Goal: Task Accomplishment & Management: Manage account settings

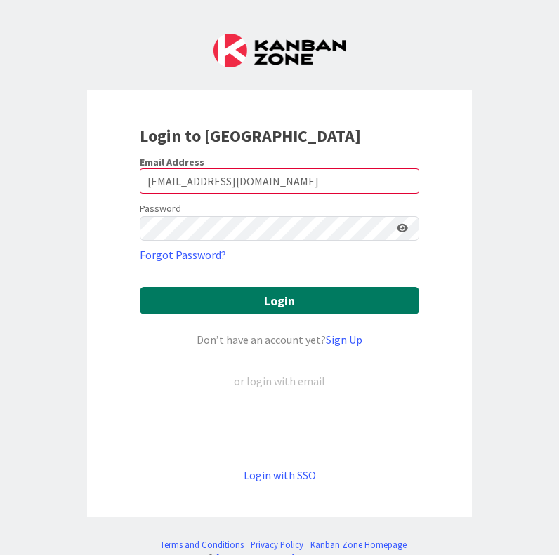
click at [279, 305] on button "Login" at bounding box center [279, 300] width 279 height 27
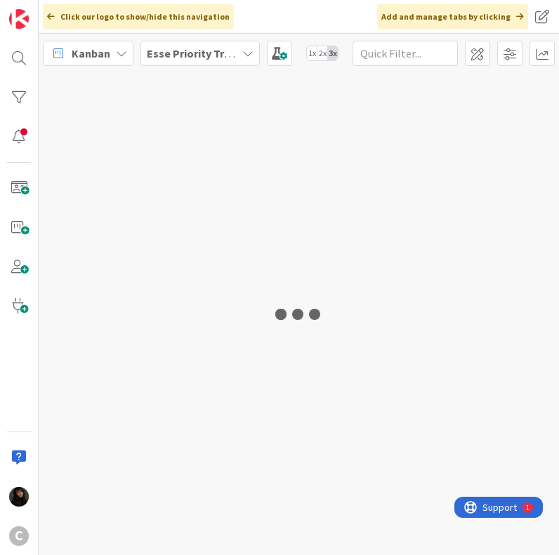
click at [234, 54] on b "Esse Priority Trackers" at bounding box center [203, 53] width 112 height 14
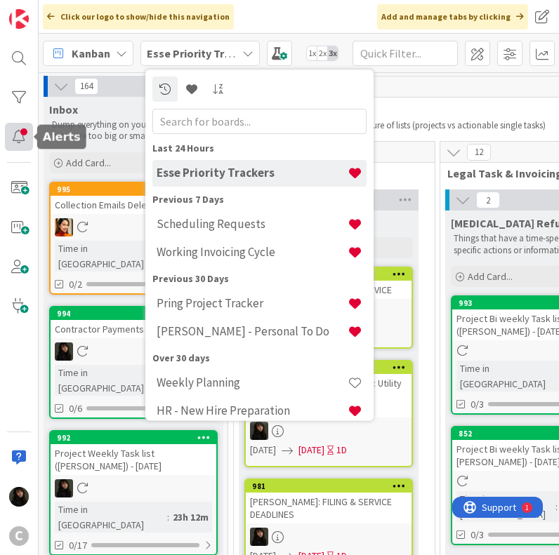
drag, startPoint x: 211, startPoint y: 168, endPoint x: 21, endPoint y: 138, distance: 191.8
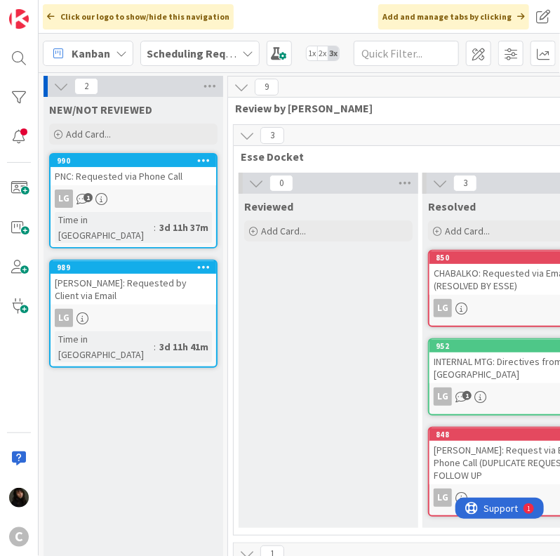
click at [219, 50] on b "Scheduling Requests" at bounding box center [200, 53] width 107 height 14
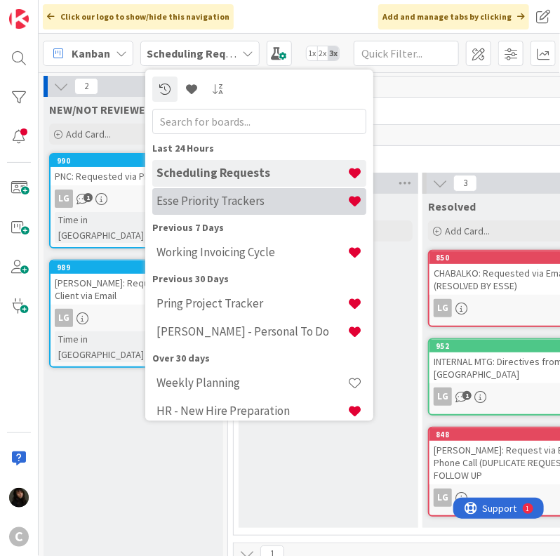
click at [202, 201] on h4 "Esse Priority Trackers" at bounding box center [251, 201] width 191 height 14
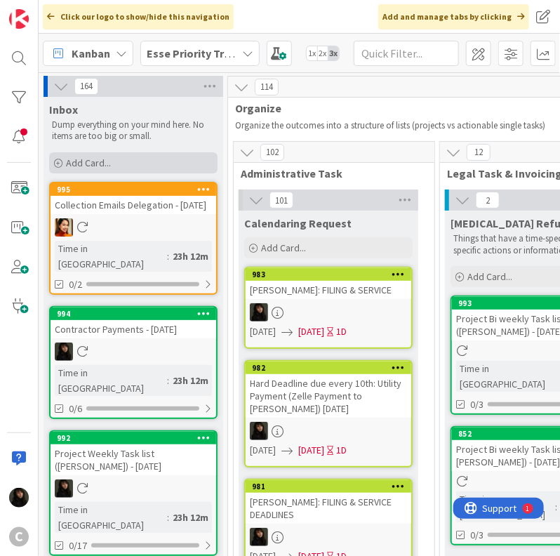
click at [98, 160] on span "Add Card..." at bounding box center [88, 162] width 45 height 13
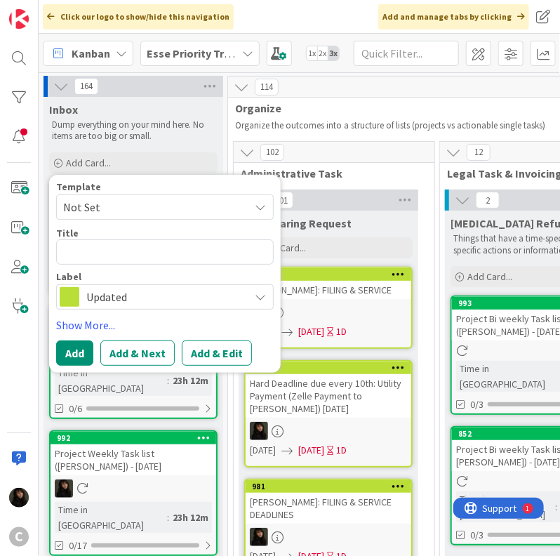
click at [106, 252] on textarea at bounding box center [165, 251] width 218 height 25
type textarea "x"
type textarea "R"
type textarea "x"
type textarea "RE"
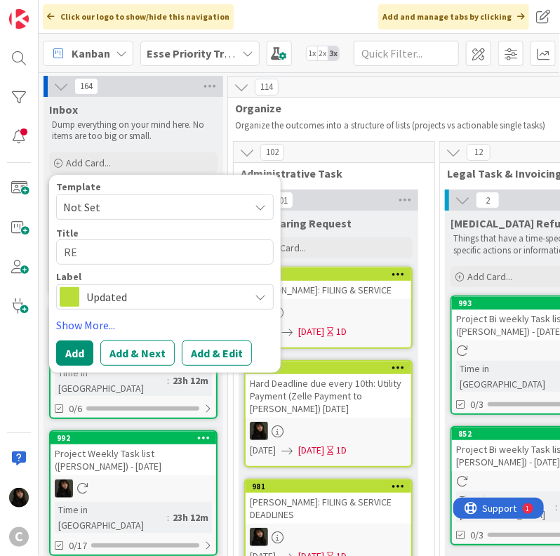
type textarea "x"
type textarea "REC"
type textarea "x"
type textarea "RECI"
type textarea "x"
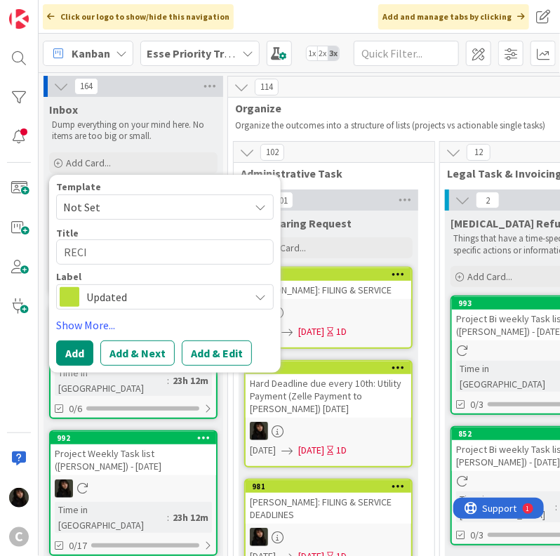
type textarea "REC"
type textarea "x"
type textarea "RECE"
type textarea "x"
type textarea "RECEI"
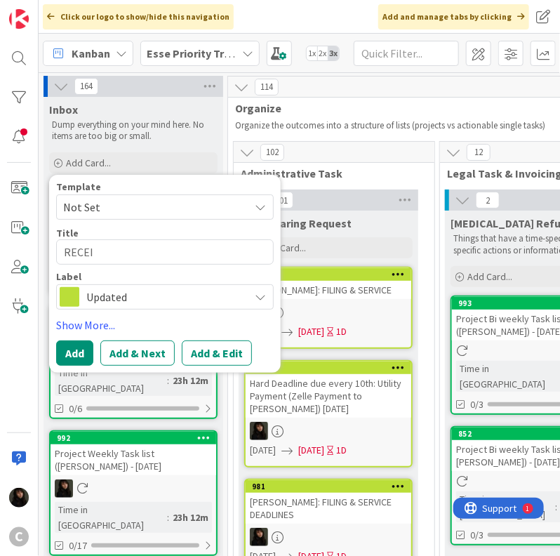
type textarea "x"
type textarea "RECEIV"
type textarea "x"
type textarea "RECEIVE"
type textarea "x"
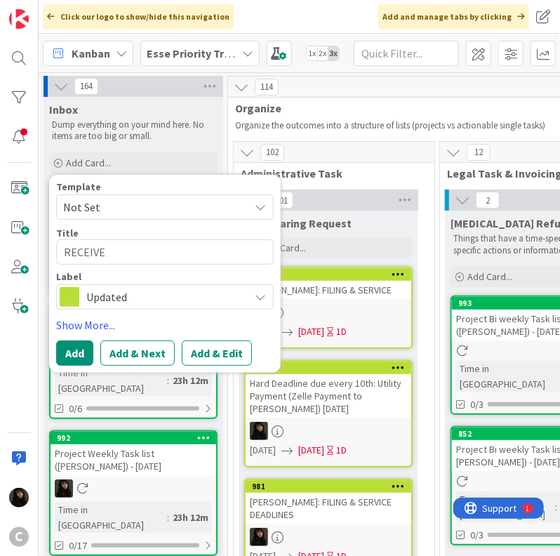
type textarea "RECEIVE:"
type textarea "x"
type textarea "RECEIVE:"
type textarea "x"
type textarea "RECEIVE: O"
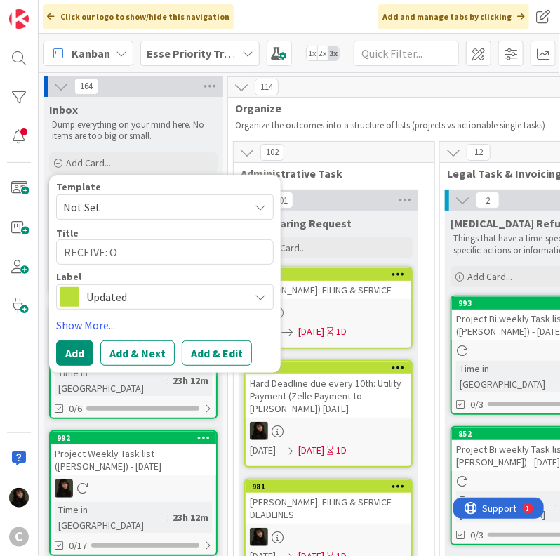
type textarea "x"
type textarea "RECEIVE: OP"
type textarea "x"
type textarea "RECEIVE: OP'"
type textarea "x"
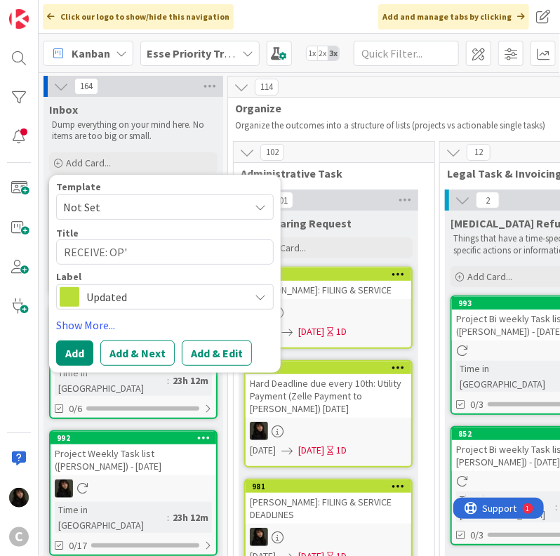
type textarea "RECEIVE: OP's"
type textarea "x"
type textarea "RECEIVE: OP's"
type textarea "x"
type textarea "RECEIVE: OP's P"
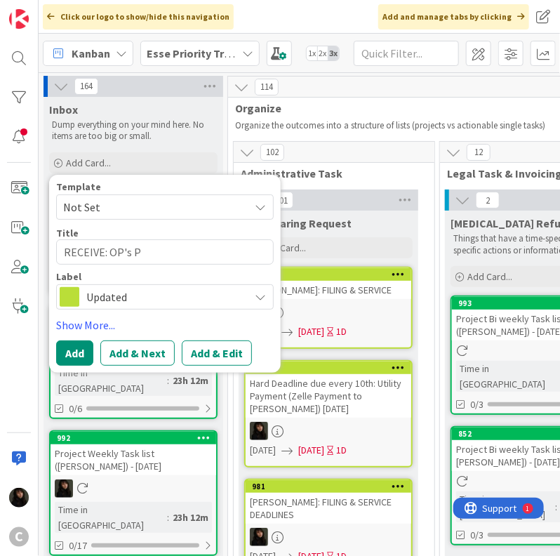
type textarea "x"
type textarea "RECEIVE: OP's PD"
type textarea "x"
type textarea "RECEIVE: OP's PDD"
click at [93, 328] on link "Show More..." at bounding box center [165, 324] width 218 height 17
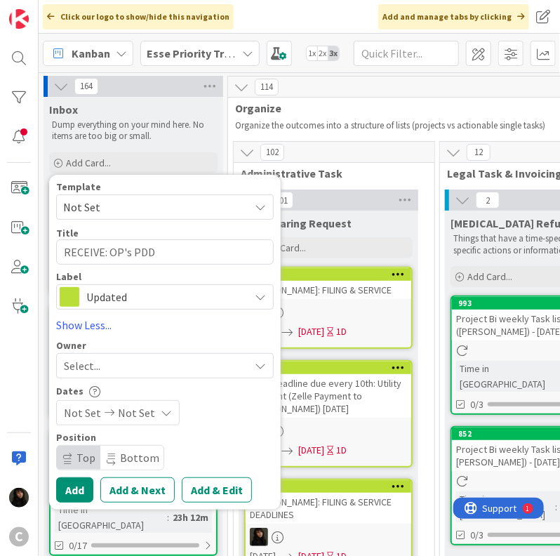
click at [108, 361] on div "Select..." at bounding box center [156, 365] width 185 height 17
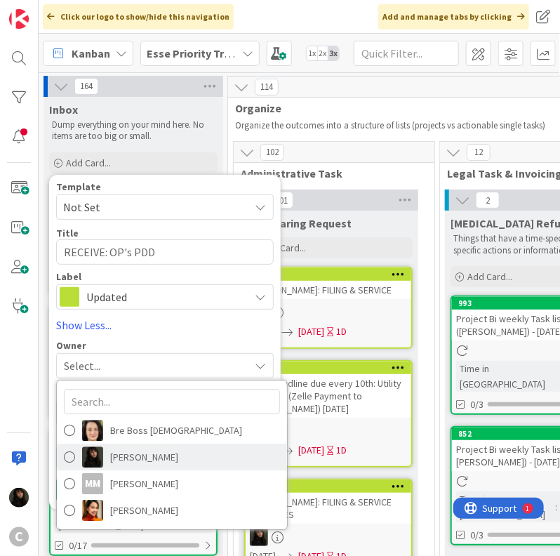
click at [124, 450] on span "[PERSON_NAME]" at bounding box center [144, 456] width 68 height 21
type textarea "x"
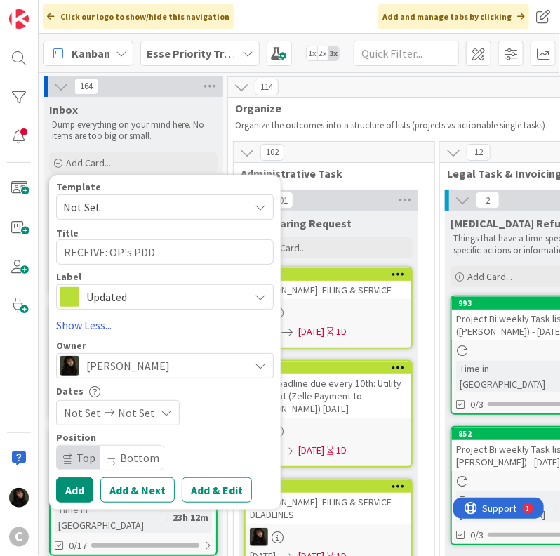
click at [130, 414] on span "Not Set" at bounding box center [136, 412] width 37 height 17
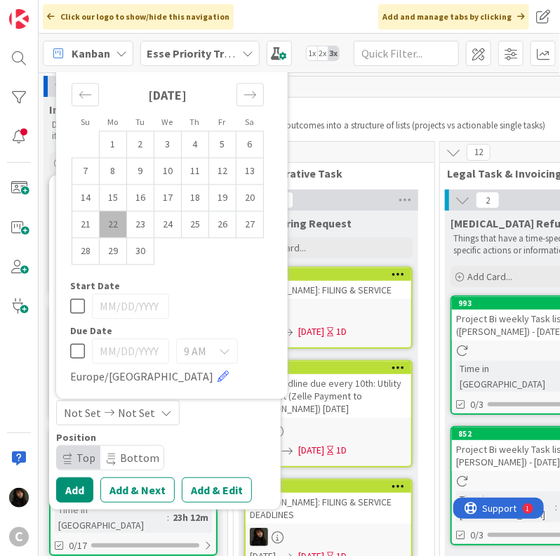
click at [112, 224] on td "22" at bounding box center [113, 224] width 27 height 27
type input "[DATE]"
click at [73, 488] on button "Add" at bounding box center [74, 489] width 37 height 25
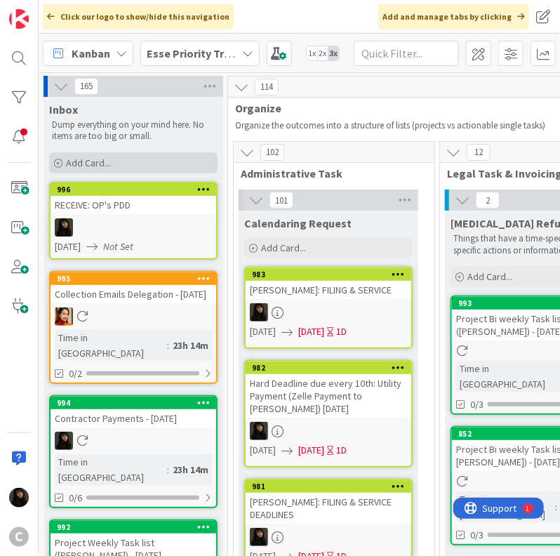
click at [98, 163] on span "Add Card..." at bounding box center [88, 162] width 45 height 13
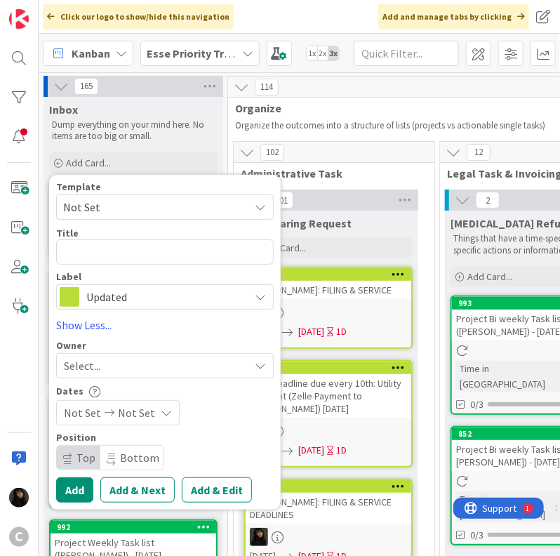
drag, startPoint x: 87, startPoint y: 237, endPoint x: 86, endPoint y: 246, distance: 9.2
click at [86, 237] on div "Title 0 / 128" at bounding box center [165, 233] width 218 height 13
click at [85, 246] on textarea at bounding box center [165, 251] width 218 height 25
type textarea "x"
type textarea "R"
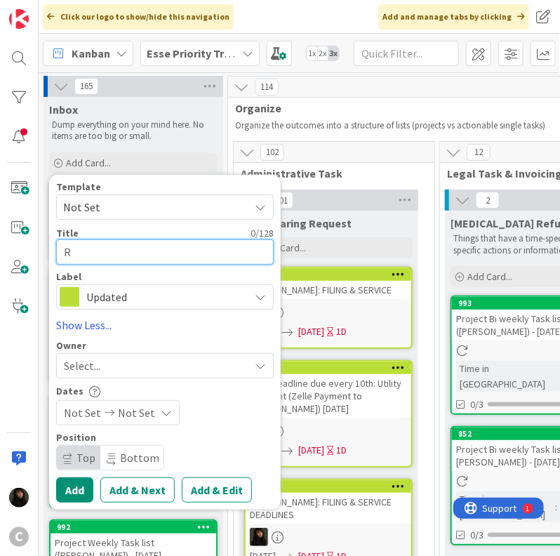
type textarea "x"
type textarea "RE"
type textarea "x"
type textarea "REC"
type textarea "x"
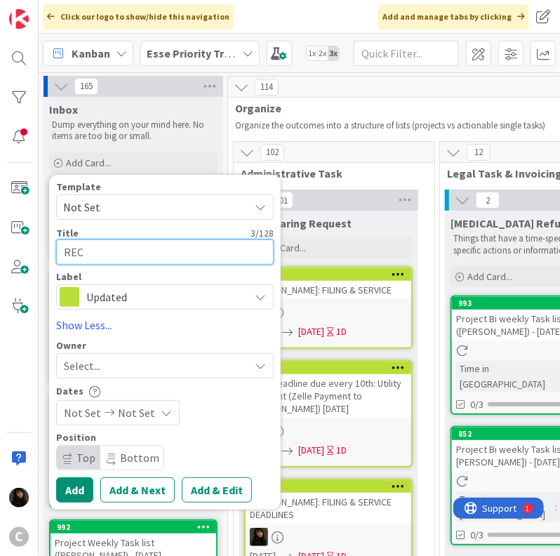
type textarea "RECE"
type textarea "x"
type textarea "RECEI"
type textarea "x"
type textarea "RECEIV"
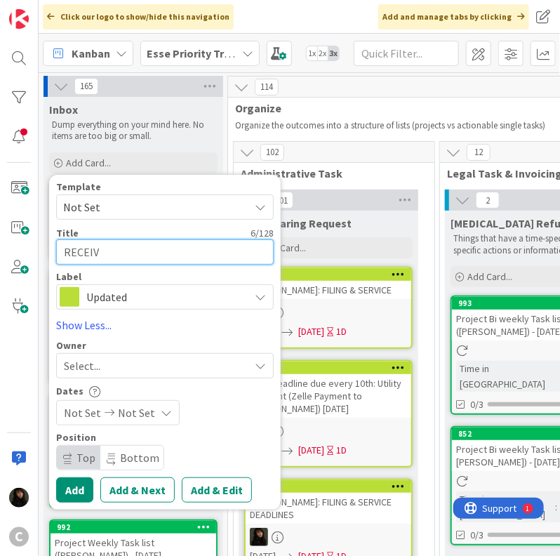
type textarea "x"
type textarea "RECEIVE"
type textarea "x"
type textarea "RECEIVE:"
type textarea "x"
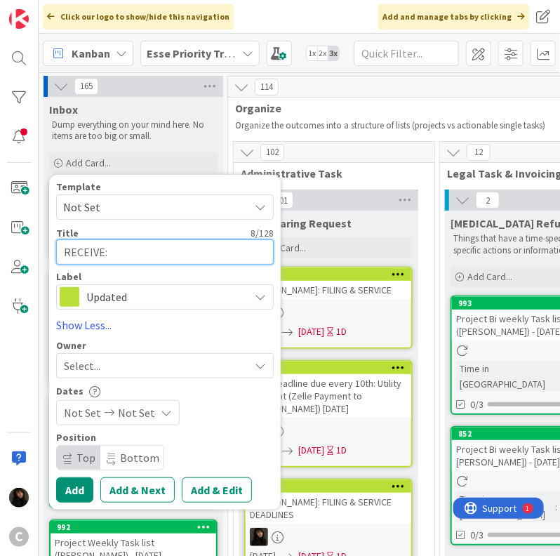
type textarea "RECEIVE:"
type textarea "x"
type textarea "RECEIVE: P"
type textarea "x"
type textarea "RECEIVE: PD"
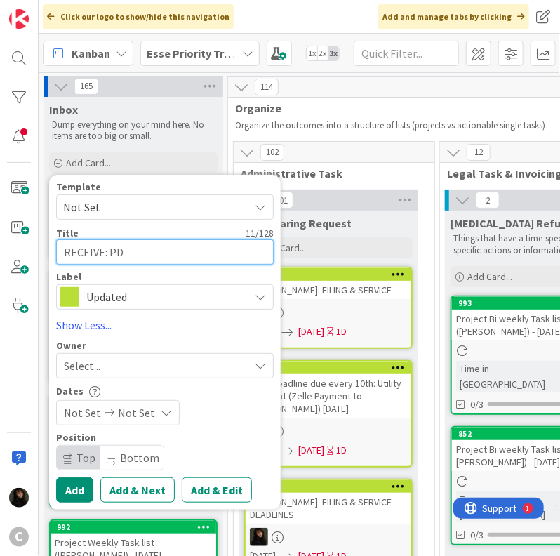
type textarea "x"
type textarea "RECEIVE: PDD"
type textarea "x"
type textarea "RECEIVE: PDD"
type textarea "x"
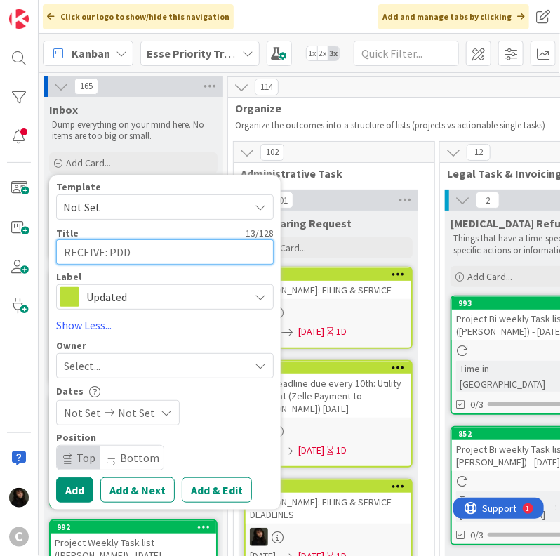
type textarea "RECEIVE: PDD -"
type textarea "x"
type textarea "RECEIVE: PDD -"
type textarea "x"
type textarea "RECEIVE: PDD - O"
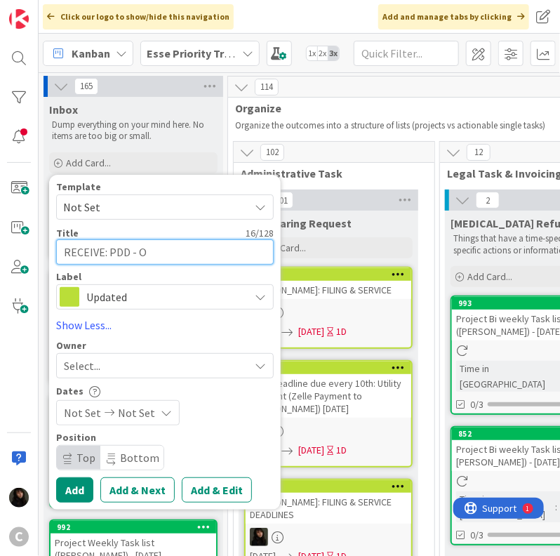
type textarea "x"
type textarea "RECEIVE: PDD - OP"
click at [79, 357] on span "Select..." at bounding box center [82, 365] width 36 height 17
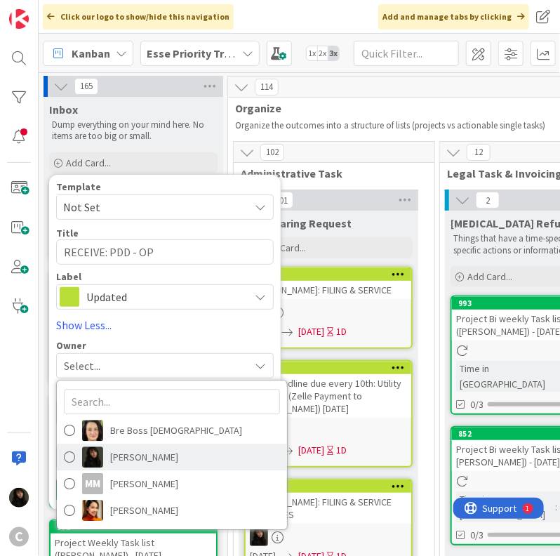
click at [137, 462] on span "[PERSON_NAME]" at bounding box center [144, 456] width 68 height 21
type textarea "x"
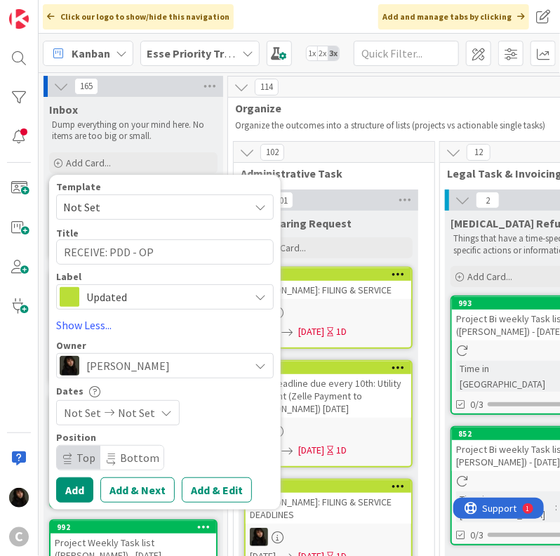
click at [113, 415] on icon at bounding box center [109, 413] width 17 height 10
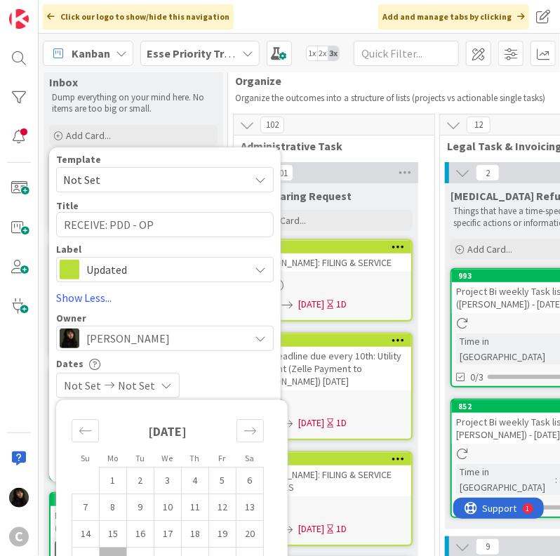
scroll to position [70, 0]
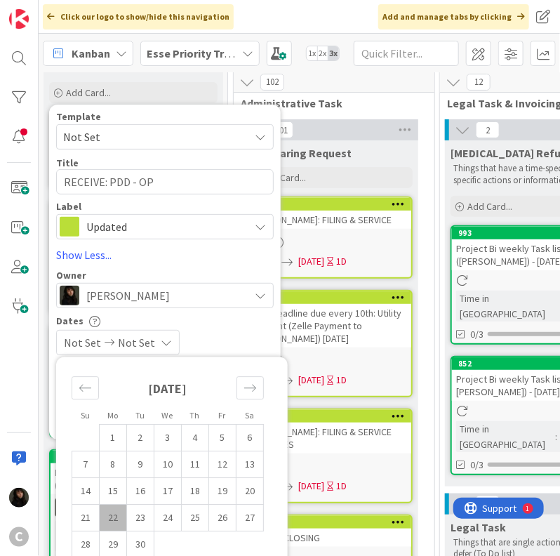
click at [109, 514] on td "22" at bounding box center [113, 517] width 27 height 27
type input "[DATE]"
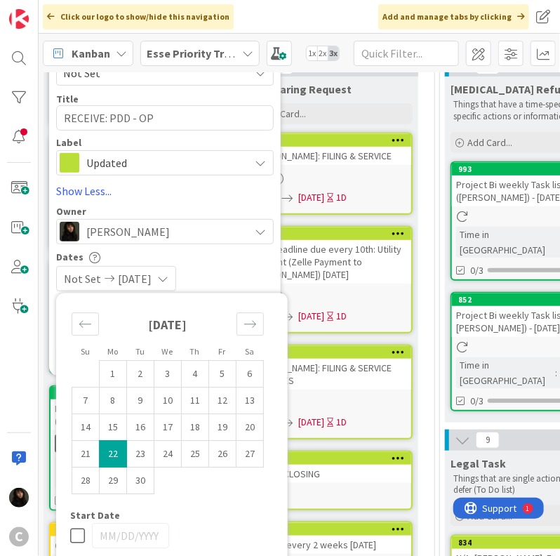
scroll to position [140, 0]
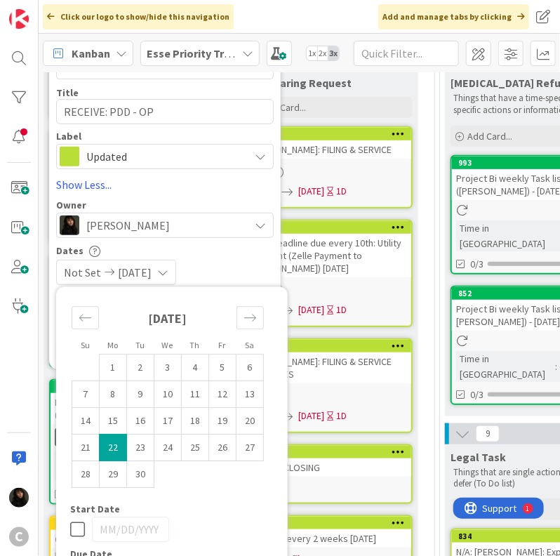
click at [233, 328] on div "[DATE]" at bounding box center [168, 323] width 192 height 60
click at [243, 271] on div "Not Set [DATE]" at bounding box center [165, 272] width 218 height 25
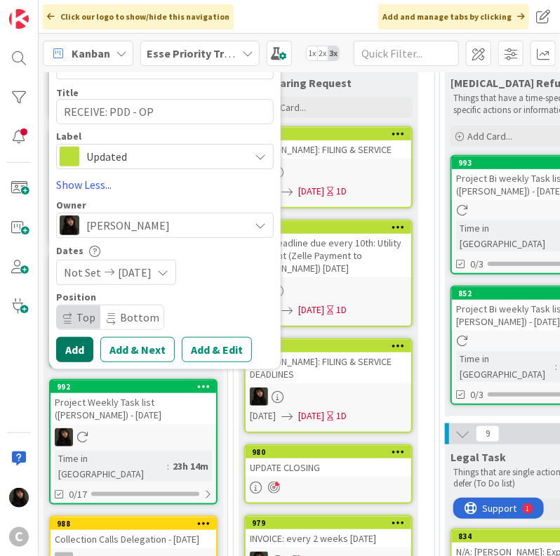
click at [78, 349] on button "Add" at bounding box center [74, 349] width 37 height 25
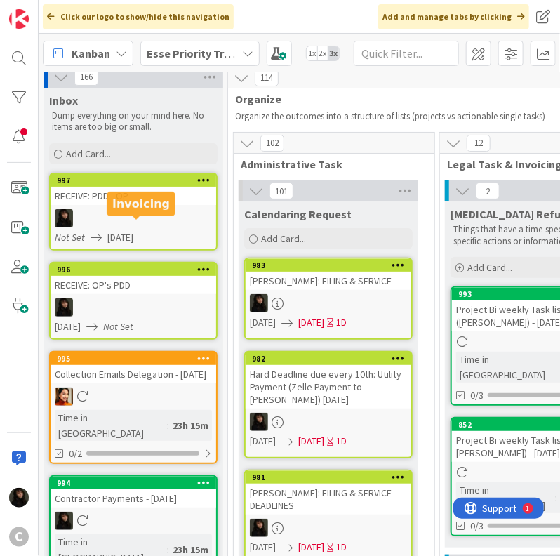
scroll to position [0, 0]
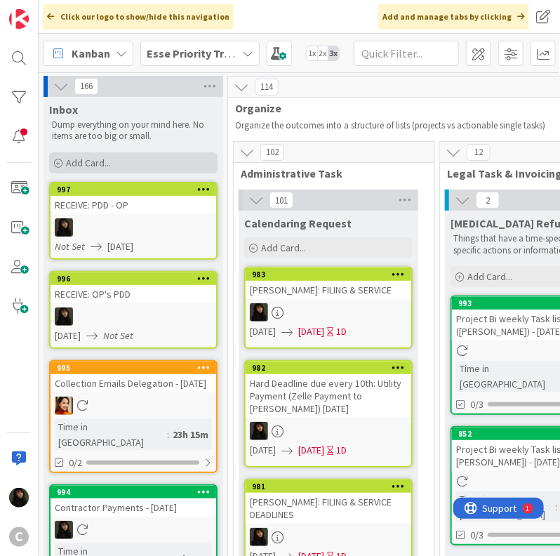
click at [100, 167] on span "Add Card..." at bounding box center [88, 162] width 45 height 13
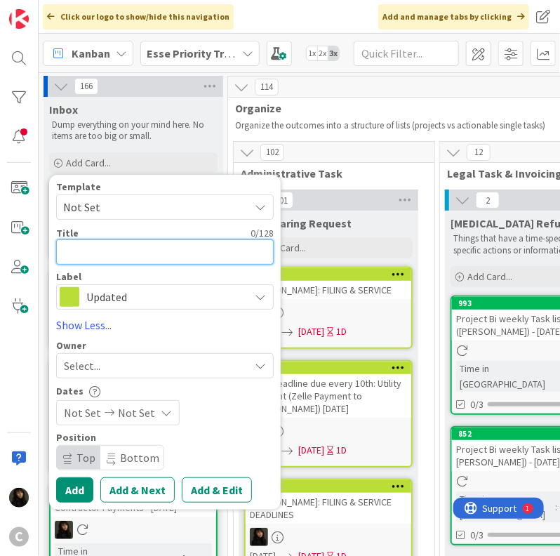
click at [72, 245] on textarea at bounding box center [165, 251] width 218 height 25
type textarea "x"
type textarea "R"
type textarea "x"
type textarea "RE"
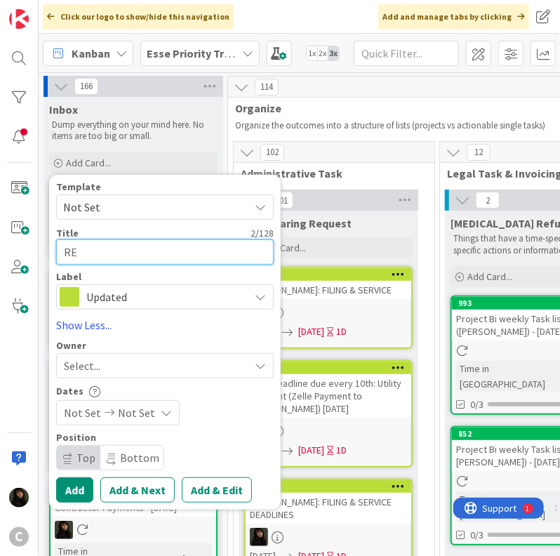
type textarea "x"
type textarea "REC"
type textarea "x"
type textarea "RECE"
type textarea "x"
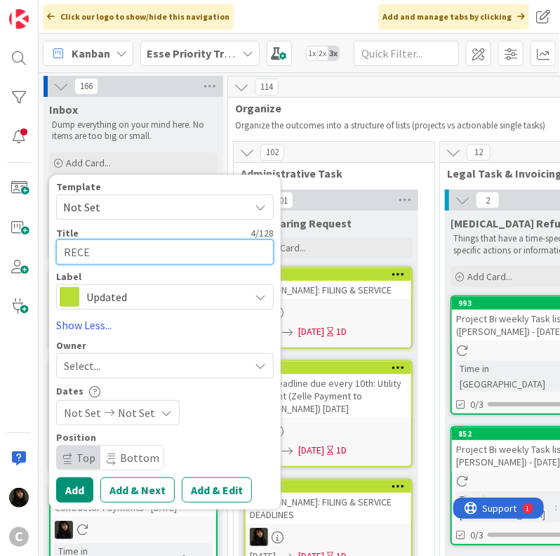
type textarea "RECEI"
type textarea "x"
type textarea "RECEIV"
type textarea "x"
type textarea "RECEIVE"
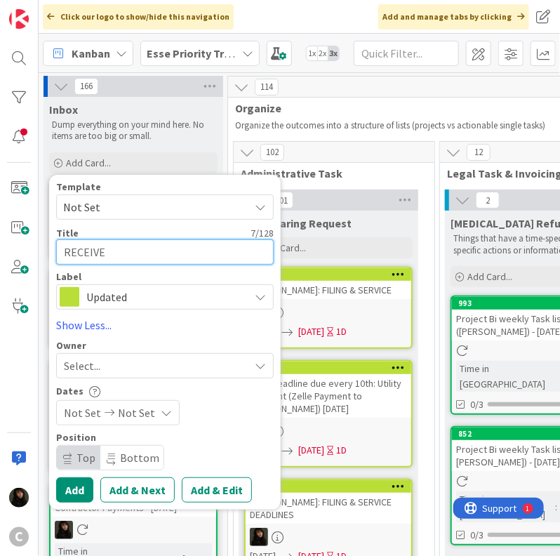
type textarea "x"
type textarea "RECEIVE:"
type textarea "x"
type textarea "RECEIVE:"
type textarea "x"
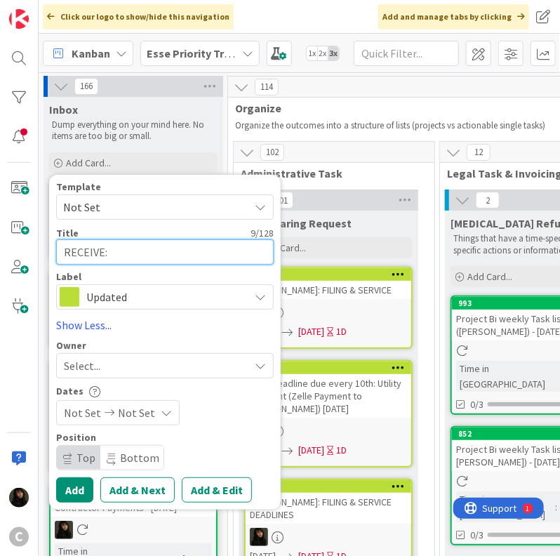
type textarea "RECEIVE: R"
type textarea "x"
type textarea "RECEIVE: RF"
type textarea "x"
type textarea "RECEIVE: RFP"
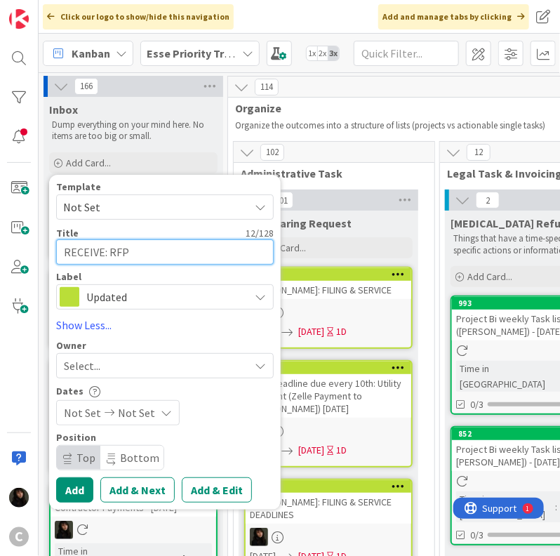
type textarea "x"
type textarea "RECEIVE: RFP,"
type textarea "x"
type textarea "RECEIVE: RFP,"
type textarea "x"
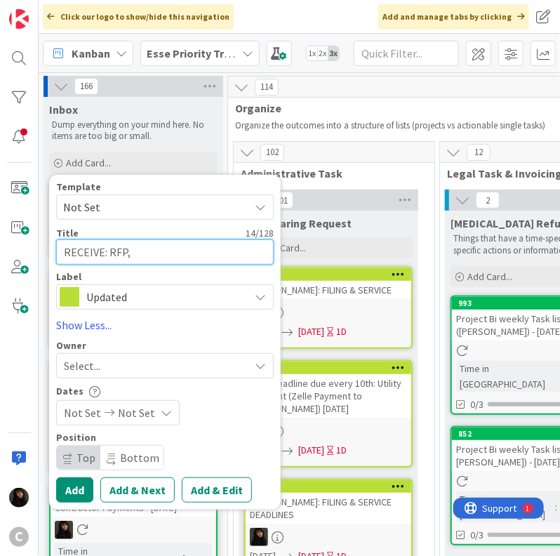
type textarea "RECEIVE: RFP, S"
type textarea "x"
type textarea "RECEIVE: RFP, Se"
type textarea "x"
type textarea "RECEIVE: RFP, Set"
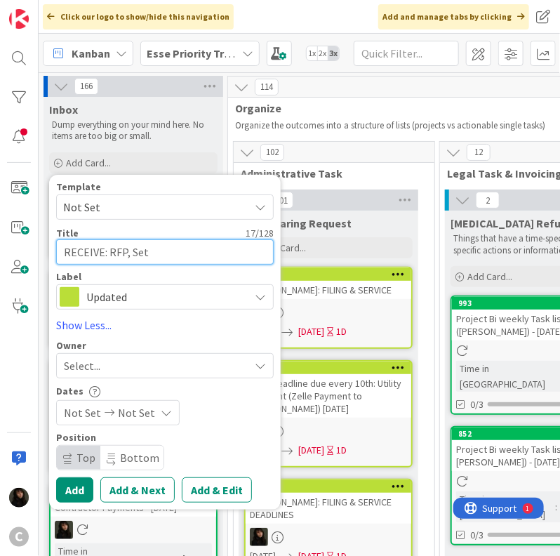
type textarea "x"
type textarea "RECEIVE: RFP, Set"
type textarea "x"
type textarea "RECEIVE: RFP, Set T"
type textarea "x"
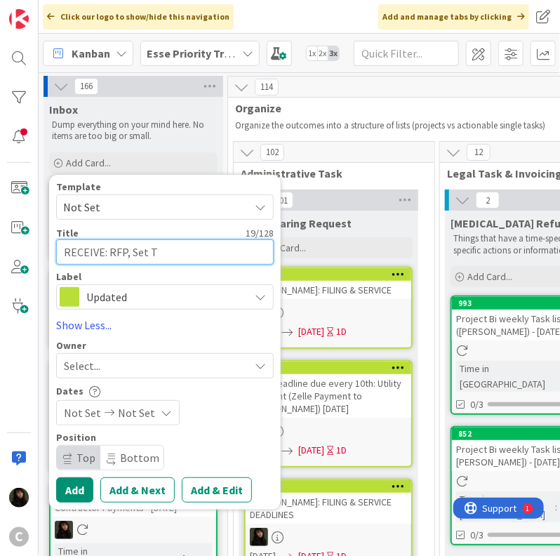
type textarea "RECEIVE: RFP, Set Tw"
type textarea "x"
type textarea "RECEIVE: RFP, Set Two"
type textarea "x"
type textarea "RECEIVE: RFP, Set Two"
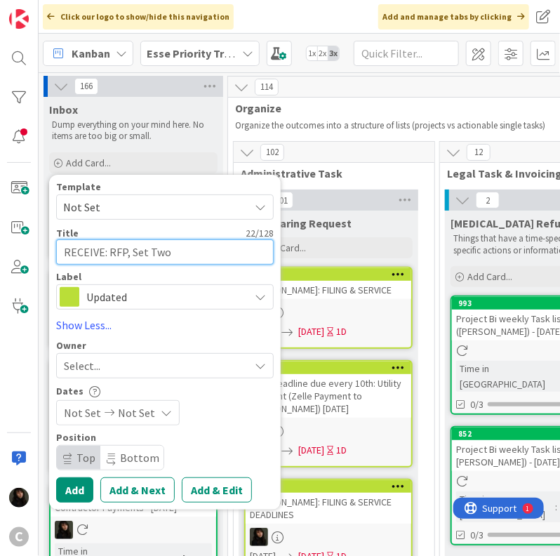
type textarea "x"
type textarea "RECEIVE: RFP, Set Two a"
type textarea "x"
type textarea "RECEIVE: RFP, Set Two an"
type textarea "x"
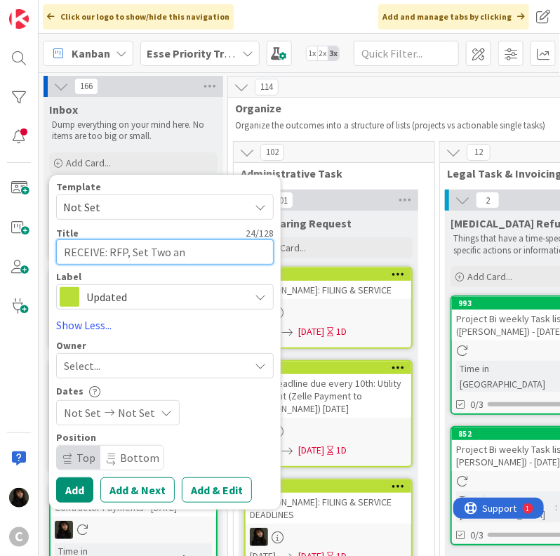
type textarea "RECEIVE: RFP, Set Two and"
type textarea "x"
type textarea "RECEIVE: RFP, Set Two and"
type textarea "x"
type textarea "RECEIVE: RFP, Set Two and I"
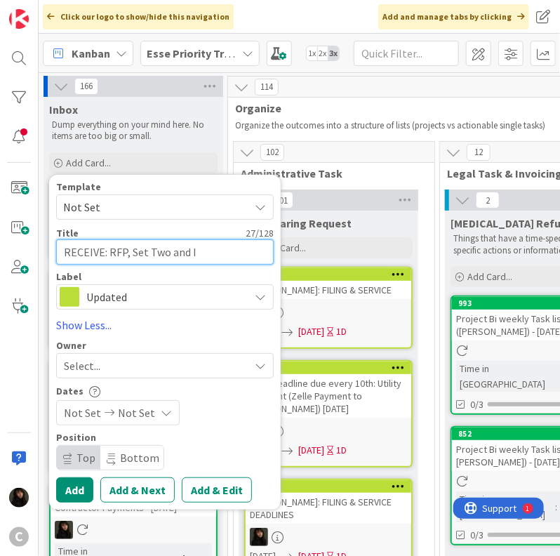
type textarea "x"
type textarea "RECEIVE: RFP, Set Two and In"
type textarea "x"
type textarea "RECEIVE: RFP, Set Two and Inco"
type textarea "x"
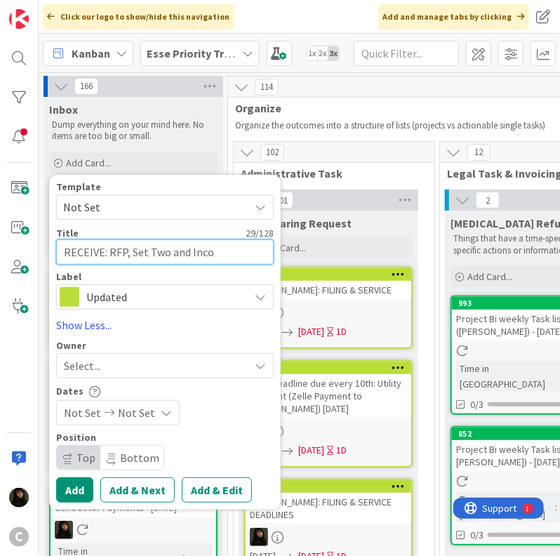
type textarea "RECEIVE: RFP, Set Two and Incom"
type textarea "x"
type textarea "RECEIVE: RFP, Set Two and Income"
type textarea "x"
type textarea "RECEIVE: RFP, Set Two and Income"
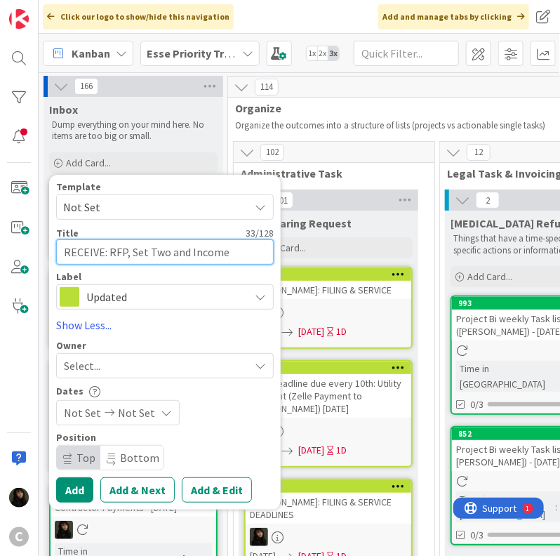
type textarea "x"
type textarea "RECEIVE: RFP, Set Two and Income a"
type textarea "x"
type textarea "RECEIVE: RFP, Set Two and Income an"
type textarea "x"
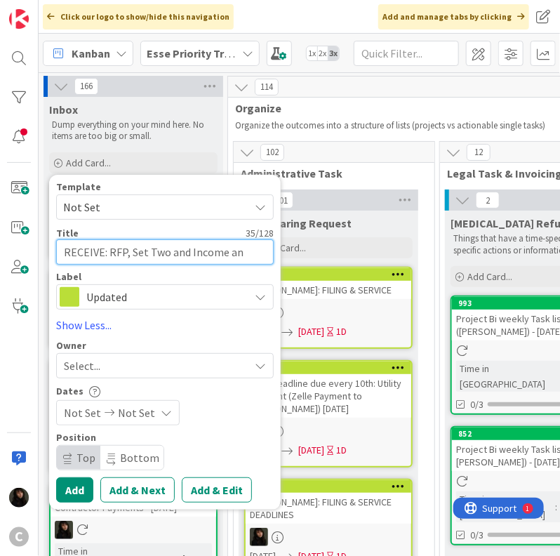
type textarea "RECEIVE: RFP, Set Two and Income and"
type textarea "x"
type textarea "RECEIVE: RFP, Set Two and Income and"
type textarea "x"
type textarea "RECEIVE: RFP, Set Two and Income and E"
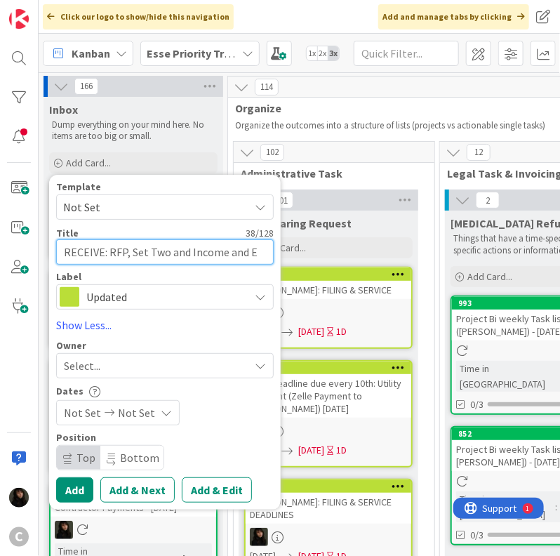
type textarea "x"
type textarea "RECEIVE: RFP, Set Two and Income and Ex"
type textarea "x"
type textarea "RECEIVE: RFP, Set Two and Income and Exp"
type textarea "x"
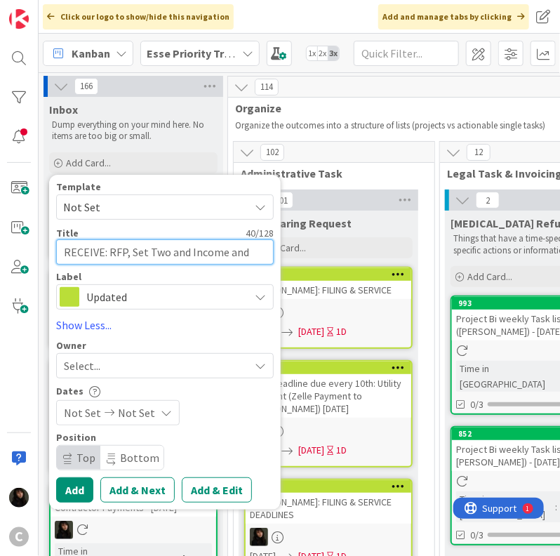
type textarea "RECEIVE: RFP, Set Two and Income and Expe"
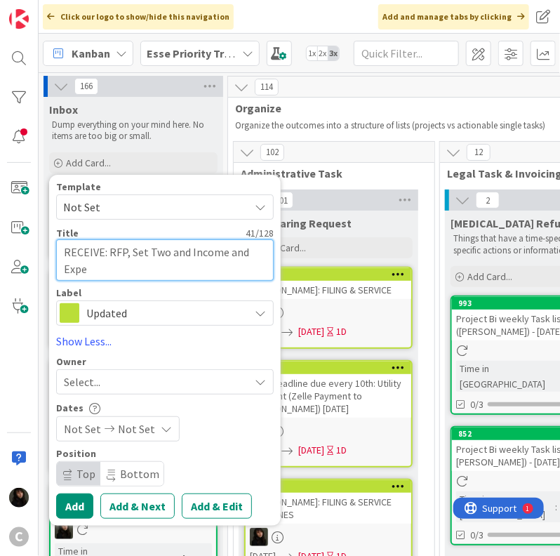
type textarea "x"
type textarea "RECEIVE: RFP, Set Two and Income and Expen"
type textarea "x"
type textarea "RECEIVE: RFP, Set Two and Income and Expens"
type textarea "x"
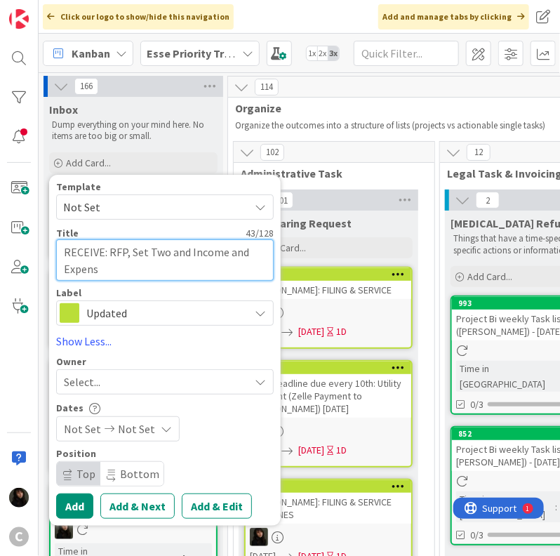
type textarea "RECEIVE: RFP, Set Two and Income and Expense"
type textarea "x"
type textarea "RECEIVE: RFP, Set Two and Income and Expense"
type textarea "x"
type textarea "RECEIVE: RFP, Set Two and Income and Expense D"
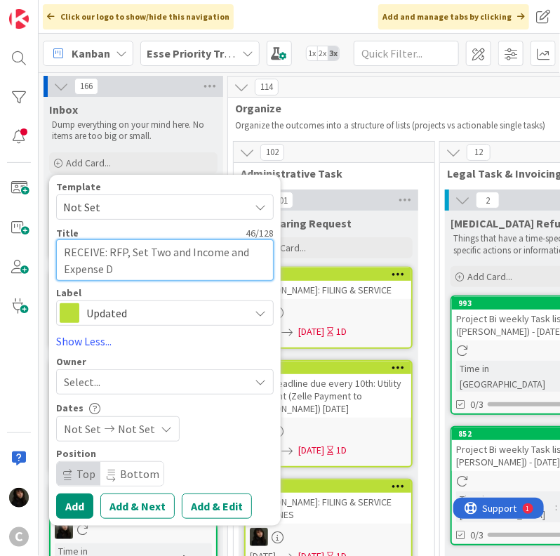
type textarea "x"
type textarea "RECEIVE: RFP, Set Two and Income and Expense De"
type textarea "x"
type textarea "RECEIVE: RFP, Set Two and Income and Expense Dec"
type textarea "x"
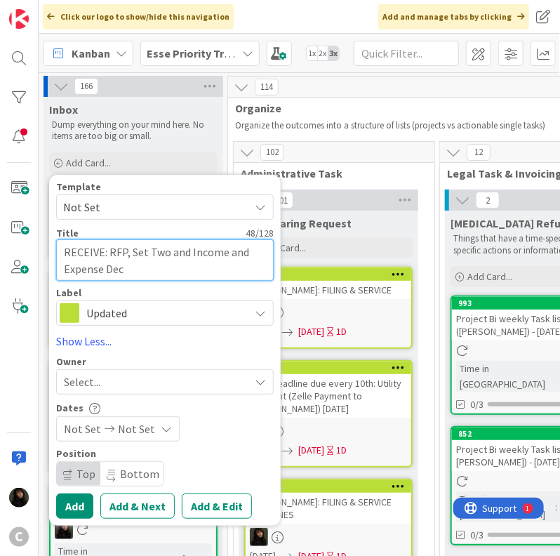
type textarea "RECEIVE: RFP, Set Two and Income and Expense Decl"
type textarea "x"
type textarea "RECEIVE: RFP, Set Two and Income and Expense Decla"
type textarea "x"
type textarea "RECEIVE: RFP, Set Two and Income and Expense Declar"
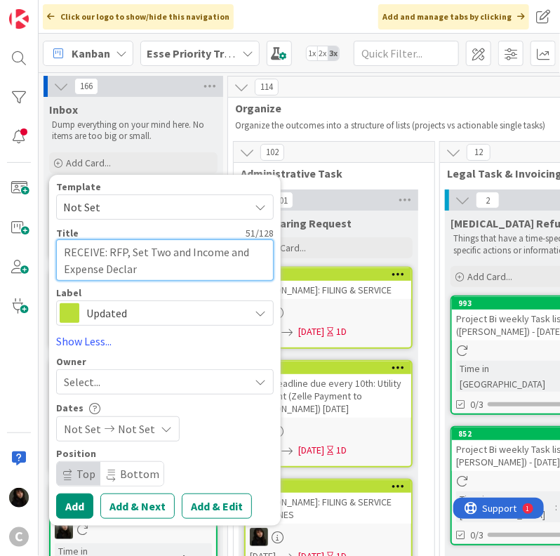
type textarea "x"
type textarea "RECEIVE: RFP, Set Two and Income and Expense Declara"
type textarea "x"
type textarea "RECEIVE: RFP, Set Two and Income and Expense Declarat"
type textarea "x"
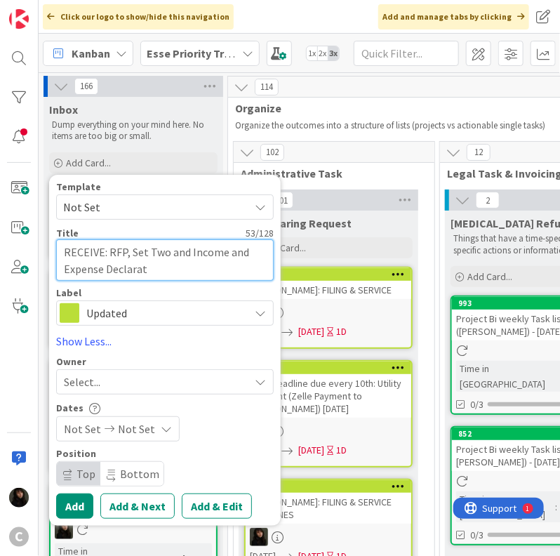
type textarea "RECEIVE: RFP, Set Two and Income and Expense Declarati"
type textarea "x"
type textarea "RECEIVE: RFP, Set Two and Income and Expense Declaratio"
type textarea "x"
type textarea "RECEIVE: RFP, Set Two and Income and Expense Declaration"
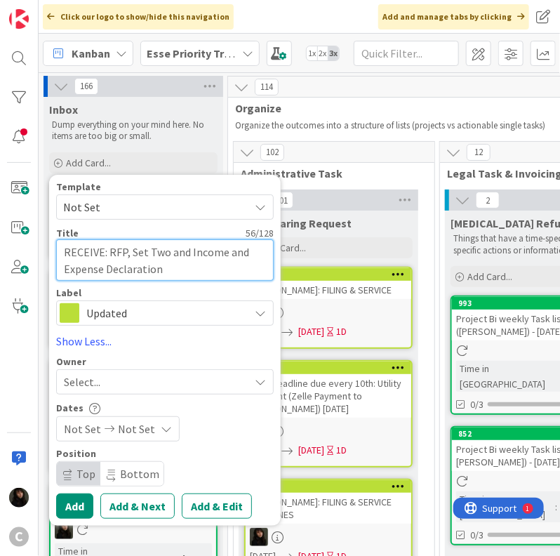
type textarea "x"
type textarea "RECEIVE: RFP, Set Two and Income and Expense Declaration"
type textarea "x"
type textarea "RECEIVE: RFP, Set Two and Income and Expense Declaration ("
type textarea "x"
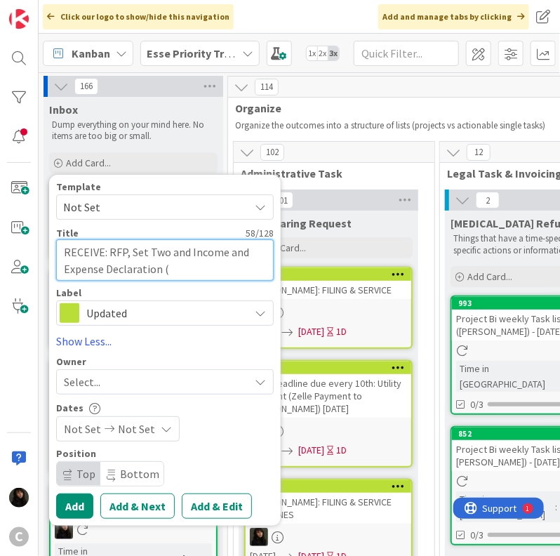
type textarea "RECEIVE: RFP, Set Two and Income and Expense Declaration (s"
type textarea "x"
type textarea "RECEIVE: RFP, Set Two and Income and Expense Declaration (se"
type textarea "x"
type textarea "RECEIVE: RFP, Set Two and Income and Expense Declaration (ser"
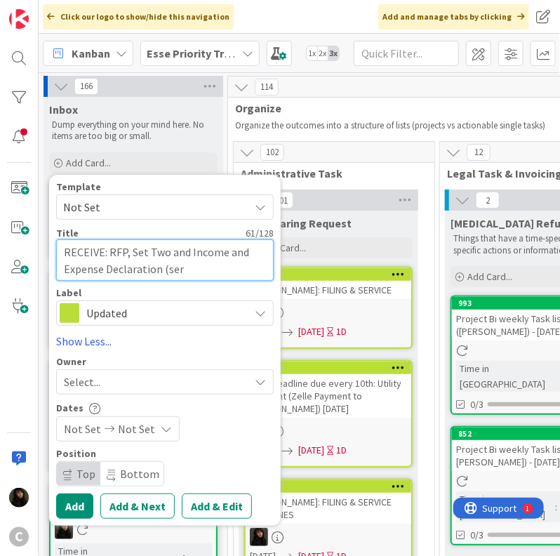
type textarea "x"
type textarea "RECEIVE: RFP, Set Two and Income and Expense Declaration (serv"
type textarea "x"
type textarea "RECEIVE: RFP, Set Two and Income and Expense Declaration (serve"
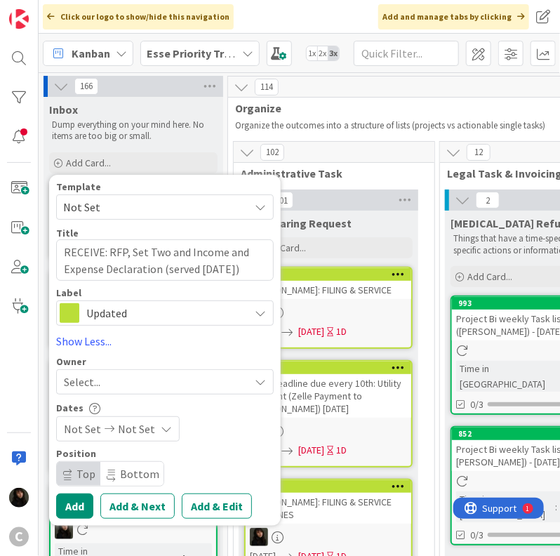
click at [150, 377] on div "Select..." at bounding box center [156, 381] width 185 height 17
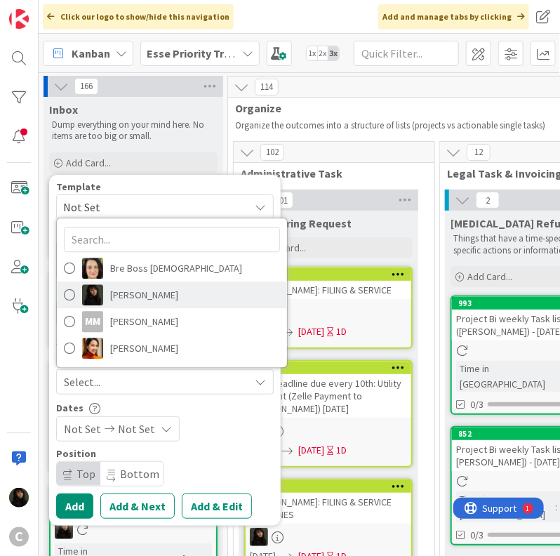
click at [135, 299] on span "[PERSON_NAME]" at bounding box center [144, 294] width 68 height 21
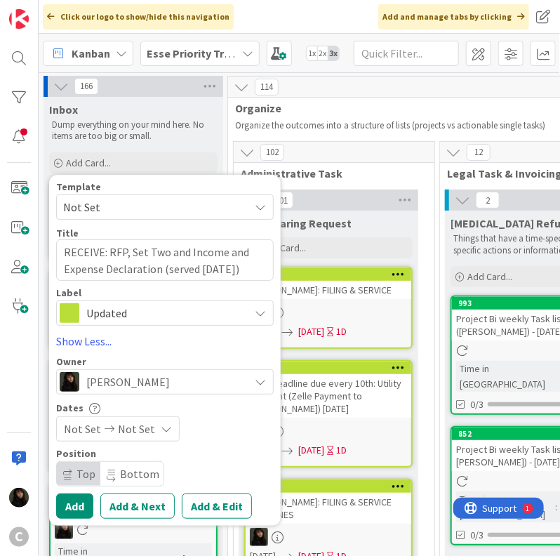
click at [144, 432] on span "Not Set" at bounding box center [136, 428] width 37 height 17
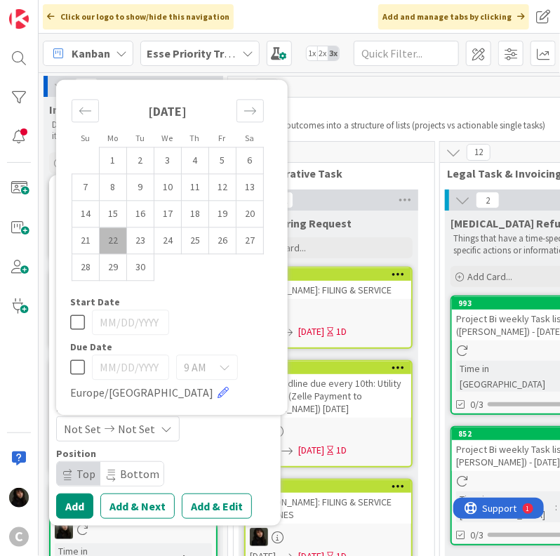
click at [113, 242] on td "22" at bounding box center [113, 240] width 27 height 27
click at [73, 505] on button "Add" at bounding box center [74, 505] width 37 height 25
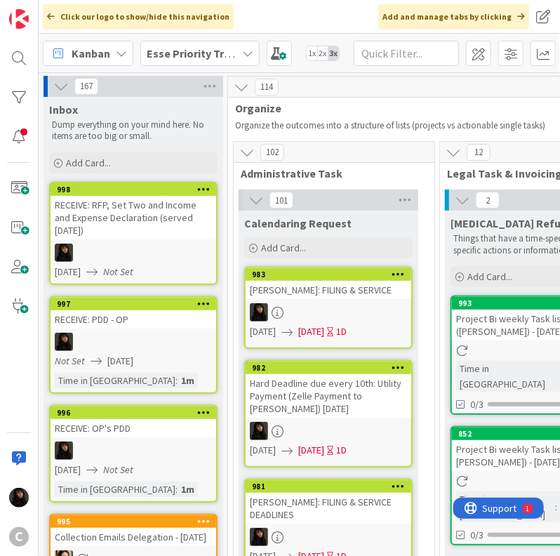
click at [152, 232] on div "RECEIVE: RFP, Set Two and Income and Expense Declaration (served [DATE])" at bounding box center [134, 218] width 166 height 44
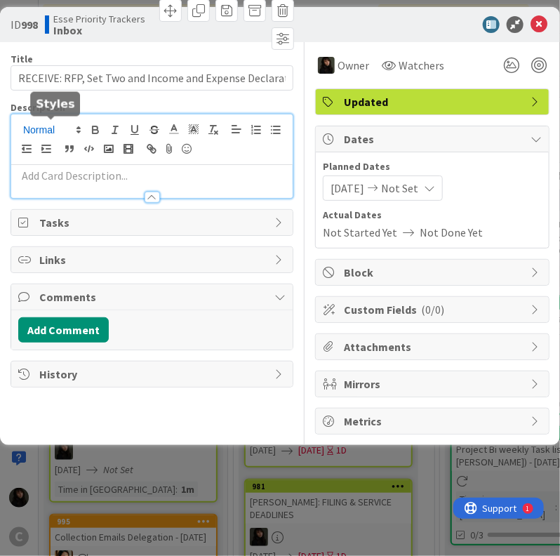
click at [65, 127] on div at bounding box center [151, 156] width 281 height 84
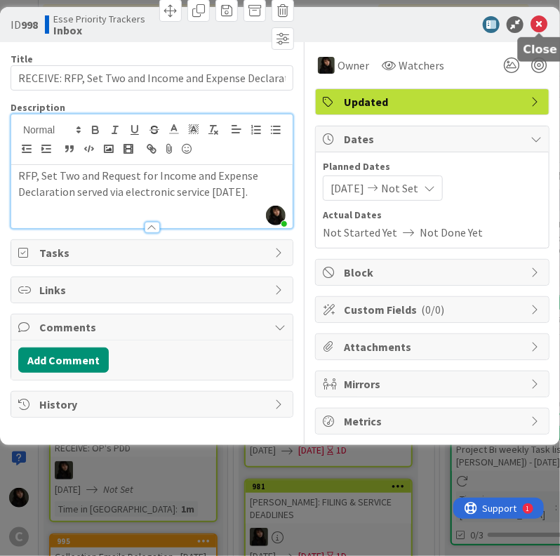
click at [542, 25] on icon at bounding box center [538, 24] width 17 height 17
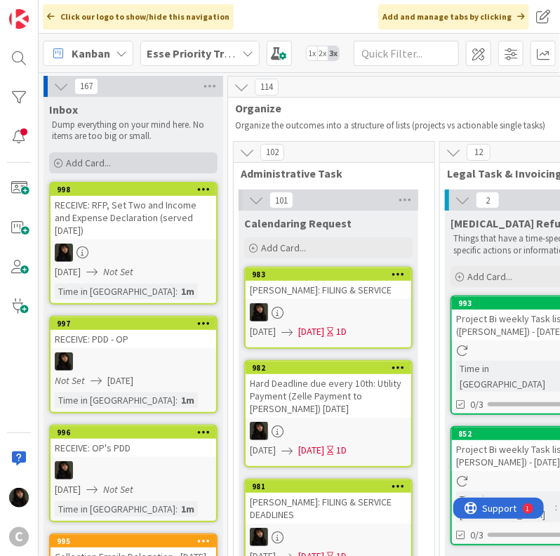
click at [108, 165] on span "Add Card..." at bounding box center [88, 162] width 45 height 13
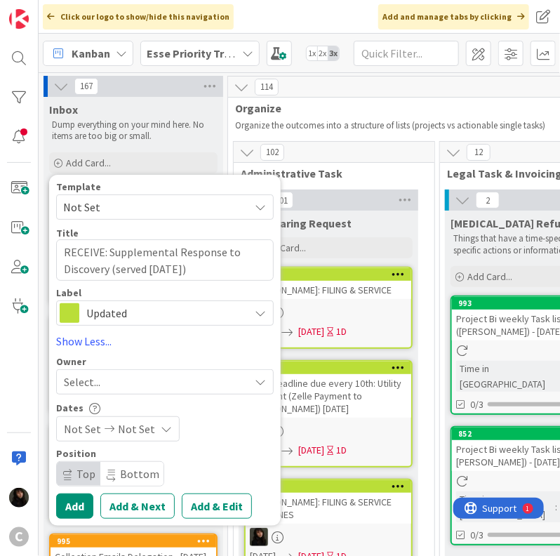
click at [114, 383] on div "Select..." at bounding box center [156, 381] width 185 height 17
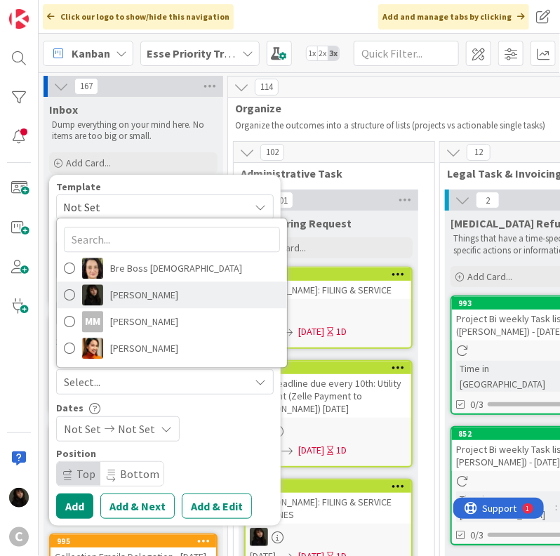
click at [157, 297] on span "[PERSON_NAME]" at bounding box center [144, 294] width 68 height 21
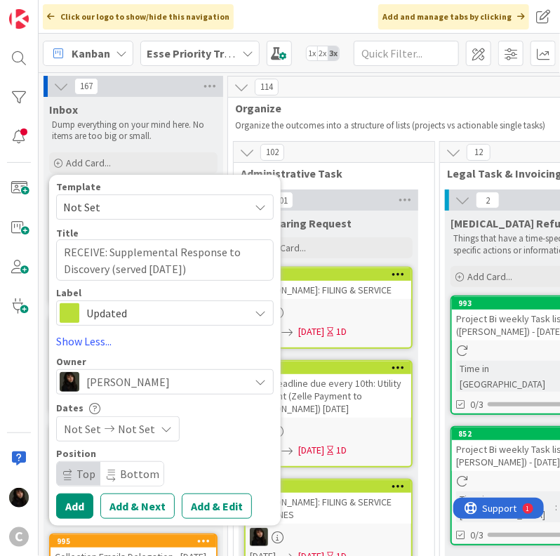
click at [147, 429] on span "Not Set" at bounding box center [136, 428] width 37 height 17
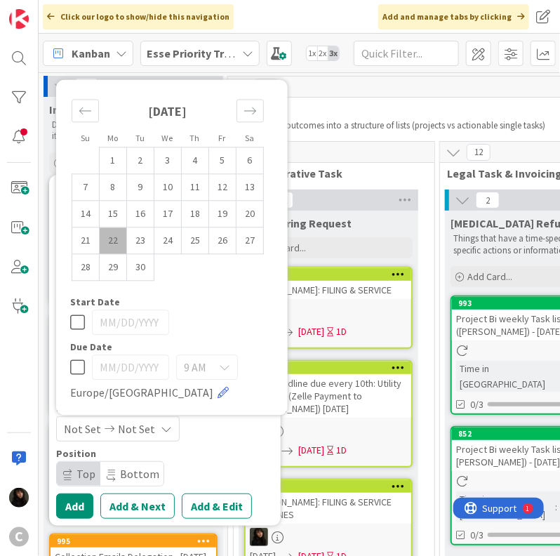
click at [112, 243] on td "22" at bounding box center [113, 240] width 27 height 27
click at [90, 499] on button "Add" at bounding box center [74, 505] width 37 height 25
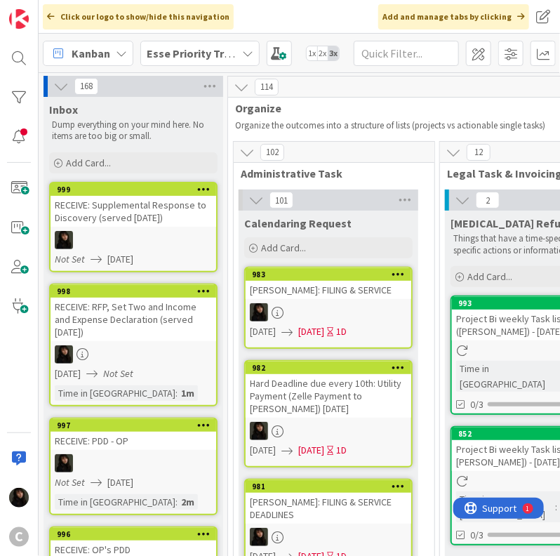
click at [185, 224] on div "RECEIVE: Supplemental Response to Discovery (served [DATE])" at bounding box center [134, 211] width 166 height 31
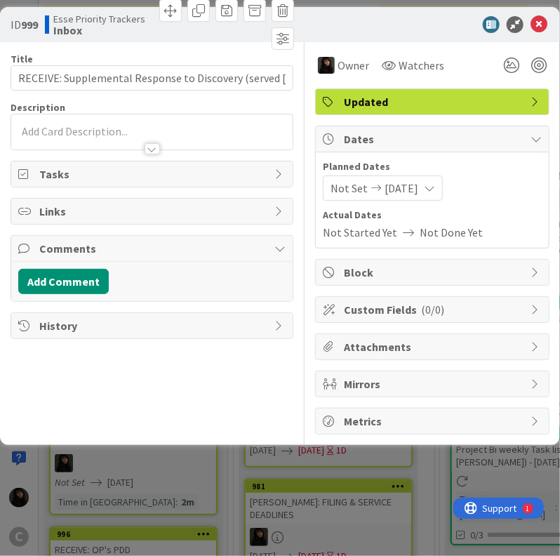
click at [113, 114] on div at bounding box center [151, 131] width 281 height 35
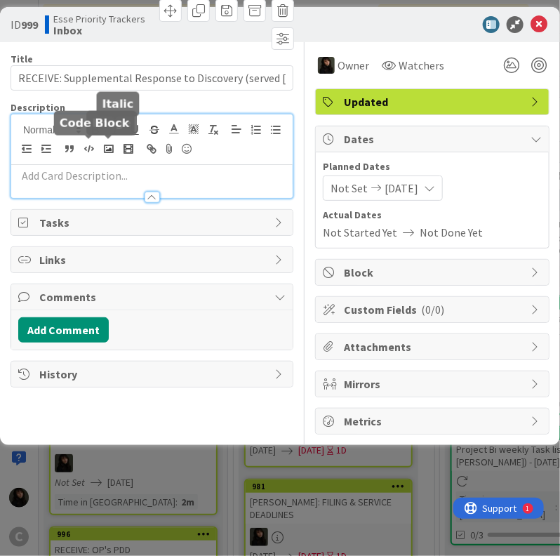
click at [95, 156] on div at bounding box center [151, 139] width 281 height 51
click at [87, 174] on p at bounding box center [151, 176] width 267 height 16
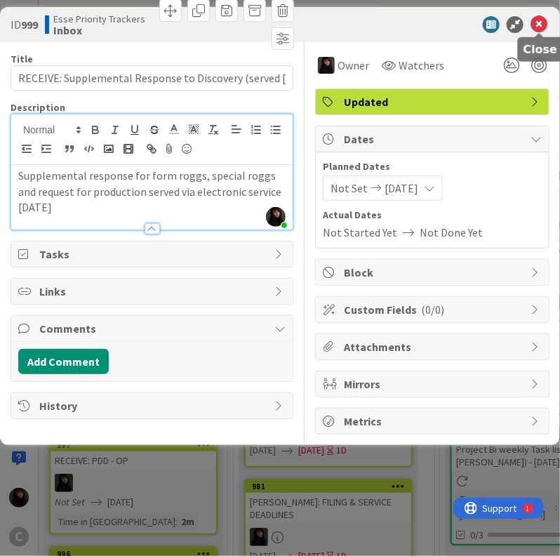
click at [536, 22] on icon at bounding box center [538, 24] width 17 height 17
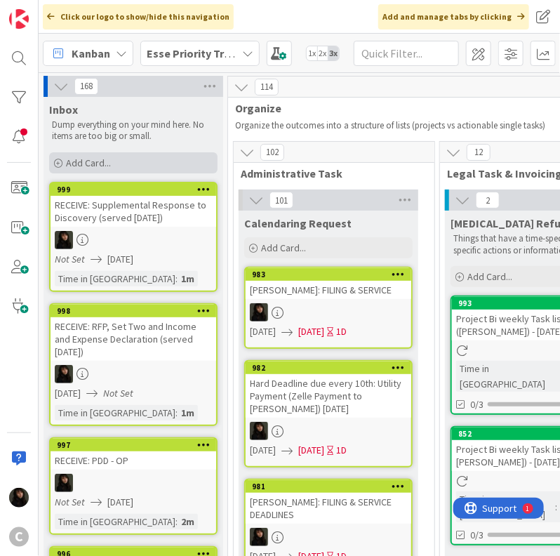
click at [100, 162] on span "Add Card..." at bounding box center [88, 162] width 45 height 13
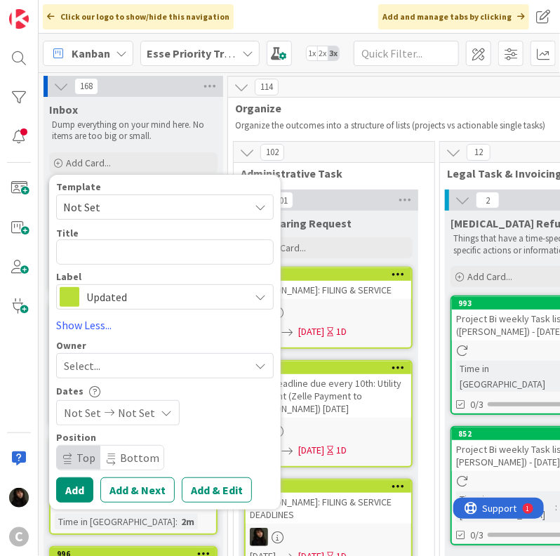
click at [100, 235] on div "Title 0 / 128" at bounding box center [165, 233] width 218 height 13
click at [94, 248] on textarea at bounding box center [165, 251] width 218 height 25
click at [93, 361] on span "Select..." at bounding box center [82, 365] width 36 height 17
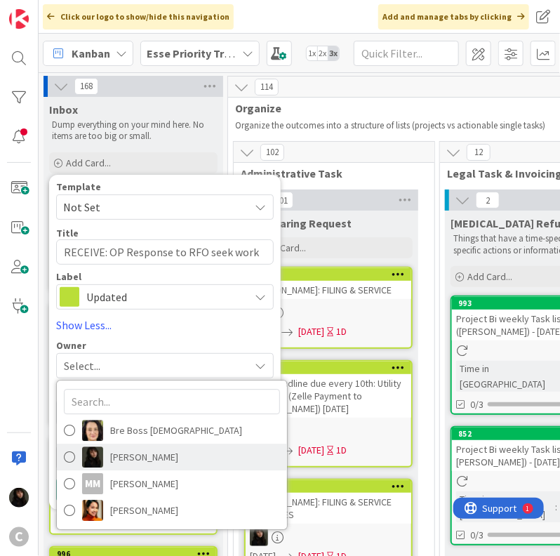
click at [119, 455] on span "[PERSON_NAME]" at bounding box center [144, 456] width 68 height 21
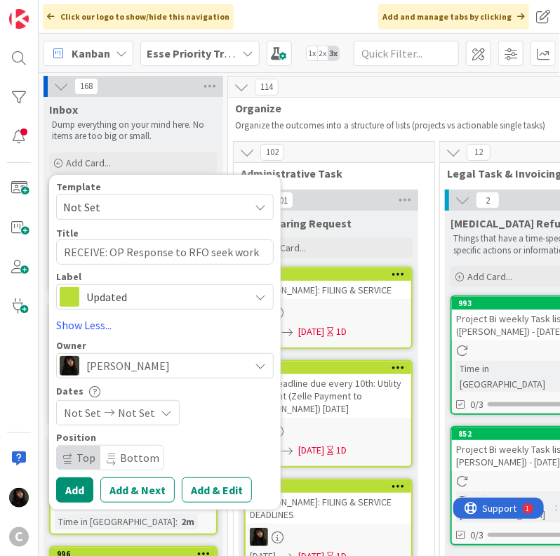
click at [128, 411] on span "Not Set" at bounding box center [136, 412] width 37 height 17
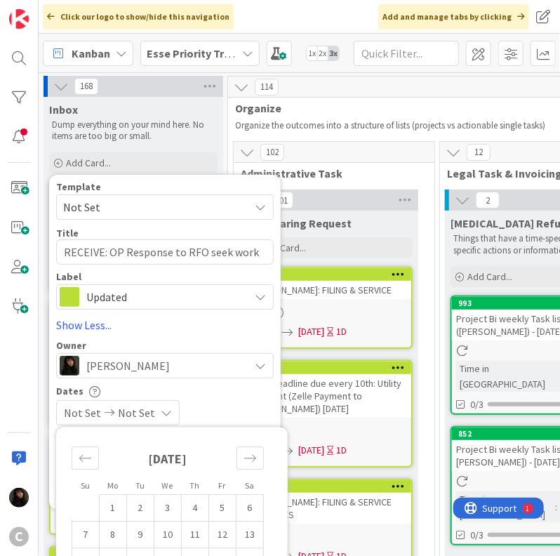
click at [136, 411] on span "Not Set" at bounding box center [136, 412] width 37 height 17
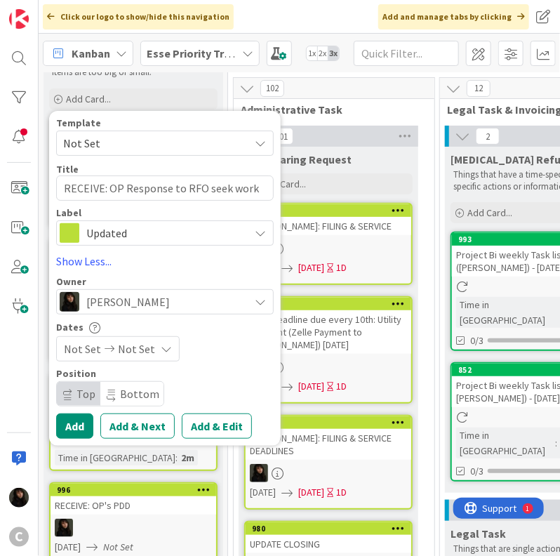
scroll to position [70, 0]
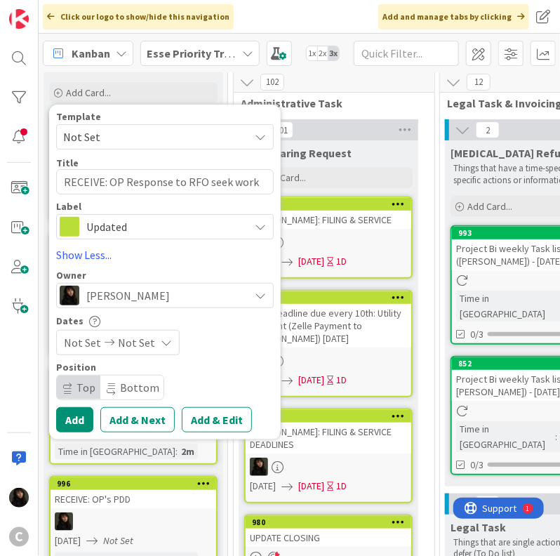
click at [166, 341] on icon at bounding box center [166, 342] width 11 height 11
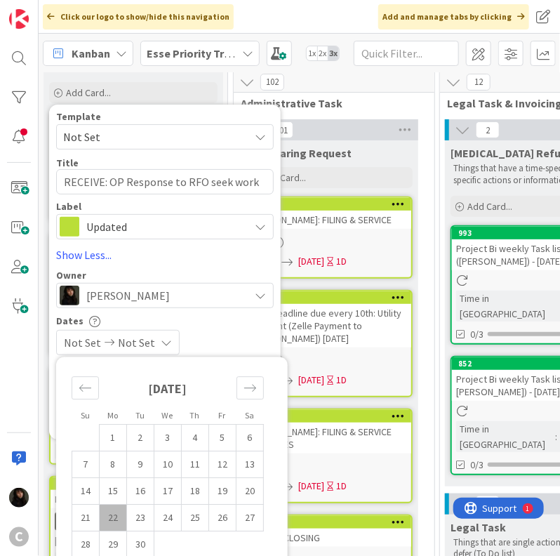
click at [114, 518] on td "22" at bounding box center [113, 517] width 27 height 27
click at [150, 262] on link "Show Less..." at bounding box center [165, 254] width 218 height 17
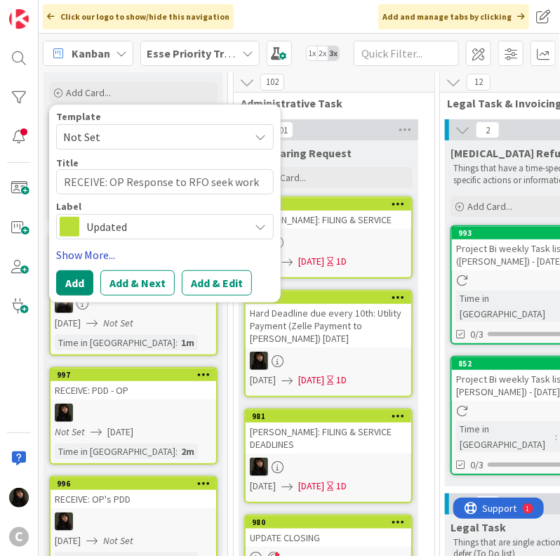
click at [86, 256] on link "Show More..." at bounding box center [165, 254] width 218 height 17
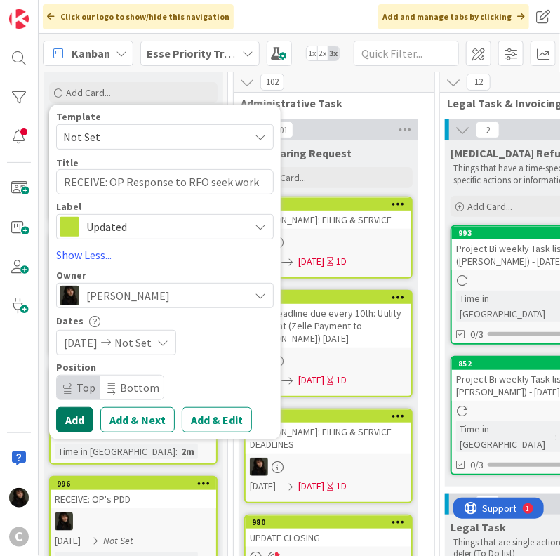
click at [75, 415] on button "Add" at bounding box center [74, 419] width 37 height 25
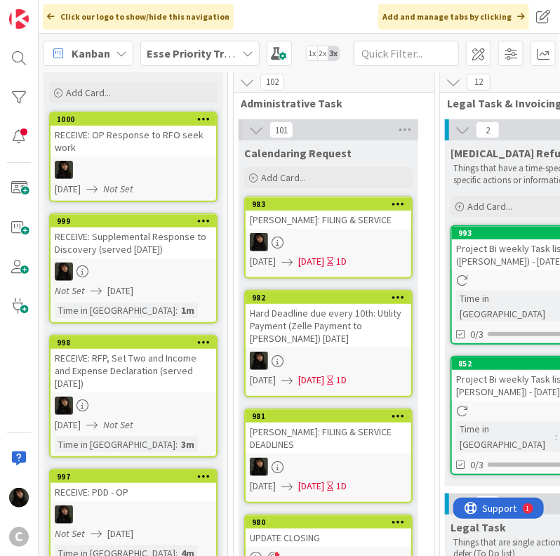
click at [143, 148] on div "RECEIVE: OP Response to RFO seek work" at bounding box center [134, 141] width 166 height 31
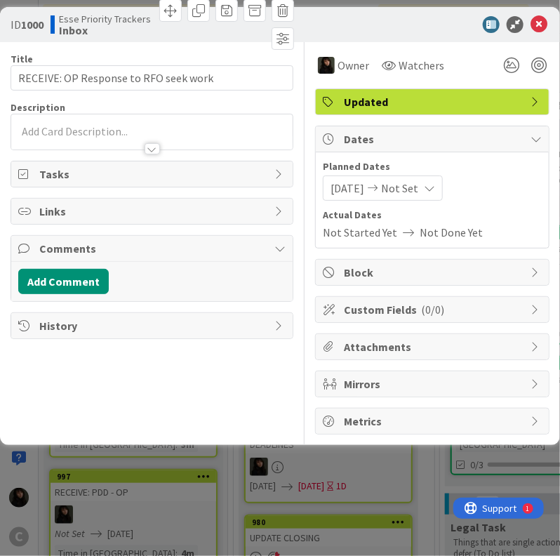
click at [100, 128] on p at bounding box center [151, 132] width 267 height 16
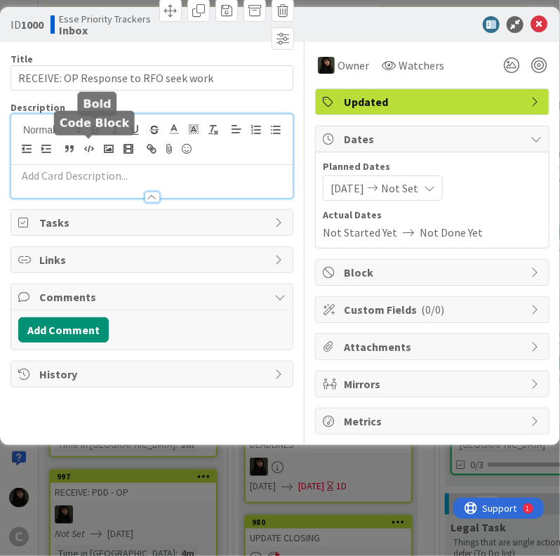
click at [84, 175] on p at bounding box center [151, 176] width 267 height 16
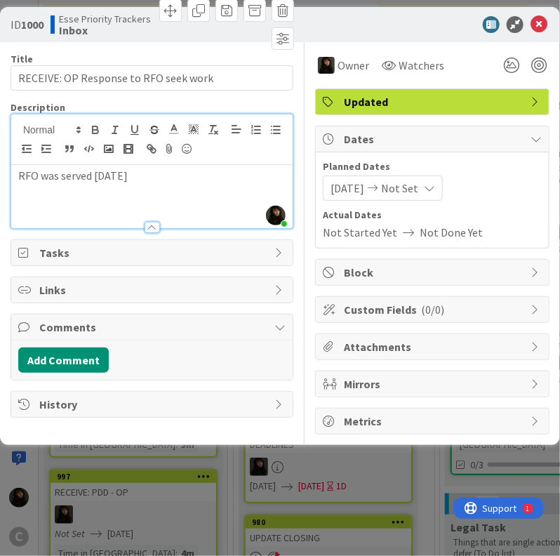
click at [167, 182] on p "RFO was served [DATE]" at bounding box center [151, 176] width 267 height 16
click at [227, 196] on div "RFO was served [DATE] : Here" at bounding box center [151, 196] width 281 height 63
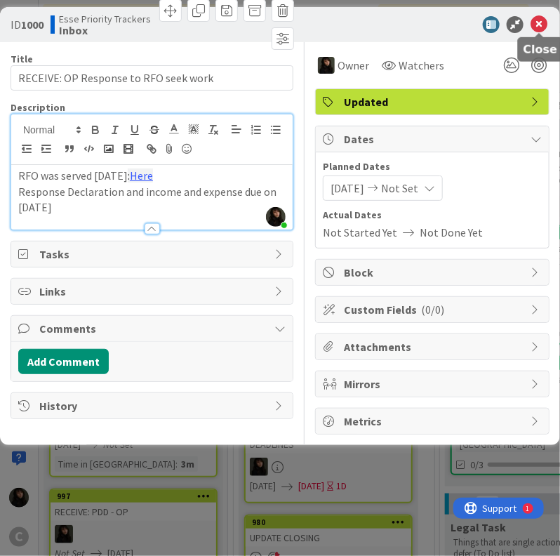
click at [541, 25] on icon at bounding box center [538, 24] width 17 height 17
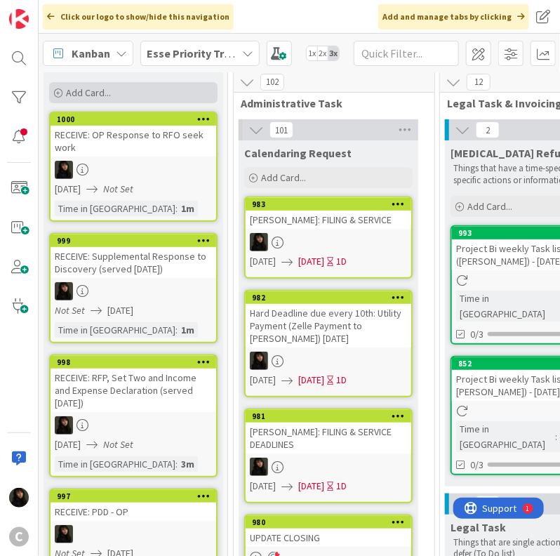
click at [109, 97] on span "Add Card..." at bounding box center [88, 92] width 45 height 13
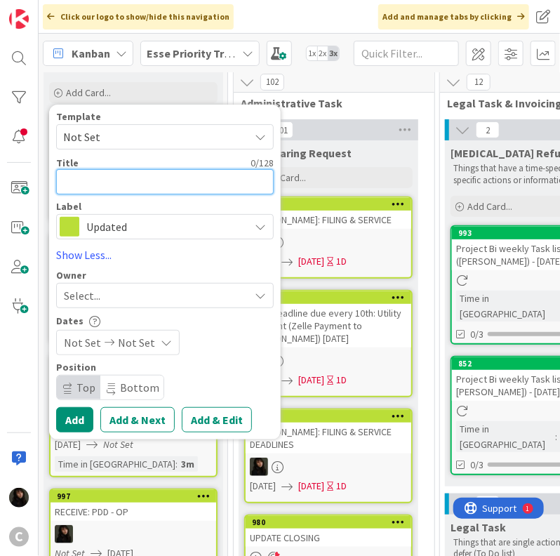
click at [111, 170] on textarea at bounding box center [165, 181] width 218 height 25
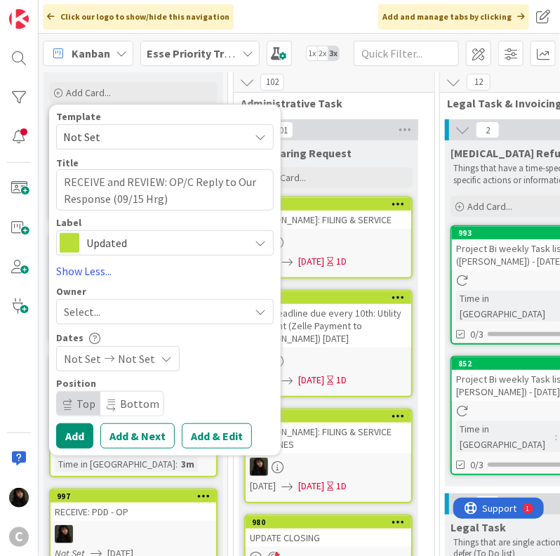
click at [145, 312] on div "Select..." at bounding box center [156, 311] width 185 height 17
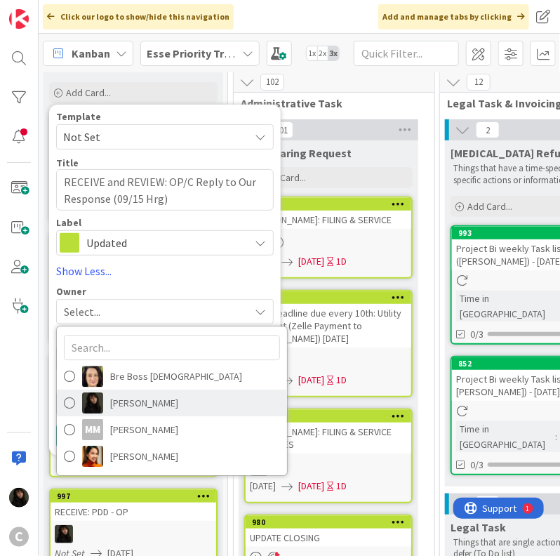
click at [147, 409] on span "[PERSON_NAME]" at bounding box center [144, 402] width 68 height 21
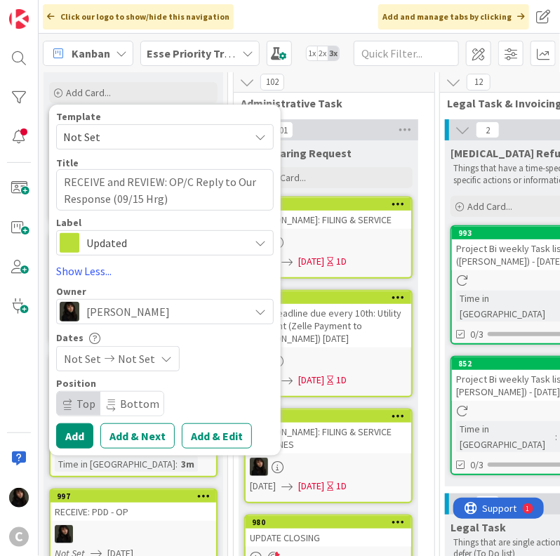
click at [129, 364] on span "Not Set" at bounding box center [136, 358] width 37 height 17
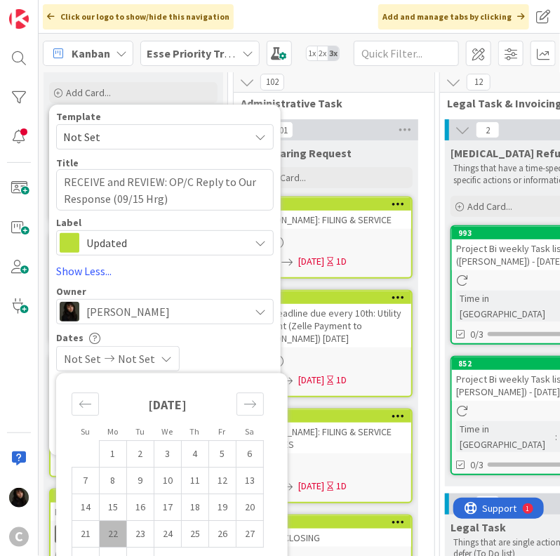
click at [109, 535] on td "22" at bounding box center [113, 534] width 27 height 27
click at [213, 342] on div "Dates" at bounding box center [165, 337] width 218 height 12
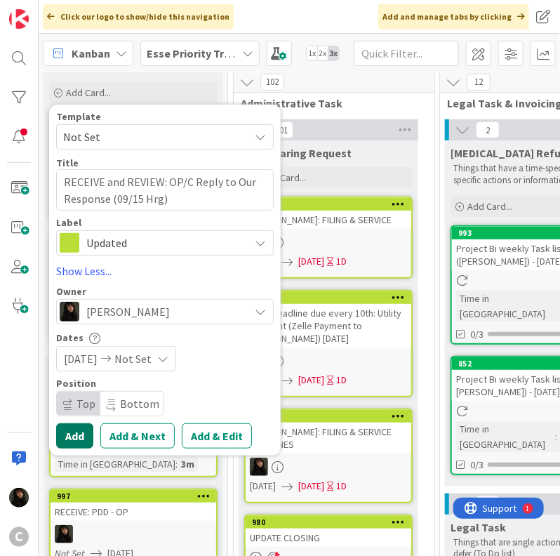
click at [72, 439] on button "Add" at bounding box center [74, 435] width 37 height 25
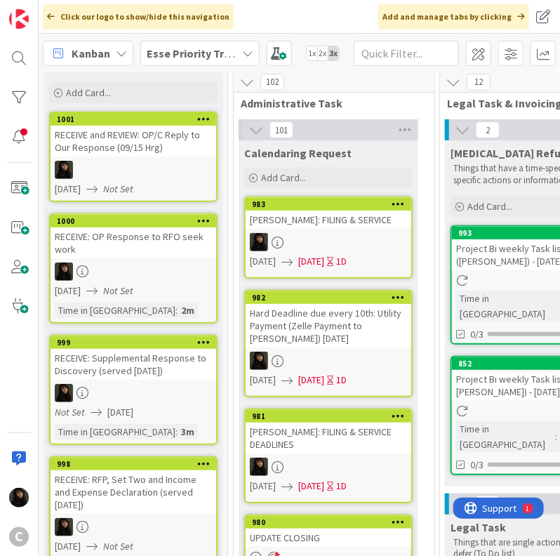
click at [178, 163] on div at bounding box center [134, 170] width 166 height 18
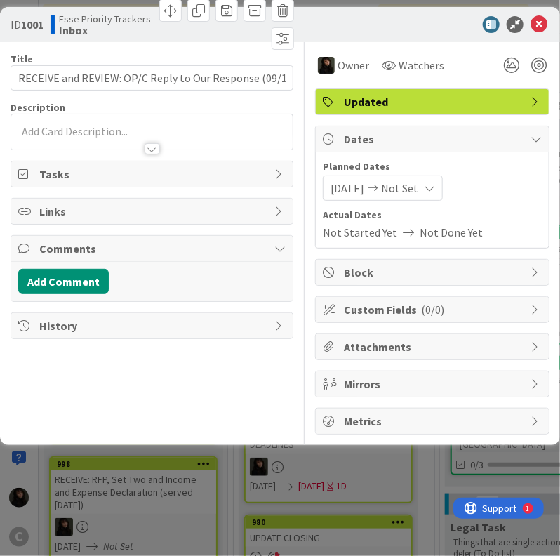
click at [97, 117] on div at bounding box center [151, 131] width 281 height 35
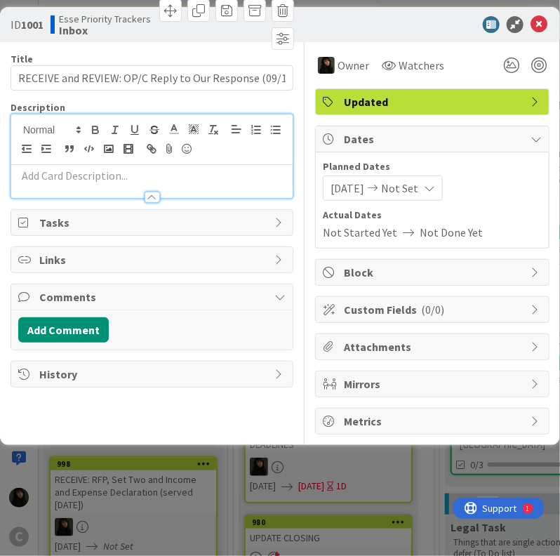
click at [84, 181] on p at bounding box center [151, 176] width 267 height 16
click at [535, 16] on icon at bounding box center [538, 24] width 17 height 17
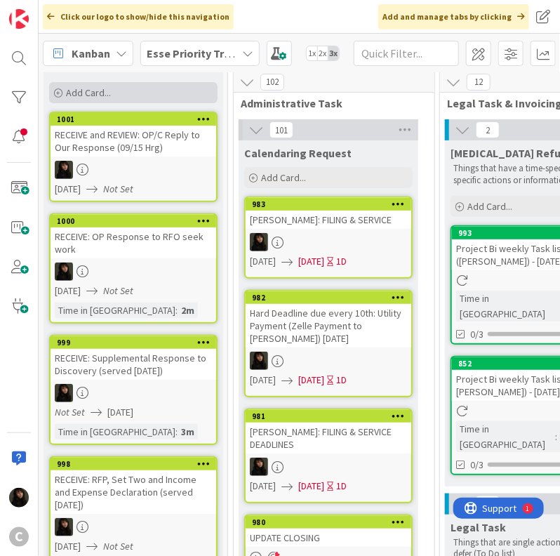
click at [85, 96] on span "Add Card..." at bounding box center [88, 92] width 45 height 13
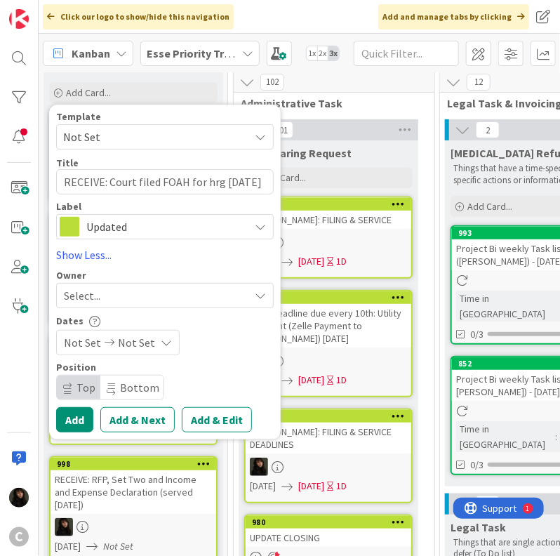
click at [114, 289] on div "Select..." at bounding box center [156, 295] width 185 height 17
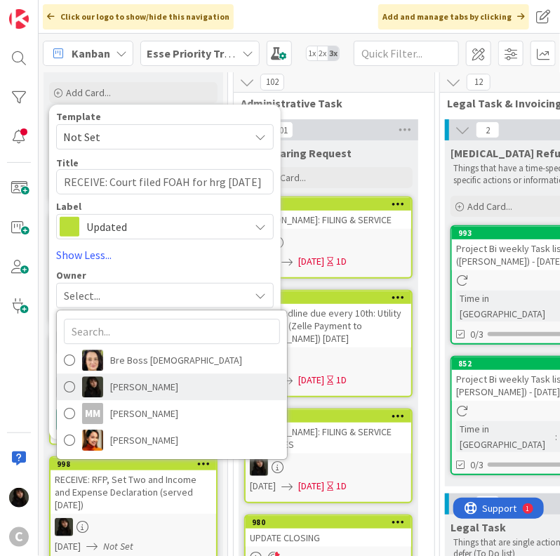
click at [135, 396] on span "[PERSON_NAME]" at bounding box center [144, 386] width 68 height 21
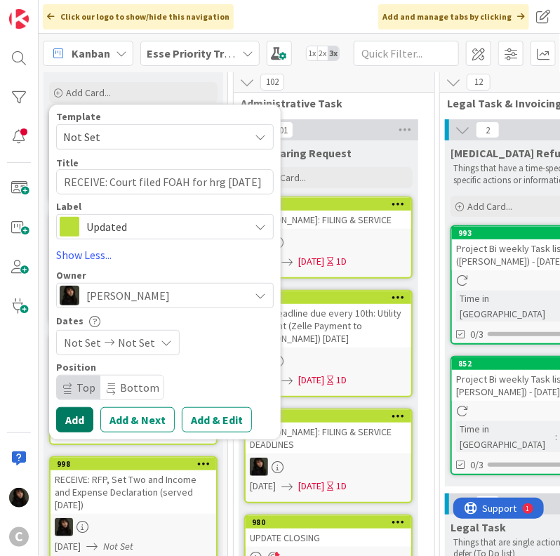
click at [73, 415] on button "Add" at bounding box center [74, 419] width 37 height 25
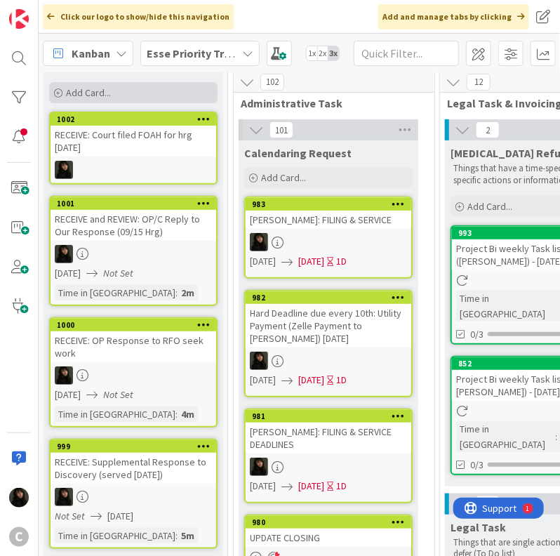
click at [86, 95] on span "Add Card..." at bounding box center [88, 92] width 45 height 13
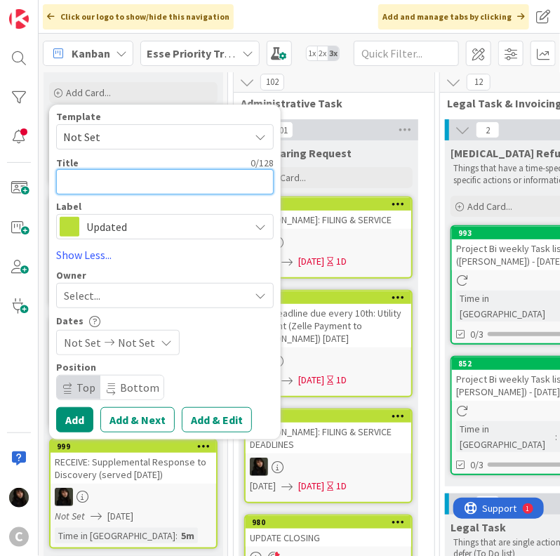
click at [104, 185] on textarea at bounding box center [165, 181] width 218 height 25
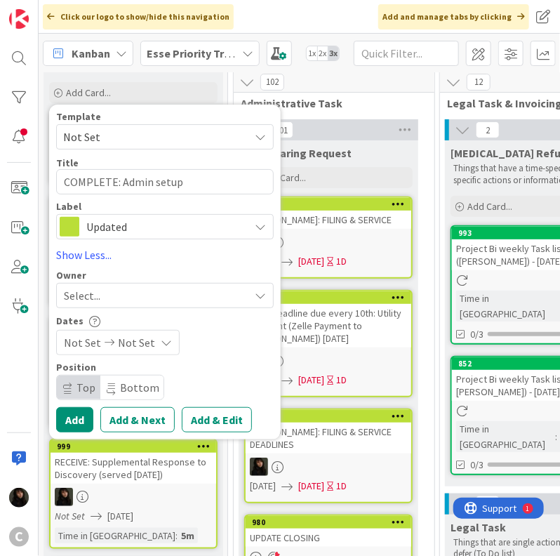
click at [131, 298] on div "Select..." at bounding box center [156, 295] width 185 height 17
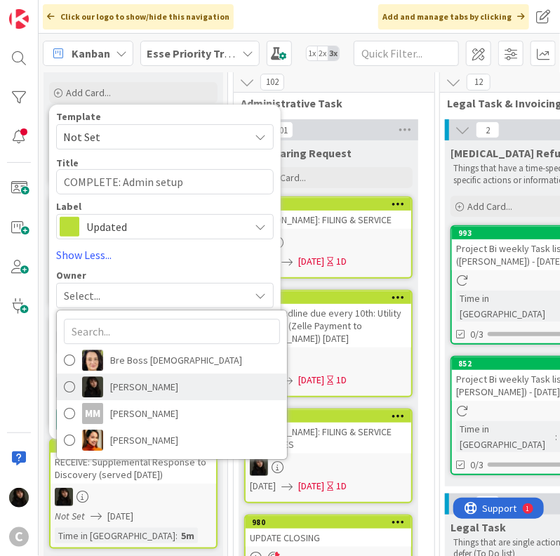
click at [140, 387] on span "[PERSON_NAME]" at bounding box center [144, 386] width 68 height 21
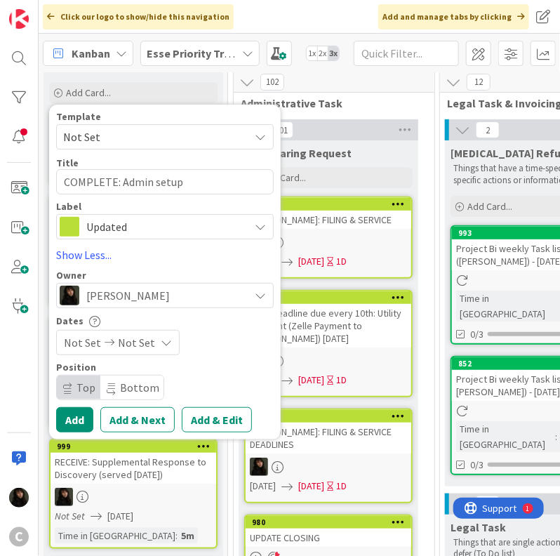
click at [136, 347] on span "Not Set" at bounding box center [136, 342] width 37 height 17
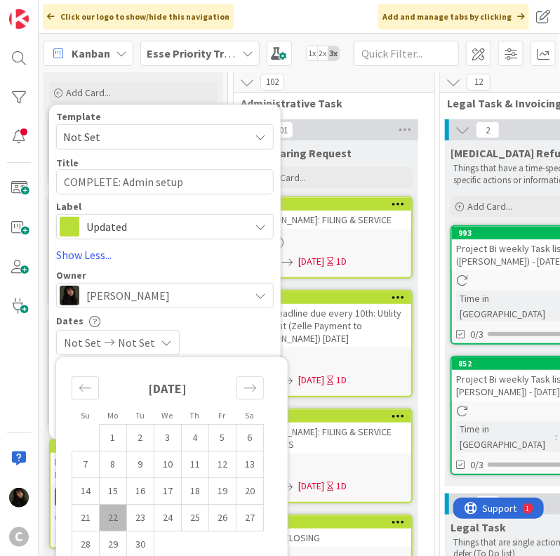
click at [116, 511] on td "22" at bounding box center [113, 517] width 27 height 27
click at [239, 322] on div "Dates" at bounding box center [165, 321] width 218 height 12
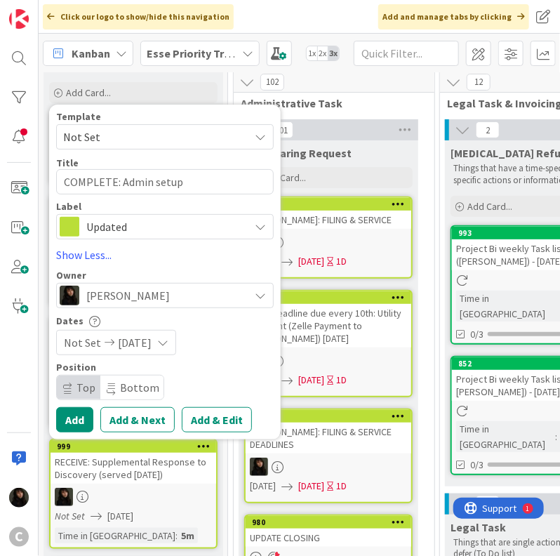
click at [168, 345] on icon at bounding box center [162, 342] width 11 height 11
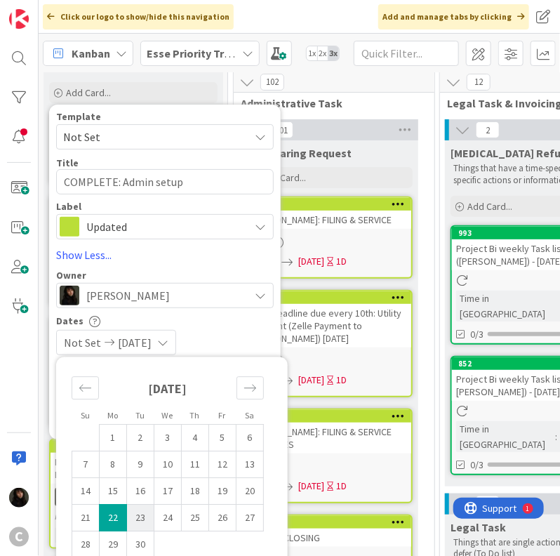
click at [134, 522] on td "23" at bounding box center [140, 517] width 27 height 27
click at [216, 328] on div "Dates [DATE] Not Set Su Mo Tu We Th Fr Sa [DATE] 1 2 3 4 5 6 7 8 9 10 11 12 13 …" at bounding box center [165, 335] width 218 height 40
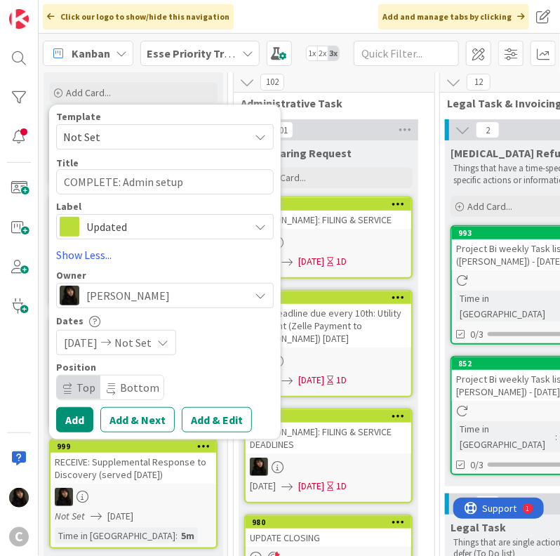
click at [143, 342] on span "Not Set" at bounding box center [132, 342] width 37 height 17
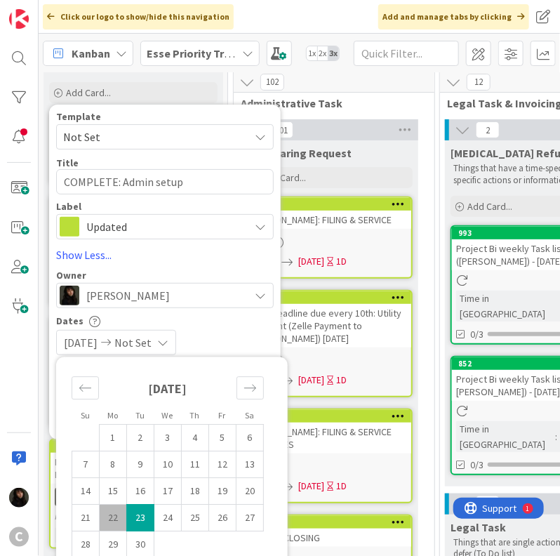
click at [117, 516] on td "22" at bounding box center [113, 517] width 27 height 27
click at [140, 516] on td "23" at bounding box center [140, 517] width 27 height 27
click at [236, 330] on div "[DATE] [DATE]" at bounding box center [165, 342] width 218 height 25
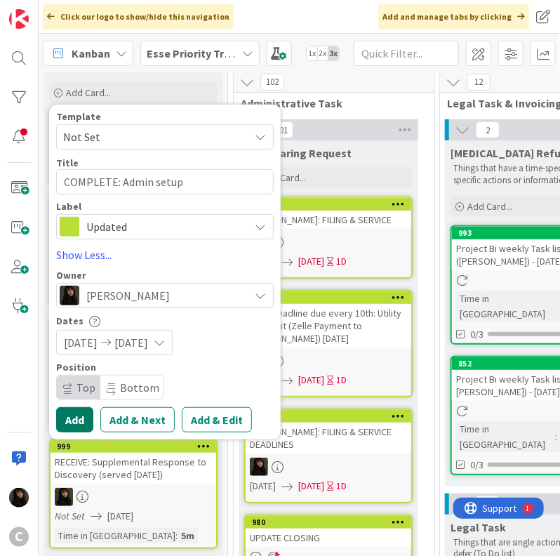
click at [76, 422] on button "Add" at bounding box center [74, 419] width 37 height 25
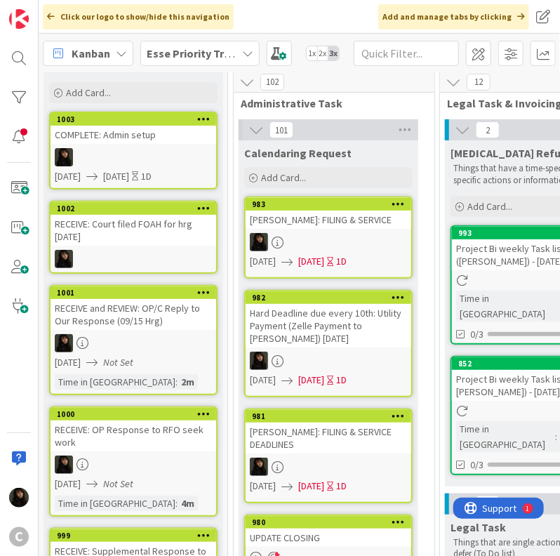
click at [158, 159] on div at bounding box center [134, 157] width 166 height 18
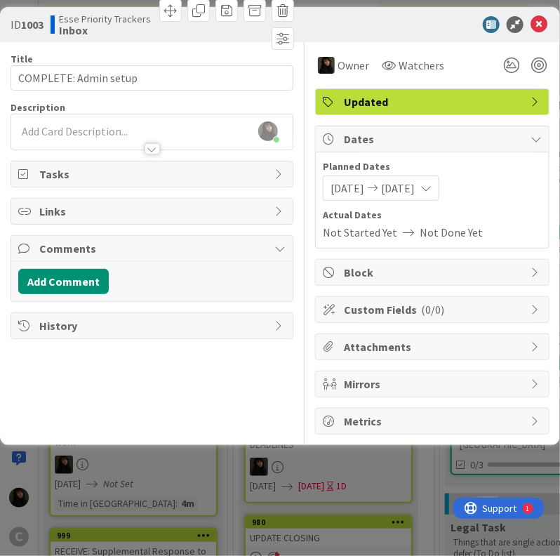
click at [90, 121] on div "[PERSON_NAME] just joined" at bounding box center [151, 131] width 281 height 35
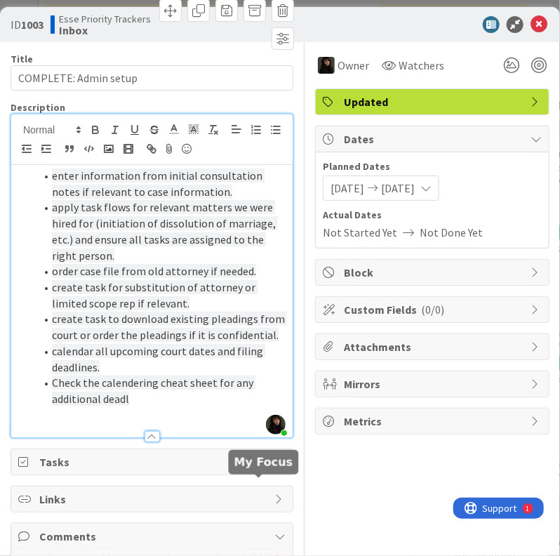
click at [0, 0] on div at bounding box center [0, 0] width 0 height 0
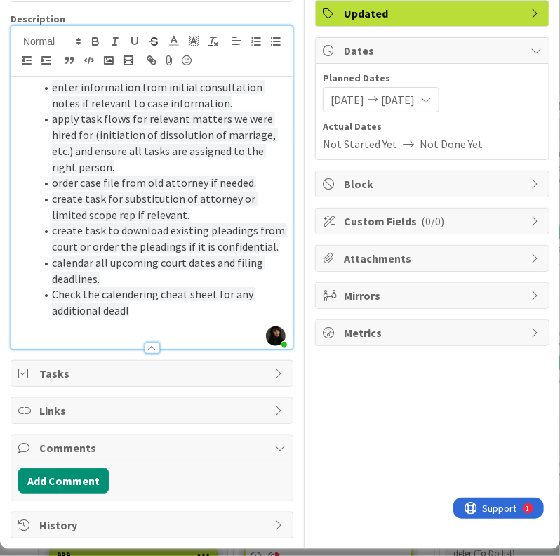
scroll to position [140, 0]
click at [138, 286] on li "Check the calendering cheat sheet for any additional deadl" at bounding box center [160, 302] width 251 height 32
click at [174, 296] on li "Check the calendering cheat sheet for any additional deadlines that need to be …" at bounding box center [160, 302] width 251 height 32
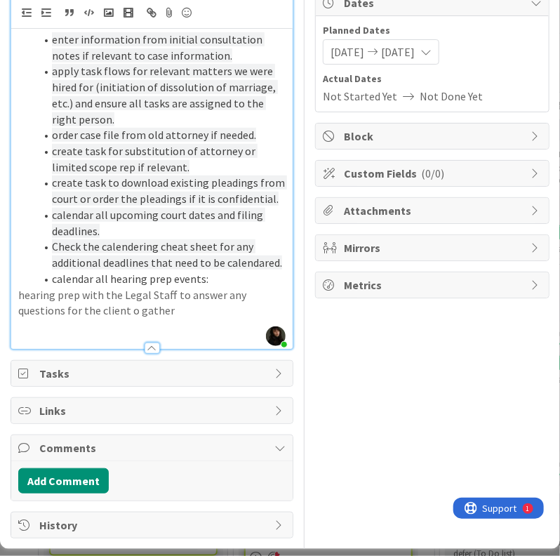
click at [224, 319] on p "hearing prep with the Legal Staff to answer any questions for the client o gath…" at bounding box center [151, 303] width 267 height 32
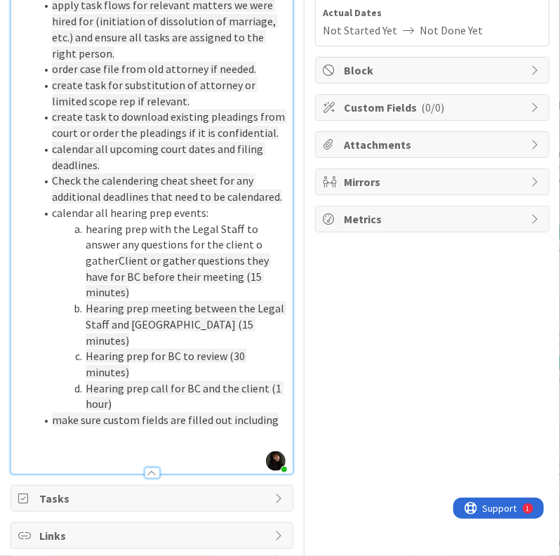
scroll to position [421, 0]
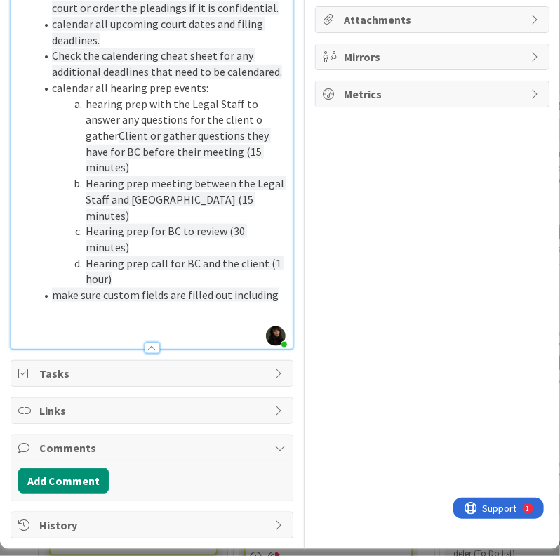
click at [157, 319] on p at bounding box center [151, 327] width 267 height 16
click at [142, 303] on p at bounding box center [151, 311] width 267 height 16
click at [126, 287] on li "make sure custom fields are filled out including" at bounding box center [160, 295] width 251 height 16
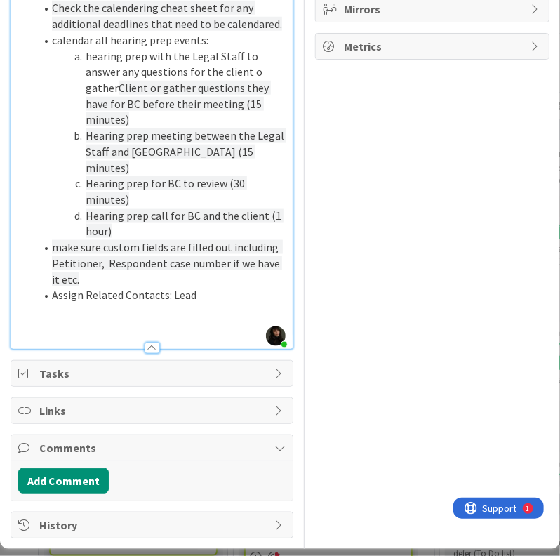
click at [208, 287] on li "Assign Related Contacts: Lead" at bounding box center [160, 295] width 251 height 16
click at [189, 287] on li "Assign Related Contacts: Lead" at bounding box center [160, 295] width 251 height 16
click at [108, 240] on span "make sure custom fields are filled out including Petitioner, Respondent case nu…" at bounding box center [167, 263] width 231 height 46
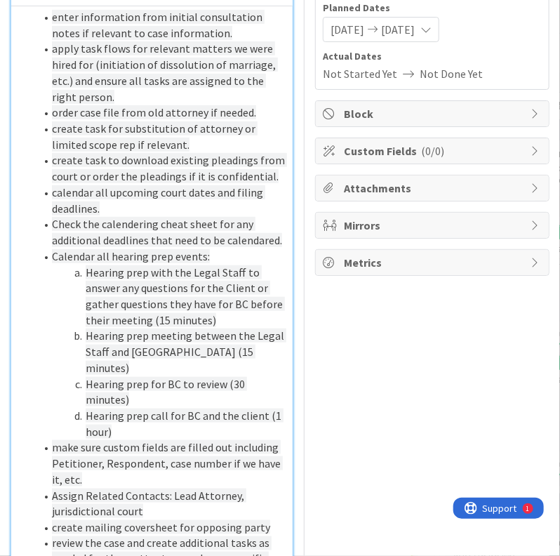
scroll to position [62, 0]
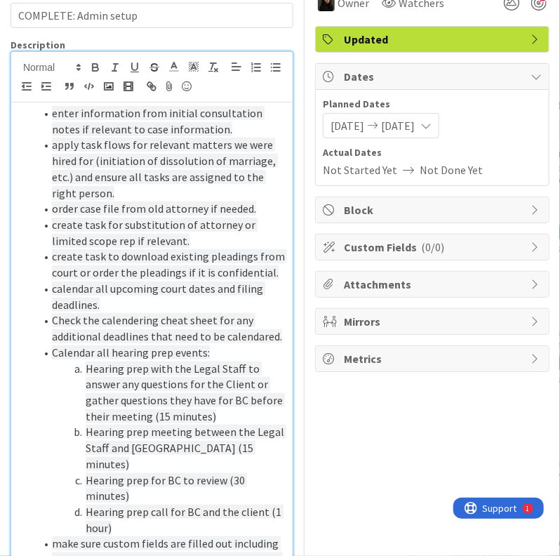
click at [132, 274] on span "create task to download existing pleadings from court or order the pleadings if…" at bounding box center [169, 264] width 235 height 30
click at [133, 280] on li "create task to download existing pleadings from court or order the pleadings if…" at bounding box center [160, 264] width 251 height 32
click at [113, 279] on span "create task to download existing pleadings from court or order the pleadings if…" at bounding box center [169, 264] width 235 height 30
click at [125, 280] on li "create task to download existing pleadings from court or order the pleadings if…" at bounding box center [160, 264] width 251 height 32
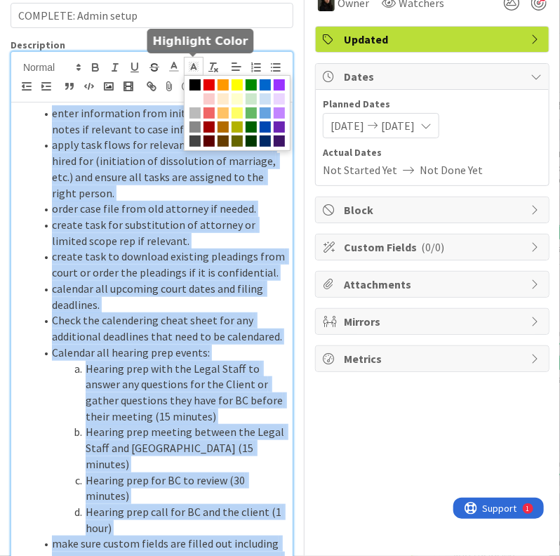
click at [192, 66] on polyline at bounding box center [194, 67] width 5 height 6
click at [192, 99] on span at bounding box center [194, 98] width 11 height 11
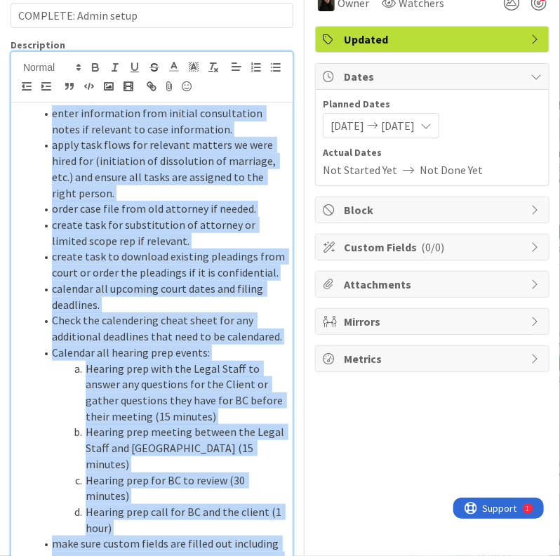
scroll to position [167, 0]
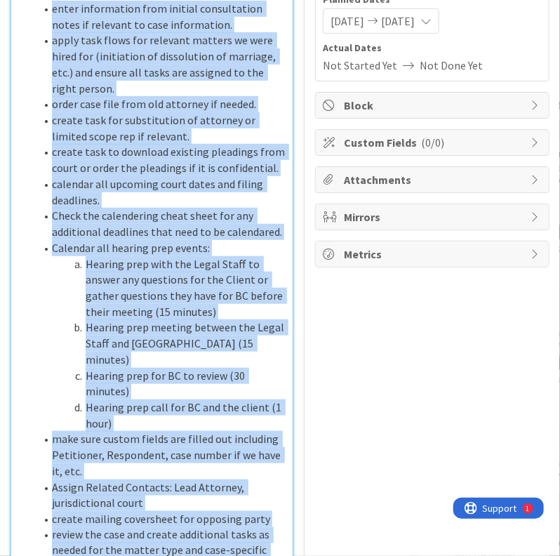
click at [239, 239] on li "Check the calendering cheat sheet for any additional deadlines that need to be …" at bounding box center [160, 224] width 251 height 32
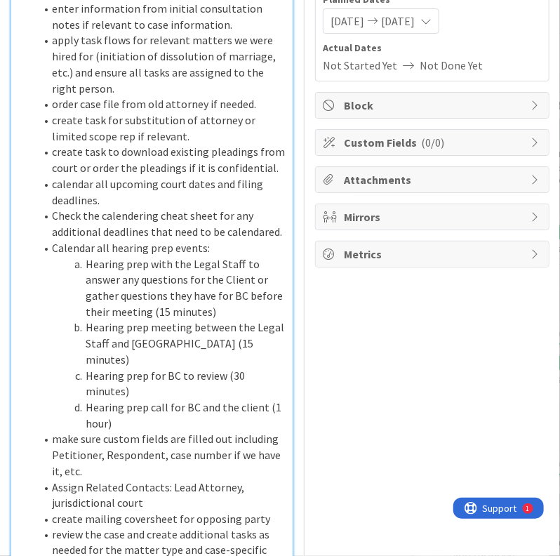
click at [180, 222] on li "Check the calendering cheat sheet for any additional deadlines that need to be …" at bounding box center [160, 224] width 251 height 32
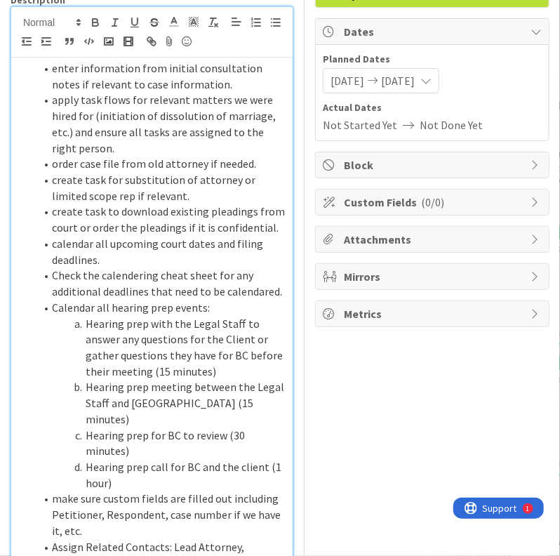
scroll to position [0, 0]
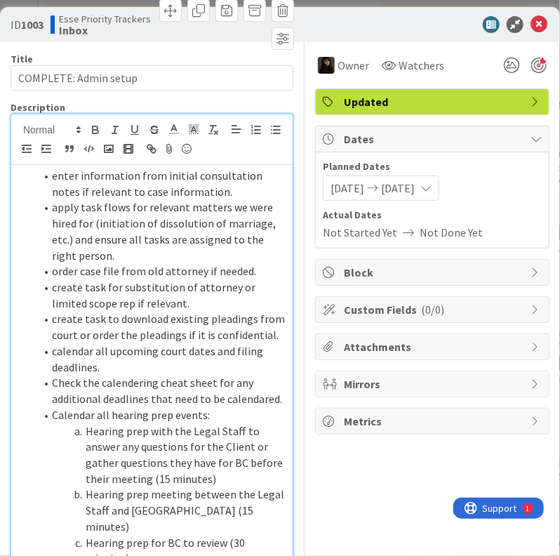
click at [152, 342] on li "create task to download existing pleadings from court or order the pleadings if…" at bounding box center [160, 327] width 251 height 32
click at [115, 342] on span "create task to download existing pleadings from court or order the pleadings if…" at bounding box center [169, 327] width 235 height 30
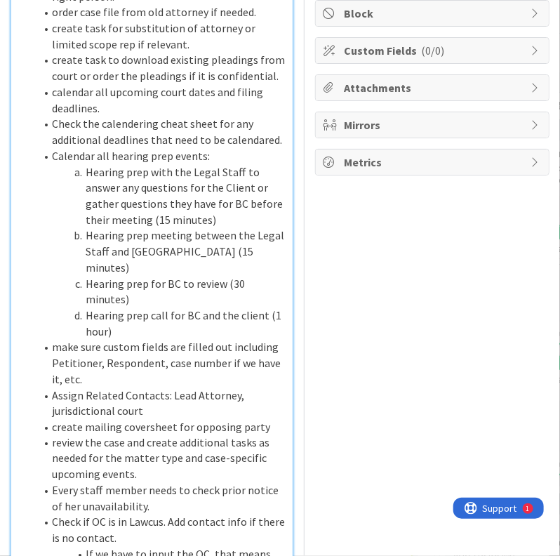
scroll to position [351, 0]
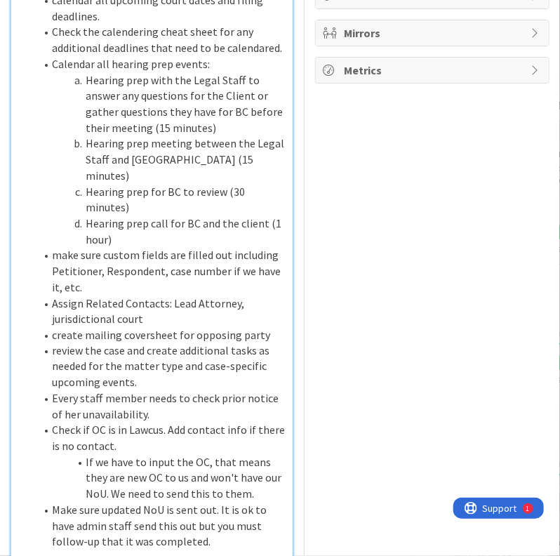
click at [167, 327] on li "Assign Related Contacts: Lead Attorney, jurisdictional court" at bounding box center [160, 311] width 251 height 32
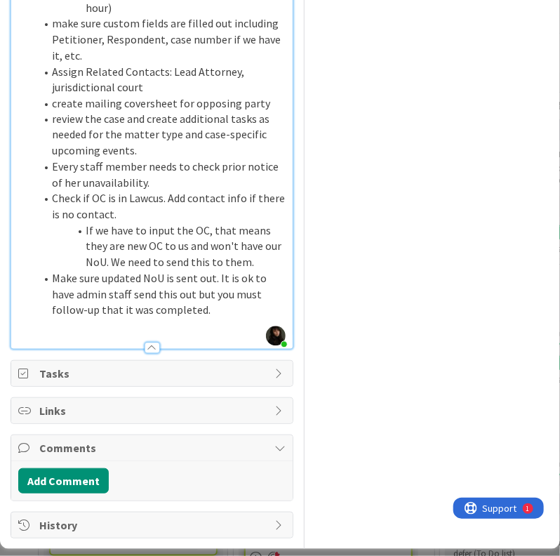
scroll to position [694, 0]
drag, startPoint x: 331, startPoint y: 242, endPoint x: 379, endPoint y: 134, distance: 118.1
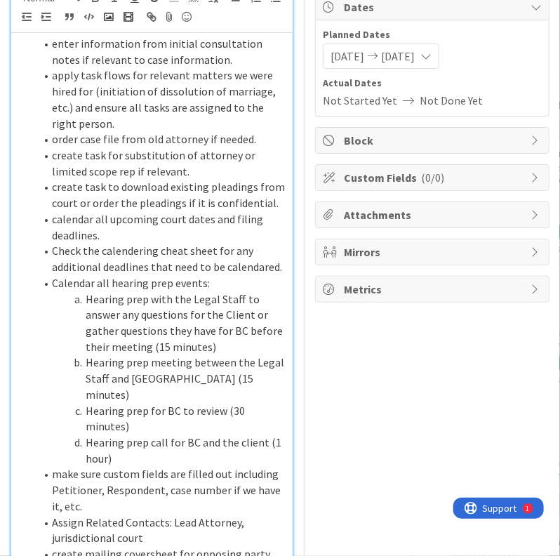
scroll to position [0, 0]
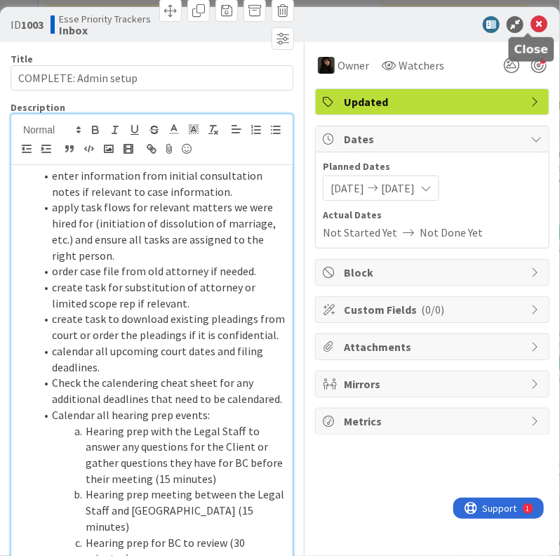
click at [530, 25] on icon at bounding box center [538, 24] width 17 height 17
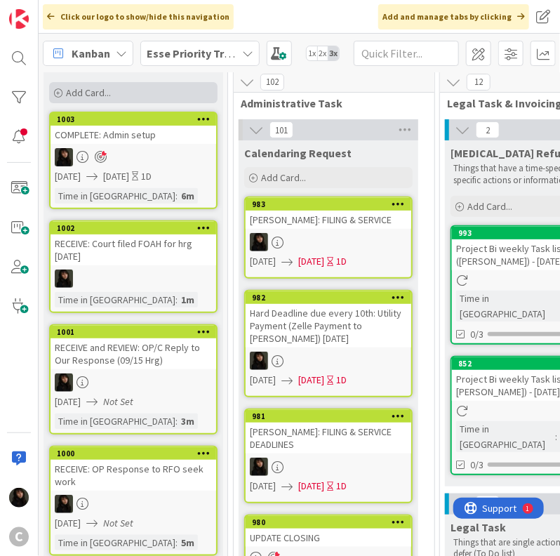
click at [104, 92] on span "Add Card..." at bounding box center [88, 92] width 45 height 13
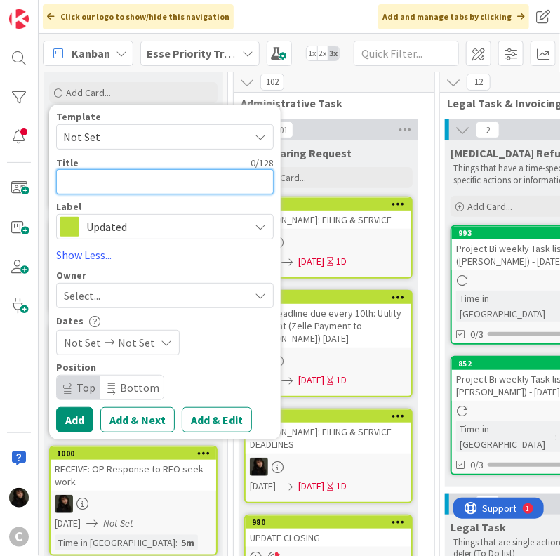
click at [98, 180] on textarea at bounding box center [165, 181] width 218 height 25
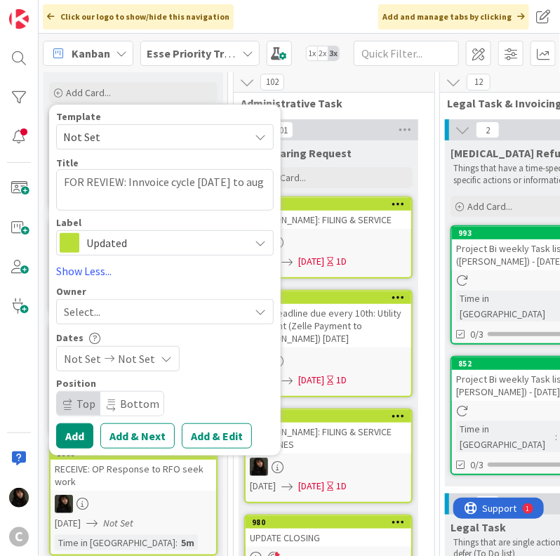
click at [142, 313] on div "Select..." at bounding box center [156, 311] width 185 height 17
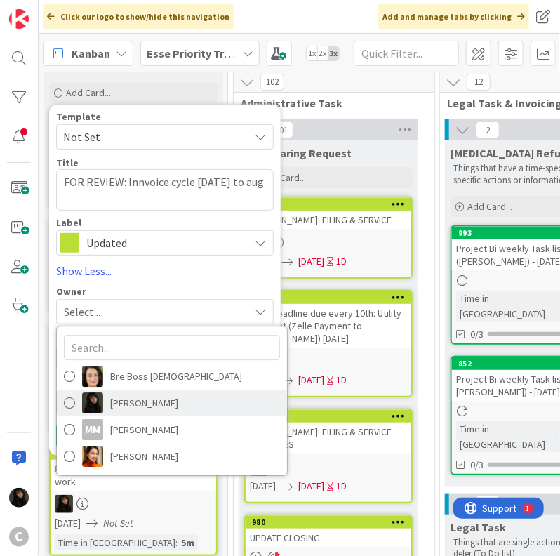
click at [136, 392] on span "[PERSON_NAME]" at bounding box center [144, 402] width 68 height 21
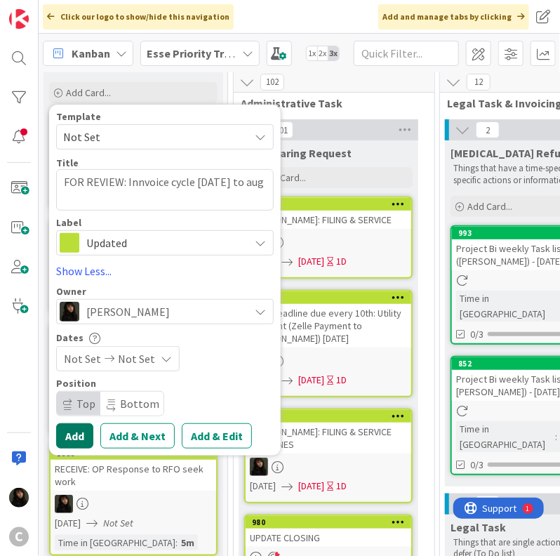
click at [75, 432] on button "Add" at bounding box center [74, 435] width 37 height 25
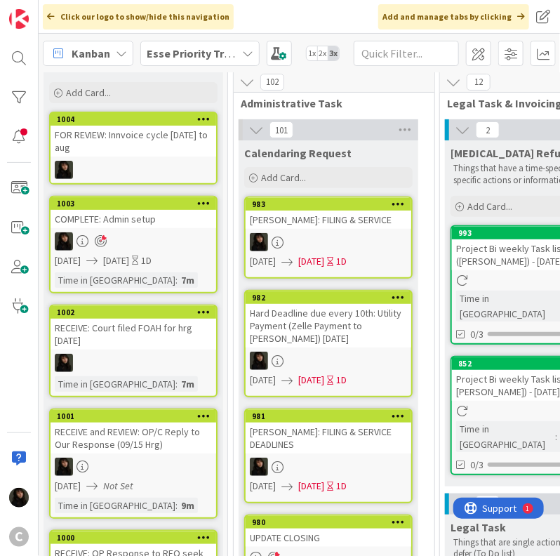
click at [164, 162] on div at bounding box center [134, 170] width 166 height 18
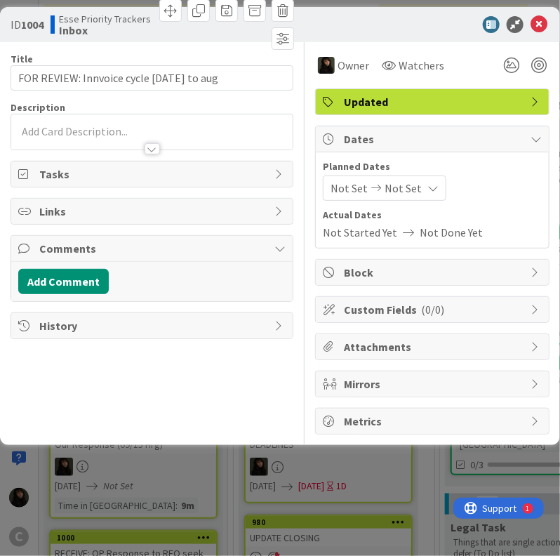
click at [77, 137] on div at bounding box center [151, 142] width 281 height 15
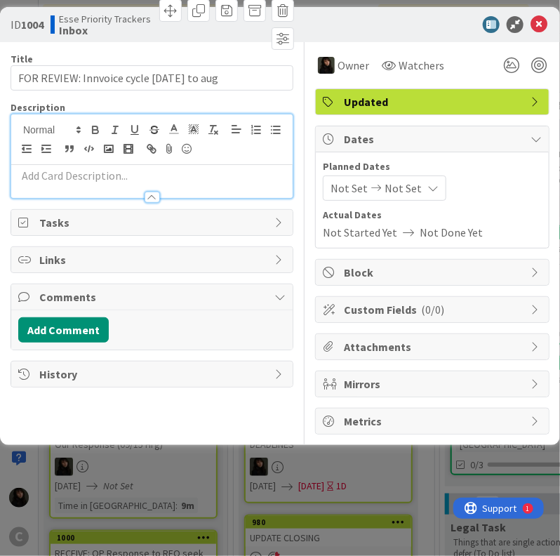
click at [81, 171] on p at bounding box center [151, 176] width 267 height 16
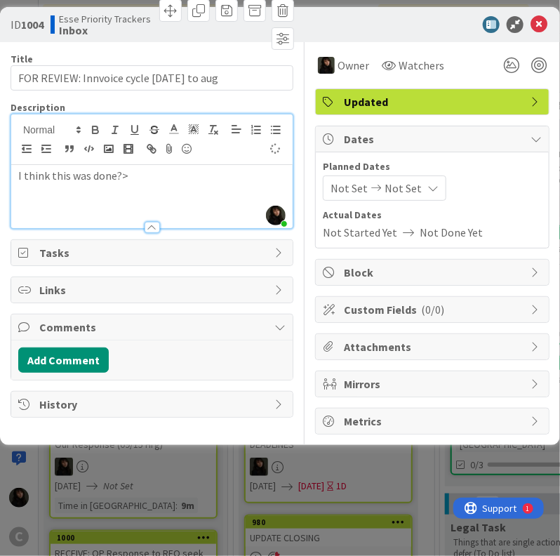
click at [153, 176] on p "I think this was done?>" at bounding box center [151, 176] width 267 height 16
click at [545, 16] on icon at bounding box center [538, 24] width 17 height 17
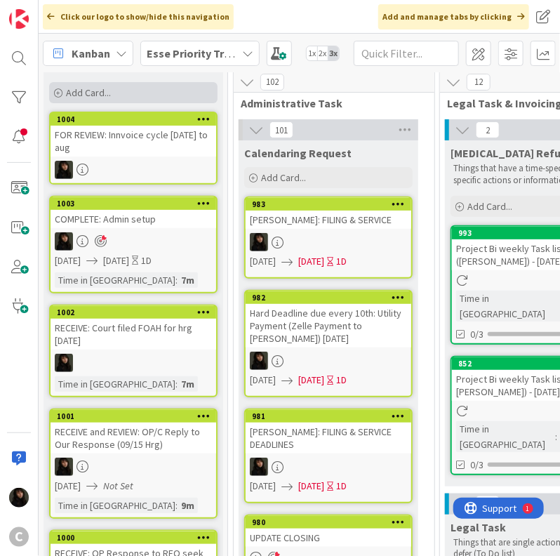
click at [118, 82] on div "Add Card..." at bounding box center [133, 92] width 168 height 21
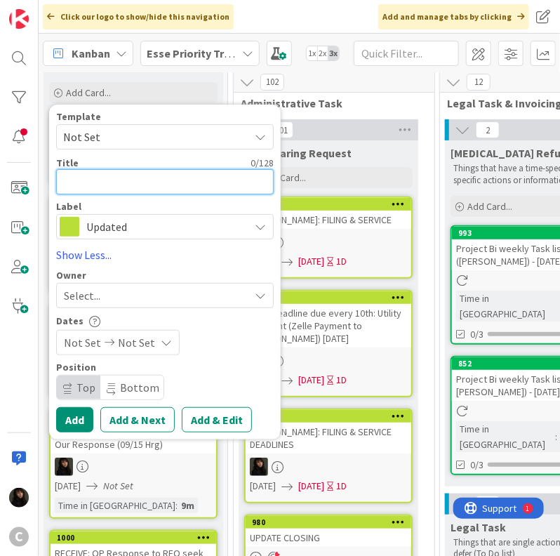
click at [116, 169] on textarea at bounding box center [165, 181] width 218 height 25
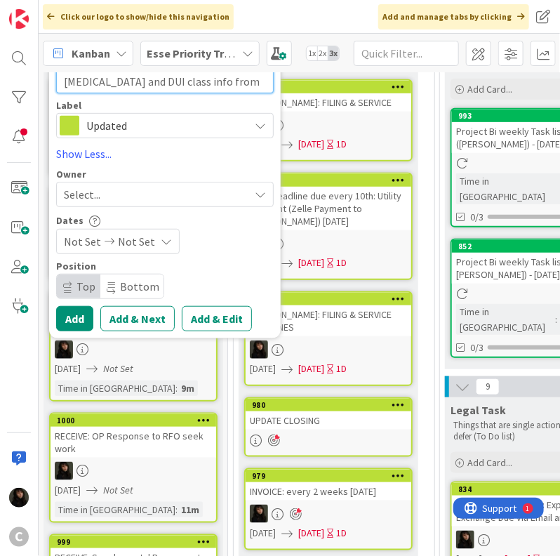
scroll to position [211, 0]
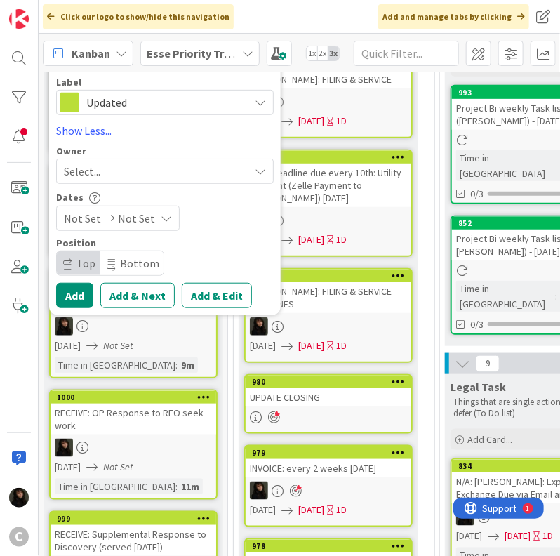
click at [161, 168] on div "Select..." at bounding box center [156, 171] width 185 height 17
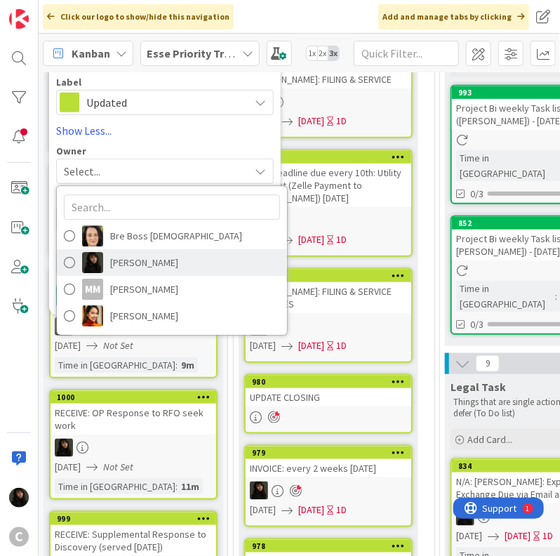
click at [132, 258] on span "[PERSON_NAME]" at bounding box center [144, 262] width 68 height 21
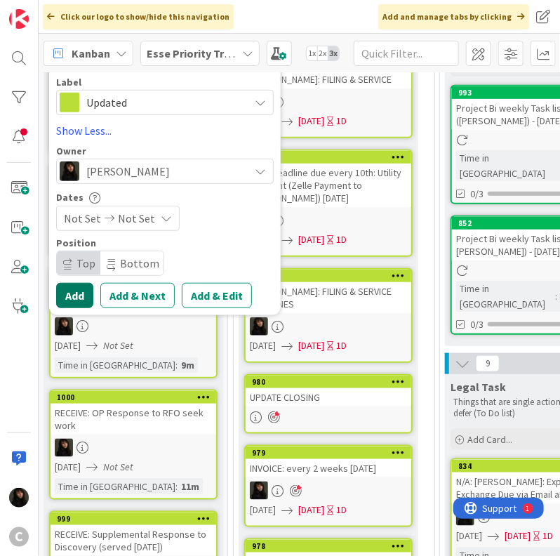
click at [87, 291] on button "Add" at bounding box center [74, 295] width 37 height 25
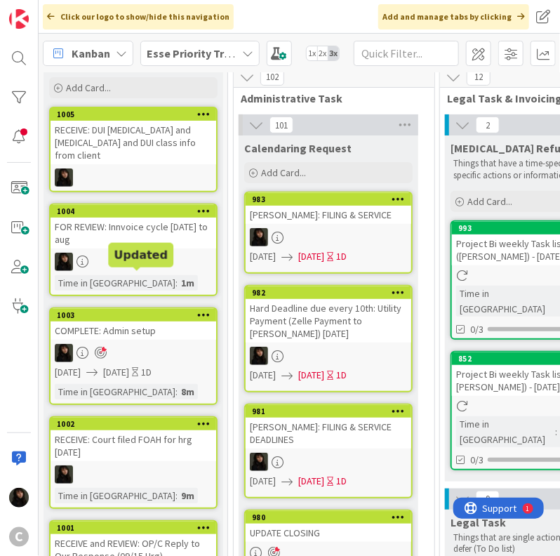
scroll to position [70, 0]
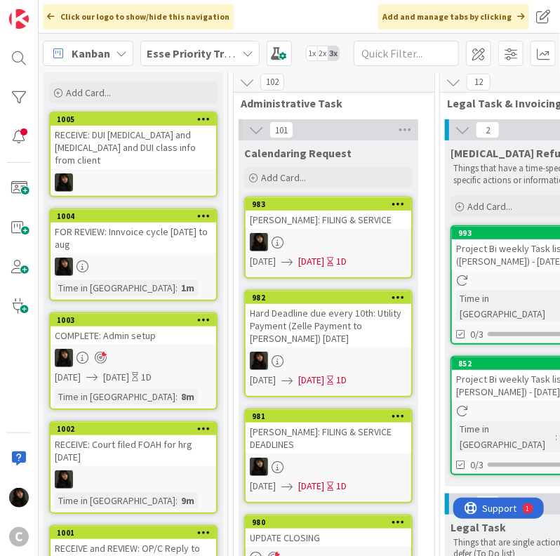
click at [189, 153] on div "RECEIVE: DUI [MEDICAL_DATA] and [MEDICAL_DATA] and DUI class info from client" at bounding box center [134, 148] width 166 height 44
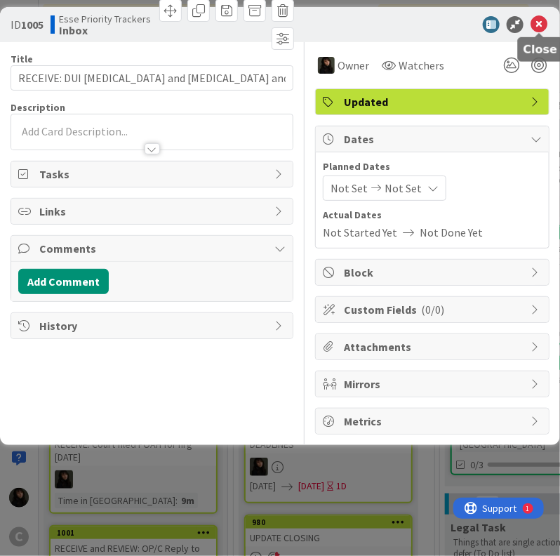
click at [539, 27] on icon at bounding box center [538, 24] width 17 height 17
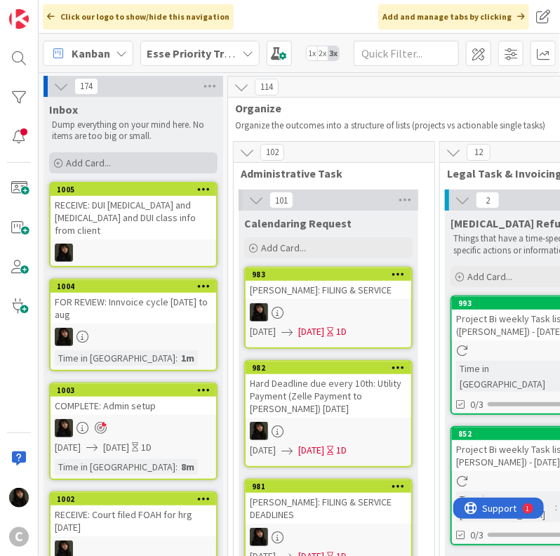
click at [111, 162] on div "Add Card..." at bounding box center [133, 162] width 168 height 21
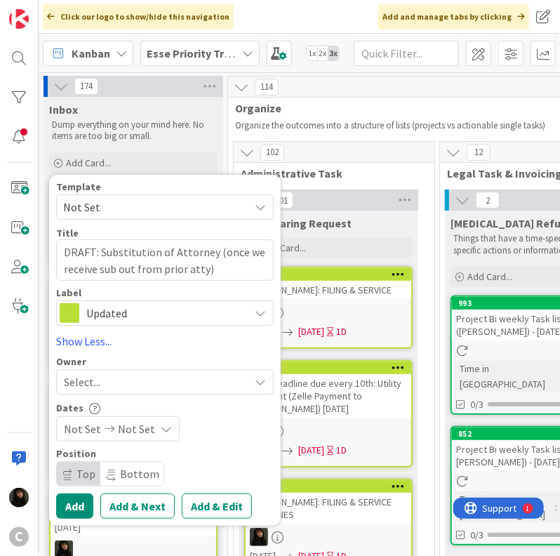
click at [131, 387] on div "Select..." at bounding box center [156, 381] width 185 height 17
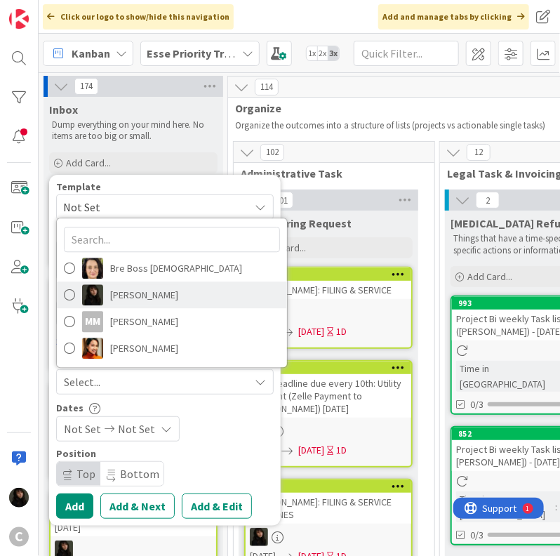
click at [146, 296] on span "[PERSON_NAME]" at bounding box center [144, 294] width 68 height 21
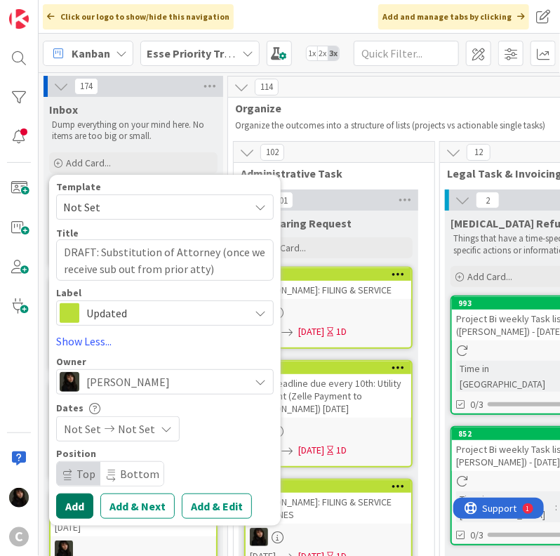
click at [70, 505] on button "Add" at bounding box center [74, 505] width 37 height 25
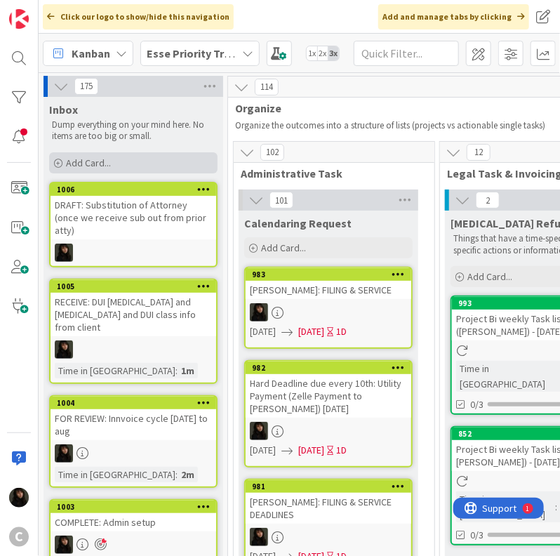
click at [101, 165] on span "Add Card..." at bounding box center [88, 162] width 45 height 13
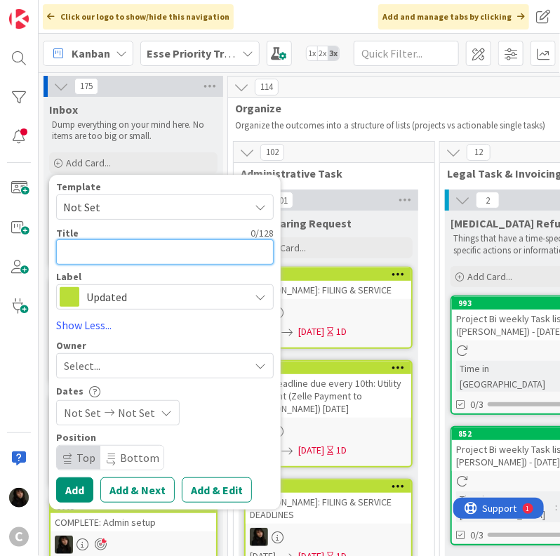
click at [102, 243] on textarea at bounding box center [165, 251] width 218 height 25
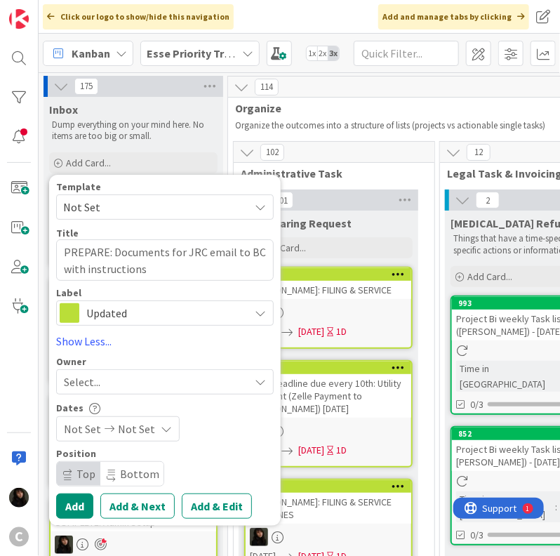
click at [112, 383] on div "Select..." at bounding box center [156, 381] width 185 height 17
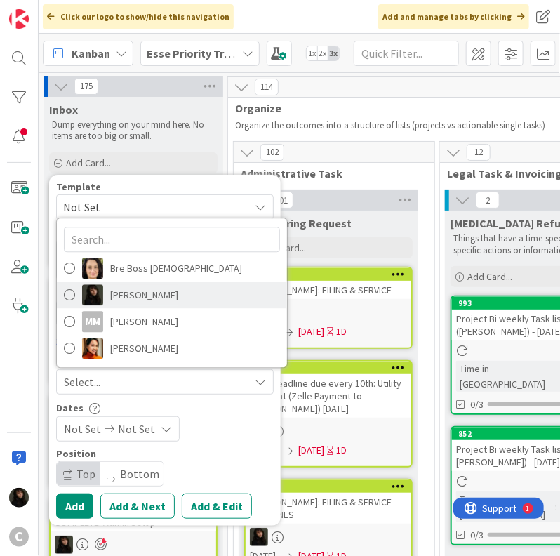
click at [145, 291] on span "[PERSON_NAME]" at bounding box center [144, 294] width 68 height 21
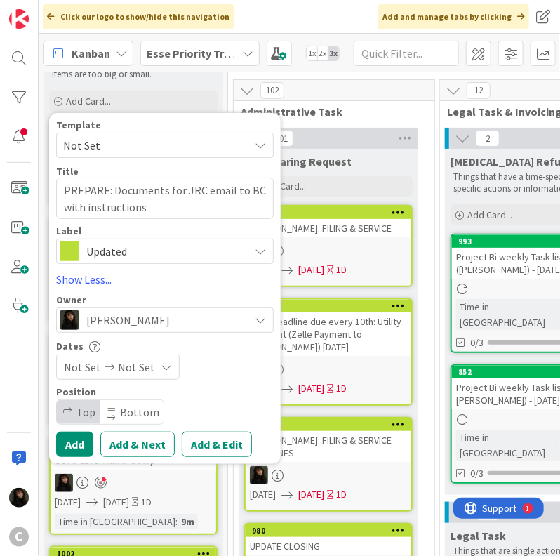
scroll to position [70, 0]
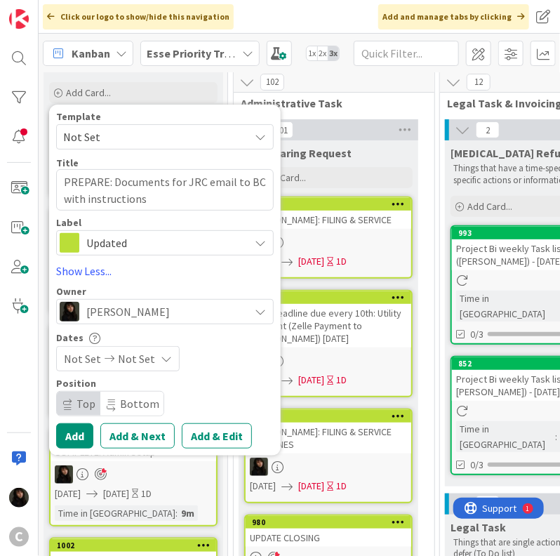
click at [133, 356] on span "Not Set" at bounding box center [136, 358] width 37 height 17
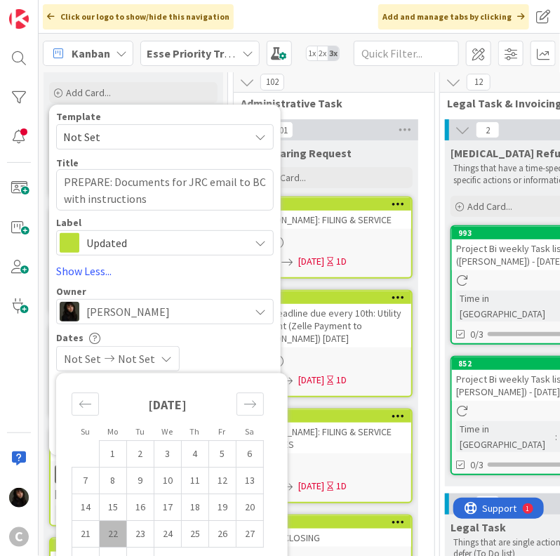
click at [109, 530] on td "22" at bounding box center [113, 534] width 27 height 27
click at [239, 348] on div "[DATE] Not Set" at bounding box center [165, 358] width 218 height 25
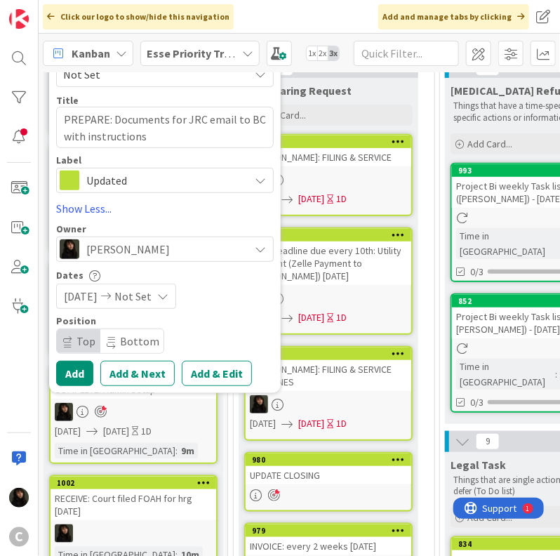
scroll to position [140, 0]
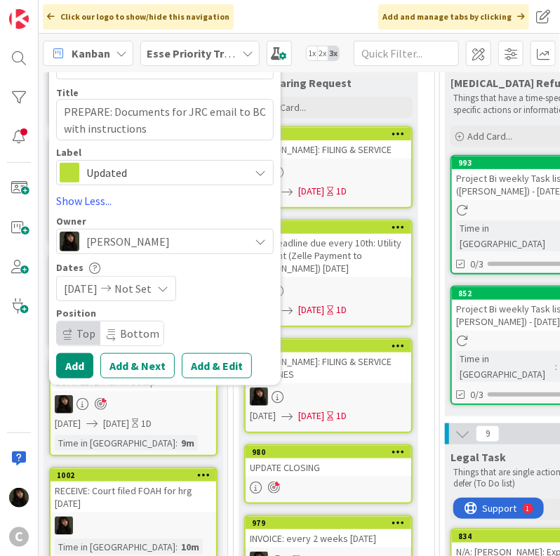
click at [114, 290] on icon at bounding box center [106, 288] width 17 height 10
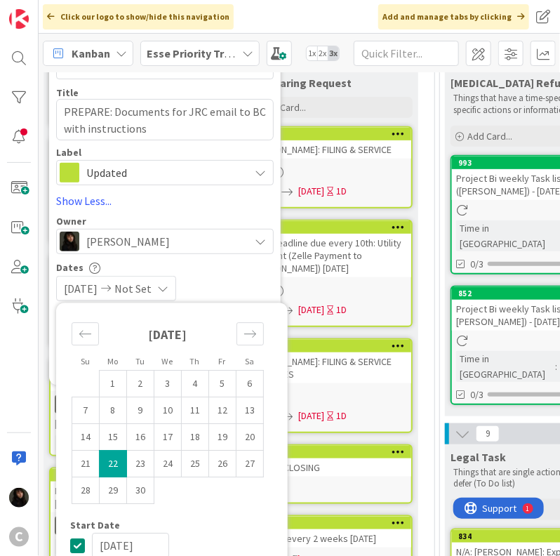
click at [230, 288] on div "[DATE] Not Set" at bounding box center [165, 288] width 218 height 25
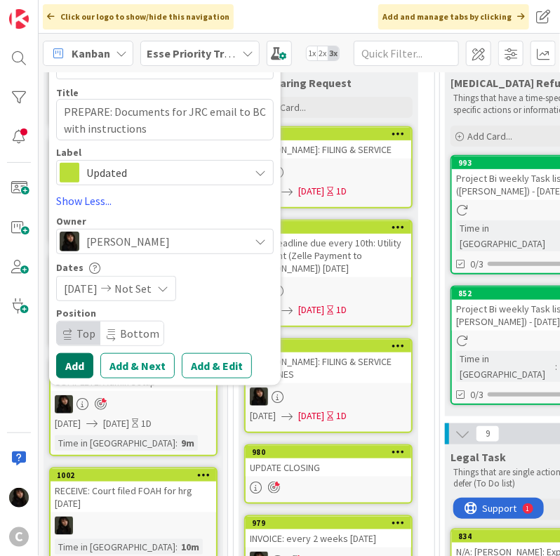
click at [79, 373] on button "Add" at bounding box center [74, 365] width 37 height 25
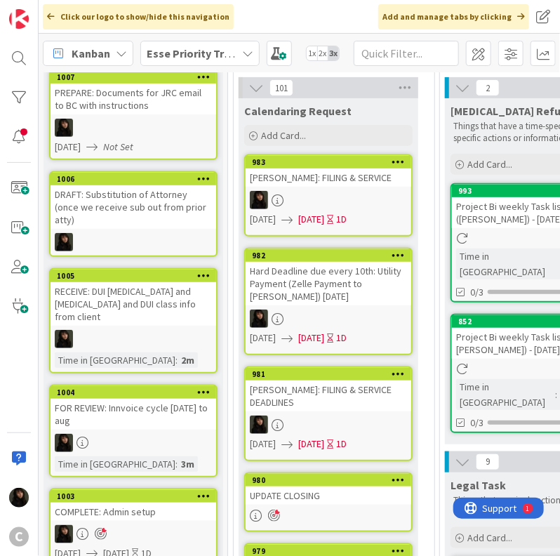
scroll to position [70, 0]
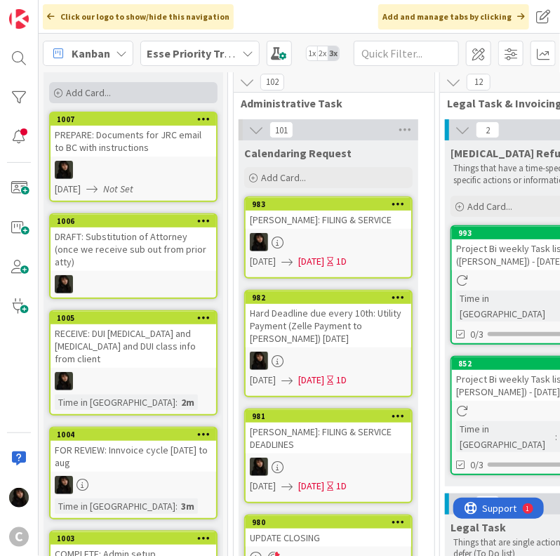
click at [132, 91] on div "Add Card..." at bounding box center [133, 92] width 168 height 21
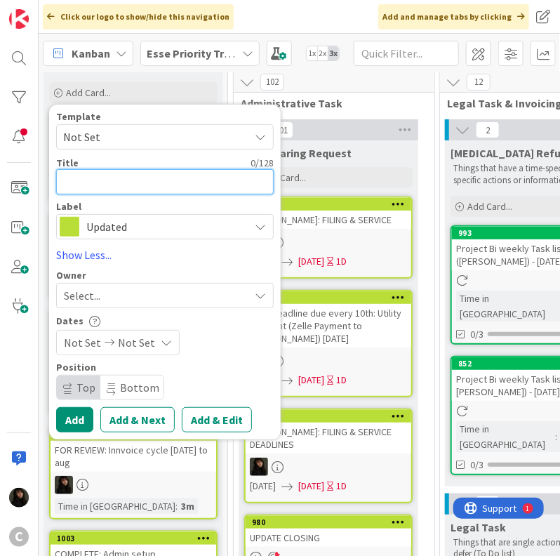
click at [117, 182] on textarea at bounding box center [165, 181] width 218 height 25
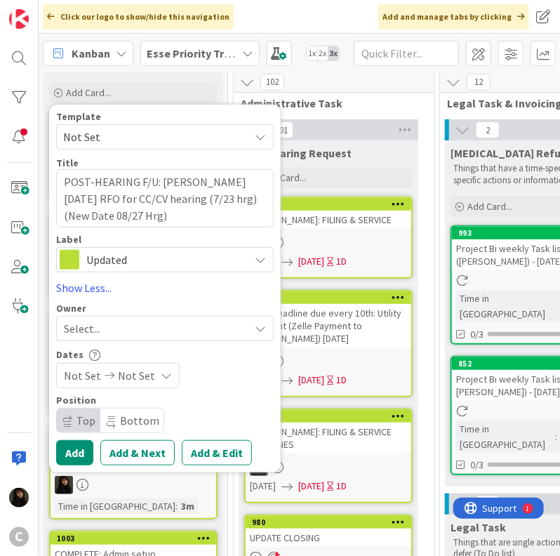
click at [206, 327] on div "Select..." at bounding box center [156, 328] width 185 height 17
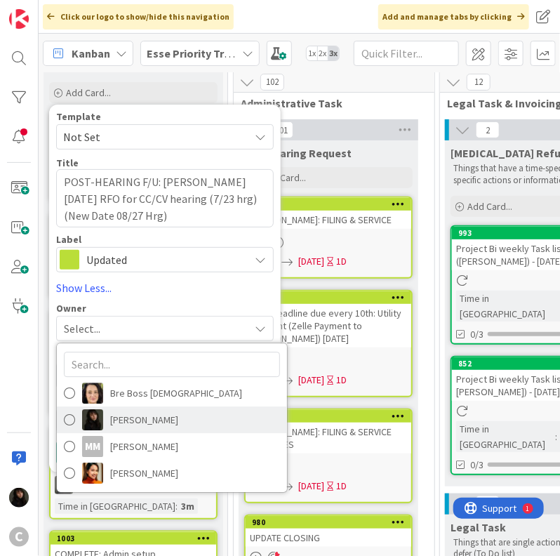
click at [161, 423] on span "[PERSON_NAME]" at bounding box center [144, 419] width 68 height 21
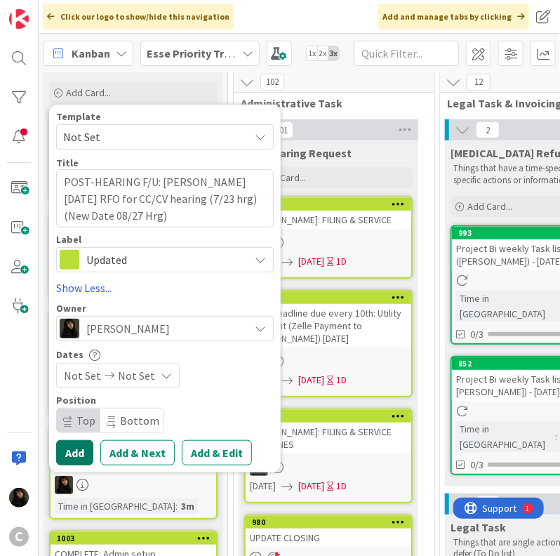
click at [79, 448] on button "Add" at bounding box center [74, 452] width 37 height 25
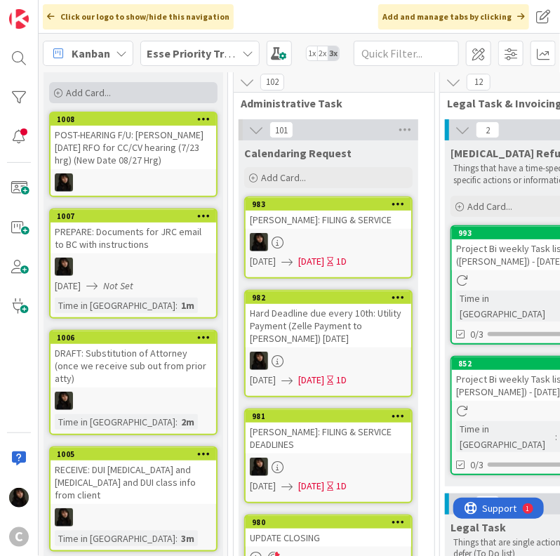
click at [91, 93] on span "Add Card..." at bounding box center [88, 92] width 45 height 13
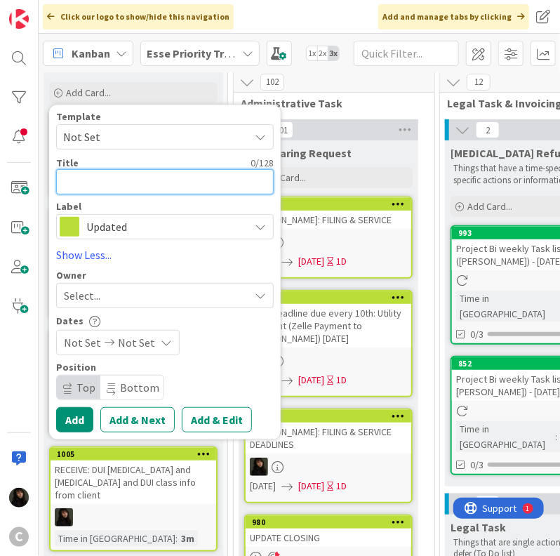
click at [95, 180] on textarea at bounding box center [165, 181] width 218 height 25
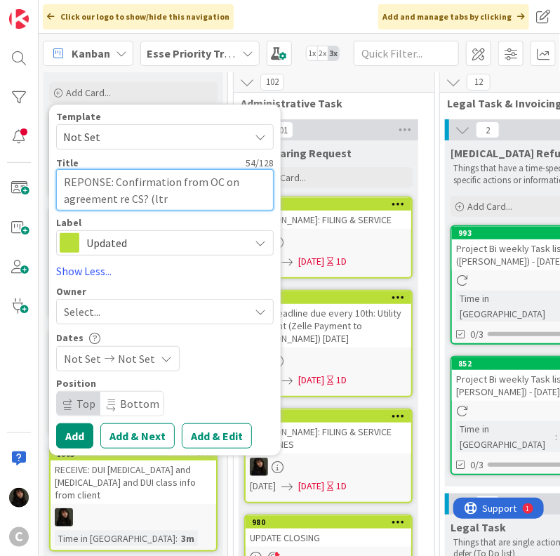
click at [180, 199] on textarea "REPONSE: Confirmation from OC on agreement re CS? (ltr" at bounding box center [165, 190] width 218 height 42
click at [239, 204] on textarea "REPONSE: Confirmation from OC on agreement re CS? (ltr sent 09/05" at bounding box center [165, 190] width 218 height 42
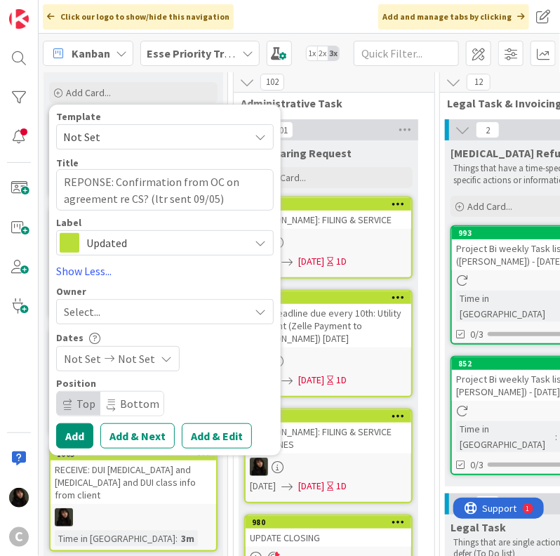
click at [102, 327] on div "Template Not Set Title 66 / 128 REPONSE: Confirmation from OC on agreement re C…" at bounding box center [165, 281] width 218 height 338
click at [106, 318] on div "Select..." at bounding box center [156, 311] width 185 height 17
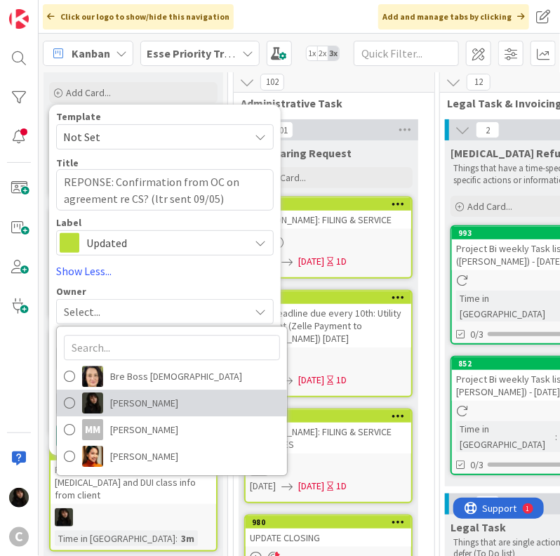
click at [143, 401] on span "[PERSON_NAME]" at bounding box center [144, 402] width 68 height 21
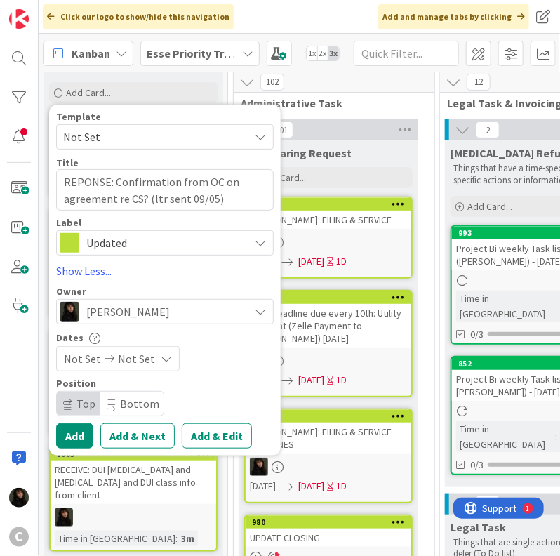
click at [127, 356] on span "Not Set" at bounding box center [136, 358] width 37 height 17
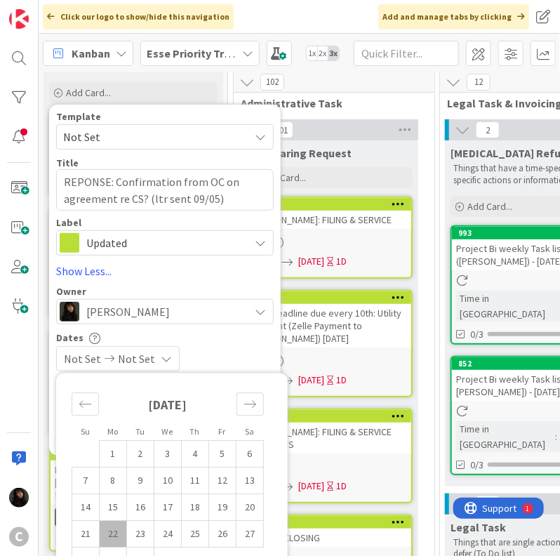
click at [113, 528] on td "22" at bounding box center [113, 534] width 27 height 27
click at [230, 350] on div "Not Set [DATE]" at bounding box center [165, 358] width 218 height 25
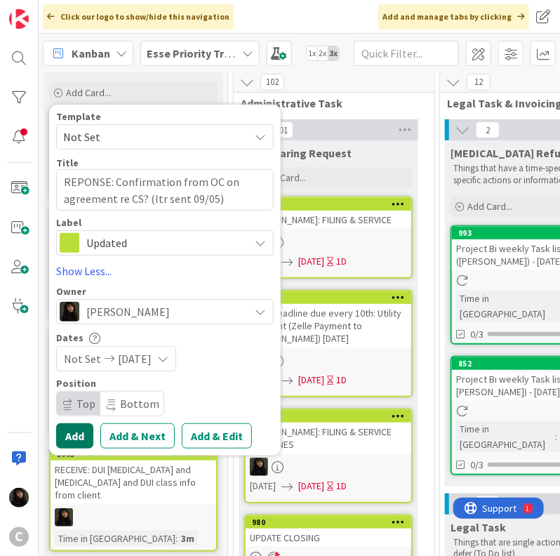
click at [84, 429] on button "Add" at bounding box center [74, 435] width 37 height 25
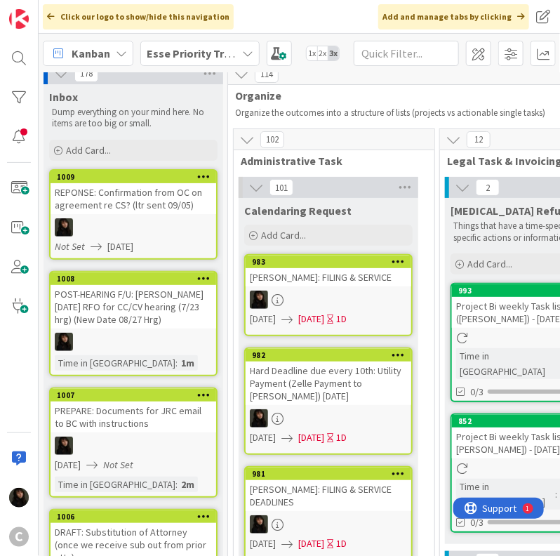
scroll to position [0, 0]
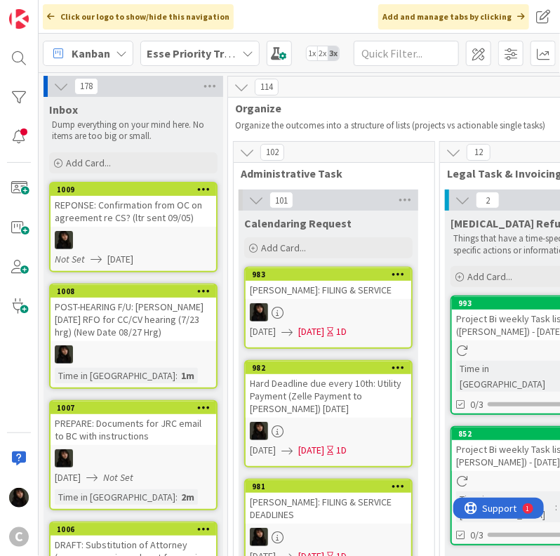
click at [168, 241] on div at bounding box center [134, 240] width 166 height 18
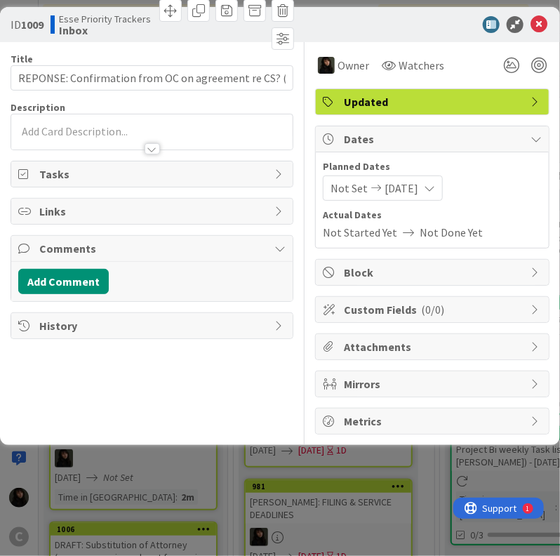
click at [435, 191] on icon at bounding box center [429, 187] width 11 height 11
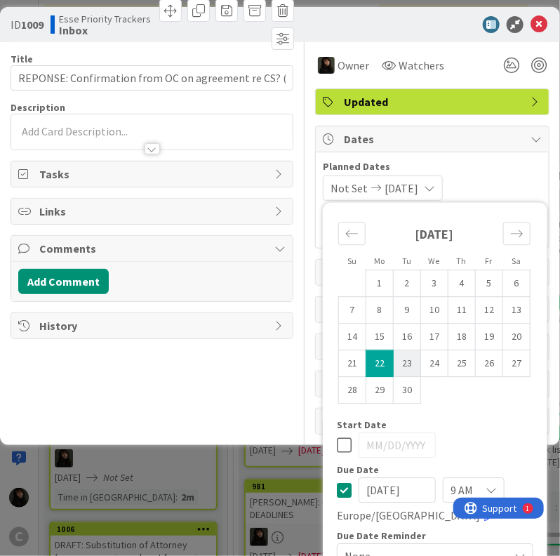
click at [394, 350] on td "23" at bounding box center [407, 363] width 27 height 27
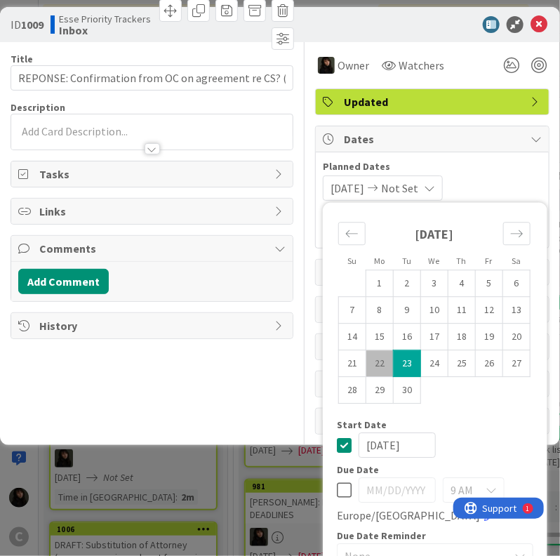
click at [366, 350] on td "22" at bounding box center [379, 363] width 27 height 27
click at [394, 350] on td "23" at bounding box center [407, 363] width 27 height 27
click at [494, 159] on span "Planned Dates" at bounding box center [432, 166] width 219 height 15
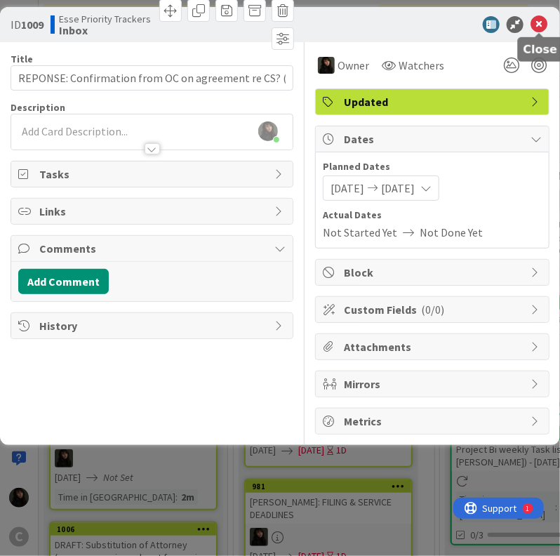
click at [535, 29] on icon at bounding box center [538, 24] width 17 height 17
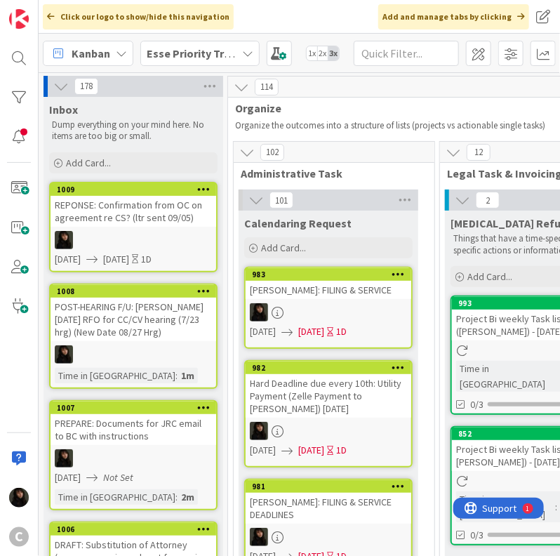
click at [171, 356] on div at bounding box center [134, 354] width 166 height 18
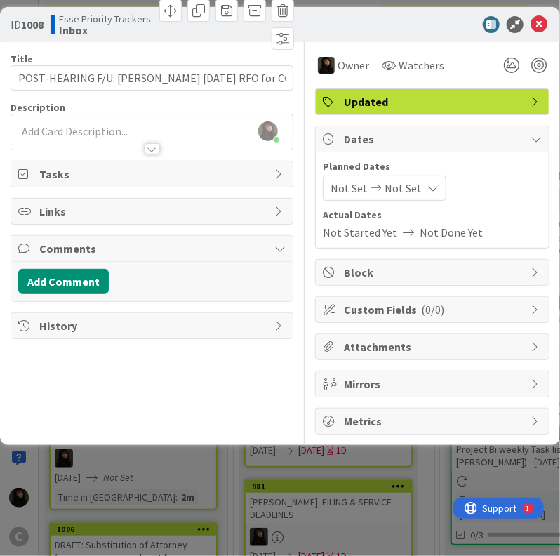
click at [427, 187] on icon at bounding box center [432, 187] width 11 height 11
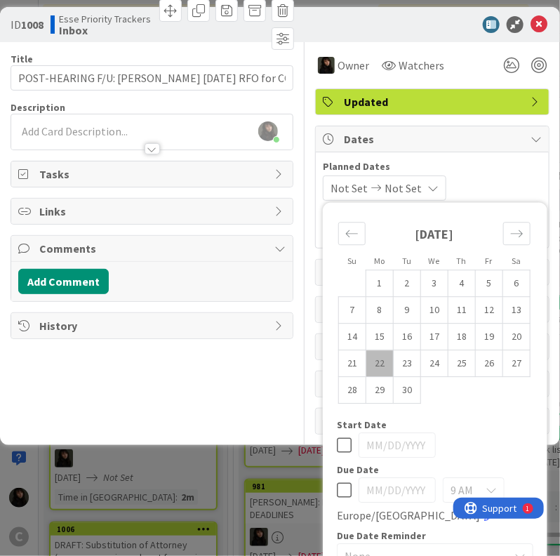
click at [366, 350] on td "22" at bounding box center [379, 363] width 27 height 27
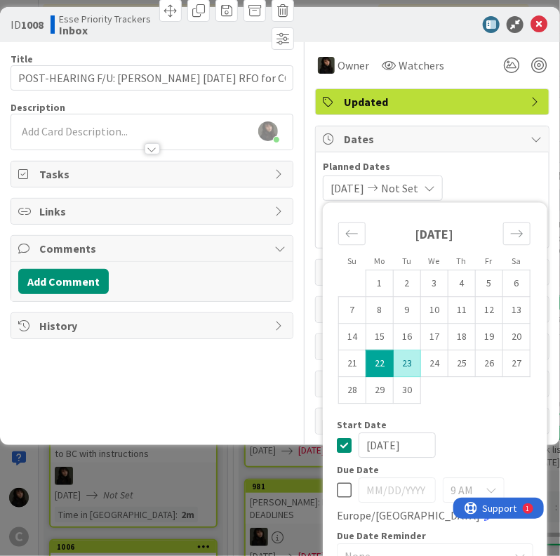
click at [394, 350] on td "23" at bounding box center [407, 363] width 27 height 27
click at [530, 25] on icon at bounding box center [538, 24] width 17 height 17
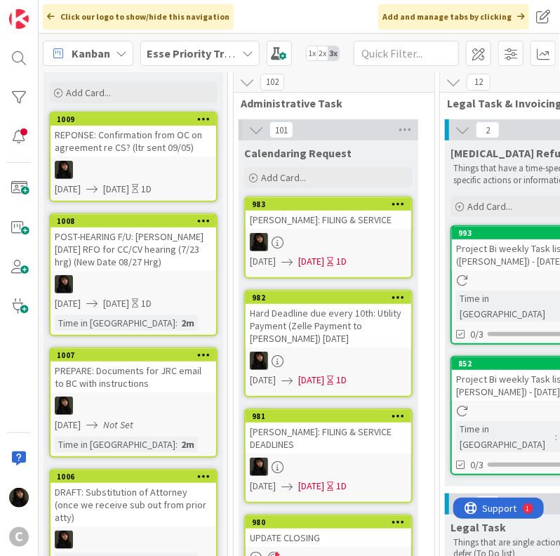
click at [196, 309] on link "1008 POST-HEARING F/U: [PERSON_NAME] [DATE] RFO for CC/CV hearing (7/23 hrg) (N…" at bounding box center [133, 274] width 168 height 123
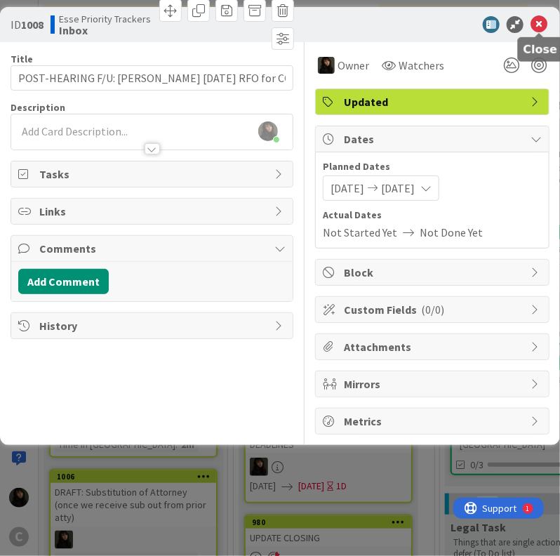
click at [535, 27] on icon at bounding box center [538, 24] width 17 height 17
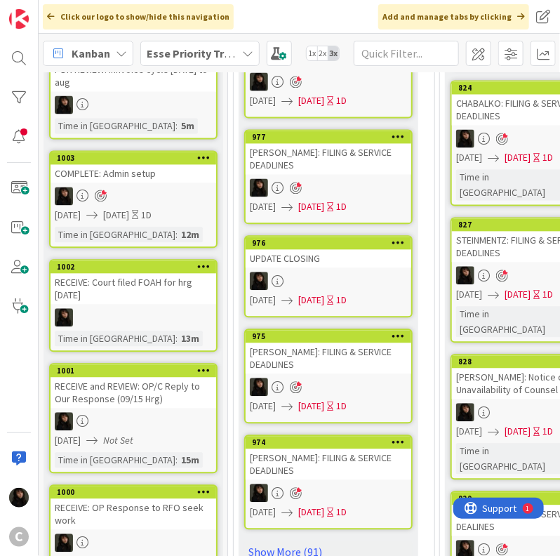
scroll to position [772, 0]
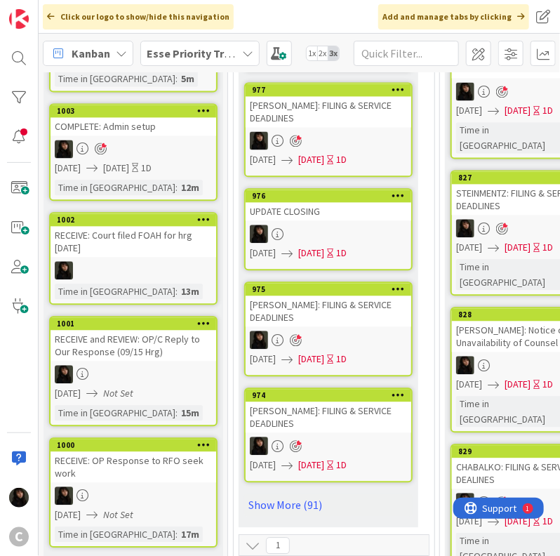
click at [208, 262] on div at bounding box center [134, 271] width 166 height 18
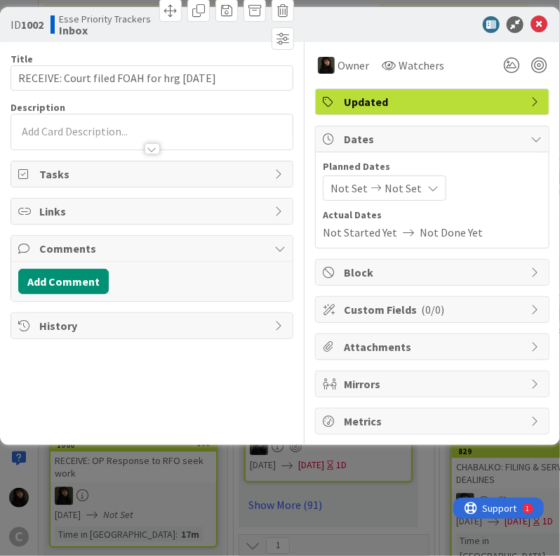
click at [392, 182] on span "Not Set" at bounding box center [403, 188] width 37 height 17
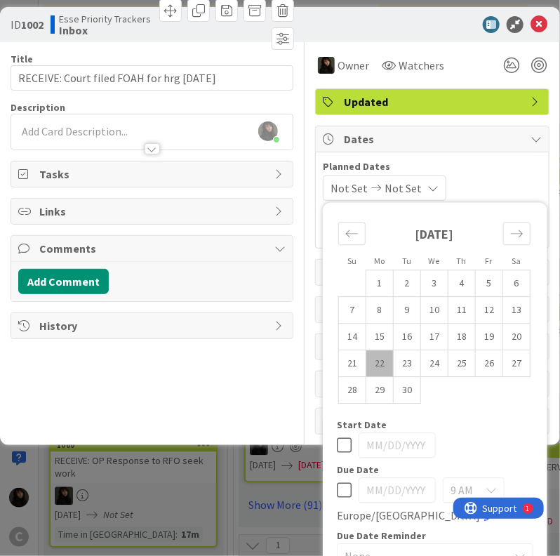
click at [366, 350] on td "22" at bounding box center [379, 363] width 27 height 27
click at [394, 350] on td "23" at bounding box center [407, 363] width 27 height 27
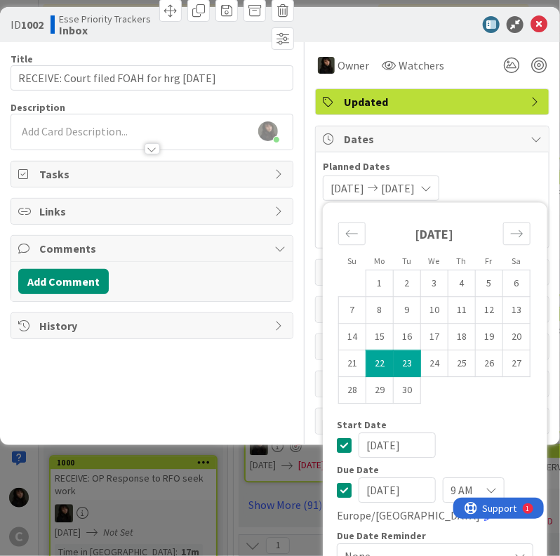
click at [511, 159] on span "Planned Dates" at bounding box center [432, 166] width 219 height 15
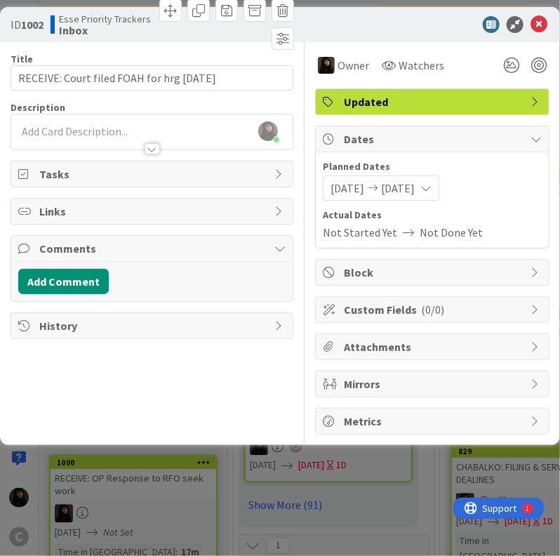
click at [530, 18] on div at bounding box center [425, 24] width 248 height 17
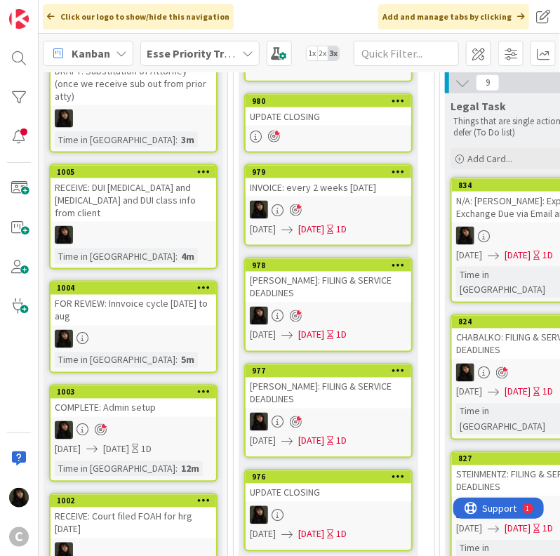
scroll to position [491, 0]
click at [185, 330] on div at bounding box center [134, 339] width 166 height 18
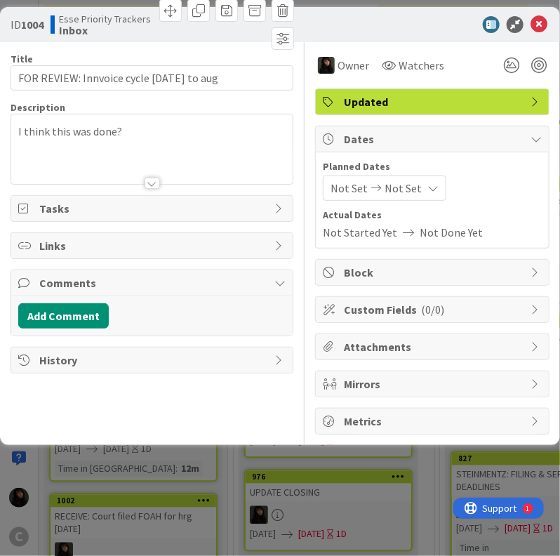
click at [368, 192] on icon at bounding box center [376, 188] width 17 height 10
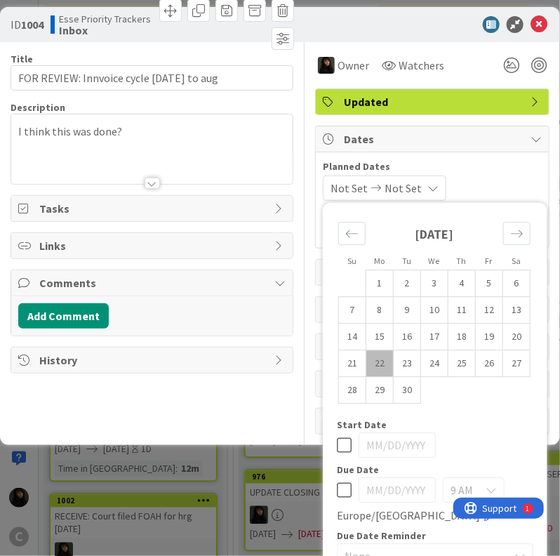
click at [366, 350] on td "22" at bounding box center [379, 363] width 27 height 27
click at [394, 350] on td "23" at bounding box center [407, 363] width 27 height 27
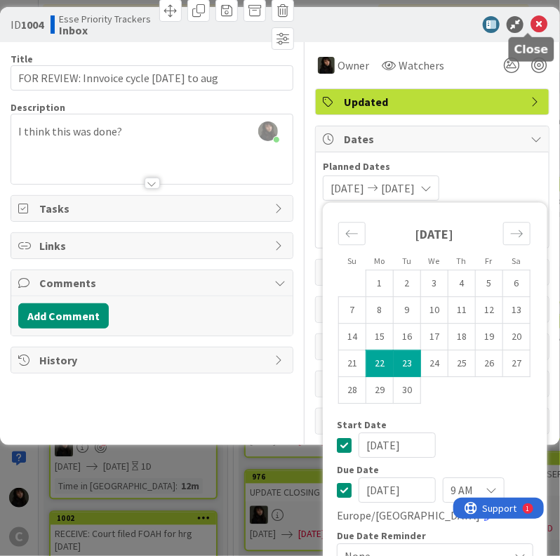
click at [530, 27] on icon at bounding box center [538, 24] width 17 height 17
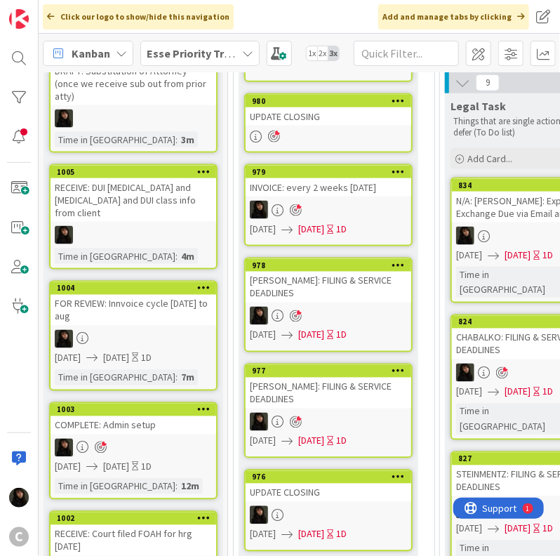
click at [178, 226] on div at bounding box center [134, 235] width 166 height 18
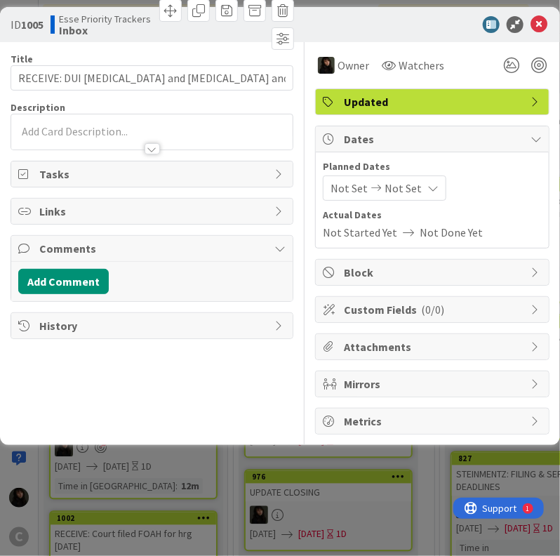
click at [373, 187] on icon at bounding box center [376, 188] width 17 height 10
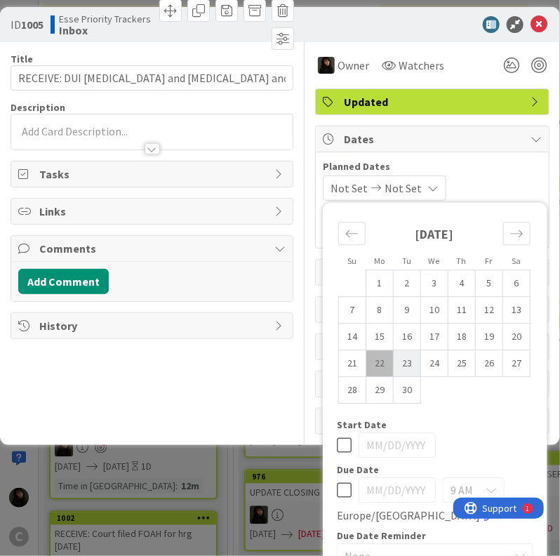
click at [366, 350] on td "22" at bounding box center [379, 363] width 27 height 27
click at [394, 350] on td "23" at bounding box center [407, 363] width 27 height 27
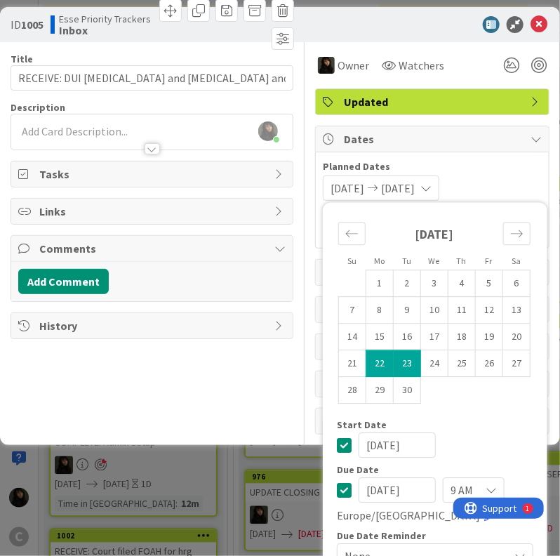
click at [525, 159] on span "Planned Dates" at bounding box center [432, 166] width 219 height 15
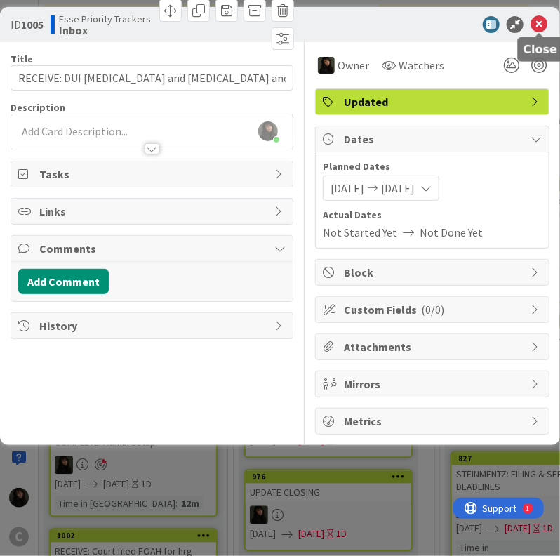
click at [540, 26] on icon at bounding box center [538, 24] width 17 height 17
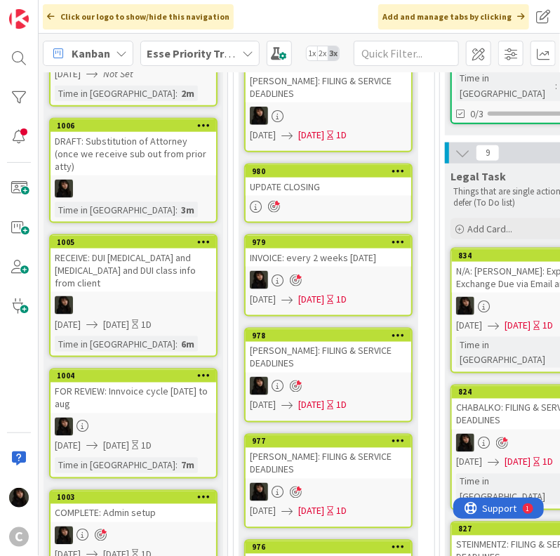
click at [190, 183] on link "1006 DRAFT: Substitution of Attorney (once we receive sub out from prior atty) …" at bounding box center [133, 170] width 168 height 105
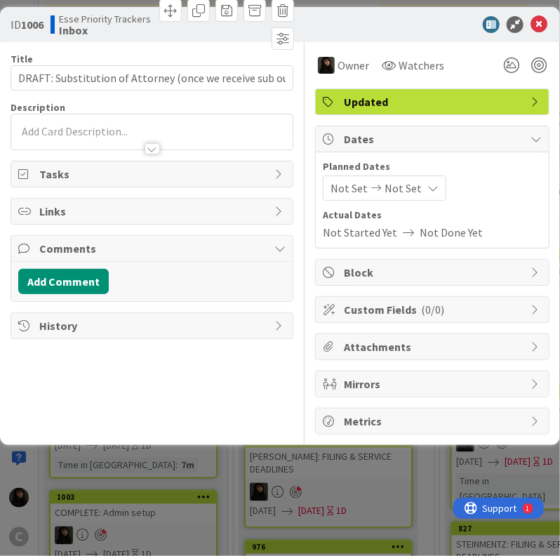
click at [393, 193] on span "Not Set" at bounding box center [403, 188] width 37 height 17
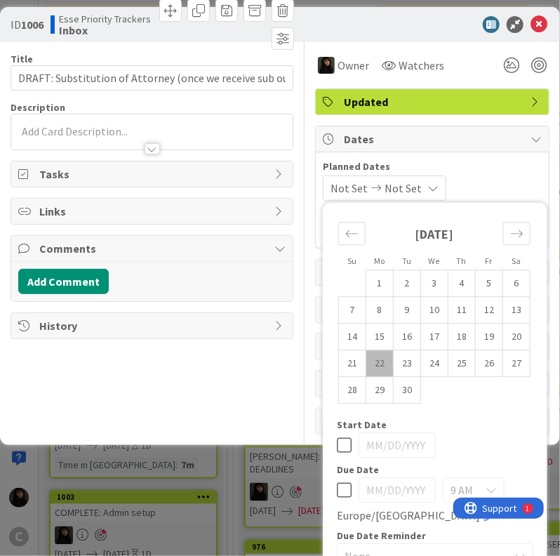
click at [366, 350] on td "22" at bounding box center [379, 363] width 27 height 27
click at [394, 350] on td "23" at bounding box center [407, 363] width 27 height 27
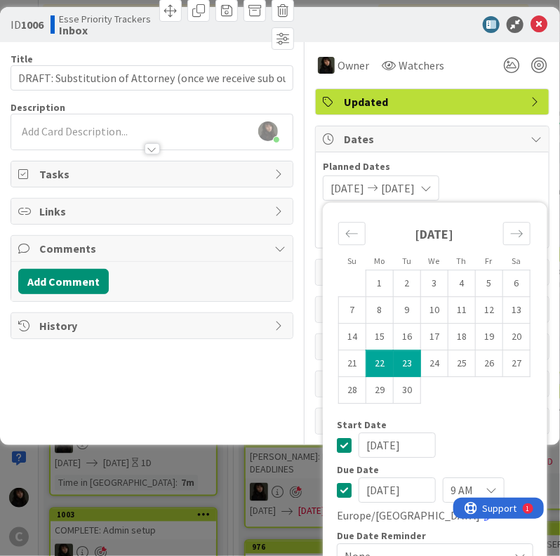
click at [529, 175] on div "[DATE] [DATE] Su Mo Tu We Th Fr Sa [DATE] 1 2 3 4 5 6 7 8 9 10 11 12 13 14 15 1…" at bounding box center [432, 187] width 219 height 25
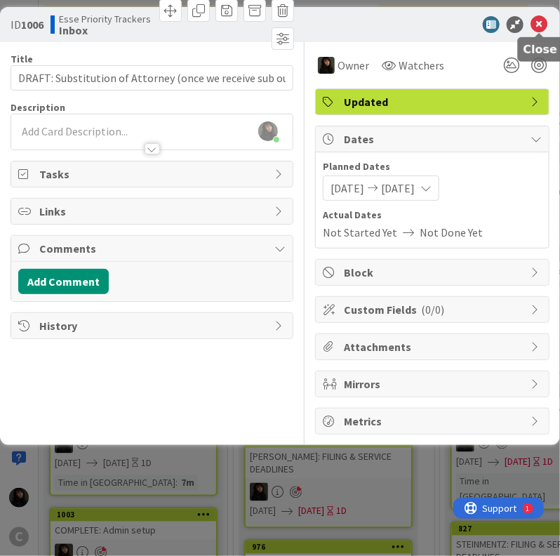
click at [532, 30] on icon at bounding box center [538, 24] width 17 height 17
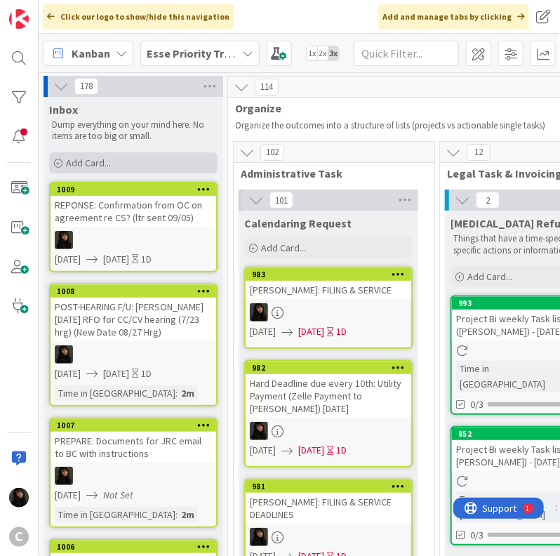
click at [109, 166] on span "Add Card..." at bounding box center [88, 162] width 45 height 13
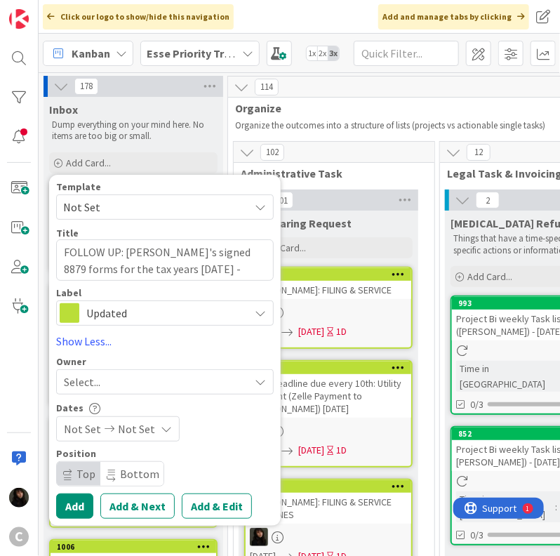
click at [140, 392] on div "Select..." at bounding box center [165, 381] width 218 height 25
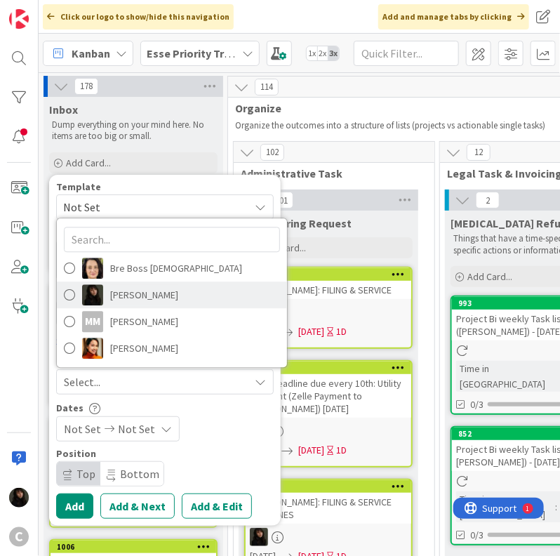
click at [125, 293] on span "[PERSON_NAME]" at bounding box center [144, 294] width 68 height 21
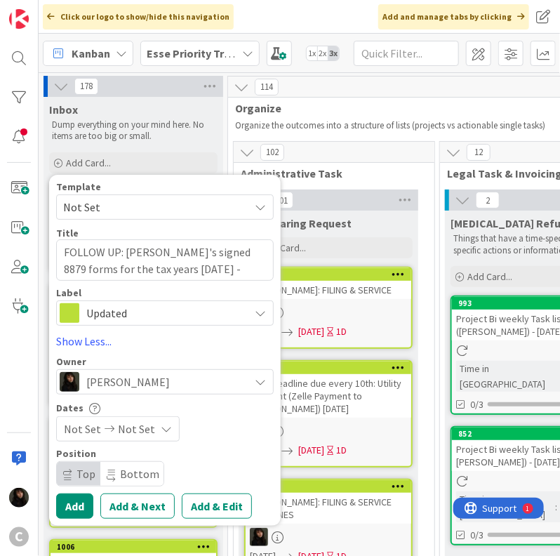
click at [152, 426] on div "Not Set Not Set" at bounding box center [118, 428] width 124 height 25
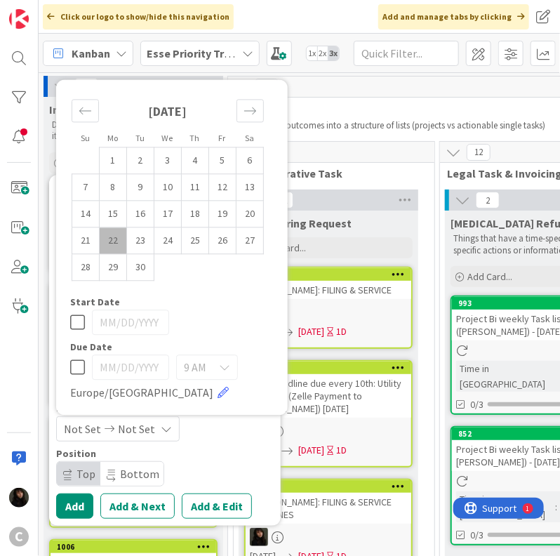
click at [124, 244] on td "22" at bounding box center [113, 240] width 27 height 27
click at [132, 245] on td "23" at bounding box center [140, 240] width 27 height 27
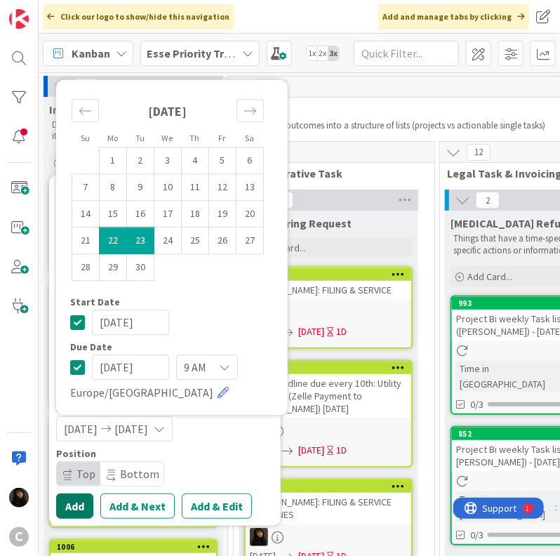
click at [80, 508] on button "Add" at bounding box center [74, 505] width 37 height 25
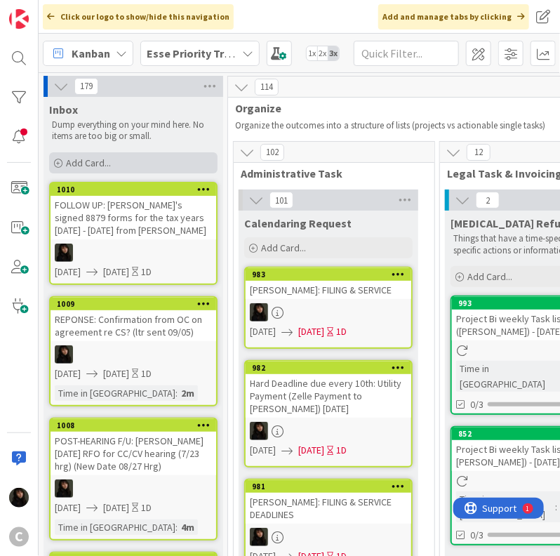
click at [104, 163] on span "Add Card..." at bounding box center [88, 162] width 45 height 13
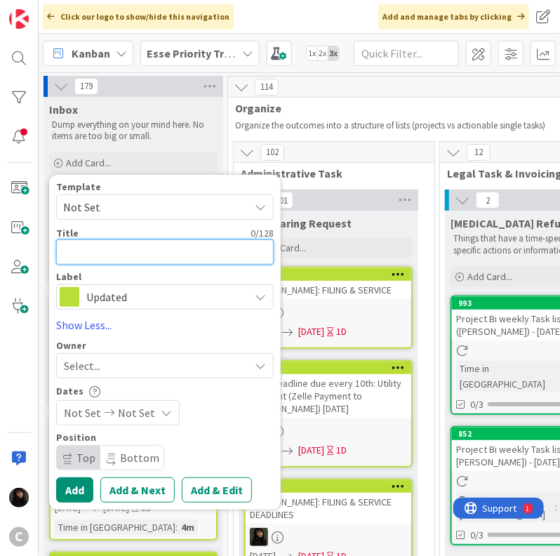
click at [95, 255] on textarea at bounding box center [165, 251] width 218 height 25
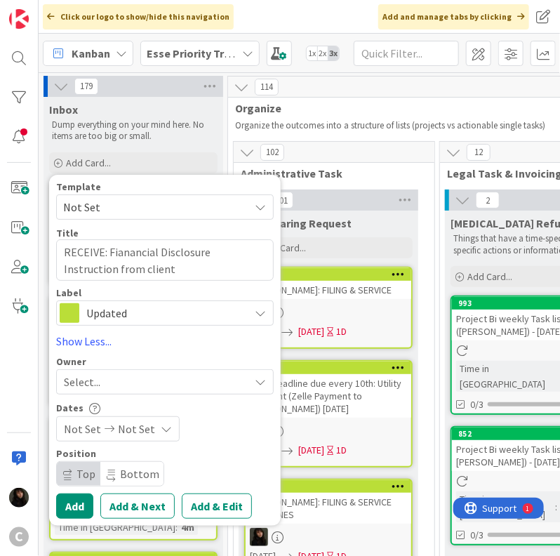
click at [156, 375] on div "Select..." at bounding box center [156, 381] width 185 height 17
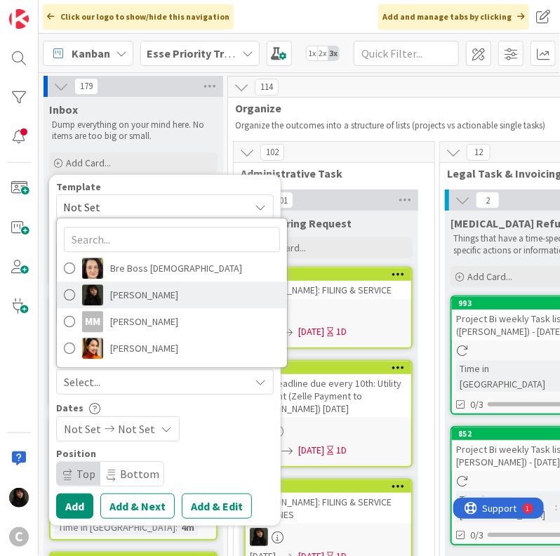
click at [140, 296] on span "[PERSON_NAME]" at bounding box center [144, 294] width 68 height 21
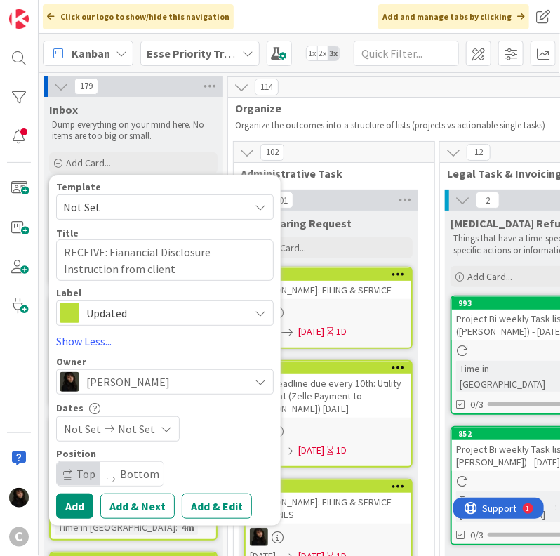
click at [152, 432] on div "Not Set Not Set" at bounding box center [118, 428] width 124 height 25
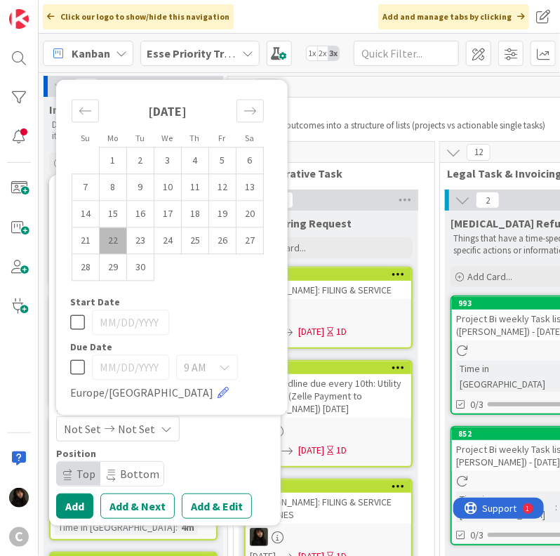
click at [110, 235] on td "22" at bounding box center [113, 240] width 27 height 27
click at [131, 236] on td "23" at bounding box center [140, 240] width 27 height 27
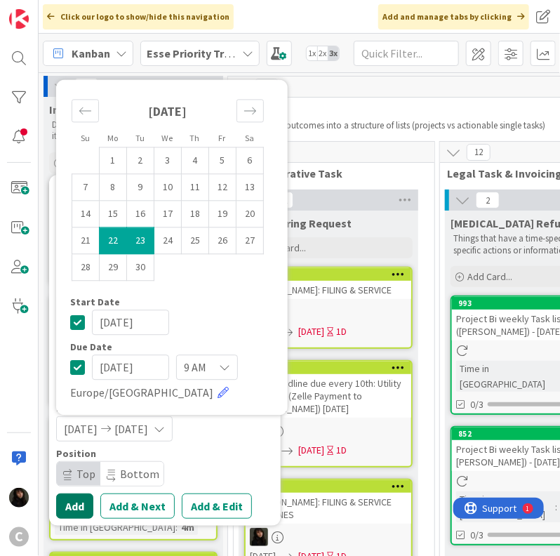
click at [81, 501] on button "Add" at bounding box center [74, 505] width 37 height 25
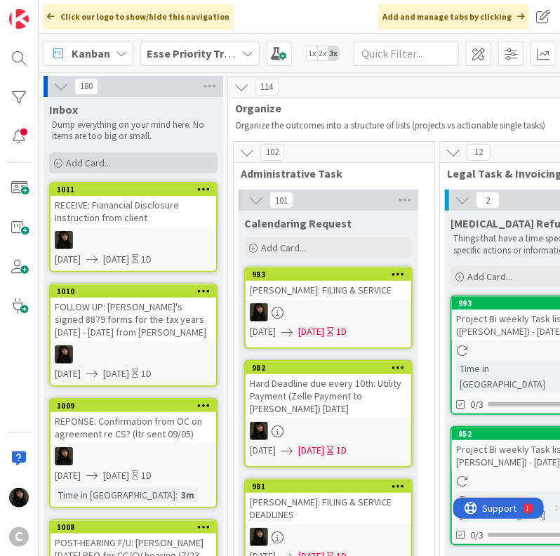
click at [171, 161] on div "Add Card..." at bounding box center [133, 162] width 168 height 21
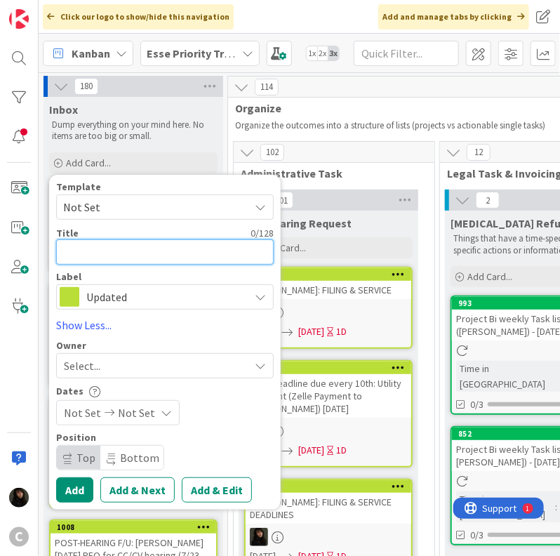
click at [113, 251] on textarea at bounding box center [165, 251] width 218 height 25
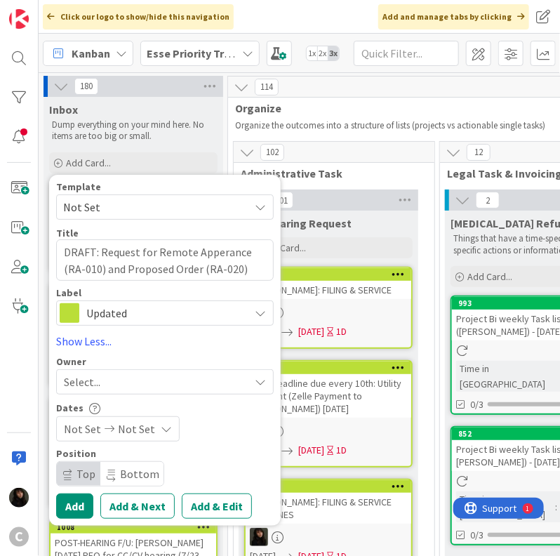
click at [140, 380] on div "Select..." at bounding box center [156, 381] width 185 height 17
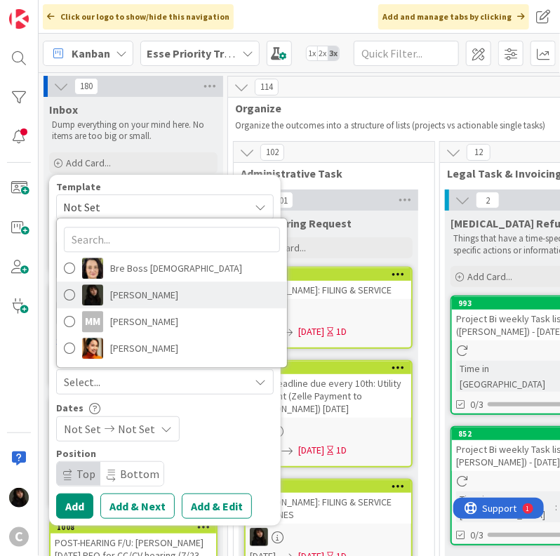
click at [153, 293] on span "[PERSON_NAME]" at bounding box center [144, 294] width 68 height 21
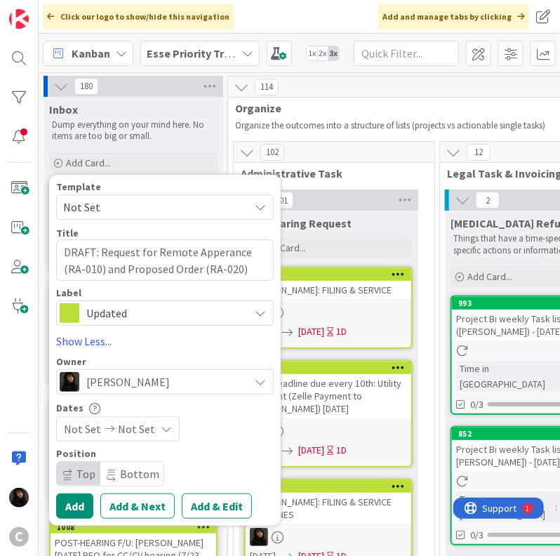
drag, startPoint x: 137, startPoint y: 417, endPoint x: 138, endPoint y: 431, distance: 14.1
click at [136, 417] on div "Not Set Not Set" at bounding box center [118, 428] width 124 height 25
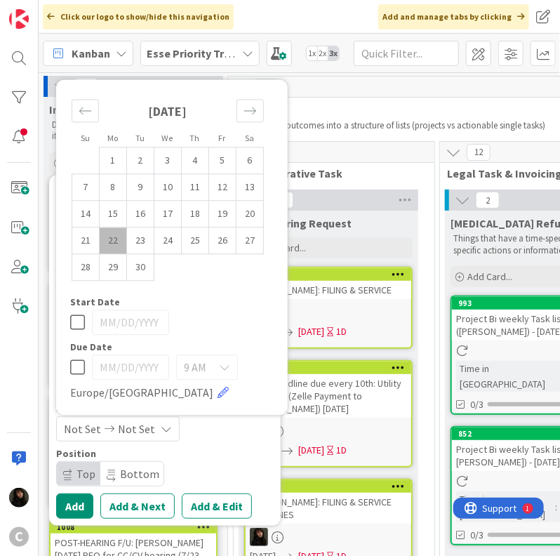
click at [138, 431] on span "Not Set" at bounding box center [136, 428] width 37 height 17
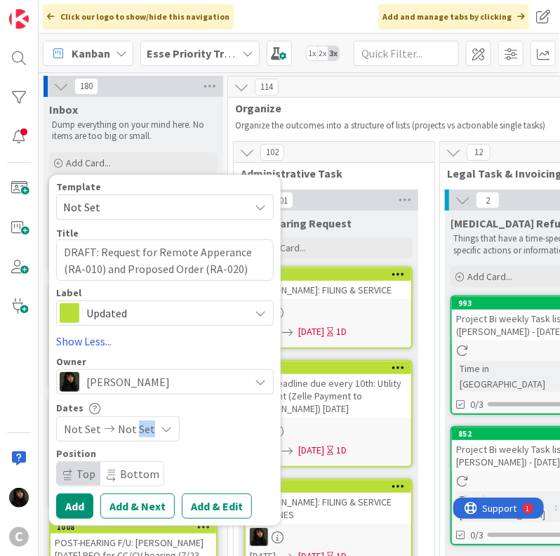
click at [138, 431] on span "Not Set" at bounding box center [136, 428] width 37 height 17
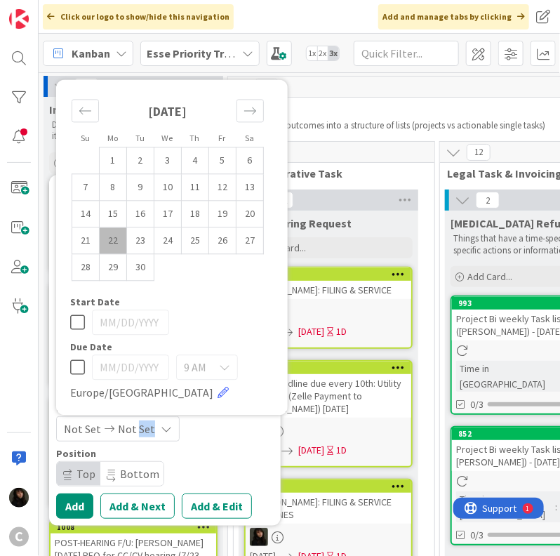
click at [112, 242] on td "22" at bounding box center [113, 240] width 27 height 27
click at [127, 241] on td "23" at bounding box center [140, 240] width 27 height 27
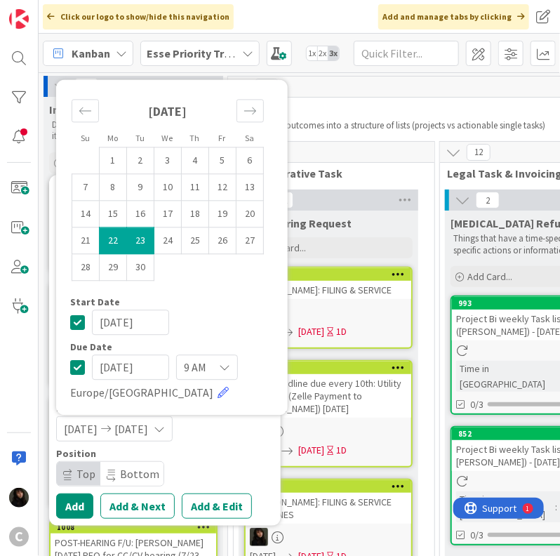
click at [260, 434] on div "[DATE] [DATE]" at bounding box center [165, 428] width 218 height 25
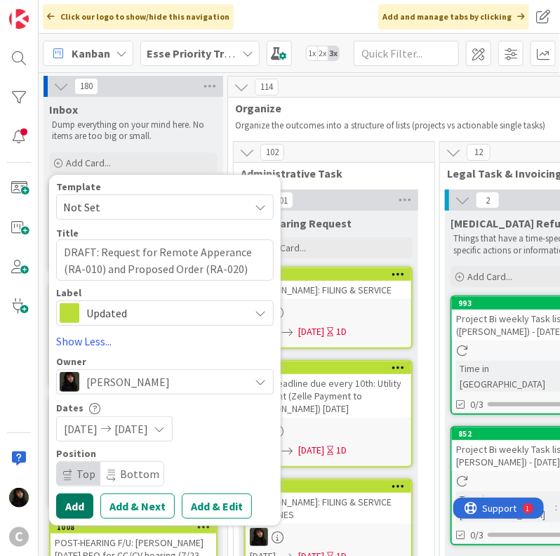
click at [79, 504] on button "Add" at bounding box center [74, 505] width 37 height 25
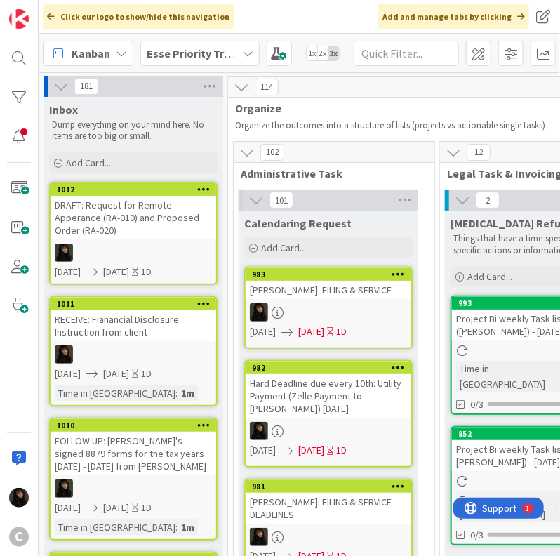
click at [140, 229] on link "1012 DRAFT: Request for Remote Apperance (RA-010) and Proposed Order (RA-020) […" at bounding box center [133, 233] width 168 height 103
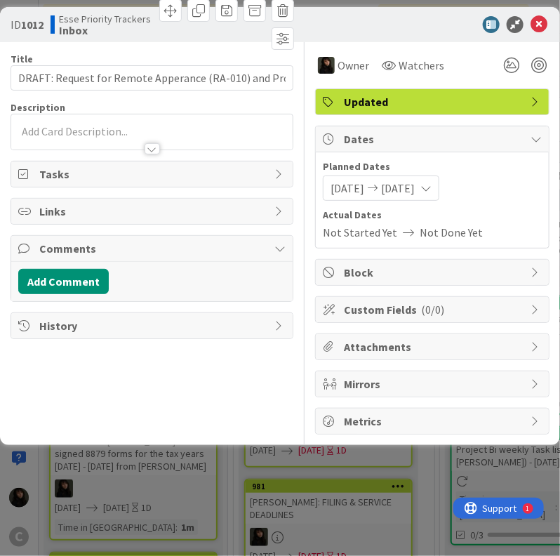
click at [84, 125] on p at bounding box center [151, 132] width 267 height 16
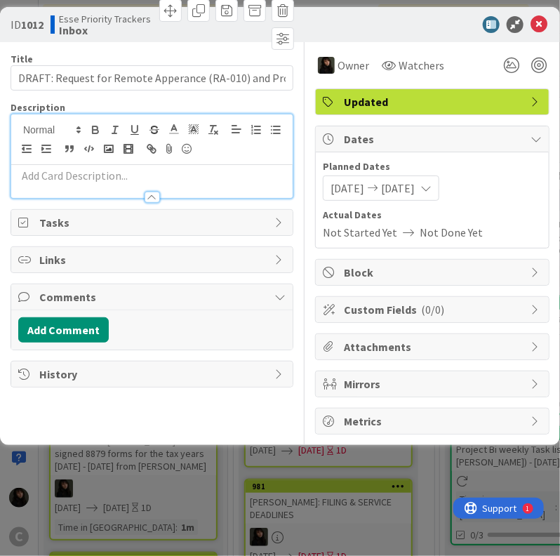
click at [78, 165] on div at bounding box center [151, 181] width 281 height 33
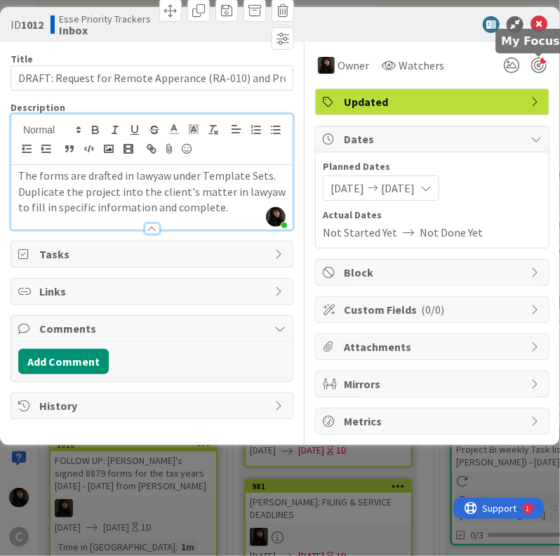
click at [545, 67] on div at bounding box center [538, 65] width 15 height 15
click at [537, 19] on icon at bounding box center [538, 24] width 17 height 17
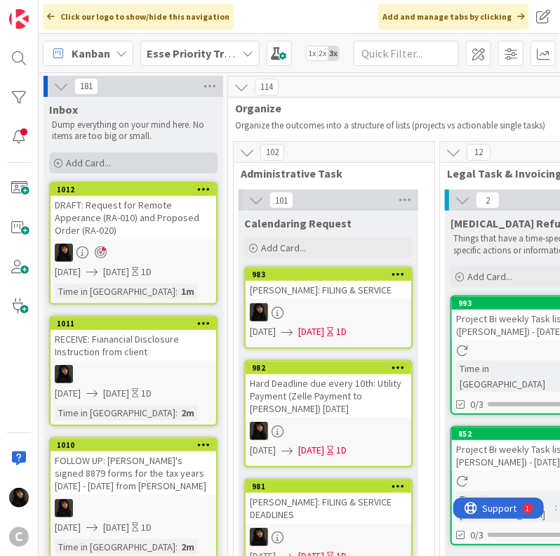
click at [95, 164] on span "Add Card..." at bounding box center [88, 162] width 45 height 13
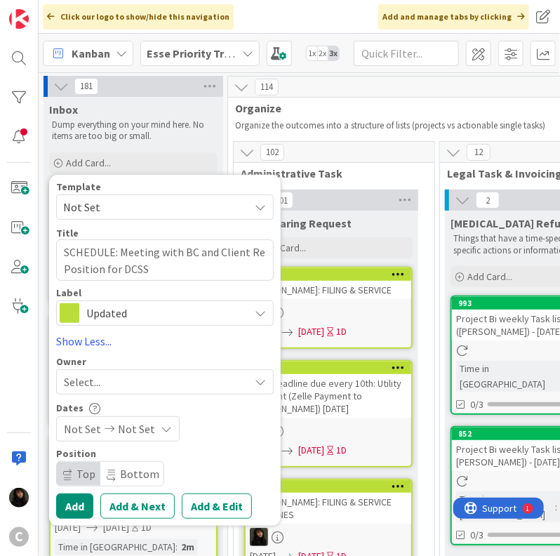
click at [153, 382] on div "Select..." at bounding box center [156, 381] width 185 height 17
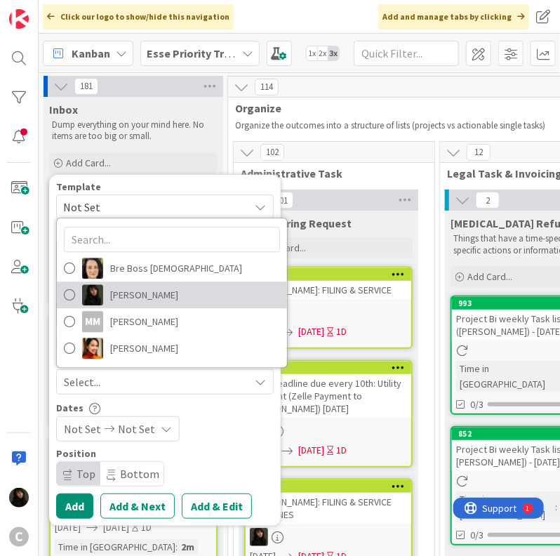
click at [129, 289] on span "[PERSON_NAME]" at bounding box center [144, 294] width 68 height 21
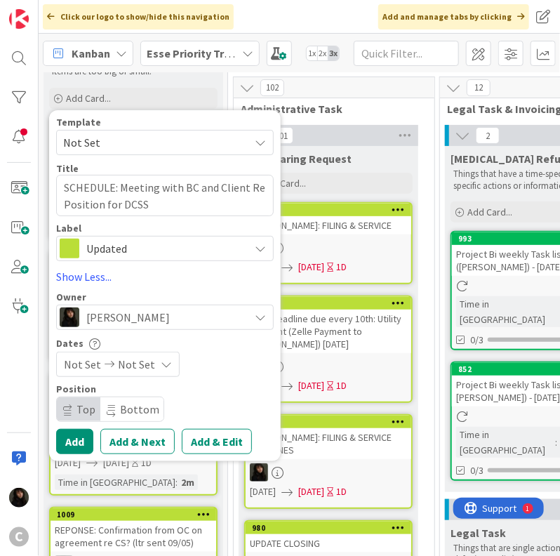
scroll to position [70, 0]
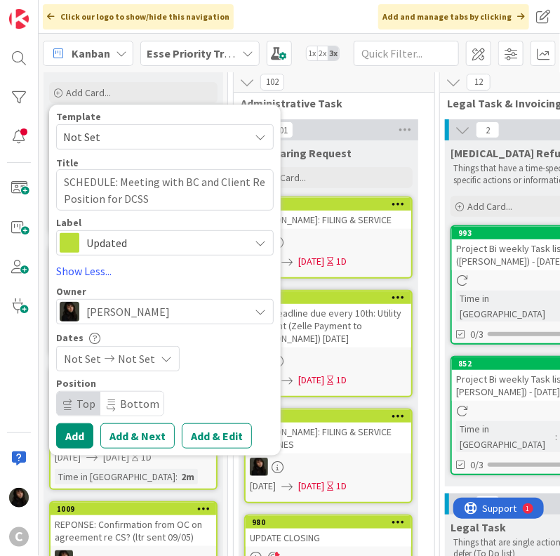
click at [154, 363] on div "Not Set Not Set" at bounding box center [118, 358] width 124 height 25
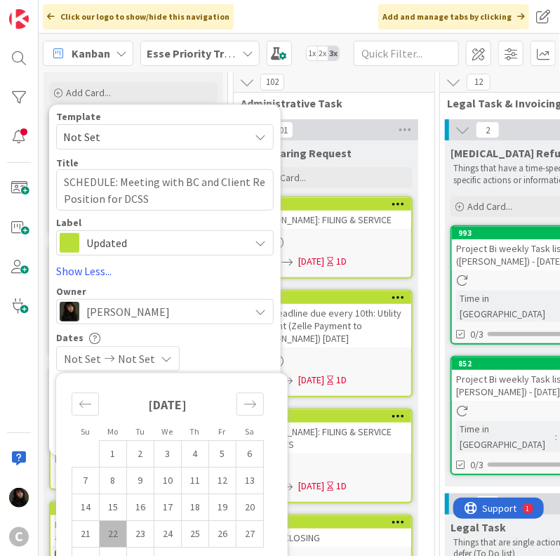
click at [112, 528] on td "22" at bounding box center [113, 534] width 27 height 27
click at [136, 532] on td "23" at bounding box center [140, 534] width 27 height 27
click at [255, 342] on div "Dates" at bounding box center [165, 337] width 218 height 12
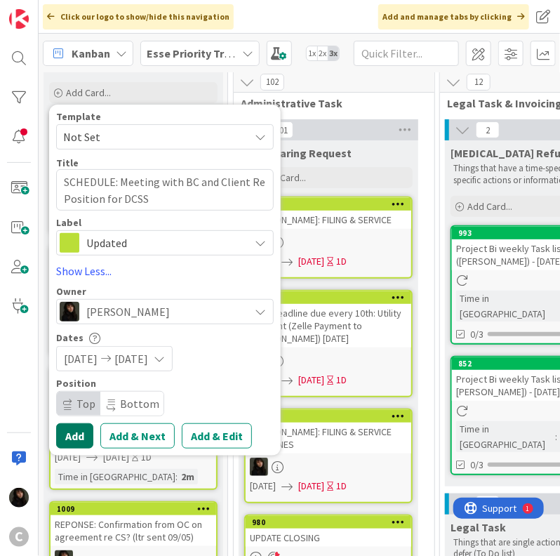
click at [72, 439] on button "Add" at bounding box center [74, 435] width 37 height 25
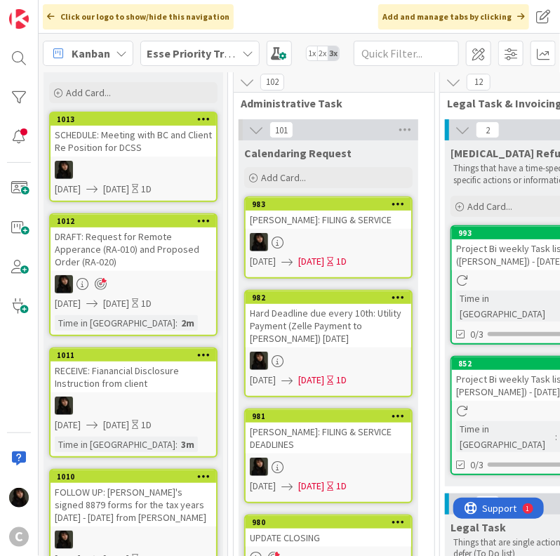
click at [182, 163] on div at bounding box center [134, 170] width 166 height 18
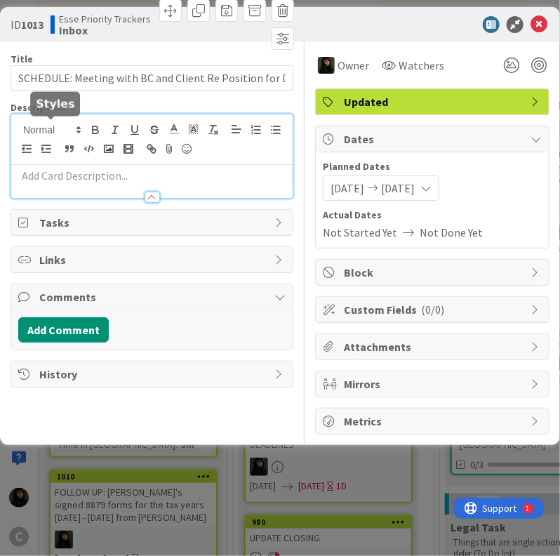
click at [34, 122] on div at bounding box center [151, 156] width 281 height 84
click at [59, 188] on div at bounding box center [151, 190] width 281 height 15
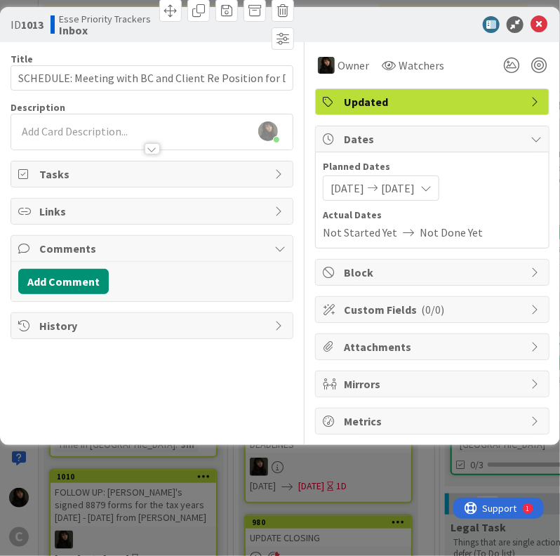
click at [69, 147] on div at bounding box center [151, 142] width 281 height 15
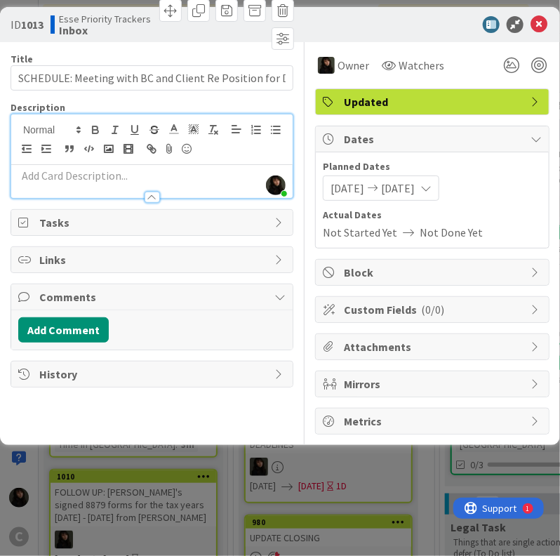
click at [64, 165] on div at bounding box center [151, 181] width 281 height 33
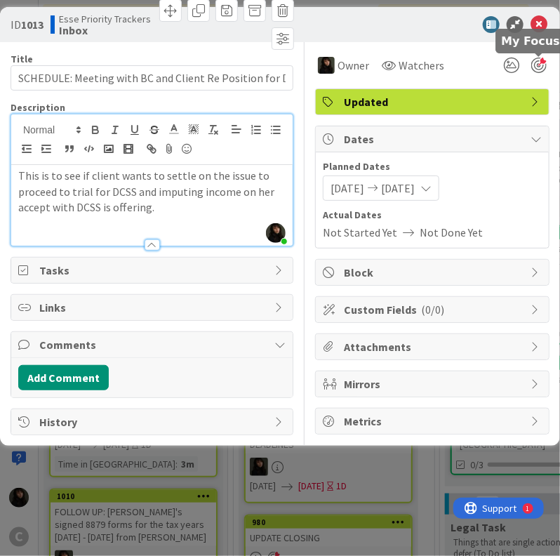
click at [545, 63] on div at bounding box center [538, 65] width 15 height 15
click at [539, 22] on icon at bounding box center [538, 24] width 17 height 17
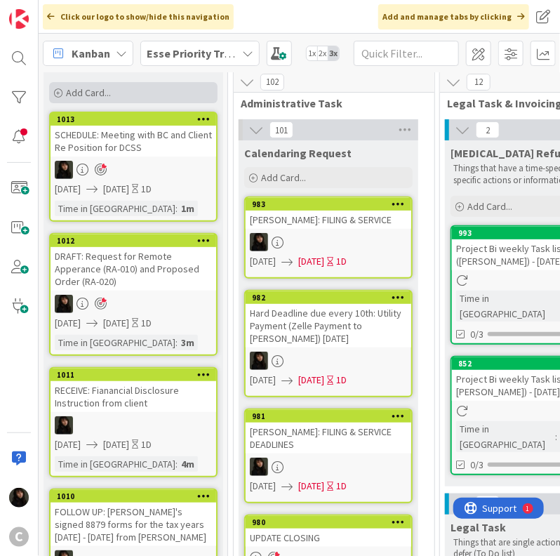
click at [119, 91] on div "Add Card..." at bounding box center [133, 92] width 168 height 21
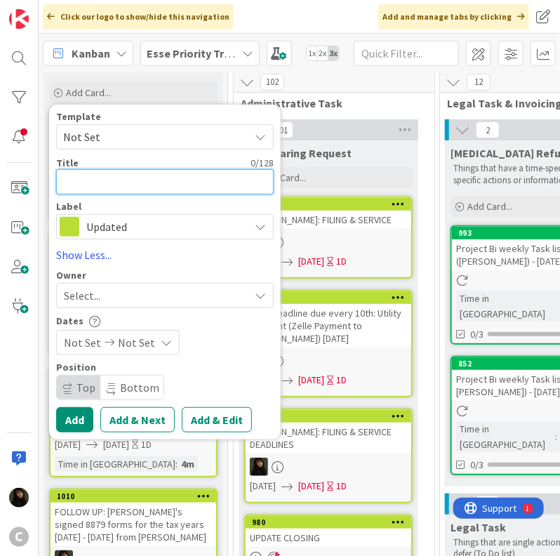
click at [91, 179] on textarea at bounding box center [165, 181] width 218 height 25
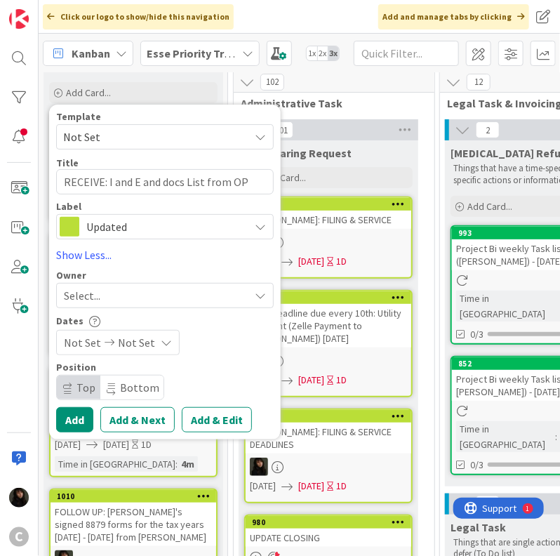
click at [153, 297] on div "Select..." at bounding box center [156, 295] width 185 height 17
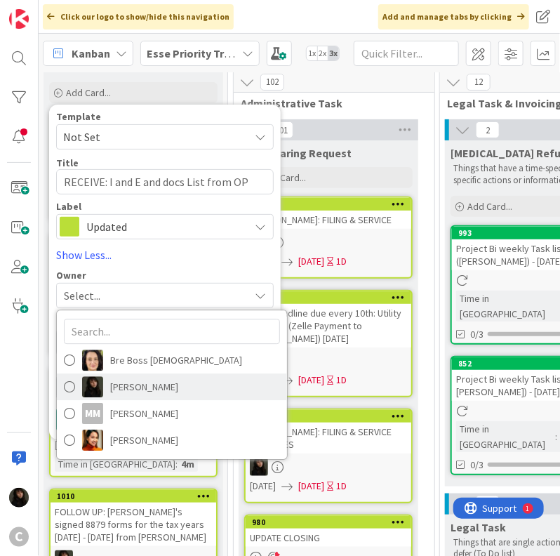
click at [146, 380] on span "[PERSON_NAME]" at bounding box center [144, 386] width 68 height 21
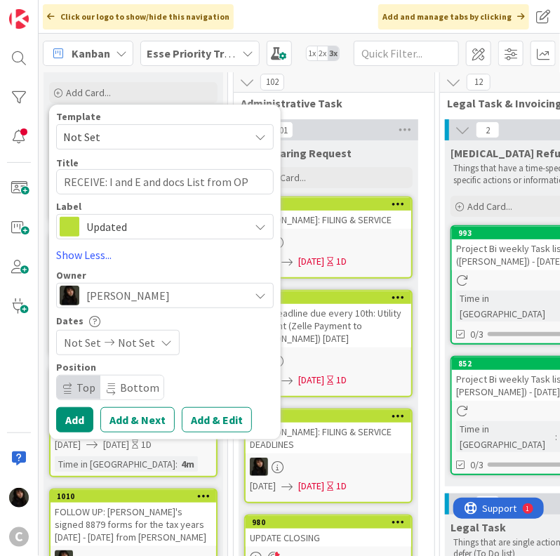
click at [141, 341] on span "Not Set" at bounding box center [136, 342] width 37 height 17
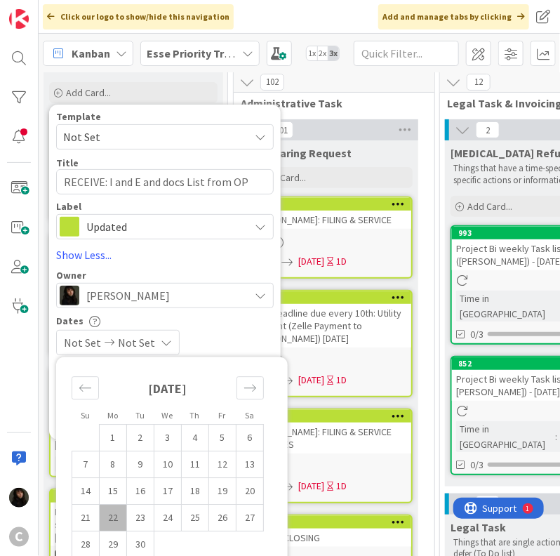
click at [116, 514] on td "22" at bounding box center [113, 517] width 27 height 27
click at [132, 516] on td "23" at bounding box center [140, 517] width 27 height 27
click at [249, 315] on div "Dates" at bounding box center [165, 321] width 218 height 12
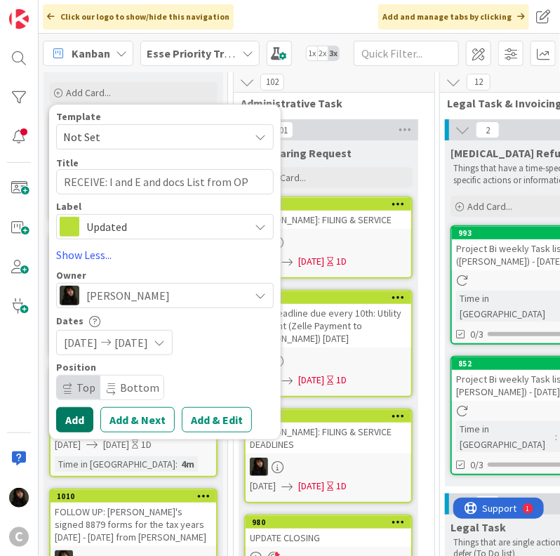
click at [70, 420] on button "Add" at bounding box center [74, 419] width 37 height 25
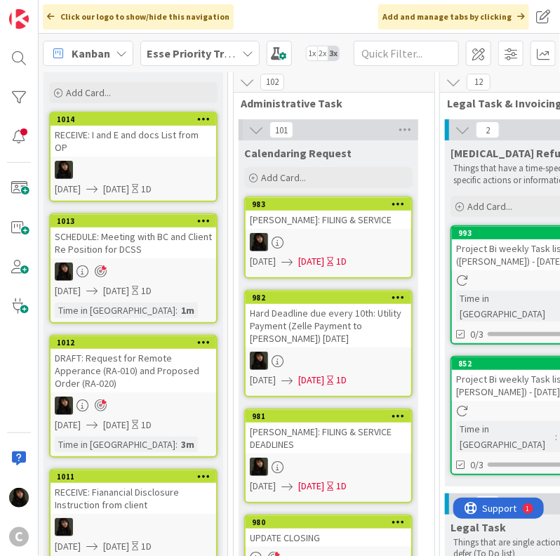
click at [121, 161] on div at bounding box center [134, 170] width 166 height 18
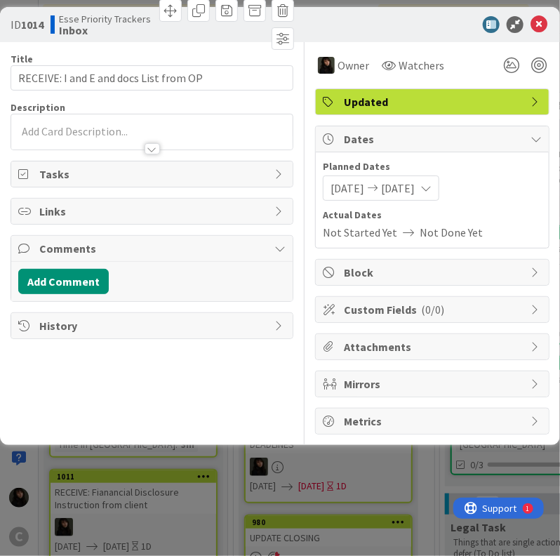
click at [91, 128] on p at bounding box center [151, 132] width 267 height 16
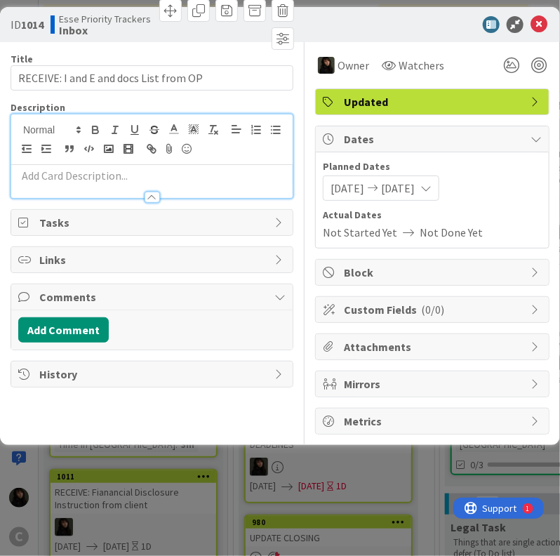
click at [76, 168] on p at bounding box center [151, 176] width 267 height 16
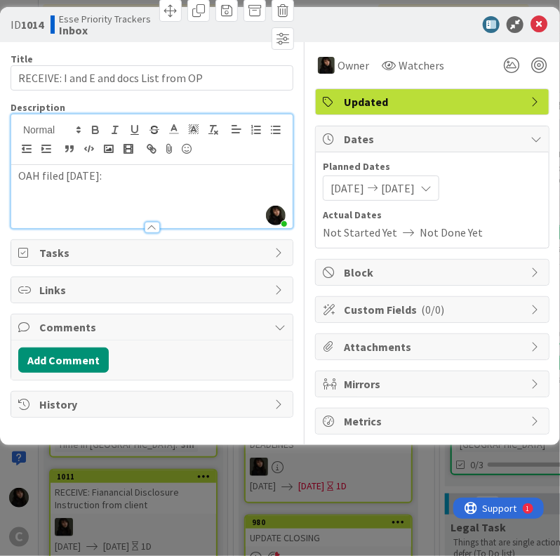
click at [151, 177] on p "OAH filed [DATE]:" at bounding box center [151, 176] width 267 height 16
click at [144, 199] on div "OAH filed [DATE]: Here" at bounding box center [151, 196] width 281 height 63
drag, startPoint x: 153, startPoint y: 179, endPoint x: 119, endPoint y: 176, distance: 33.8
click at [119, 176] on p "OAH filed [DATE]: Here" at bounding box center [151, 176] width 267 height 16
click at [182, 125] on span at bounding box center [174, 128] width 20 height 19
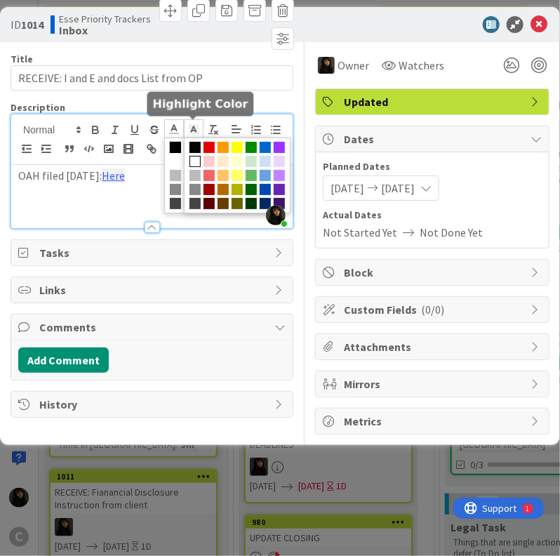
click at [189, 127] on rect at bounding box center [189, 127] width 1 height 1
click at [196, 157] on span at bounding box center [194, 161] width 11 height 11
click at [154, 199] on div "OAH filed [DATE]: Here" at bounding box center [151, 196] width 281 height 63
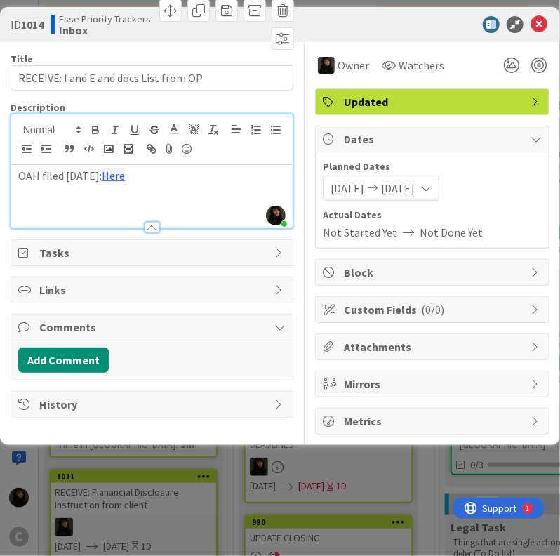
click at [180, 179] on p "OAH filed [DATE]: Here" at bounding box center [151, 176] width 267 height 16
drag, startPoint x: 180, startPoint y: 179, endPoint x: 121, endPoint y: 175, distance: 59.0
click at [121, 175] on p "OAH filed [DATE]: Here" at bounding box center [151, 176] width 267 height 16
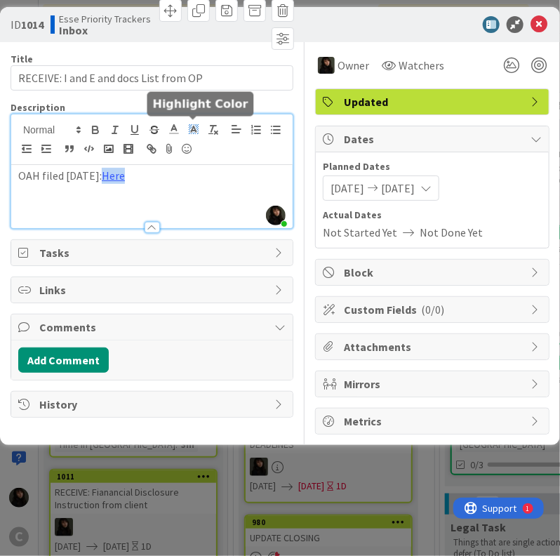
click at [187, 123] on icon at bounding box center [193, 129] width 13 height 13
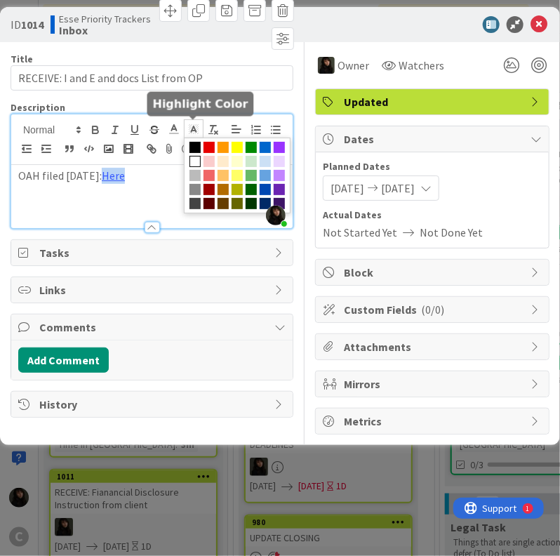
click at [189, 159] on span at bounding box center [194, 161] width 11 height 11
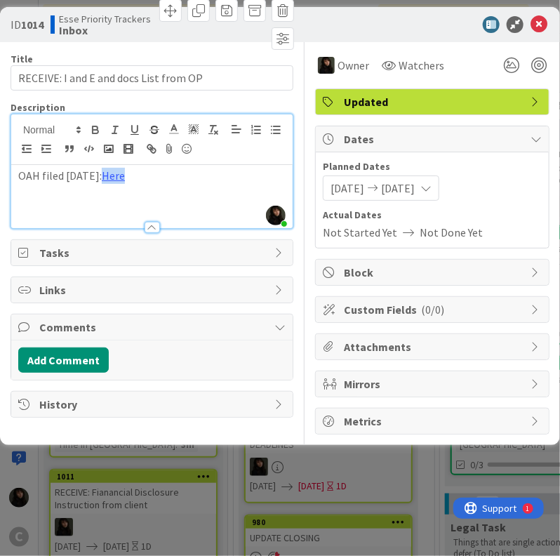
click at [171, 187] on div "OAH filed [DATE]: Here" at bounding box center [151, 196] width 281 height 63
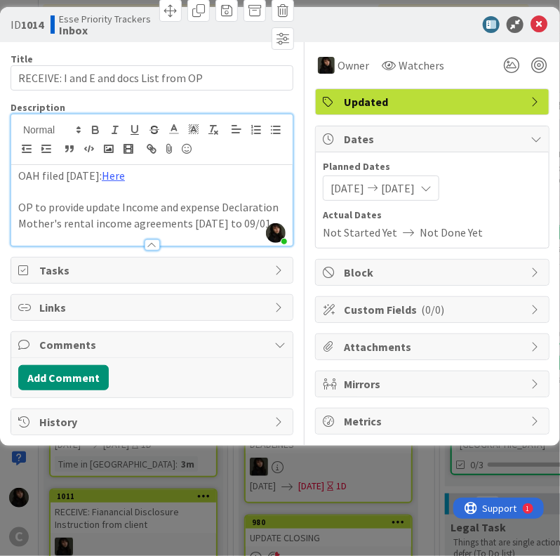
click at [140, 218] on p "Mother's rental income agreements [DATE] to 09/01" at bounding box center [151, 223] width 267 height 16
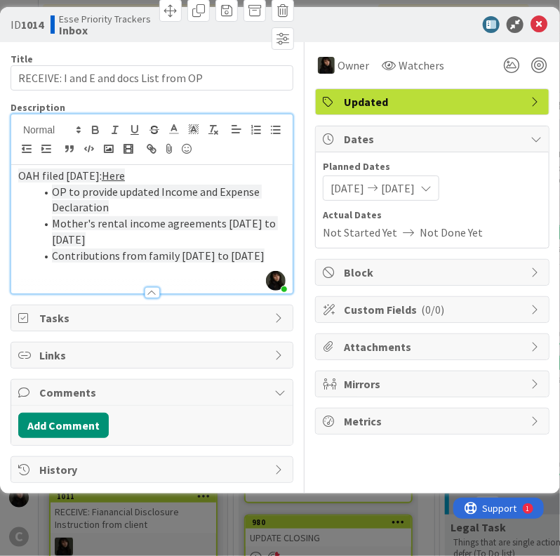
click at [227, 293] on div at bounding box center [151, 286] width 281 height 15
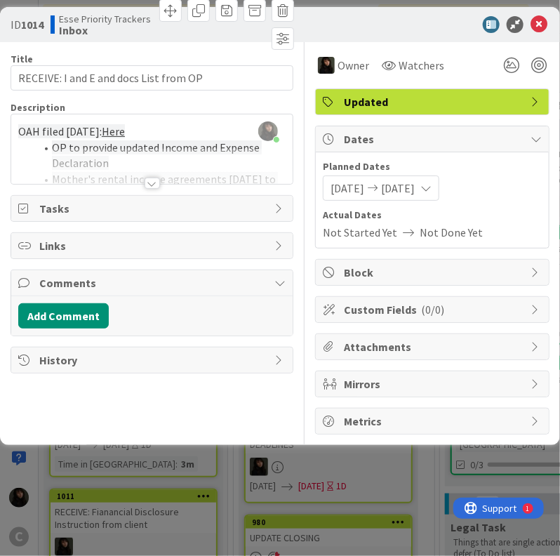
click at [171, 128] on p "OAH filed [DATE]: Here" at bounding box center [151, 132] width 267 height 16
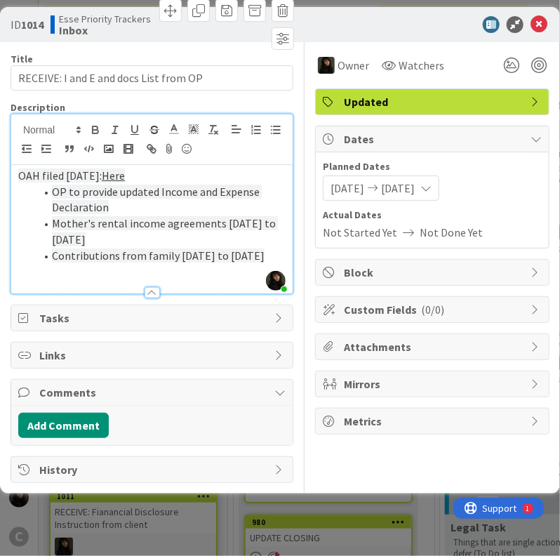
click at [169, 178] on p "OAH filed [DATE]: Here" at bounding box center [151, 176] width 267 height 16
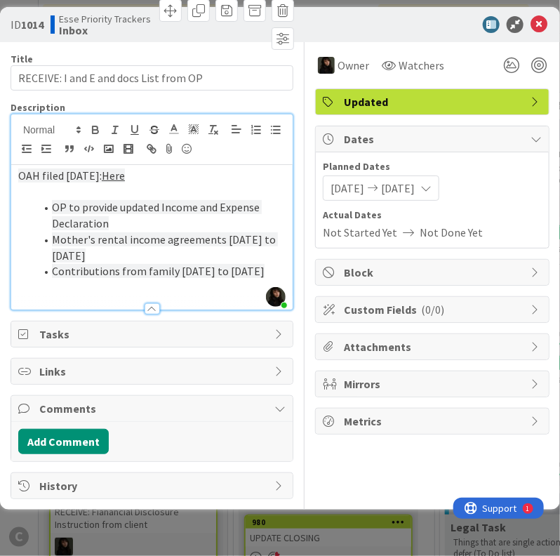
click at [539, 48] on div "Owner Watchers" at bounding box center [432, 60] width 234 height 36
click at [538, 56] on div at bounding box center [524, 65] width 51 height 25
click at [538, 60] on div at bounding box center [538, 65] width 15 height 15
click at [545, 65] on div at bounding box center [538, 65] width 15 height 15
click at [536, 61] on div at bounding box center [538, 65] width 15 height 15
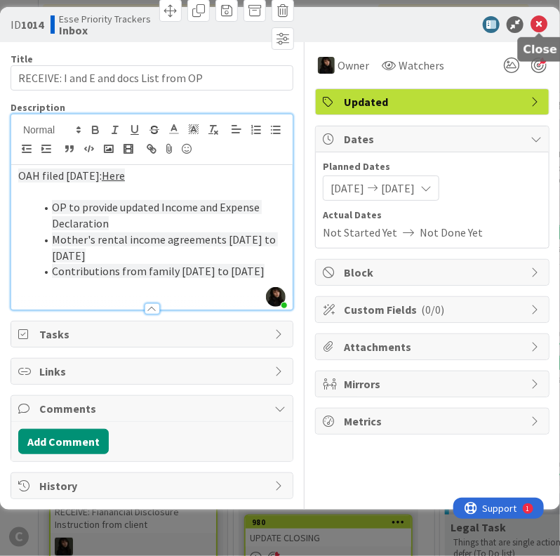
click at [542, 25] on icon at bounding box center [538, 24] width 17 height 17
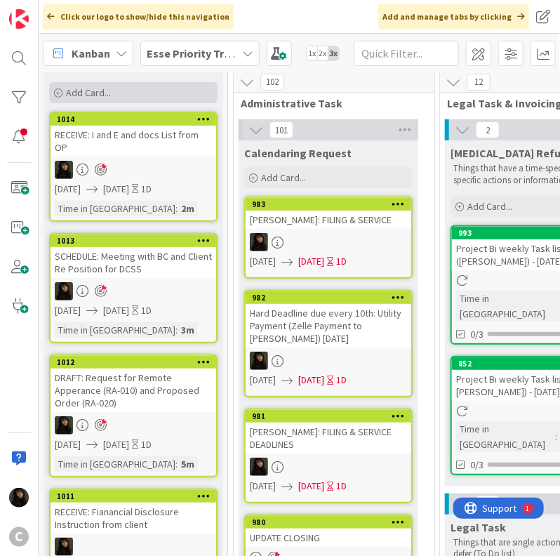
click at [91, 89] on span "Add Card..." at bounding box center [88, 92] width 45 height 13
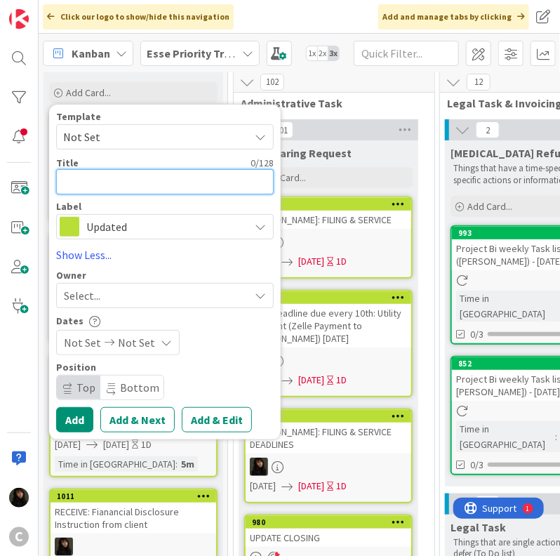
click at [137, 185] on textarea at bounding box center [165, 181] width 218 height 25
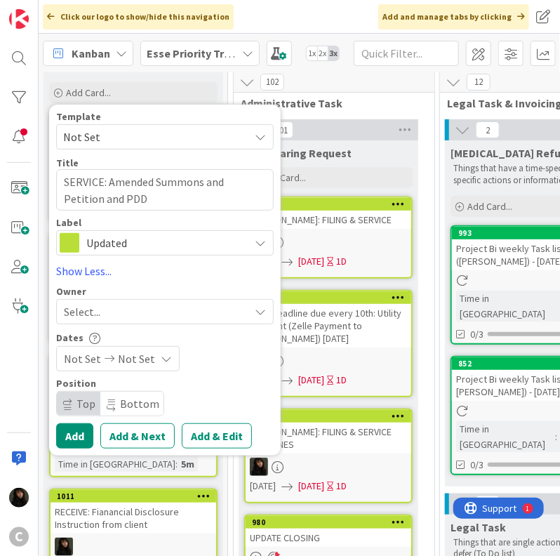
click at [91, 304] on span "Select..." at bounding box center [82, 311] width 36 height 17
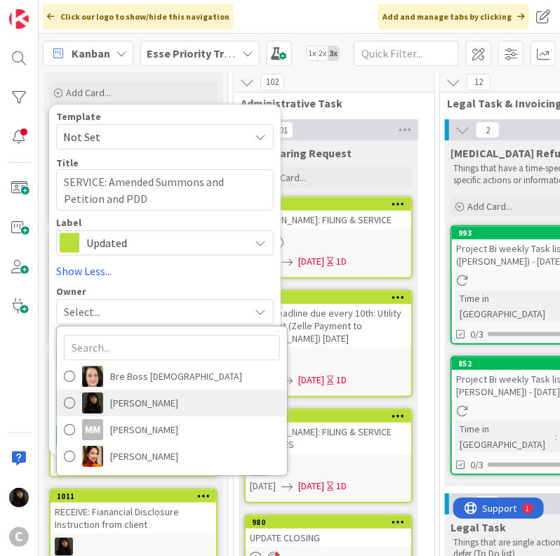
click at [121, 403] on span "[PERSON_NAME]" at bounding box center [144, 402] width 68 height 21
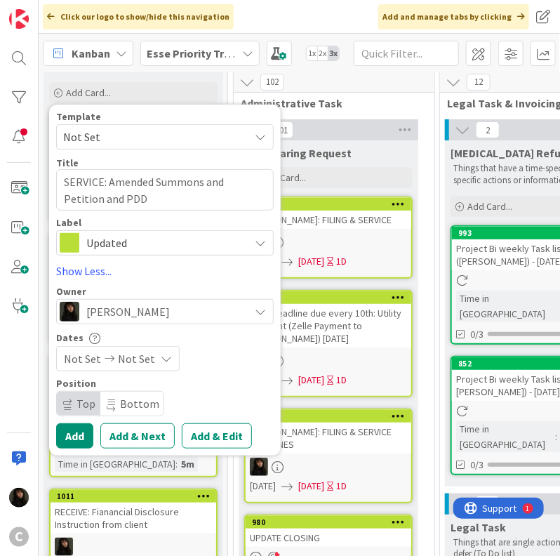
click at [90, 356] on span "Not Set" at bounding box center [82, 358] width 37 height 17
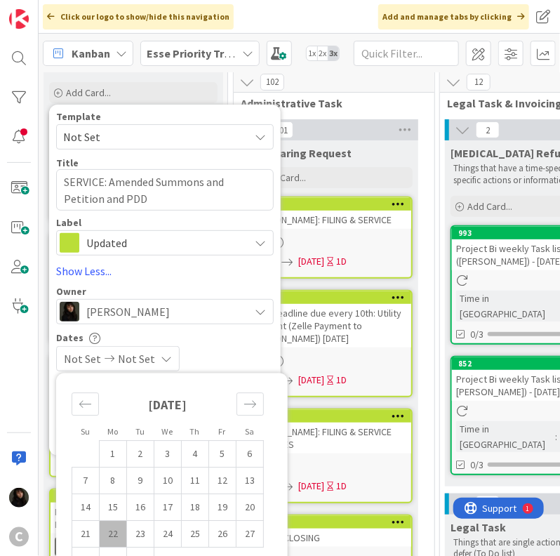
click at [116, 526] on td "22" at bounding box center [113, 534] width 27 height 27
click at [138, 530] on td "23" at bounding box center [140, 534] width 27 height 27
click at [247, 352] on div "[DATE] [DATE]" at bounding box center [165, 358] width 218 height 25
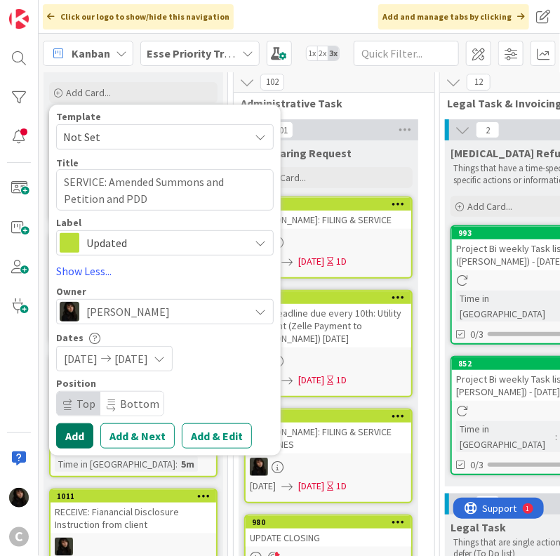
click at [76, 429] on button "Add" at bounding box center [74, 435] width 37 height 25
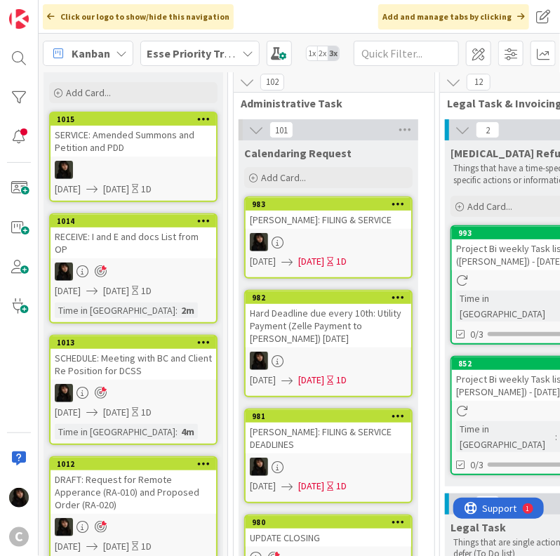
click at [174, 170] on div at bounding box center [134, 170] width 166 height 18
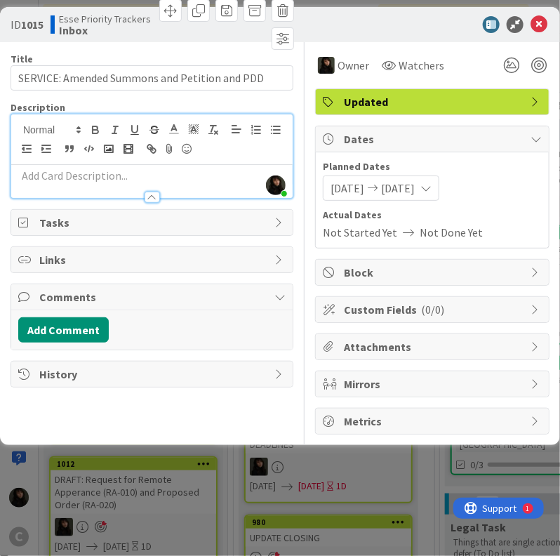
click at [88, 131] on div "[PERSON_NAME] just joined" at bounding box center [151, 156] width 281 height 84
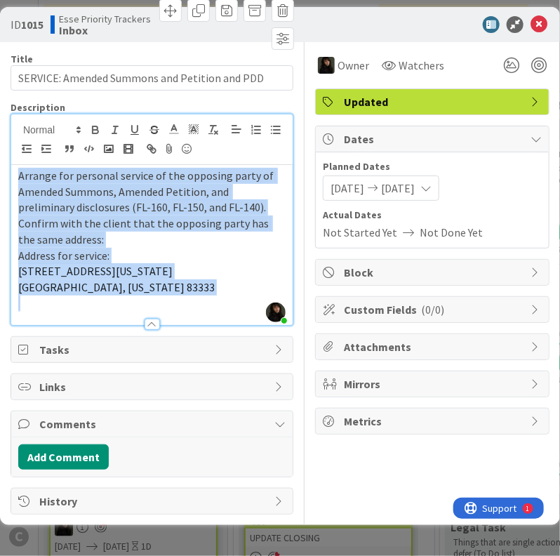
drag, startPoint x: 140, startPoint y: 297, endPoint x: -4, endPoint y: 173, distance: 189.6
click at [0, 173] on html "C Click our logo to show/hide this navigation Add and manage tabs by clicking K…" at bounding box center [280, 278] width 560 height 556
click at [188, 126] on icon at bounding box center [193, 129] width 13 height 13
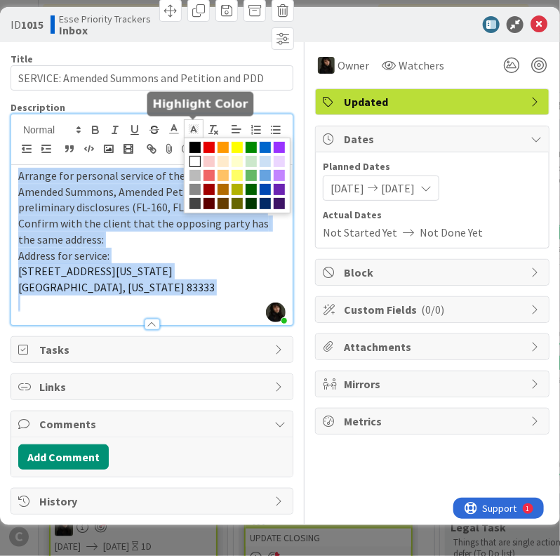
click at [196, 165] on span at bounding box center [194, 161] width 11 height 11
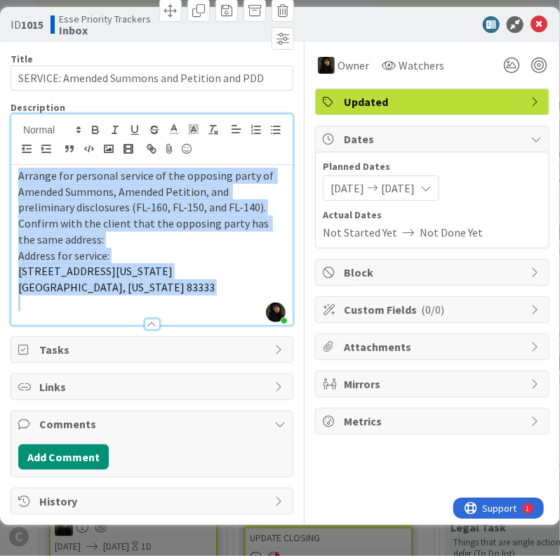
click at [182, 261] on p "Address for service:" at bounding box center [151, 256] width 267 height 16
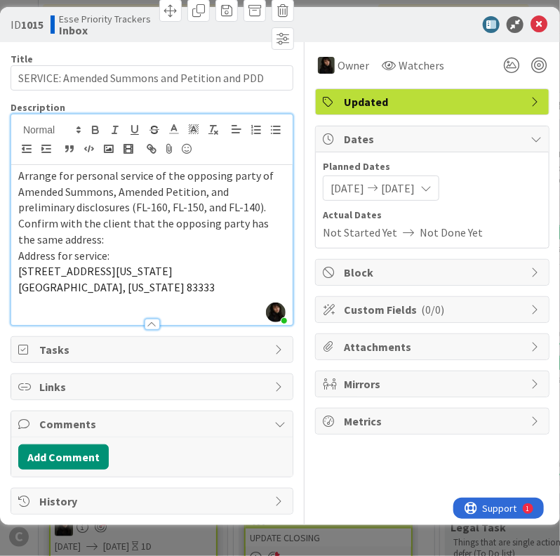
click at [111, 239] on p "Confirm with the client that the opposing party has the same address:" at bounding box center [151, 231] width 267 height 32
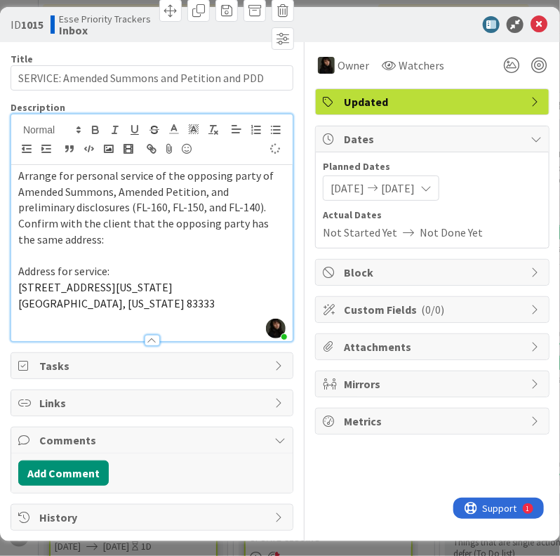
click at [124, 274] on p "Address for service:" at bounding box center [151, 271] width 267 height 16
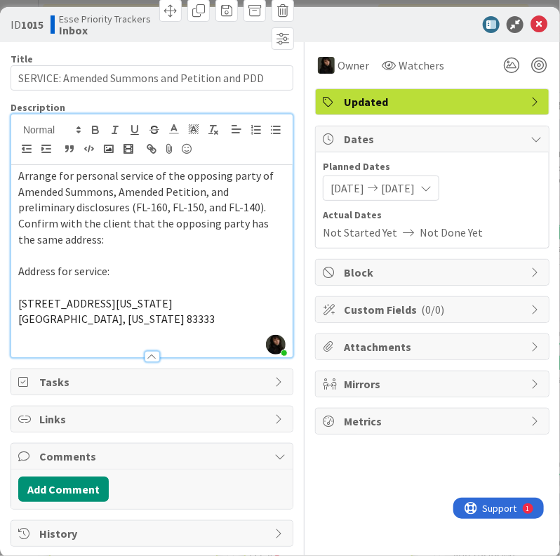
click at [139, 302] on p "[STREET_ADDRESS][US_STATE]" at bounding box center [151, 303] width 267 height 16
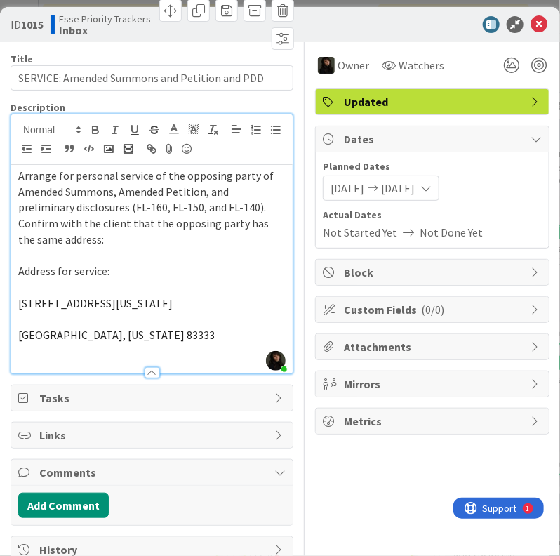
click at [137, 258] on p at bounding box center [151, 256] width 267 height 16
click at [130, 227] on span "Confirm with the client that the opposing party has the same address:" at bounding box center [144, 231] width 253 height 30
click at [227, 258] on p at bounding box center [151, 256] width 267 height 16
click at [262, 200] on span "Arrange for personal service of the opposing party of Amended Summons, Amended …" at bounding box center [147, 191] width 258 height 46
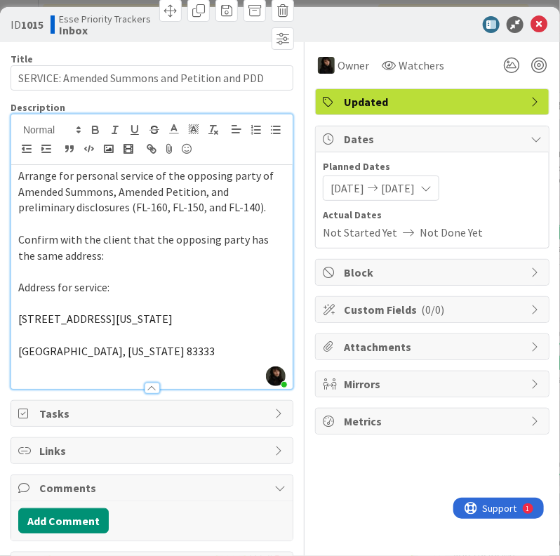
click at [156, 222] on p at bounding box center [151, 223] width 267 height 16
click at [211, 198] on p "Arrange for personal service of the opposing party of Amended Summons, Amended …" at bounding box center [151, 192] width 267 height 48
click at [248, 187] on p "Arrange for personal service of the opposing party of Amended Summons, Amended …" at bounding box center [151, 192] width 267 height 48
click at [64, 226] on p at bounding box center [151, 223] width 267 height 16
click at [17, 222] on div "Arrange for personal service of the opposing party of Amended Summons, Amended …" at bounding box center [151, 277] width 281 height 224
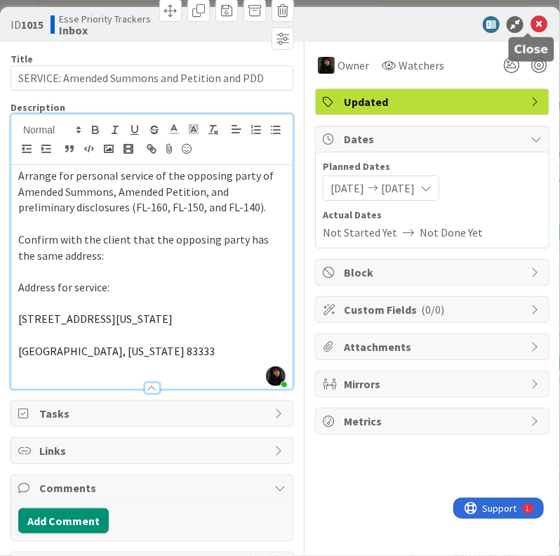
click at [530, 21] on icon at bounding box center [538, 24] width 17 height 17
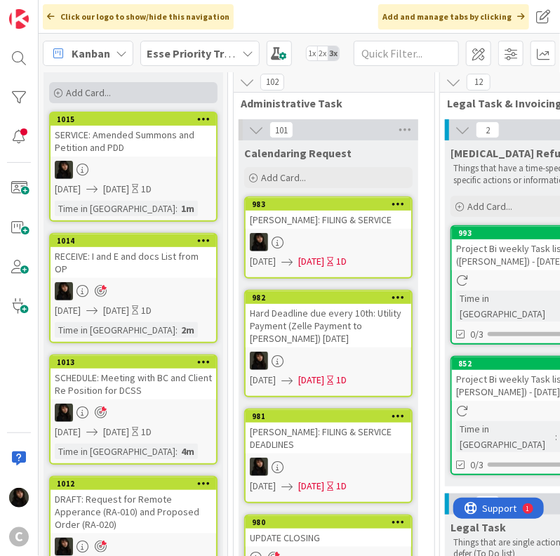
click at [101, 95] on span "Add Card..." at bounding box center [88, 92] width 45 height 13
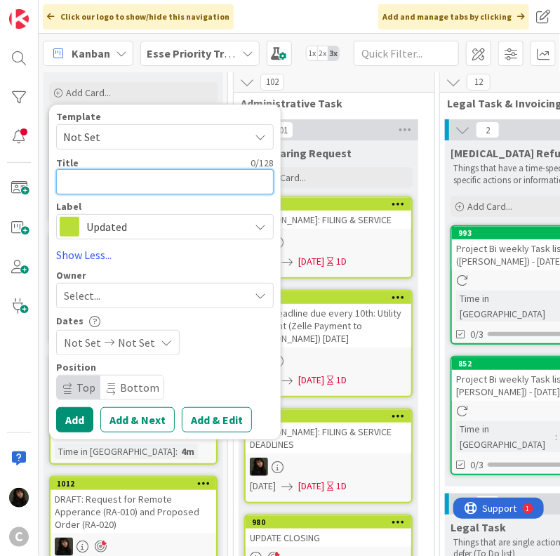
click at [102, 186] on textarea at bounding box center [165, 181] width 218 height 25
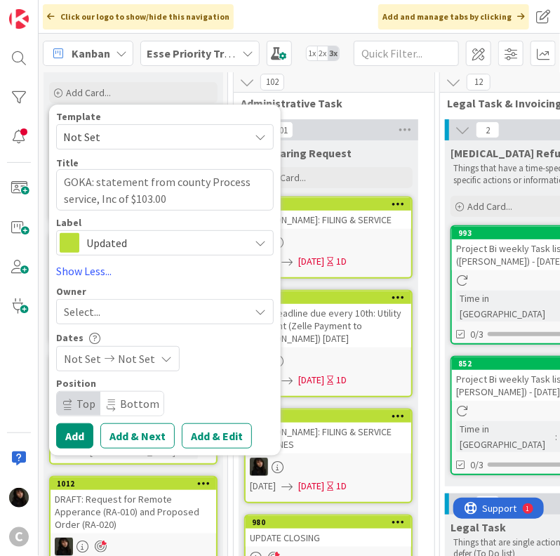
click at [142, 316] on div "Select..." at bounding box center [156, 311] width 185 height 17
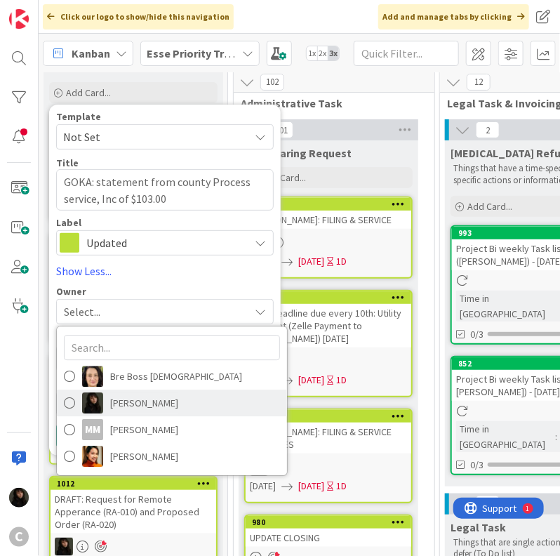
click at [119, 395] on span "[PERSON_NAME]" at bounding box center [144, 402] width 68 height 21
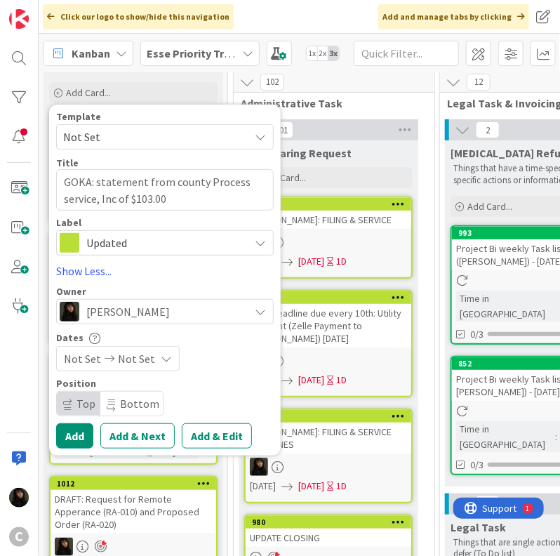
click at [136, 360] on span "Not Set" at bounding box center [136, 358] width 37 height 17
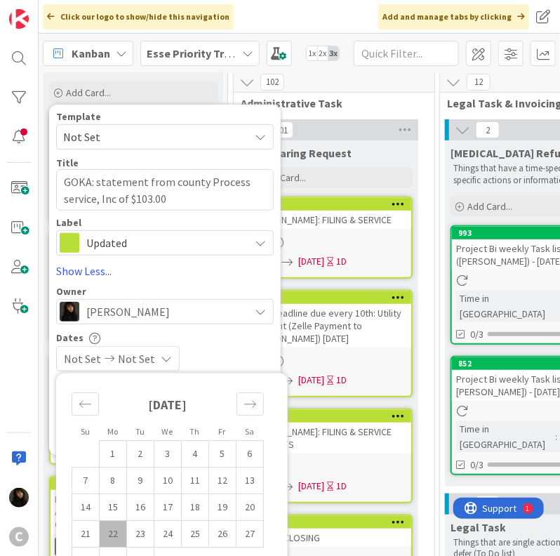
click at [113, 530] on td "22" at bounding box center [113, 534] width 27 height 27
click at [139, 533] on td "23" at bounding box center [140, 534] width 27 height 27
click at [237, 338] on div "Dates" at bounding box center [165, 337] width 218 height 12
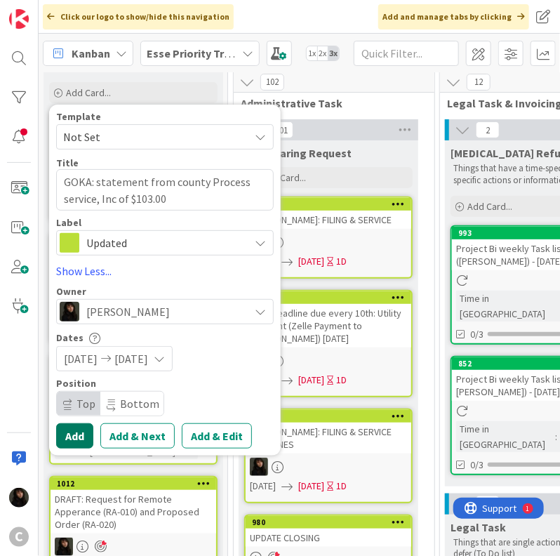
click at [79, 434] on button "Add" at bounding box center [74, 435] width 37 height 25
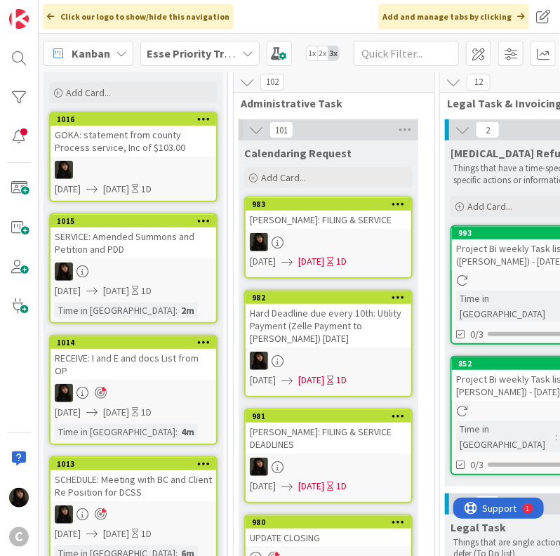
click at [132, 166] on div at bounding box center [134, 170] width 166 height 18
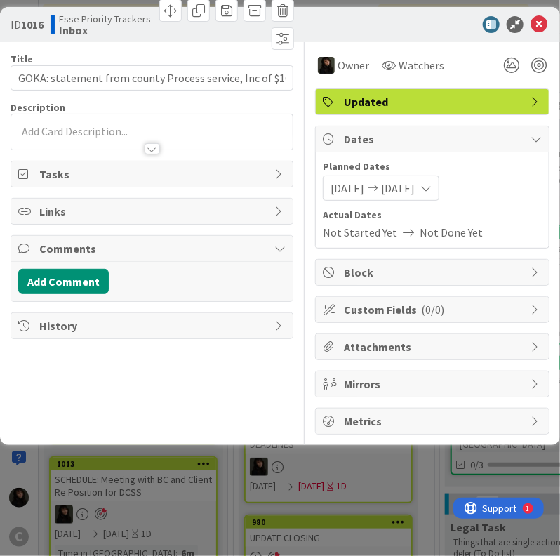
click at [83, 116] on div at bounding box center [151, 131] width 281 height 35
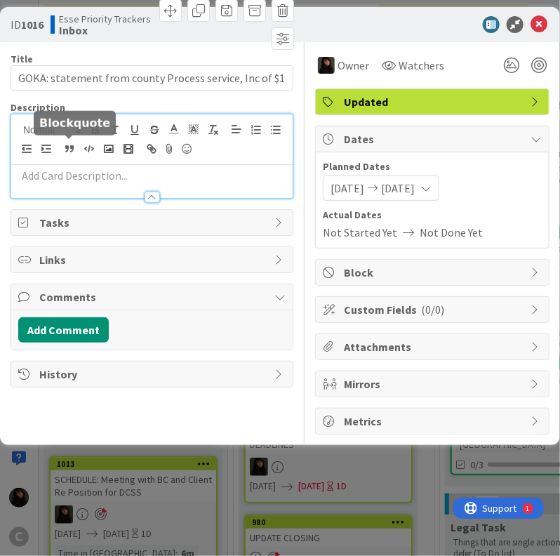
click at [55, 165] on div at bounding box center [151, 181] width 281 height 33
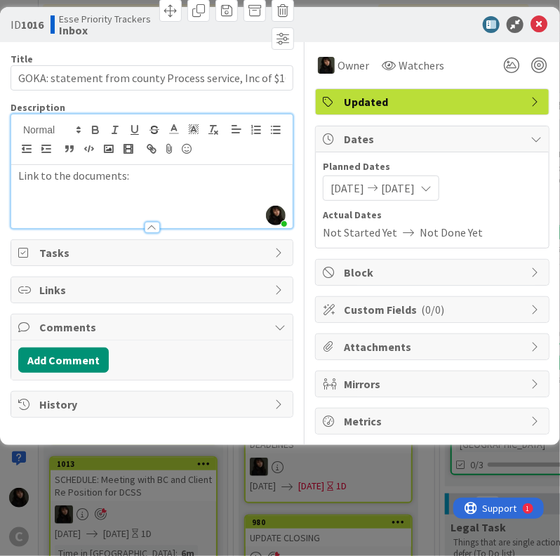
click at [149, 196] on div "Link to the documents:" at bounding box center [151, 196] width 281 height 63
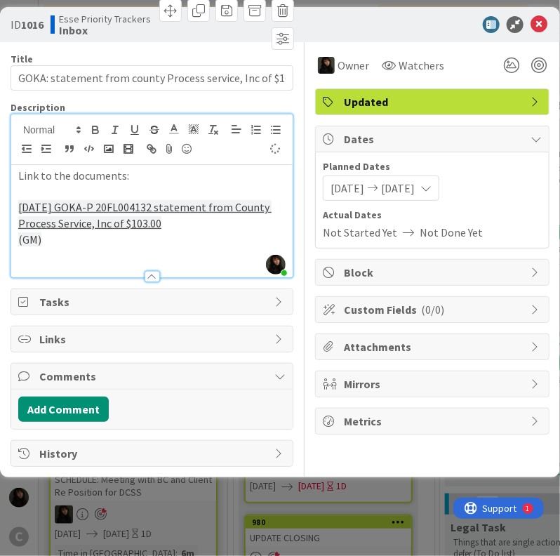
click at [171, 225] on p "[DATE] GOKA-P 20FL004132 statement from County Process Service, Inc of $103.00" at bounding box center [151, 215] width 267 height 32
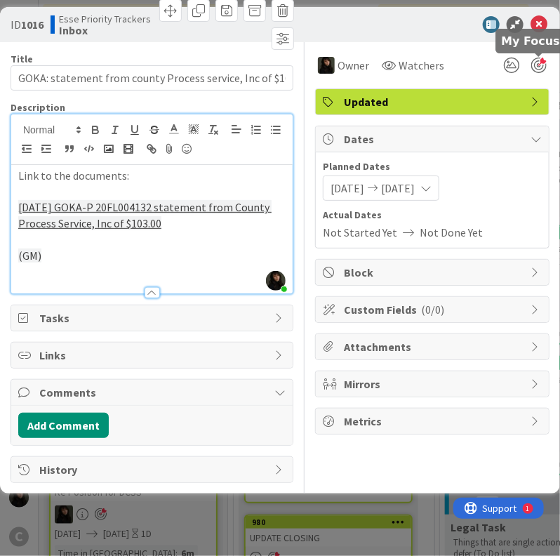
click at [534, 66] on div at bounding box center [538, 65] width 15 height 15
click at [536, 29] on icon at bounding box center [538, 24] width 17 height 17
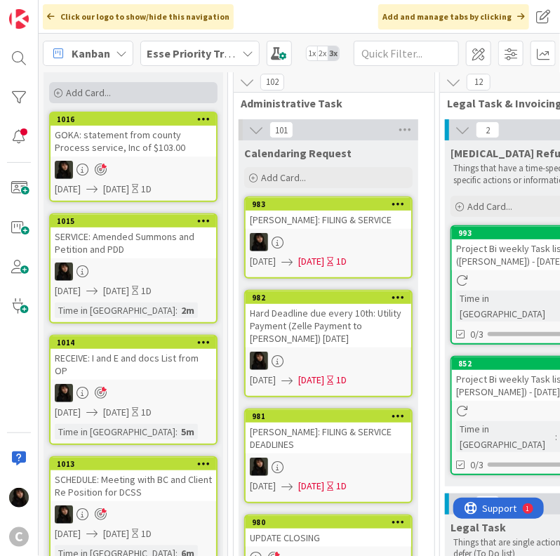
click at [104, 101] on div "Add Card..." at bounding box center [133, 92] width 168 height 21
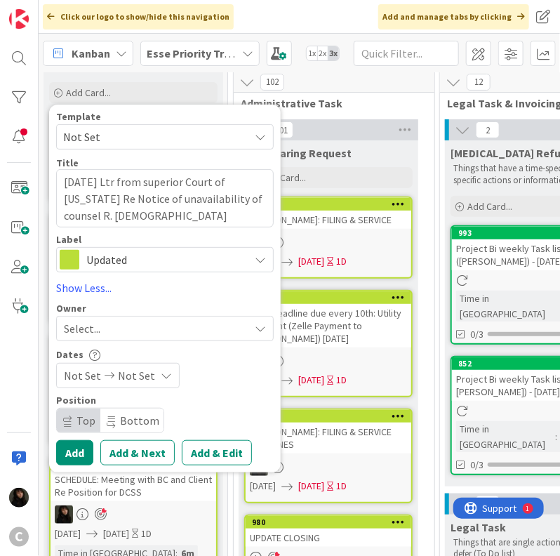
click at [153, 312] on div "Owner" at bounding box center [165, 308] width 218 height 10
click at [147, 322] on div "Select..." at bounding box center [156, 328] width 185 height 17
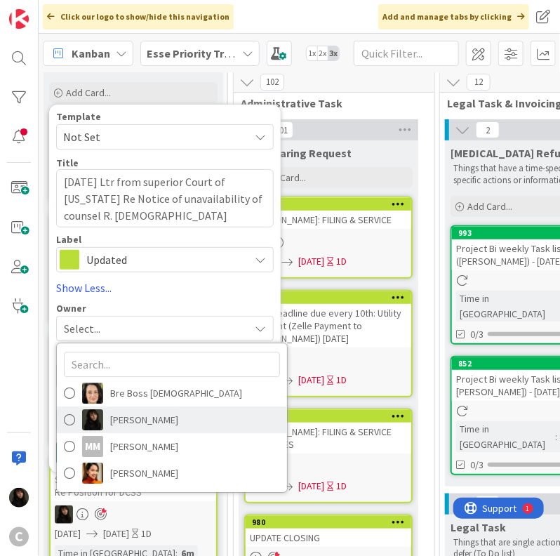
click at [135, 420] on span "[PERSON_NAME]" at bounding box center [144, 419] width 68 height 21
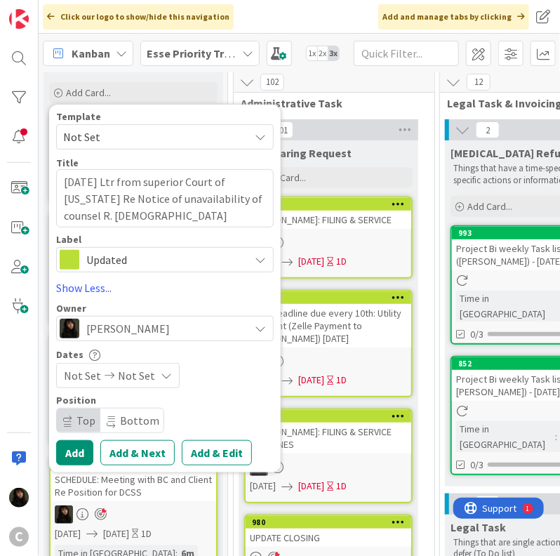
click at [143, 375] on span "Not Set" at bounding box center [136, 375] width 37 height 17
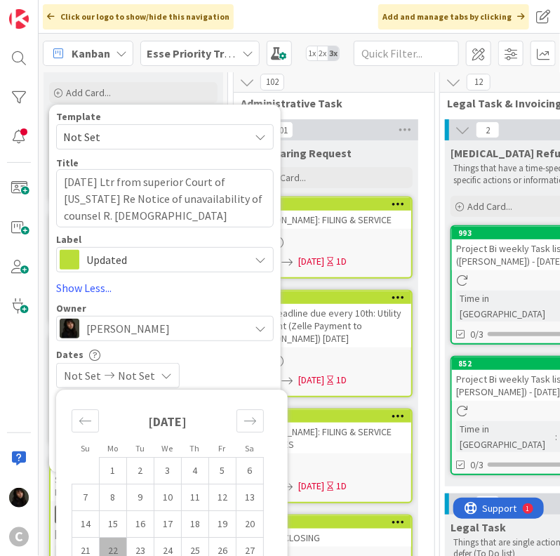
click at [117, 541] on td "22" at bounding box center [113, 551] width 27 height 27
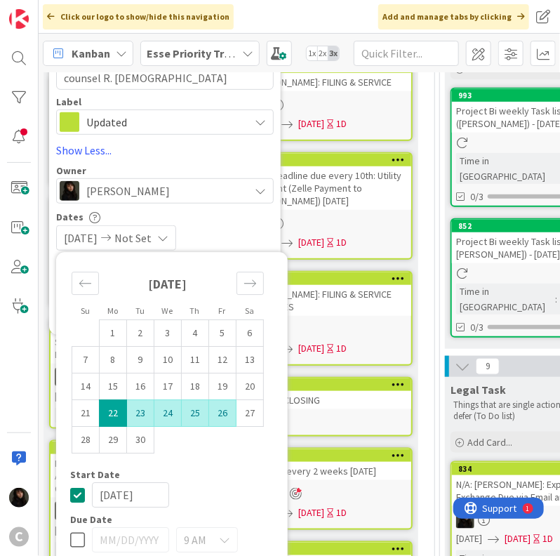
scroll to position [211, 0]
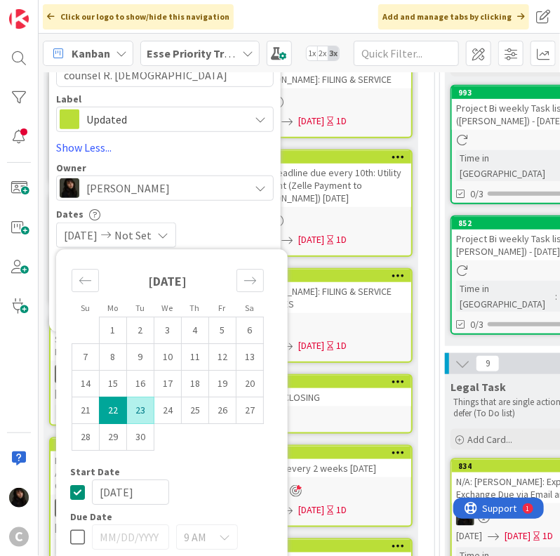
click at [140, 405] on td "23" at bounding box center [140, 410] width 27 height 27
click at [266, 469] on div "Start Date" at bounding box center [171, 472] width 203 height 10
click at [258, 225] on div "[DATE] [DATE]" at bounding box center [165, 234] width 218 height 25
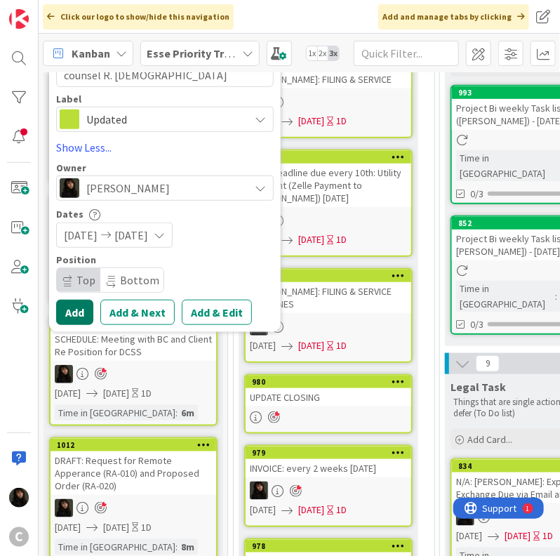
click at [79, 314] on button "Add" at bounding box center [74, 312] width 37 height 25
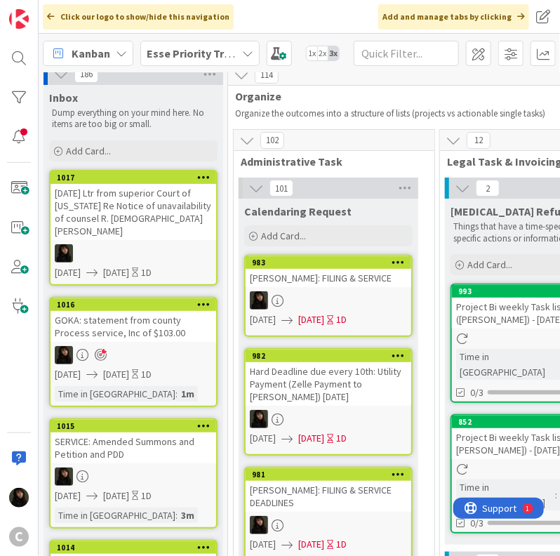
scroll to position [0, 0]
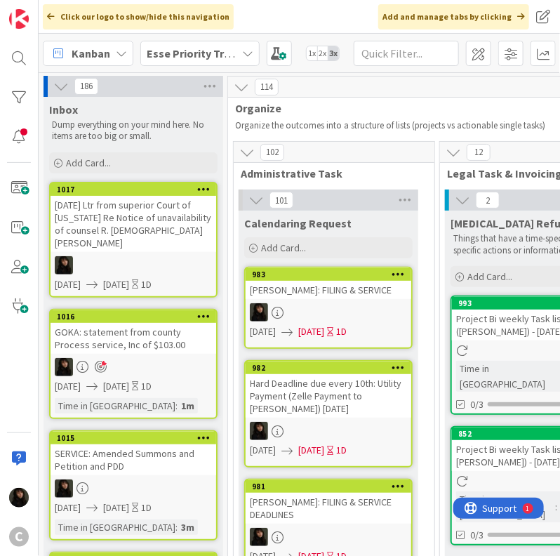
click at [129, 227] on div "[DATE] Ltr from superior Court of [US_STATE] Re Notice of unavailability of cou…" at bounding box center [134, 224] width 166 height 56
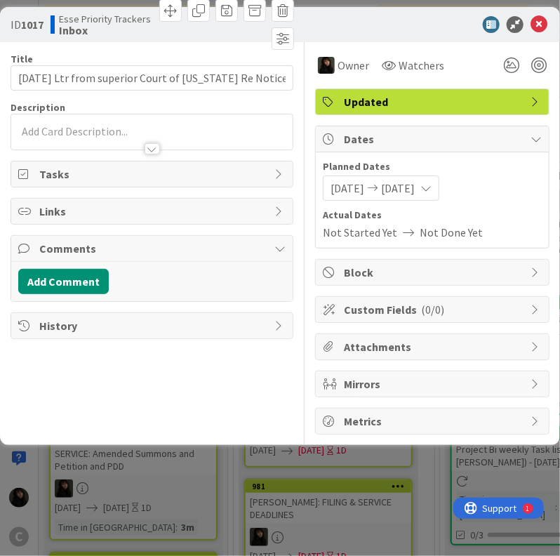
click at [75, 132] on p at bounding box center [151, 132] width 267 height 16
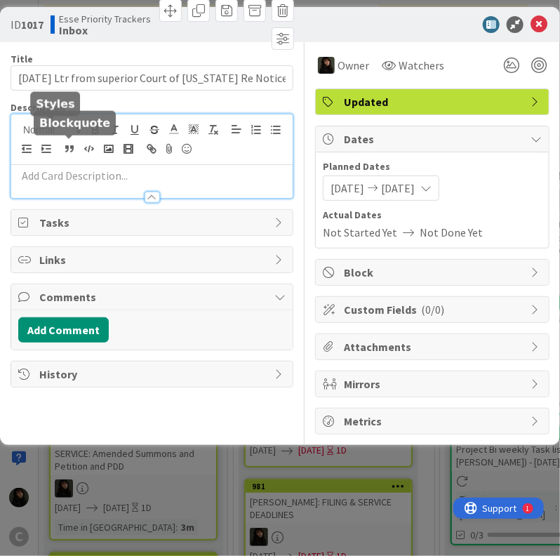
click at [69, 183] on div at bounding box center [151, 190] width 281 height 15
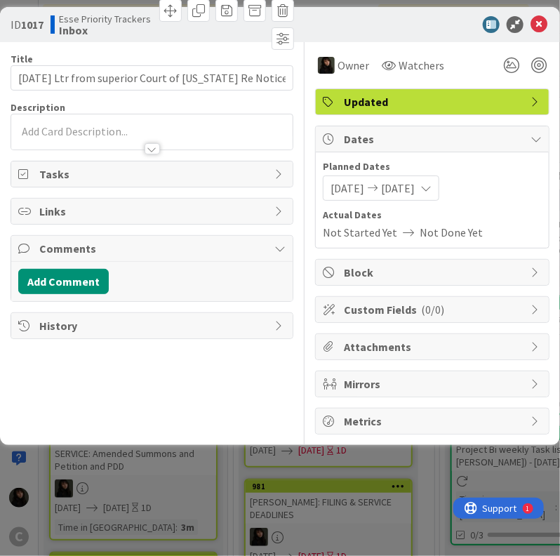
click at [79, 145] on div at bounding box center [151, 142] width 281 height 15
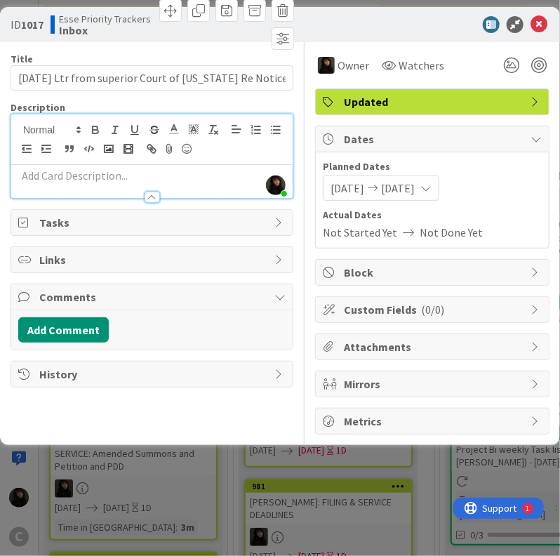
click at [71, 169] on p at bounding box center [151, 176] width 267 height 16
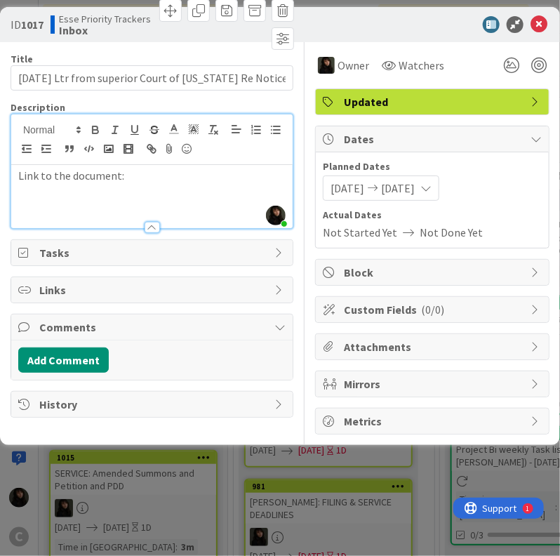
click at [101, 204] on div "Link to the document:" at bounding box center [151, 196] width 281 height 63
click at [176, 193] on div "Link to the document:" at bounding box center [151, 196] width 281 height 63
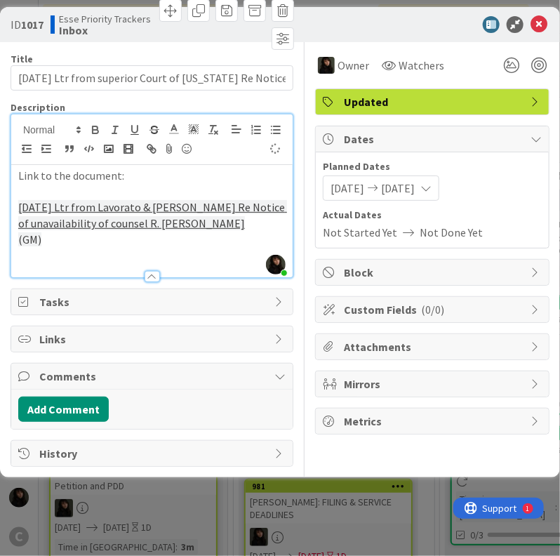
click at [239, 224] on p "[DATE] Ltr from Lavorato & [PERSON_NAME] Re Notice of unavailability of counsel…" at bounding box center [151, 215] width 267 height 32
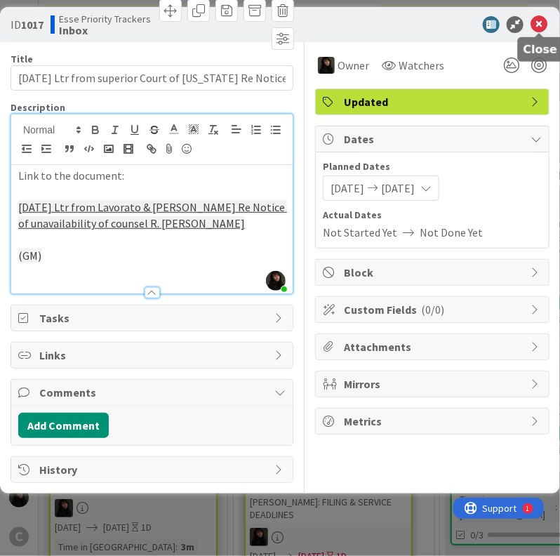
click at [548, 62] on div at bounding box center [524, 65] width 51 height 25
click at [542, 62] on div at bounding box center [538, 65] width 15 height 15
click at [539, 60] on div at bounding box center [538, 65] width 15 height 15
click at [544, 58] on div at bounding box center [538, 65] width 15 height 15
click at [547, 22] on icon at bounding box center [538, 24] width 17 height 17
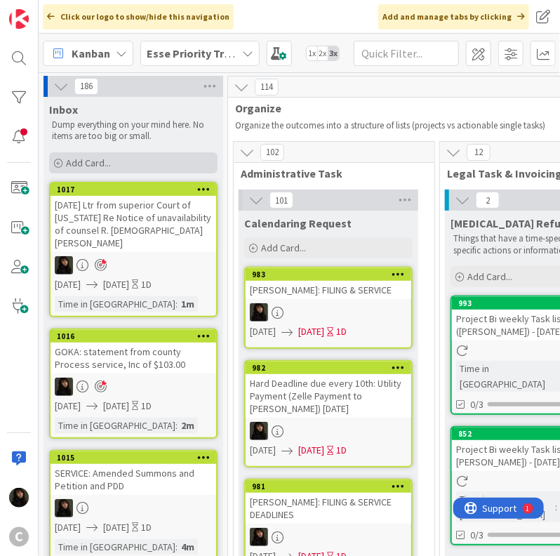
click at [79, 159] on span "Add Card..." at bounding box center [88, 162] width 45 height 13
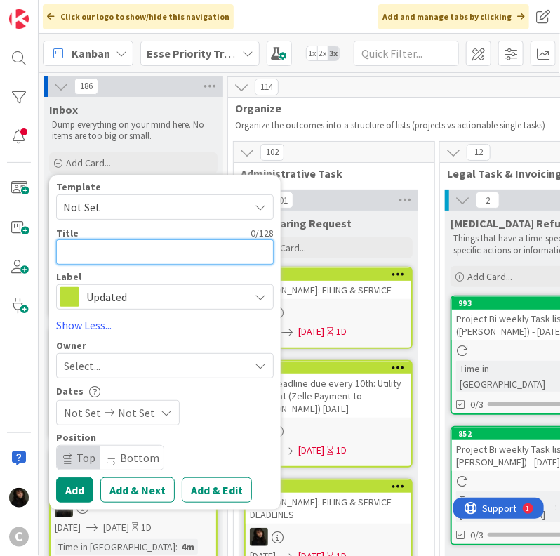
paste textarea "[DATE] Statement from OPTM Saratoga for Acct #0961 of $209.84 (Return Service R…"
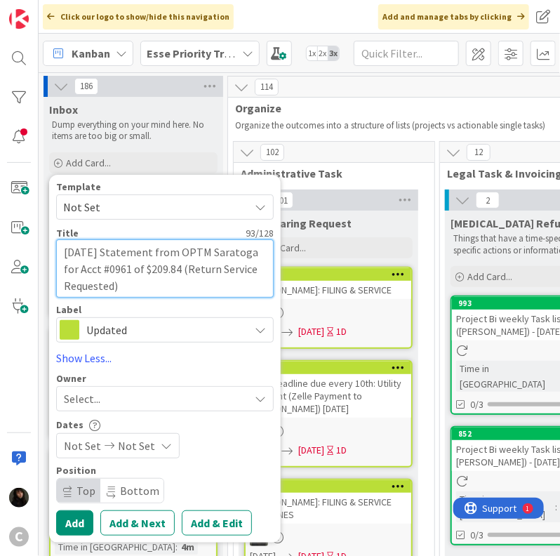
click at [157, 288] on textarea "[DATE] Statement from OPTM Saratoga for Acct #0961 of $209.84 (Return Service R…" at bounding box center [165, 268] width 218 height 59
click at [121, 288] on textarea "[DATE] Statement from OPTM Saratoga for Acct #0961 of $209.84 (Return Service R…" at bounding box center [165, 268] width 218 height 59
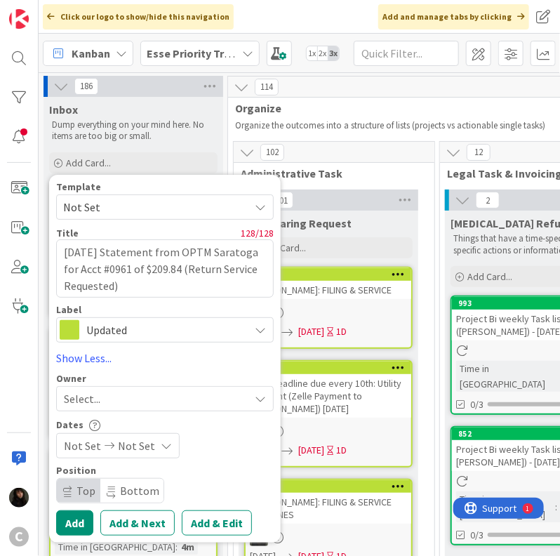
click at [115, 395] on div "Select..." at bounding box center [156, 398] width 185 height 17
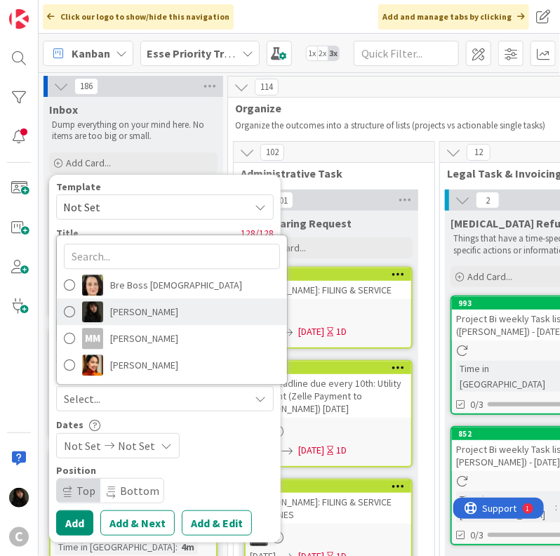
click at [140, 307] on span "[PERSON_NAME]" at bounding box center [144, 311] width 68 height 21
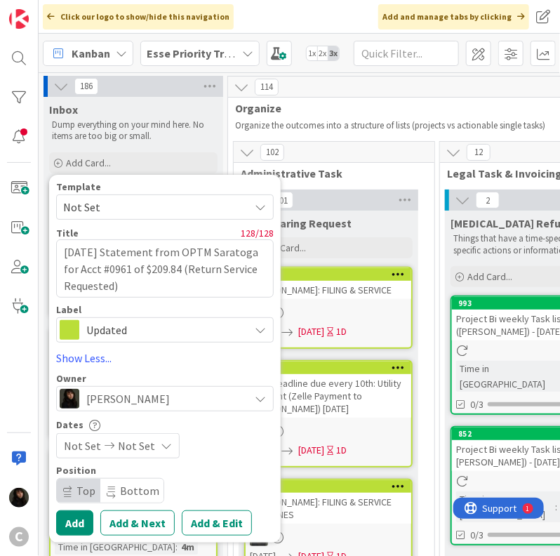
click at [134, 442] on span "Not Set" at bounding box center [136, 445] width 37 height 17
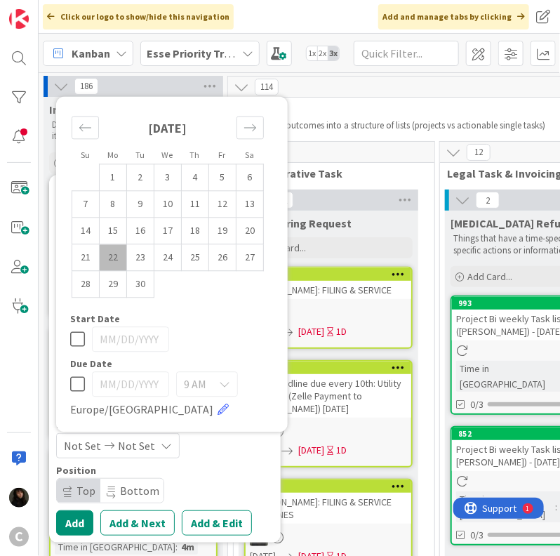
click at [110, 252] on td "22" at bounding box center [113, 257] width 27 height 27
click at [131, 253] on td "23" at bounding box center [140, 257] width 27 height 27
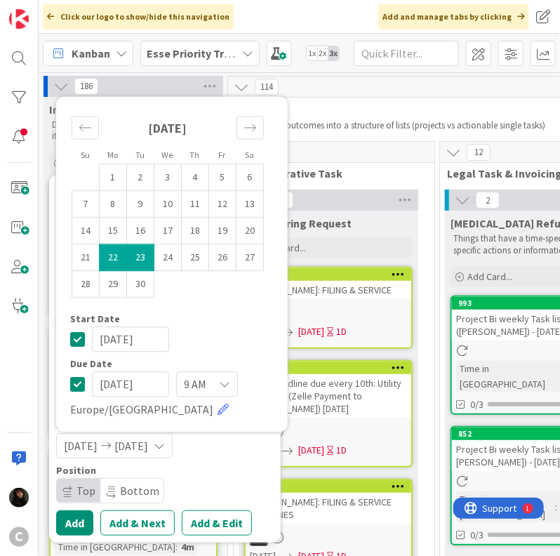
click at [262, 463] on div "Template Not Set Title 128 / 128 [DATE] Statement from OPTM Saratoga for Acct #…" at bounding box center [165, 359] width 218 height 354
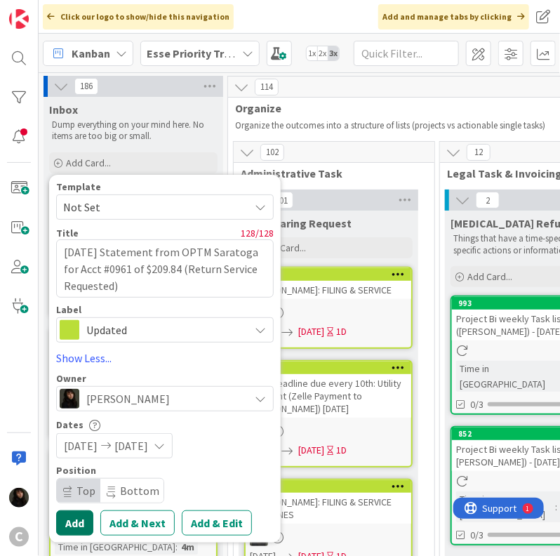
click at [79, 517] on button "Add" at bounding box center [74, 522] width 37 height 25
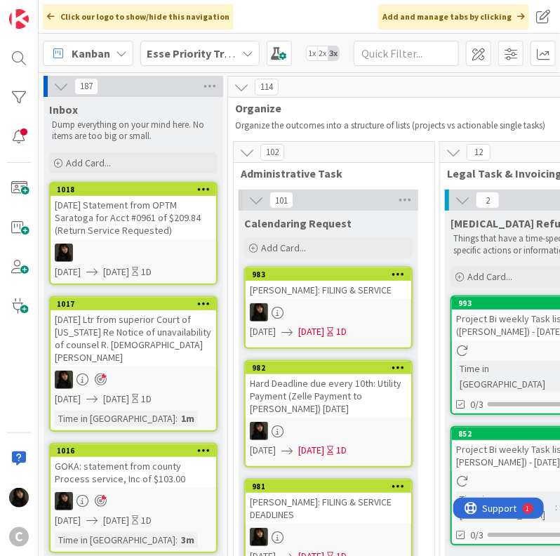
click at [82, 214] on div "[DATE] Statement from OPTM Saratoga for Acct #0961 of $209.84 (Return Service R…" at bounding box center [134, 218] width 166 height 44
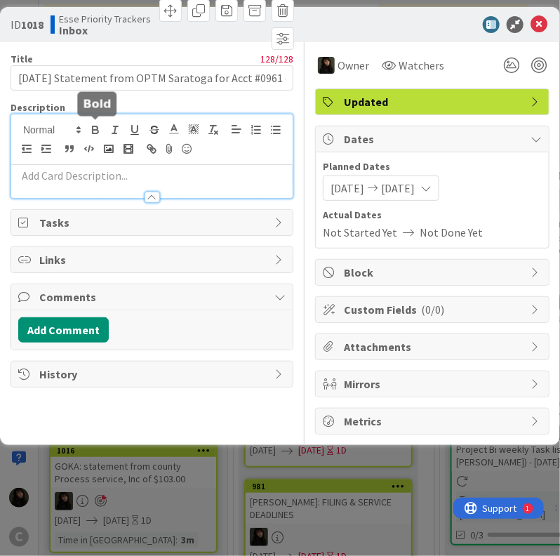
click at [102, 133] on div at bounding box center [151, 156] width 281 height 84
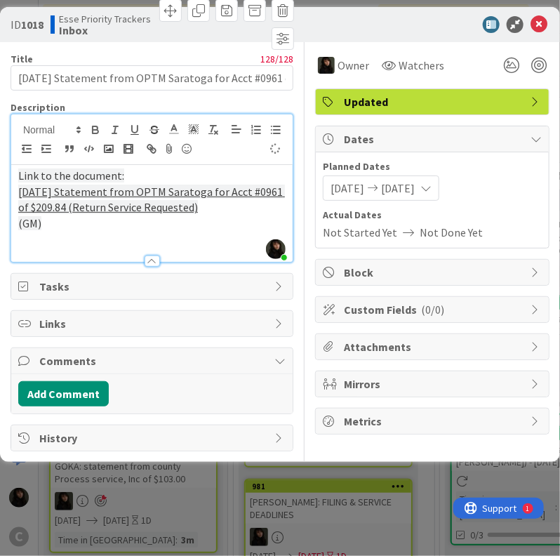
click at [213, 205] on p "[DATE] Statement from OPTM Saratoga for Acct #0961 of $209.84 (Return Service R…" at bounding box center [151, 200] width 267 height 32
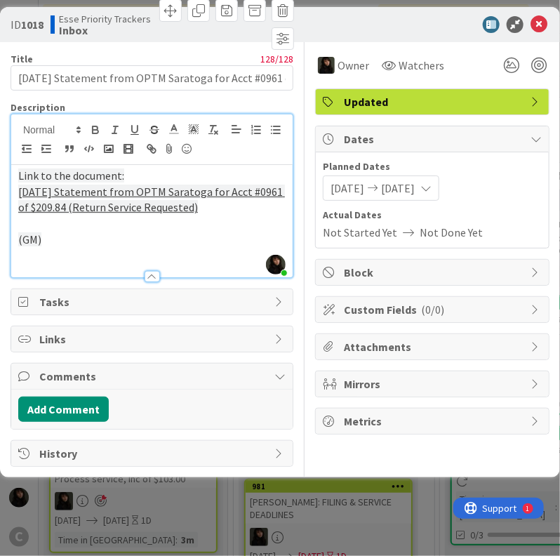
click at [154, 168] on p "Link to the document:" at bounding box center [151, 176] width 267 height 16
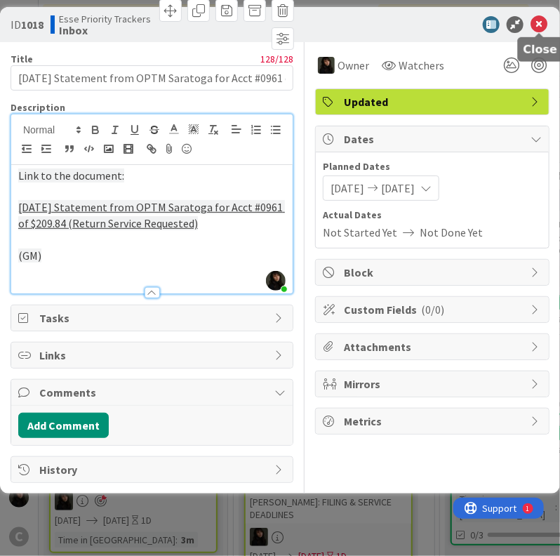
click at [535, 27] on icon at bounding box center [538, 24] width 17 height 17
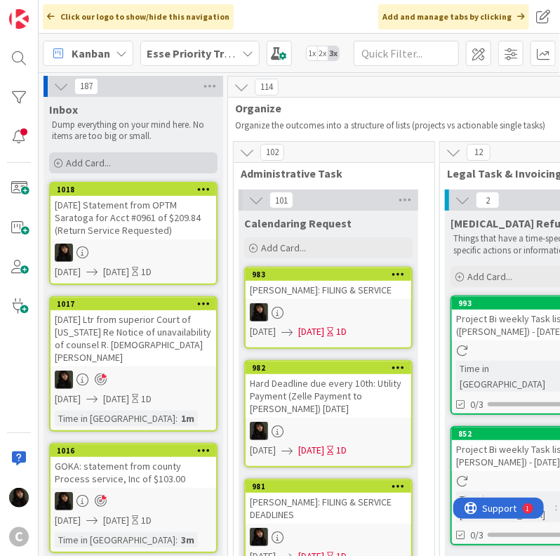
click at [89, 156] on span "Add Card..." at bounding box center [88, 162] width 45 height 13
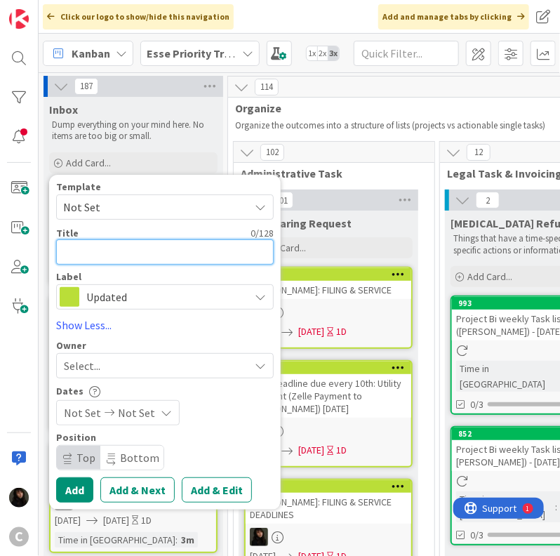
click at [88, 250] on textarea at bounding box center [165, 251] width 218 height 25
paste textarea "[DATE] Ltr from [US_STATE] Employment Dept Re failure to file notice for 2025 Q…"
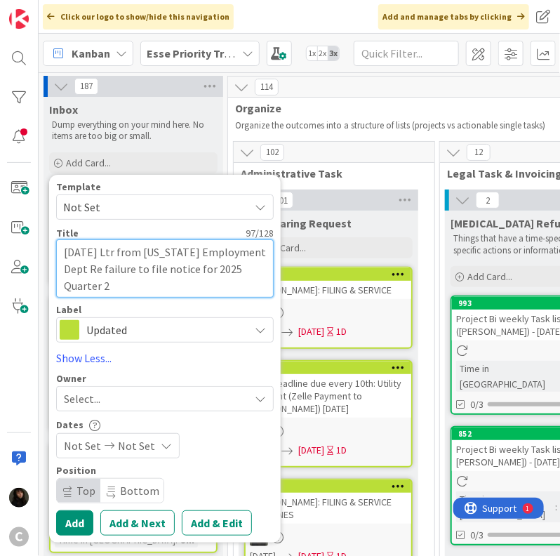
click at [149, 272] on textarea "[DATE] Ltr from [US_STATE] Employment Dept Re failure to file notice for 2025 Q…" at bounding box center [165, 268] width 218 height 59
click at [148, 296] on textarea "[DATE] Ltr from [US_STATE] Employment Dept Re failure to file notice for 2025 Q…" at bounding box center [165, 268] width 218 height 59
click at [107, 286] on textarea "[DATE] Ltr from [US_STATE] Employment Dept Re failure to file notice for 2025 Q…" at bounding box center [165, 268] width 218 height 59
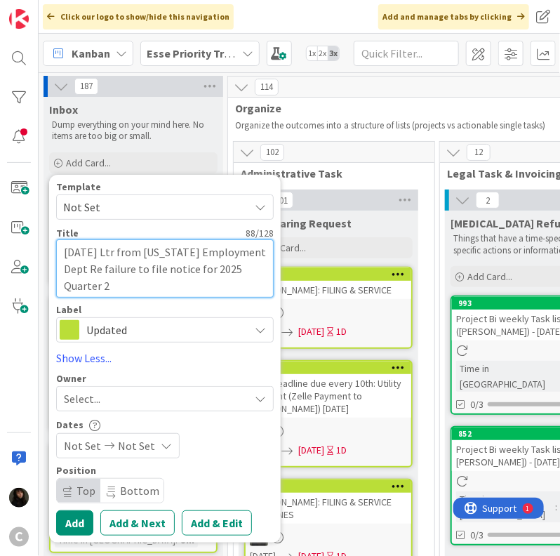
click at [114, 288] on textarea "[DATE] Ltr from [US_STATE] Employment Dept Re failure to file notice for 2025 Q…" at bounding box center [165, 268] width 218 height 59
click at [109, 286] on textarea "[DATE] Ltr from [US_STATE] Employment Dept Re failure to file notice for 2025 Q…" at bounding box center [165, 268] width 218 height 59
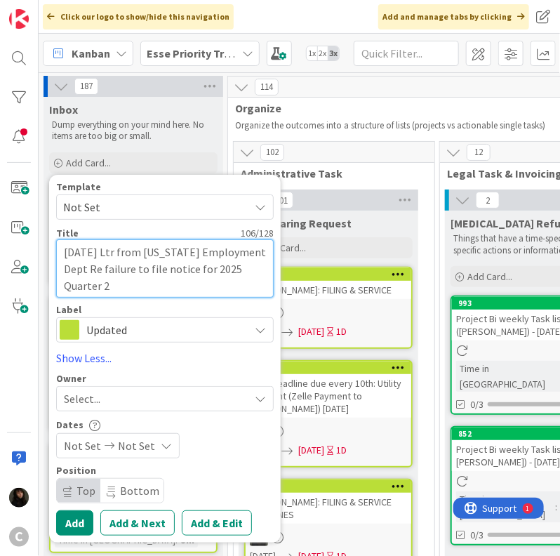
click at [109, 286] on textarea "[DATE] Ltr from [US_STATE] Employment Dept Re failure to file notice for 2025 Q…" at bounding box center [165, 268] width 218 height 59
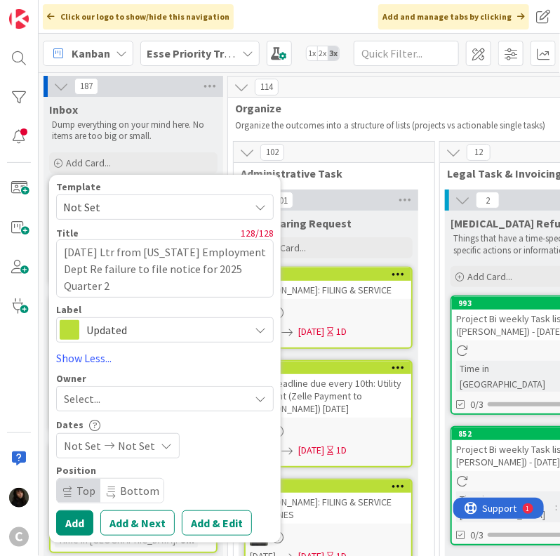
click at [99, 386] on div "Select..." at bounding box center [165, 398] width 218 height 25
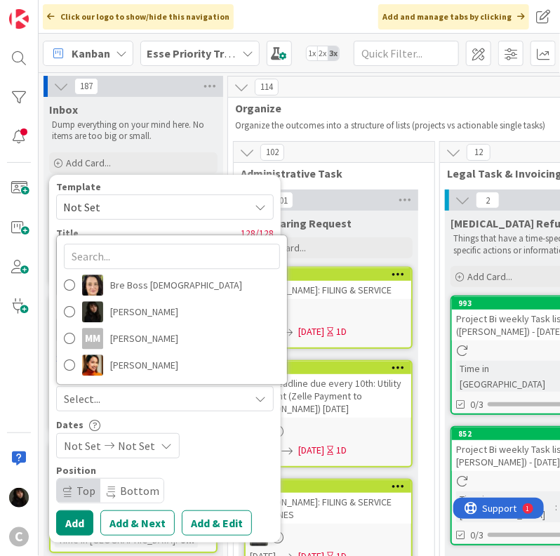
click at [140, 404] on div "Select..." at bounding box center [156, 398] width 185 height 17
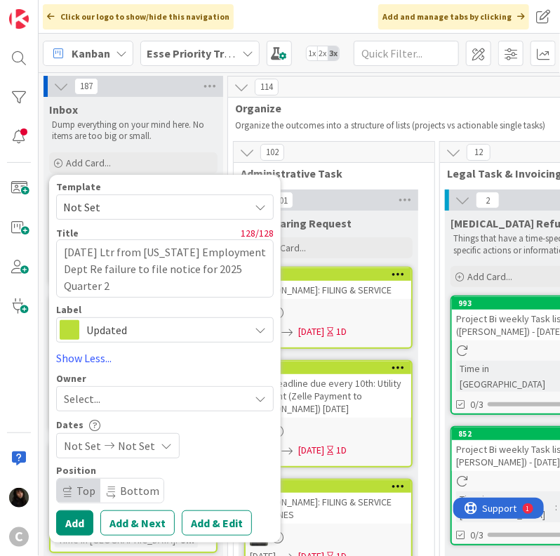
click at [138, 398] on div "Select..." at bounding box center [156, 398] width 185 height 17
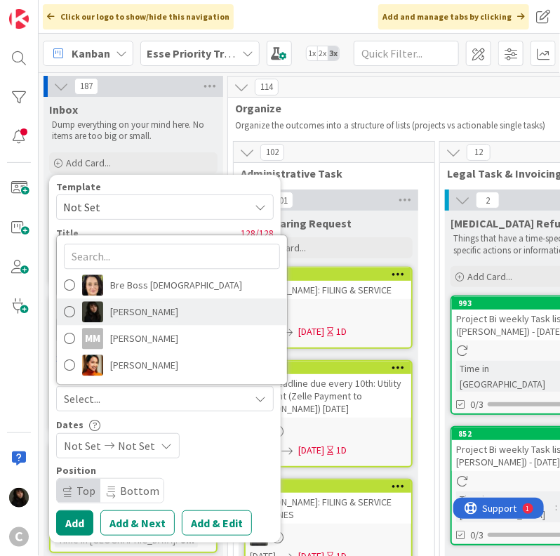
click at [139, 314] on span "[PERSON_NAME]" at bounding box center [144, 311] width 68 height 21
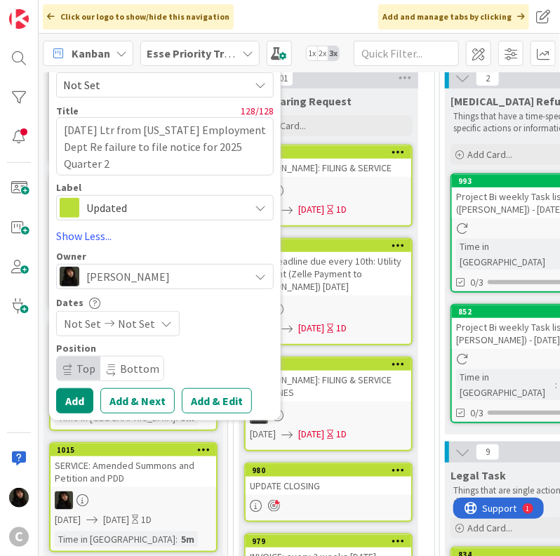
scroll to position [140, 0]
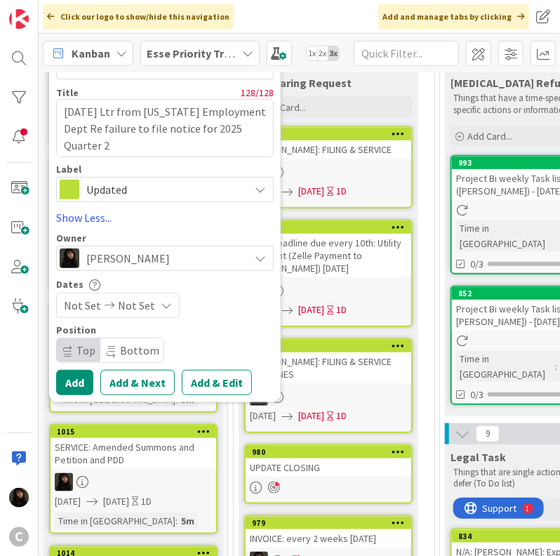
click at [128, 297] on span "Not Set" at bounding box center [136, 305] width 37 height 17
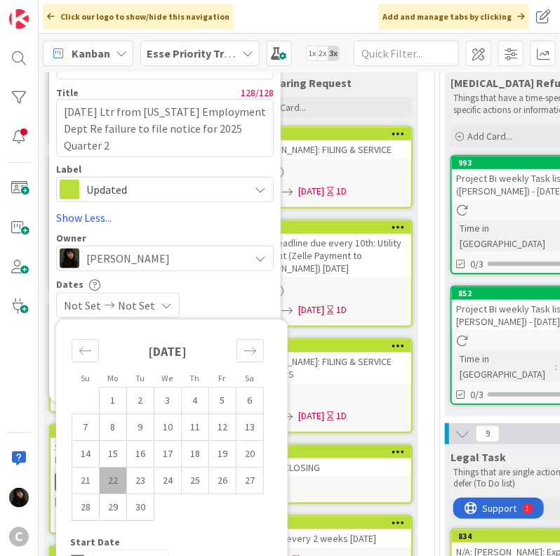
click at [123, 482] on td "22" at bounding box center [113, 480] width 27 height 27
click at [135, 482] on td "23" at bounding box center [140, 480] width 27 height 27
click at [258, 295] on div "[DATE] [DATE]" at bounding box center [165, 305] width 218 height 25
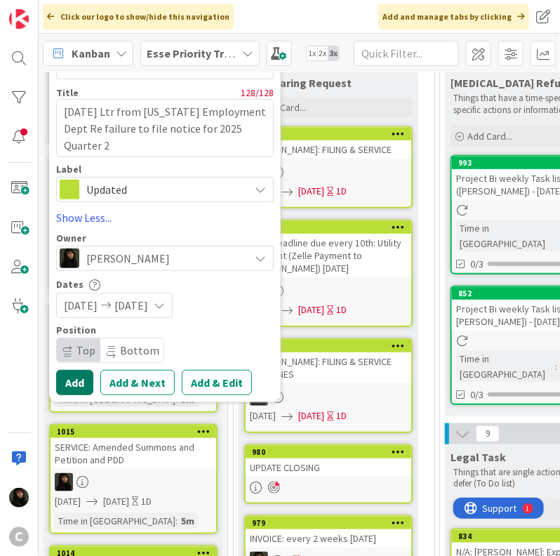
click at [77, 387] on button "Add" at bounding box center [74, 382] width 37 height 25
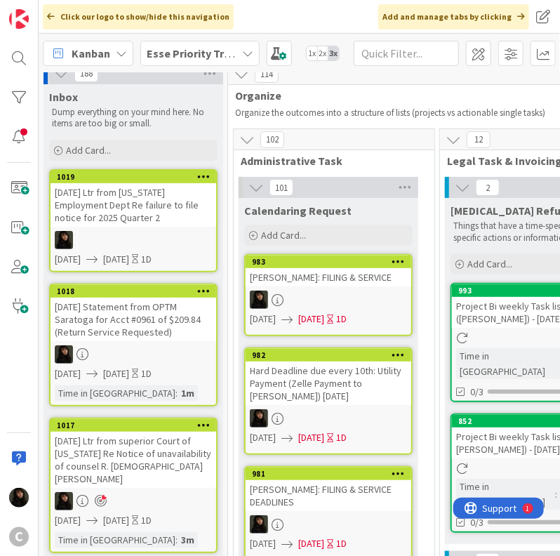
scroll to position [0, 0]
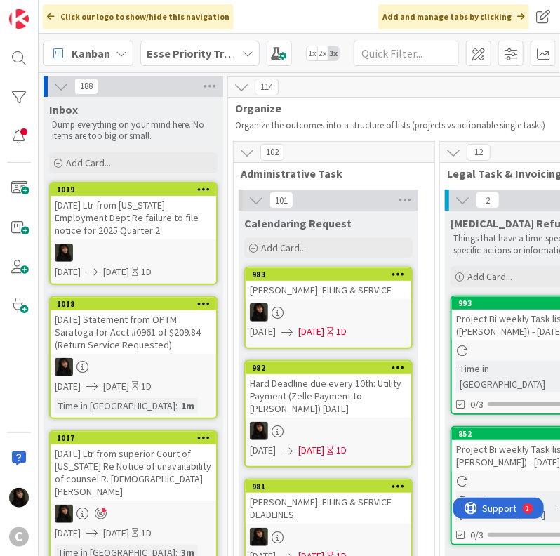
click at [188, 222] on div "[DATE] Ltr from [US_STATE] Employment Dept Re failure to file notice for 2025 Q…" at bounding box center [134, 218] width 166 height 44
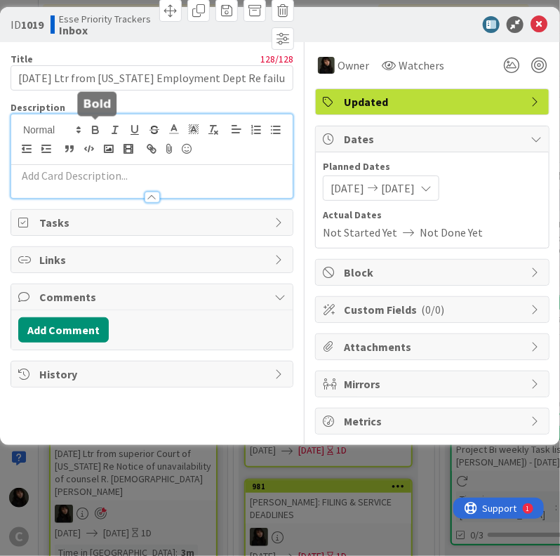
click at [89, 131] on div at bounding box center [151, 156] width 281 height 84
click at [38, 185] on div at bounding box center [151, 190] width 281 height 15
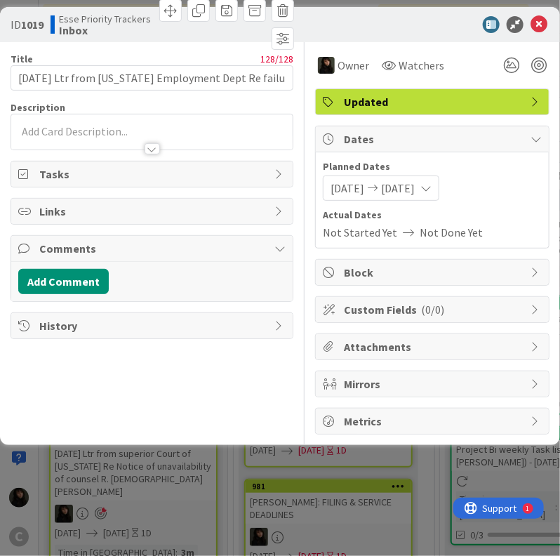
click at [65, 135] on div at bounding box center [151, 142] width 281 height 15
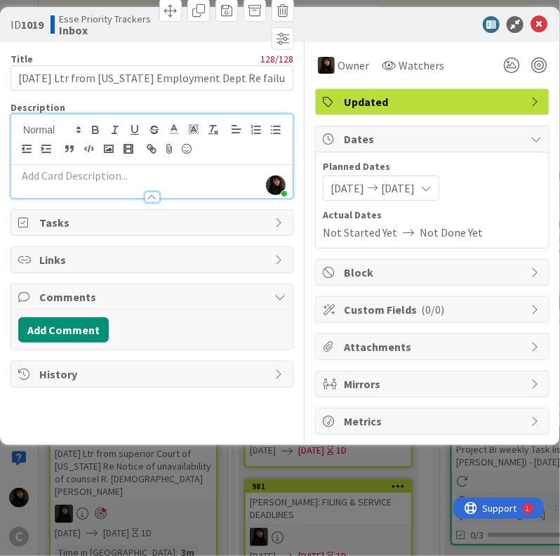
click at [39, 171] on p at bounding box center [151, 176] width 267 height 16
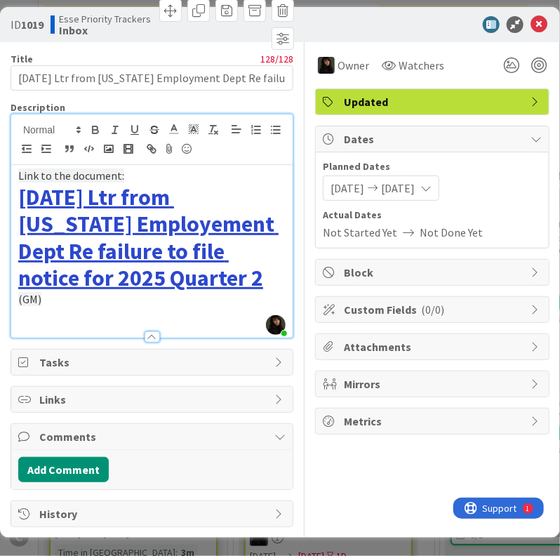
click at [107, 274] on link "[DATE] Ltr from [US_STATE] Employement Dept Re failure to file notice for 2025 …" at bounding box center [148, 237] width 260 height 109
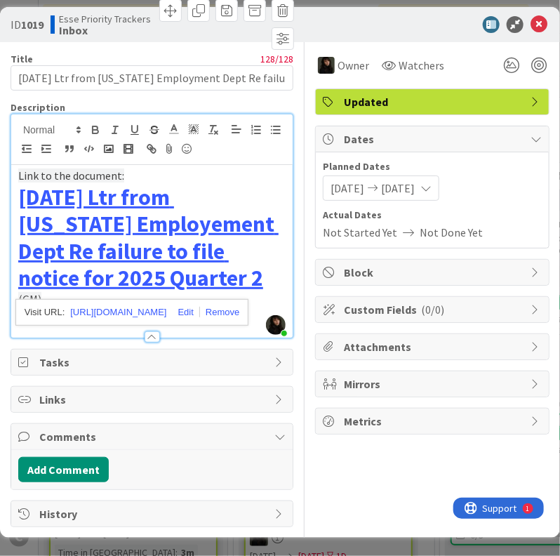
click at [219, 274] on h1 "[DATE] Ltr from [US_STATE] Employement Dept Re failure to file notice for 2025 …" at bounding box center [151, 238] width 267 height 108
click at [536, 25] on icon at bounding box center [538, 24] width 17 height 17
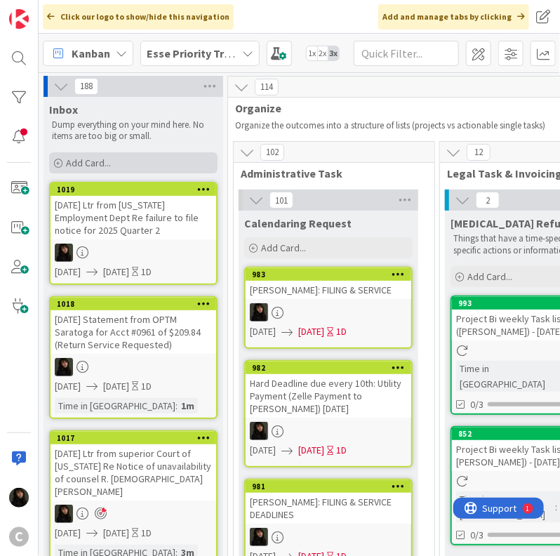
click at [91, 161] on span "Add Card..." at bounding box center [88, 162] width 45 height 13
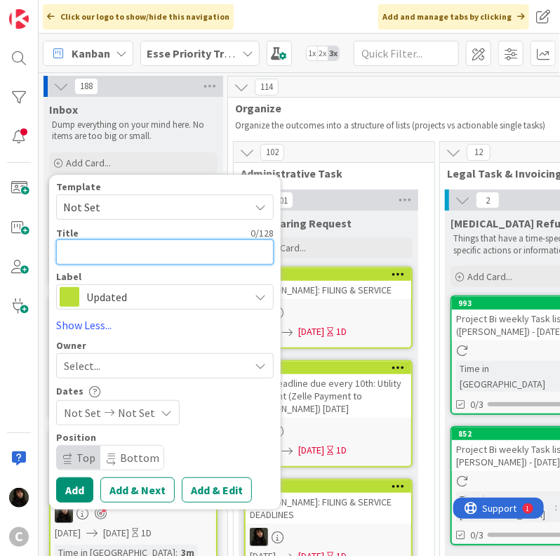
click at [79, 258] on textarea at bounding box center [165, 251] width 218 height 25
paste textarea "[DATE] Ltr from [US_STATE] Employment Dept Re failure to file notice for 2025 Q…"
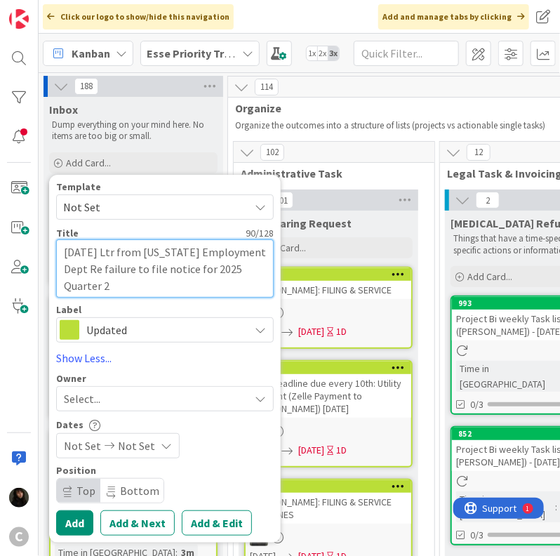
click at [115, 286] on textarea "[DATE] Ltr from [US_STATE] Employment Dept Re failure to file notice for 2025 Q…" at bounding box center [165, 268] width 218 height 59
click at [110, 286] on textarea "[DATE] Ltr from [US_STATE] Employment Dept Re failure to file notice for 2025 Q…" at bounding box center [165, 268] width 218 height 59
click at [128, 285] on textarea "[DATE] Ltr from [US_STATE] Employment Dept Re failure to file notice for 2025 Q…" at bounding box center [165, 268] width 218 height 59
click at [108, 284] on textarea "[DATE] Ltr from [US_STATE] Employment Dept Re failure to file notice for 2025 Q…" at bounding box center [165, 268] width 218 height 59
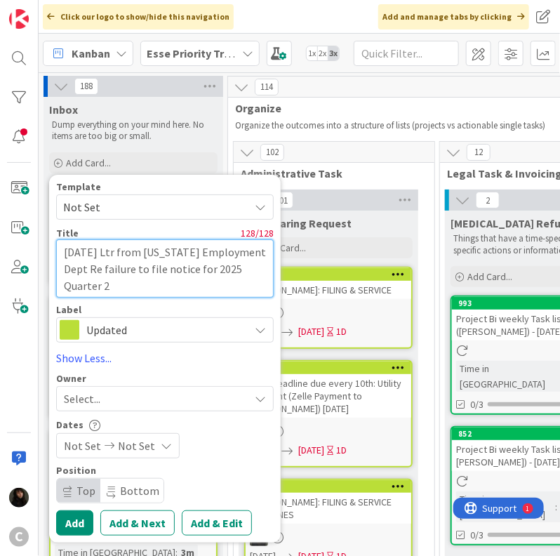
click at [108, 284] on textarea "[DATE] Ltr from [US_STATE] Employment Dept Re failure to file notice for 2025 Q…" at bounding box center [165, 268] width 218 height 59
click at [116, 284] on textarea "[DATE] Ltr from [US_STATE] Employment Dept Re failure to file notice for 2025 Q…" at bounding box center [165, 268] width 218 height 59
click at [110, 283] on textarea "[DATE] Ltr from [US_STATE] Employment Dept Re failure to file notice for 2025 Q…" at bounding box center [165, 268] width 218 height 59
click at [144, 287] on textarea "[DATE] Ltr from [US_STATE] Employment Dept Re failure to file notice for 2025 Q…" at bounding box center [165, 268] width 218 height 59
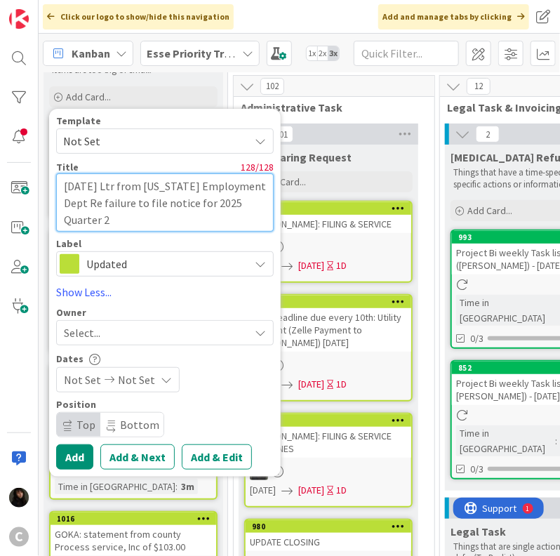
scroll to position [70, 0]
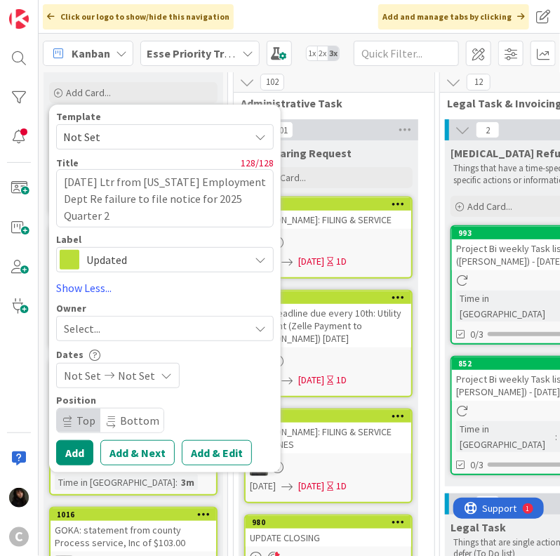
click at [116, 333] on div "Select..." at bounding box center [156, 328] width 185 height 17
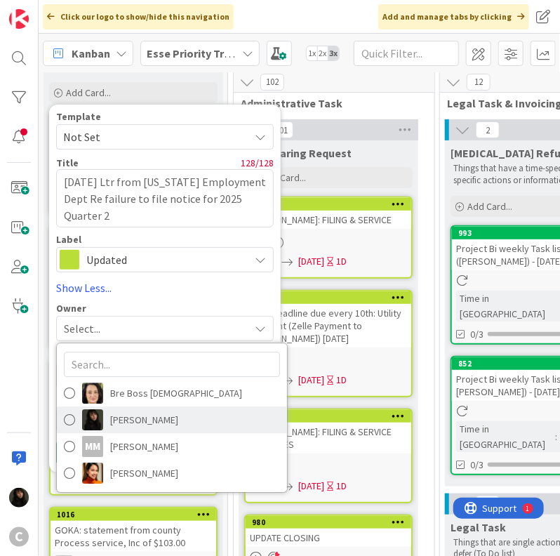
click at [124, 418] on span "[PERSON_NAME]" at bounding box center [144, 419] width 68 height 21
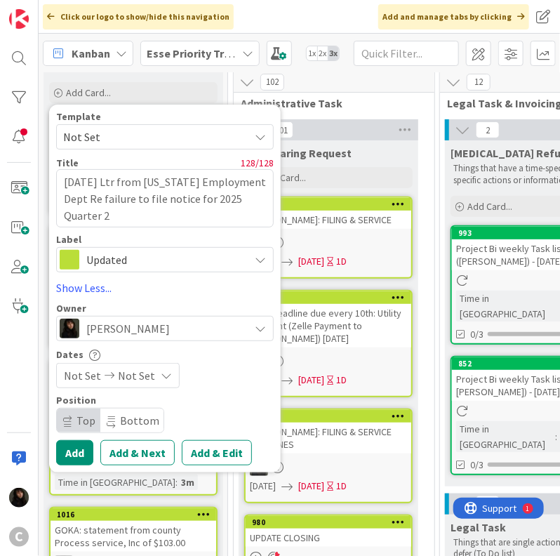
click at [100, 382] on div "Not Set Not Set" at bounding box center [118, 375] width 124 height 25
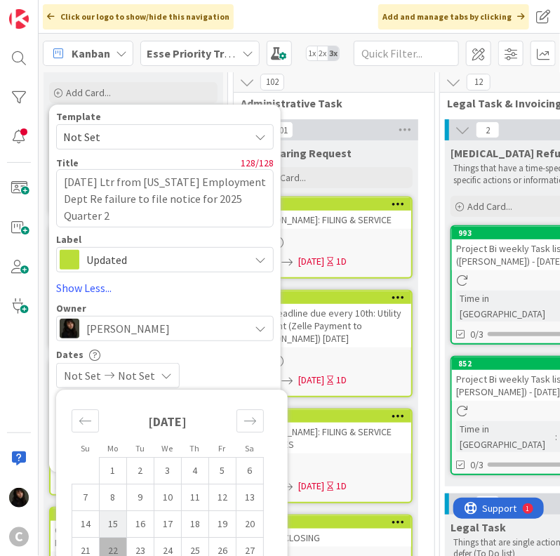
click at [114, 523] on td "15" at bounding box center [113, 524] width 27 height 27
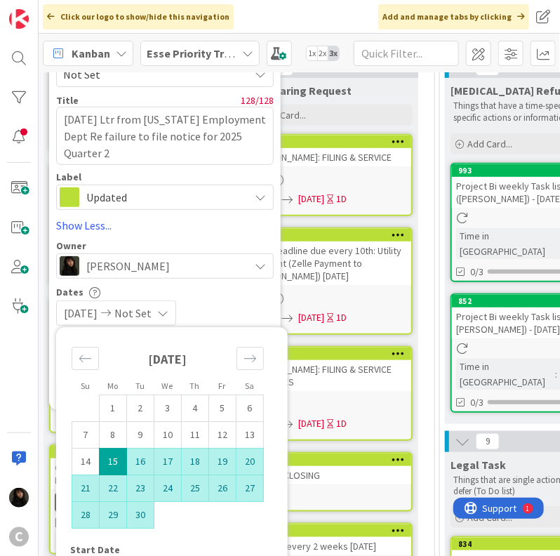
scroll to position [140, 0]
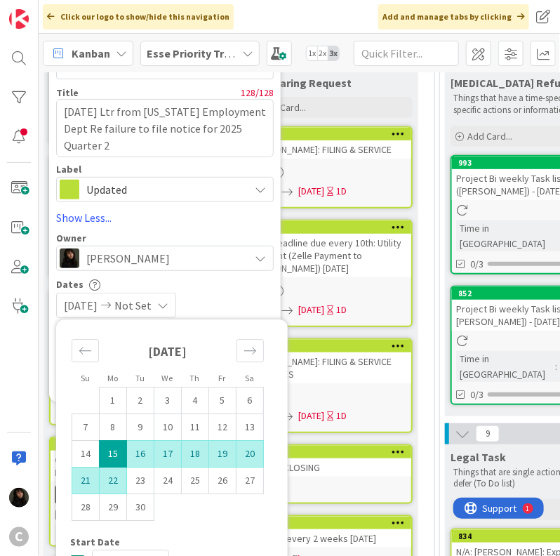
click at [119, 474] on td "22" at bounding box center [113, 480] width 27 height 27
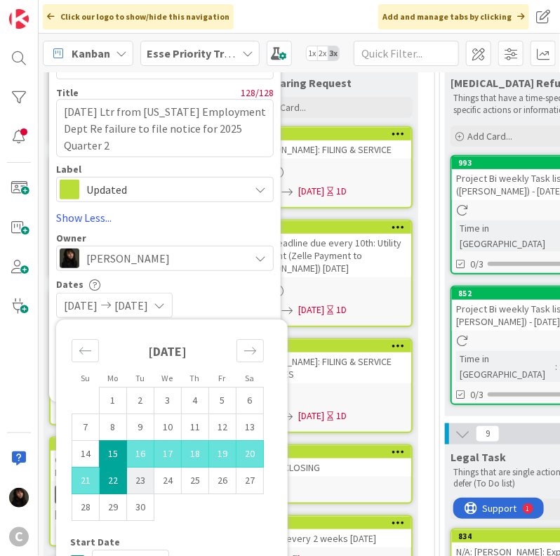
click at [146, 483] on td "23" at bounding box center [140, 480] width 27 height 27
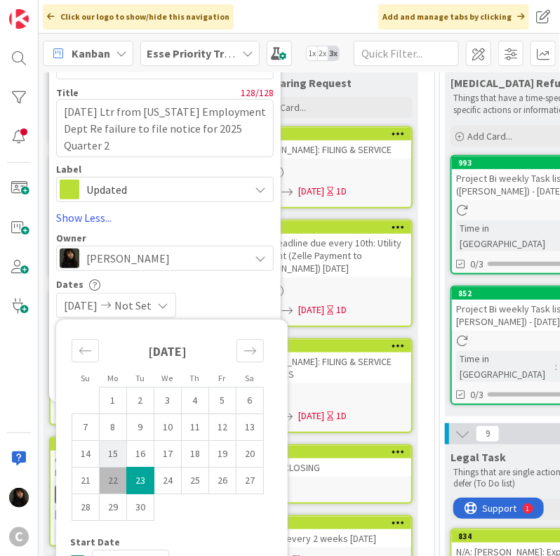
click at [107, 452] on td "15" at bounding box center [113, 454] width 27 height 27
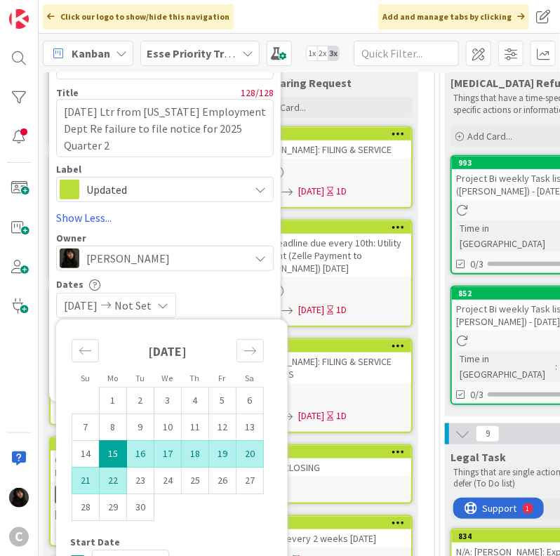
click at [117, 478] on td "22" at bounding box center [113, 480] width 27 height 27
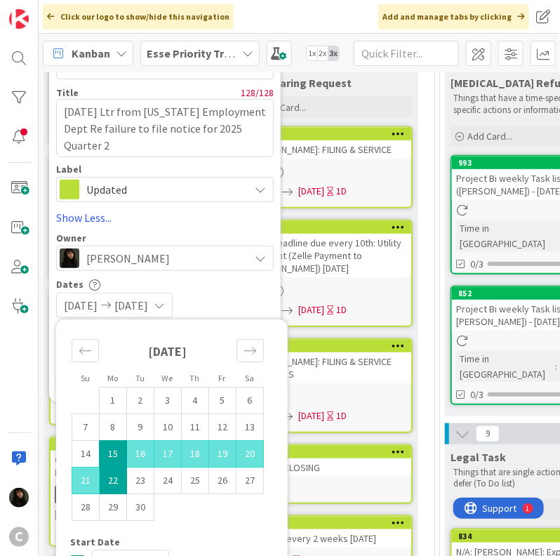
click at [119, 481] on td "22" at bounding box center [113, 480] width 27 height 27
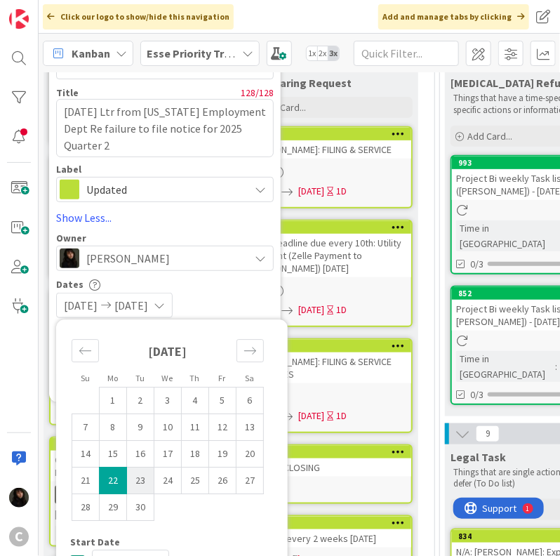
click at [133, 481] on td "23" at bounding box center [140, 480] width 27 height 27
click at [258, 308] on div "[DATE] [DATE]" at bounding box center [165, 305] width 218 height 25
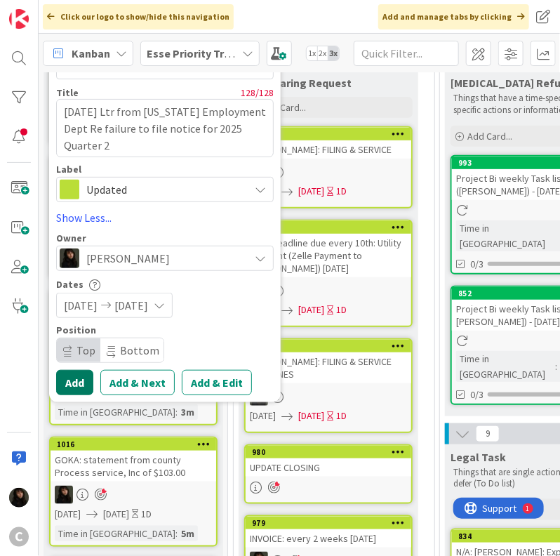
click at [84, 390] on button "Add" at bounding box center [74, 382] width 37 height 25
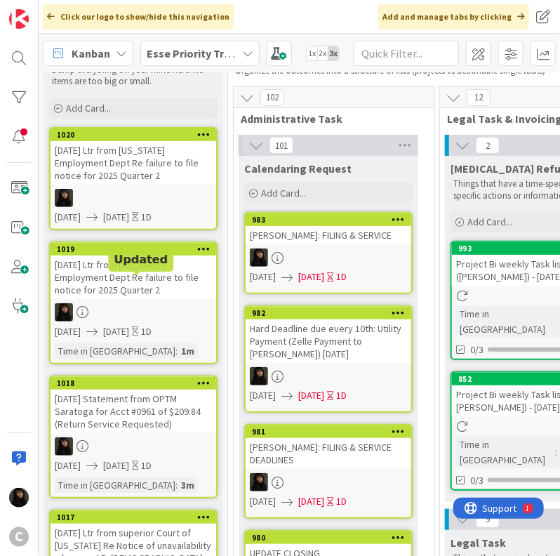
scroll to position [0, 0]
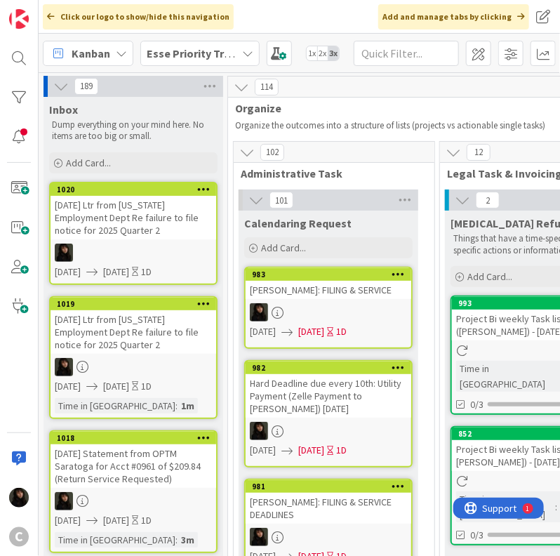
click at [124, 220] on div "[DATE] Ltr from [US_STATE] Employment Dept Re failure to file notice for 2025 Q…" at bounding box center [134, 218] width 166 height 44
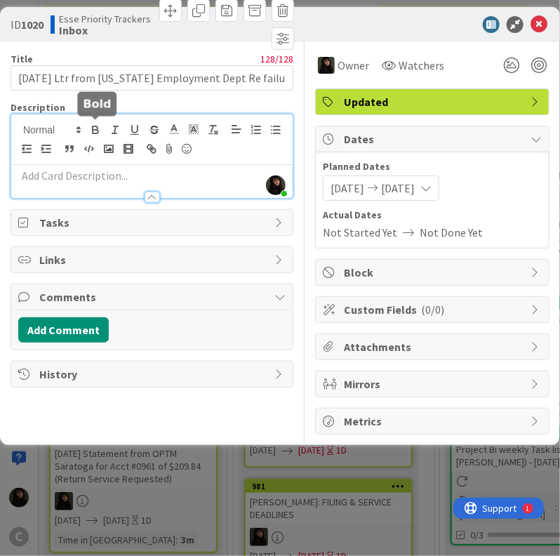
click at [86, 123] on div "[PERSON_NAME] just joined" at bounding box center [151, 156] width 281 height 84
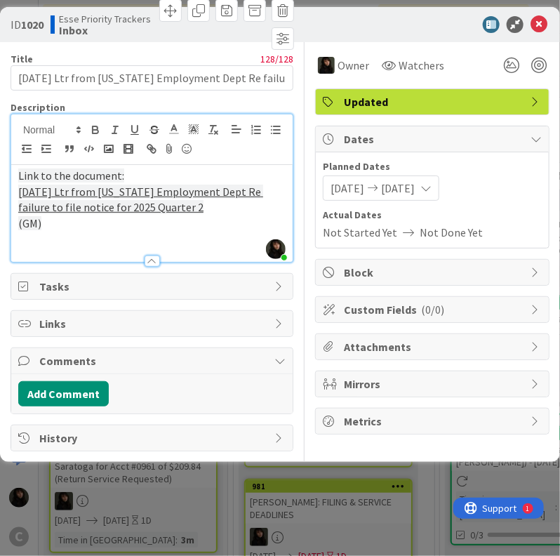
click at [119, 221] on p "(GM)" at bounding box center [151, 223] width 267 height 16
click at [195, 206] on p "[DATE] Ltr from [US_STATE] Employment Dept Re failure to file notice for 2025 Q…" at bounding box center [151, 200] width 267 height 32
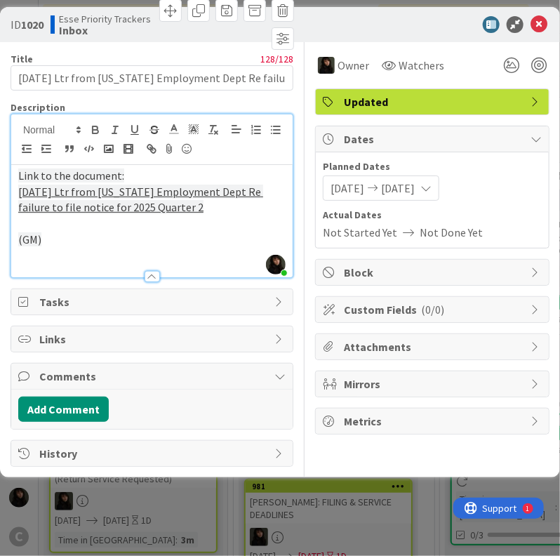
click at [204, 171] on p "Link to the document:" at bounding box center [151, 176] width 267 height 16
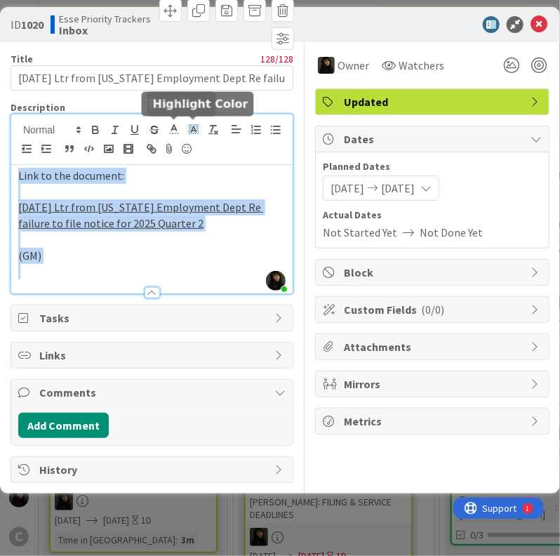
click at [187, 131] on icon at bounding box center [193, 129] width 13 height 13
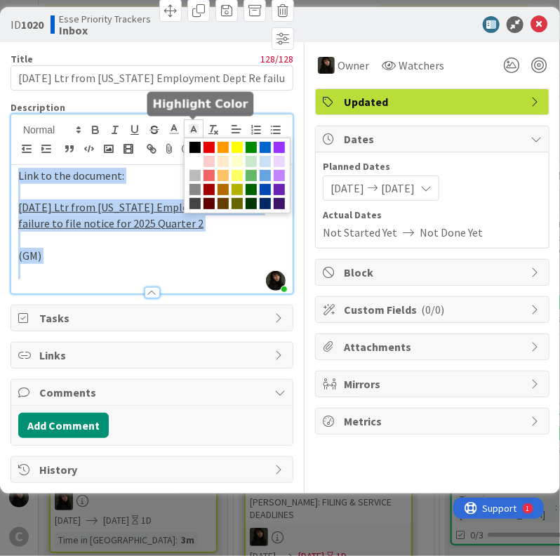
click at [196, 166] on span at bounding box center [237, 176] width 107 height 76
click at [196, 161] on span at bounding box center [194, 161] width 11 height 11
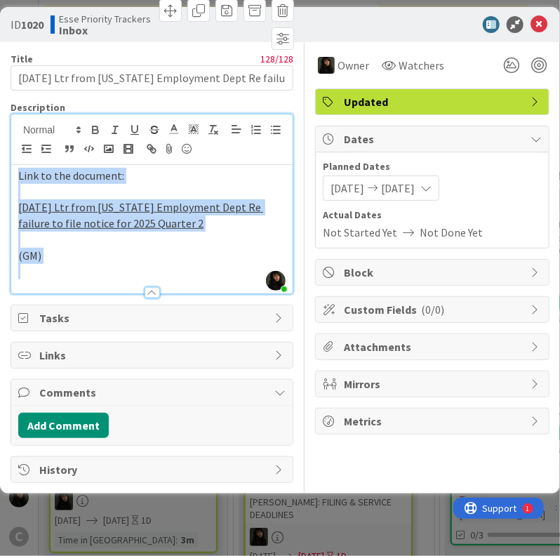
click at [206, 251] on p "(GM)" at bounding box center [151, 256] width 267 height 16
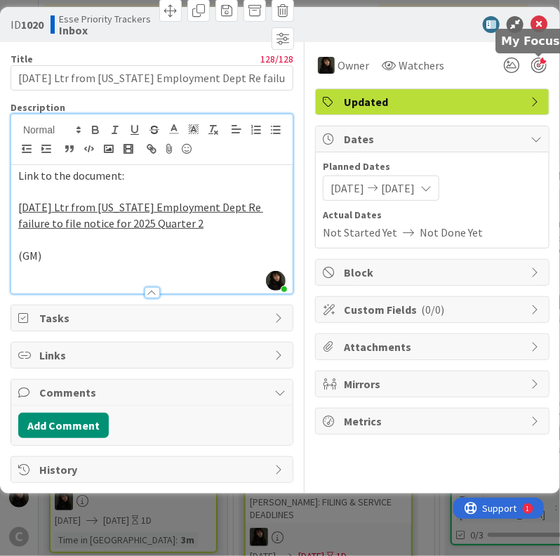
click at [535, 59] on div at bounding box center [538, 65] width 15 height 15
click at [547, 22] on icon at bounding box center [538, 24] width 17 height 17
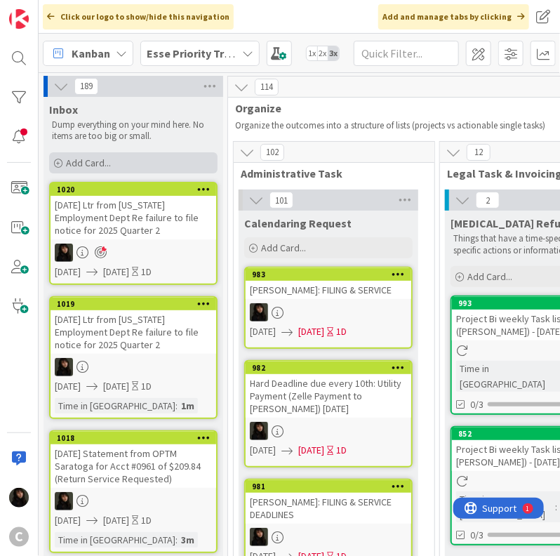
click at [115, 156] on div "Add Card..." at bounding box center [133, 162] width 168 height 21
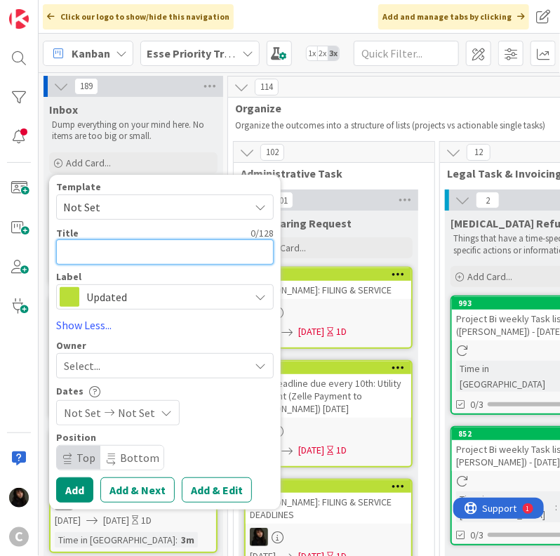
click at [85, 248] on textarea at bounding box center [165, 251] width 218 height 25
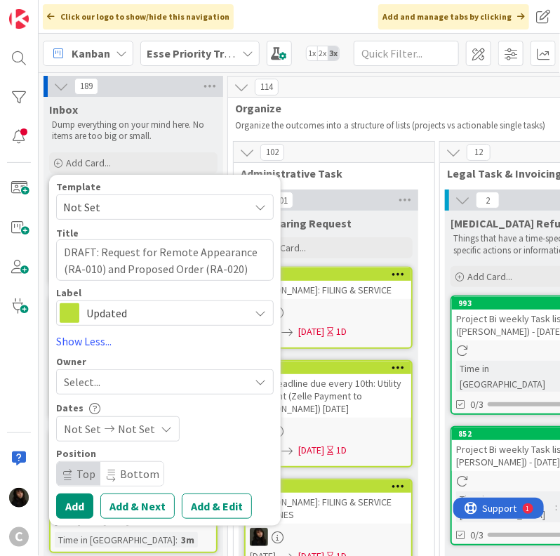
click at [97, 386] on span "Select..." at bounding box center [82, 381] width 36 height 17
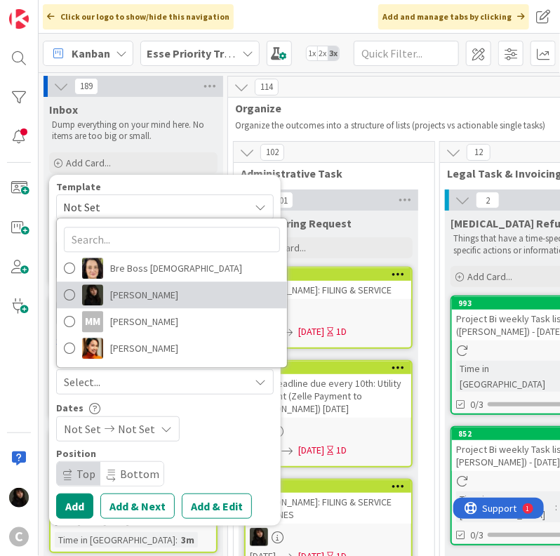
click at [154, 301] on span "[PERSON_NAME]" at bounding box center [144, 294] width 68 height 21
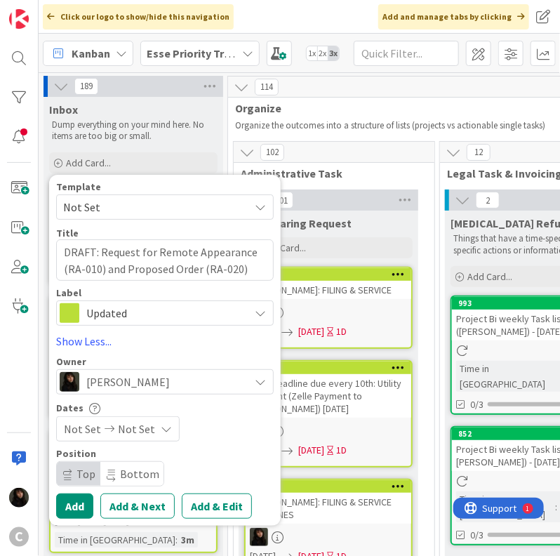
click at [144, 427] on span "Not Set" at bounding box center [136, 428] width 37 height 17
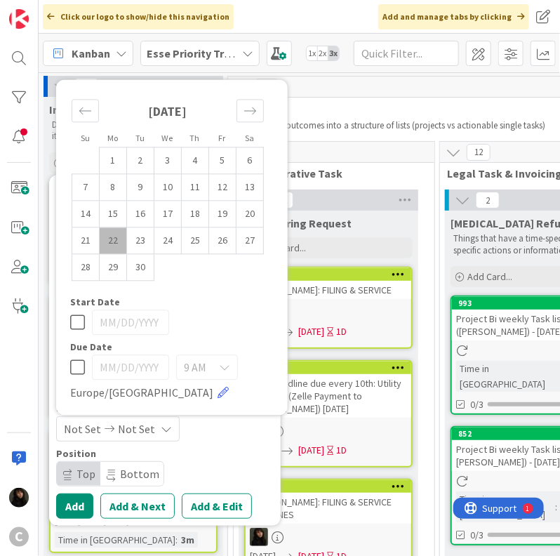
click at [115, 242] on td "22" at bounding box center [113, 240] width 27 height 27
click at [133, 242] on td "23" at bounding box center [140, 240] width 27 height 27
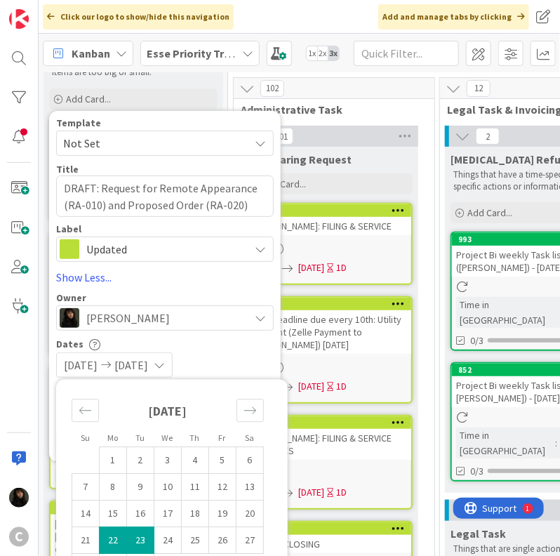
scroll to position [70, 0]
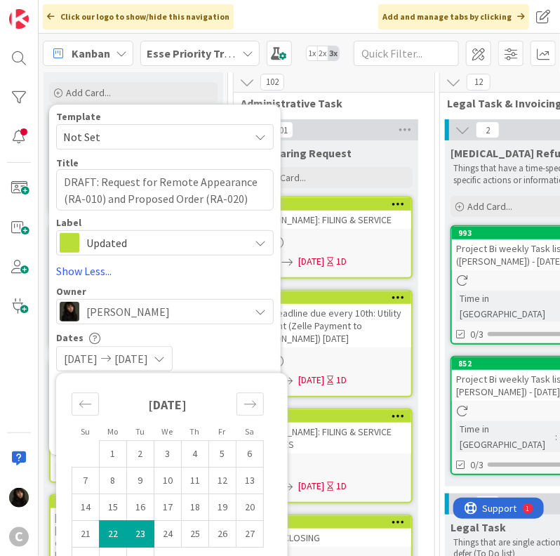
click at [261, 339] on div "Dates" at bounding box center [165, 337] width 218 height 12
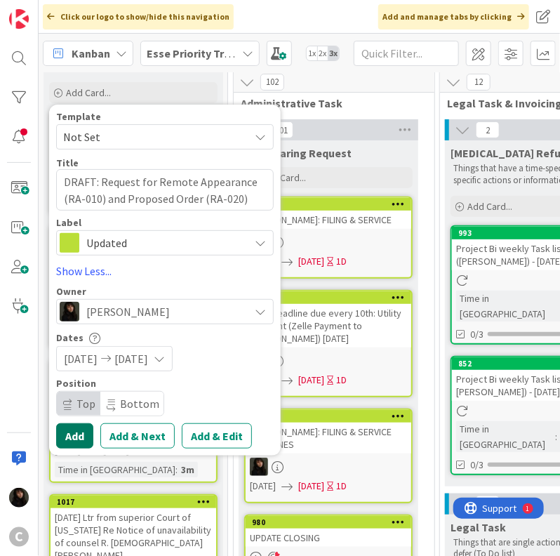
click at [71, 439] on button "Add" at bounding box center [74, 435] width 37 height 25
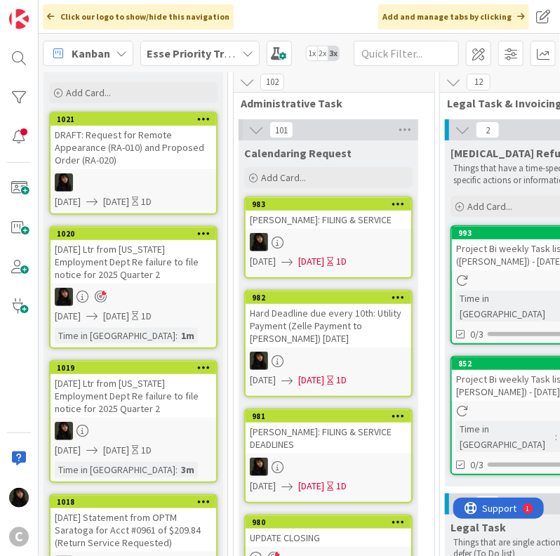
click at [140, 161] on div "DRAFT: Request for Remote Appearance (RA-010) and Proposed Order (RA-020)" at bounding box center [134, 148] width 166 height 44
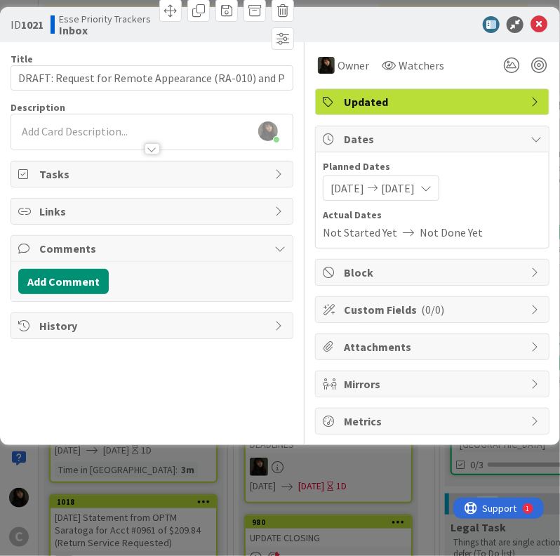
click at [87, 128] on div "[PERSON_NAME] just joined" at bounding box center [151, 131] width 281 height 35
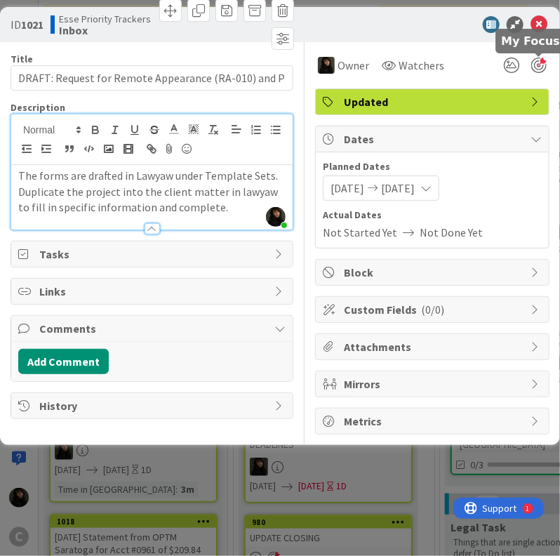
click at [543, 65] on div at bounding box center [538, 65] width 15 height 15
click at [542, 27] on icon at bounding box center [538, 24] width 17 height 17
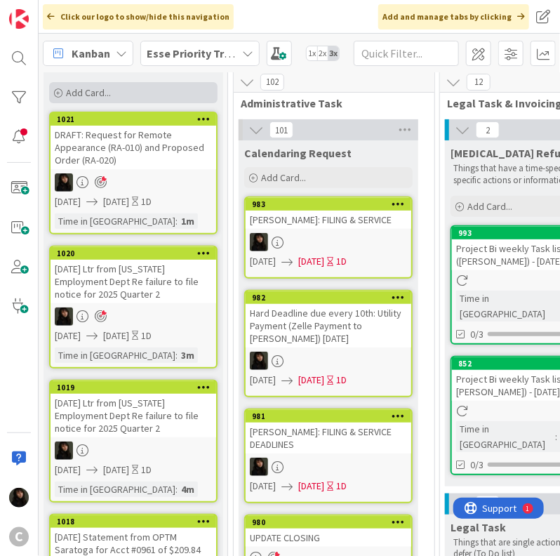
click at [113, 94] on div "Add Card..." at bounding box center [133, 92] width 168 height 21
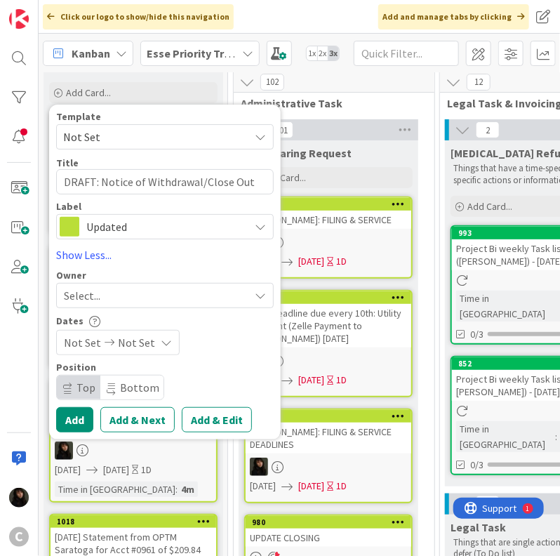
click at [112, 287] on div "Select..." at bounding box center [156, 295] width 185 height 17
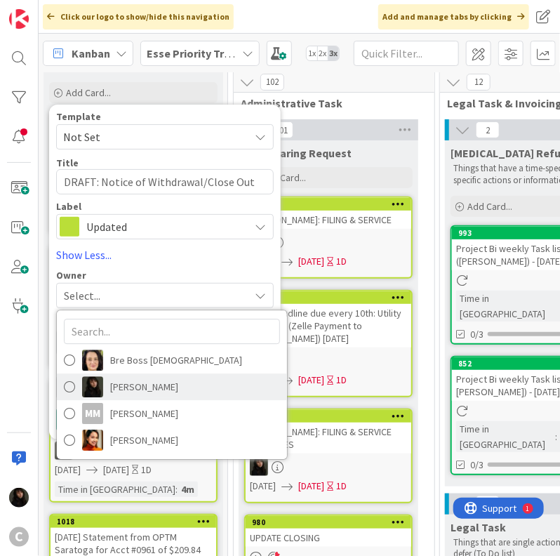
click at [127, 387] on span "[PERSON_NAME]" at bounding box center [144, 386] width 68 height 21
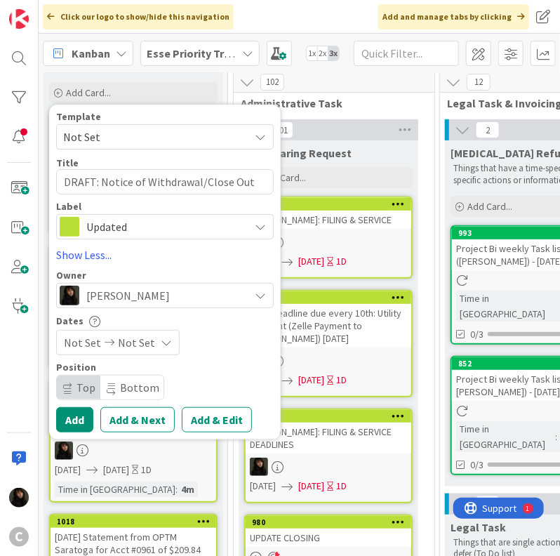
click at [131, 345] on span "Not Set" at bounding box center [136, 342] width 37 height 17
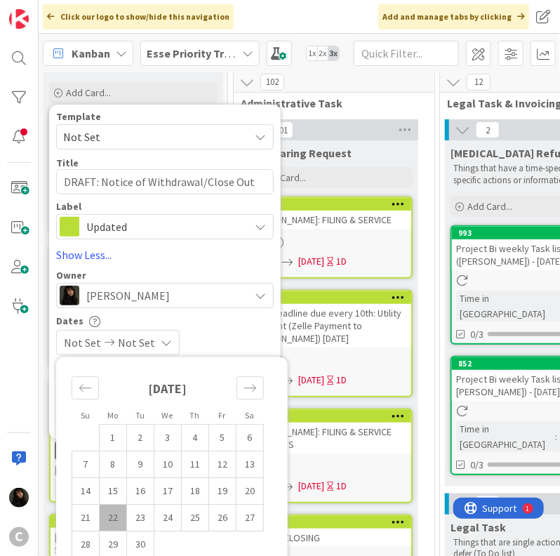
click at [117, 514] on td "22" at bounding box center [113, 517] width 27 height 27
click at [138, 516] on td "23" at bounding box center [140, 517] width 27 height 27
click at [262, 345] on div "[DATE] [DATE]" at bounding box center [165, 342] width 218 height 25
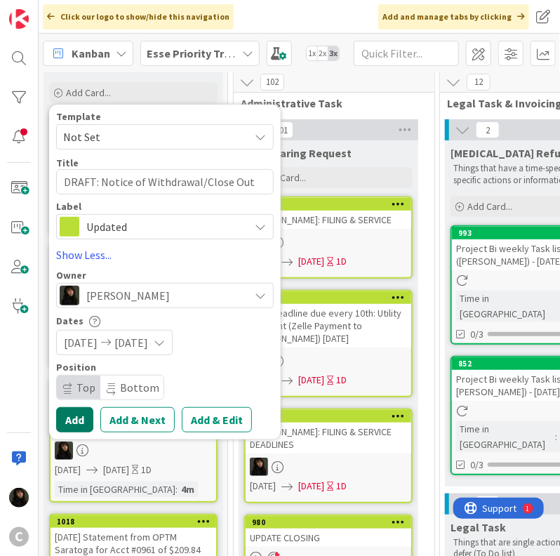
click at [63, 420] on button "Add" at bounding box center [74, 419] width 37 height 25
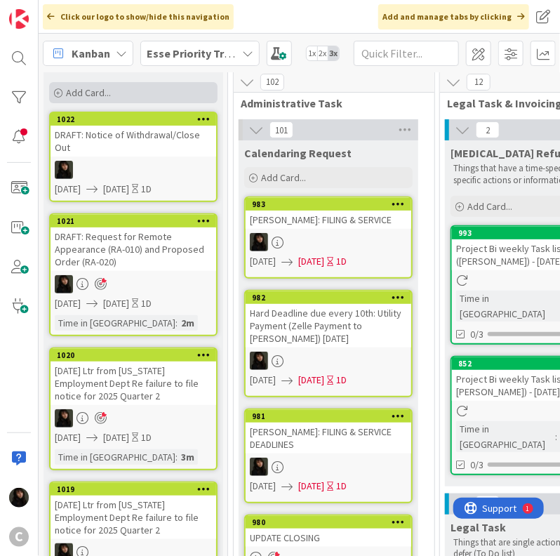
click at [84, 89] on span "Add Card..." at bounding box center [88, 92] width 45 height 13
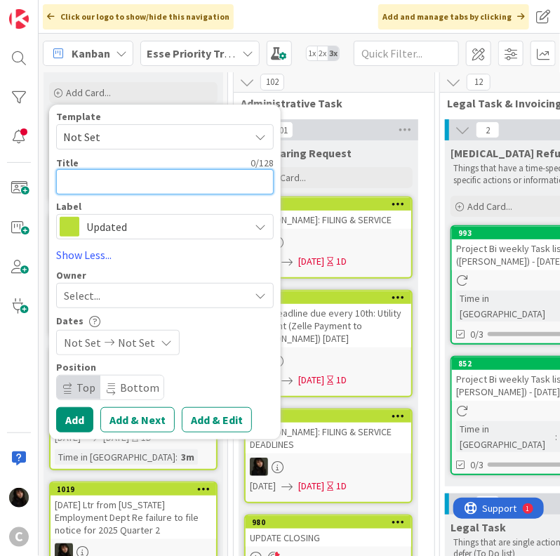
click at [84, 187] on textarea at bounding box center [165, 181] width 218 height 25
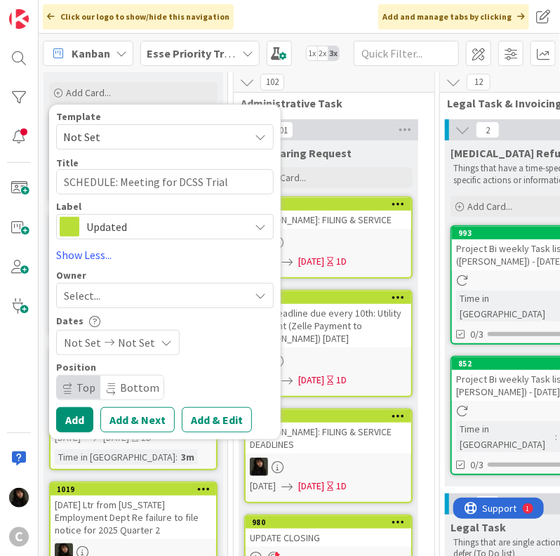
click at [98, 293] on span "Select..." at bounding box center [82, 295] width 36 height 17
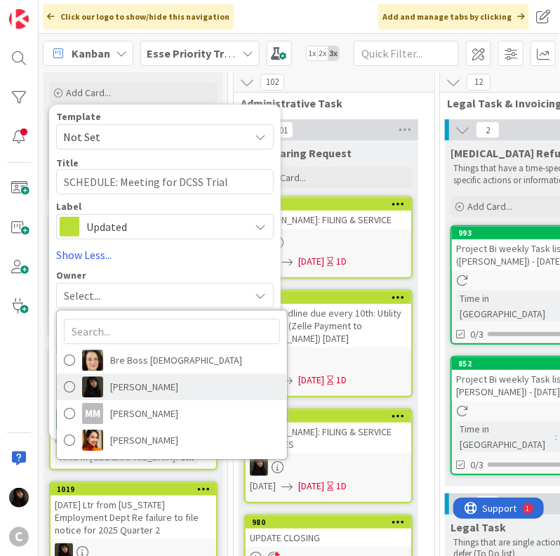
click at [152, 381] on span "[PERSON_NAME]" at bounding box center [144, 386] width 68 height 21
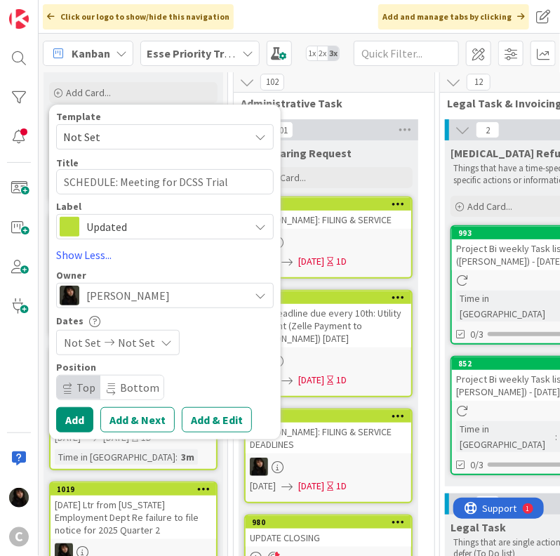
click at [161, 342] on icon at bounding box center [166, 342] width 11 height 11
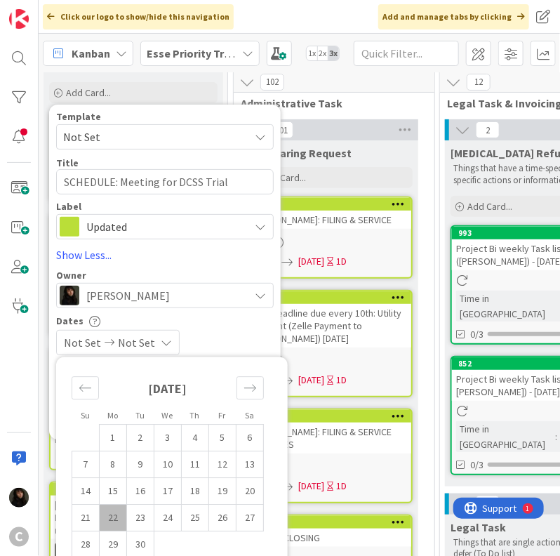
click at [118, 515] on td "22" at bounding box center [113, 517] width 27 height 27
click at [135, 519] on td "23" at bounding box center [140, 517] width 27 height 27
click at [262, 328] on div "Dates [DATE] [DATE] Su Mo Tu We Th Fr Sa [DATE] 1 2 3 4 5 6 7 8 9 10 11 12 13 1…" at bounding box center [165, 335] width 218 height 40
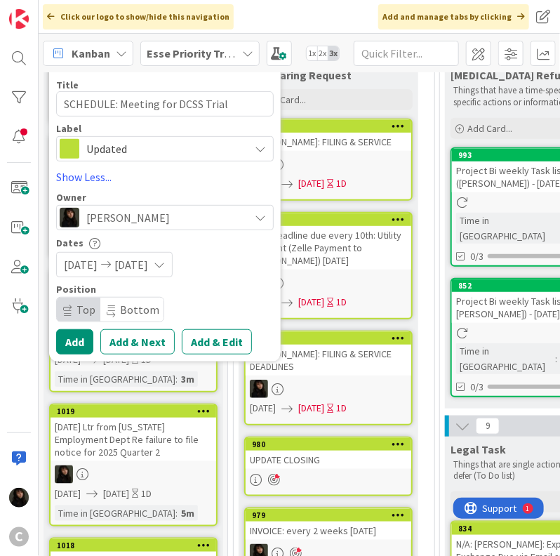
scroll to position [140, 0]
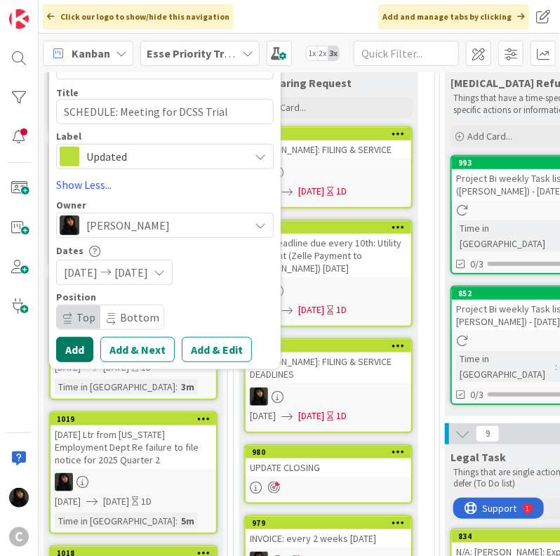
click at [72, 349] on button "Add" at bounding box center [74, 349] width 37 height 25
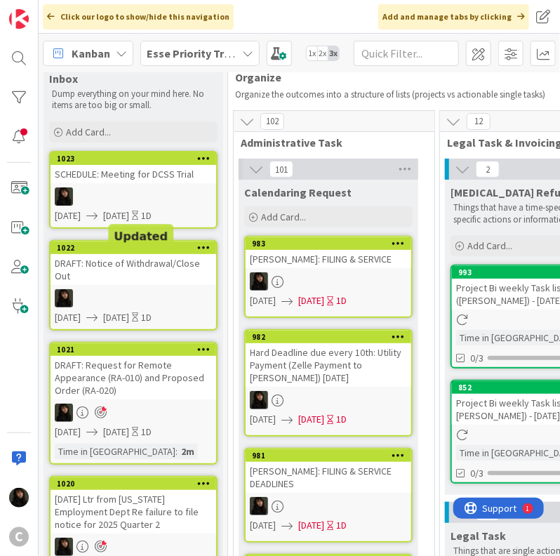
scroll to position [0, 0]
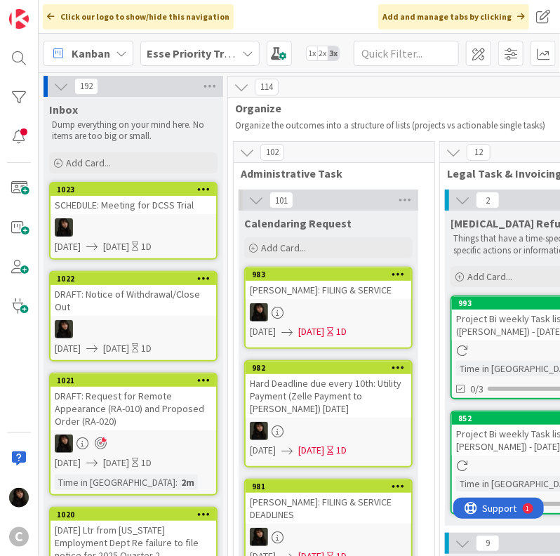
click at [152, 229] on div at bounding box center [134, 227] width 166 height 18
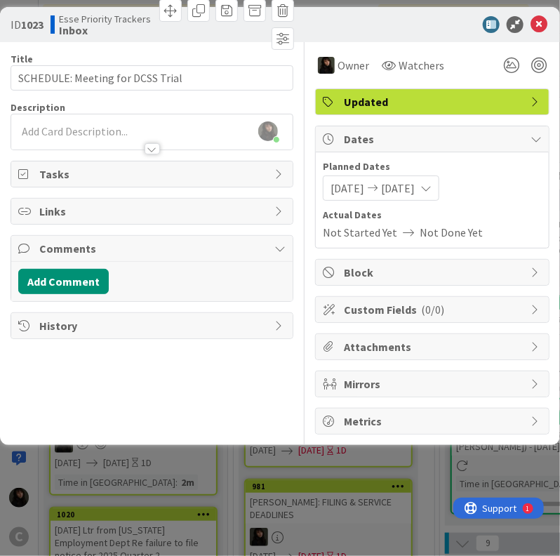
click at [81, 126] on div "[PERSON_NAME] just joined" at bounding box center [151, 131] width 281 height 35
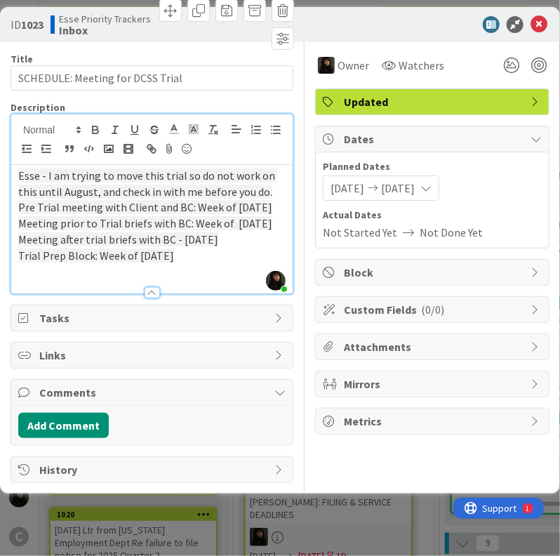
click at [220, 259] on p "Trial Prep Block: Week of [DATE]" at bounding box center [151, 256] width 267 height 16
click at [74, 281] on div at bounding box center [151, 286] width 281 height 15
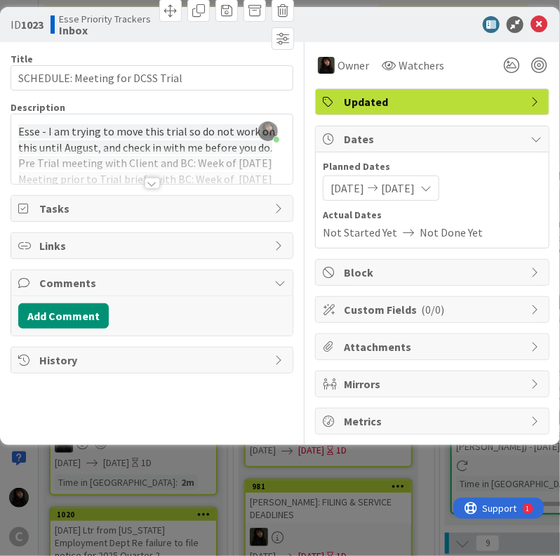
click at [135, 181] on div at bounding box center [151, 166] width 281 height 36
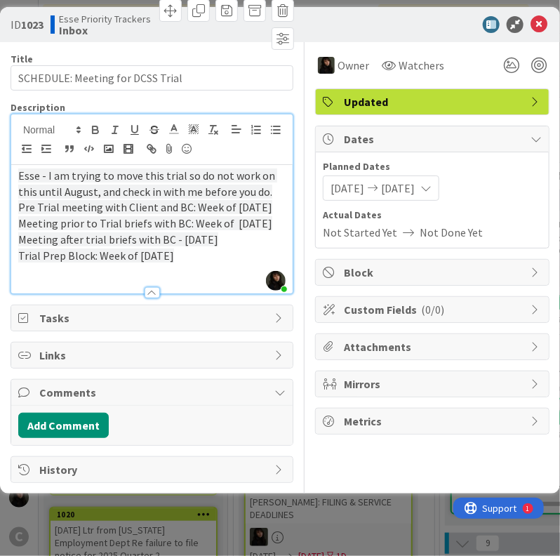
click at [272, 187] on p "Esse - I am trying to move this trial so do not work on this until August, and …" at bounding box center [151, 184] width 267 height 32
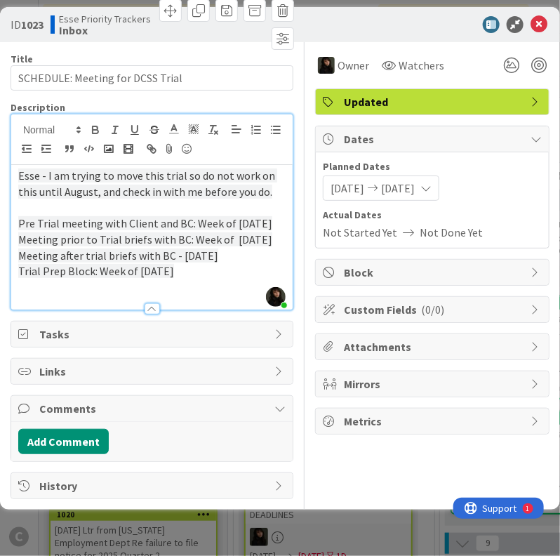
click at [288, 228] on div "Esse - I am trying to move this trial so do not work on this until August, and …" at bounding box center [151, 237] width 281 height 145
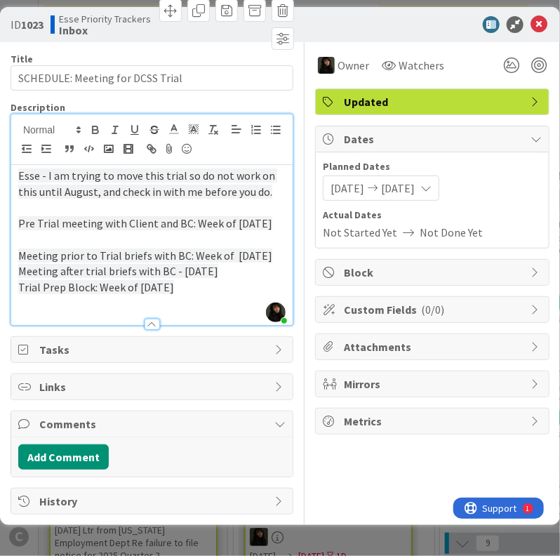
click at [269, 249] on p "Meeting prior to Trial briefs with BC: Week of [DATE]" at bounding box center [151, 256] width 267 height 16
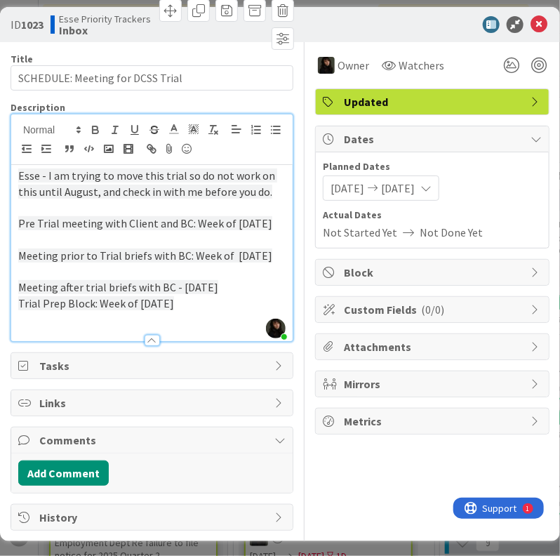
click at [247, 288] on p "Meeting after trial briefs with BC - [DATE]" at bounding box center [151, 287] width 267 height 16
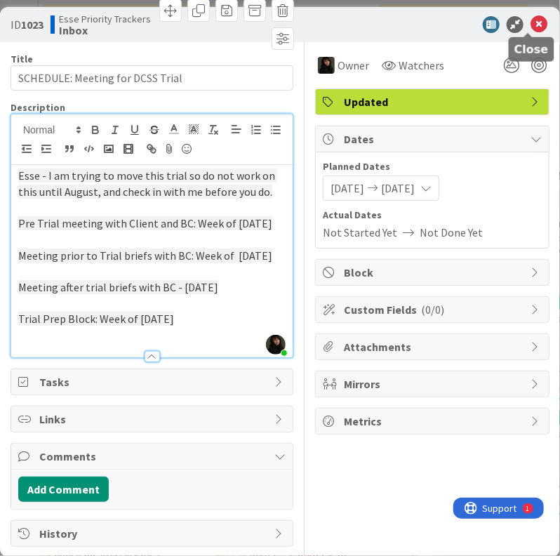
click at [530, 31] on icon at bounding box center [538, 24] width 17 height 17
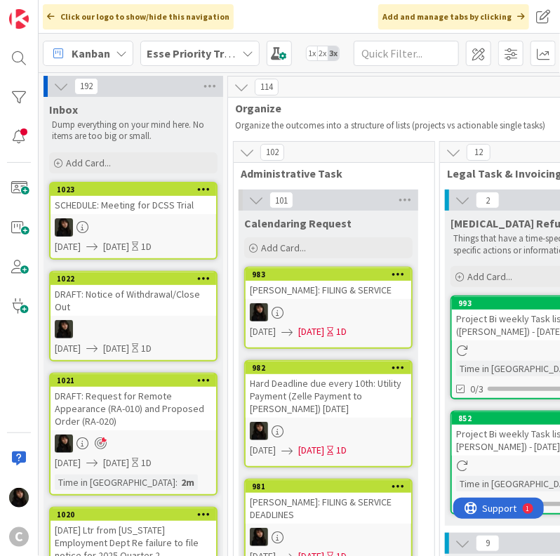
click at [99, 201] on div "SCHEDULE: Meeting for DCSS Trial" at bounding box center [134, 205] width 166 height 18
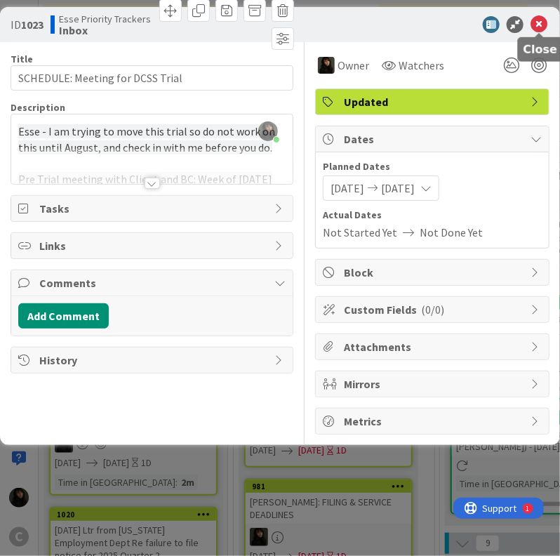
click at [537, 27] on icon at bounding box center [538, 24] width 17 height 17
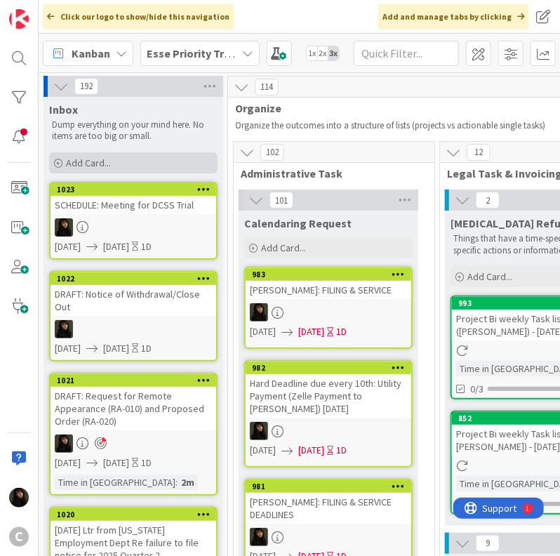
click at [107, 163] on span "Add Card..." at bounding box center [88, 162] width 45 height 13
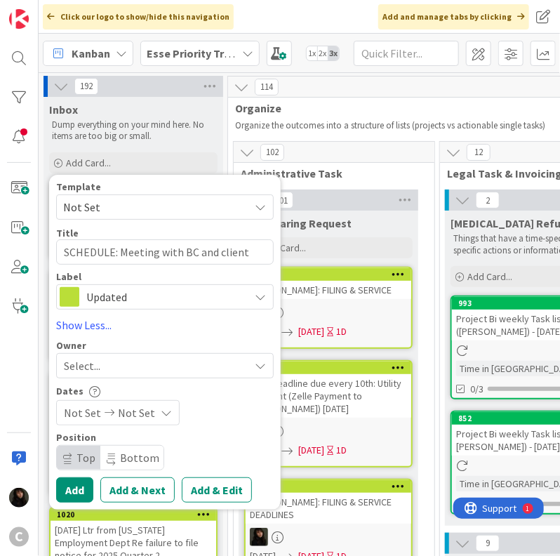
click at [126, 360] on div "Select..." at bounding box center [156, 365] width 185 height 17
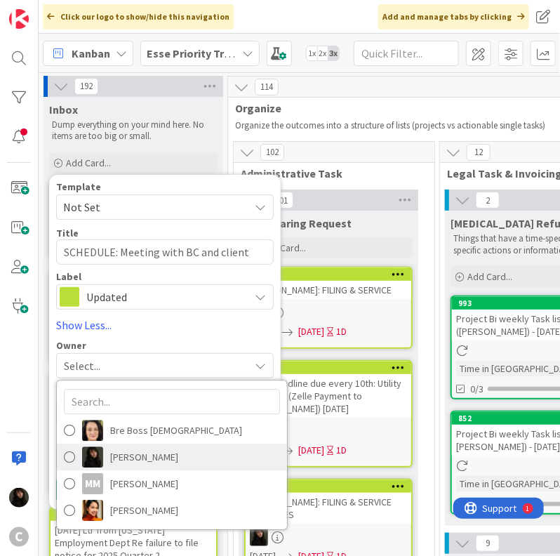
click at [134, 453] on span "[PERSON_NAME]" at bounding box center [144, 456] width 68 height 21
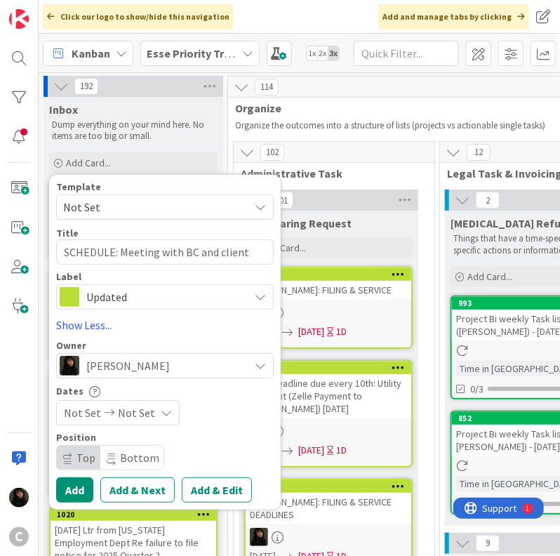
click at [147, 414] on span "Not Set" at bounding box center [136, 412] width 37 height 17
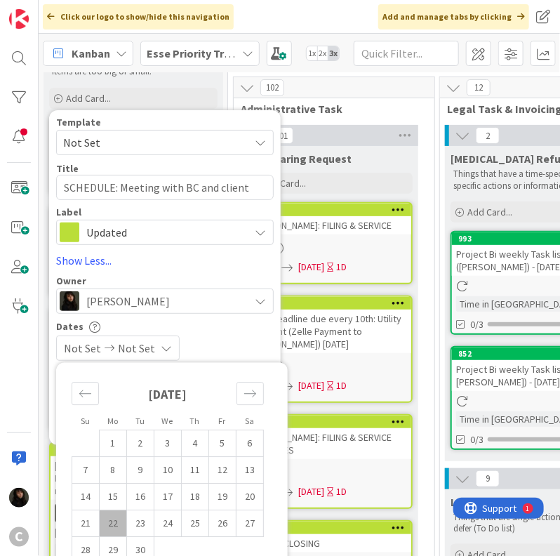
scroll to position [70, 0]
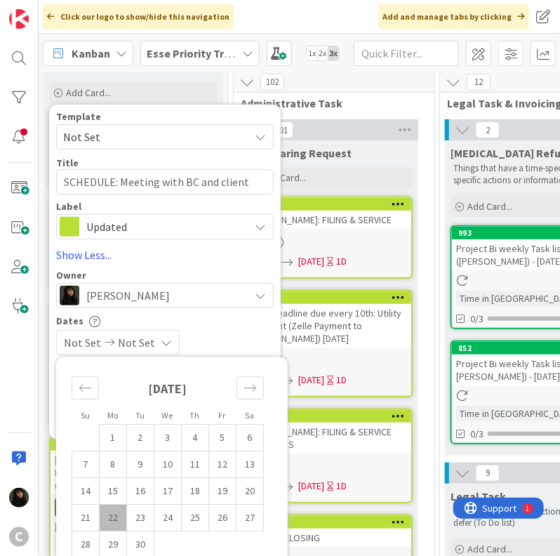
click at [122, 511] on td "22" at bounding box center [113, 517] width 27 height 27
click at [135, 512] on td "23" at bounding box center [140, 517] width 27 height 27
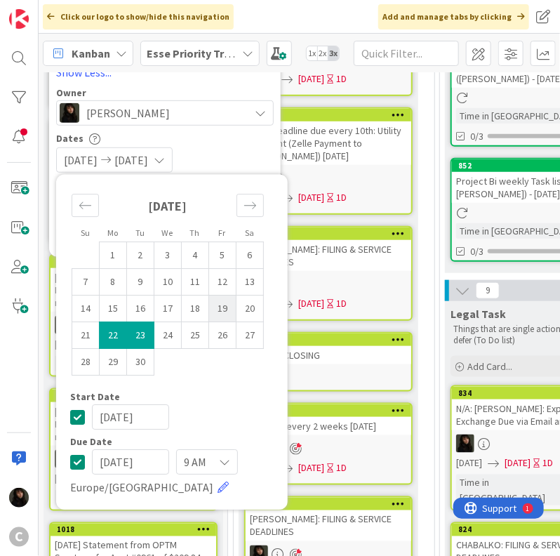
scroll to position [281, 0]
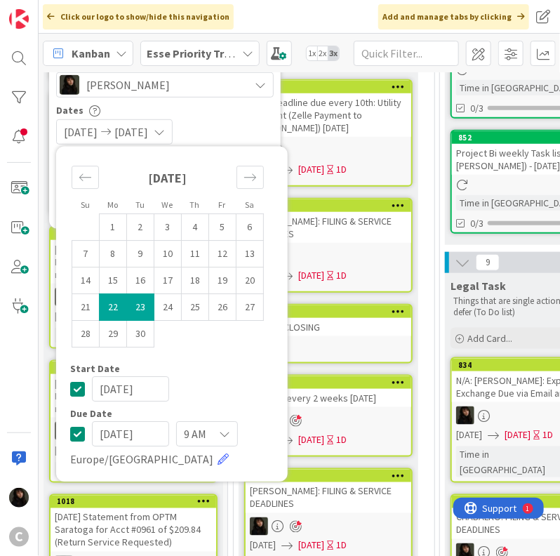
click at [239, 131] on div "[DATE] [DATE]" at bounding box center [165, 131] width 218 height 25
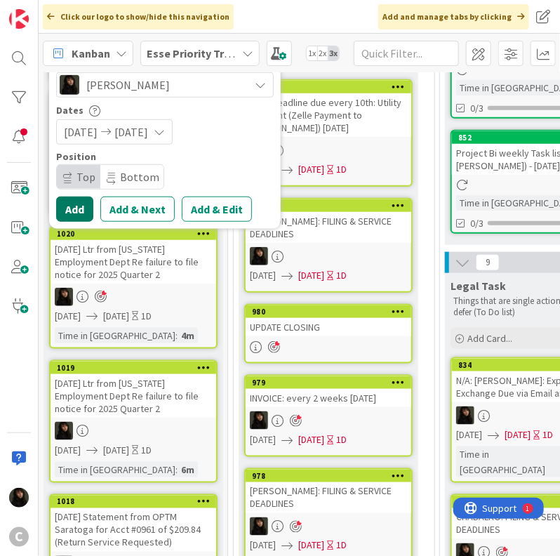
click at [84, 213] on button "Add" at bounding box center [74, 208] width 37 height 25
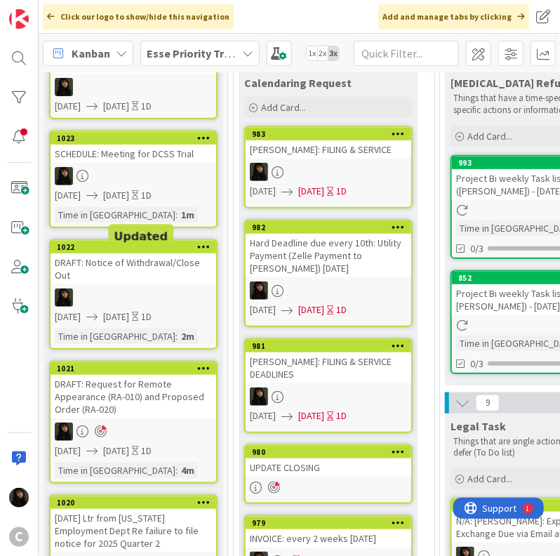
scroll to position [0, 0]
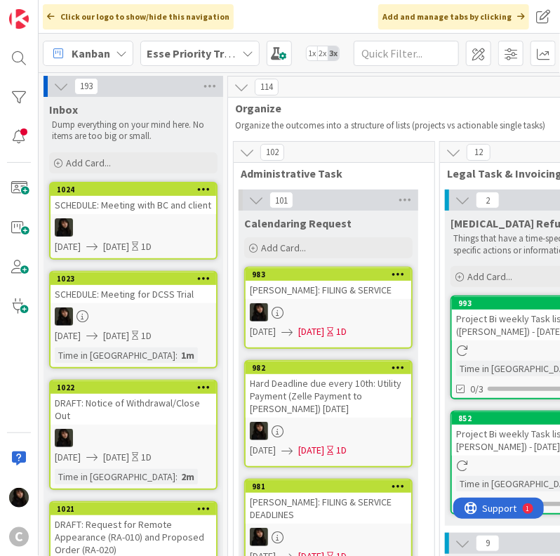
click at [184, 230] on div at bounding box center [134, 227] width 166 height 18
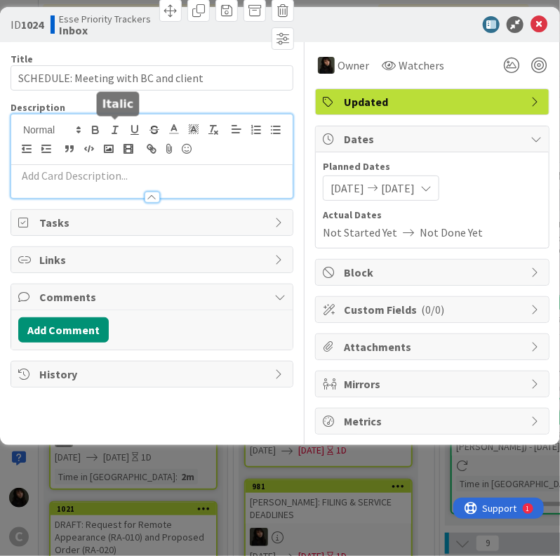
click at [112, 131] on div at bounding box center [151, 156] width 281 height 84
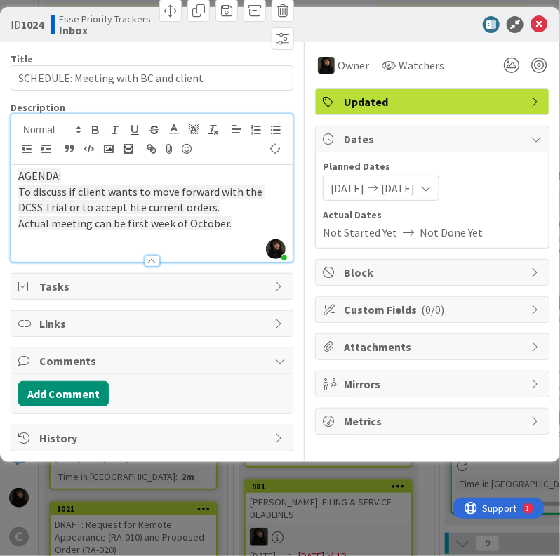
click at [146, 176] on p "AGENDA:" at bounding box center [151, 176] width 267 height 16
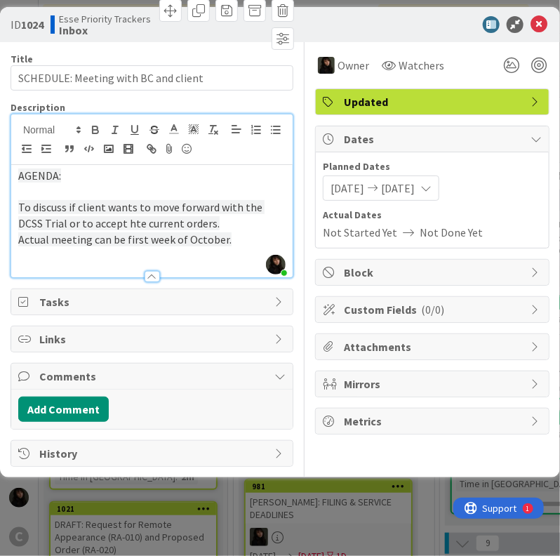
click at [201, 229] on p "To discuss if client wants to move forward with the DCSS Trial or to accept hte…" at bounding box center [151, 215] width 267 height 32
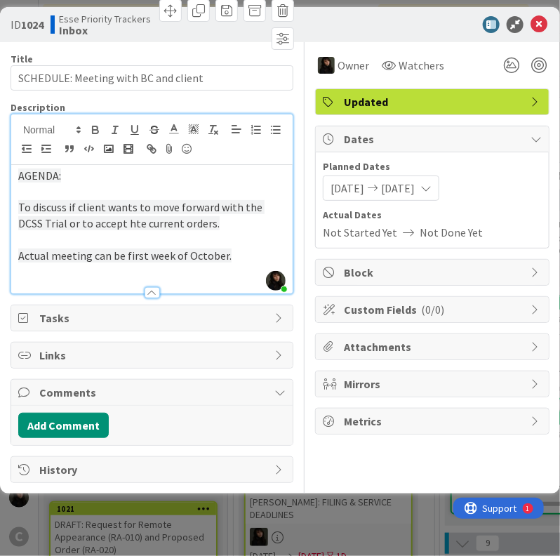
click at [261, 243] on p at bounding box center [151, 240] width 267 height 16
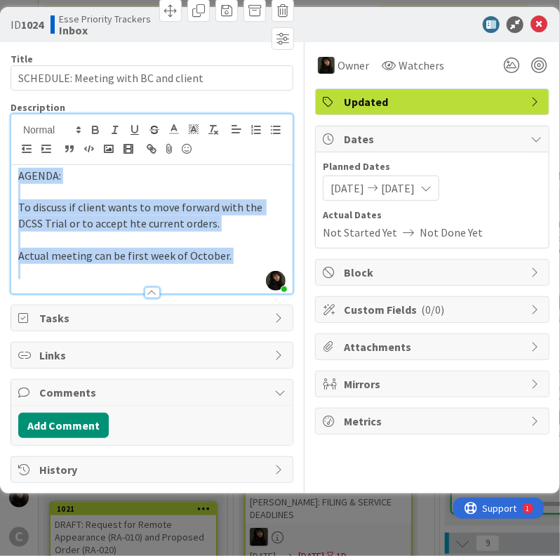
drag, startPoint x: 253, startPoint y: 266, endPoint x: 14, endPoint y: 168, distance: 257.8
click at [14, 168] on div "AGENDA: To discuss if client wants to move forward with the DCSS Trial or to ac…" at bounding box center [151, 229] width 281 height 128
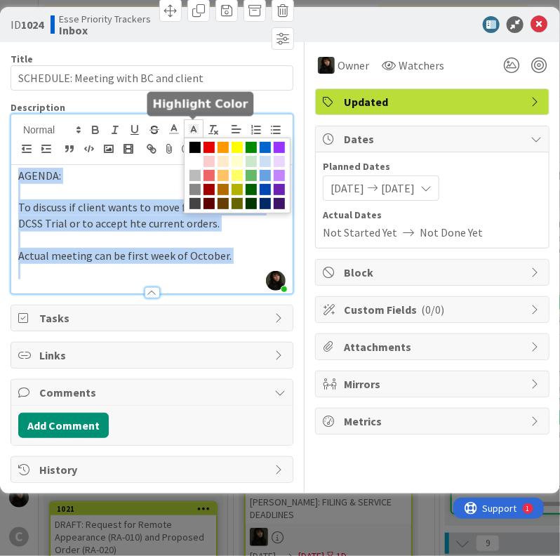
click at [191, 128] on icon at bounding box center [193, 129] width 13 height 13
click at [191, 162] on span at bounding box center [194, 161] width 11 height 11
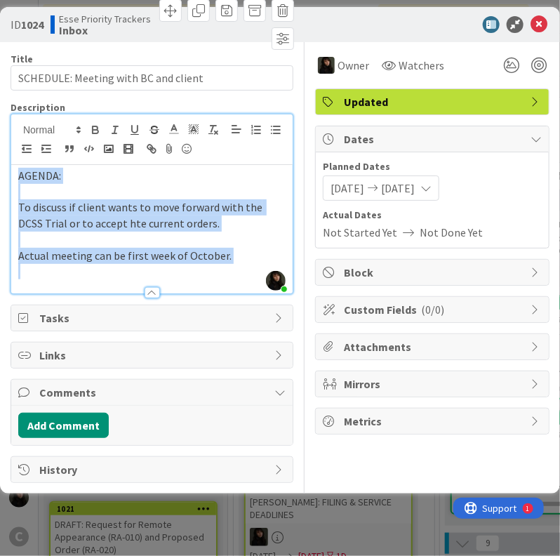
click at [259, 240] on p at bounding box center [151, 240] width 267 height 16
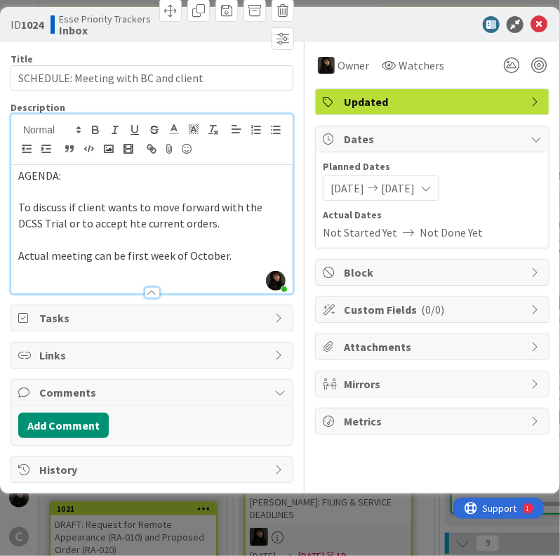
click at [540, 74] on div at bounding box center [524, 65] width 51 height 25
click at [540, 69] on div at bounding box center [538, 65] width 15 height 15
click at [539, 22] on icon at bounding box center [538, 24] width 17 height 17
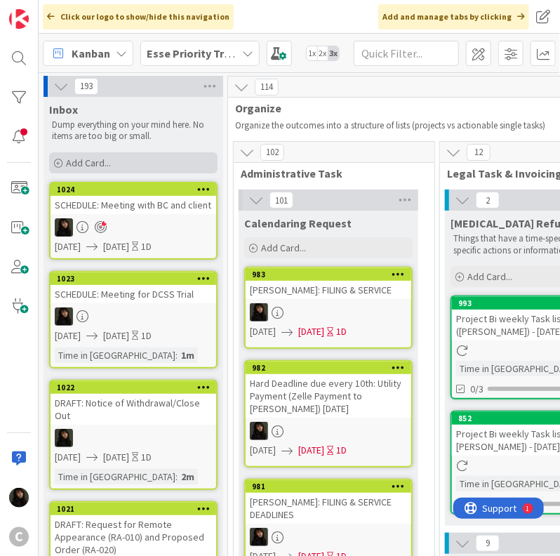
click at [86, 171] on div "Add Card..." at bounding box center [133, 162] width 168 height 21
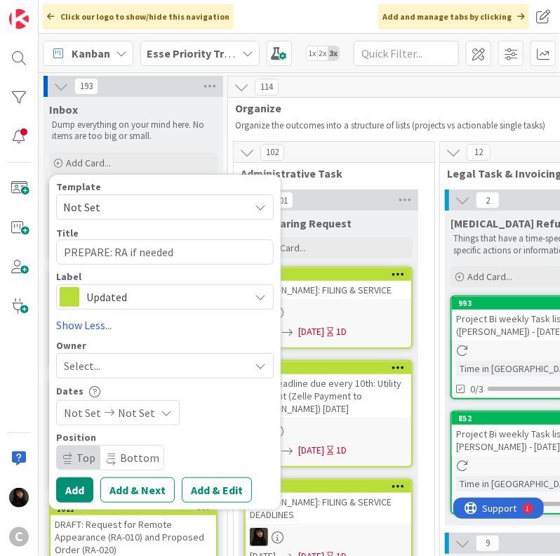
click at [107, 366] on div "Select..." at bounding box center [156, 365] width 185 height 17
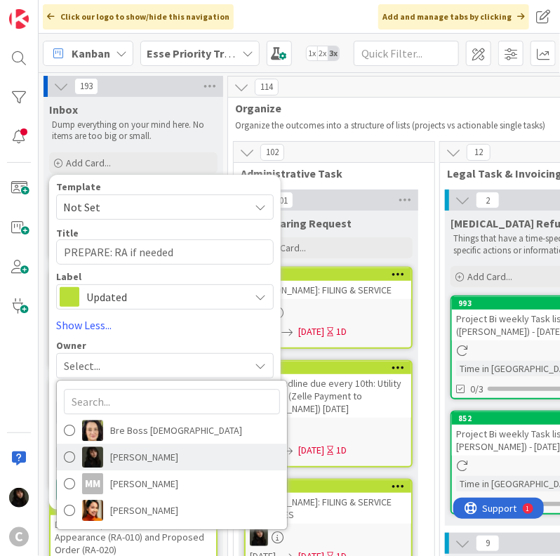
click at [135, 468] on link "[PERSON_NAME]" at bounding box center [172, 456] width 230 height 27
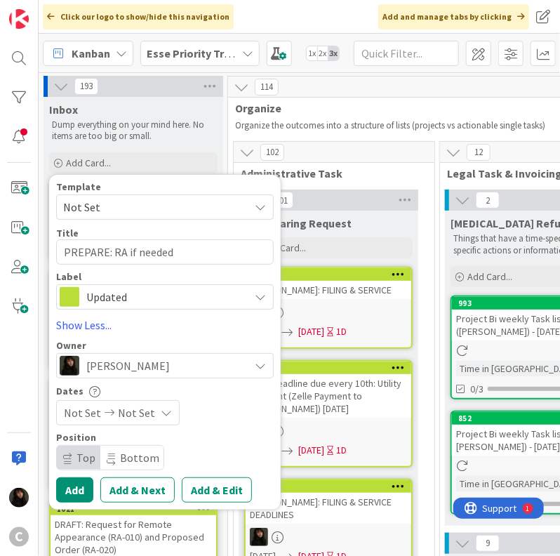
click at [138, 417] on span "Not Set" at bounding box center [136, 412] width 37 height 17
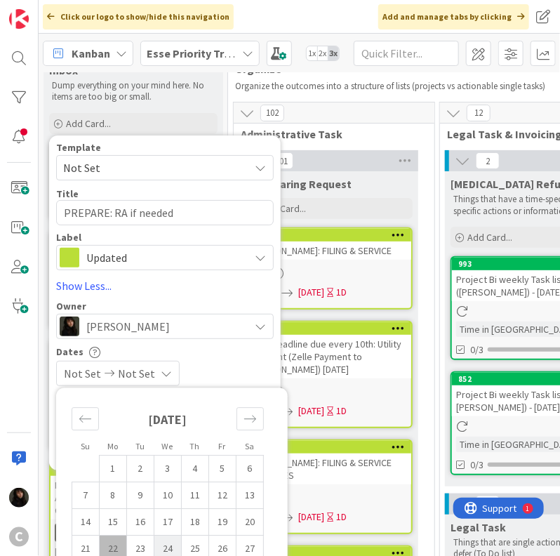
scroll to position [140, 0]
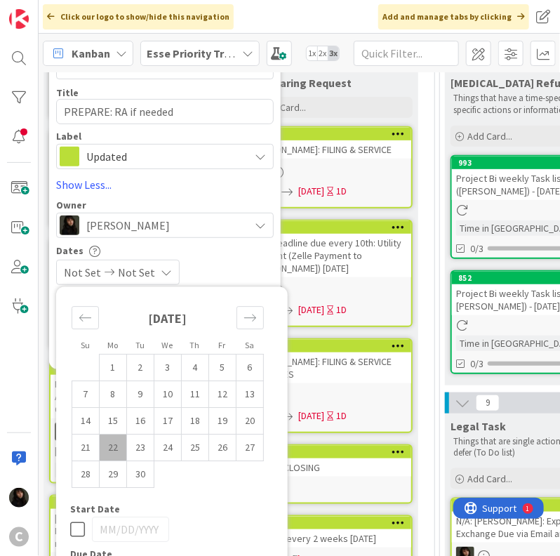
click at [121, 440] on td "22" at bounding box center [113, 447] width 27 height 27
click at [147, 443] on td "23" at bounding box center [140, 447] width 27 height 27
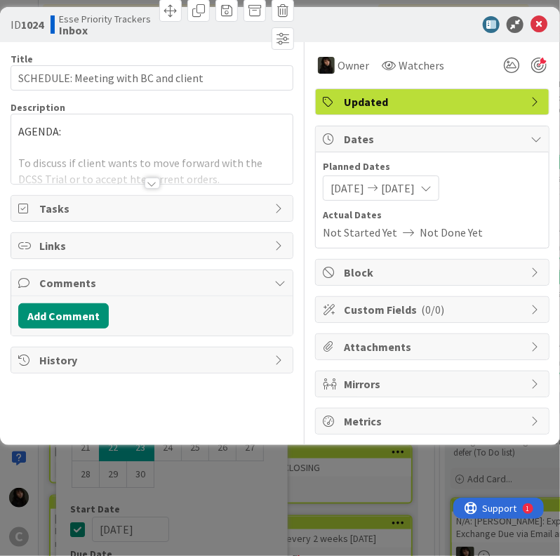
click at [65, 153] on div at bounding box center [151, 166] width 281 height 36
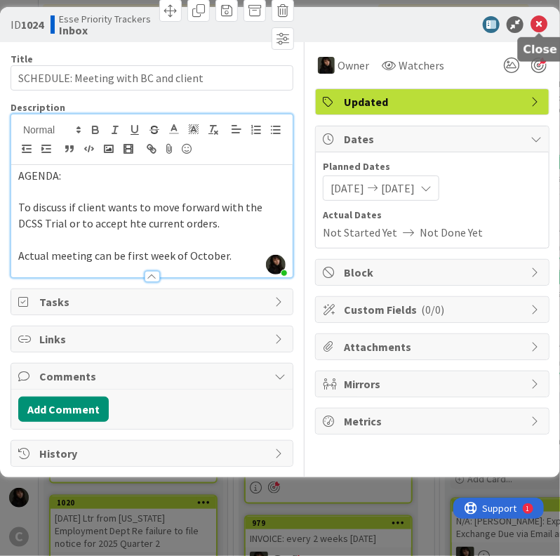
click at [542, 14] on div "ID 1024 Esse Priority Trackers Inbox" at bounding box center [280, 24] width 560 height 35
click at [542, 16] on icon at bounding box center [538, 24] width 17 height 17
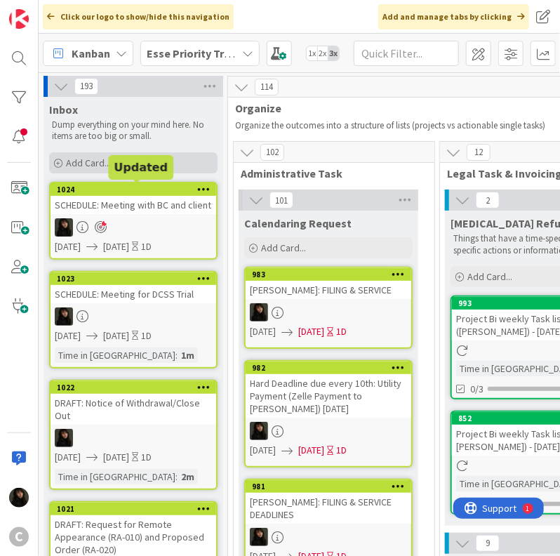
click at [128, 164] on div "Add Card..." at bounding box center [133, 162] width 168 height 21
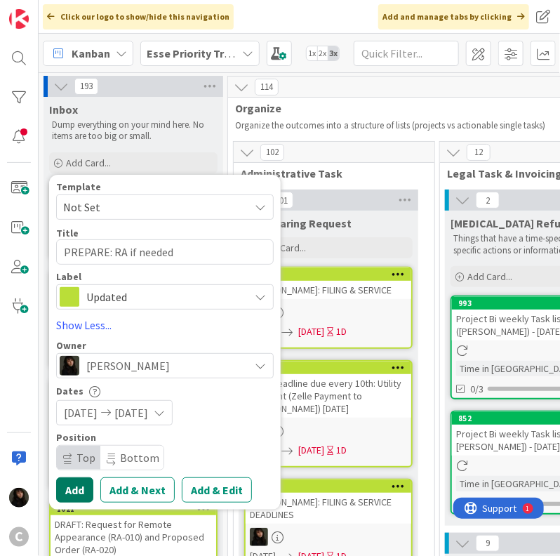
click at [76, 494] on button "Add" at bounding box center [74, 489] width 37 height 25
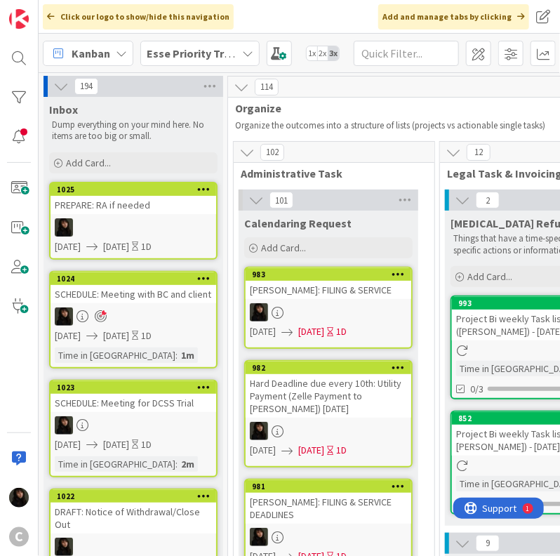
click at [124, 220] on div at bounding box center [134, 227] width 166 height 18
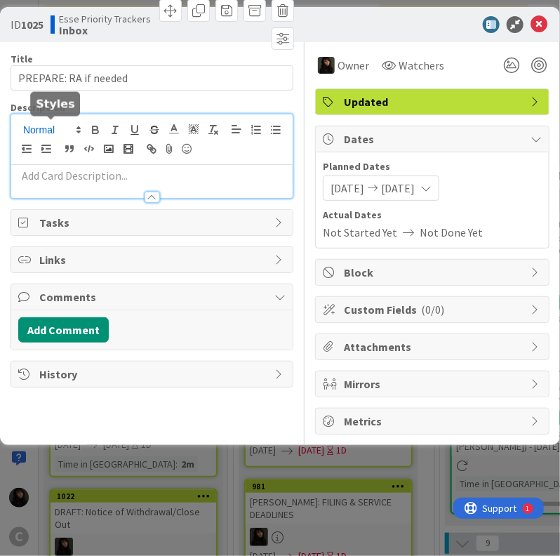
click at [79, 128] on div at bounding box center [151, 156] width 281 height 84
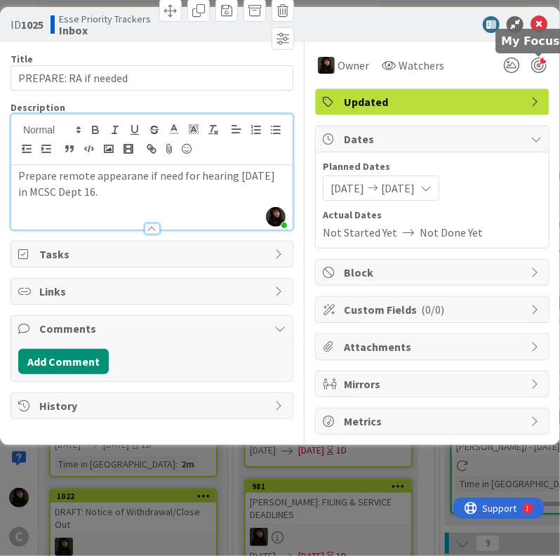
click at [540, 61] on div at bounding box center [538, 65] width 15 height 15
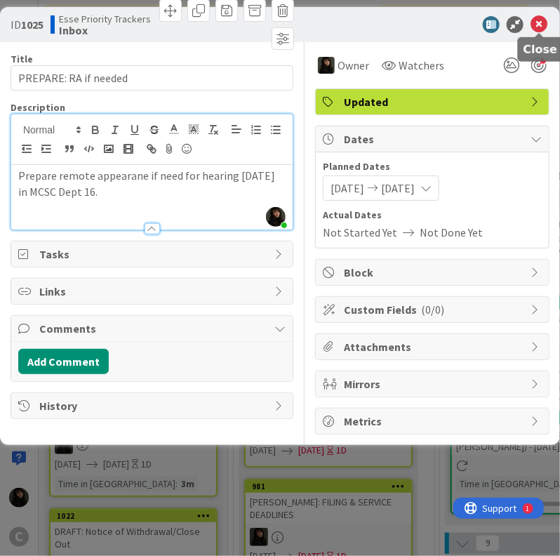
click at [543, 20] on icon at bounding box center [538, 24] width 17 height 17
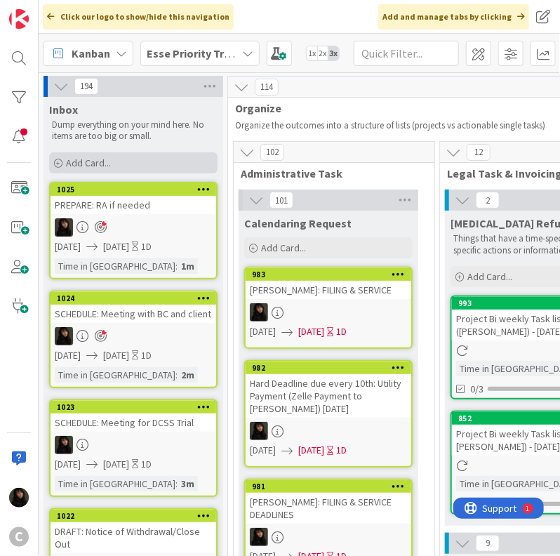
click at [89, 161] on span "Add Card..." at bounding box center [88, 162] width 45 height 13
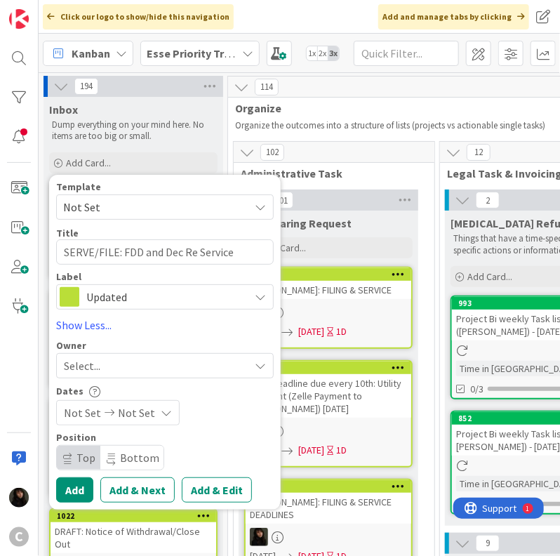
click at [128, 359] on div "Select..." at bounding box center [156, 365] width 185 height 17
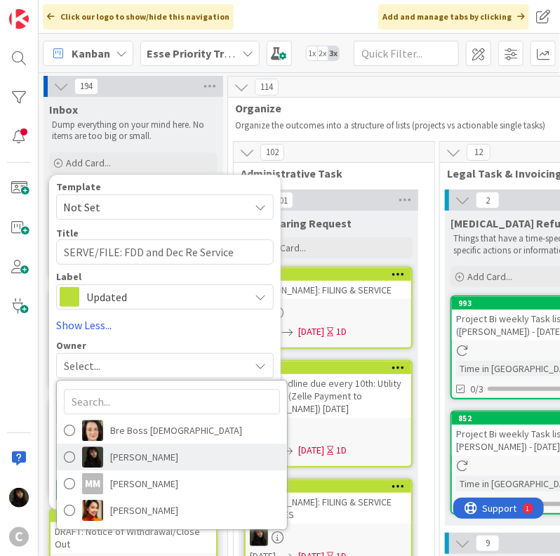
click at [129, 453] on span "[PERSON_NAME]" at bounding box center [144, 456] width 68 height 21
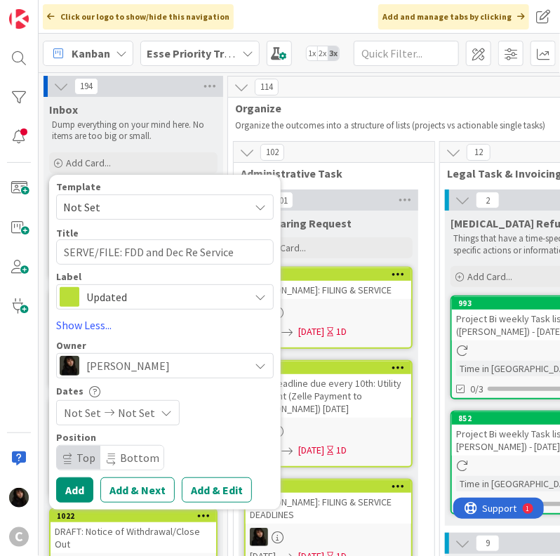
click at [146, 417] on span "Not Set" at bounding box center [136, 412] width 37 height 17
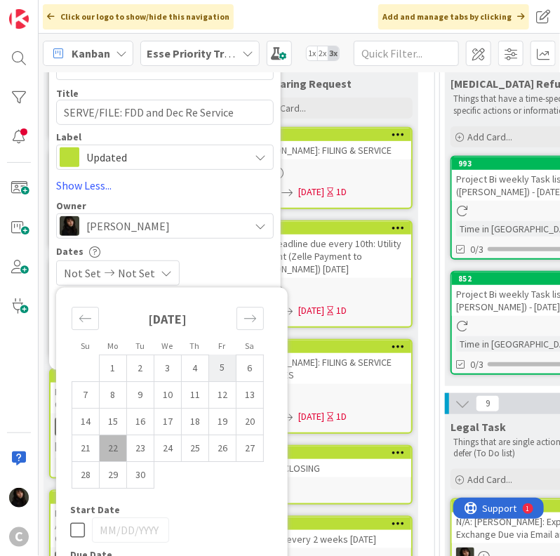
scroll to position [140, 0]
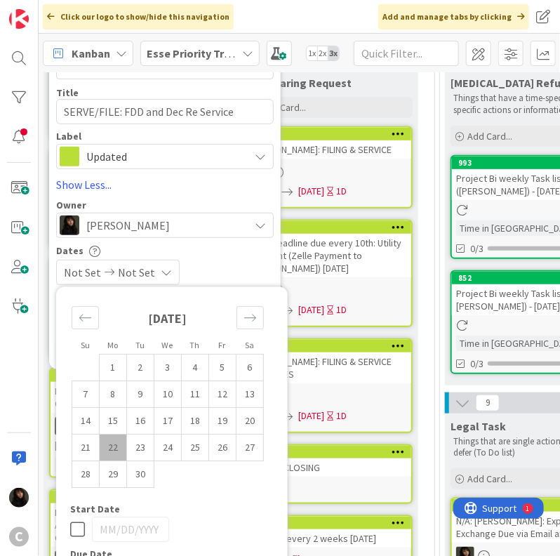
click at [109, 446] on td "22" at bounding box center [113, 447] width 27 height 27
click at [122, 446] on td "22" at bounding box center [113, 447] width 27 height 27
click at [132, 446] on td "23" at bounding box center [140, 447] width 27 height 27
click at [121, 446] on td "22" at bounding box center [113, 447] width 27 height 27
click at [138, 443] on td "23" at bounding box center [140, 447] width 27 height 27
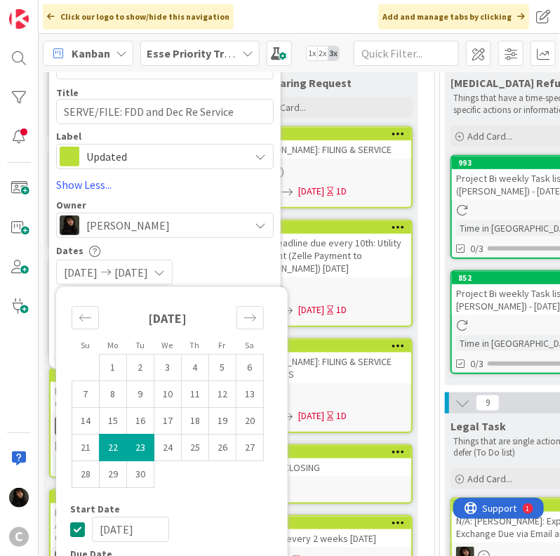
click at [232, 274] on div "[DATE] [DATE]" at bounding box center [165, 272] width 218 height 25
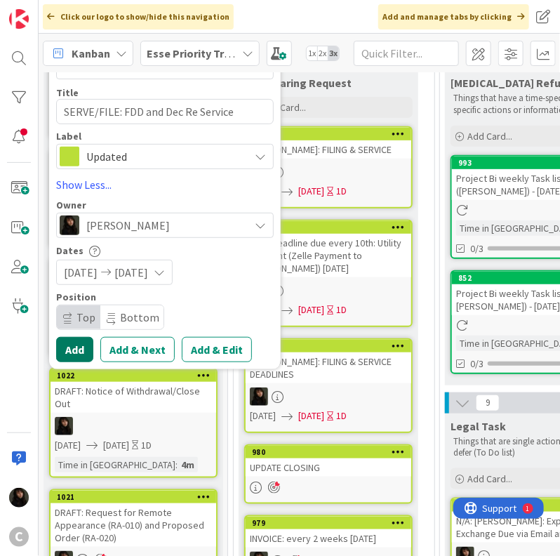
click at [82, 347] on button "Add" at bounding box center [74, 349] width 37 height 25
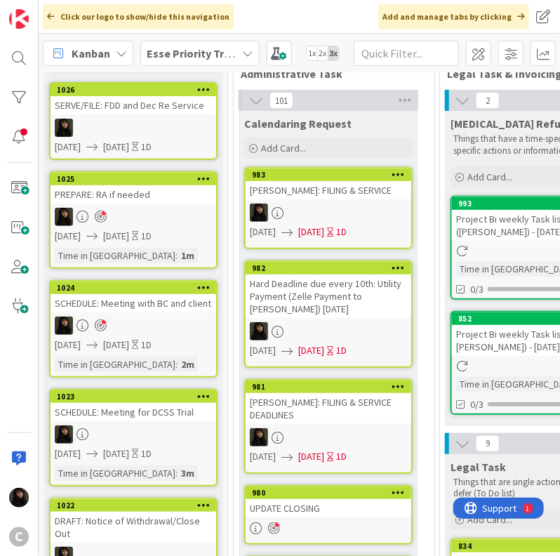
scroll to position [0, 0]
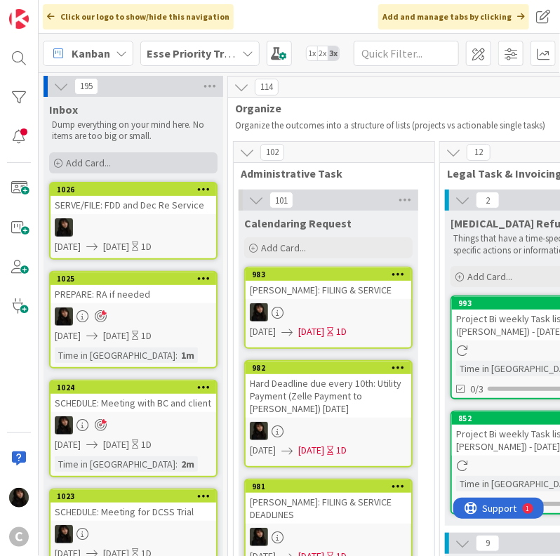
click at [116, 161] on div "Add Card..." at bounding box center [133, 162] width 168 height 21
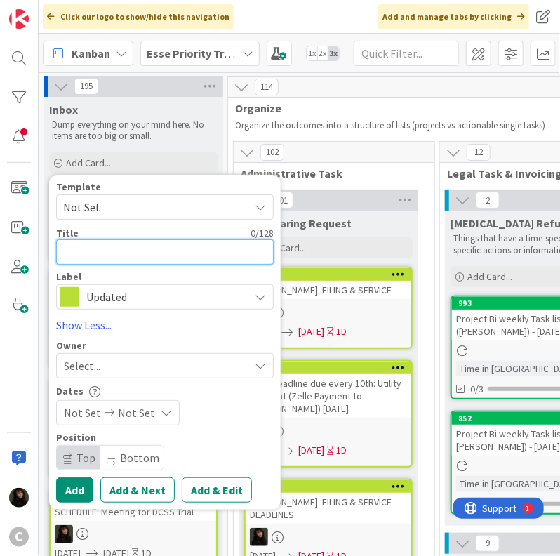
click at [93, 249] on textarea at bounding box center [165, 251] width 218 height 25
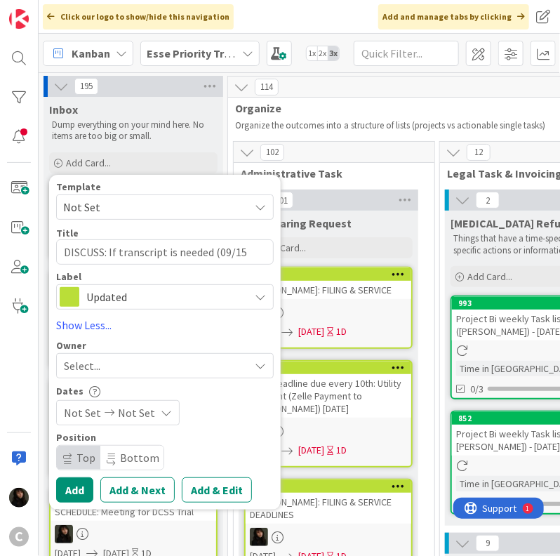
click at [121, 376] on div "Select..." at bounding box center [165, 365] width 218 height 25
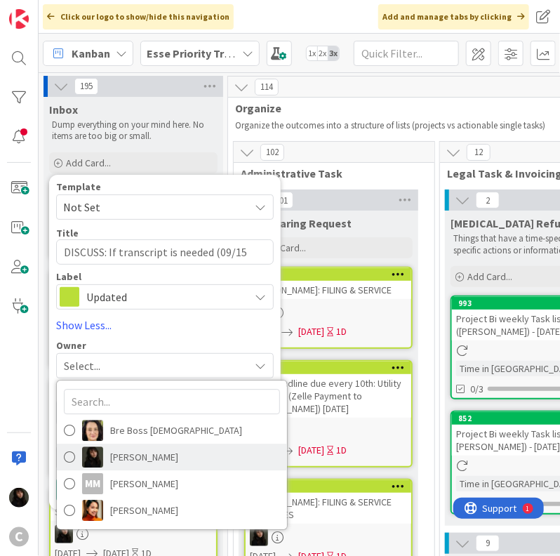
click at [145, 454] on span "[PERSON_NAME]" at bounding box center [144, 456] width 68 height 21
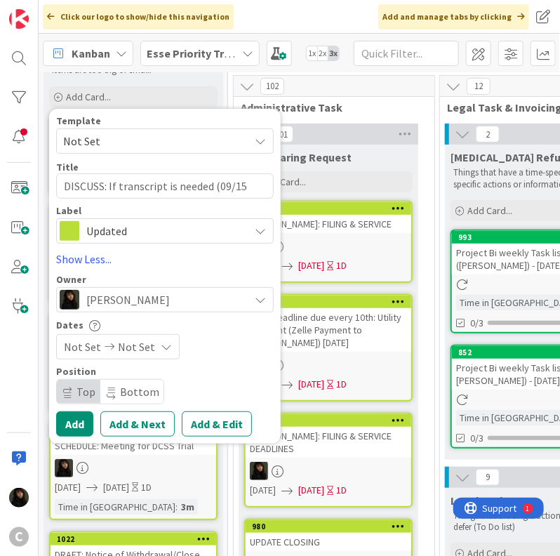
scroll to position [70, 0]
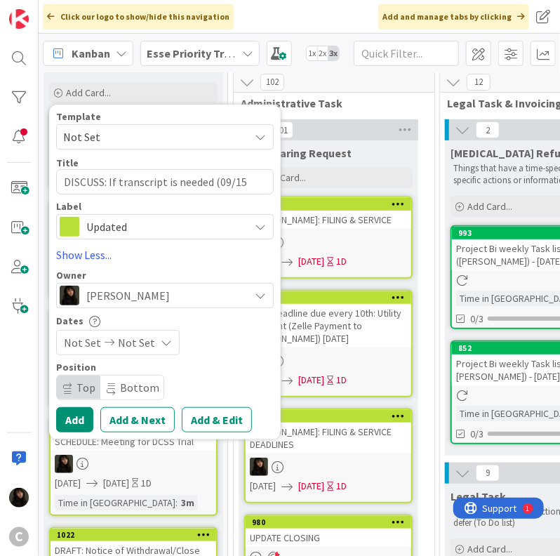
click at [153, 340] on div "Not Set Not Set" at bounding box center [118, 342] width 124 height 25
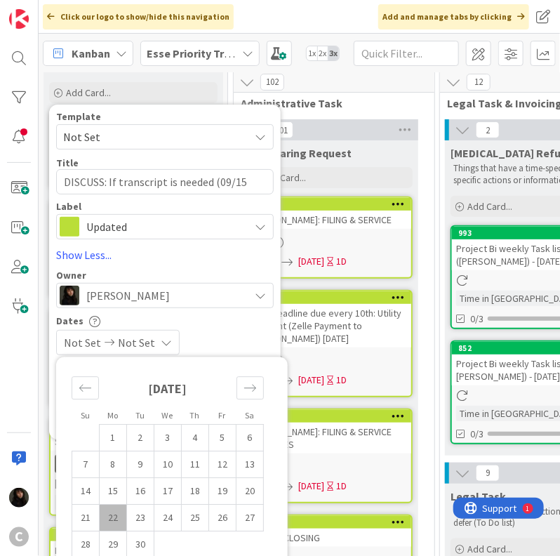
click at [118, 516] on td "22" at bounding box center [113, 517] width 27 height 27
click at [138, 516] on td "23" at bounding box center [140, 517] width 27 height 27
click at [252, 330] on div "[DATE] [DATE]" at bounding box center [165, 342] width 218 height 25
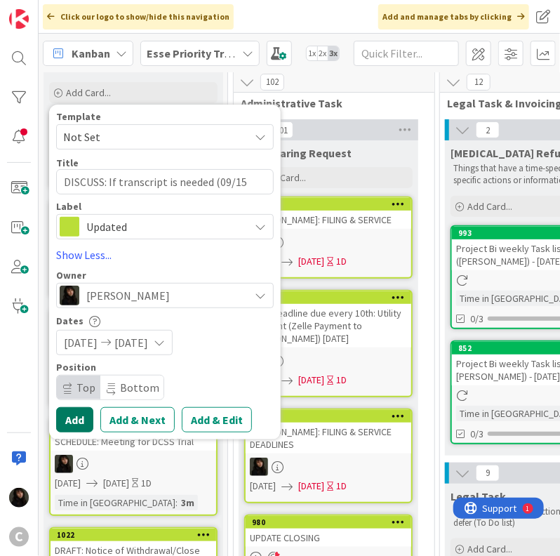
click at [74, 413] on button "Add" at bounding box center [74, 419] width 37 height 25
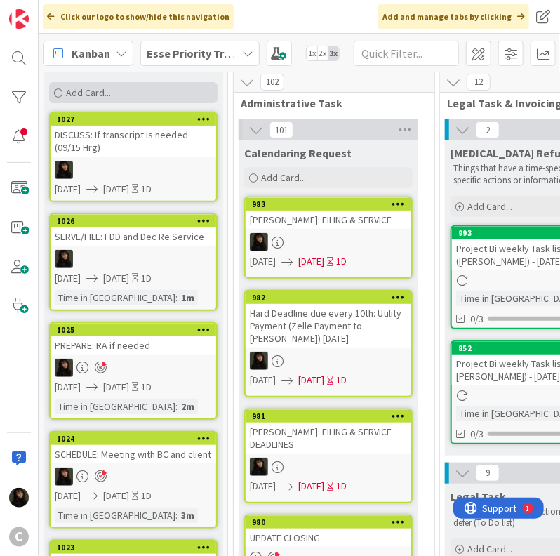
click at [115, 95] on div "Add Card..." at bounding box center [133, 92] width 168 height 21
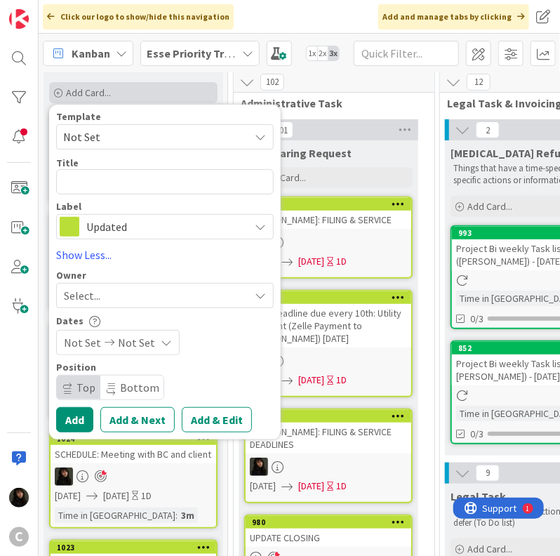
click at [173, 102] on div "Add Card..." at bounding box center [133, 92] width 168 height 21
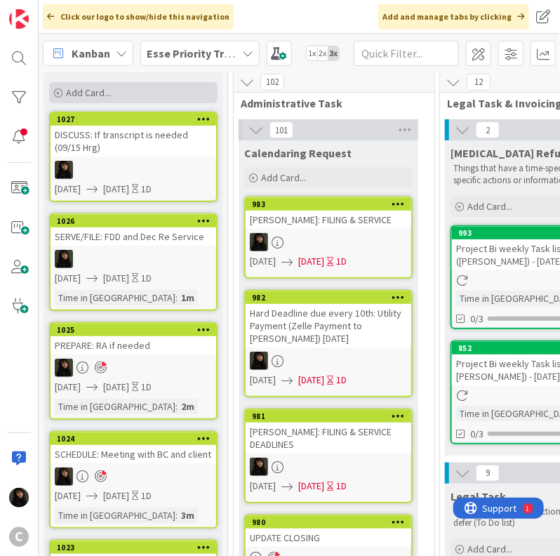
click at [140, 99] on div "Add Card..." at bounding box center [133, 92] width 168 height 21
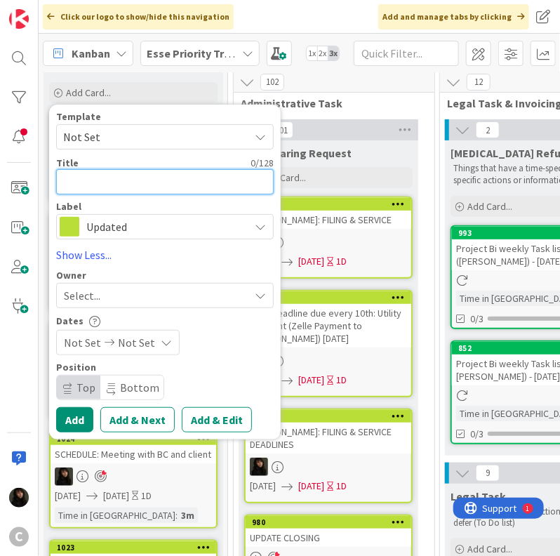
click at [113, 178] on textarea at bounding box center [165, 181] width 218 height 25
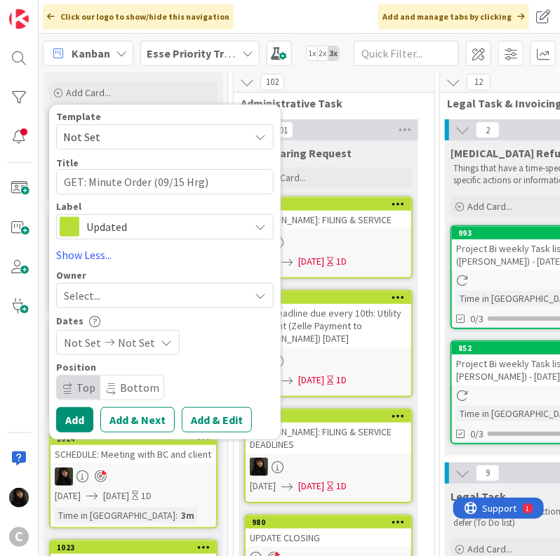
click at [102, 345] on icon at bounding box center [109, 343] width 17 height 10
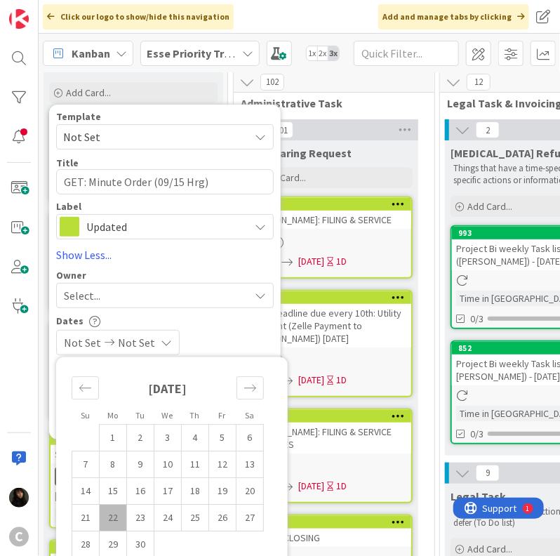
click at [119, 516] on td "22" at bounding box center [113, 517] width 27 height 27
click at [139, 521] on td "23" at bounding box center [140, 517] width 27 height 27
click at [198, 291] on div "Select..." at bounding box center [156, 295] width 185 height 17
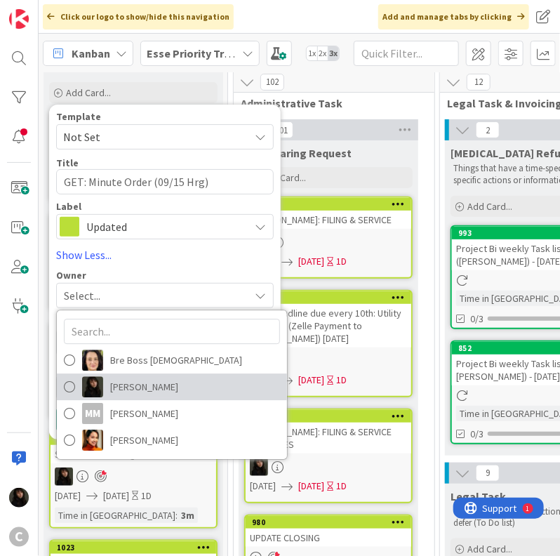
click at [120, 378] on span "[PERSON_NAME]" at bounding box center [144, 386] width 68 height 21
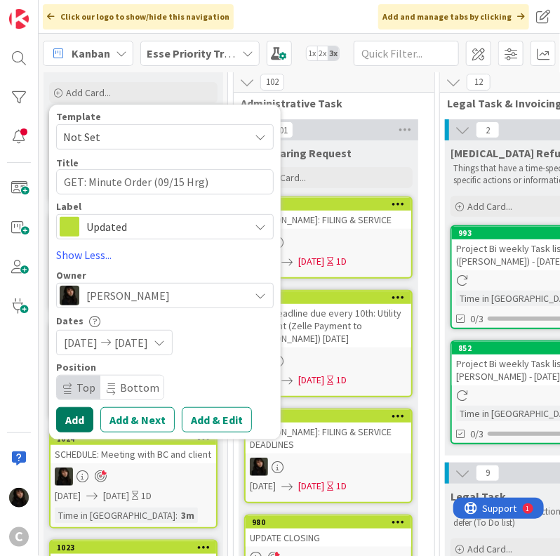
click at [81, 420] on button "Add" at bounding box center [74, 419] width 37 height 25
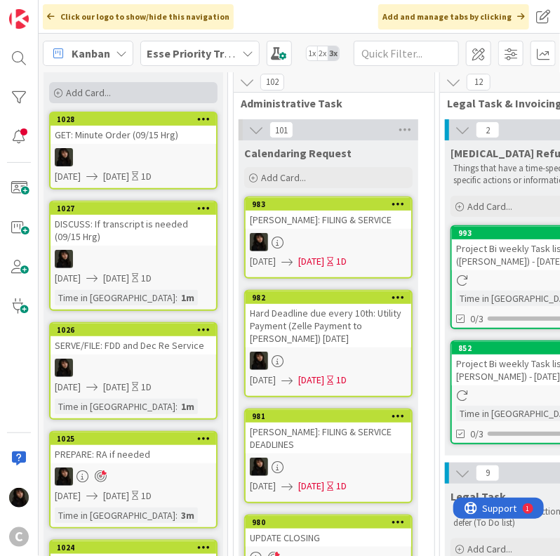
click at [87, 98] on div "Add Card..." at bounding box center [133, 92] width 168 height 21
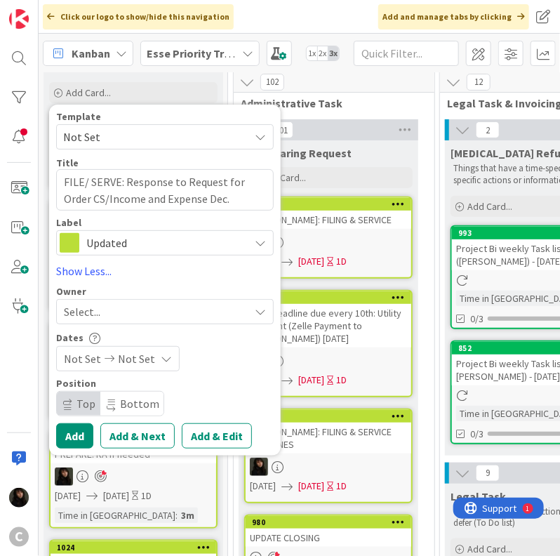
click at [94, 317] on span "Select..." at bounding box center [82, 311] width 36 height 17
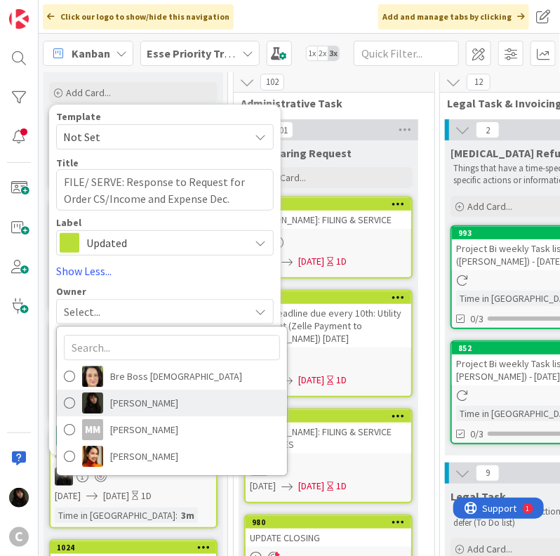
click at [132, 402] on span "[PERSON_NAME]" at bounding box center [144, 402] width 68 height 21
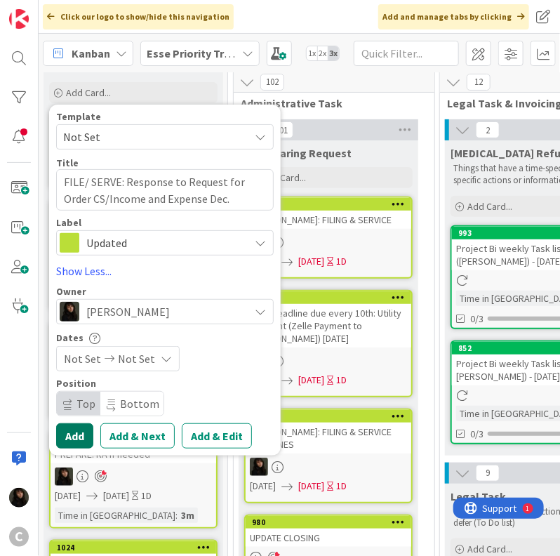
click at [81, 436] on button "Add" at bounding box center [74, 435] width 37 height 25
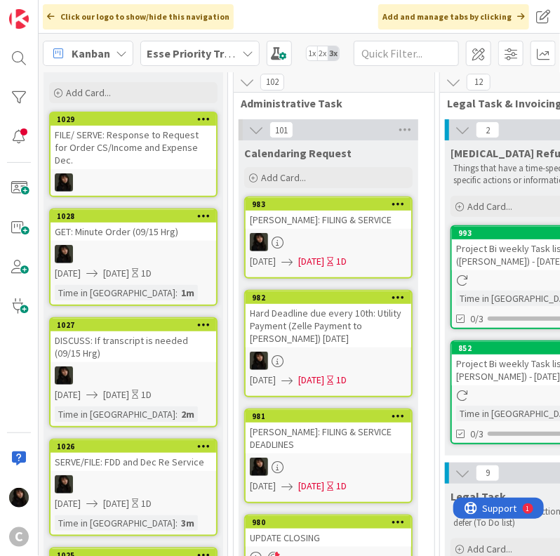
click at [98, 103] on div "Inbox Dump everything on your mind here. No items are too big or small. Add Car…" at bounding box center [134, 66] width 180 height 79
click at [102, 94] on span "Add Card..." at bounding box center [88, 92] width 45 height 13
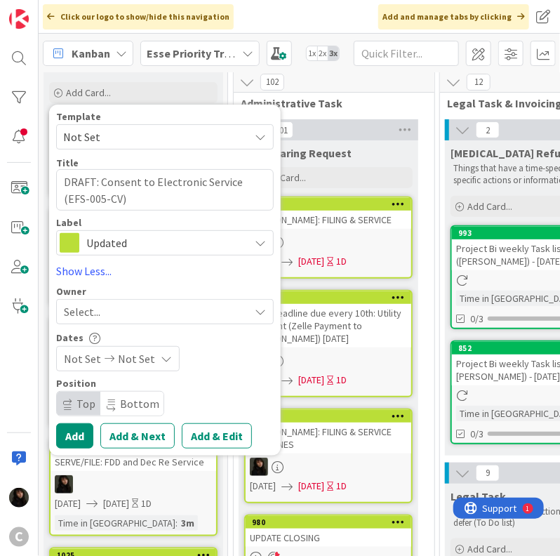
click at [93, 312] on span "Select..." at bounding box center [82, 311] width 36 height 17
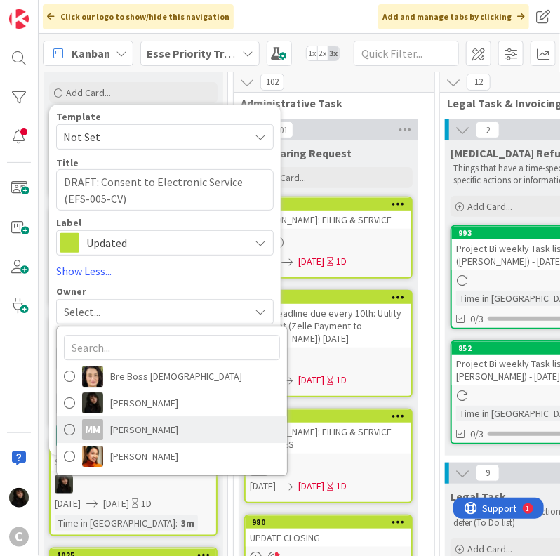
click at [130, 417] on link "MM [PERSON_NAME]" at bounding box center [172, 429] width 230 height 27
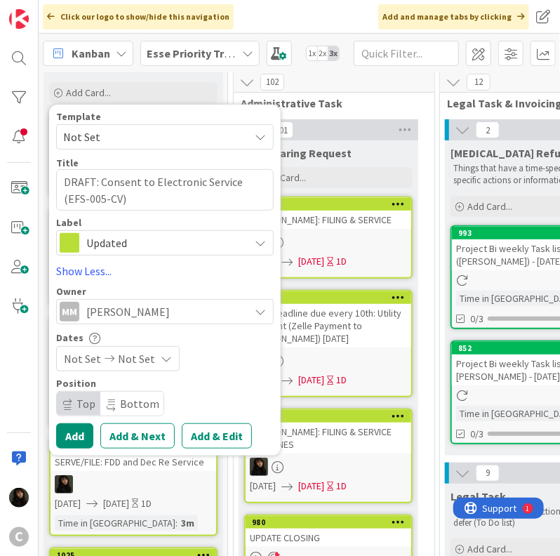
click at [140, 316] on span "[PERSON_NAME]" at bounding box center [128, 311] width 84 height 17
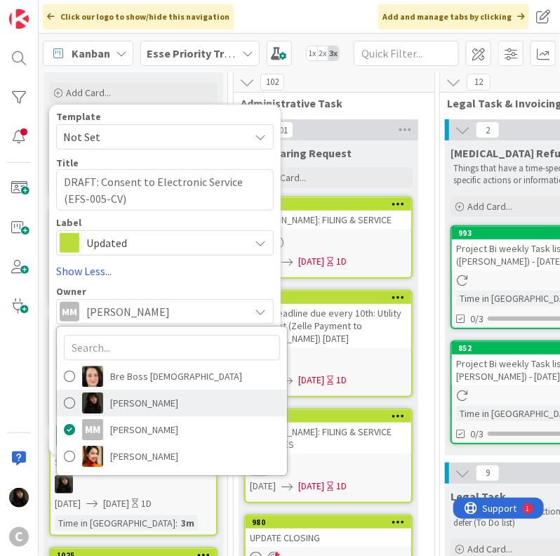
click at [134, 399] on span "[PERSON_NAME]" at bounding box center [144, 402] width 68 height 21
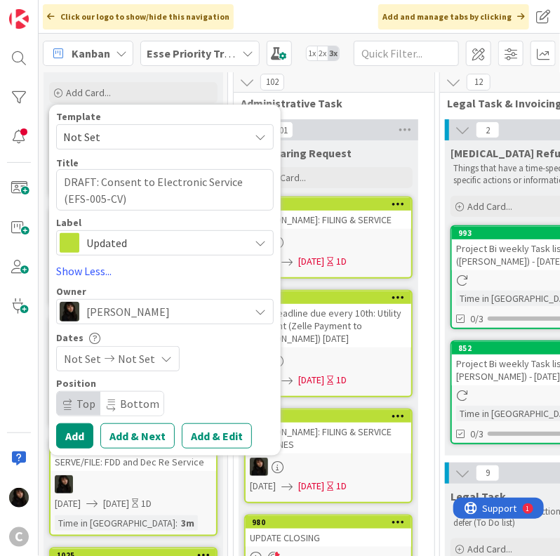
click at [135, 359] on span "Not Set" at bounding box center [136, 358] width 37 height 17
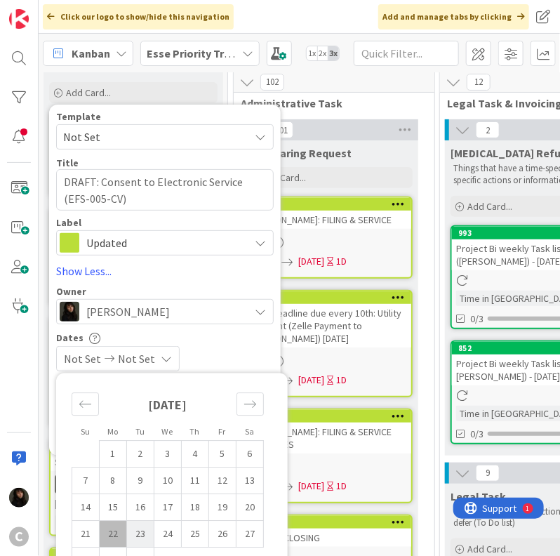
drag, startPoint x: 112, startPoint y: 533, endPoint x: 135, endPoint y: 529, distance: 23.4
click at [112, 531] on td "22" at bounding box center [113, 534] width 27 height 27
click at [137, 528] on td "23" at bounding box center [140, 534] width 27 height 27
click at [239, 347] on div "[DATE] [DATE]" at bounding box center [165, 358] width 218 height 25
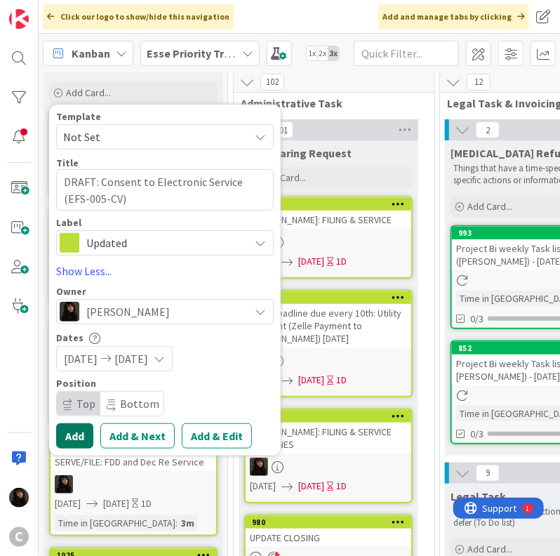
click at [76, 439] on button "Add" at bounding box center [74, 435] width 37 height 25
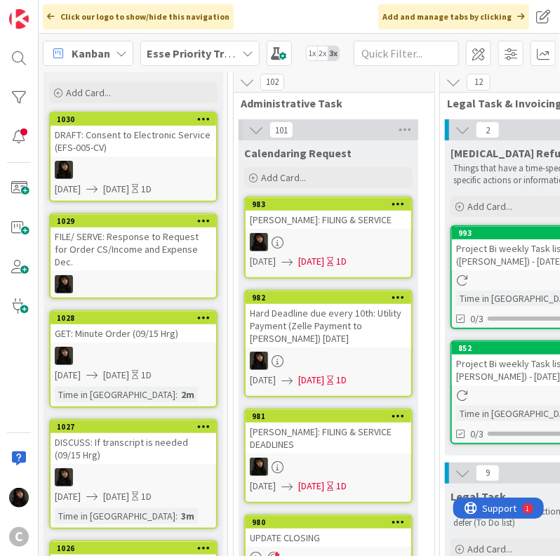
click at [142, 161] on div at bounding box center [134, 170] width 166 height 18
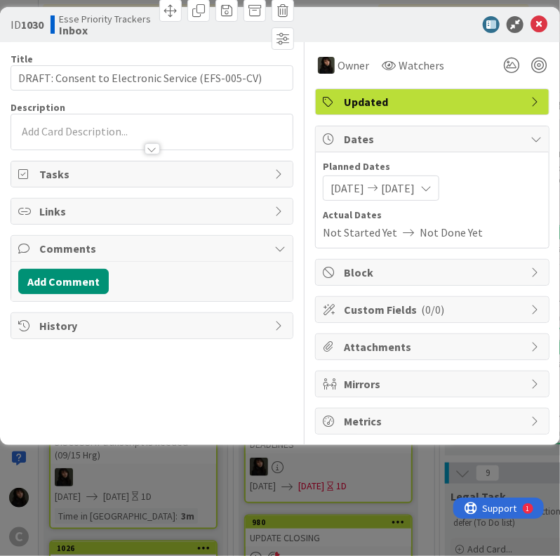
click at [77, 138] on div at bounding box center [151, 142] width 281 height 15
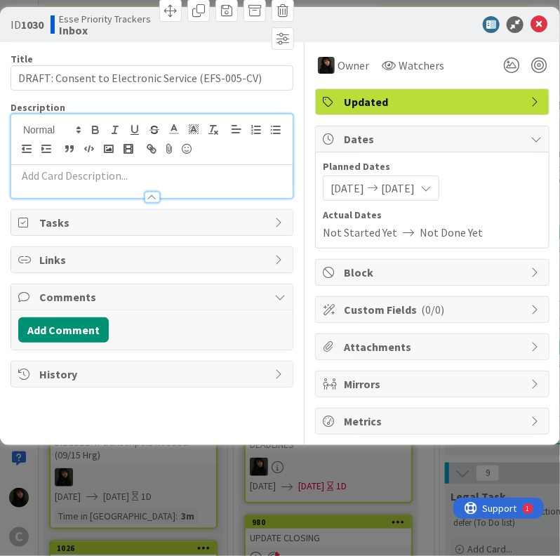
click at [69, 168] on p at bounding box center [151, 176] width 267 height 16
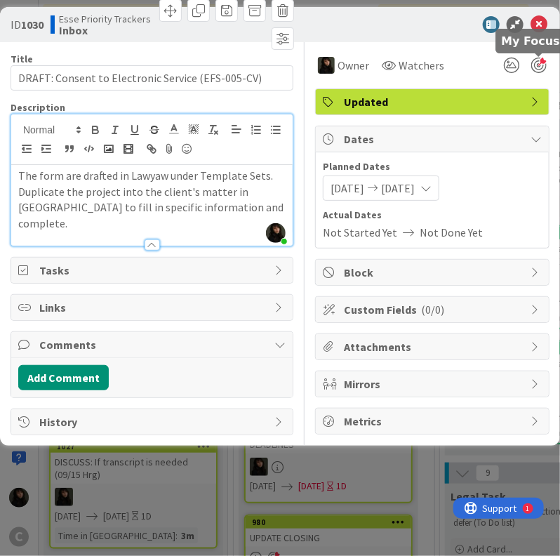
click at [541, 62] on div at bounding box center [538, 65] width 15 height 15
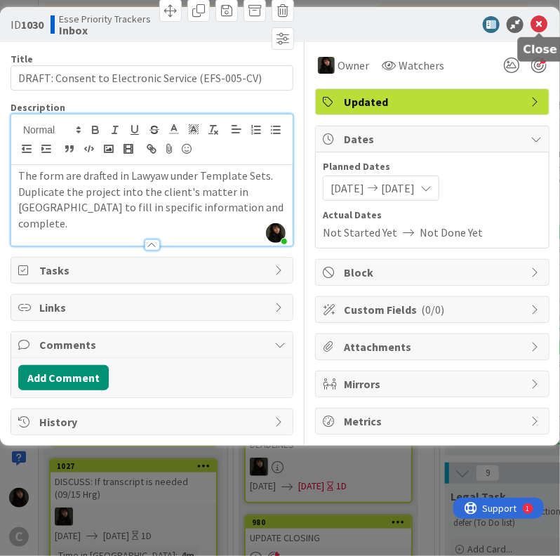
click at [544, 21] on icon at bounding box center [538, 24] width 17 height 17
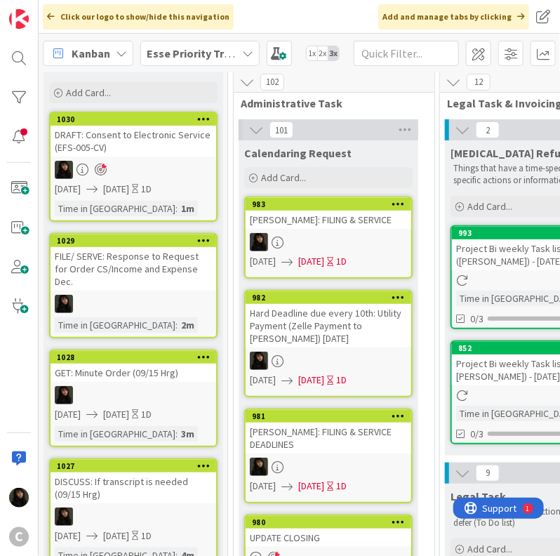
click at [129, 185] on span "[DATE]" at bounding box center [116, 189] width 26 height 15
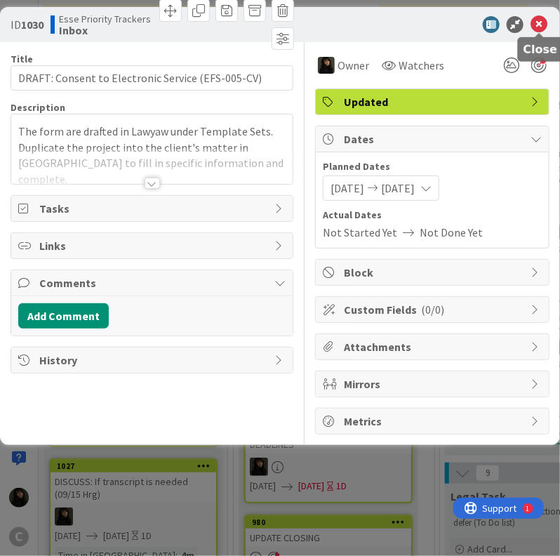
click at [533, 21] on icon at bounding box center [538, 24] width 17 height 17
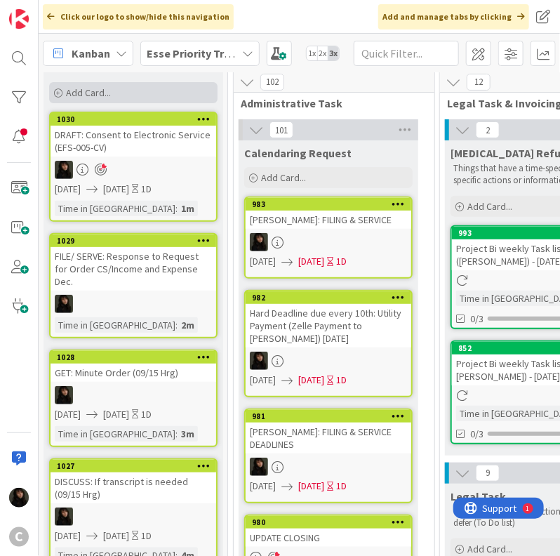
click at [90, 98] on div "Add Card..." at bounding box center [133, 92] width 168 height 21
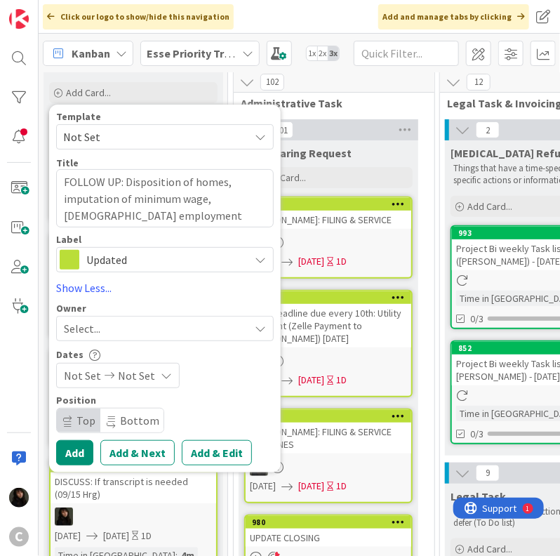
click at [134, 328] on div "Select..." at bounding box center [156, 328] width 185 height 17
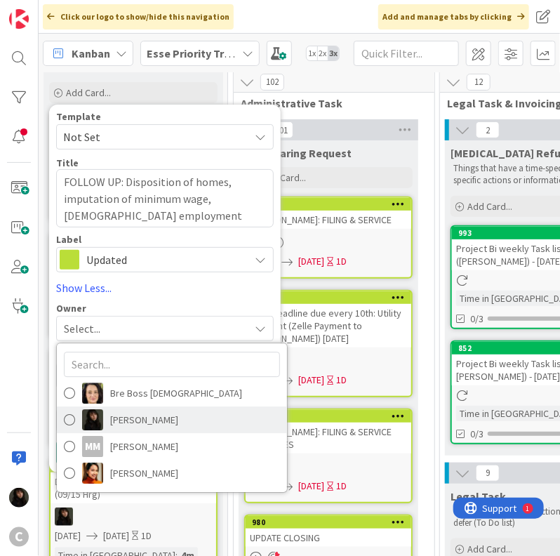
click at [161, 414] on span "[PERSON_NAME]" at bounding box center [144, 419] width 68 height 21
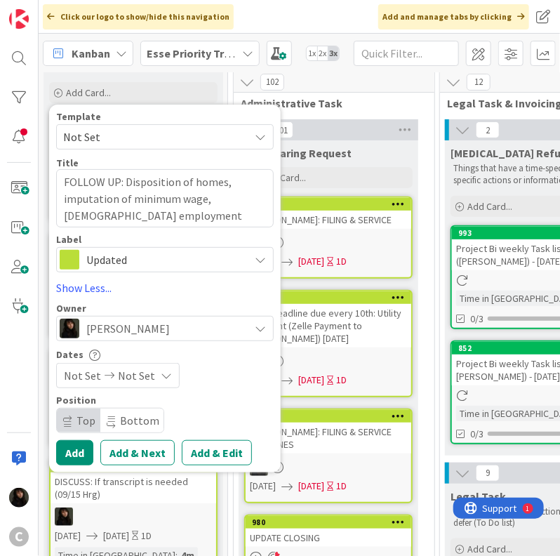
click at [146, 378] on span "Not Set" at bounding box center [136, 375] width 37 height 17
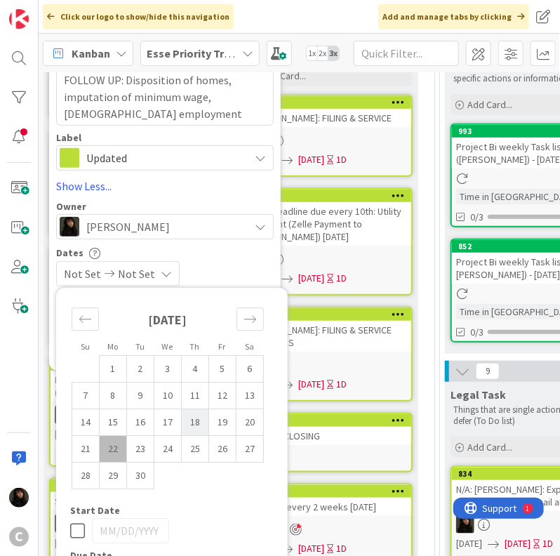
scroll to position [211, 0]
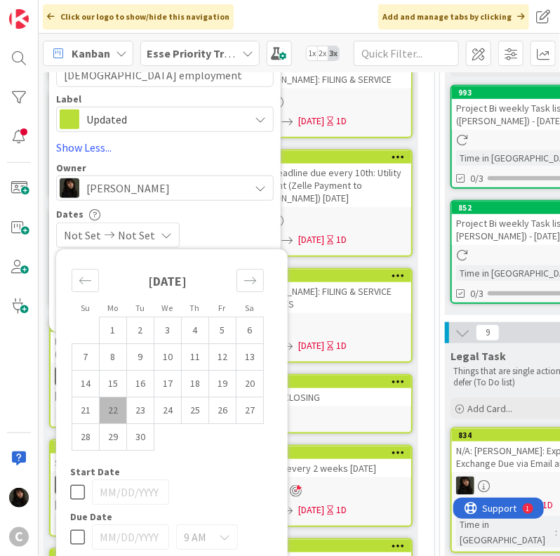
click at [124, 408] on td "22" at bounding box center [113, 410] width 27 height 27
click at [146, 408] on td "23" at bounding box center [140, 410] width 27 height 27
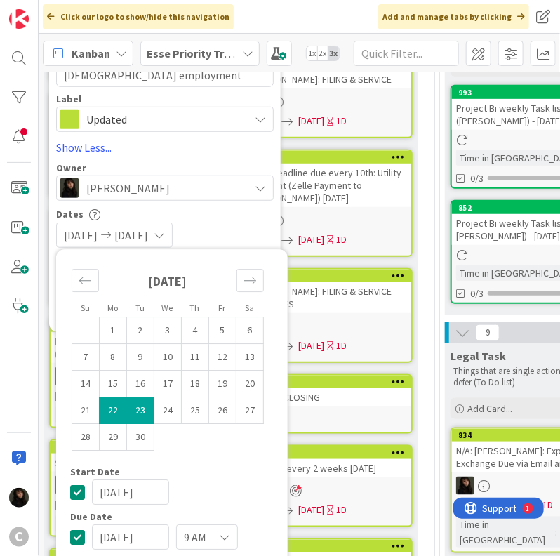
click at [253, 206] on div "Template Not Set Title 81 / 128 FOLLOW UP: Disposition of homes, imputation of …" at bounding box center [165, 148] width 218 height 354
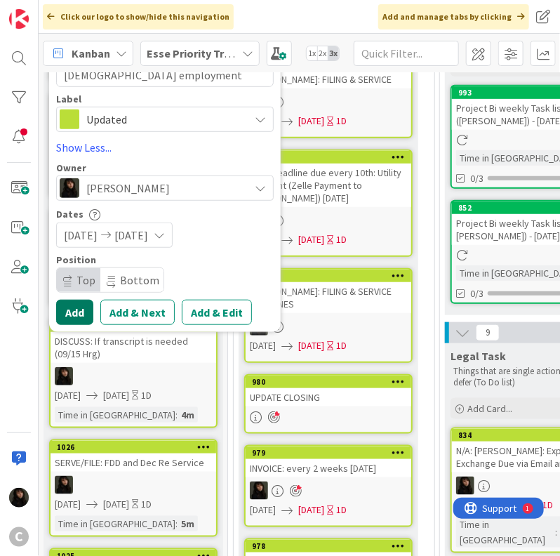
click at [68, 316] on button "Add" at bounding box center [74, 312] width 37 height 25
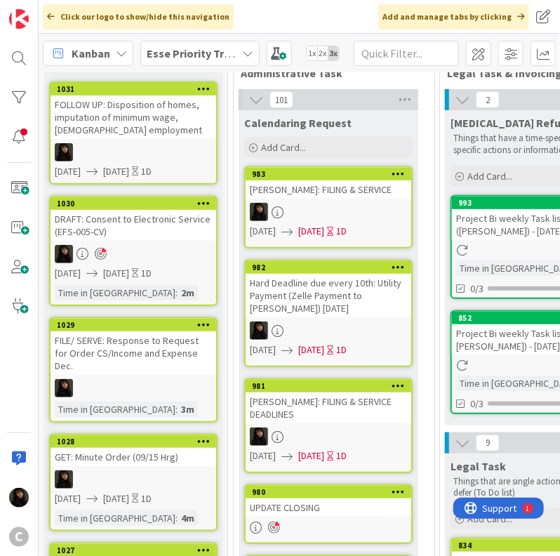
scroll to position [0, 0]
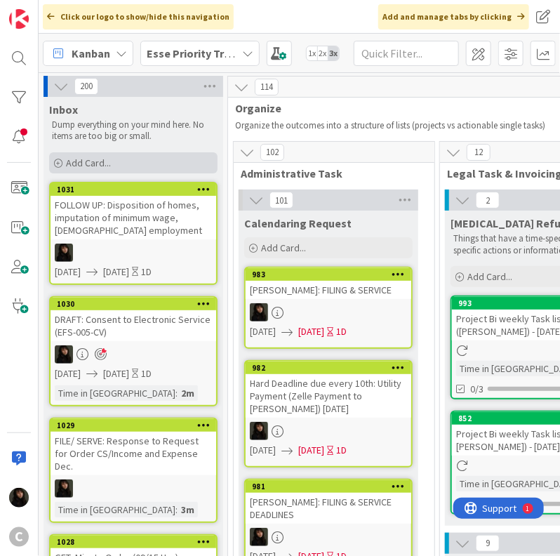
click at [115, 163] on div "Add Card..." at bounding box center [133, 162] width 168 height 21
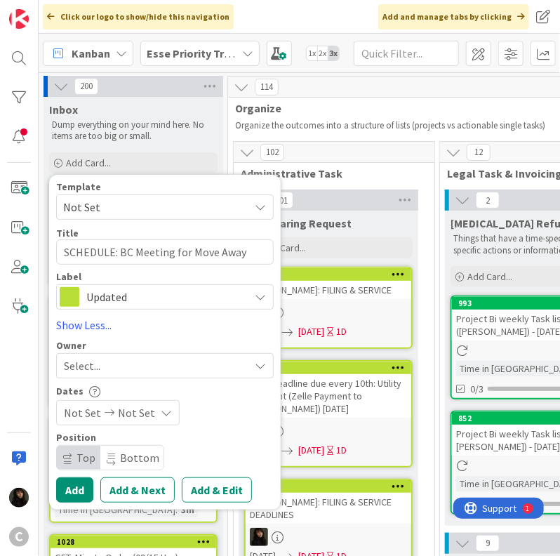
click at [81, 366] on span "Select..." at bounding box center [82, 365] width 36 height 17
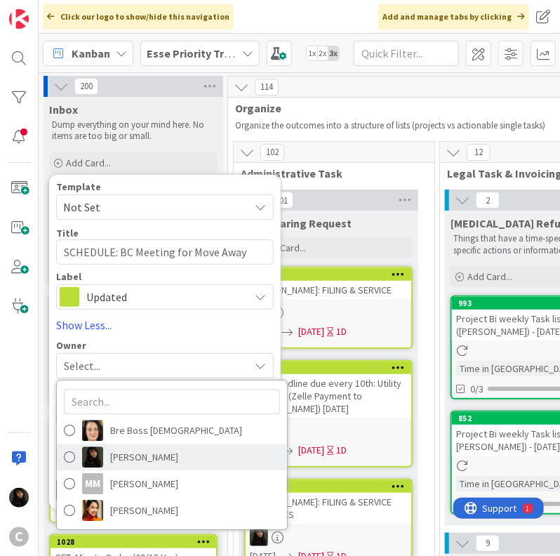
click at [130, 453] on span "[PERSON_NAME]" at bounding box center [144, 456] width 68 height 21
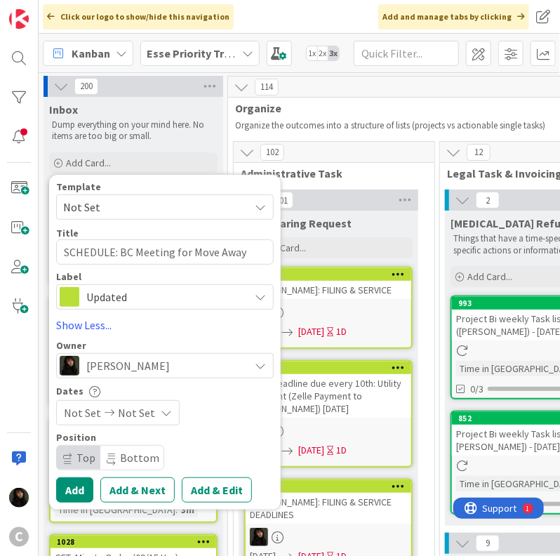
click at [147, 415] on span "Not Set" at bounding box center [136, 412] width 37 height 17
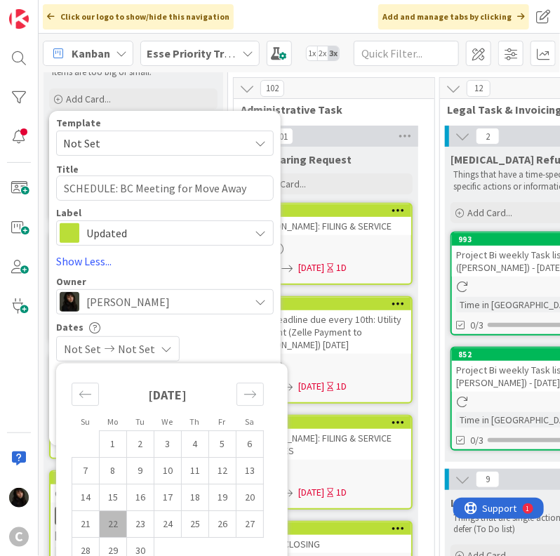
scroll to position [70, 0]
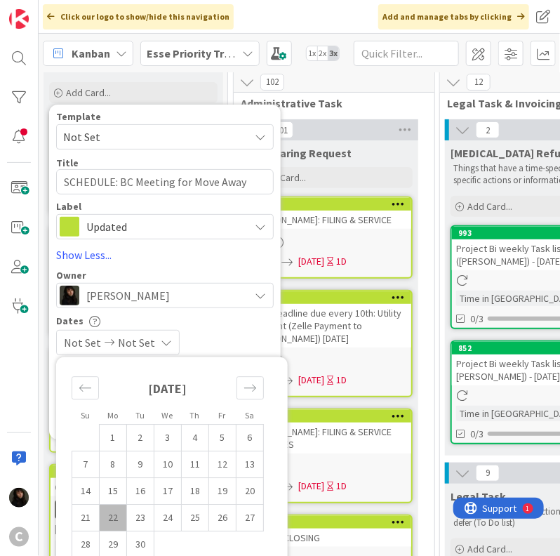
click at [106, 519] on td "22" at bounding box center [113, 517] width 27 height 27
click at [133, 517] on td "23" at bounding box center [140, 517] width 27 height 27
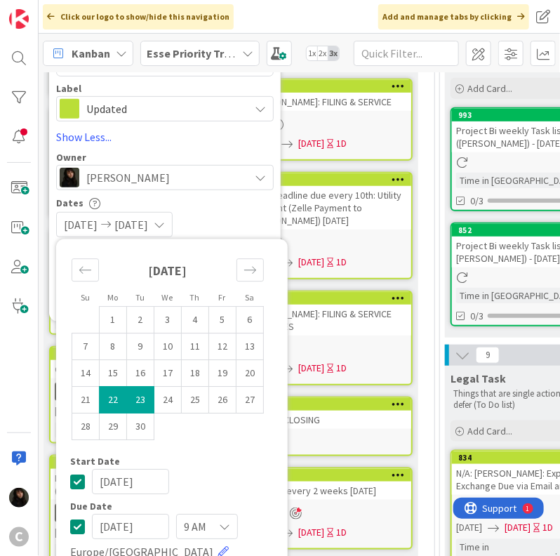
scroll to position [211, 0]
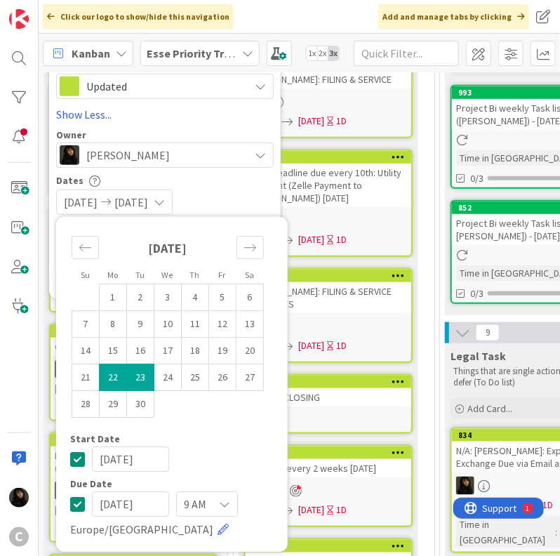
click at [243, 190] on div "[DATE] [DATE]" at bounding box center [165, 201] width 218 height 25
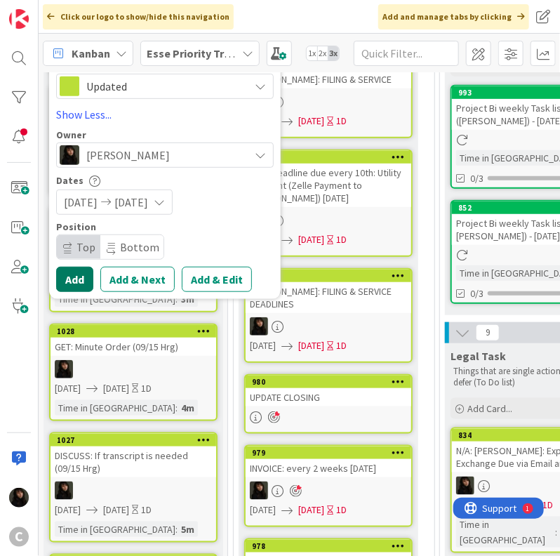
click at [68, 276] on button "Add" at bounding box center [74, 279] width 37 height 25
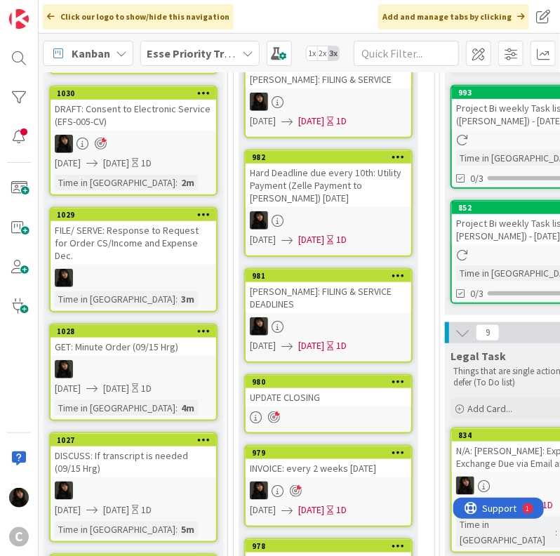
click at [138, 135] on div at bounding box center [134, 144] width 166 height 18
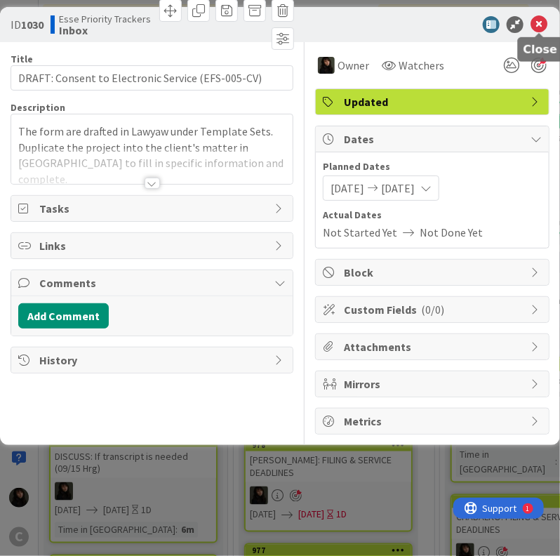
click at [536, 25] on icon at bounding box center [538, 24] width 17 height 17
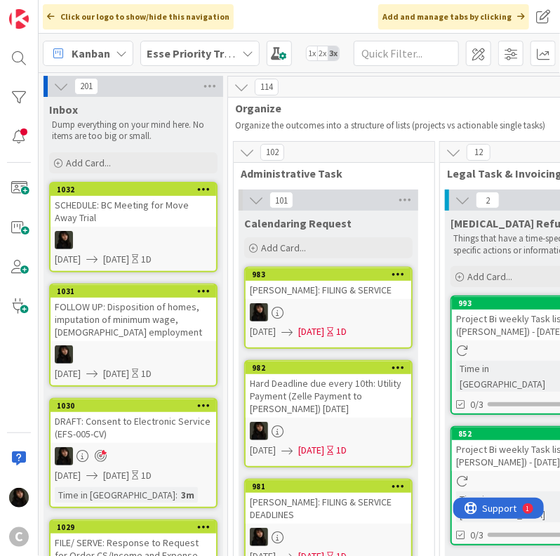
click at [163, 217] on div "SCHEDULE: BC Meeting for Move Away Trial" at bounding box center [134, 211] width 166 height 31
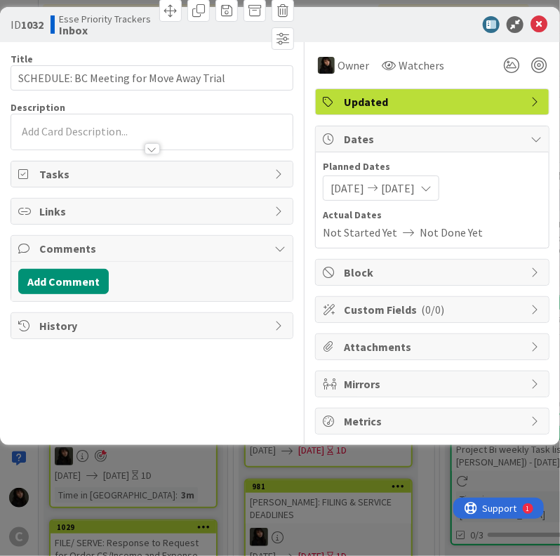
click at [42, 128] on p at bounding box center [151, 132] width 267 height 16
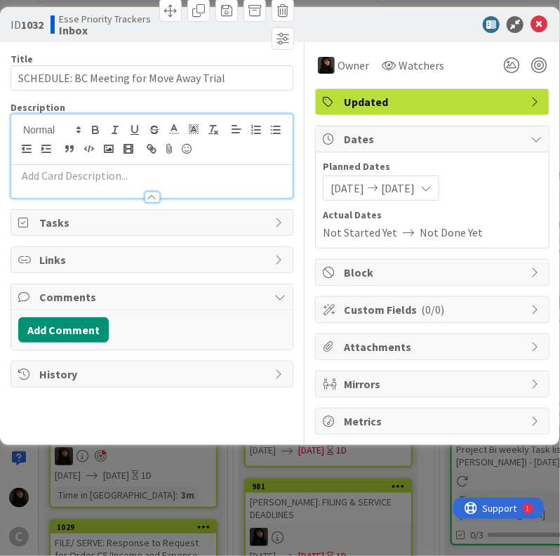
click at [46, 180] on p at bounding box center [151, 176] width 267 height 16
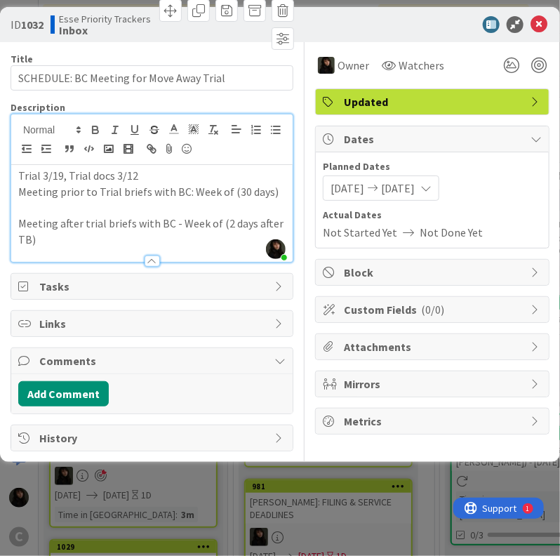
click at [172, 168] on p "Trial 3/19, Trial docs 3/12" at bounding box center [151, 176] width 267 height 16
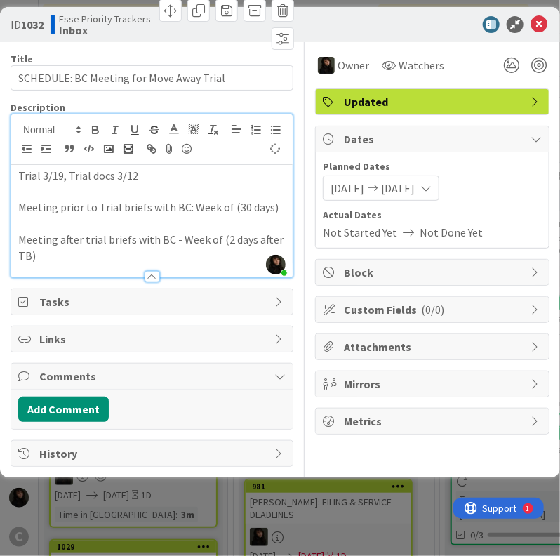
click at [107, 255] on p "Meeting after trial briefs with BC - Week of (2 days after TB)" at bounding box center [151, 248] width 267 height 32
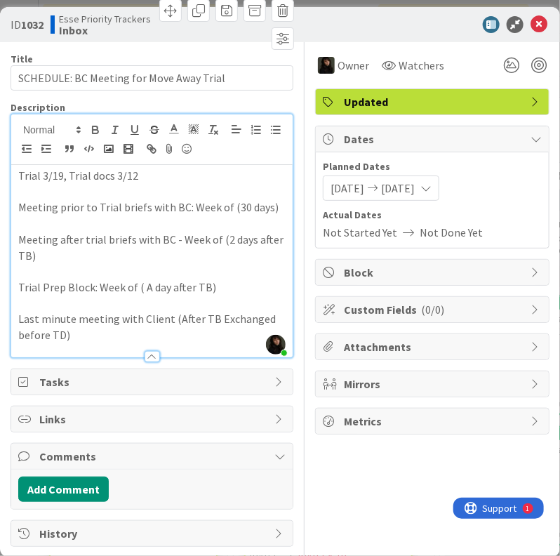
click at [203, 357] on div at bounding box center [151, 349] width 281 height 15
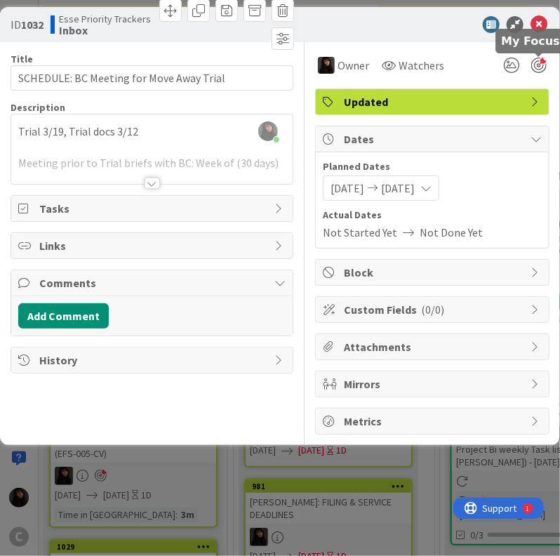
click at [545, 64] on div at bounding box center [538, 65] width 15 height 15
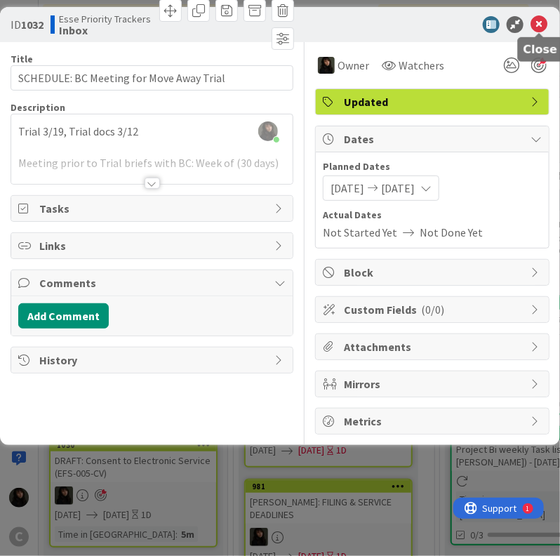
click at [539, 25] on icon at bounding box center [538, 24] width 17 height 17
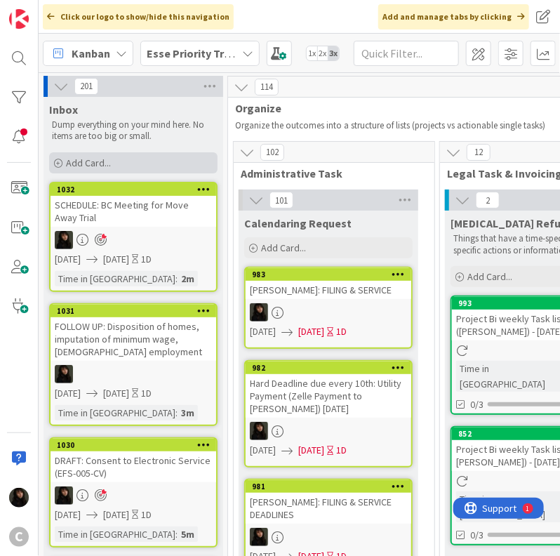
click at [89, 162] on span "Add Card..." at bounding box center [88, 162] width 45 height 13
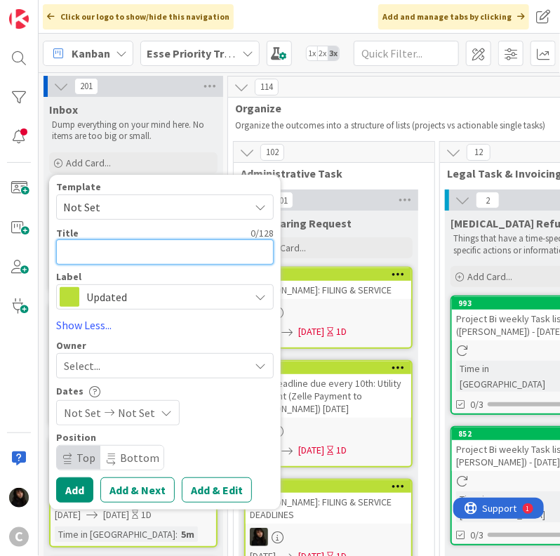
click at [100, 255] on textarea at bounding box center [165, 251] width 218 height 25
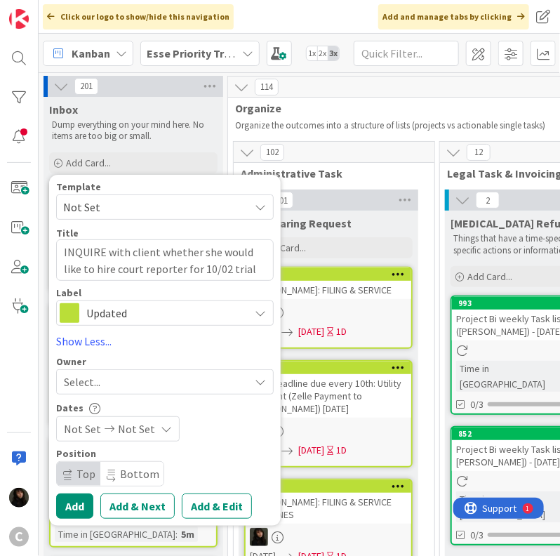
click at [159, 376] on div "Select..." at bounding box center [156, 381] width 185 height 17
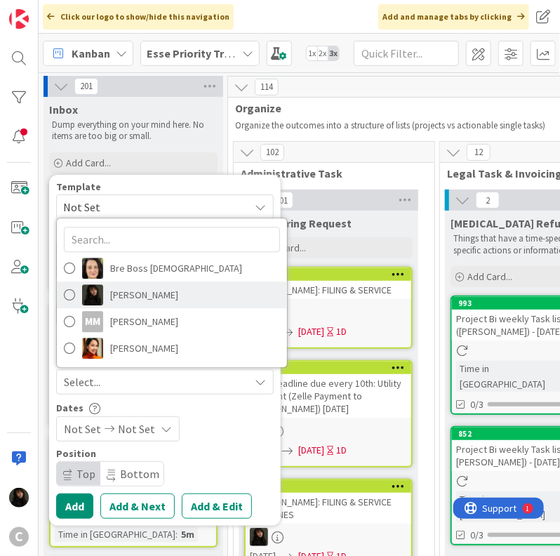
click at [136, 300] on span "[PERSON_NAME]" at bounding box center [144, 294] width 68 height 21
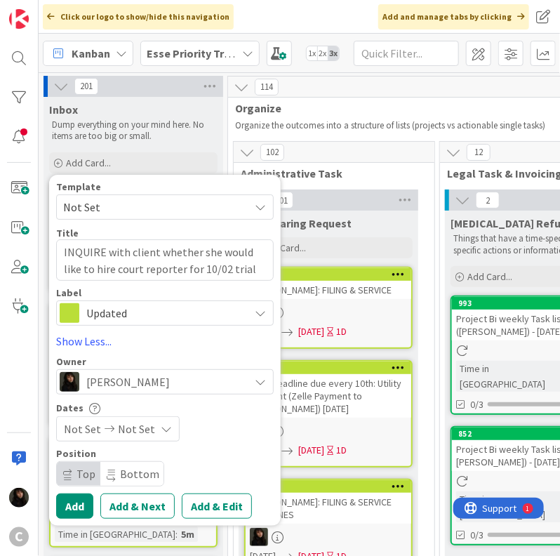
click at [150, 427] on div "Not Set Not Set" at bounding box center [118, 428] width 124 height 25
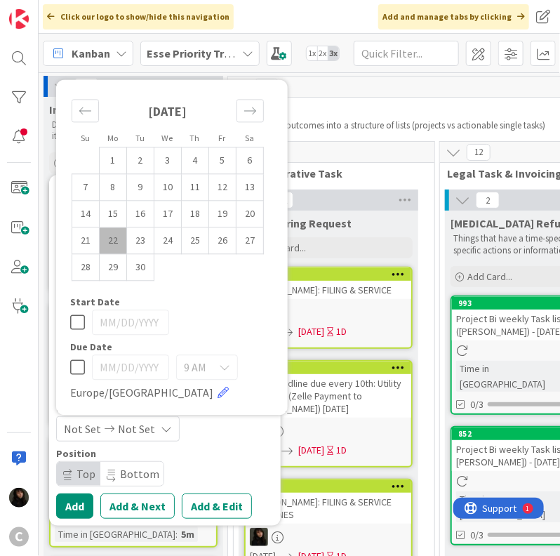
click at [112, 241] on td "22" at bounding box center [113, 240] width 27 height 27
click at [133, 238] on td "23" at bounding box center [140, 240] width 27 height 27
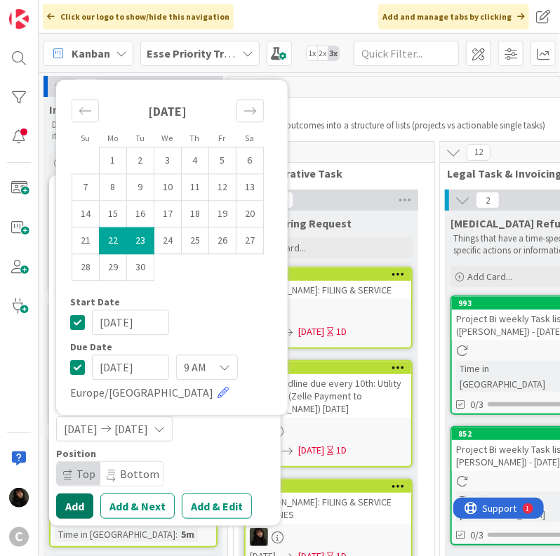
click at [86, 496] on button "Add" at bounding box center [74, 505] width 37 height 25
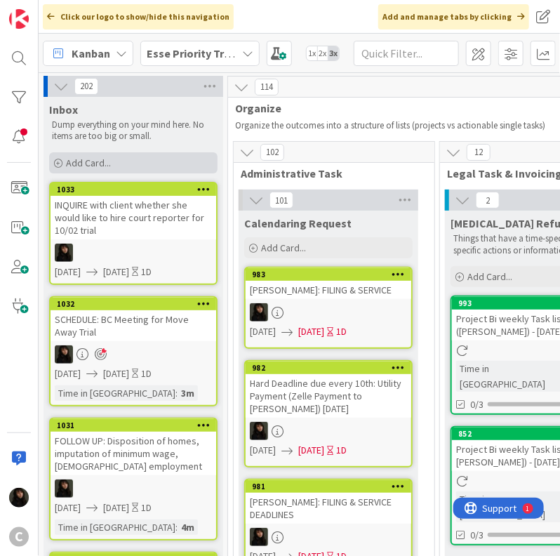
click at [79, 163] on span "Add Card..." at bounding box center [88, 162] width 45 height 13
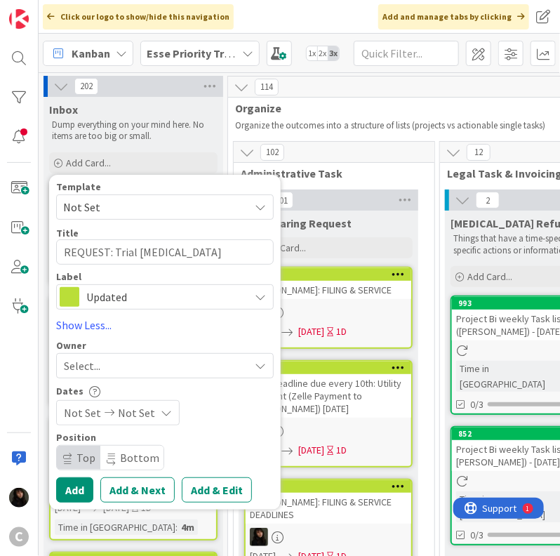
click at [98, 369] on span "Select..." at bounding box center [82, 365] width 36 height 17
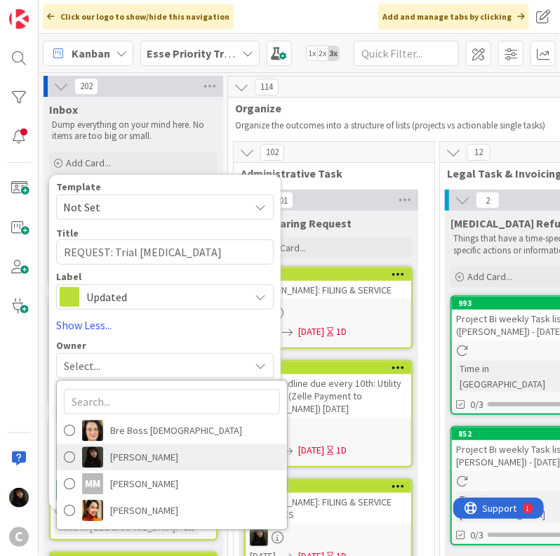
click at [130, 454] on span "[PERSON_NAME]" at bounding box center [144, 456] width 68 height 21
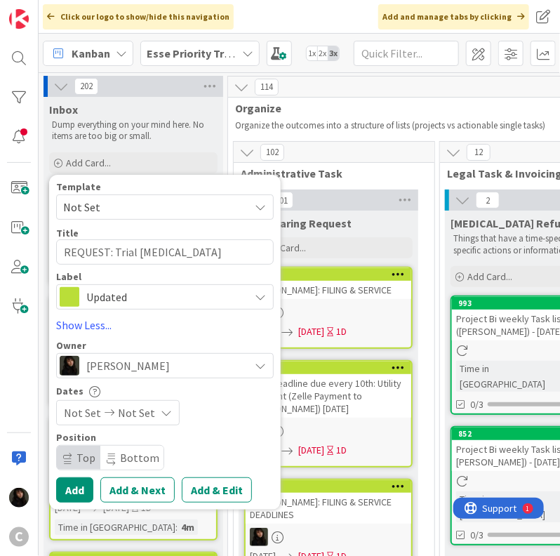
click at [136, 404] on span "Not Set" at bounding box center [136, 412] width 37 height 17
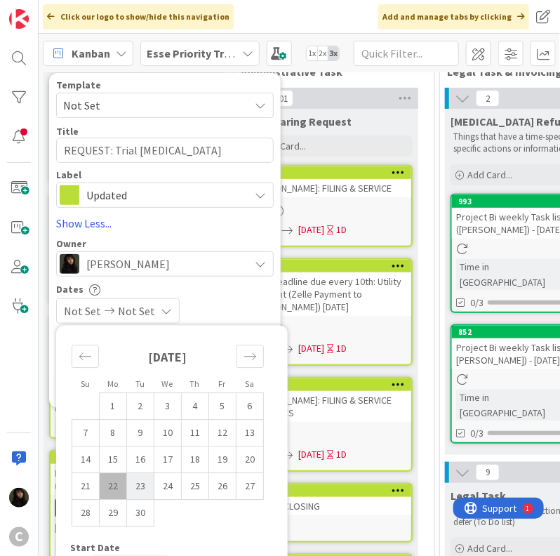
scroll to position [140, 0]
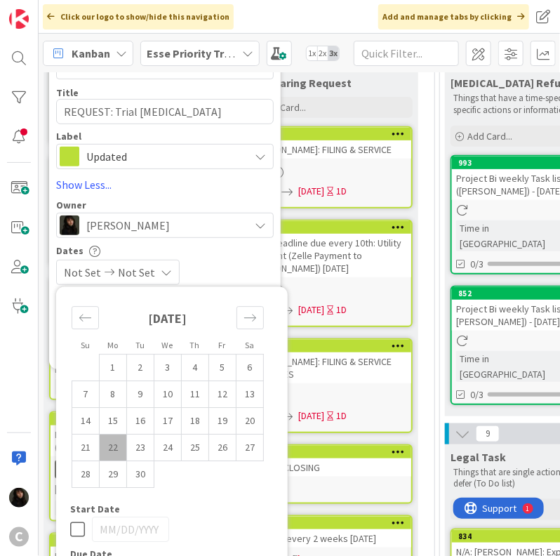
click at [123, 446] on td "22" at bounding box center [113, 447] width 27 height 27
click at [152, 450] on td "23" at bounding box center [140, 447] width 27 height 27
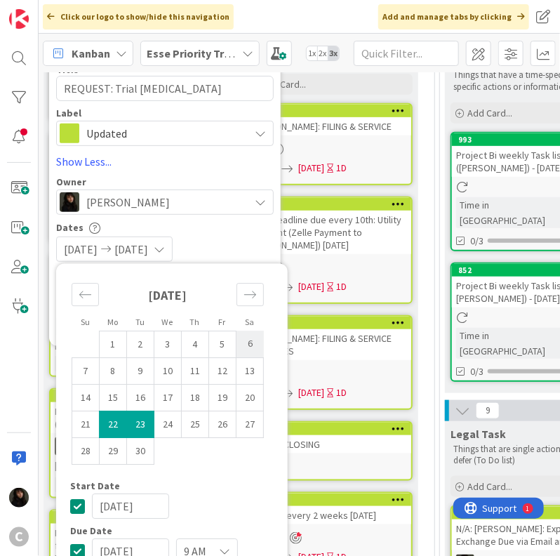
scroll to position [211, 0]
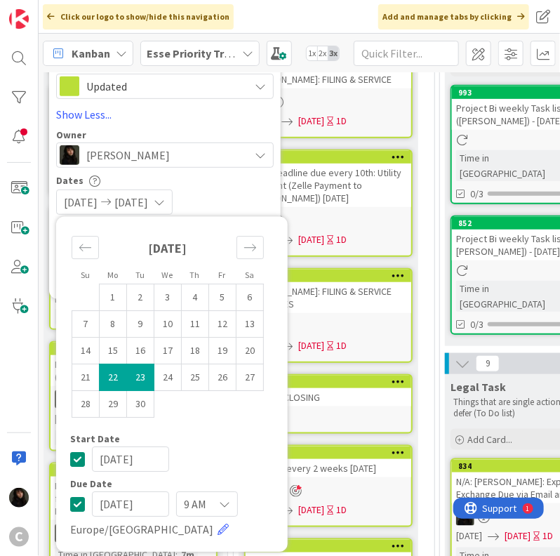
click at [251, 196] on div "[DATE] [DATE]" at bounding box center [165, 201] width 218 height 25
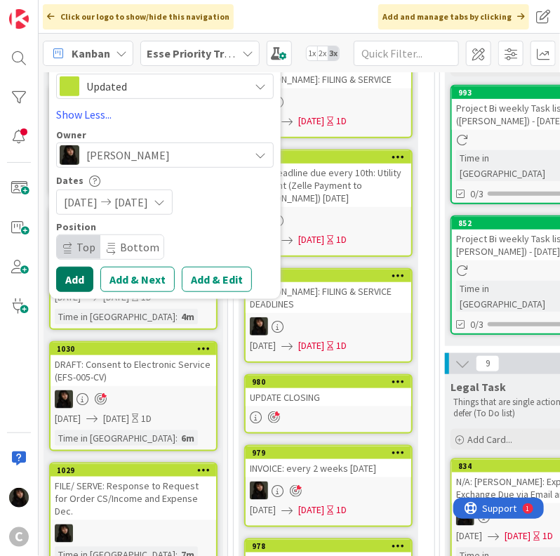
click at [73, 281] on button "Add" at bounding box center [74, 279] width 37 height 25
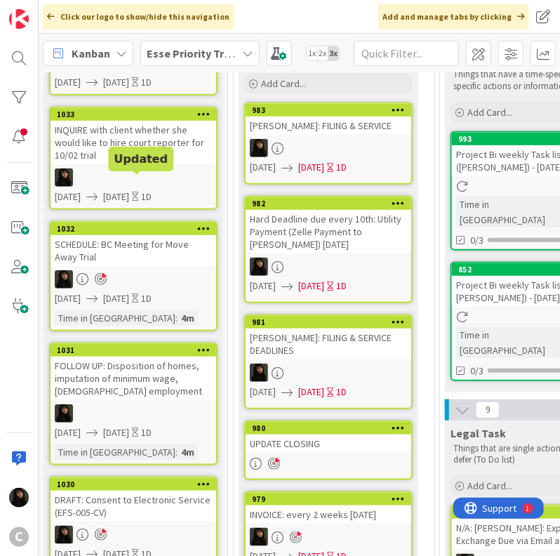
scroll to position [0, 0]
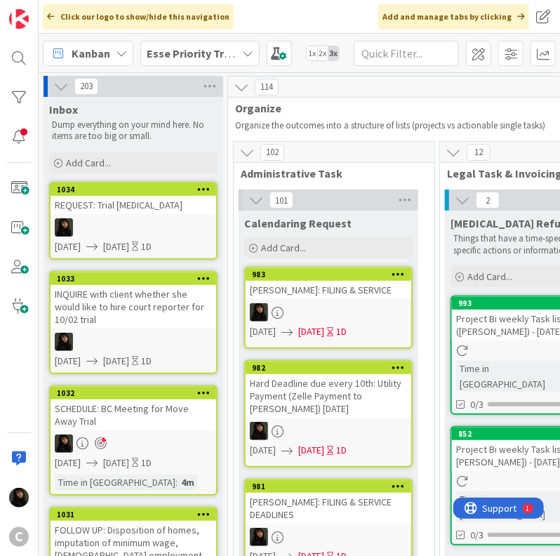
click at [156, 216] on link "1034 REQUEST: Trial [MEDICAL_DATA] [DATE] [DATE] 1D" at bounding box center [133, 221] width 168 height 78
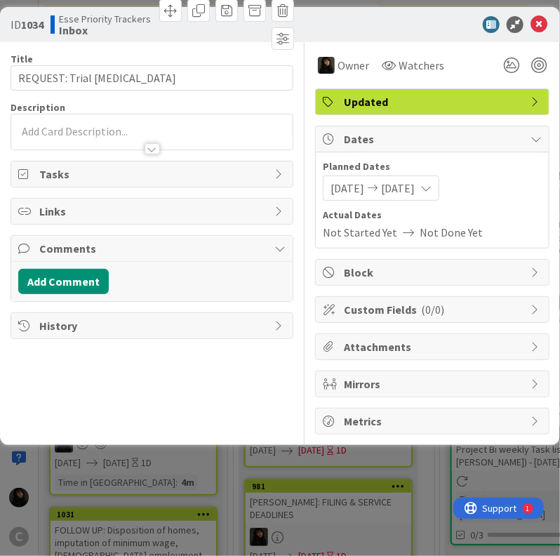
click at [66, 120] on div at bounding box center [151, 131] width 281 height 35
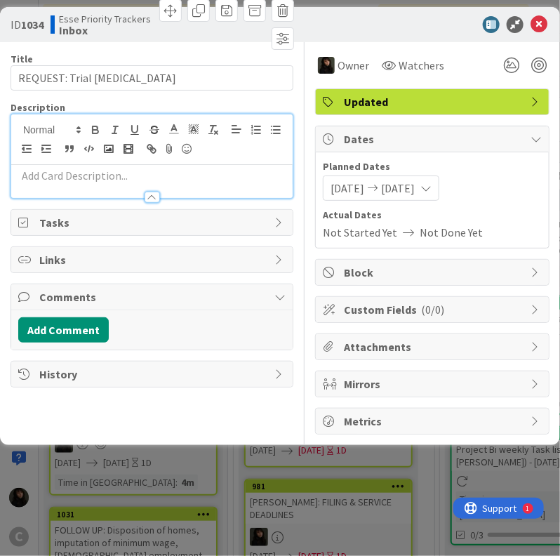
click at [65, 180] on p at bounding box center [151, 176] width 267 height 16
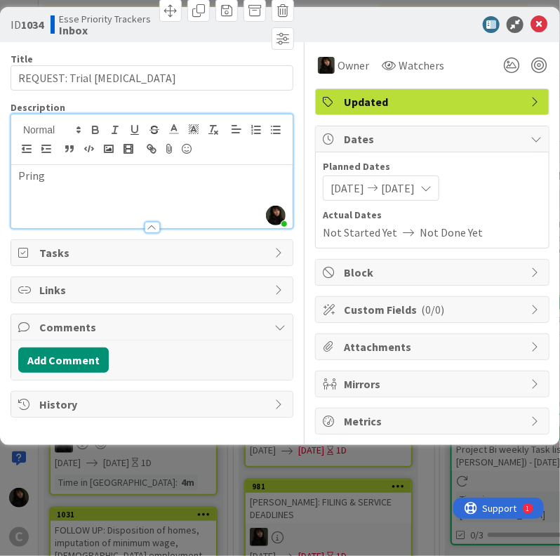
click at [95, 206] on div "Pring" at bounding box center [151, 196] width 281 height 63
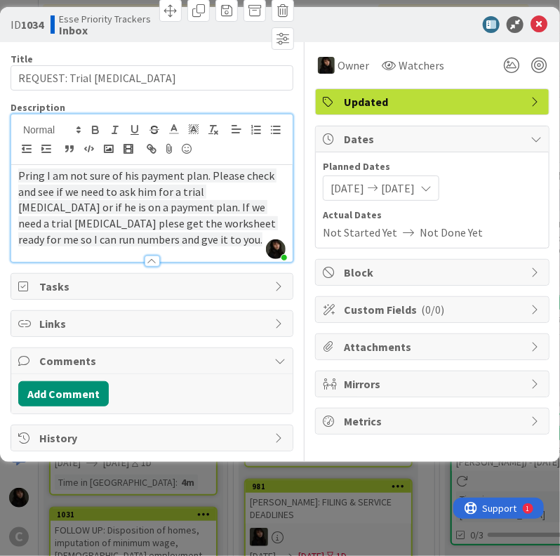
click at [141, 229] on p "Pring I am not sure of his payment plan. Please check and see if we need to ask…" at bounding box center [151, 208] width 267 height 80
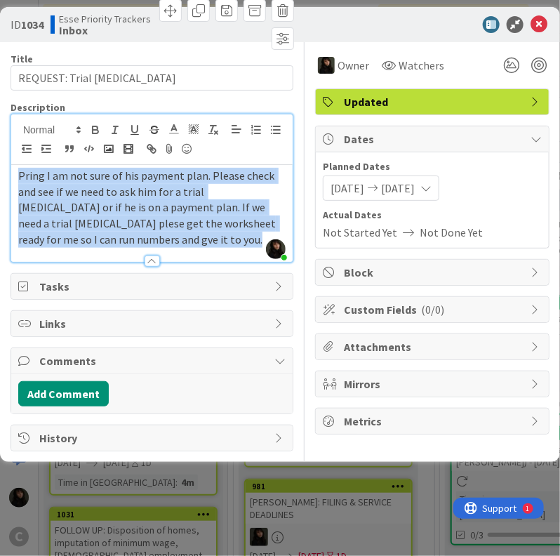
drag, startPoint x: 87, startPoint y: 246, endPoint x: -14, endPoint y: 182, distance: 119.9
click at [0, 182] on html "C Click our logo to show/hide this navigation Add and manage tabs by clicking K…" at bounding box center [280, 278] width 560 height 556
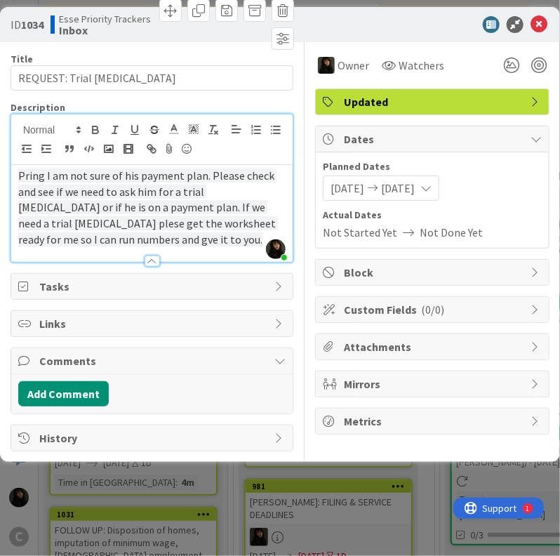
click at [36, 183] on span "Pring I am not sure of his payment plan. Please check and see if we need to ask…" at bounding box center [148, 207] width 260 height 78
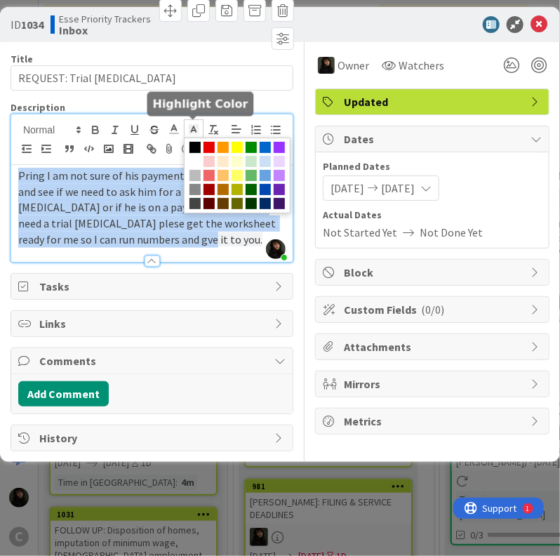
click at [190, 132] on icon at bounding box center [193, 129] width 13 height 13
click at [196, 162] on span at bounding box center [194, 161] width 11 height 11
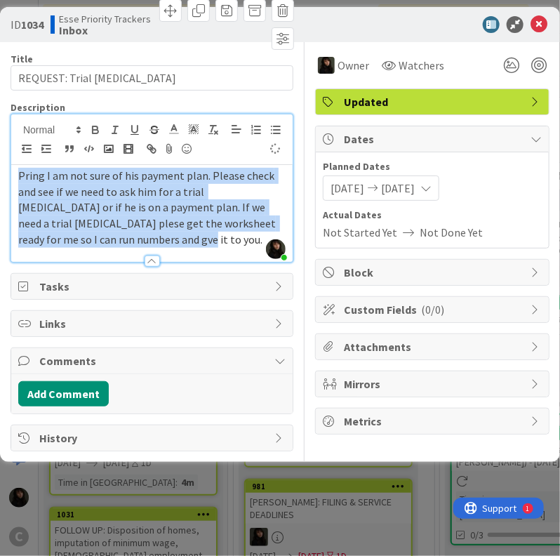
click at [112, 239] on p "Pring I am not sure of his payment plan. Please check and see if we need to ask…" at bounding box center [151, 208] width 267 height 80
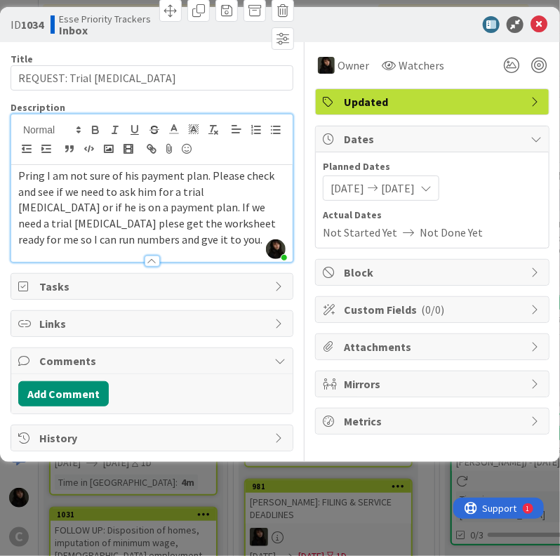
click at [51, 238] on span "Pring I am not sure of his payment plan. Please check and see if we need to ask…" at bounding box center [148, 207] width 260 height 78
click at [52, 238] on span "Pring I am not sure of his payment plan. Please check and see if we need to ask…" at bounding box center [148, 207] width 260 height 78
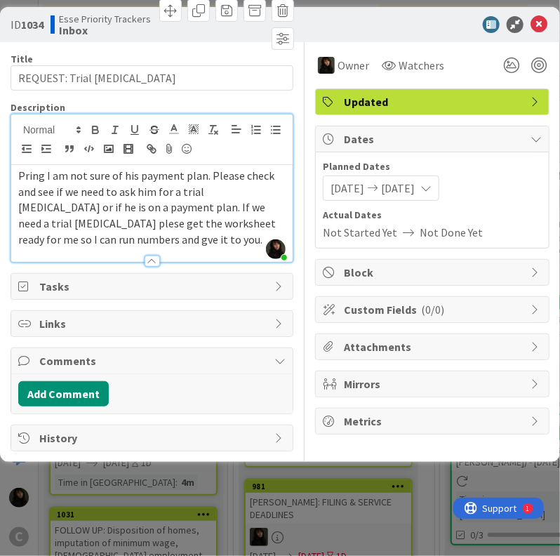
click at [52, 238] on span "Pring I am not sure of his payment plan. Please check and see if we need to ask…" at bounding box center [148, 207] width 260 height 78
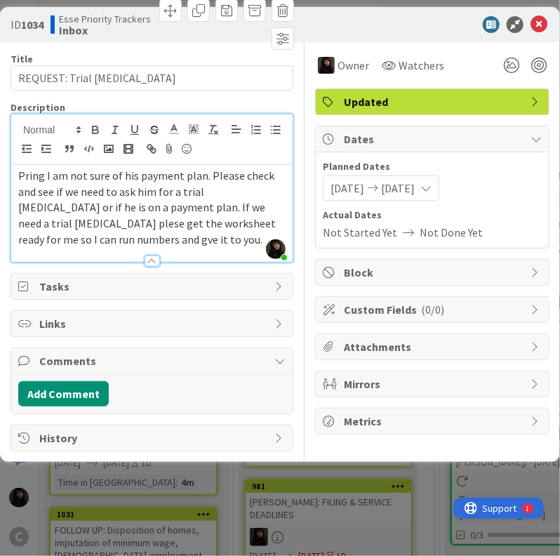
click at [52, 238] on span "Pring I am not sure of his payment plan. Please check and see if we need to ask…" at bounding box center [148, 207] width 260 height 78
click at [539, 27] on icon at bounding box center [538, 24] width 17 height 17
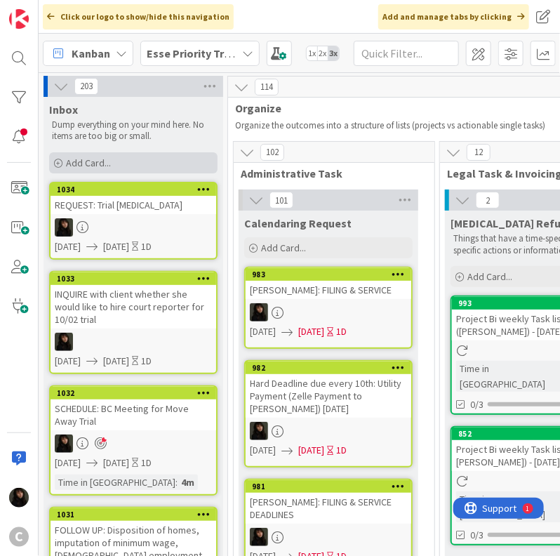
click at [107, 166] on span "Add Card..." at bounding box center [88, 162] width 45 height 13
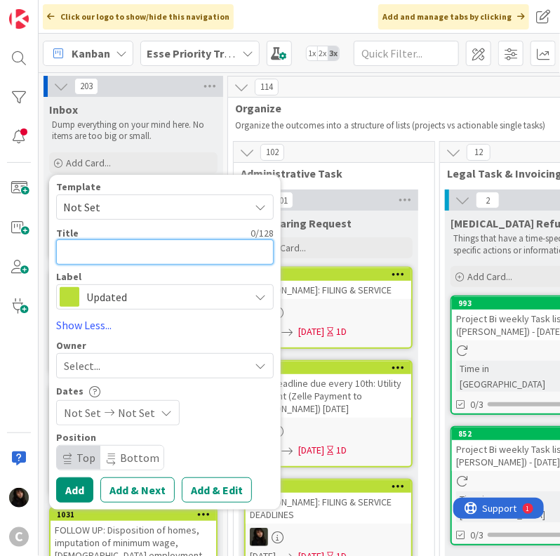
click at [110, 243] on textarea at bounding box center [165, 251] width 218 height 25
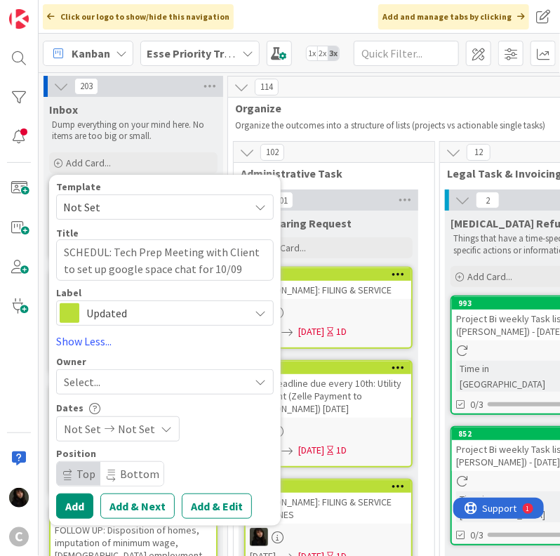
click at [116, 377] on div "Select..." at bounding box center [156, 381] width 185 height 17
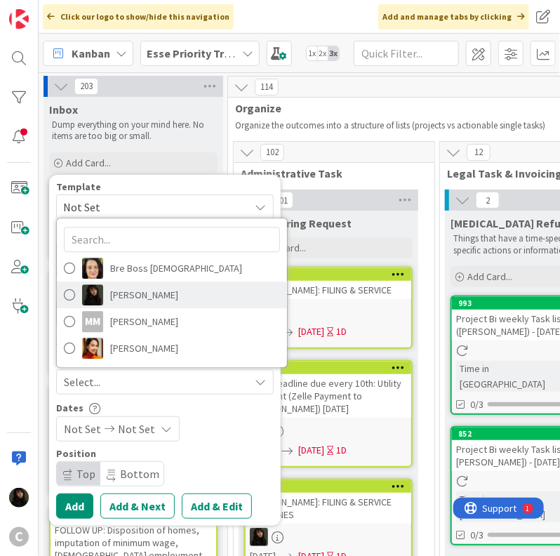
click at [154, 299] on span "[PERSON_NAME]" at bounding box center [144, 294] width 68 height 21
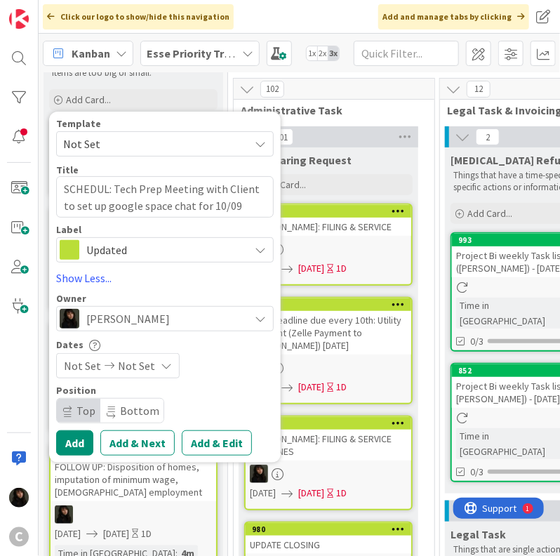
scroll to position [70, 0]
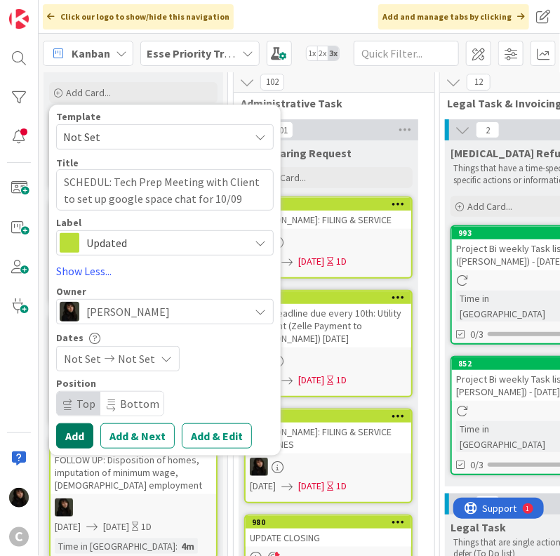
click at [69, 436] on button "Add" at bounding box center [74, 435] width 37 height 25
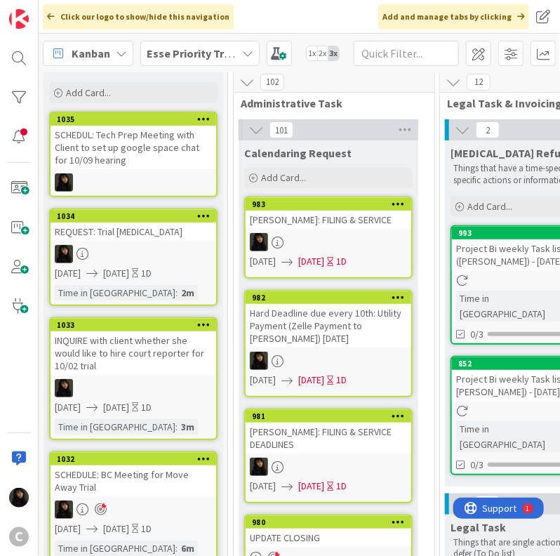
click at [140, 173] on div at bounding box center [134, 182] width 166 height 18
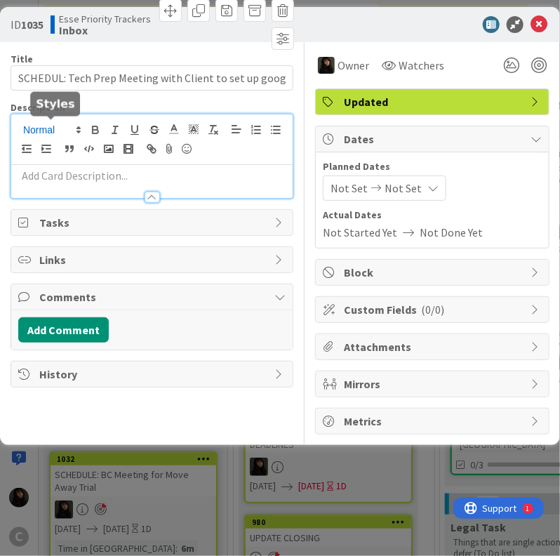
click at [70, 123] on div at bounding box center [151, 156] width 281 height 84
click at [63, 177] on p at bounding box center [151, 176] width 267 height 16
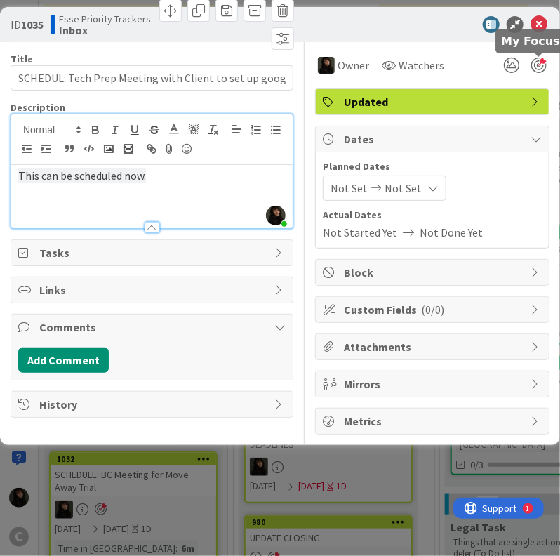
click at [542, 72] on div at bounding box center [538, 65] width 15 height 15
click at [534, 26] on icon at bounding box center [538, 24] width 17 height 17
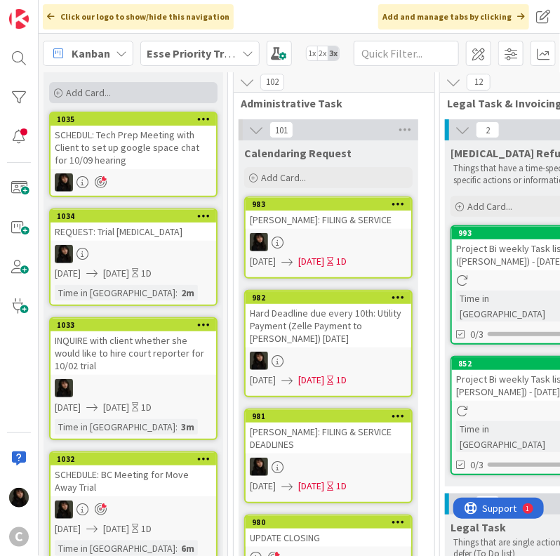
click at [119, 95] on div "Add Card..." at bounding box center [133, 92] width 168 height 21
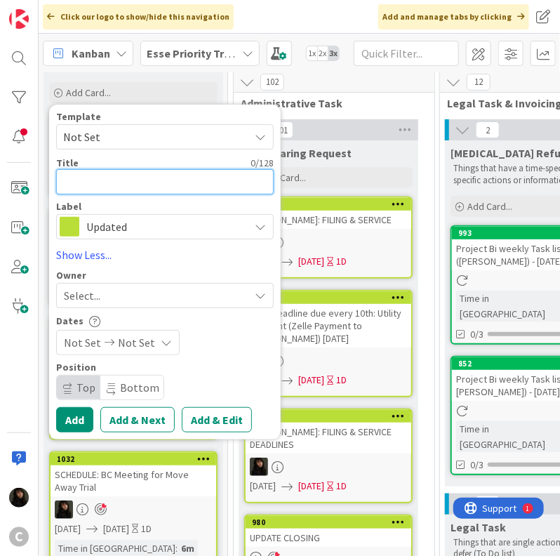
click at [126, 176] on textarea at bounding box center [165, 181] width 218 height 25
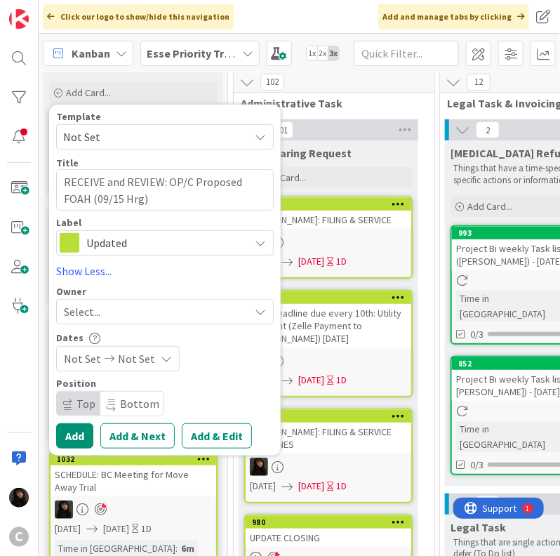
click at [120, 358] on span "Not Set" at bounding box center [136, 358] width 37 height 17
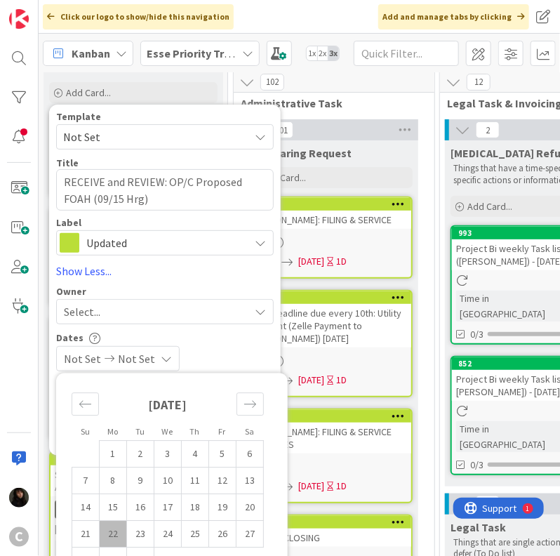
click at [119, 526] on td "22" at bounding box center [113, 534] width 27 height 27
click at [135, 526] on td "23" at bounding box center [140, 534] width 27 height 27
click at [241, 353] on div "[DATE] [DATE]" at bounding box center [165, 358] width 218 height 25
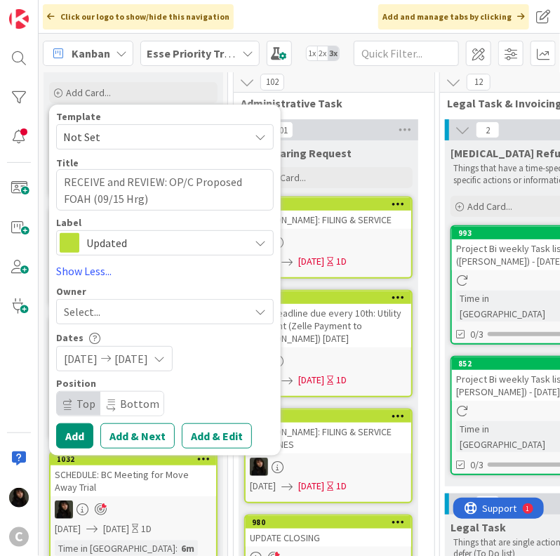
click at [129, 316] on div "Select..." at bounding box center [156, 311] width 185 height 17
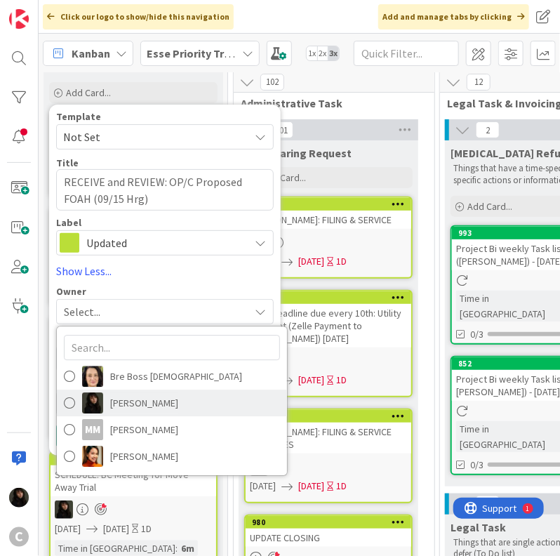
click at [104, 403] on link "[PERSON_NAME]" at bounding box center [172, 402] width 230 height 27
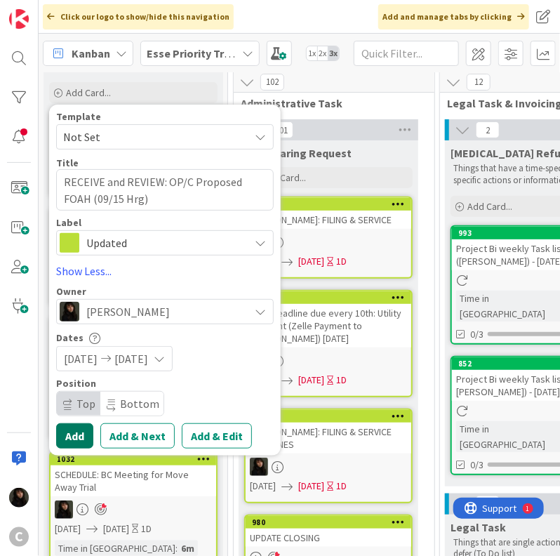
click at [76, 434] on button "Add" at bounding box center [74, 435] width 37 height 25
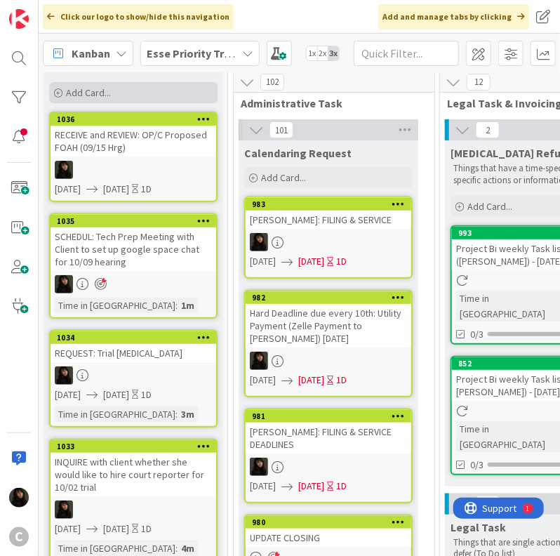
click at [123, 96] on div "Add Card..." at bounding box center [133, 92] width 168 height 21
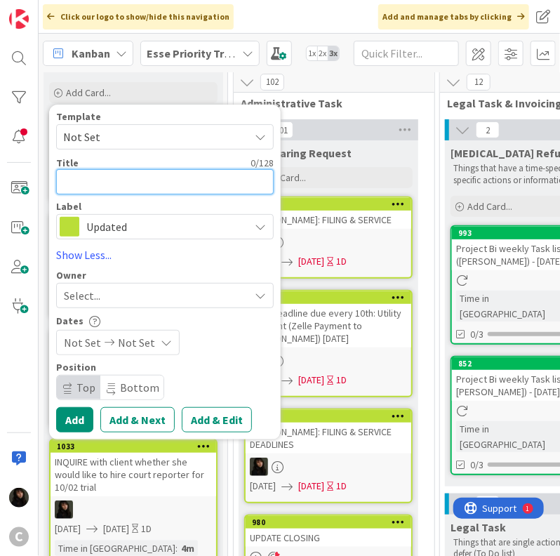
click at [125, 180] on textarea at bounding box center [165, 181] width 218 height 25
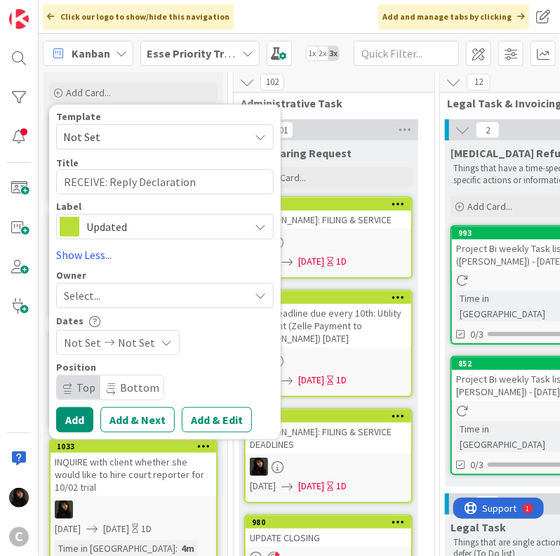
click at [171, 294] on div "Select..." at bounding box center [156, 295] width 185 height 17
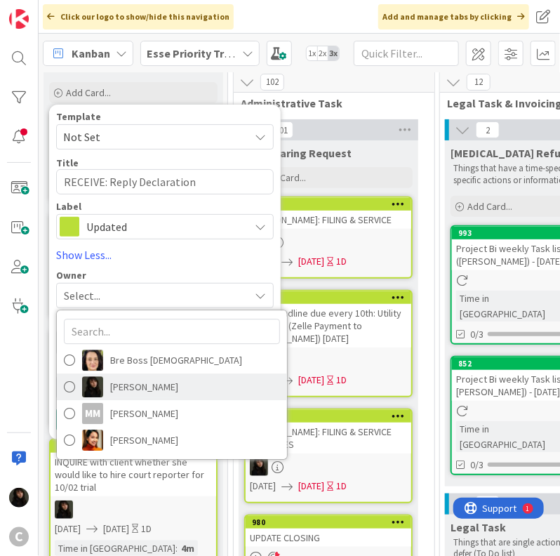
click at [118, 381] on span "[PERSON_NAME]" at bounding box center [144, 386] width 68 height 21
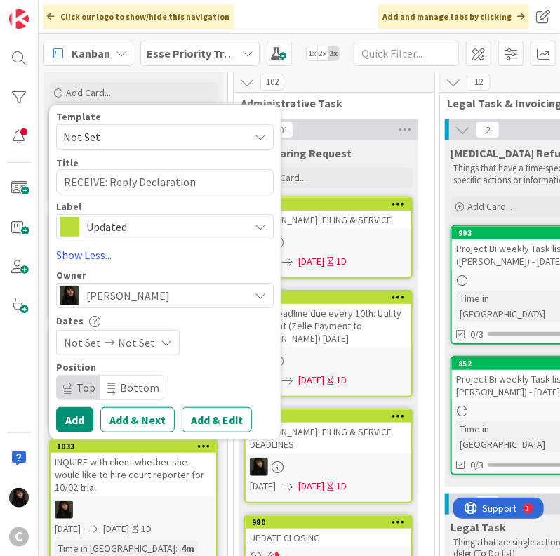
click at [140, 347] on span "Not Set" at bounding box center [136, 342] width 37 height 17
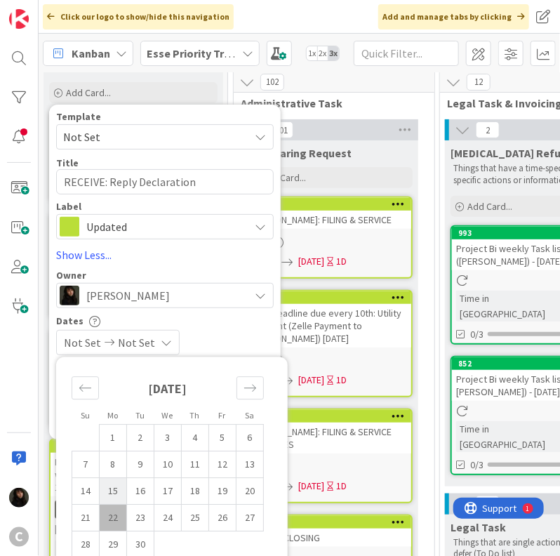
click at [119, 502] on td "15" at bounding box center [113, 490] width 27 height 27
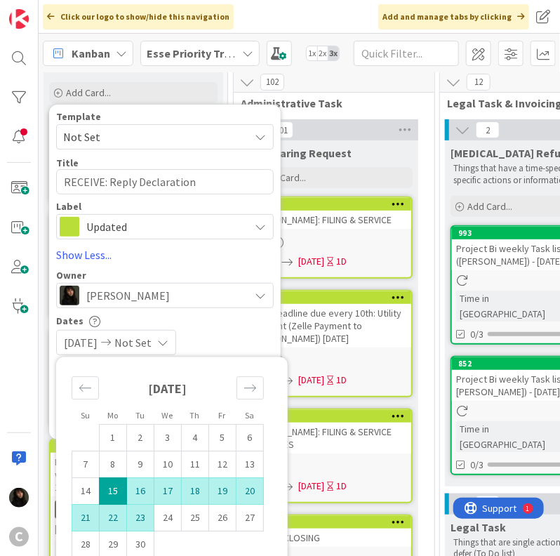
click at [139, 510] on td "23" at bounding box center [140, 517] width 27 height 27
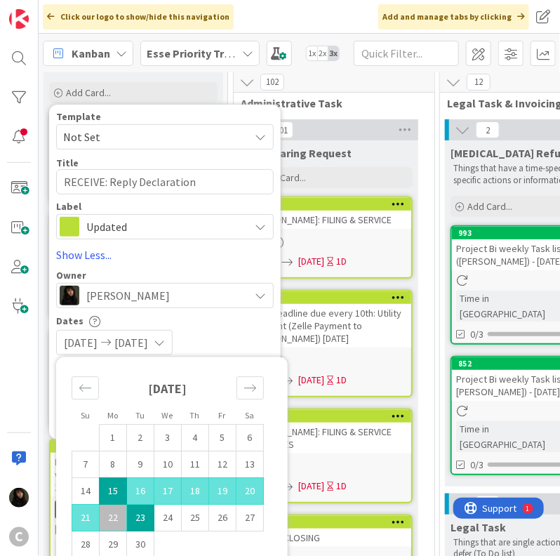
click at [117, 485] on td "15" at bounding box center [113, 490] width 27 height 27
click at [135, 516] on td "23" at bounding box center [140, 517] width 27 height 27
click at [116, 486] on td "15" at bounding box center [113, 490] width 27 height 27
click at [131, 521] on td "23" at bounding box center [140, 517] width 27 height 27
click at [241, 527] on td "27" at bounding box center [249, 517] width 27 height 27
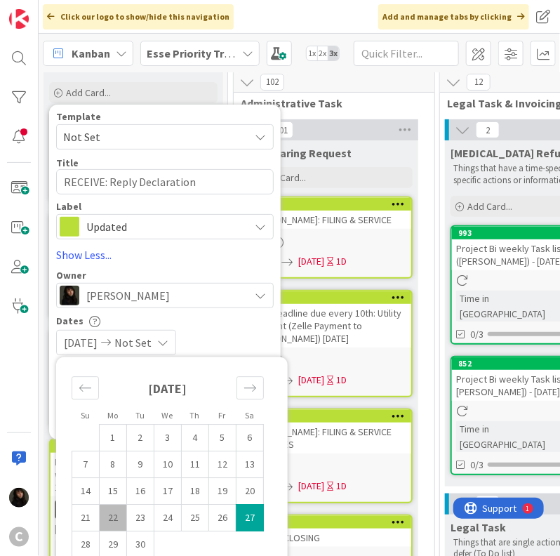
click at [109, 515] on td "22" at bounding box center [113, 517] width 27 height 27
click at [146, 521] on td "23" at bounding box center [140, 517] width 27 height 27
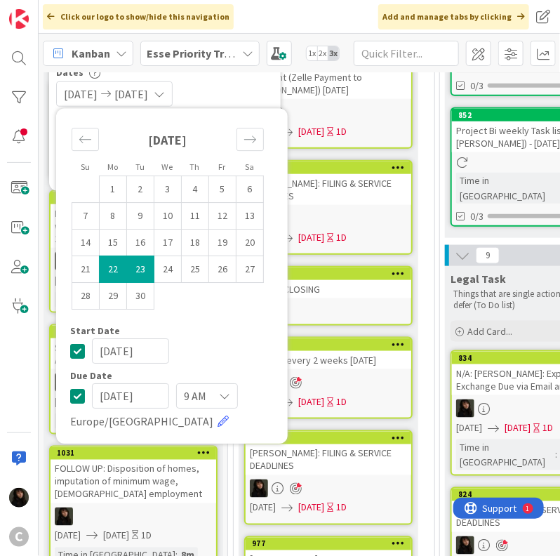
scroll to position [351, 0]
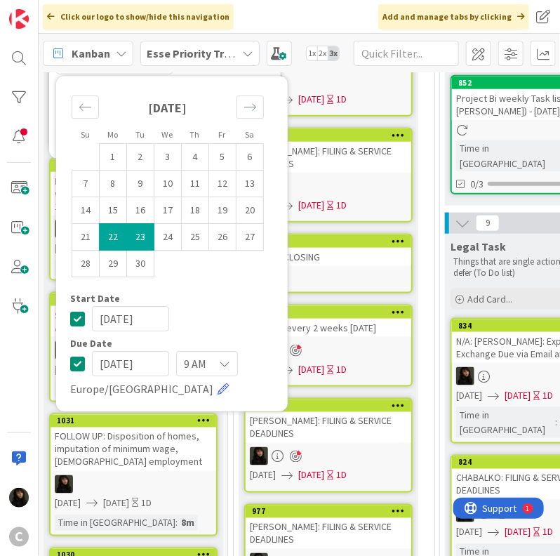
click at [255, 297] on div "Start Date" at bounding box center [171, 298] width 203 height 10
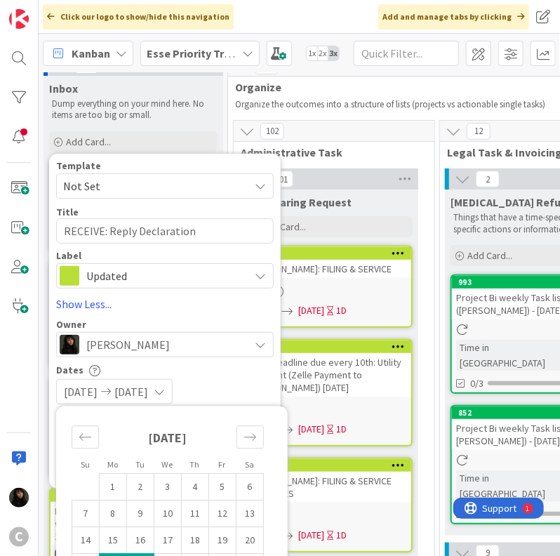
scroll to position [0, 0]
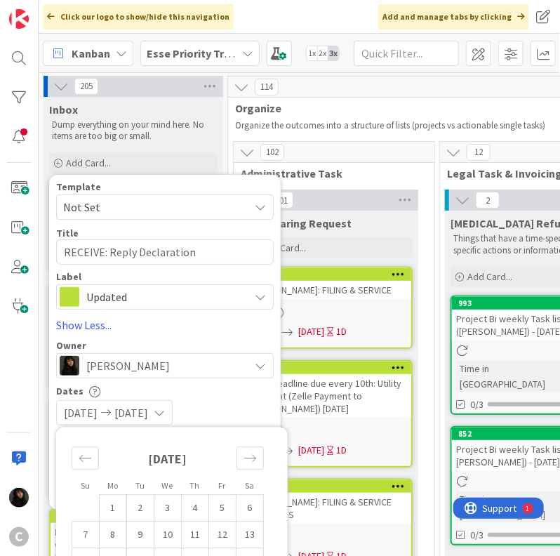
click at [240, 400] on div "[DATE] [DATE]" at bounding box center [165, 412] width 218 height 25
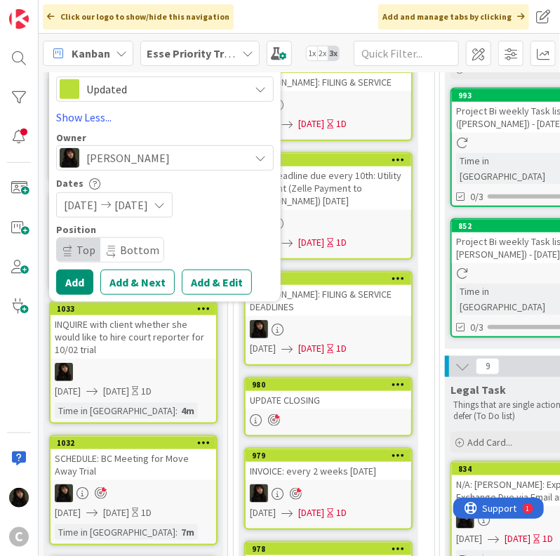
scroll to position [211, 0]
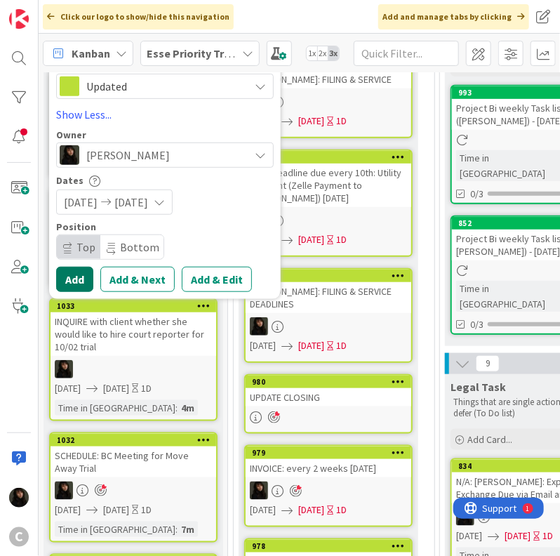
click at [74, 281] on button "Add" at bounding box center [74, 279] width 37 height 25
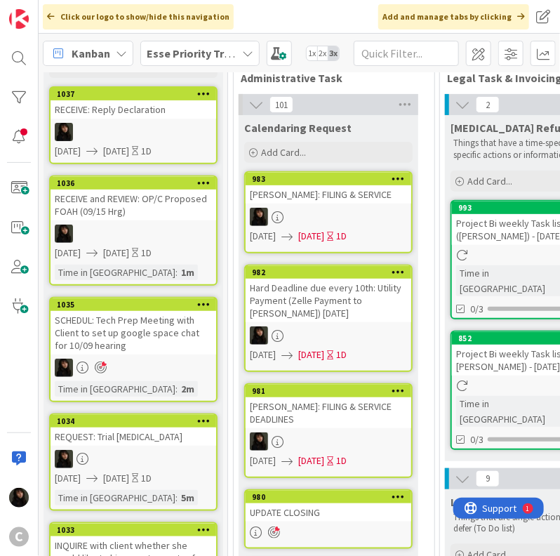
scroll to position [70, 0]
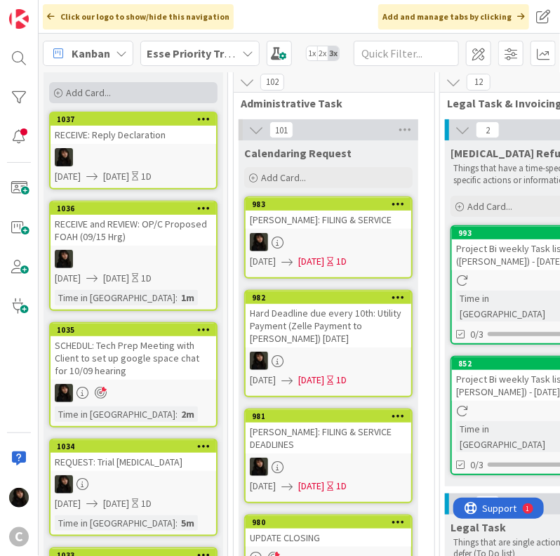
click at [95, 89] on span "Add Card..." at bounding box center [88, 92] width 45 height 13
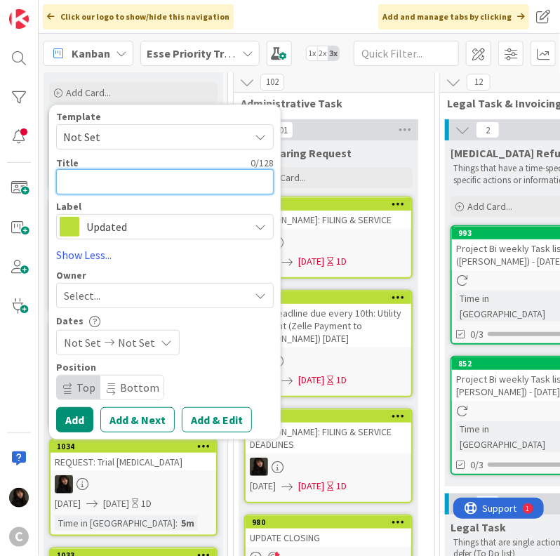
click at [87, 178] on textarea at bounding box center [165, 181] width 218 height 25
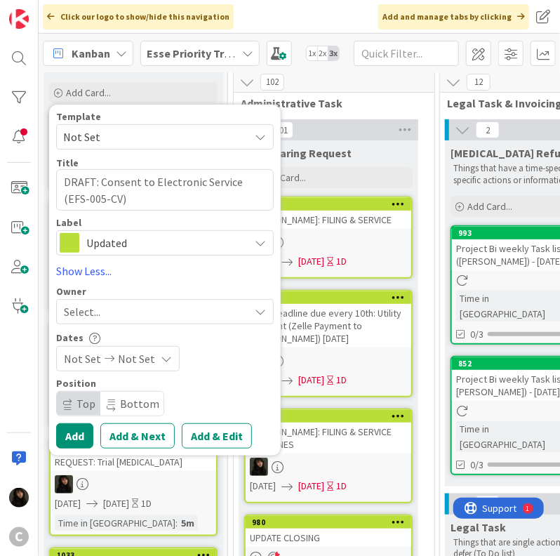
click at [93, 303] on span "Select..." at bounding box center [82, 311] width 36 height 17
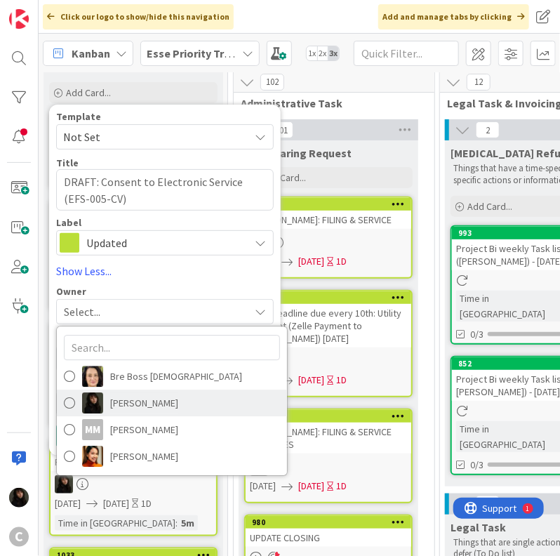
click at [135, 393] on span "[PERSON_NAME]" at bounding box center [144, 402] width 68 height 21
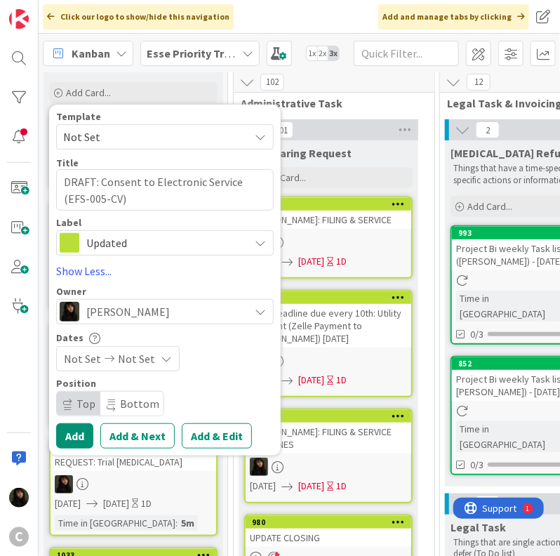
click at [137, 359] on span "Not Set" at bounding box center [136, 358] width 37 height 17
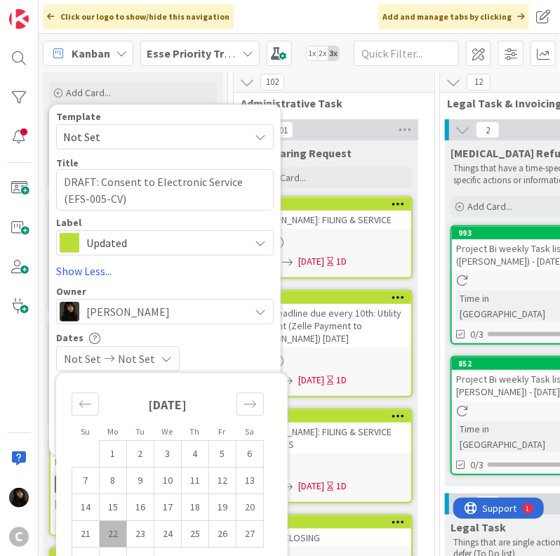
click at [112, 532] on td "22" at bounding box center [113, 534] width 27 height 27
click at [144, 535] on td "23" at bounding box center [140, 534] width 27 height 27
click at [248, 356] on div "[DATE] [DATE]" at bounding box center [165, 358] width 218 height 25
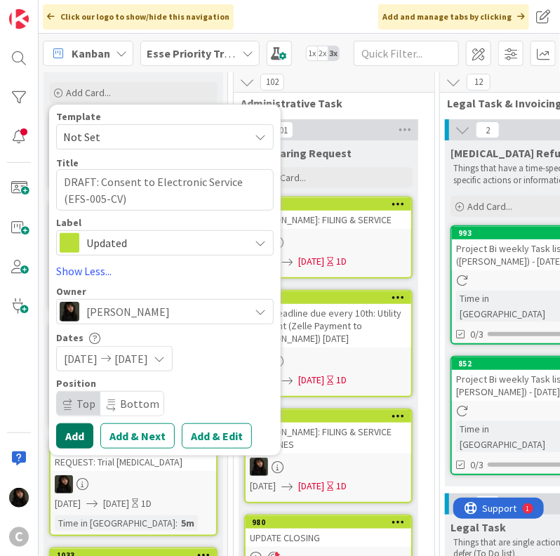
click at [74, 439] on button "Add" at bounding box center [74, 435] width 37 height 25
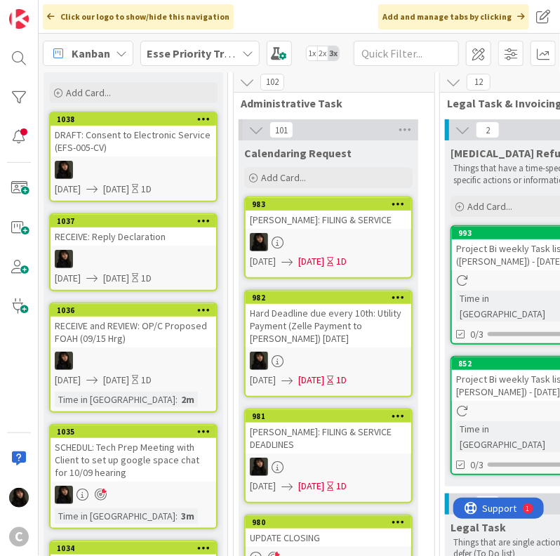
click at [160, 162] on div at bounding box center [134, 170] width 166 height 18
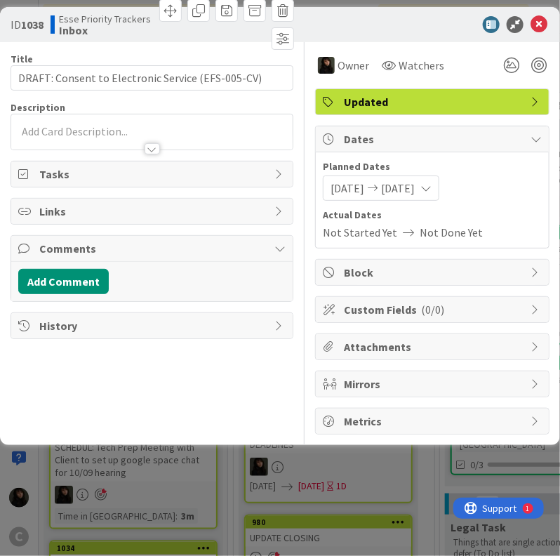
click at [56, 135] on div at bounding box center [151, 142] width 281 height 15
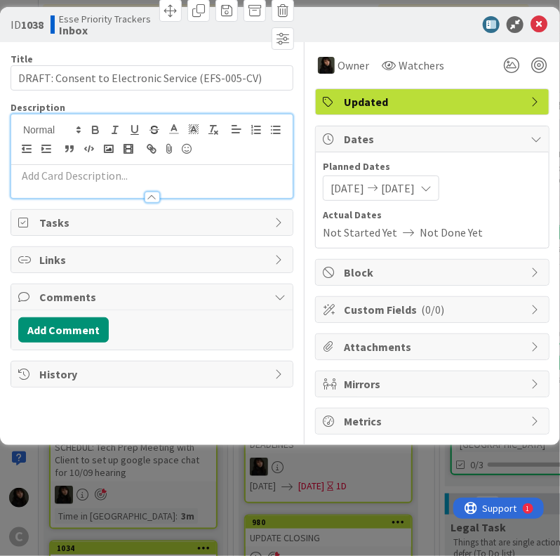
click at [53, 201] on div "Title 49 / 128 DRAFT: Consent to Electronic Service (EFS-005-CV) Description Ow…" at bounding box center [152, 238] width 283 height 392
click at [55, 180] on p at bounding box center [151, 176] width 267 height 16
click at [62, 179] on p at bounding box center [151, 176] width 267 height 16
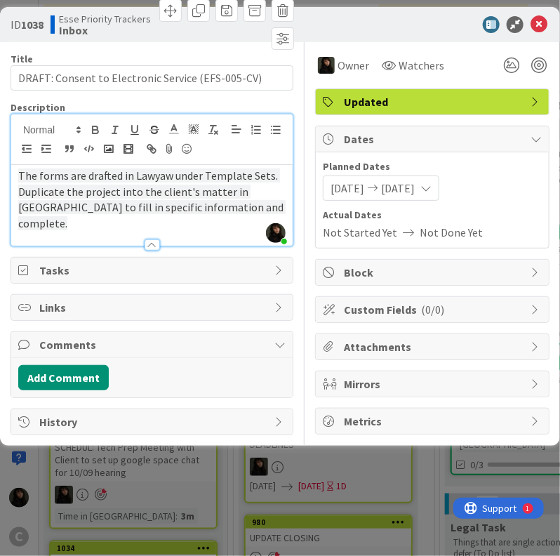
click at [248, 231] on div at bounding box center [151, 238] width 281 height 15
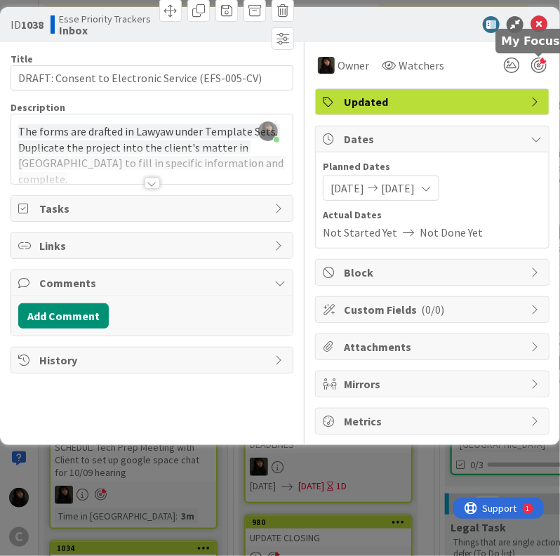
click at [544, 63] on div at bounding box center [538, 65] width 15 height 15
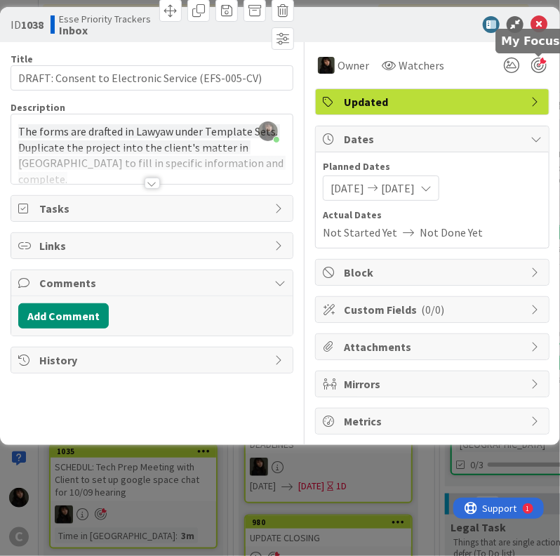
click at [538, 61] on div at bounding box center [538, 65] width 15 height 15
click at [542, 66] on div at bounding box center [538, 65] width 15 height 15
click at [259, 169] on div at bounding box center [151, 166] width 281 height 36
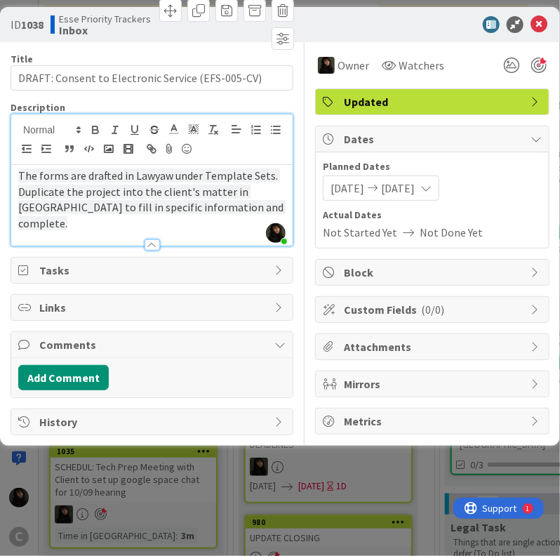
click at [222, 210] on p "The forms are drafted in Lawyaw under Template Sets. Duplicate the project into…" at bounding box center [151, 200] width 267 height 64
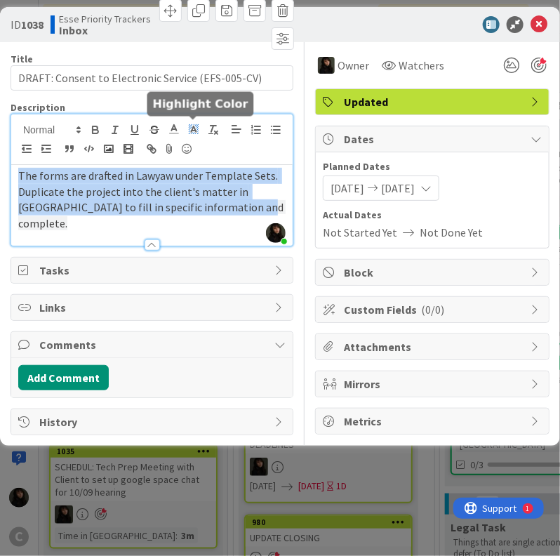
click at [191, 125] on rect at bounding box center [191, 125] width 1 height 1
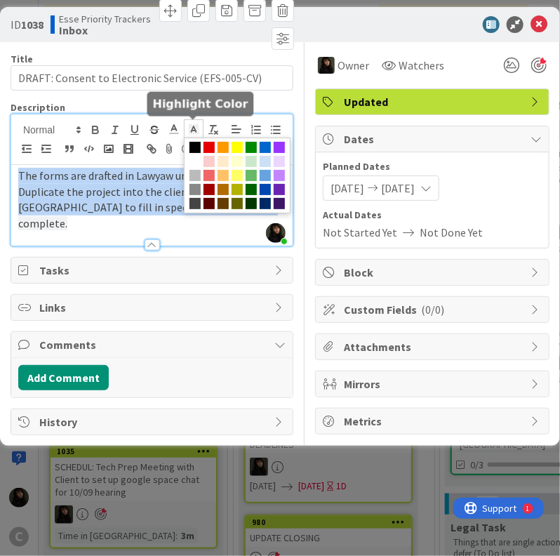
click at [196, 166] on span at bounding box center [237, 176] width 107 height 76
click at [196, 161] on span at bounding box center [194, 161] width 11 height 11
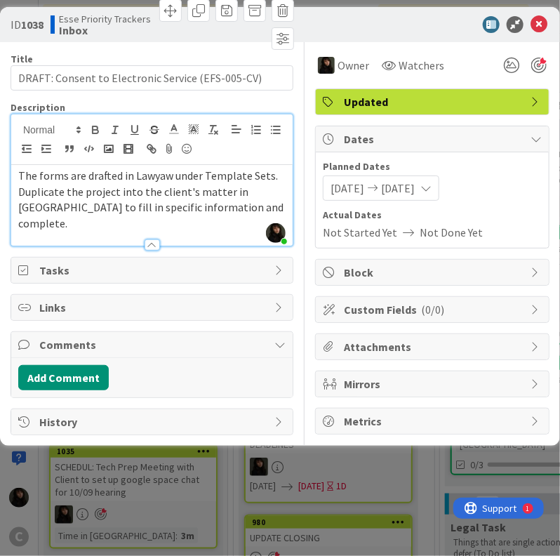
click at [233, 231] on div at bounding box center [151, 238] width 281 height 15
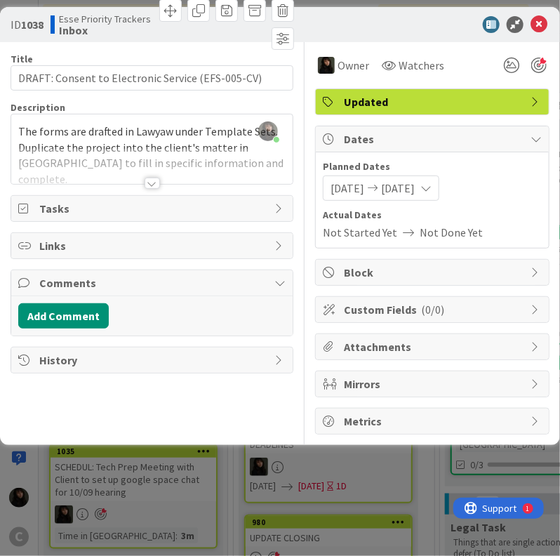
click at [236, 168] on div at bounding box center [151, 166] width 281 height 36
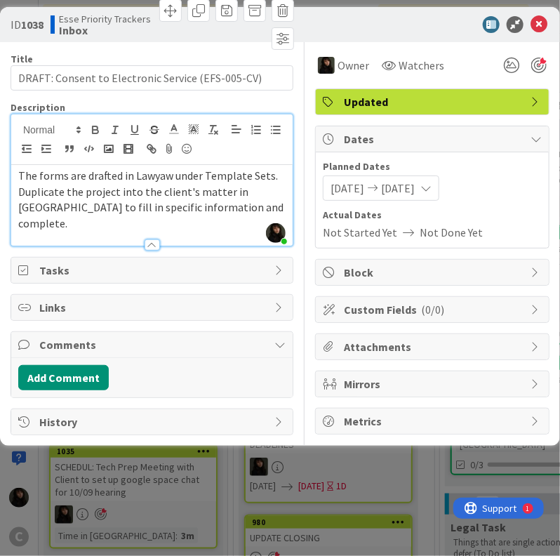
click at [234, 203] on p "The forms are drafted in Lawyaw under Template Sets. Duplicate the project into…" at bounding box center [151, 200] width 267 height 64
click at [219, 203] on span "The forms are drafted in Lawyaw under Template Sets. Duplicate the project into…" at bounding box center [151, 199] width 267 height 62
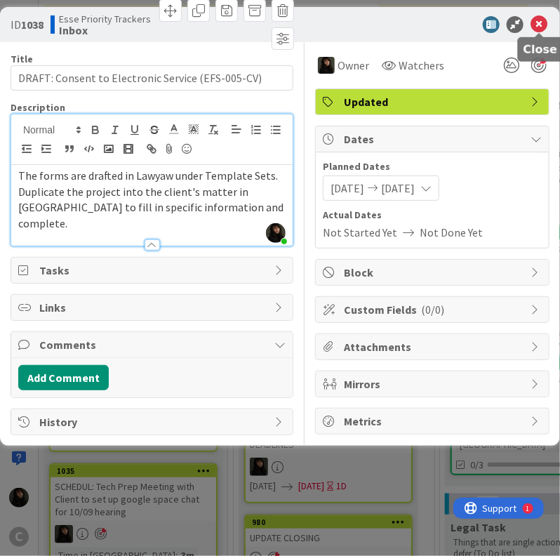
click at [539, 22] on icon at bounding box center [538, 24] width 17 height 17
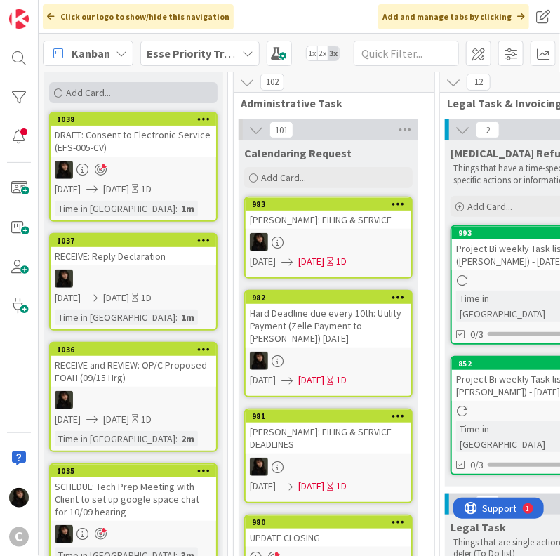
click at [104, 92] on span "Add Card..." at bounding box center [88, 92] width 45 height 13
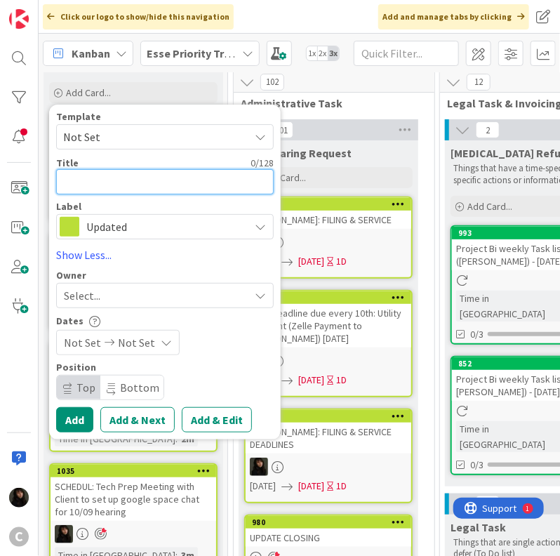
click at [127, 189] on textarea at bounding box center [165, 181] width 218 height 25
paste textarea "DRAFT: Consent to Electronic Service (EFS-005-CV)"
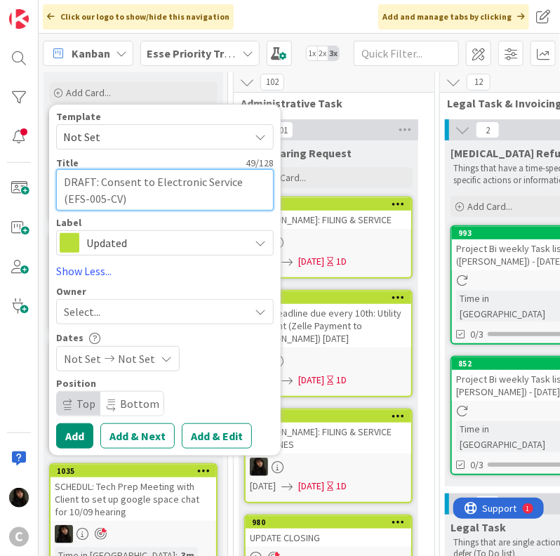
click at [120, 202] on textarea "DRAFT: Consent to Electronic Service (EFS-005-CV)" at bounding box center [165, 190] width 218 height 42
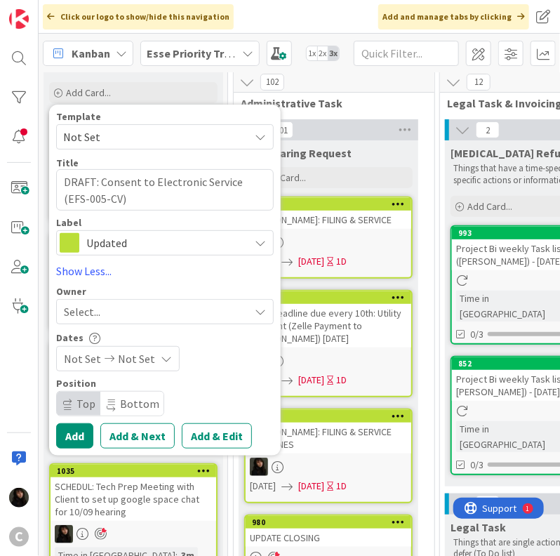
click at [128, 314] on div "Select..." at bounding box center [156, 311] width 185 height 17
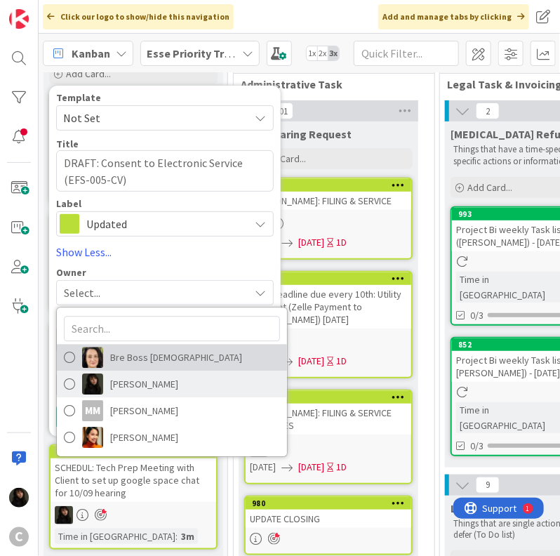
scroll to position [104, 0]
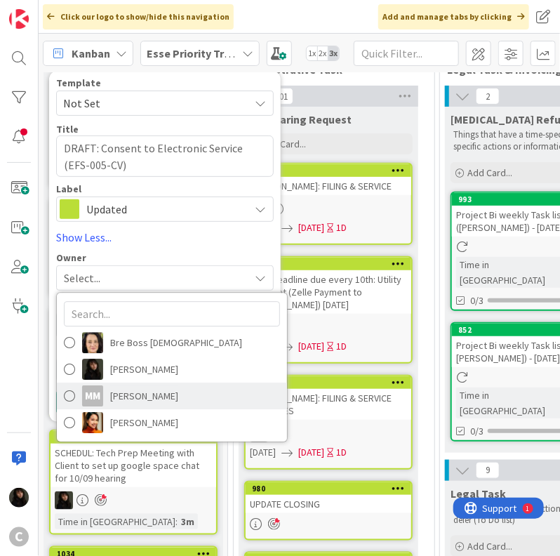
click at [133, 401] on span "[PERSON_NAME]" at bounding box center [144, 395] width 68 height 21
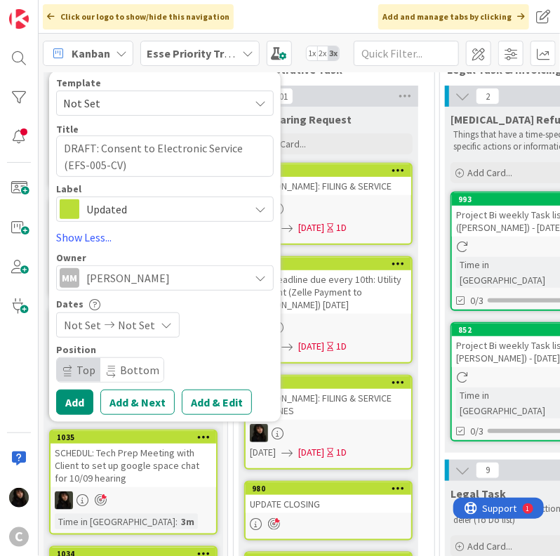
click at [116, 279] on span "[PERSON_NAME]" at bounding box center [128, 277] width 84 height 17
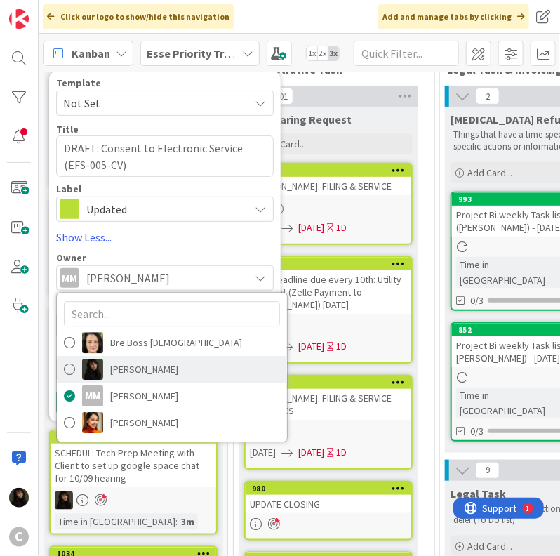
click at [135, 370] on span "[PERSON_NAME]" at bounding box center [144, 369] width 68 height 21
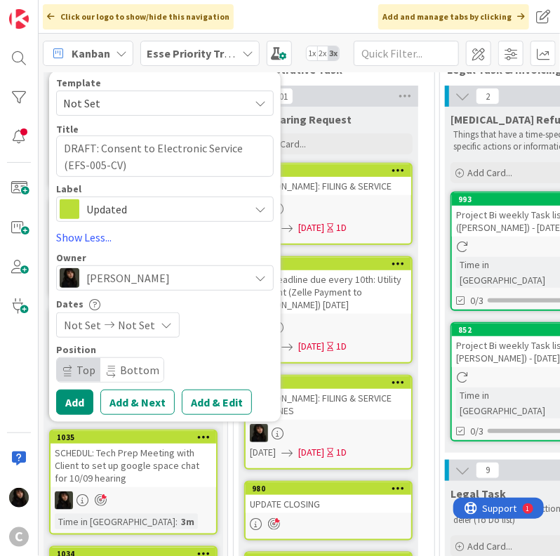
click at [132, 317] on span "Not Set" at bounding box center [136, 324] width 37 height 17
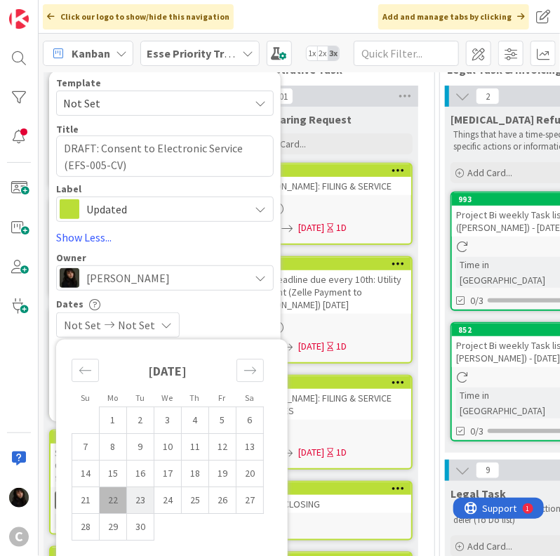
drag, startPoint x: 116, startPoint y: 506, endPoint x: 140, endPoint y: 499, distance: 25.5
click at [117, 505] on td "22" at bounding box center [113, 500] width 27 height 27
click at [141, 498] on td "23" at bounding box center [140, 500] width 27 height 27
click at [261, 311] on div "Dates [DATE] [DATE] Su Mo Tu We Th Fr Sa [DATE] 1 2 3 4 5 6 7 8 9 10 11 12 13 1…" at bounding box center [165, 318] width 218 height 40
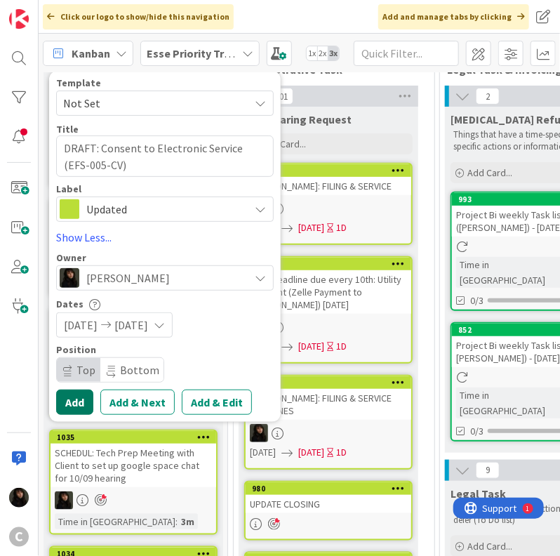
click at [73, 401] on button "Add" at bounding box center [74, 401] width 37 height 25
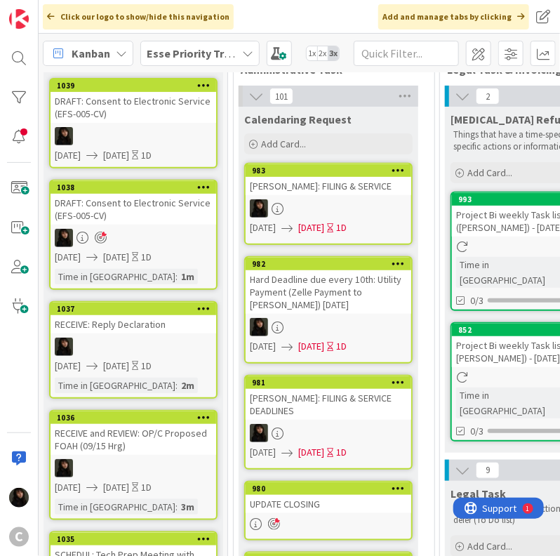
scroll to position [0, 0]
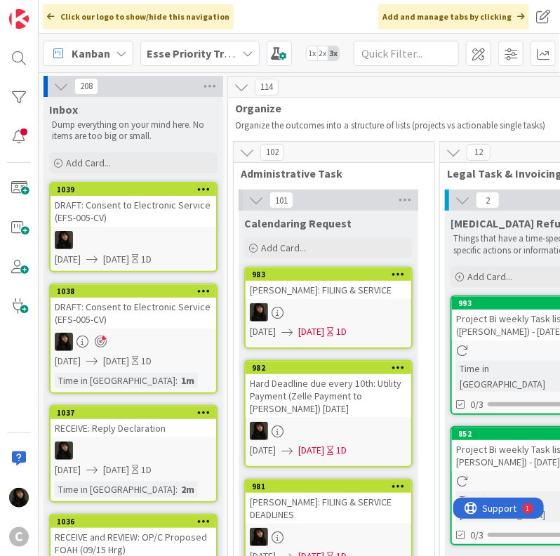
click at [144, 249] on link "1039 DRAFT: Consent to Electronic Service (EFS-005-CV) [DATE] [DATE] 1D" at bounding box center [133, 227] width 168 height 91
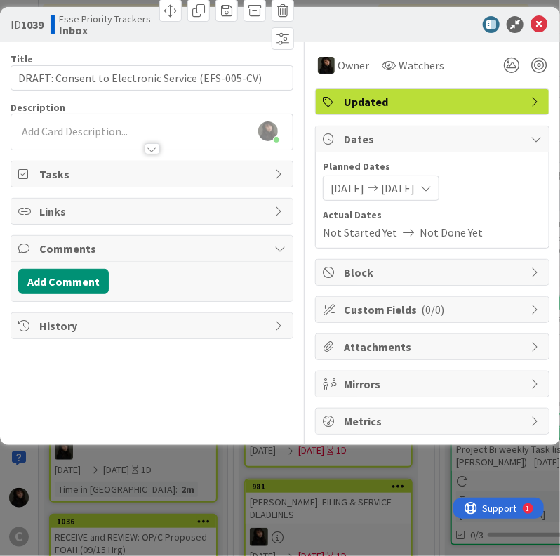
click at [126, 133] on div "[PERSON_NAME] just joined" at bounding box center [151, 131] width 281 height 35
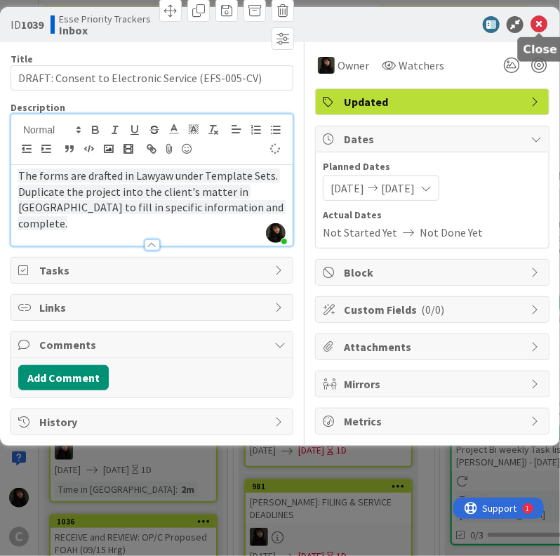
click at [538, 32] on body "C Click our logo to show/hide this navigation Add and manage tabs by clicking K…" at bounding box center [280, 278] width 560 height 556
click at [538, 29] on icon at bounding box center [538, 24] width 17 height 17
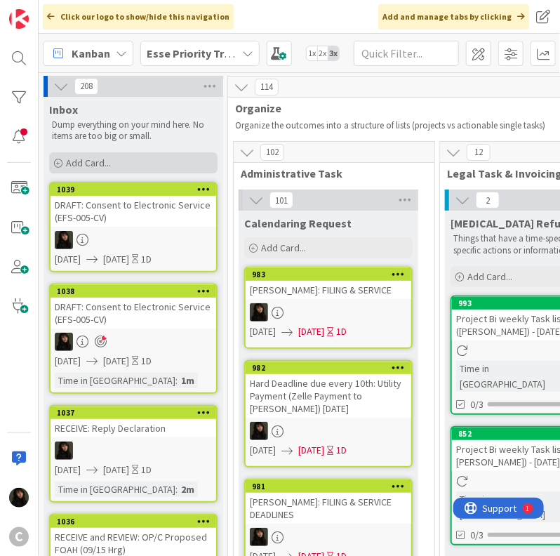
click at [87, 161] on span "Add Card..." at bounding box center [88, 162] width 45 height 13
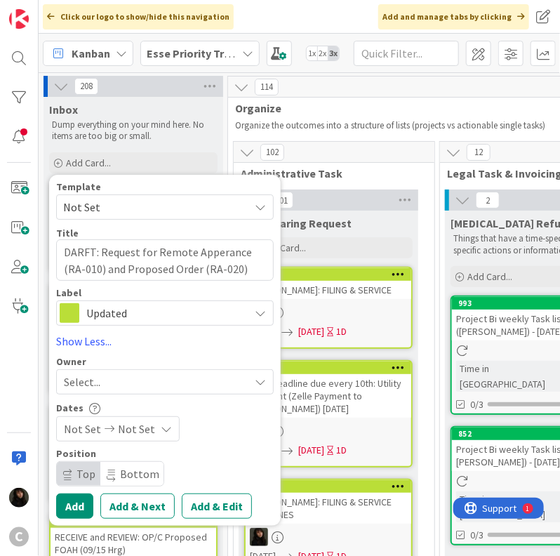
click at [115, 382] on div "Select..." at bounding box center [156, 381] width 185 height 17
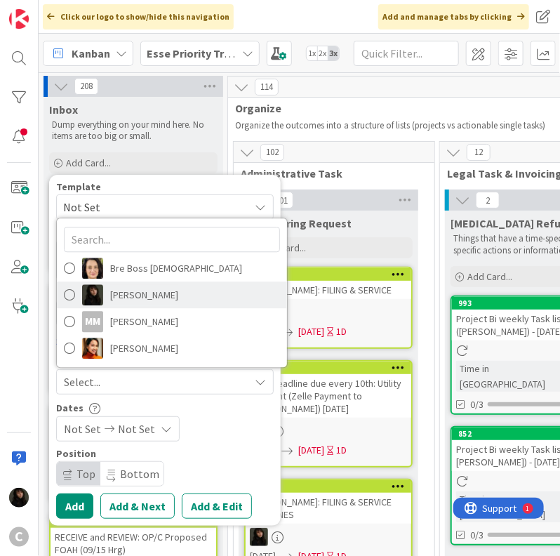
click at [141, 293] on span "[PERSON_NAME]" at bounding box center [144, 294] width 68 height 21
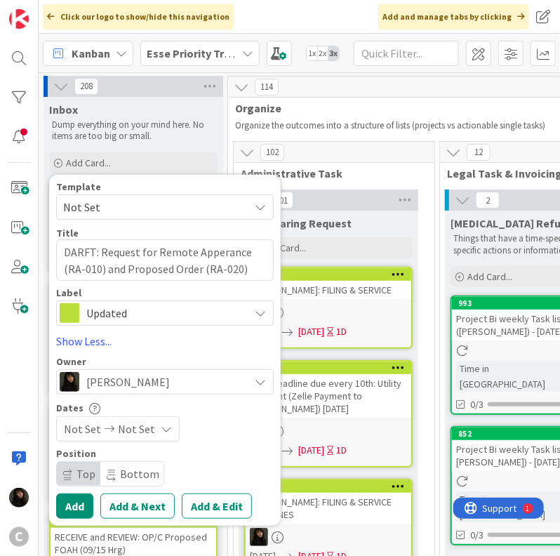
click at [129, 429] on span "Not Set" at bounding box center [136, 428] width 37 height 17
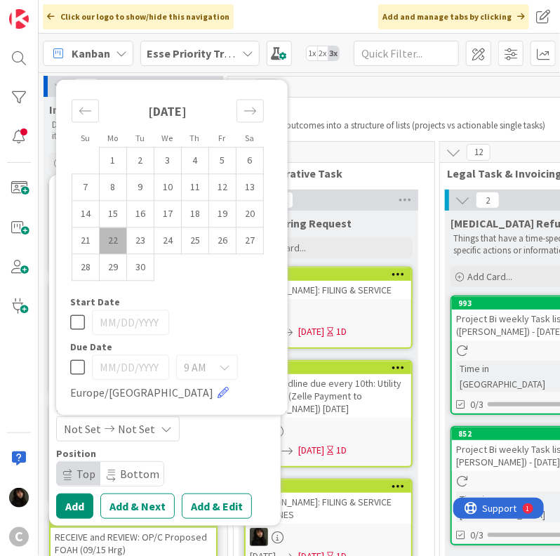
click at [118, 235] on td "22" at bounding box center [113, 240] width 27 height 27
click at [144, 238] on td "23" at bounding box center [140, 240] width 27 height 27
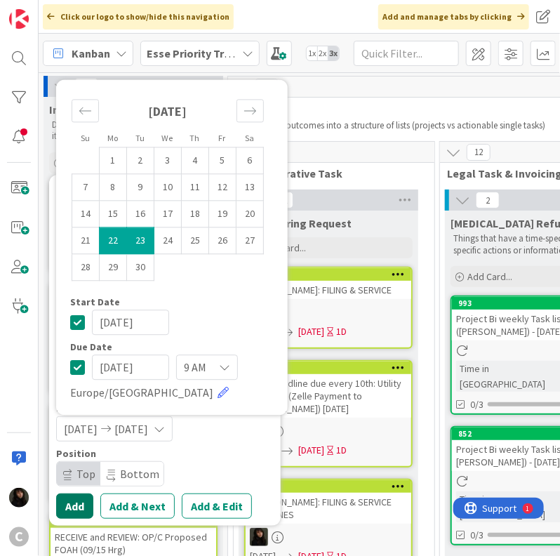
click at [69, 509] on button "Add" at bounding box center [74, 505] width 37 height 25
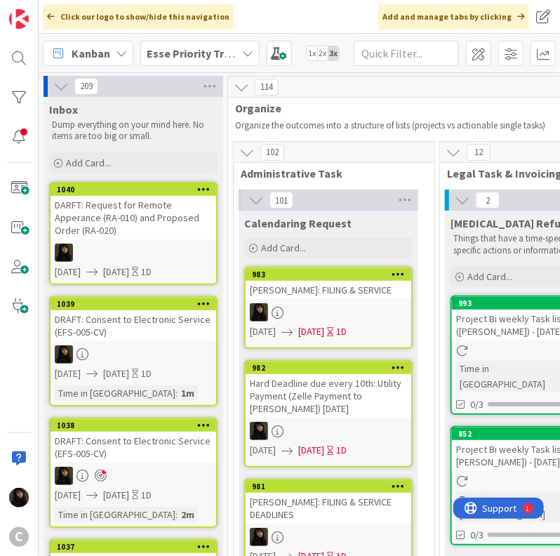
click at [100, 249] on link "1040 DARFT: Request for Remote Apperance (RA-010) and Proposed Order (RA-020) […" at bounding box center [133, 233] width 168 height 103
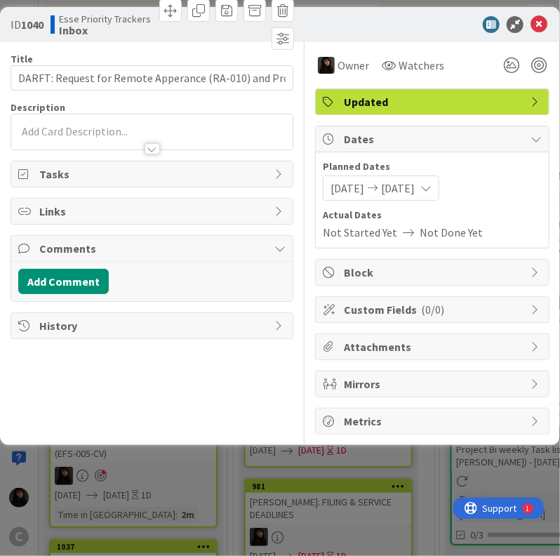
click at [67, 130] on p at bounding box center [151, 132] width 267 height 16
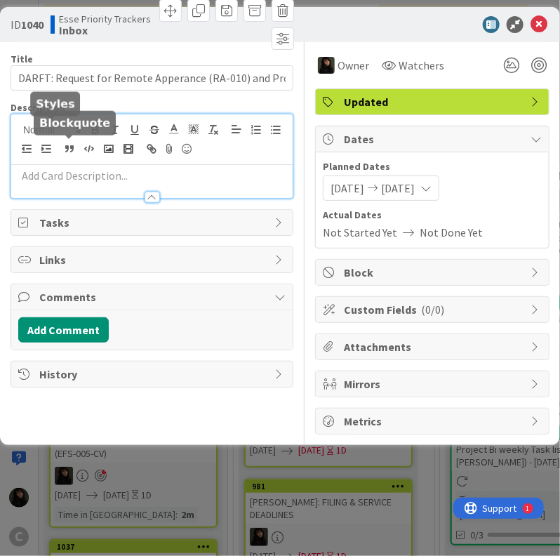
click at [59, 173] on p at bounding box center [151, 176] width 267 height 16
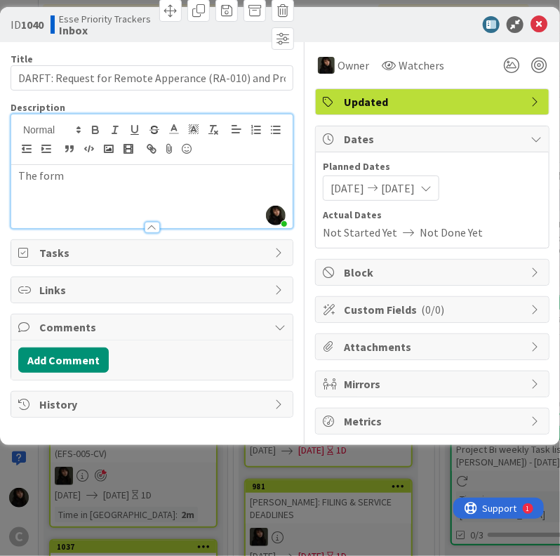
click at [102, 176] on p "The form" at bounding box center [151, 176] width 267 height 16
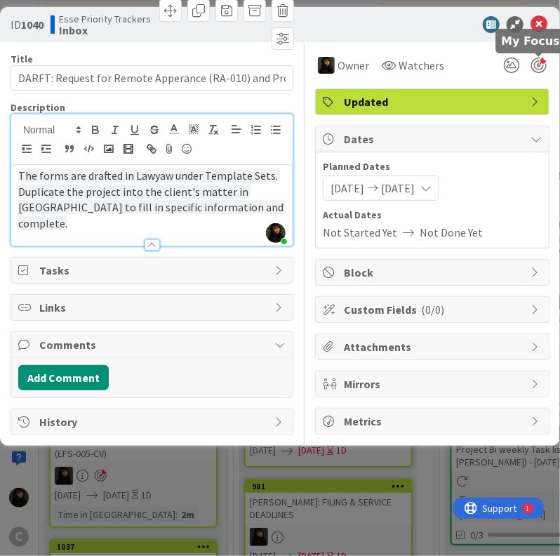
click at [538, 63] on div at bounding box center [538, 65] width 15 height 15
click at [538, 27] on icon at bounding box center [538, 24] width 17 height 17
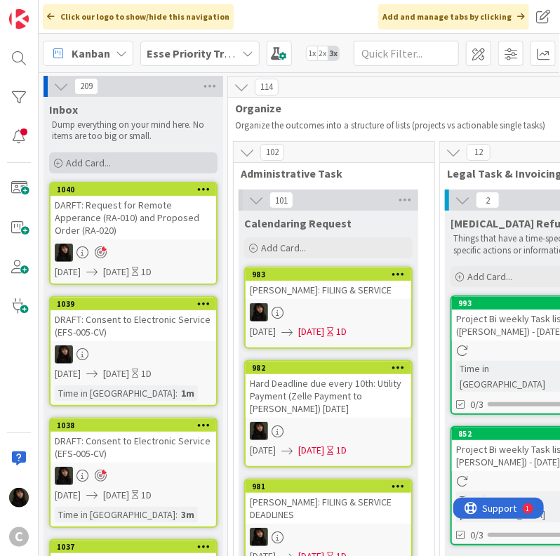
click at [102, 168] on div "Add Card..." at bounding box center [133, 162] width 168 height 21
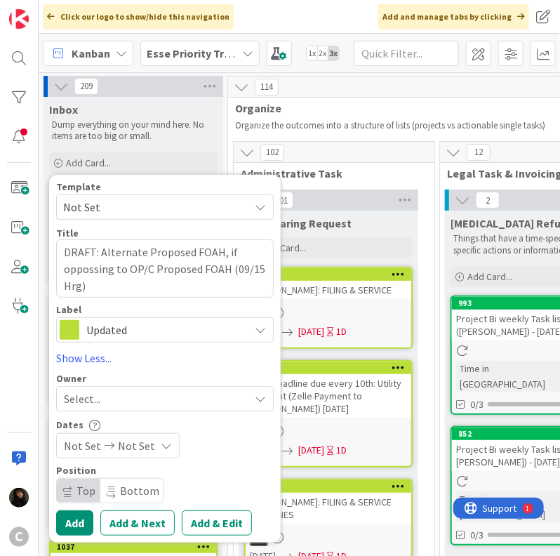
click at [160, 400] on div "Select..." at bounding box center [156, 398] width 185 height 17
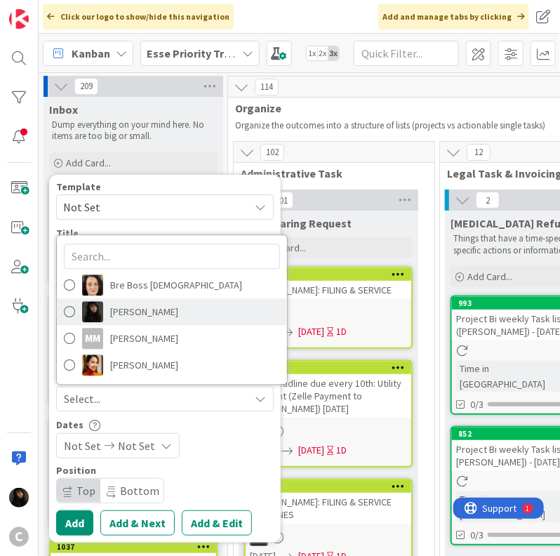
click at [166, 316] on link "[PERSON_NAME]" at bounding box center [172, 311] width 230 height 27
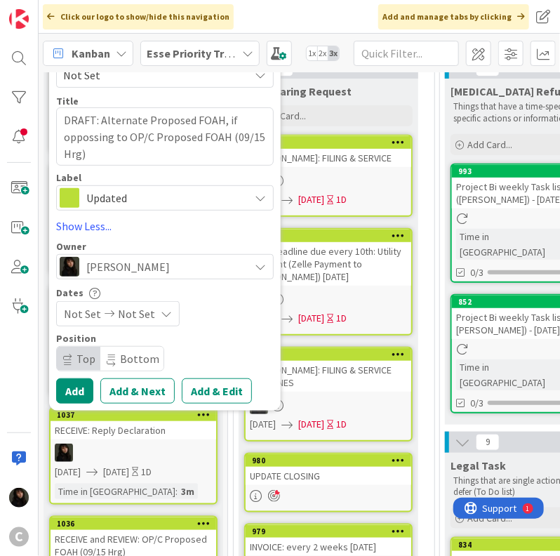
scroll to position [140, 0]
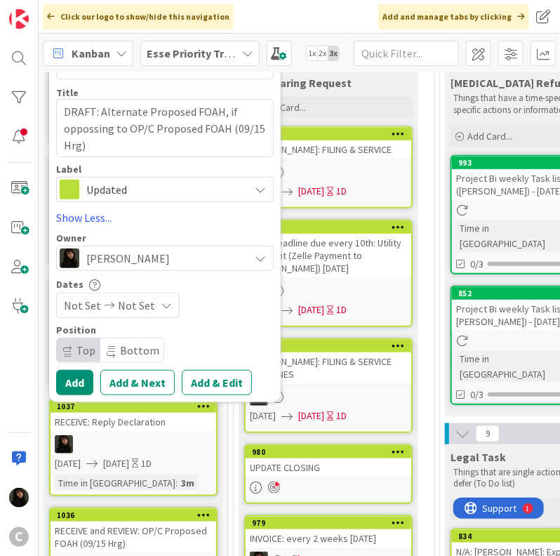
click at [140, 298] on span "Not Set" at bounding box center [136, 305] width 37 height 17
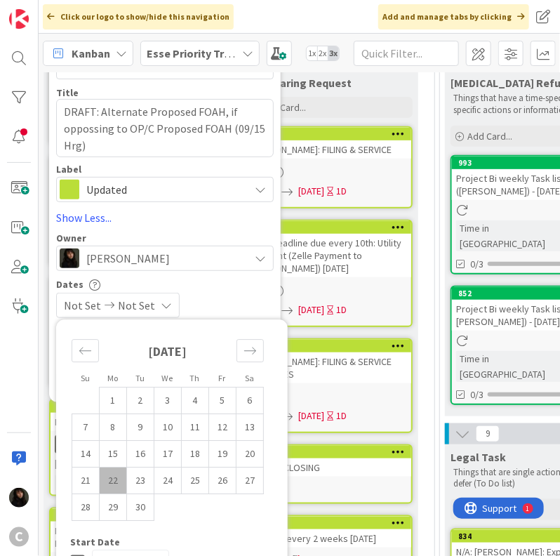
click at [109, 479] on td "22" at bounding box center [113, 480] width 27 height 27
click at [138, 479] on td "23" at bounding box center [140, 480] width 27 height 27
click at [259, 302] on div "[DATE] [DATE]" at bounding box center [165, 305] width 218 height 25
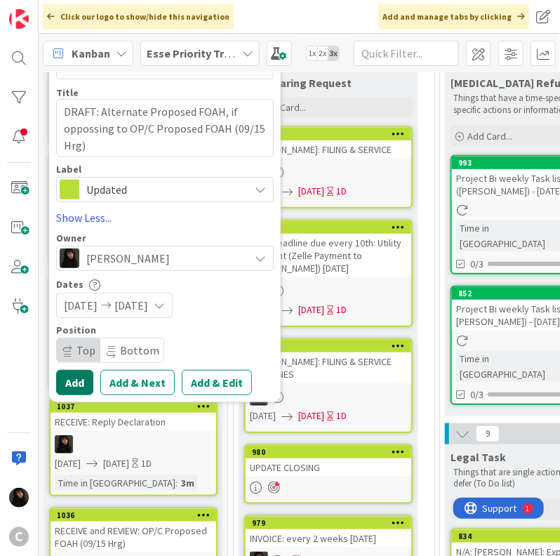
click at [74, 387] on button "Add" at bounding box center [74, 382] width 37 height 25
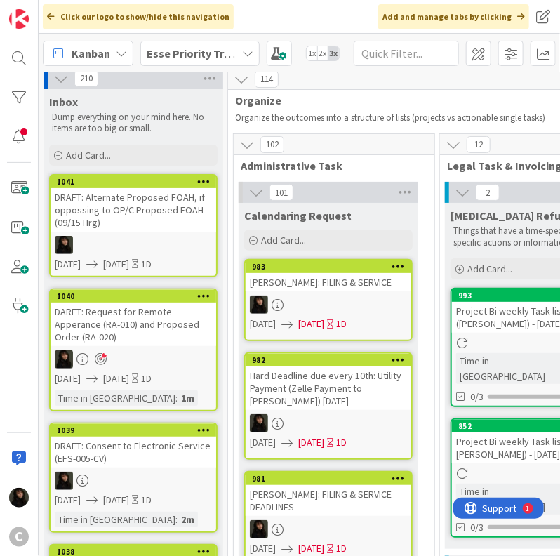
scroll to position [0, 0]
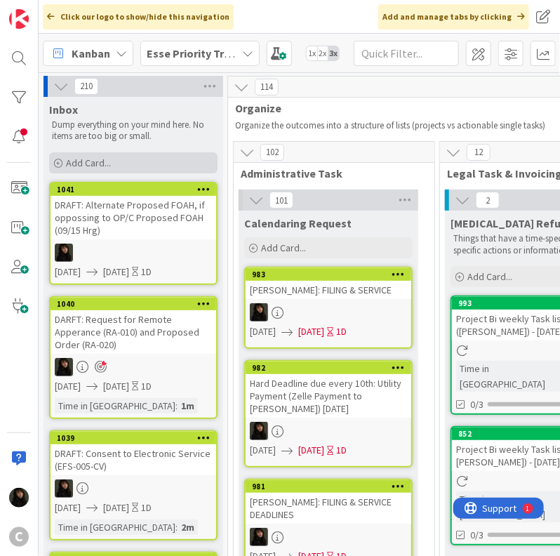
click at [88, 163] on span "Add Card..." at bounding box center [88, 162] width 45 height 13
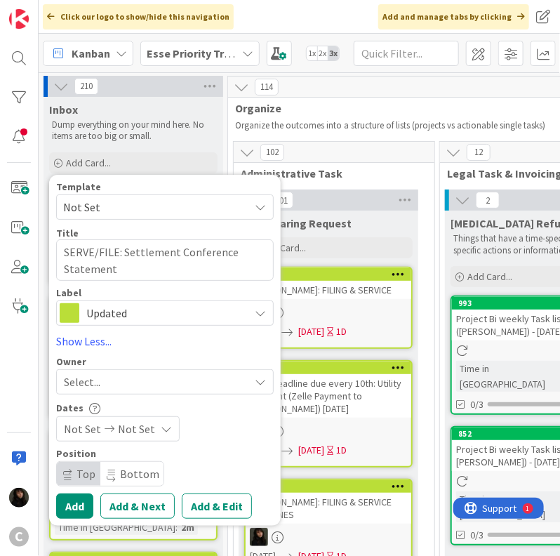
click at [134, 385] on div "Select..." at bounding box center [156, 381] width 185 height 17
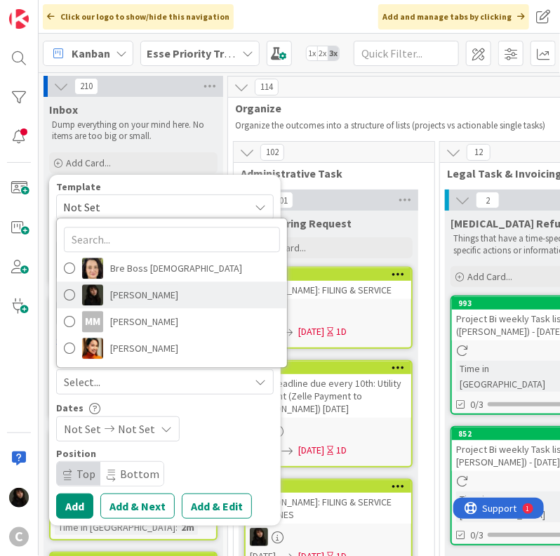
click at [143, 302] on span "[PERSON_NAME]" at bounding box center [144, 294] width 68 height 21
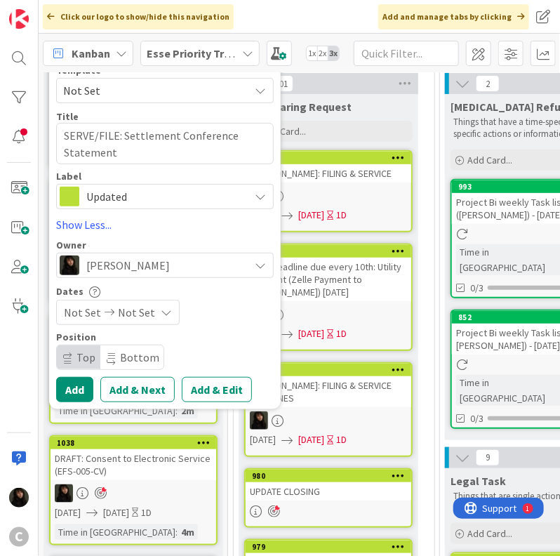
scroll to position [140, 0]
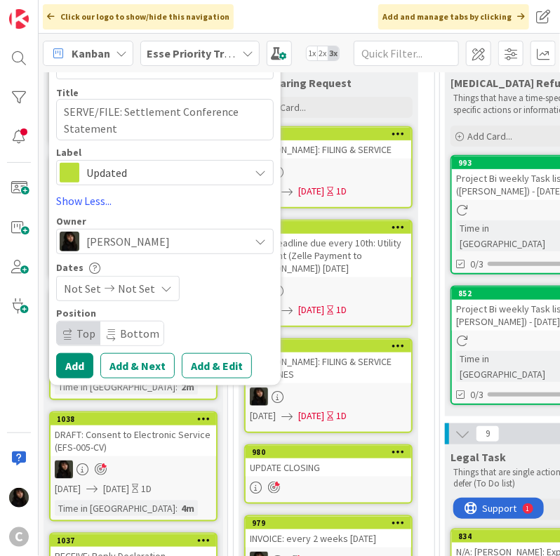
click at [158, 298] on div "Not Set Not Set" at bounding box center [118, 288] width 124 height 25
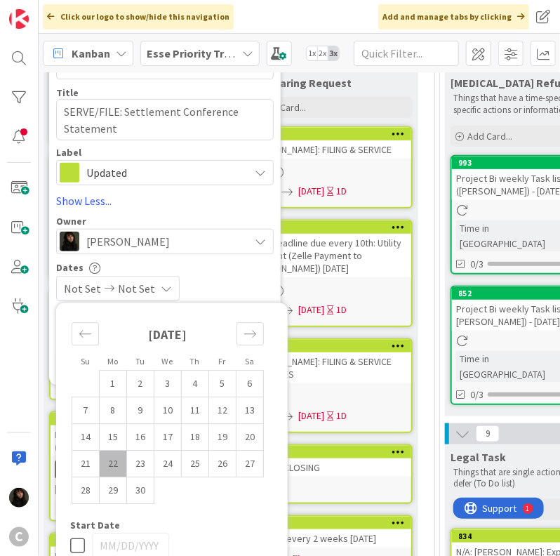
click at [113, 455] on td "22" at bounding box center [113, 463] width 27 height 27
click at [146, 460] on td "23" at bounding box center [140, 463] width 27 height 27
click at [244, 298] on div "[DATE] [DATE]" at bounding box center [165, 288] width 218 height 25
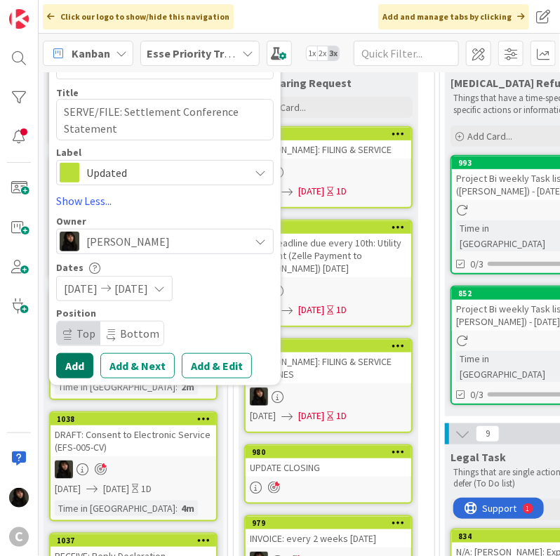
click at [76, 371] on button "Add" at bounding box center [74, 365] width 37 height 25
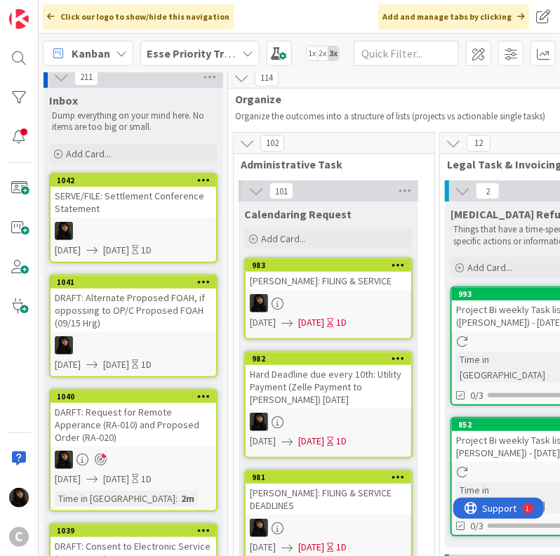
scroll to position [0, 0]
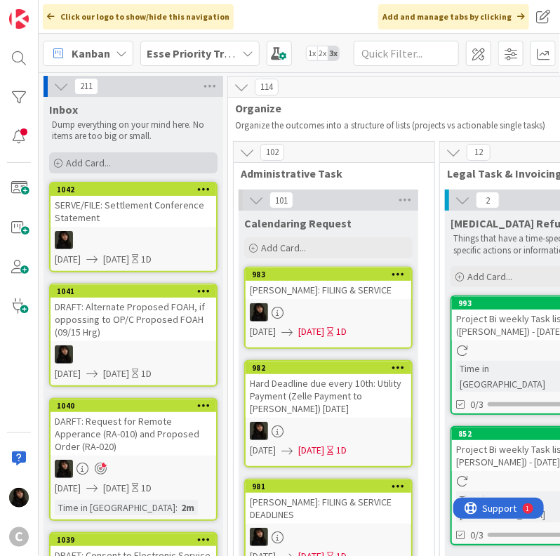
click at [105, 159] on span "Add Card..." at bounding box center [88, 162] width 45 height 13
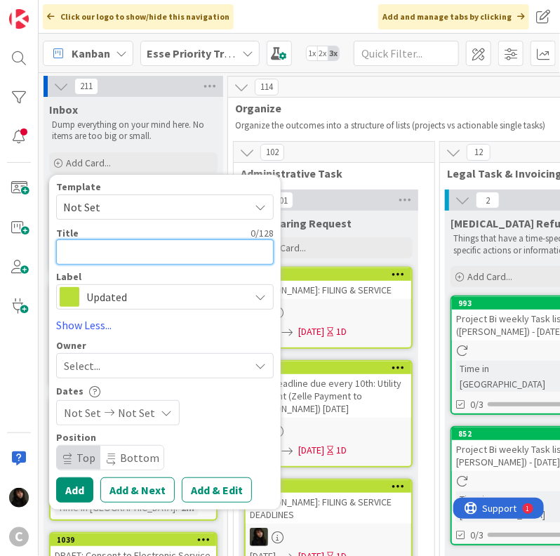
click at [104, 255] on textarea at bounding box center [165, 251] width 218 height 25
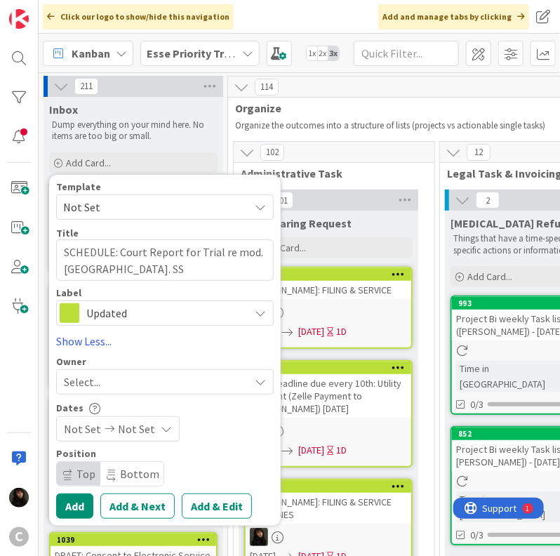
click at [131, 373] on div "Select..." at bounding box center [156, 381] width 185 height 17
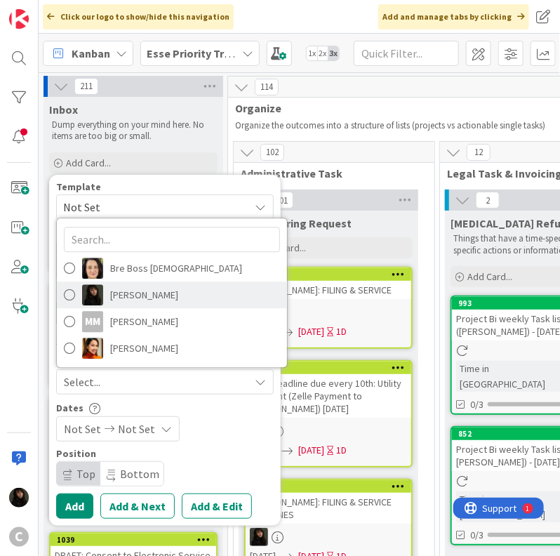
click at [149, 294] on span "[PERSON_NAME]" at bounding box center [144, 294] width 68 height 21
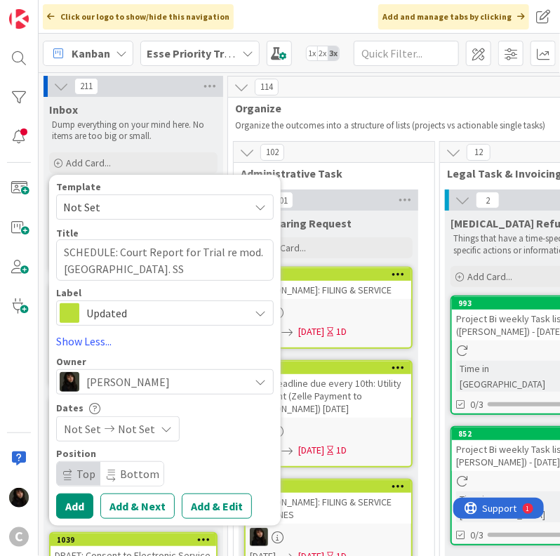
click at [148, 433] on span "Not Set" at bounding box center [136, 428] width 37 height 17
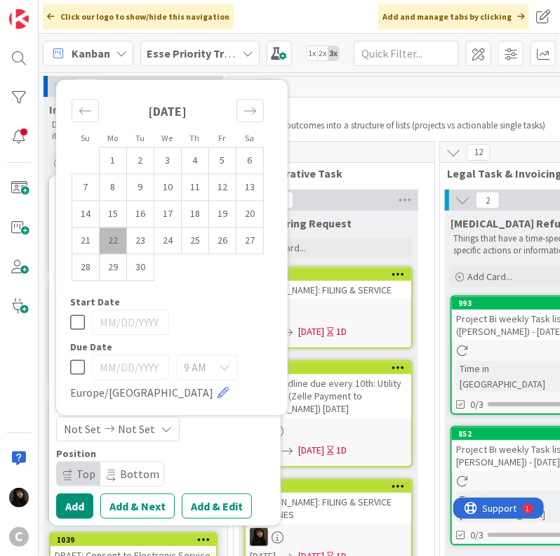
click at [121, 242] on td "22" at bounding box center [113, 240] width 27 height 27
click at [135, 241] on td "23" at bounding box center [140, 240] width 27 height 27
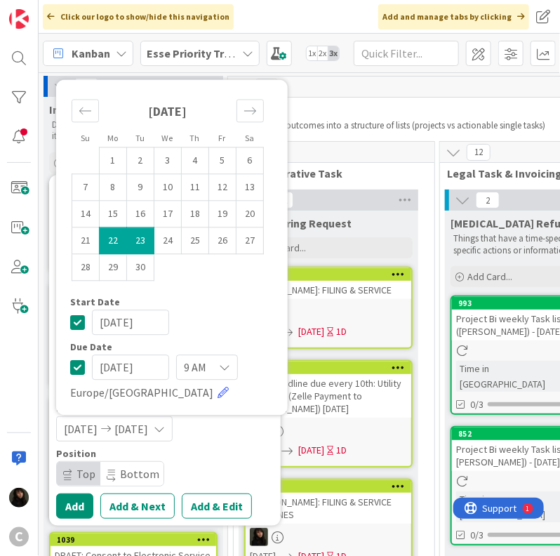
click at [260, 437] on div "[DATE] [DATE]" at bounding box center [165, 428] width 218 height 25
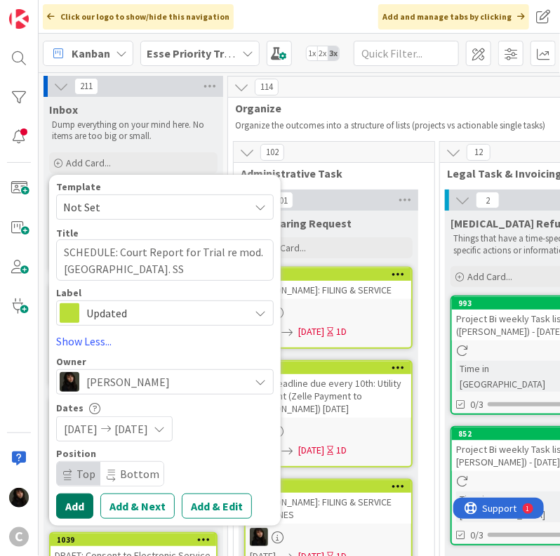
click at [74, 502] on button "Add" at bounding box center [74, 505] width 37 height 25
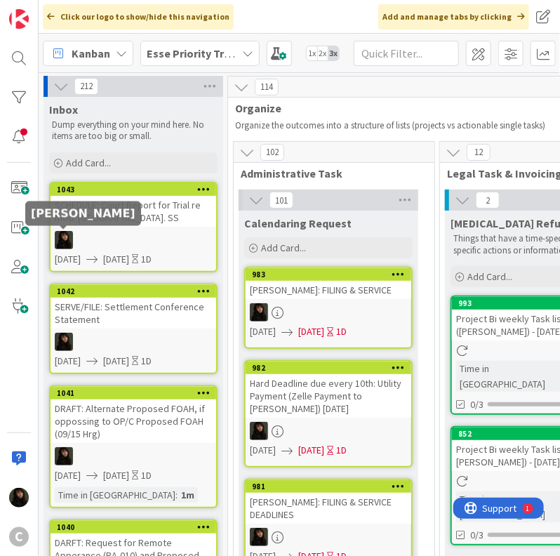
click at [107, 224] on div "SCHEDULE: Court Report for Trial re mod. [GEOGRAPHIC_DATA]. SS" at bounding box center [134, 211] width 166 height 31
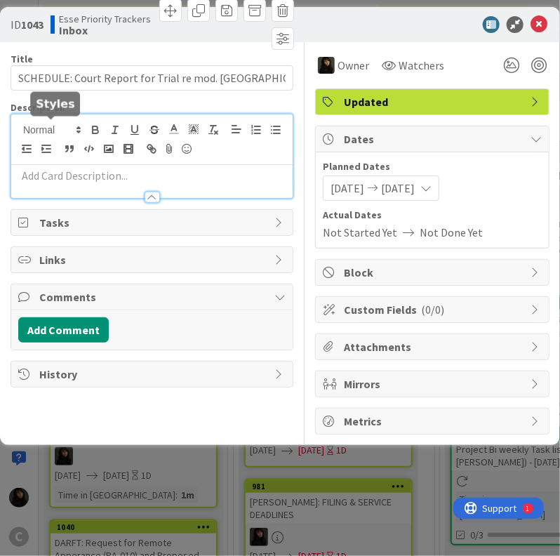
click at [63, 131] on div at bounding box center [151, 156] width 281 height 84
click at [65, 176] on p at bounding box center [151, 176] width 267 height 16
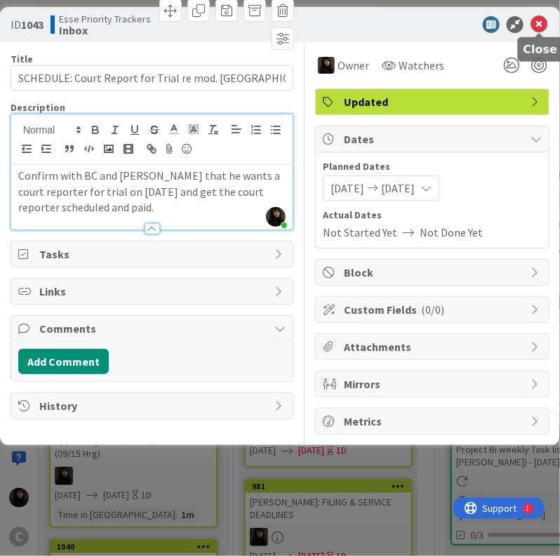
click at [541, 26] on icon at bounding box center [538, 24] width 17 height 17
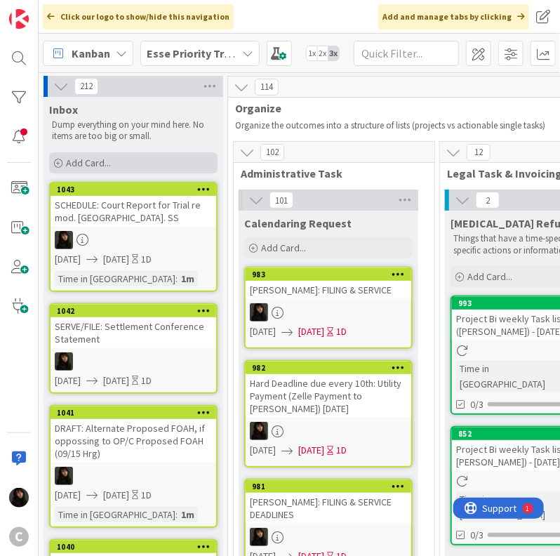
click at [84, 166] on span "Add Card..." at bounding box center [88, 162] width 45 height 13
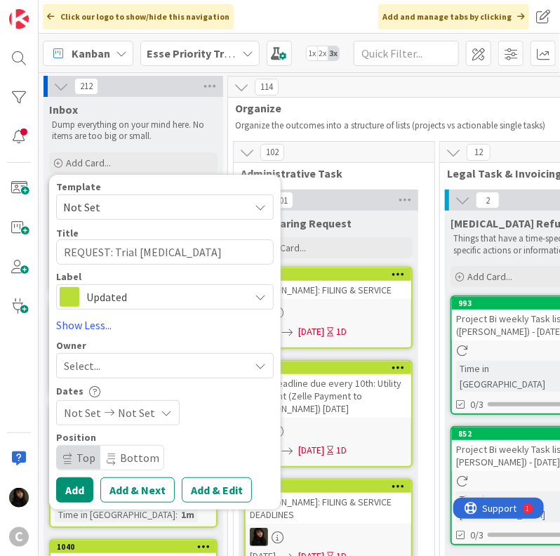
click at [200, 361] on div "Select..." at bounding box center [156, 365] width 185 height 17
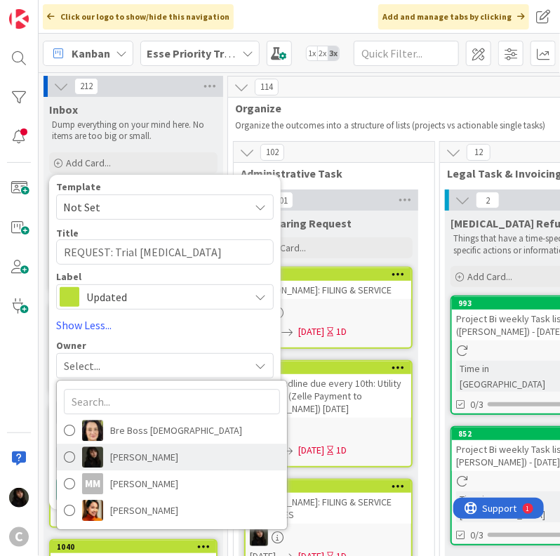
click at [126, 465] on span "[PERSON_NAME]" at bounding box center [144, 456] width 68 height 21
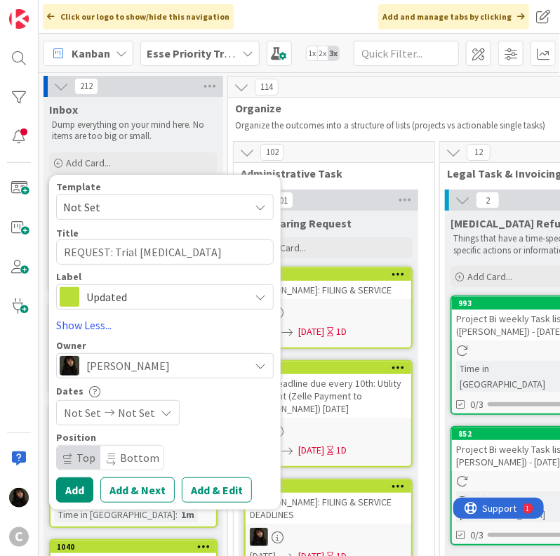
click at [134, 411] on span "Not Set" at bounding box center [136, 412] width 37 height 17
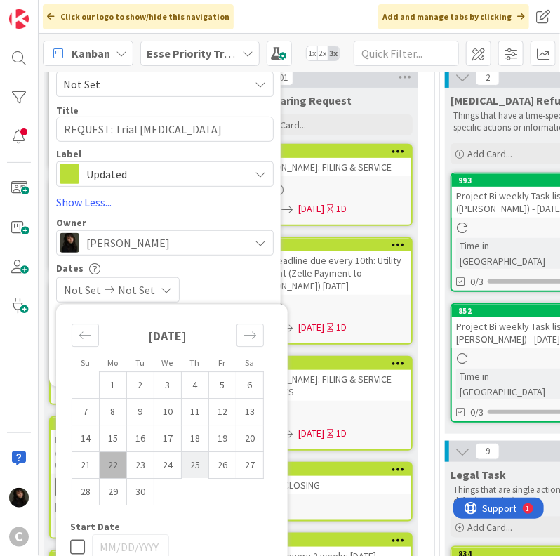
scroll to position [140, 0]
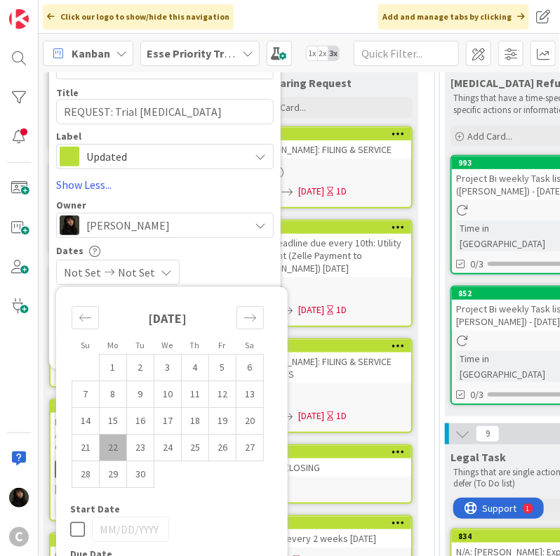
click at [119, 448] on td "22" at bounding box center [113, 447] width 27 height 27
click at [132, 451] on td "23" at bounding box center [140, 447] width 27 height 27
click at [233, 255] on div "Dates" at bounding box center [165, 251] width 218 height 12
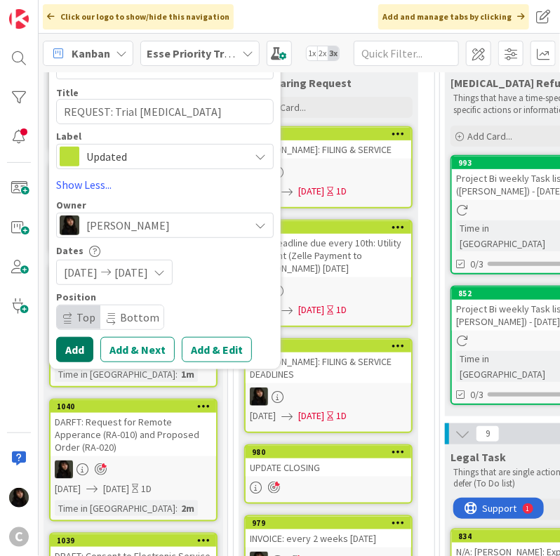
click at [84, 345] on button "Add" at bounding box center [74, 349] width 37 height 25
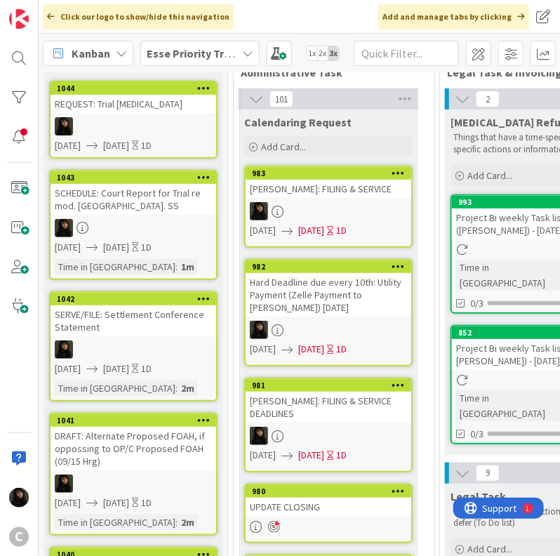
scroll to position [0, 0]
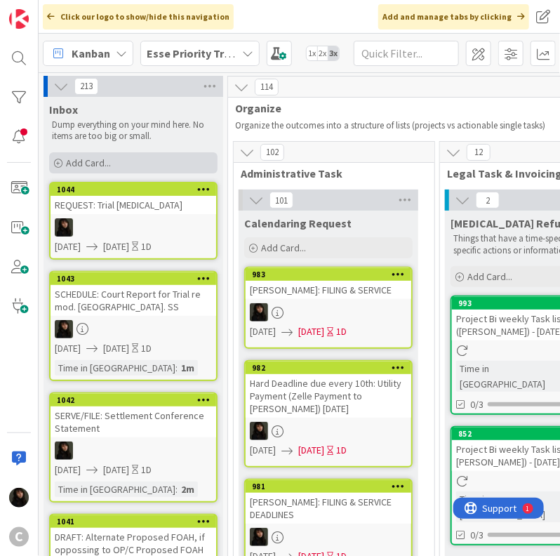
click at [104, 164] on span "Add Card..." at bounding box center [88, 162] width 45 height 13
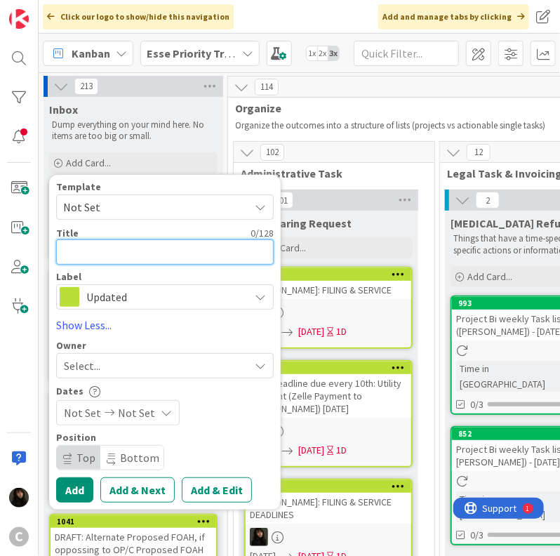
click at [89, 249] on textarea at bounding box center [165, 251] width 218 height 25
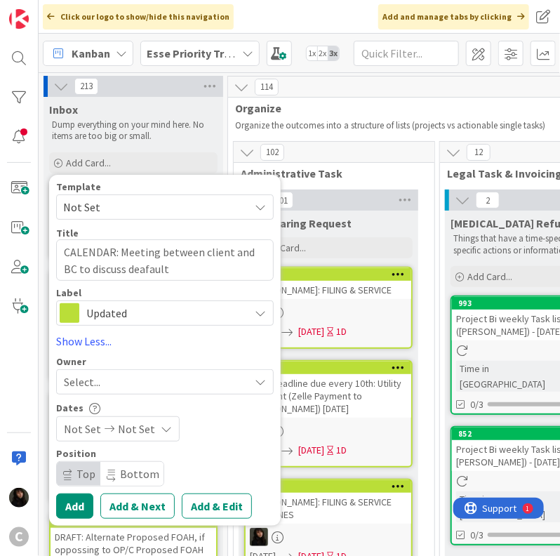
click at [121, 380] on div "Select..." at bounding box center [156, 381] width 185 height 17
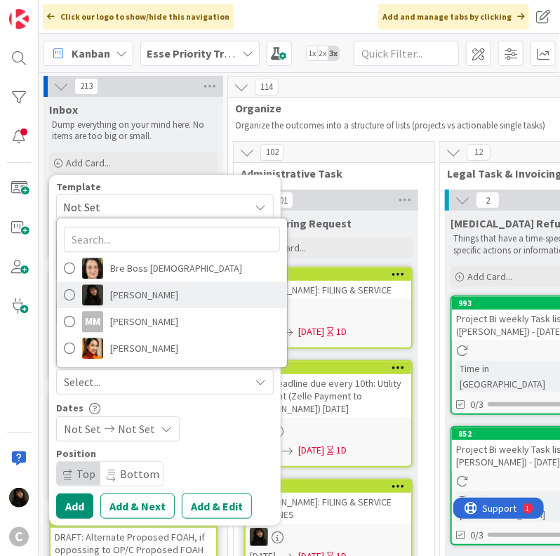
click at [142, 300] on span "[PERSON_NAME]" at bounding box center [144, 294] width 68 height 21
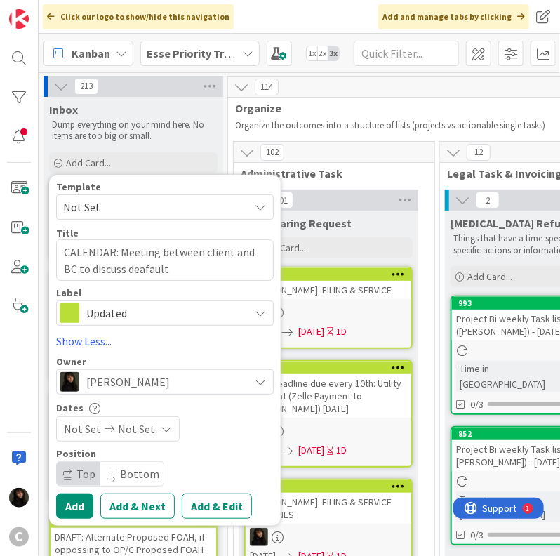
click at [118, 424] on span "Not Set" at bounding box center [136, 428] width 37 height 17
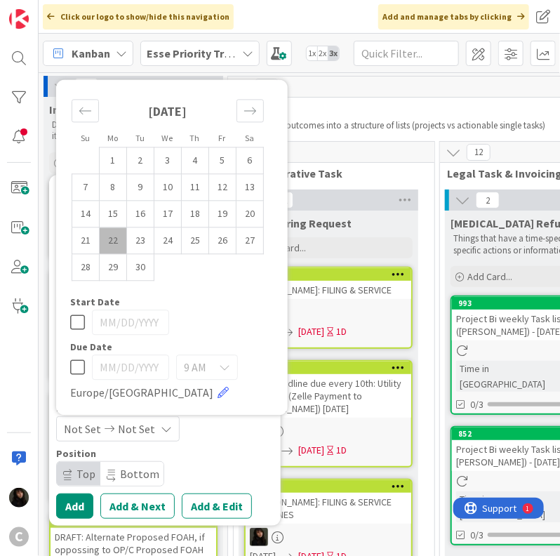
click at [118, 248] on td "22" at bounding box center [113, 240] width 27 height 27
click at [136, 251] on td "23" at bounding box center [140, 240] width 27 height 27
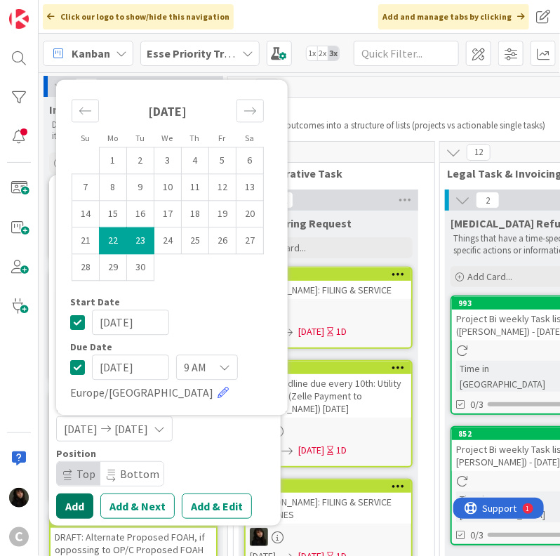
click at [73, 503] on button "Add" at bounding box center [74, 505] width 37 height 25
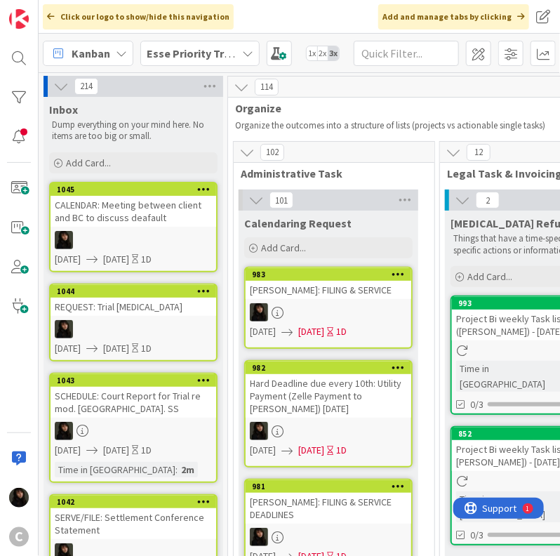
click at [130, 198] on div "CALENDAR: Meeting between client and BC to discuss deafault" at bounding box center [134, 211] width 166 height 31
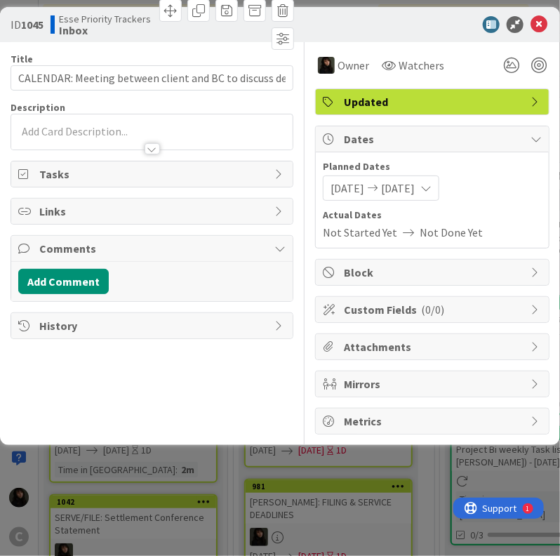
click at [88, 133] on p at bounding box center [151, 132] width 267 height 16
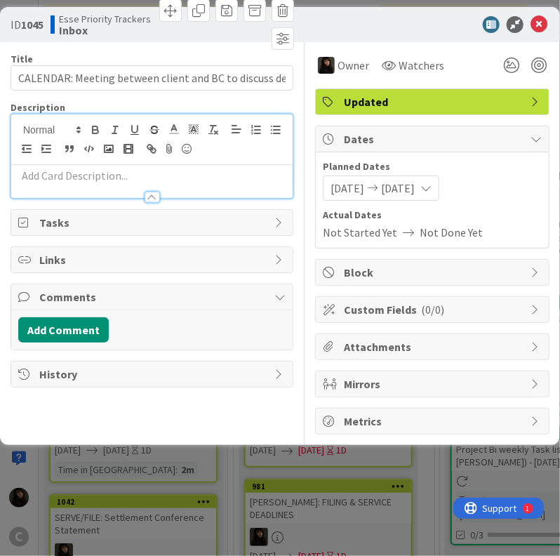
click at [124, 176] on p at bounding box center [151, 176] width 267 height 16
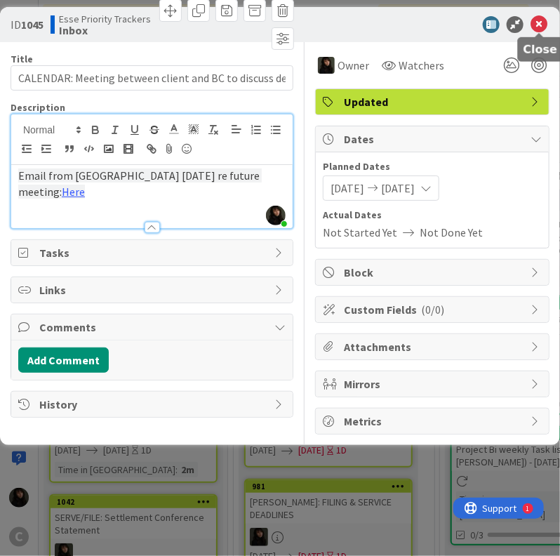
click at [535, 27] on icon at bounding box center [538, 24] width 17 height 17
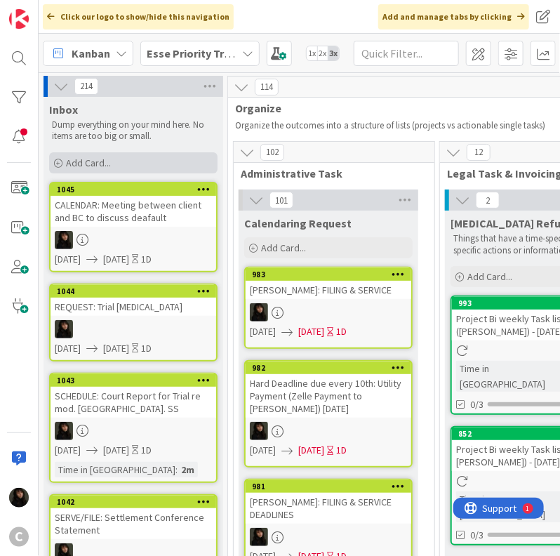
click at [128, 162] on div "Add Card..." at bounding box center [133, 162] width 168 height 21
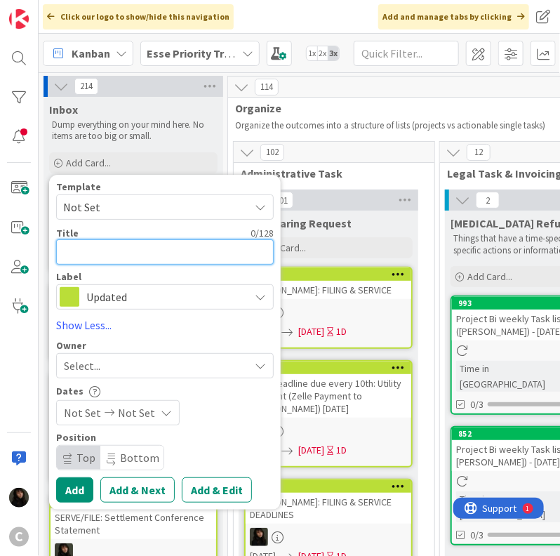
click at [101, 246] on textarea at bounding box center [165, 251] width 218 height 25
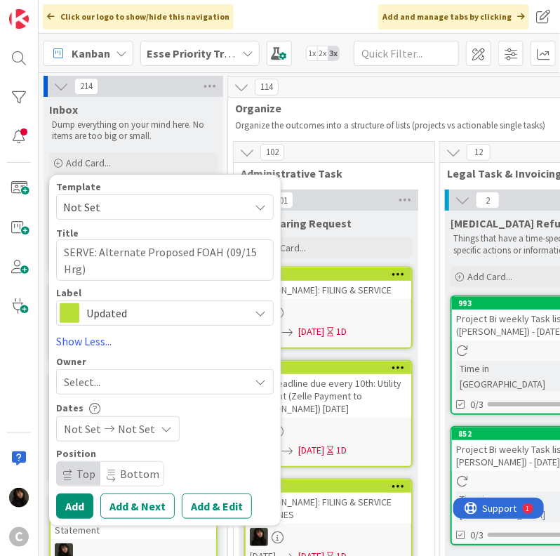
click at [118, 385] on div "Select..." at bounding box center [156, 381] width 185 height 17
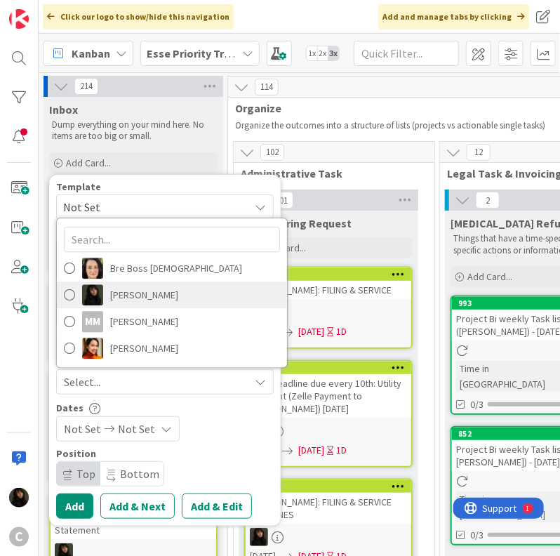
click at [135, 297] on span "[PERSON_NAME]" at bounding box center [144, 294] width 68 height 21
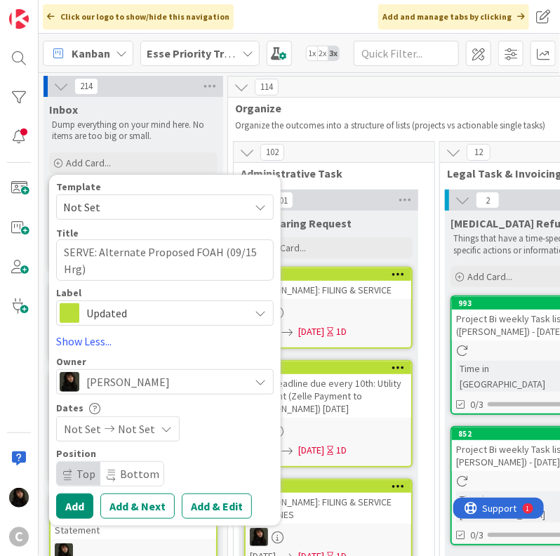
click at [133, 432] on span "Not Set" at bounding box center [136, 428] width 37 height 17
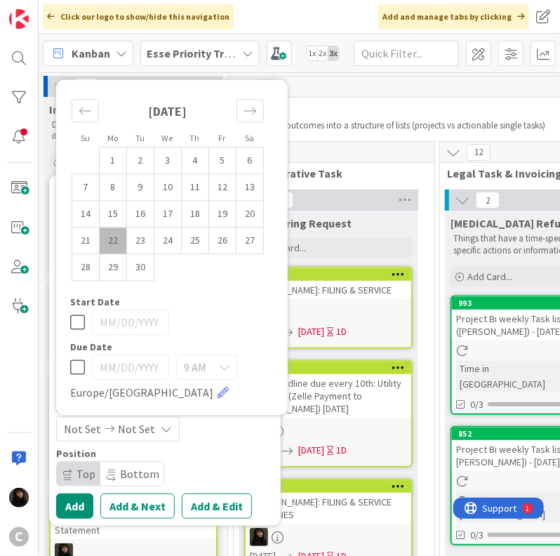
click at [121, 241] on td "22" at bounding box center [113, 240] width 27 height 27
click at [131, 241] on td "23" at bounding box center [140, 240] width 27 height 27
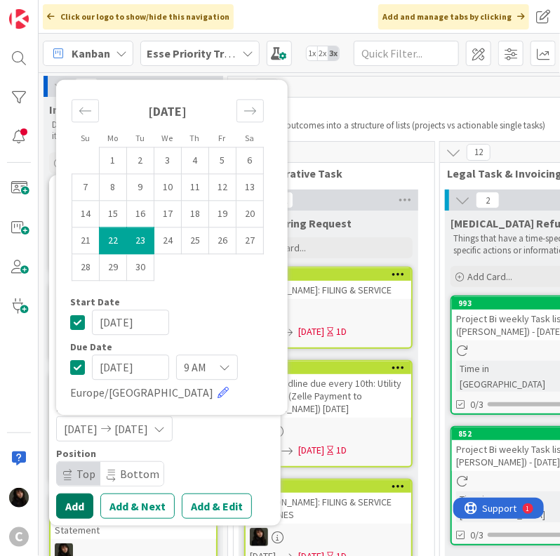
click at [86, 504] on button "Add" at bounding box center [74, 505] width 37 height 25
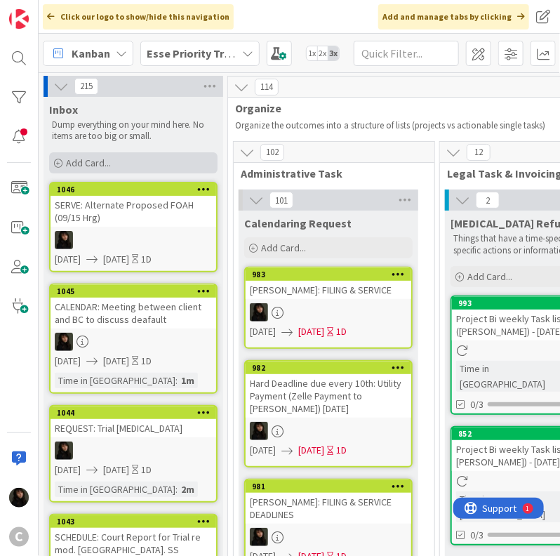
click at [79, 160] on span "Add Card..." at bounding box center [88, 162] width 45 height 13
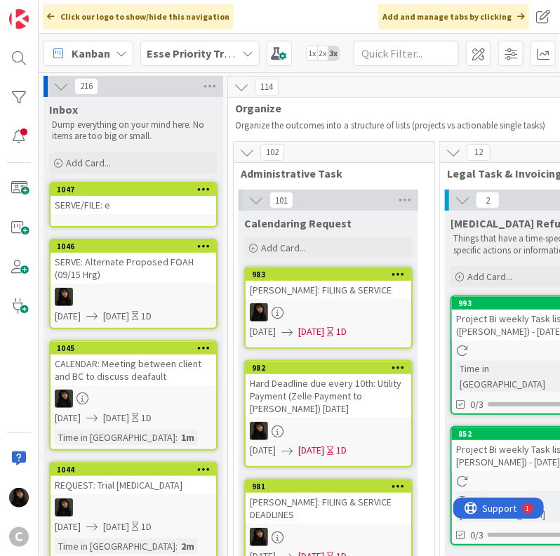
click at [98, 208] on div "SERVE/FILE: e" at bounding box center [134, 205] width 166 height 18
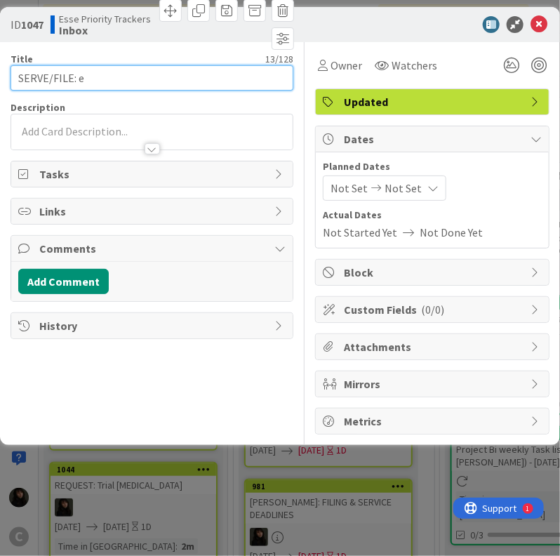
click at [121, 80] on input "SERVE/FILE: e" at bounding box center [152, 77] width 283 height 25
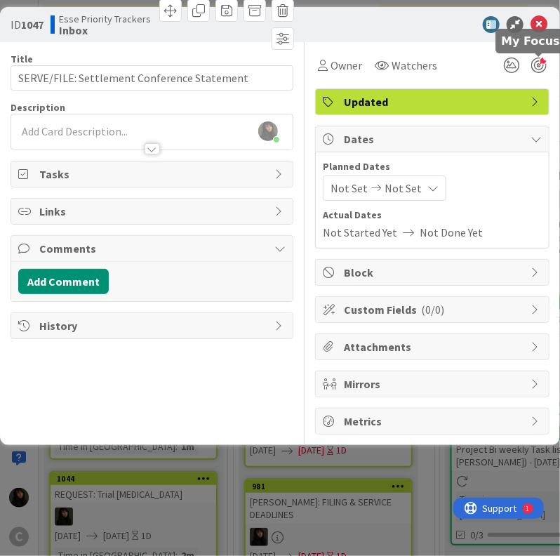
click at [545, 64] on div at bounding box center [538, 65] width 15 height 15
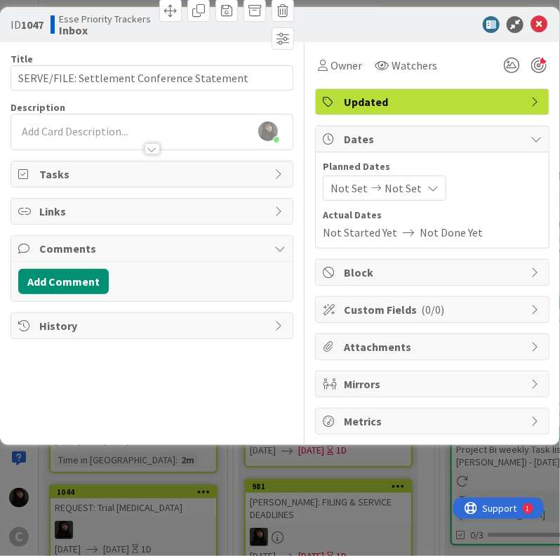
click at [413, 194] on span "Not Set" at bounding box center [403, 188] width 37 height 17
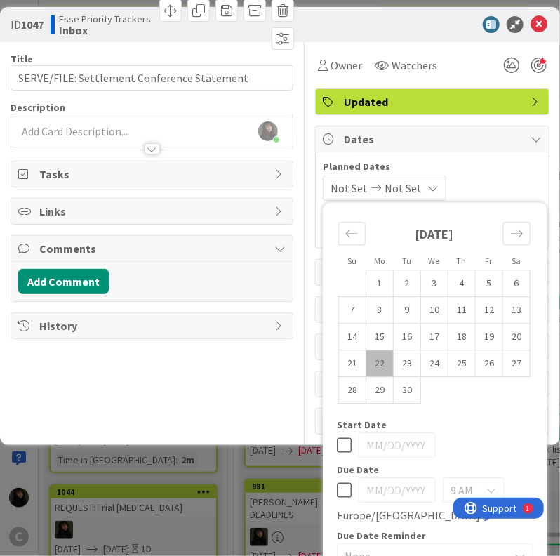
click at [366, 350] on td "22" at bounding box center [379, 363] width 27 height 27
click at [394, 350] on td "23" at bounding box center [407, 363] width 27 height 27
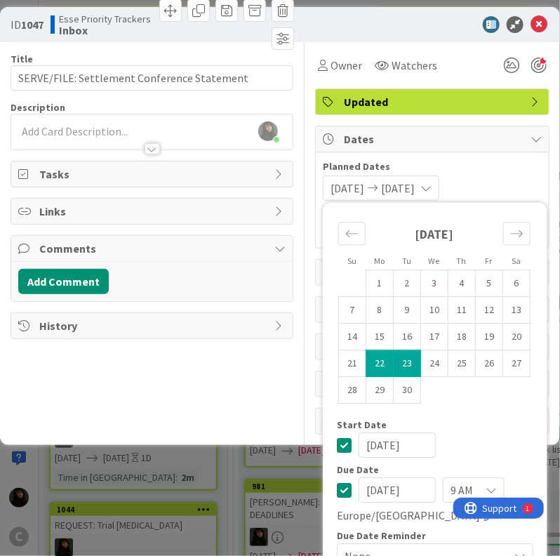
click at [511, 159] on span "Planned Dates" at bounding box center [432, 166] width 219 height 15
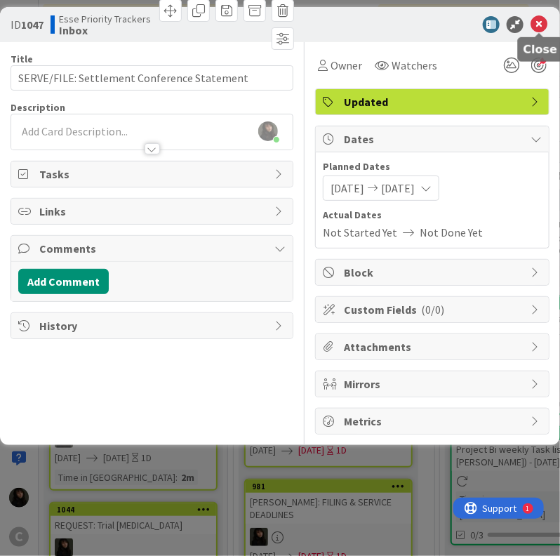
click at [538, 24] on icon at bounding box center [538, 24] width 17 height 17
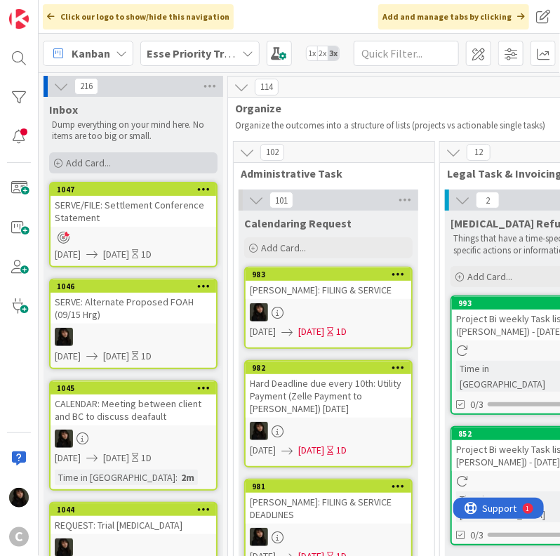
click at [105, 157] on span "Add Card..." at bounding box center [88, 162] width 45 height 13
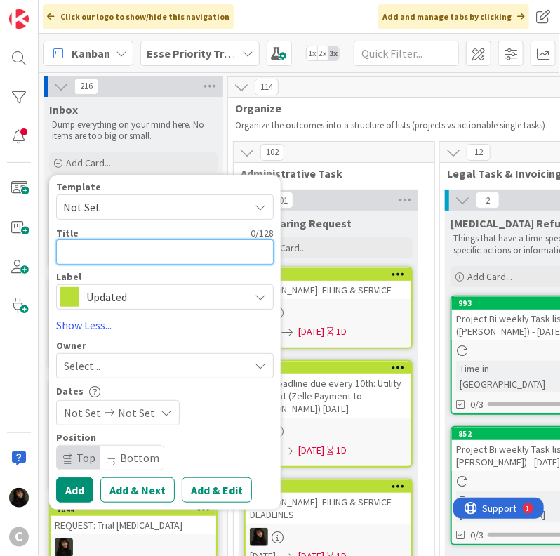
click at [105, 253] on textarea at bounding box center [165, 251] width 218 height 25
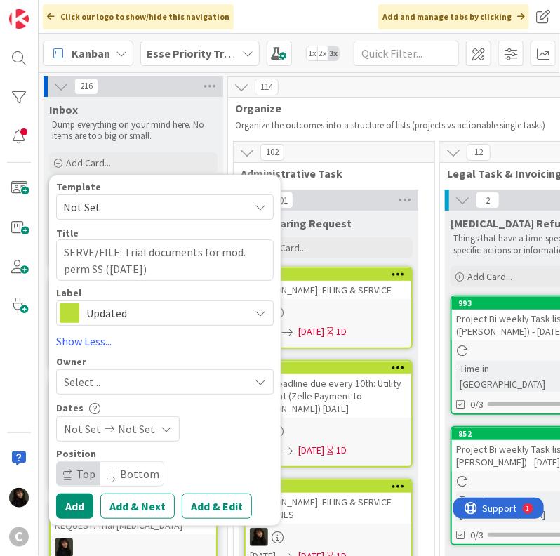
click at [138, 387] on div "Select..." at bounding box center [156, 381] width 185 height 17
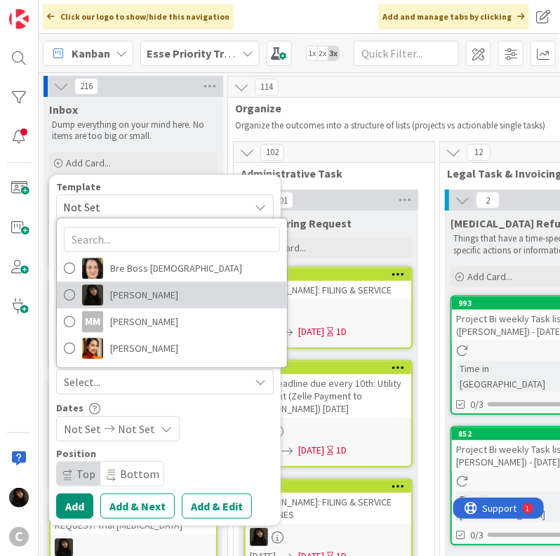
click at [129, 302] on span "[PERSON_NAME]" at bounding box center [144, 294] width 68 height 21
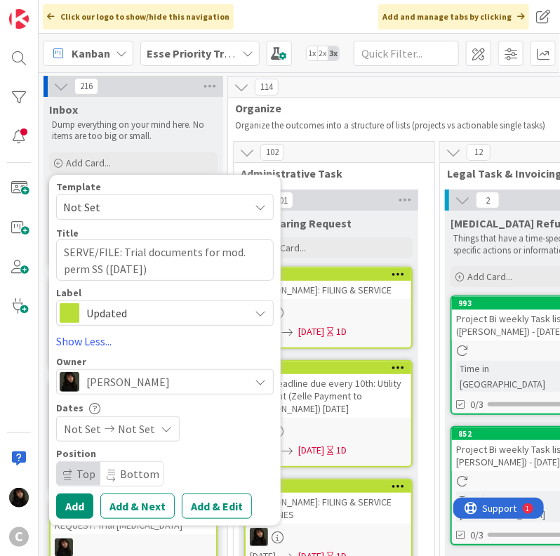
click at [133, 434] on span "Not Set" at bounding box center [136, 428] width 37 height 17
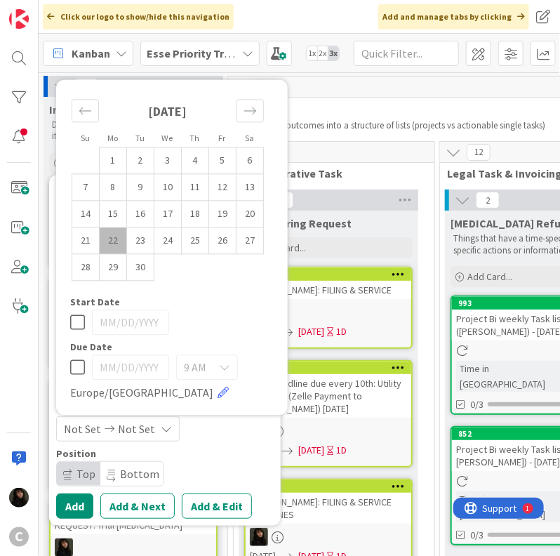
click at [113, 242] on td "22" at bounding box center [113, 240] width 27 height 27
click at [130, 245] on td "23" at bounding box center [140, 240] width 27 height 27
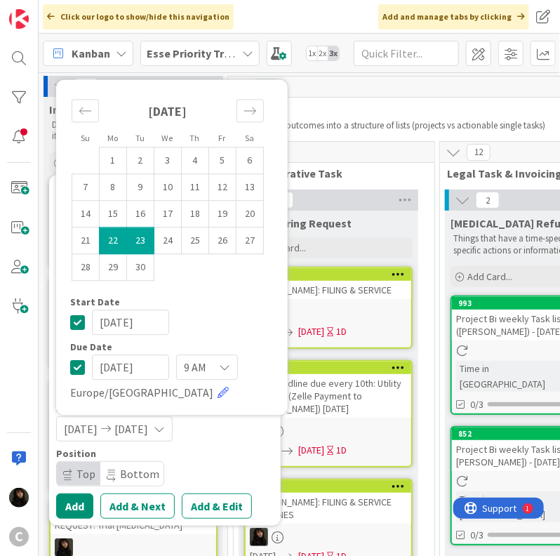
click at [246, 443] on div "Template Not Set Title 57 / 128 SERVE/FILE: Trial documents for mod. perm SS ([…" at bounding box center [165, 351] width 218 height 338
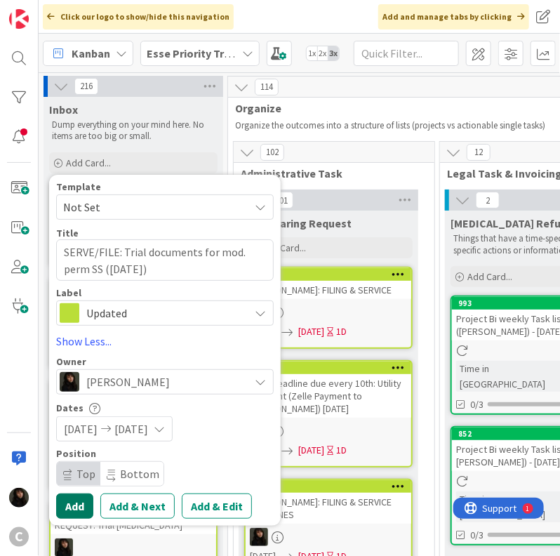
click at [76, 504] on button "Add" at bounding box center [74, 505] width 37 height 25
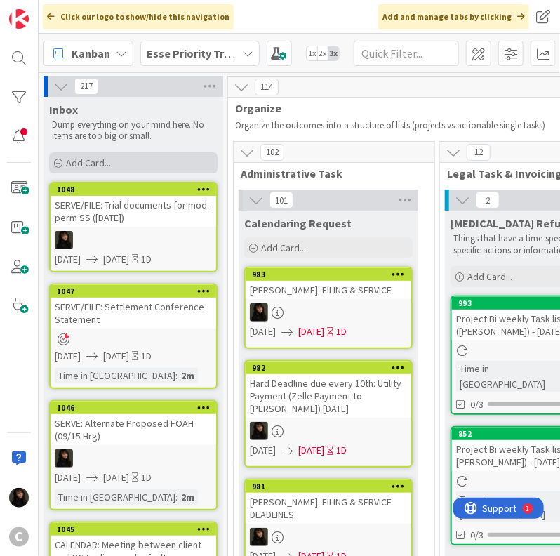
click at [121, 163] on div "Add Card..." at bounding box center [133, 162] width 168 height 21
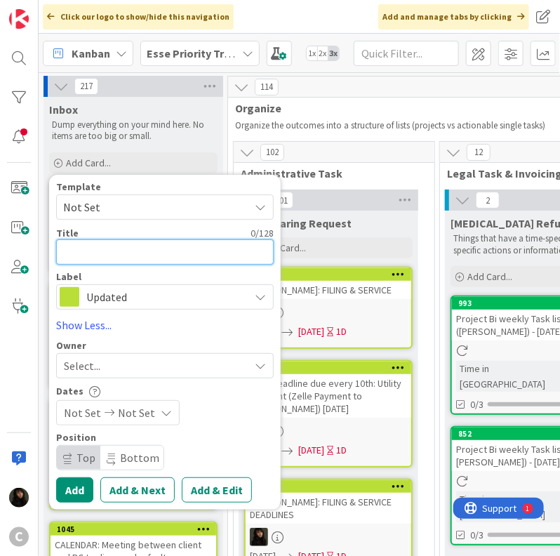
click at [118, 259] on textarea at bounding box center [165, 251] width 218 height 25
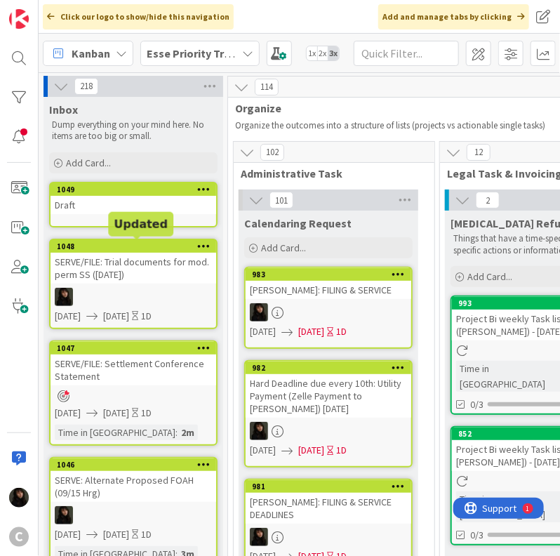
click at [154, 201] on div "Draft" at bounding box center [134, 205] width 166 height 18
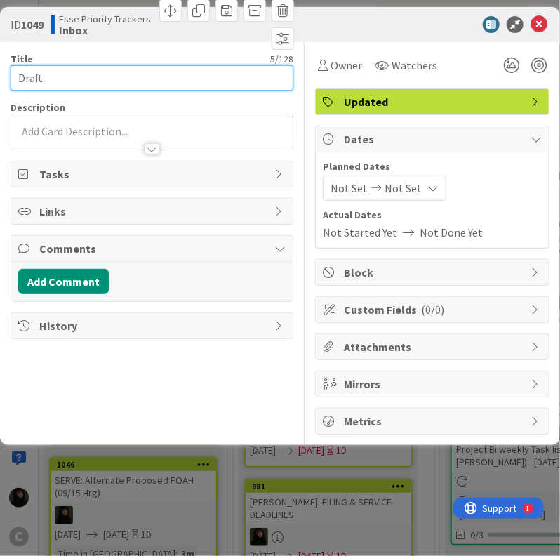
drag, startPoint x: 21, startPoint y: 74, endPoint x: -8, endPoint y: 72, distance: 29.5
click at [0, 72] on html "C Click our logo to show/hide this navigation Add and manage tabs by clicking K…" at bounding box center [280, 278] width 560 height 556
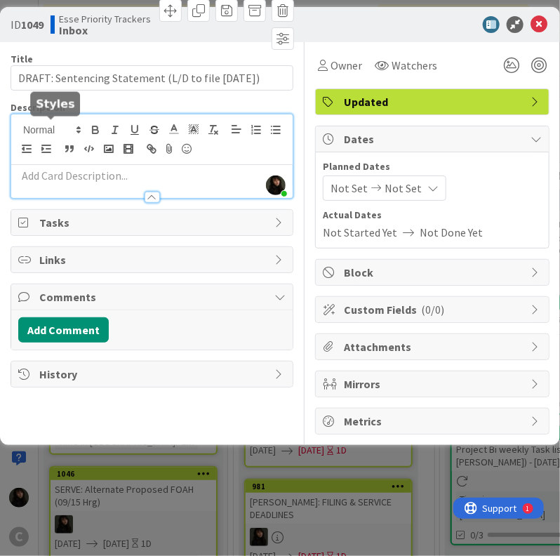
click at [52, 124] on div "[PERSON_NAME] just joined" at bounding box center [151, 156] width 281 height 84
click at [108, 176] on p at bounding box center [151, 176] width 267 height 16
click at [541, 75] on div at bounding box center [524, 65] width 51 height 25
click at [540, 64] on div at bounding box center [538, 65] width 15 height 15
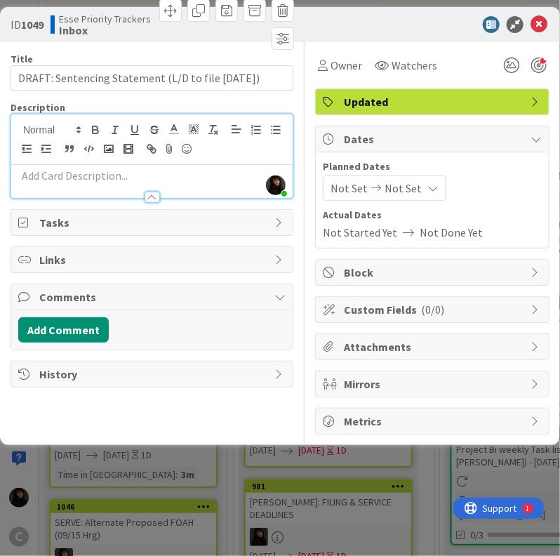
click at [410, 185] on span "Not Set" at bounding box center [403, 188] width 37 height 17
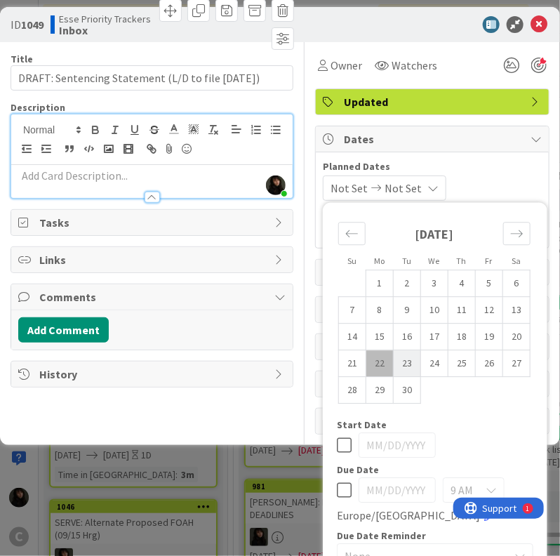
click at [394, 350] on td "23" at bounding box center [407, 363] width 27 height 27
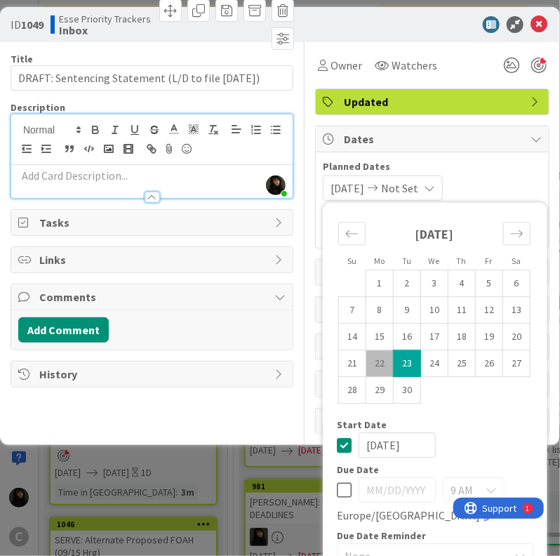
click at [366, 350] on td "22" at bounding box center [379, 363] width 27 height 27
click at [394, 350] on td "23" at bounding box center [407, 363] width 27 height 27
click at [531, 374] on div "Owner Watchers Updated Dates Planned Dates [DATE] [DATE] Su Mo Tu We Th Fr Sa […" at bounding box center [432, 238] width 234 height 392
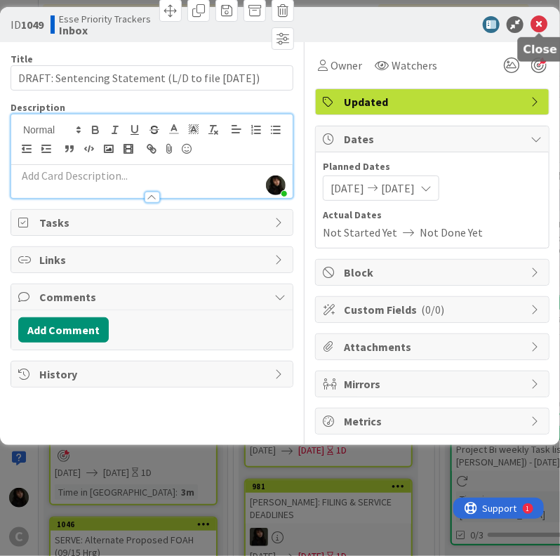
click at [545, 24] on icon at bounding box center [538, 24] width 17 height 17
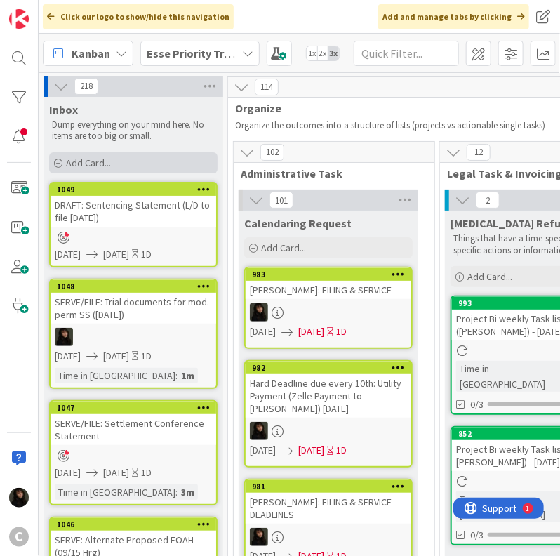
click at [112, 156] on div "Add Card..." at bounding box center [133, 162] width 168 height 21
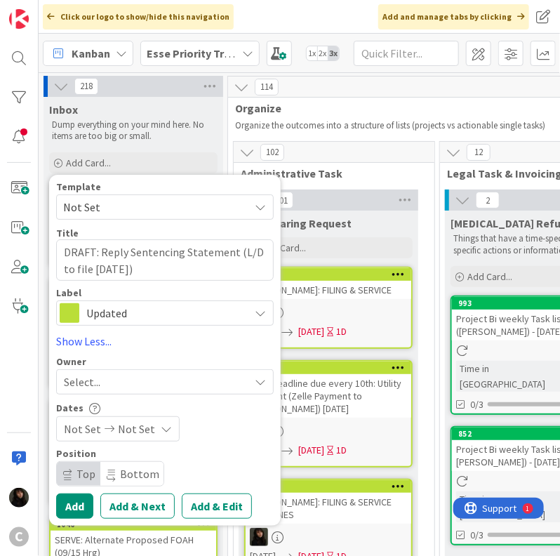
click at [168, 381] on div "Select..." at bounding box center [156, 381] width 185 height 17
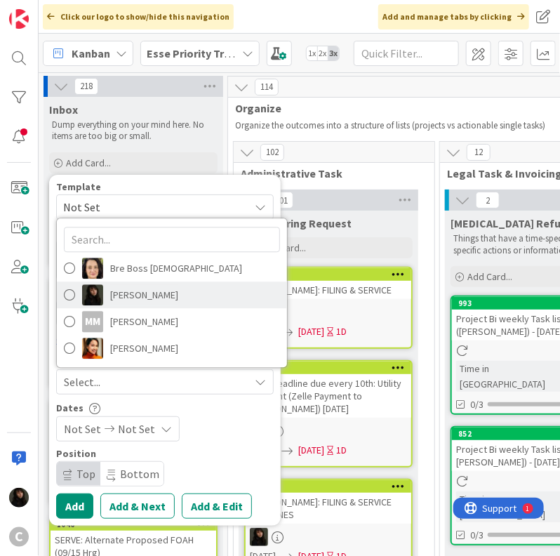
click at [149, 302] on span "[PERSON_NAME]" at bounding box center [144, 294] width 68 height 21
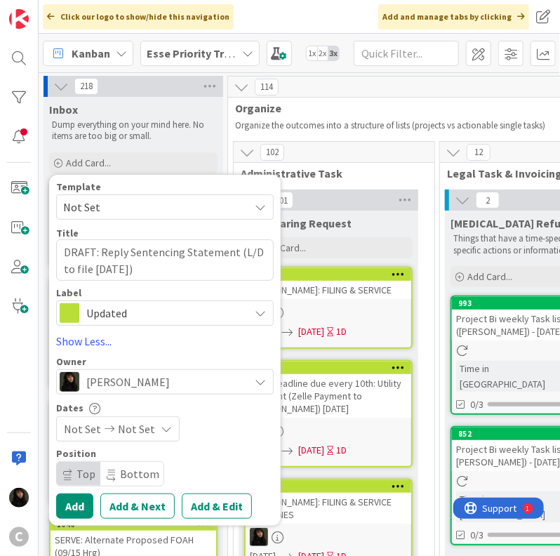
click at [149, 429] on span "Not Set" at bounding box center [136, 428] width 37 height 17
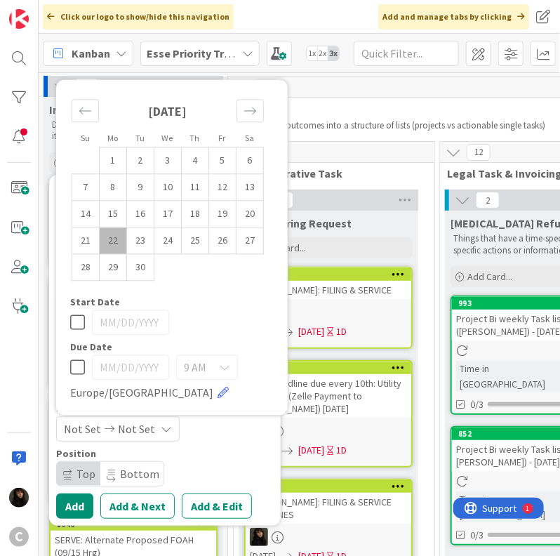
click at [120, 242] on td "22" at bounding box center [113, 240] width 27 height 27
click at [132, 243] on td "23" at bounding box center [140, 240] width 27 height 27
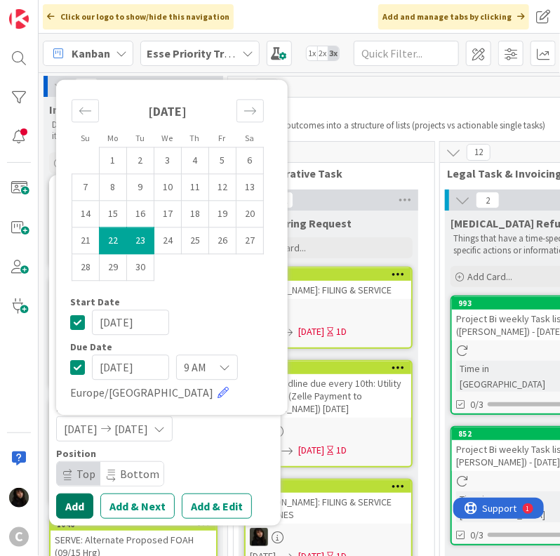
click at [73, 500] on button "Add" at bounding box center [74, 505] width 37 height 25
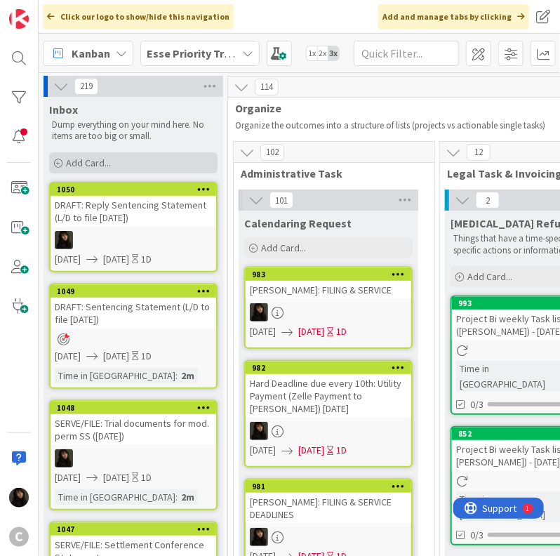
click at [98, 168] on div "Add Card..." at bounding box center [133, 162] width 168 height 21
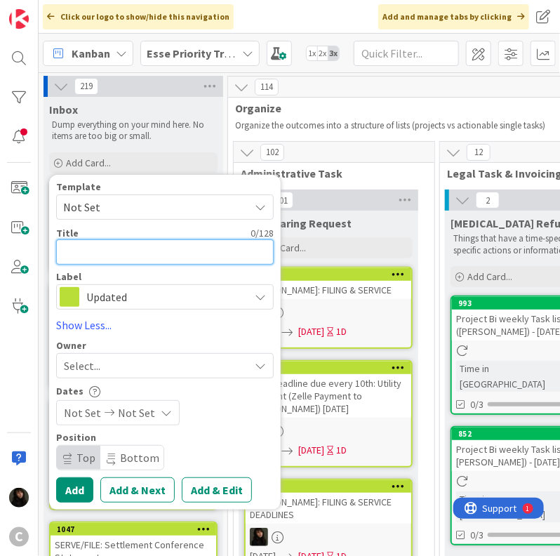
click at [96, 255] on textarea at bounding box center [165, 251] width 218 height 25
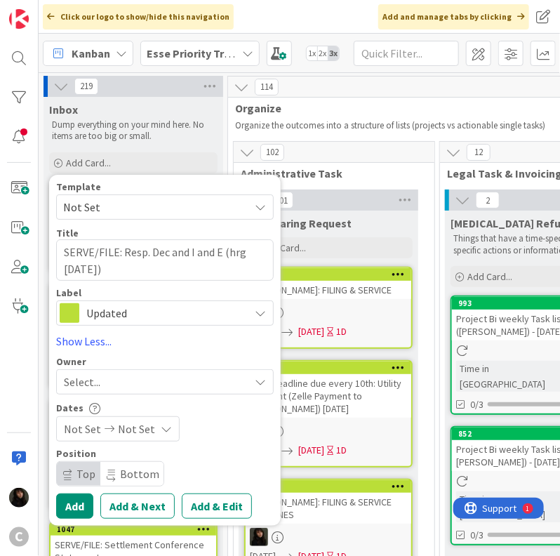
click at [156, 389] on div "Select..." at bounding box center [156, 381] width 185 height 17
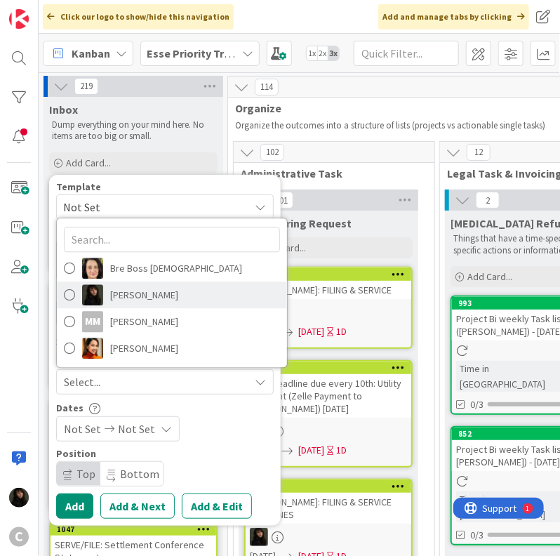
click at [131, 299] on span "[PERSON_NAME]" at bounding box center [144, 294] width 68 height 21
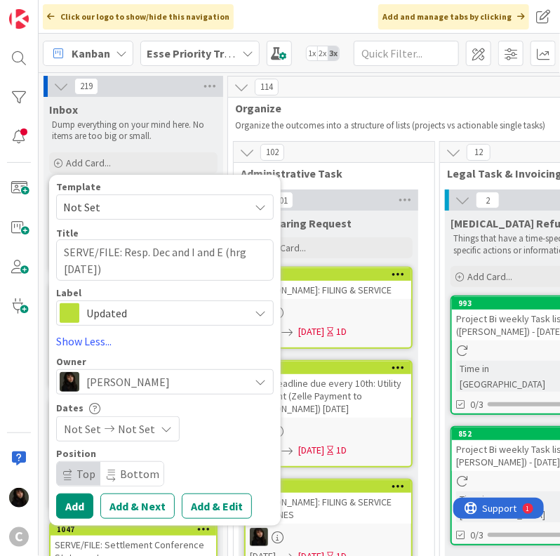
click at [149, 417] on div "Not Set Not Set" at bounding box center [118, 428] width 124 height 25
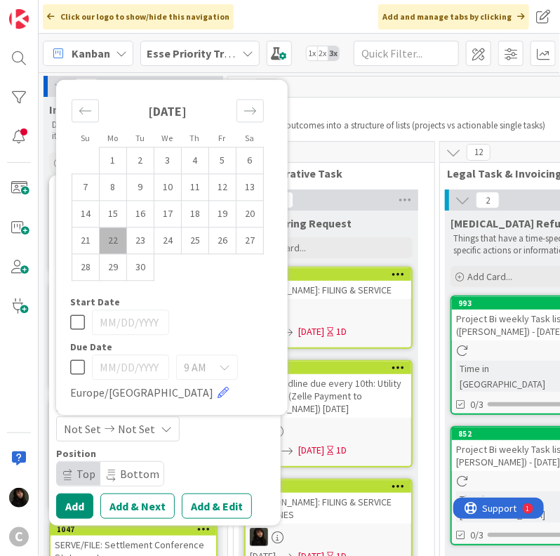
click at [119, 251] on td "22" at bounding box center [113, 240] width 27 height 27
click at [138, 246] on td "23" at bounding box center [140, 240] width 27 height 27
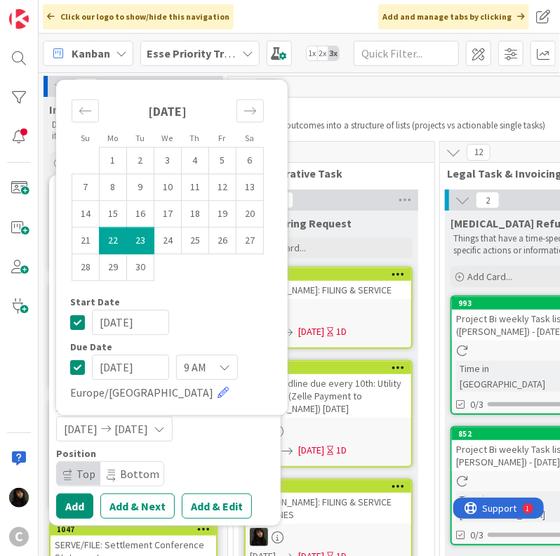
click at [235, 429] on div "[DATE] [DATE]" at bounding box center [165, 428] width 218 height 25
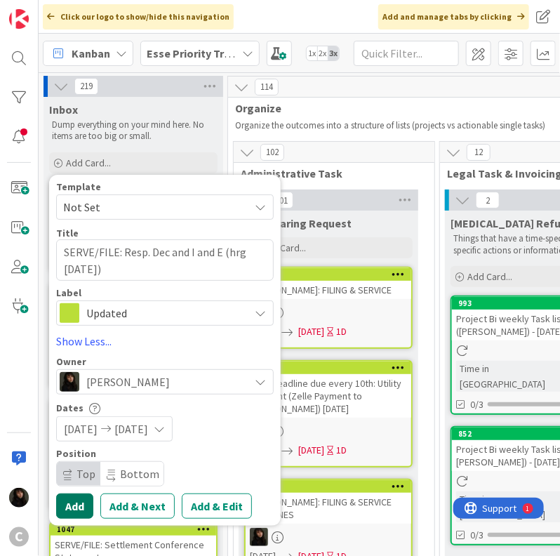
click at [77, 504] on button "Add" at bounding box center [74, 505] width 37 height 25
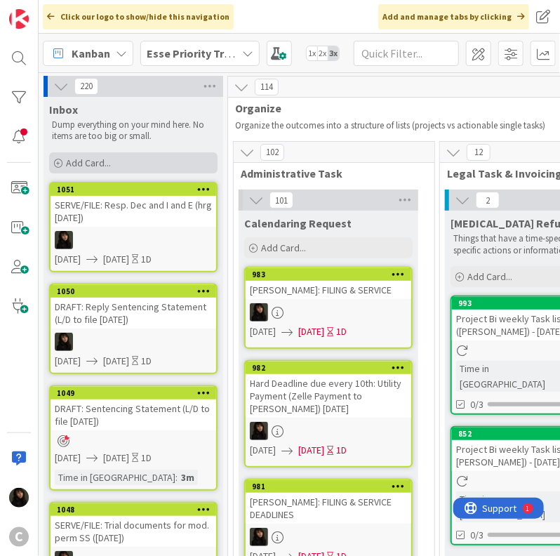
click at [95, 163] on span "Add Card..." at bounding box center [88, 162] width 45 height 13
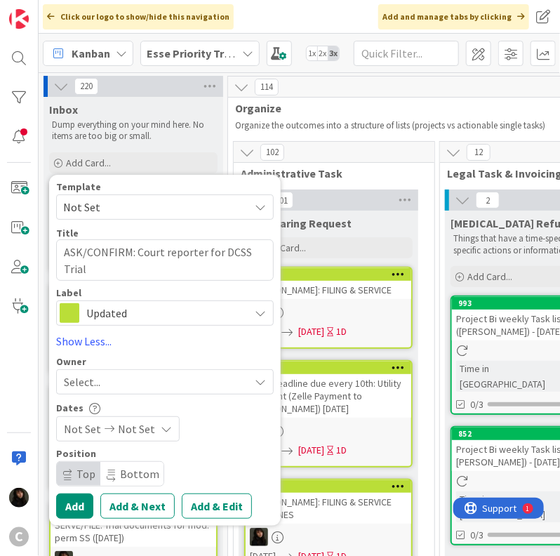
click at [107, 373] on div "Select..." at bounding box center [156, 381] width 185 height 17
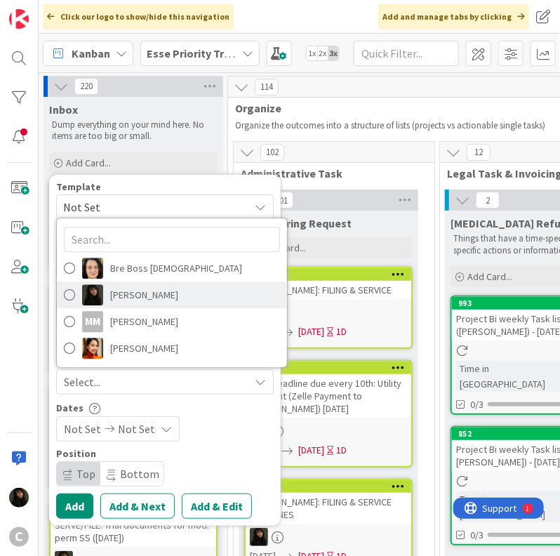
click at [129, 302] on span "[PERSON_NAME]" at bounding box center [144, 294] width 68 height 21
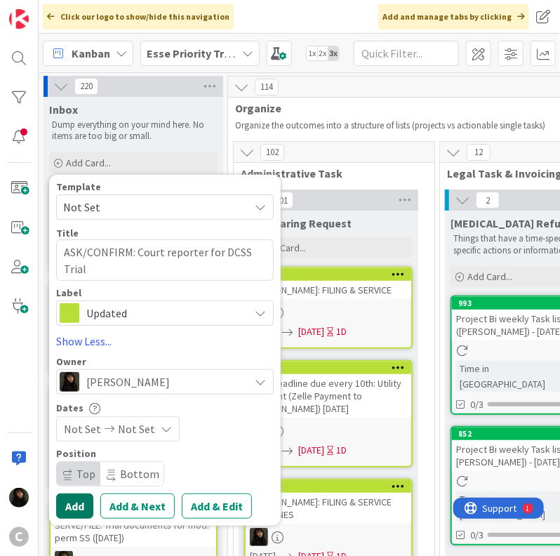
click at [76, 507] on button "Add" at bounding box center [74, 505] width 37 height 25
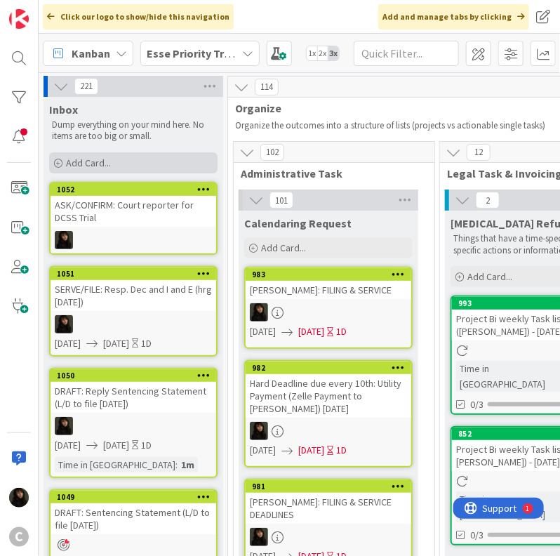
click at [86, 163] on span "Add Card..." at bounding box center [88, 162] width 45 height 13
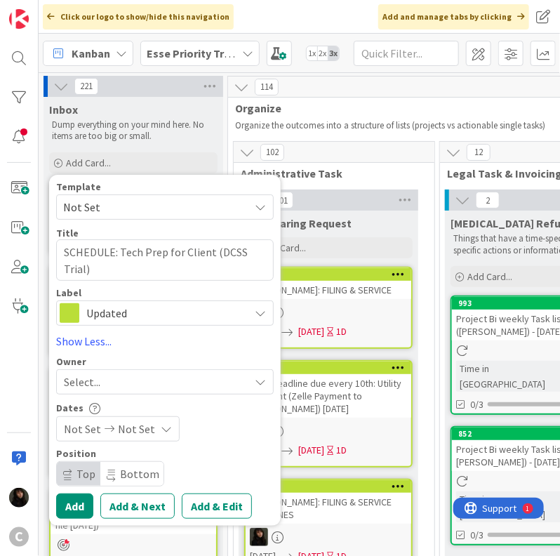
click at [137, 384] on div "Select..." at bounding box center [156, 381] width 185 height 17
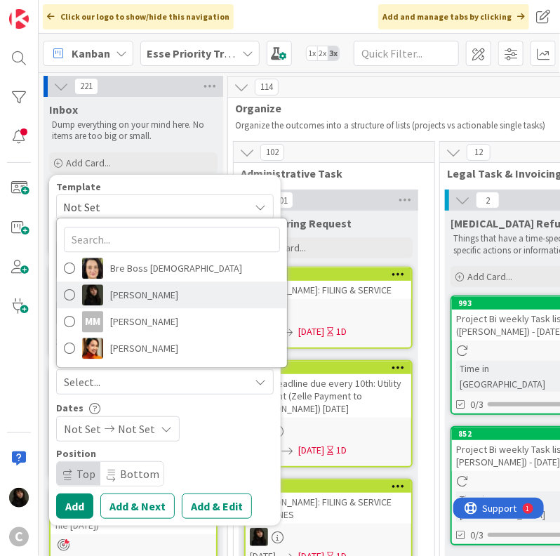
click at [128, 300] on span "[PERSON_NAME]" at bounding box center [144, 294] width 68 height 21
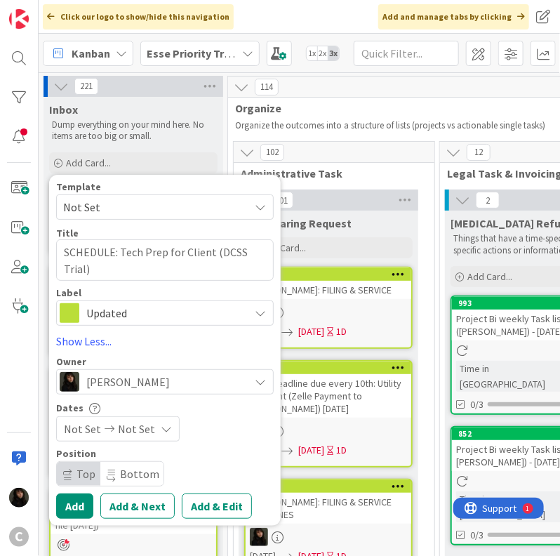
click at [130, 435] on span "Not Set" at bounding box center [136, 428] width 37 height 17
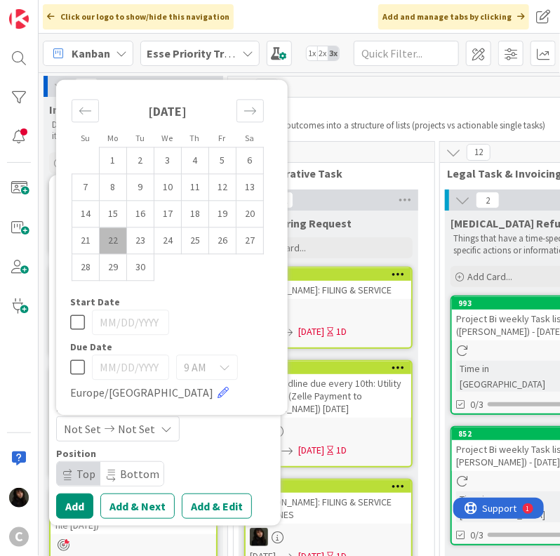
click at [119, 253] on td "22" at bounding box center [113, 240] width 27 height 27
click at [135, 249] on td "23" at bounding box center [140, 240] width 27 height 27
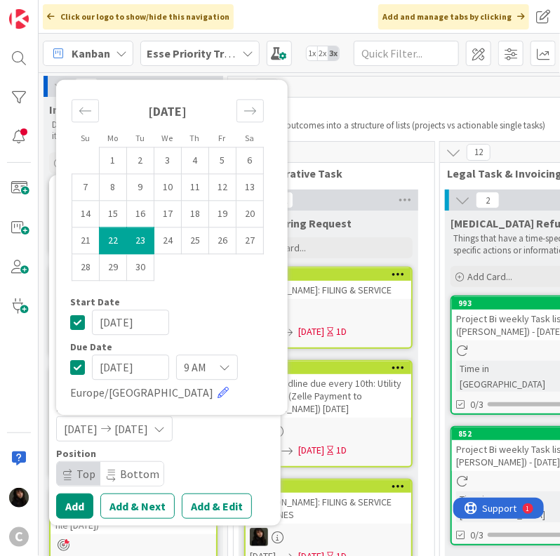
drag, startPoint x: 239, startPoint y: 467, endPoint x: 182, endPoint y: 482, distance: 58.9
click at [239, 467] on div "Position Top Bottom" at bounding box center [165, 467] width 218 height 38
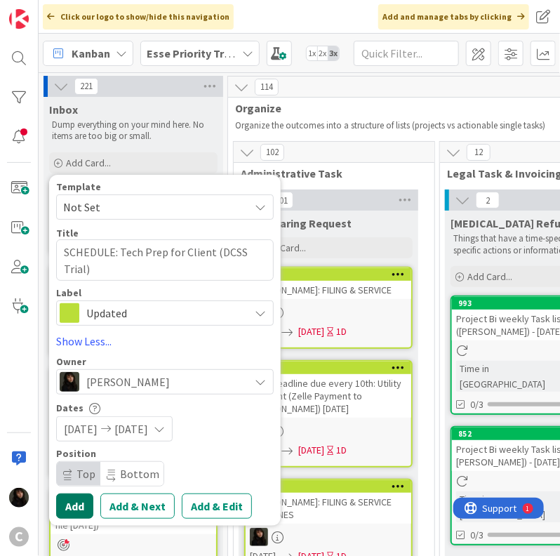
click at [74, 507] on button "Add" at bounding box center [74, 505] width 37 height 25
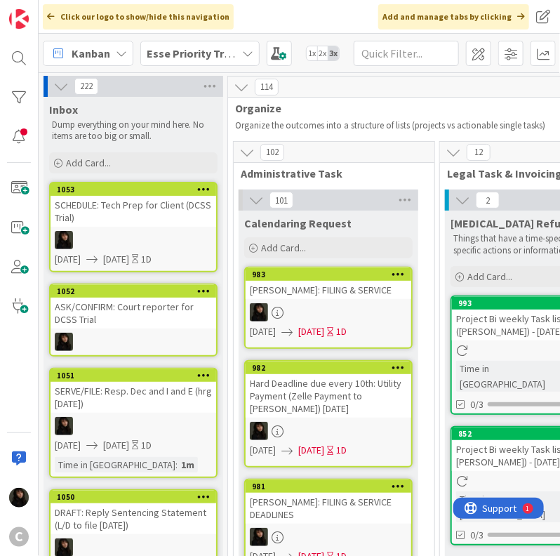
click at [131, 231] on div at bounding box center [134, 240] width 166 height 18
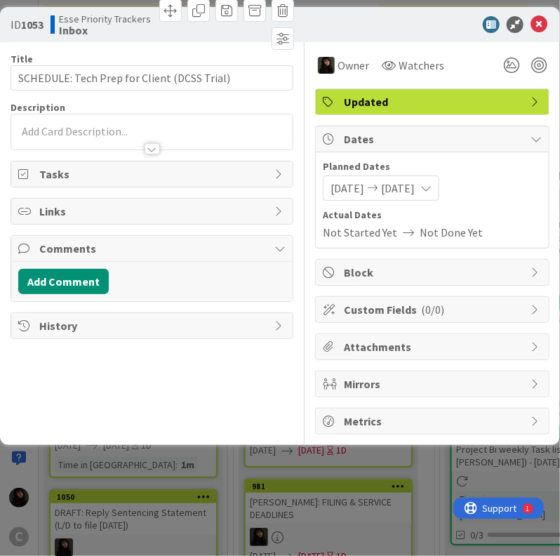
click at [62, 126] on div at bounding box center [151, 131] width 281 height 35
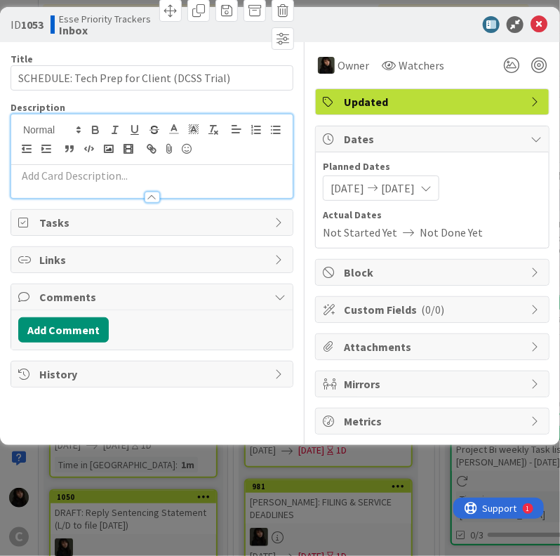
click at [56, 179] on p at bounding box center [151, 176] width 267 height 16
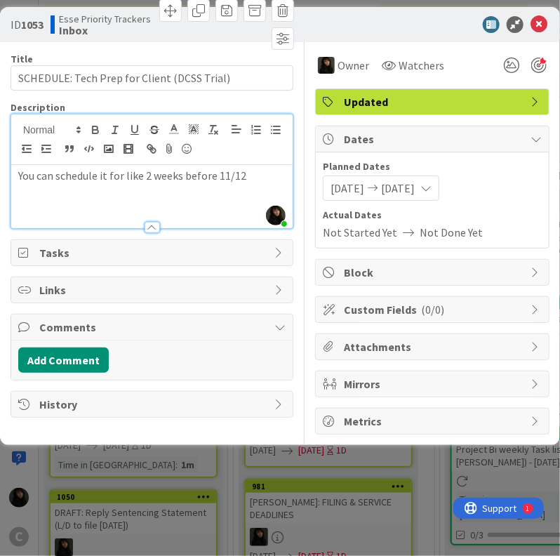
click at [532, 63] on div at bounding box center [538, 65] width 15 height 15
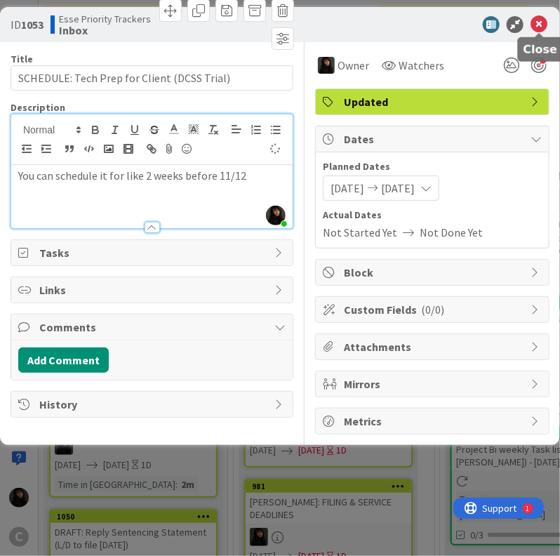
click at [539, 22] on icon at bounding box center [538, 24] width 17 height 17
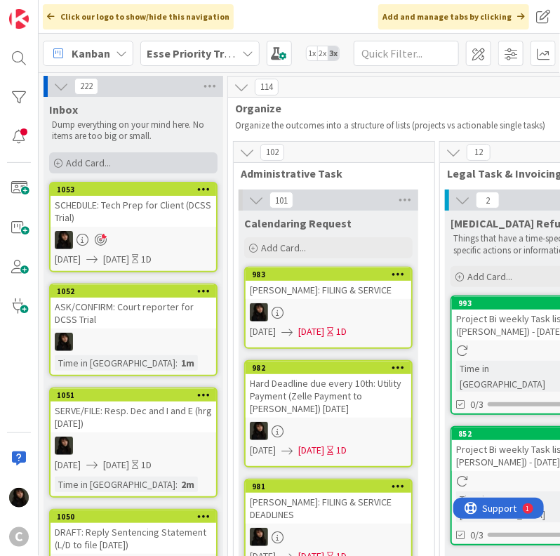
click at [100, 159] on span "Add Card..." at bounding box center [88, 162] width 45 height 13
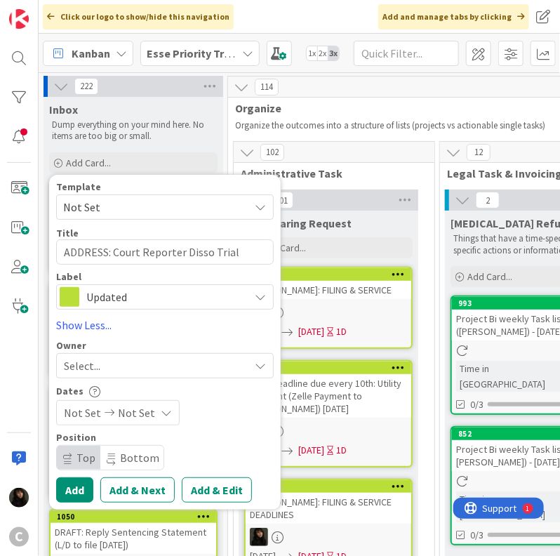
click at [154, 366] on div "Select..." at bounding box center [156, 365] width 185 height 17
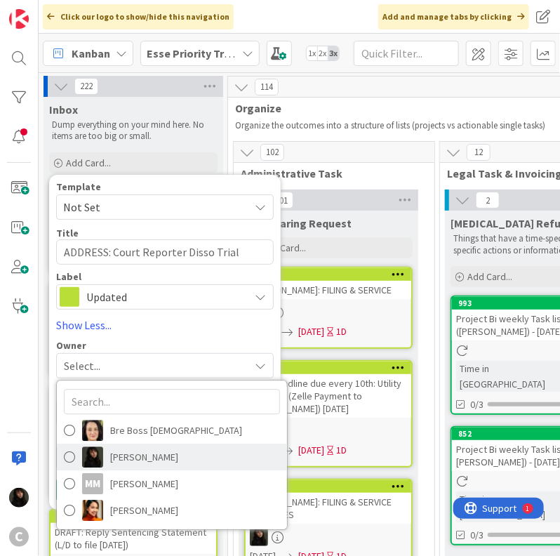
click at [147, 456] on span "[PERSON_NAME]" at bounding box center [144, 456] width 68 height 21
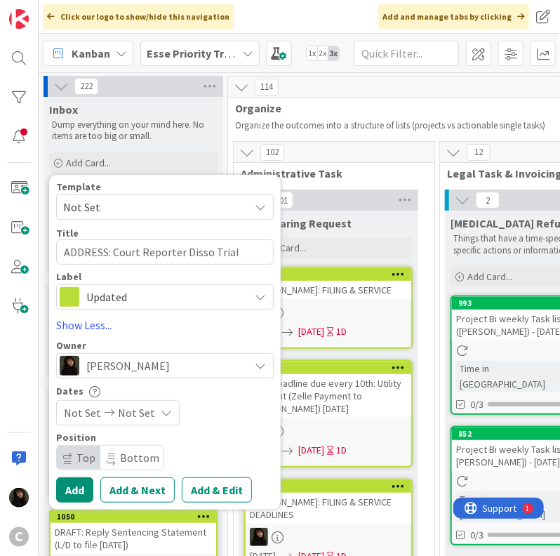
click at [154, 398] on div "Dates Not Set Not Set Su Mo Tu We Th Fr Sa [DATE] 1 2 3 4 5 6 7 8 9 10 11 12 13…" at bounding box center [165, 405] width 218 height 40
click at [153, 413] on div "Not Set Not Set" at bounding box center [118, 412] width 124 height 25
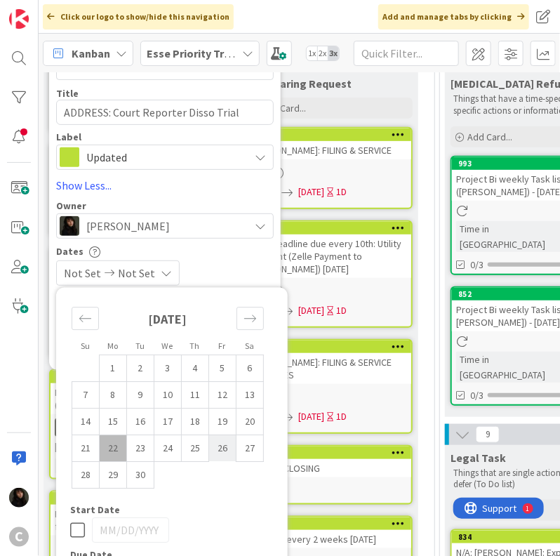
scroll to position [140, 0]
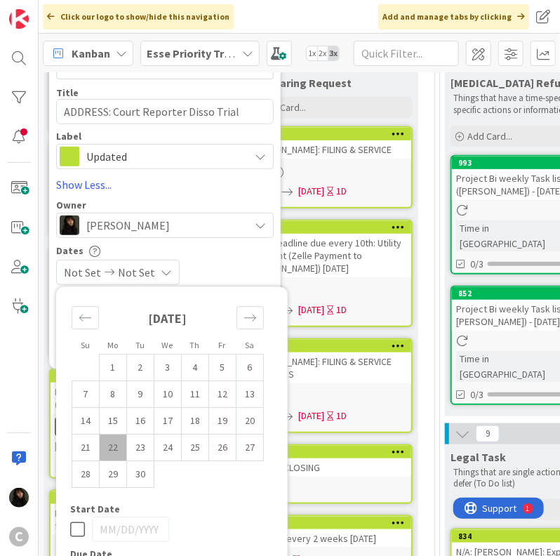
click at [117, 448] on td "22" at bounding box center [113, 447] width 27 height 27
click at [135, 450] on td "23" at bounding box center [140, 447] width 27 height 27
click at [227, 263] on div "[DATE] [DATE]" at bounding box center [165, 272] width 218 height 25
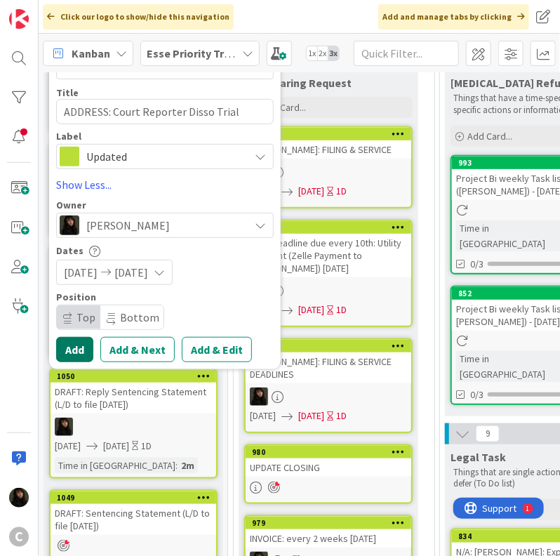
click at [86, 354] on button "Add" at bounding box center [74, 349] width 37 height 25
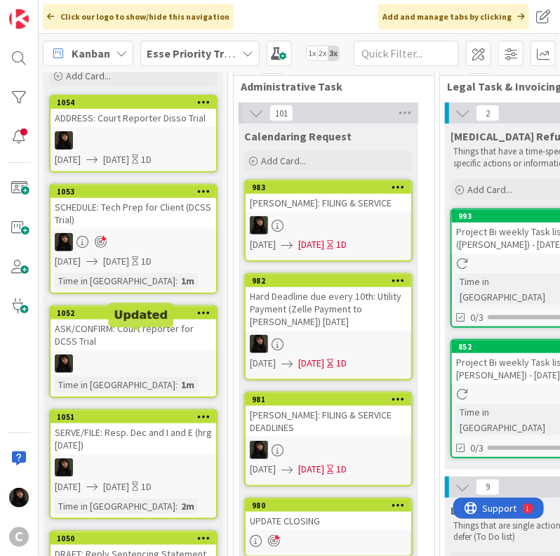
scroll to position [0, 0]
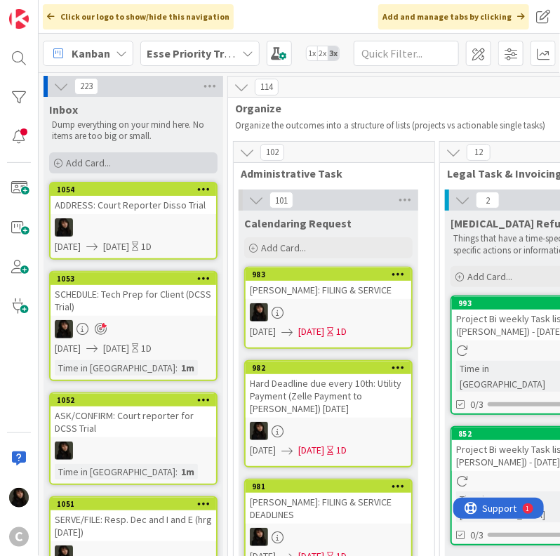
click at [103, 170] on div "Add Card..." at bounding box center [133, 162] width 168 height 21
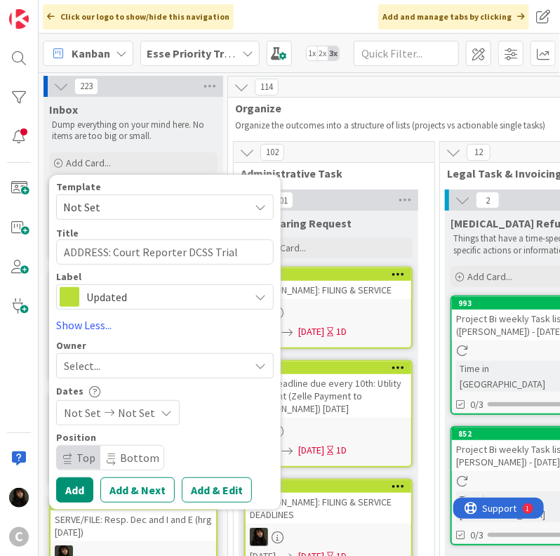
click at [199, 363] on div "Select..." at bounding box center [156, 365] width 185 height 17
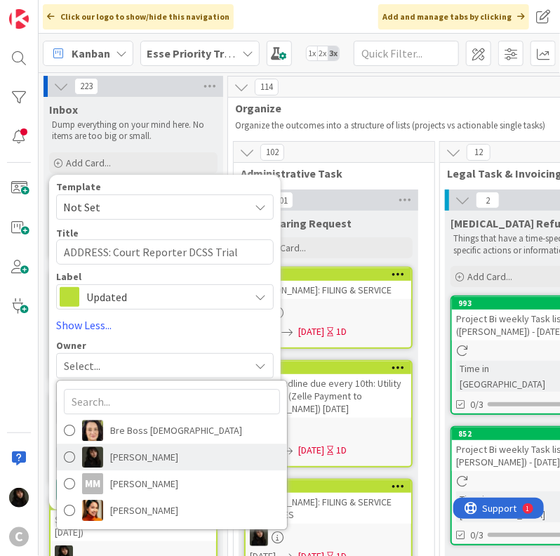
click at [130, 459] on span "[PERSON_NAME]" at bounding box center [144, 456] width 68 height 21
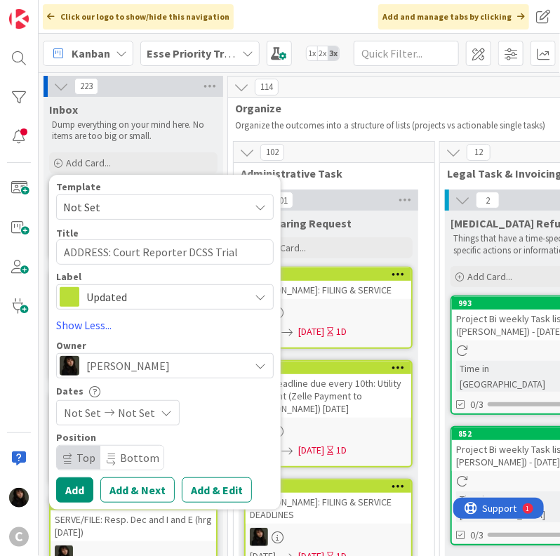
click at [128, 417] on span "Not Set" at bounding box center [136, 412] width 37 height 17
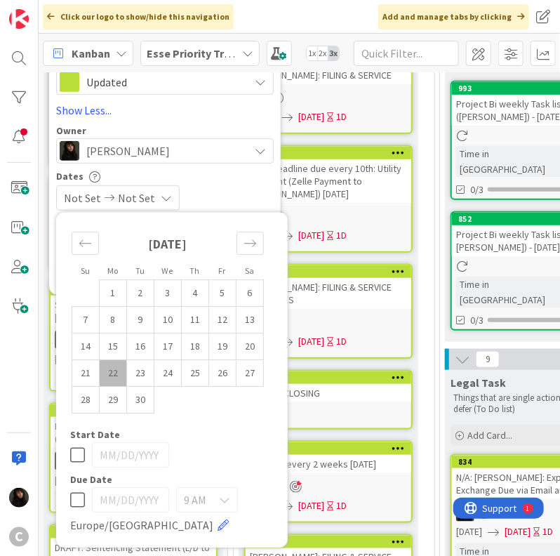
scroll to position [281, 0]
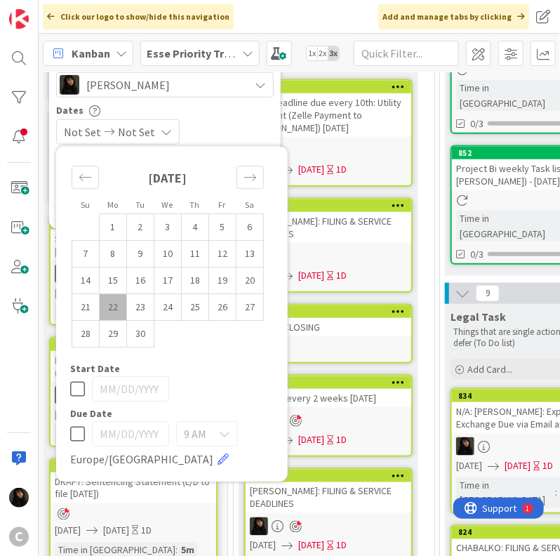
click at [118, 308] on td "22" at bounding box center [113, 306] width 27 height 27
click at [135, 308] on td "23" at bounding box center [140, 306] width 27 height 27
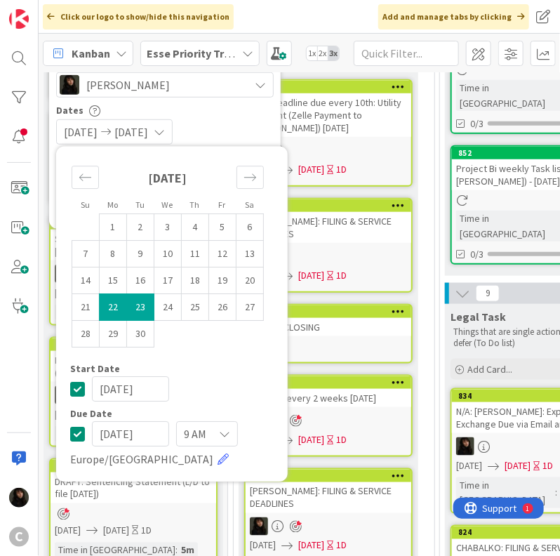
click at [248, 343] on td "Calendar" at bounding box center [249, 333] width 27 height 27
click at [247, 106] on div "Dates" at bounding box center [165, 111] width 218 height 12
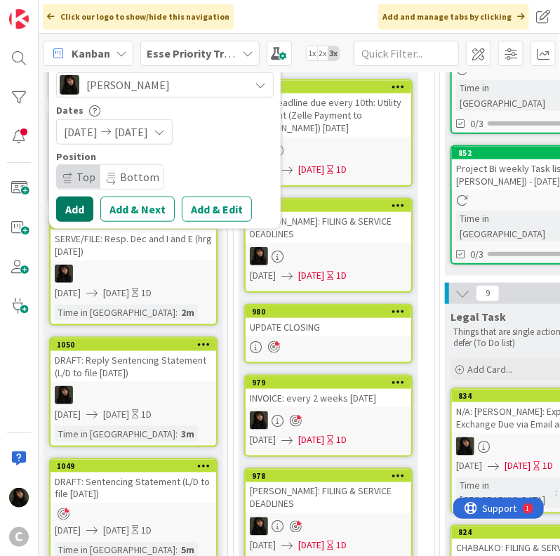
click at [76, 208] on button "Add" at bounding box center [74, 208] width 37 height 25
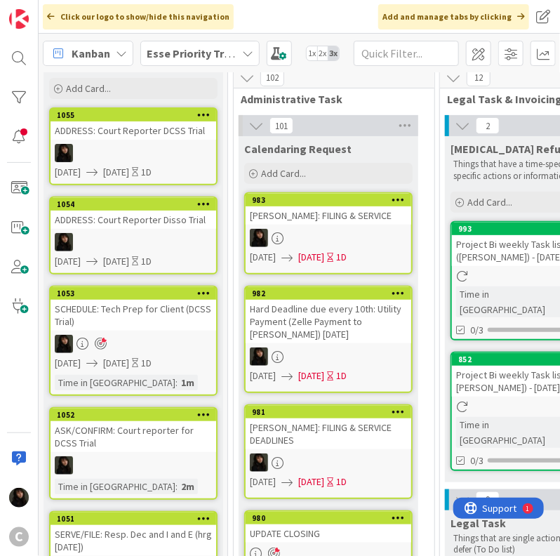
scroll to position [0, 0]
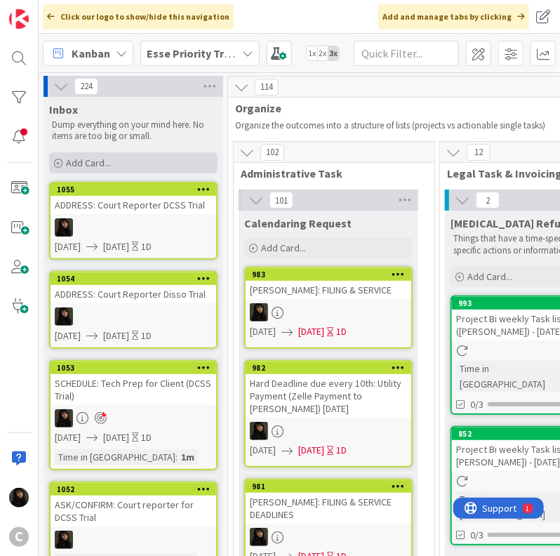
click at [83, 171] on div "Add Card..." at bounding box center [133, 162] width 168 height 21
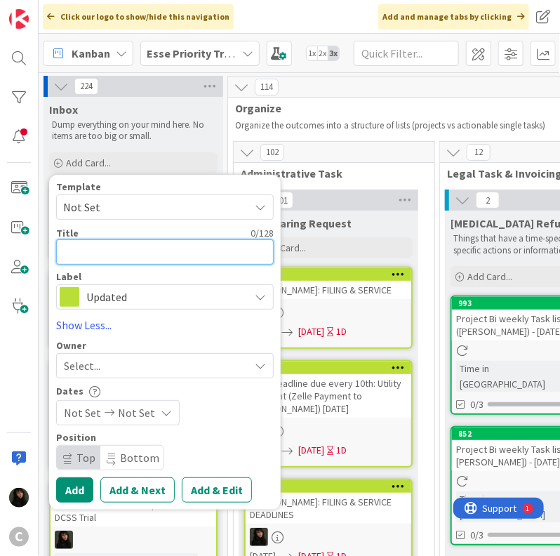
click at [93, 247] on textarea at bounding box center [165, 251] width 218 height 25
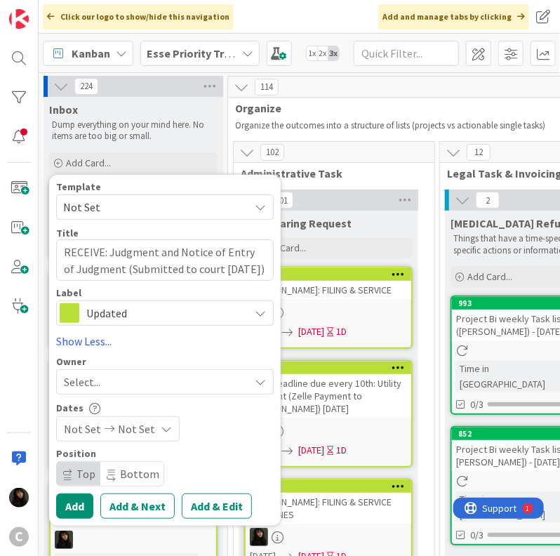
click at [155, 379] on div "Select..." at bounding box center [156, 381] width 185 height 17
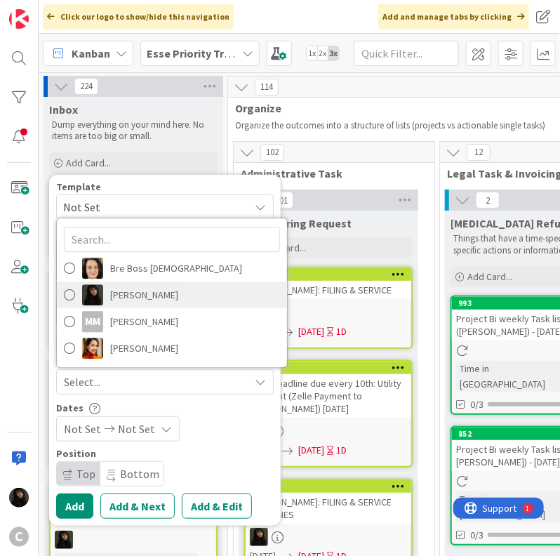
click at [143, 304] on span "[PERSON_NAME]" at bounding box center [144, 294] width 68 height 21
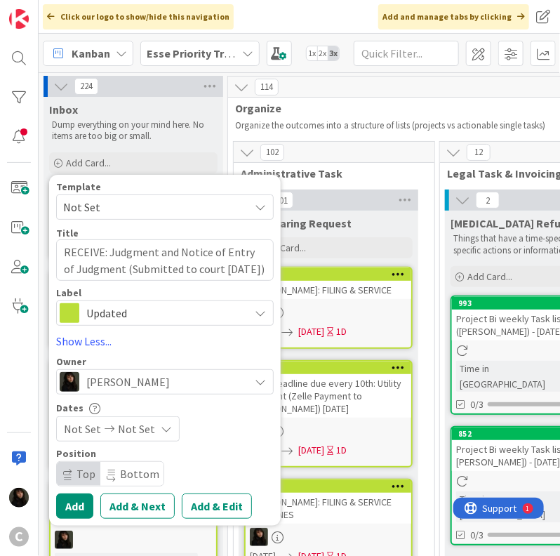
click at [161, 427] on icon at bounding box center [166, 428] width 11 height 11
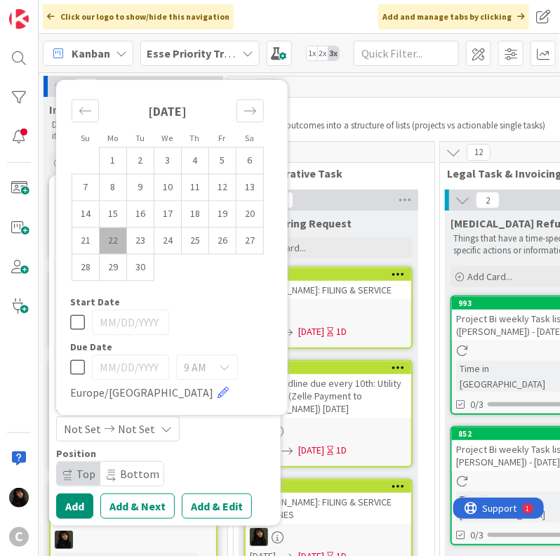
click at [122, 242] on td "22" at bounding box center [113, 240] width 27 height 27
click at [138, 245] on td "23" at bounding box center [140, 240] width 27 height 27
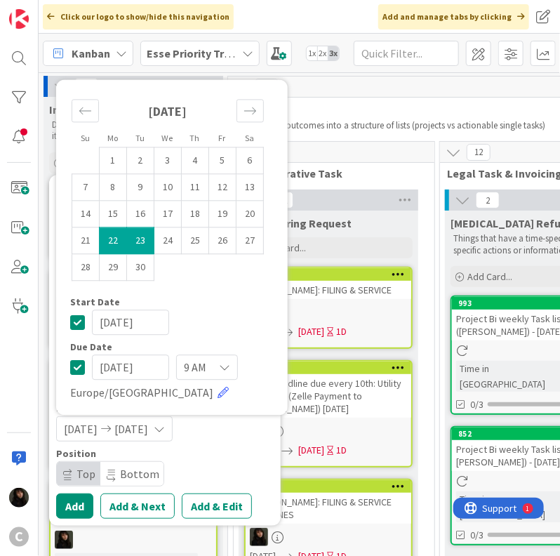
click at [262, 448] on div "Position" at bounding box center [165, 453] width 218 height 10
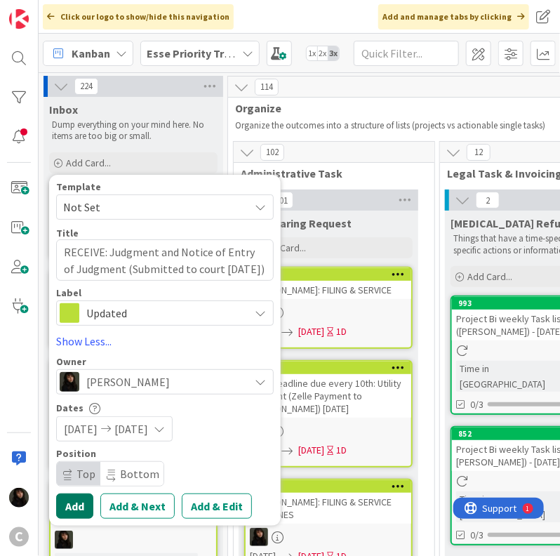
click at [63, 508] on button "Add" at bounding box center [74, 505] width 37 height 25
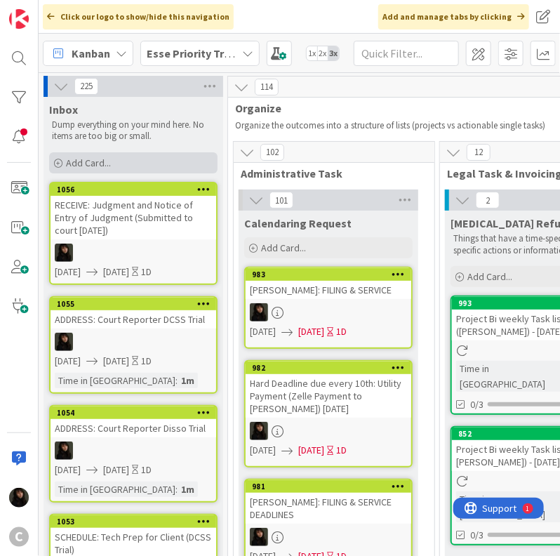
click at [91, 158] on span "Add Card..." at bounding box center [88, 162] width 45 height 13
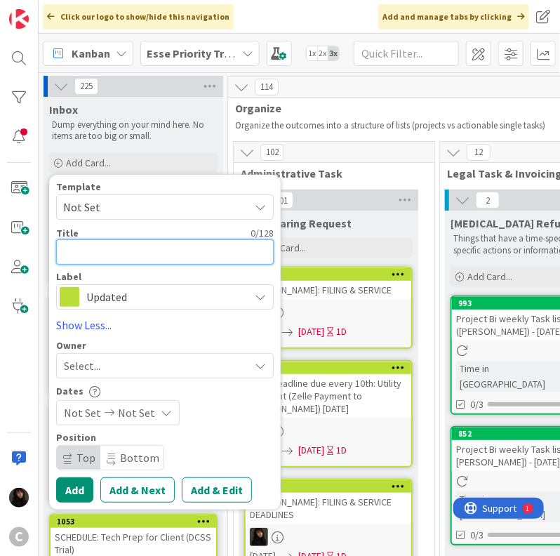
click at [93, 249] on textarea at bounding box center [165, 251] width 218 height 25
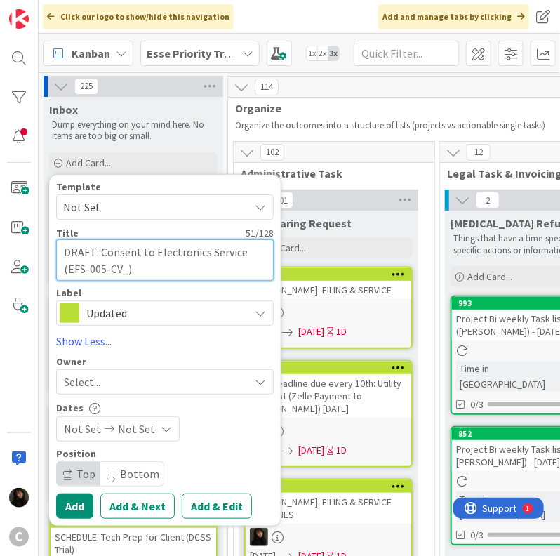
click at [121, 269] on textarea "DRAFT: Consent to Electronics Service (EFS-005-CV_)" at bounding box center [165, 260] width 218 height 42
click at [126, 271] on textarea "DRAFT: Consent to Electronics Service (EFS-005-CV_)" at bounding box center [165, 260] width 218 height 42
click at [152, 261] on textarea "DRAFT: Consent to Electronics Service (EFS-005-CV)" at bounding box center [165, 260] width 218 height 42
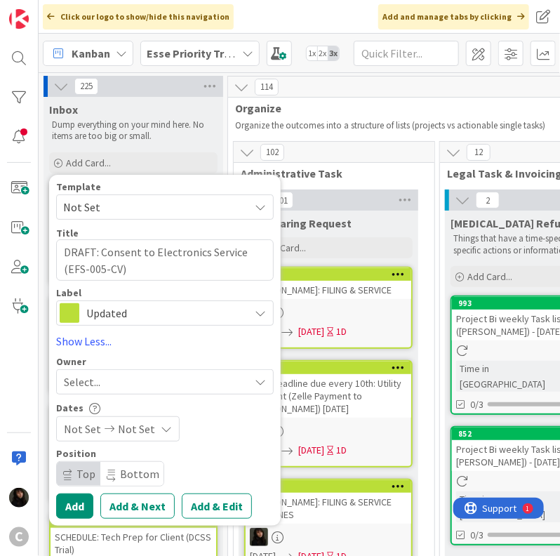
click at [118, 384] on div "Select..." at bounding box center [156, 381] width 185 height 17
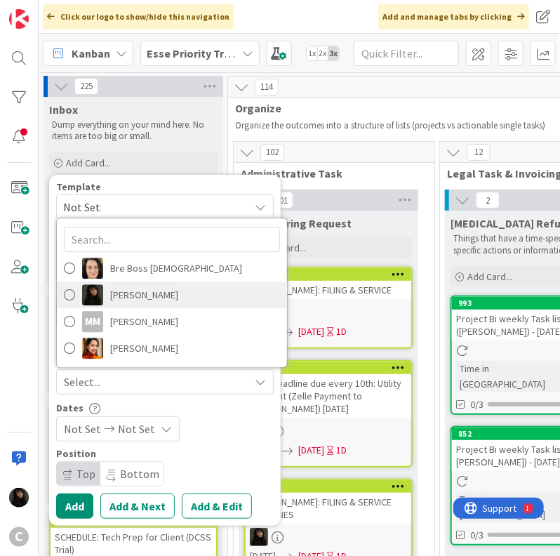
click at [152, 296] on span "[PERSON_NAME]" at bounding box center [144, 294] width 68 height 21
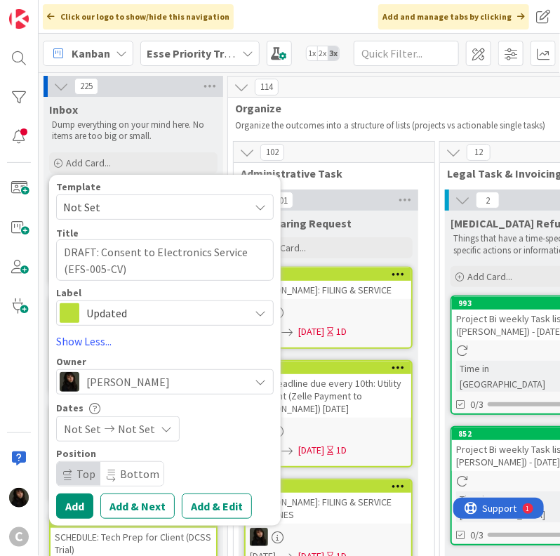
click at [129, 427] on span "Not Set" at bounding box center [136, 428] width 37 height 17
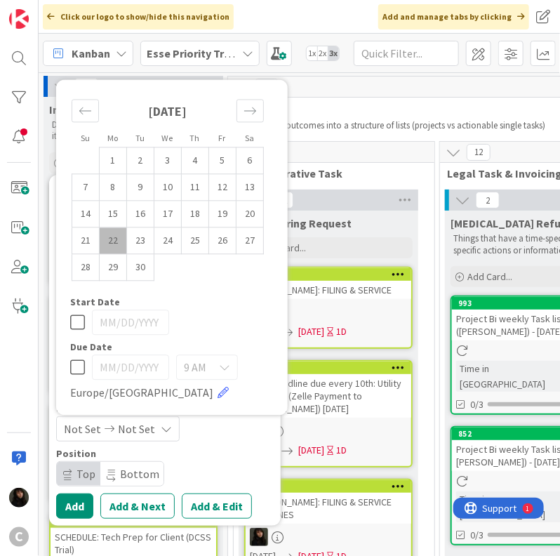
click at [122, 239] on td "22" at bounding box center [113, 240] width 27 height 27
click at [135, 239] on td "23" at bounding box center [140, 240] width 27 height 27
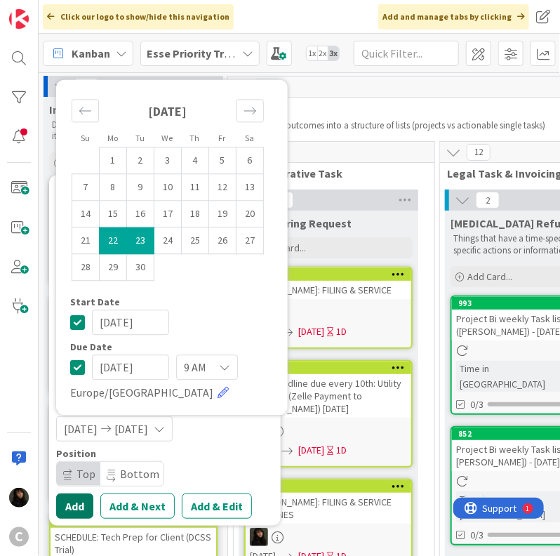
drag, startPoint x: 84, startPoint y: 500, endPoint x: 98, endPoint y: 494, distance: 15.1
click at [83, 500] on button "Add" at bounding box center [74, 505] width 37 height 25
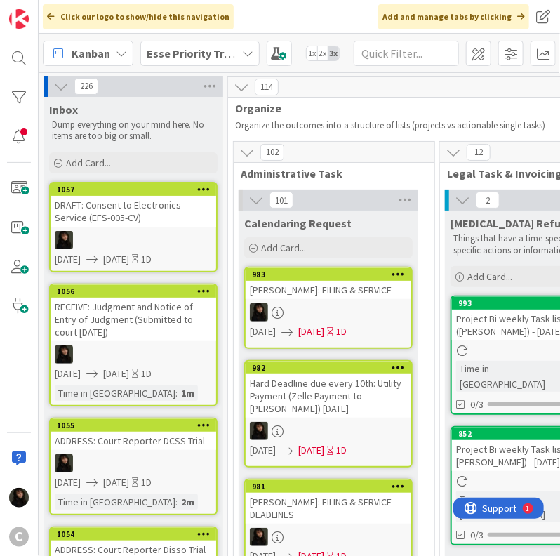
click at [121, 210] on div "DRAFT: Consent to Electronics Service (EFS-005-CV)" at bounding box center [134, 211] width 166 height 31
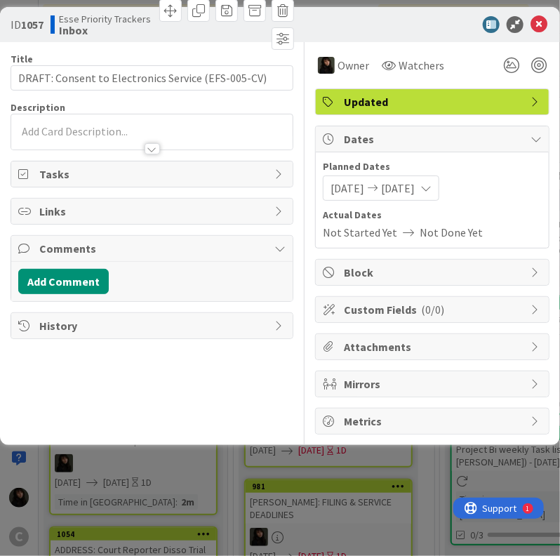
click at [88, 129] on p at bounding box center [151, 132] width 267 height 16
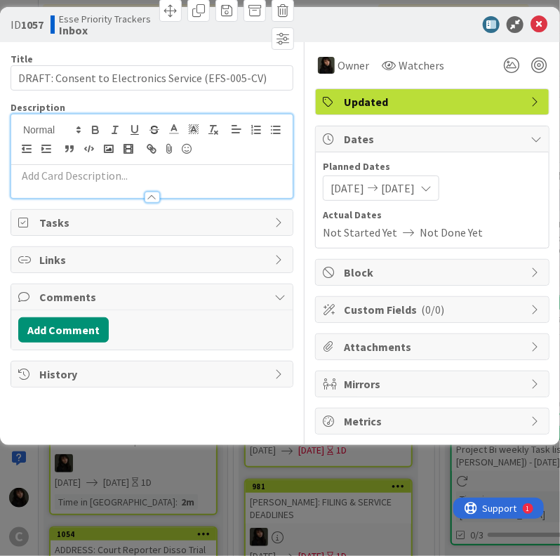
click at [124, 179] on p at bounding box center [151, 176] width 267 height 16
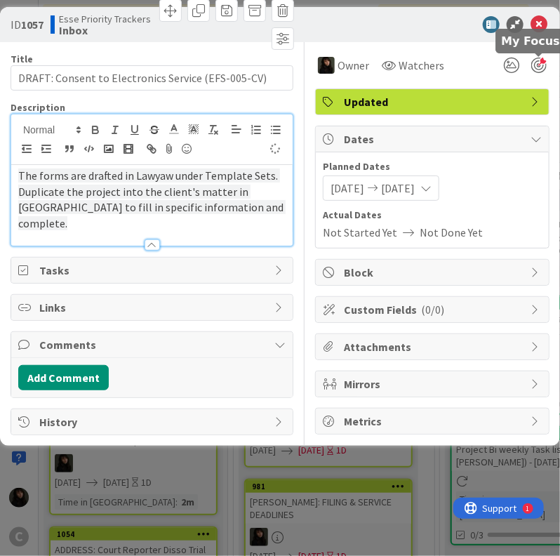
click at [541, 72] on div at bounding box center [538, 65] width 15 height 15
click at [538, 25] on icon at bounding box center [538, 24] width 17 height 17
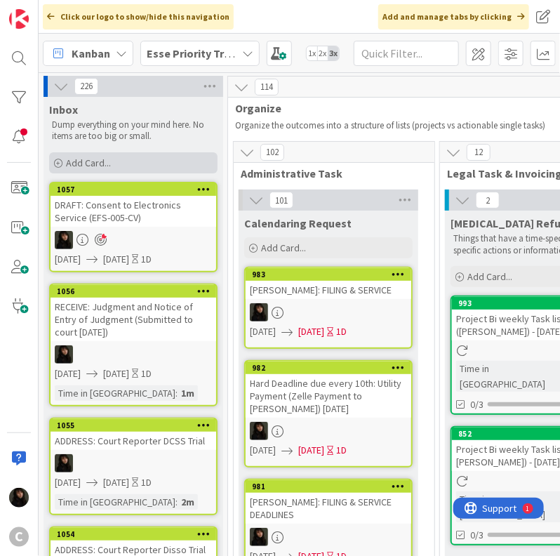
click at [108, 163] on span "Add Card..." at bounding box center [88, 162] width 45 height 13
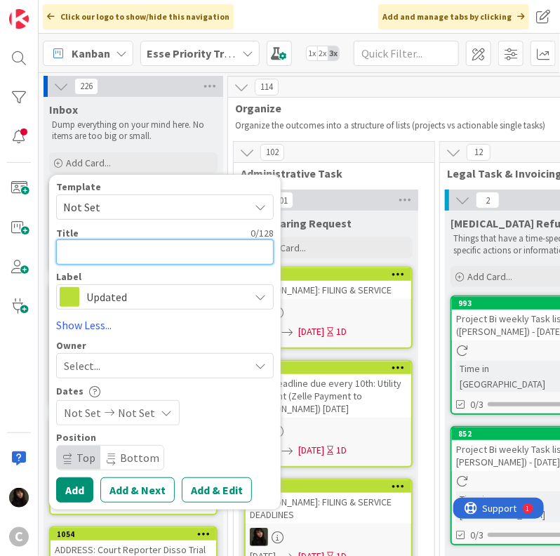
click at [109, 248] on textarea at bounding box center [165, 251] width 218 height 25
paste textarea "COMPLETE: Admin setup"
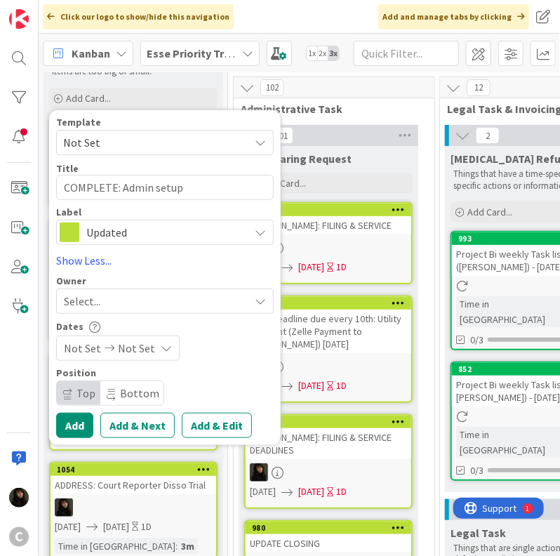
scroll to position [70, 0]
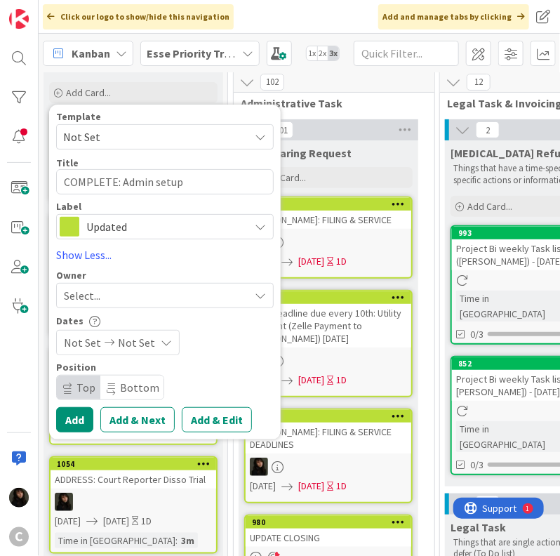
click at [100, 288] on span "Select..." at bounding box center [82, 295] width 36 height 17
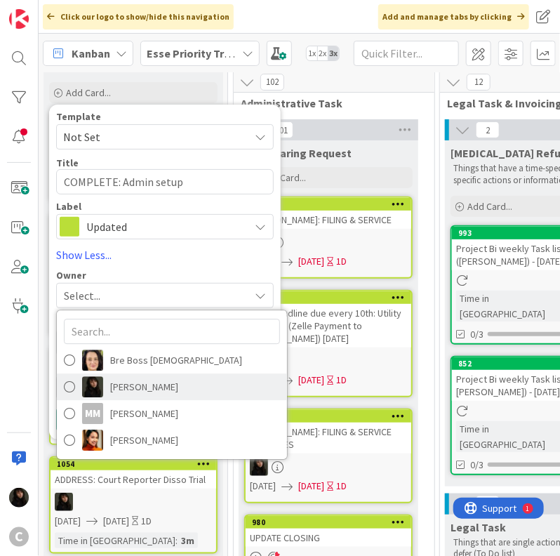
click at [133, 384] on span "[PERSON_NAME]" at bounding box center [144, 386] width 68 height 21
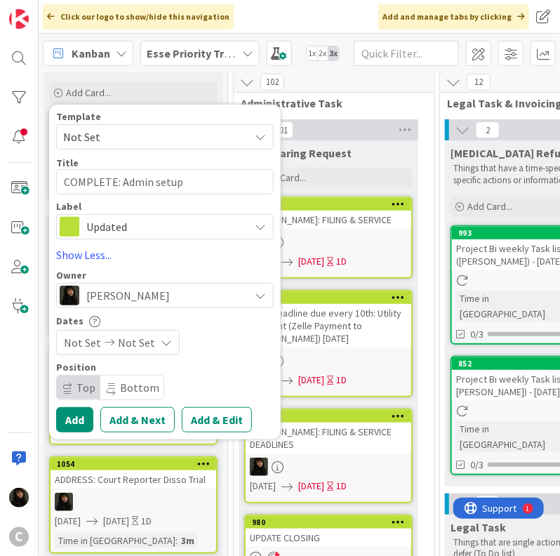
click at [127, 335] on span "Not Set" at bounding box center [136, 342] width 37 height 17
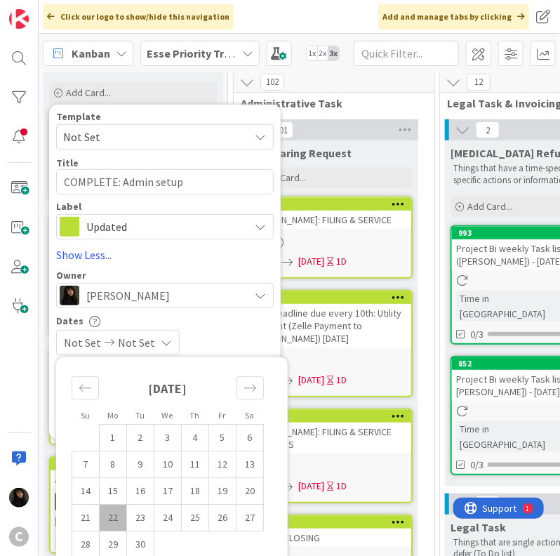
click at [115, 508] on td "22" at bounding box center [113, 517] width 27 height 27
click at [132, 516] on td "23" at bounding box center [140, 517] width 27 height 27
click at [243, 336] on div "[DATE] [DATE]" at bounding box center [165, 342] width 218 height 25
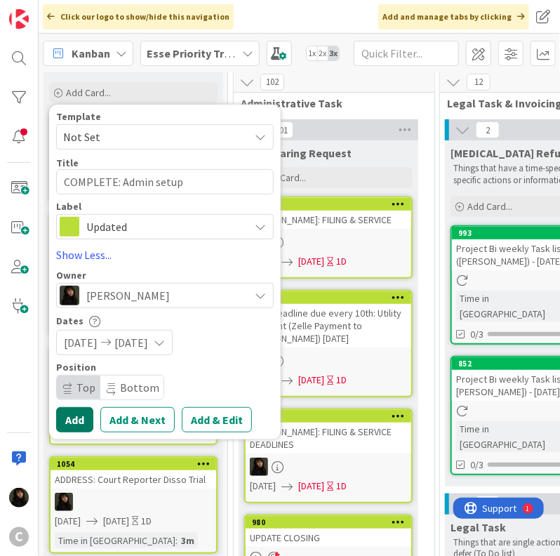
click at [79, 421] on button "Add" at bounding box center [74, 419] width 37 height 25
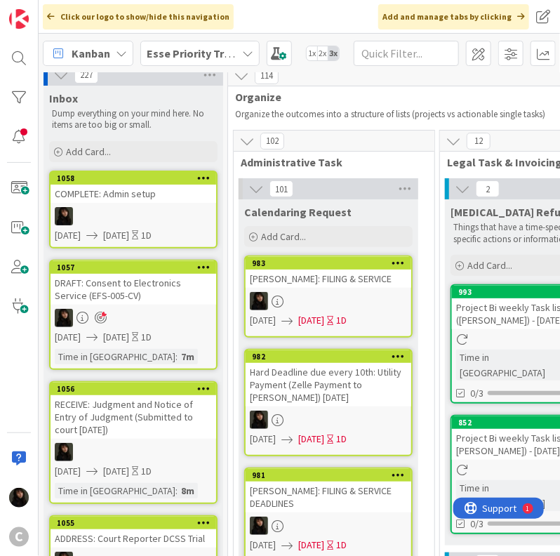
scroll to position [0, 0]
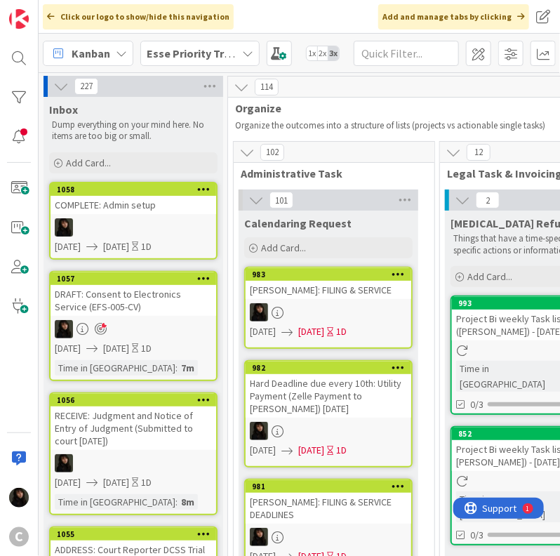
click at [160, 229] on div at bounding box center [134, 227] width 166 height 18
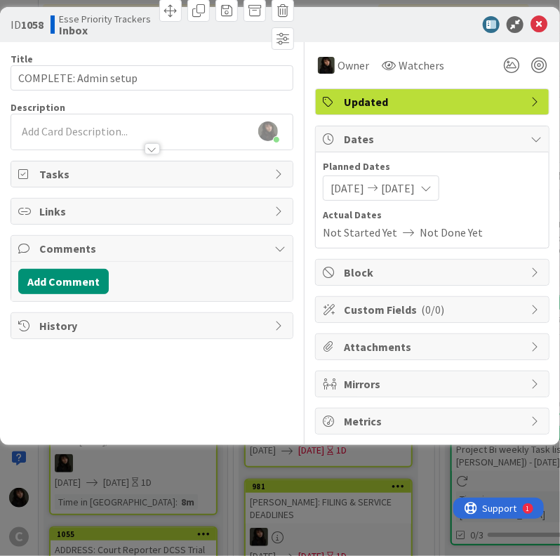
click at [363, 25] on div at bounding box center [425, 24] width 248 height 17
click at [92, 123] on div "[PERSON_NAME] just joined" at bounding box center [151, 131] width 281 height 35
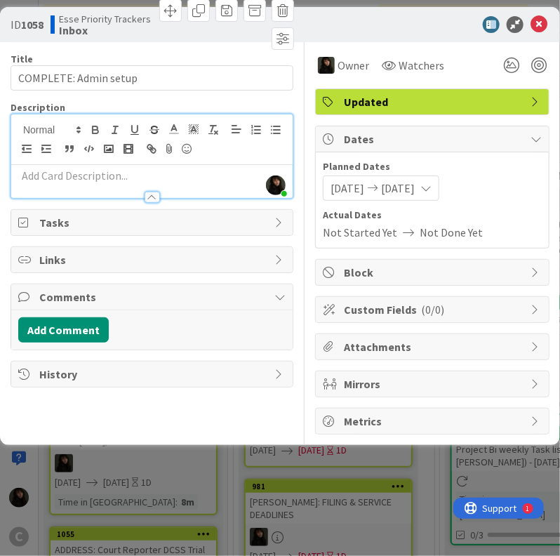
click at [67, 190] on div at bounding box center [151, 190] width 281 height 15
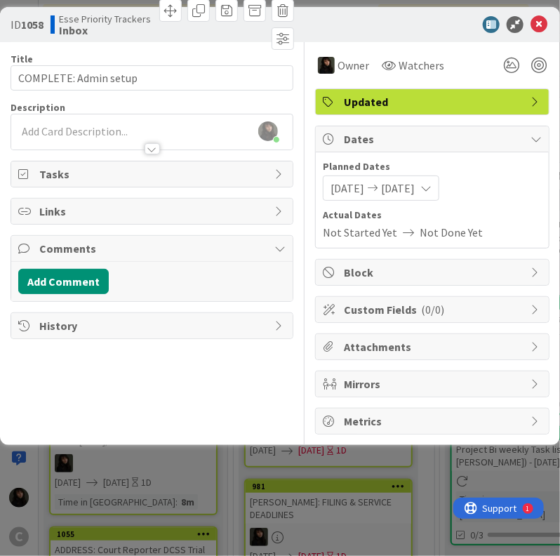
click at [73, 124] on p at bounding box center [151, 132] width 267 height 16
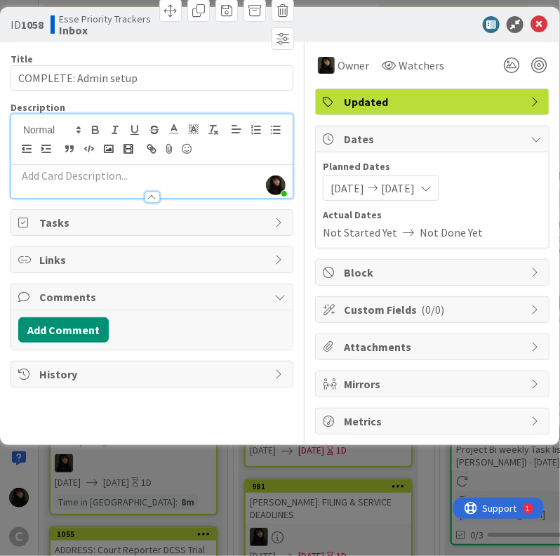
click at [69, 176] on p at bounding box center [151, 176] width 267 height 16
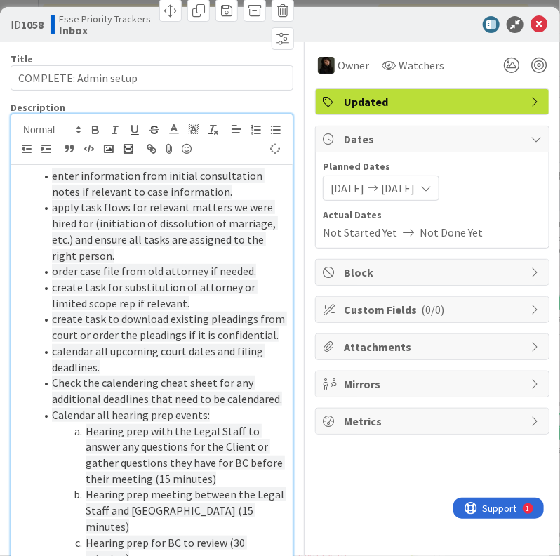
scroll to position [351, 0]
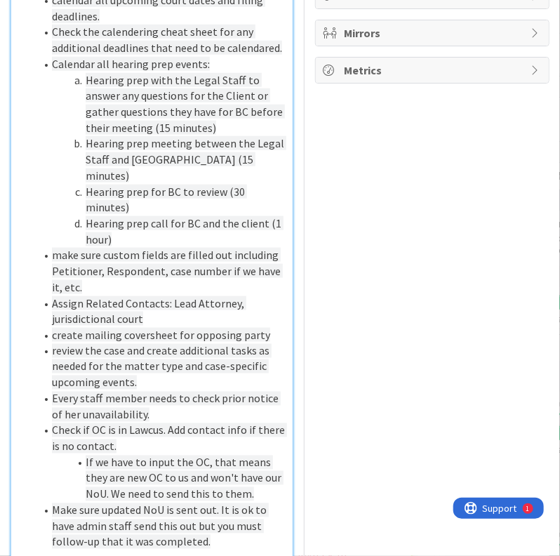
click at [214, 327] on li "Assign Related Contacts: Lead Attorney, jurisdictional court" at bounding box center [160, 311] width 251 height 32
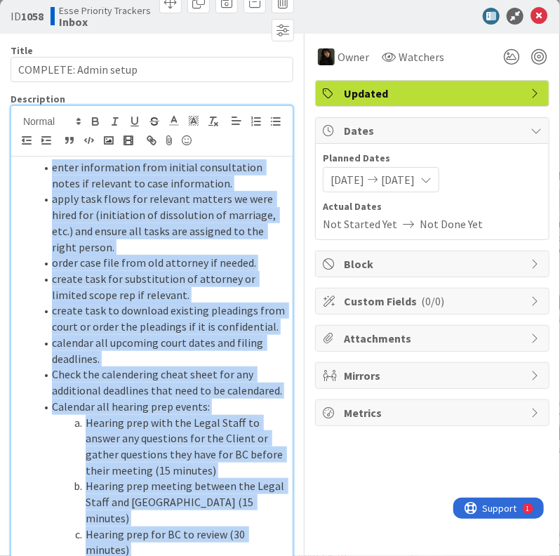
scroll to position [0, 0]
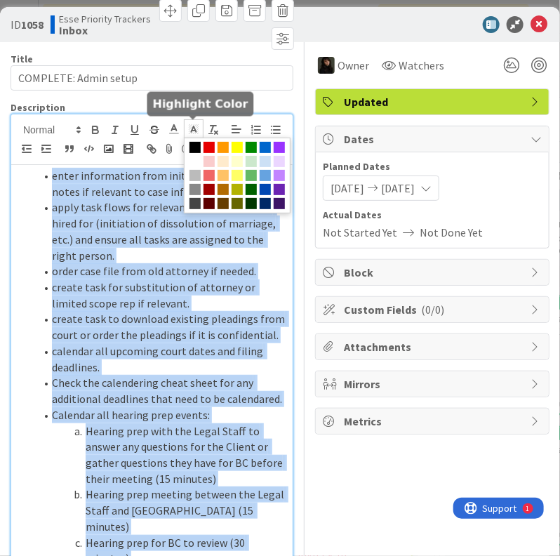
click at [191, 126] on icon at bounding box center [193, 129] width 13 height 13
click at [196, 159] on span at bounding box center [194, 161] width 11 height 11
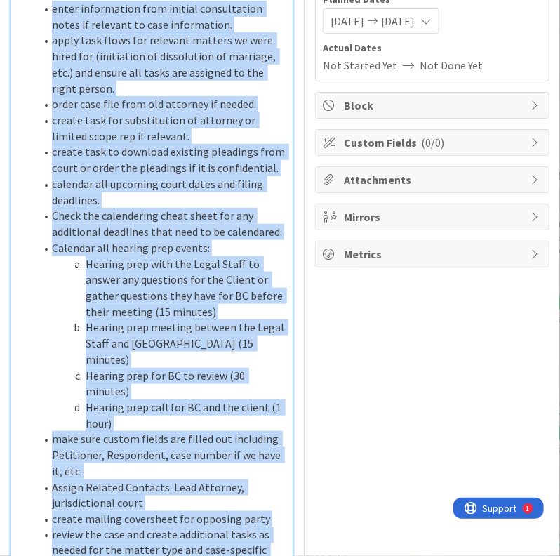
click at [258, 256] on li "Calendar all hearing prep events:" at bounding box center [160, 248] width 251 height 16
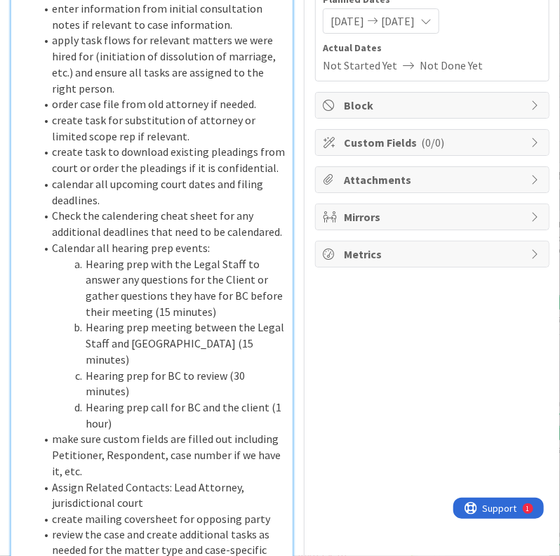
click at [278, 465] on div "Title 37 / 128 COMPLETE: Admin setup Description [PERSON_NAME] just joined ente…" at bounding box center [280, 414] width 539 height 1079
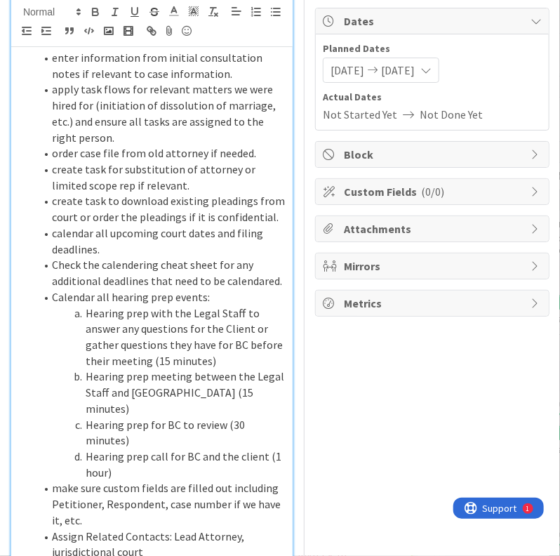
scroll to position [0, 0]
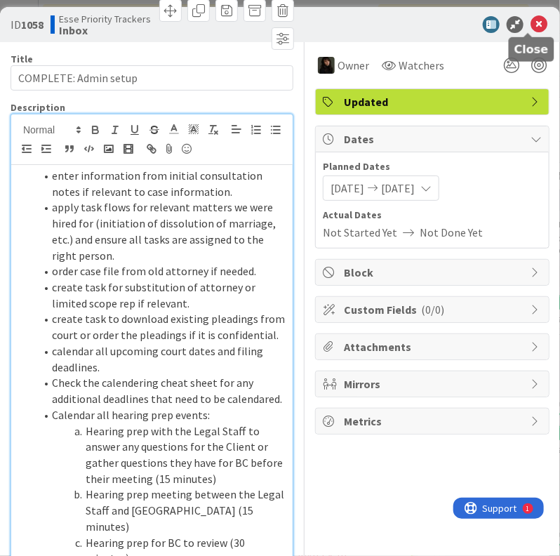
click at [530, 30] on icon at bounding box center [538, 24] width 17 height 17
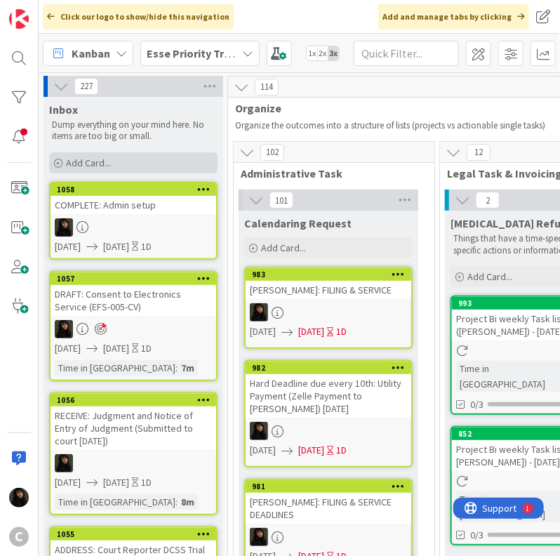
click at [110, 168] on span "Add Card..." at bounding box center [88, 162] width 45 height 13
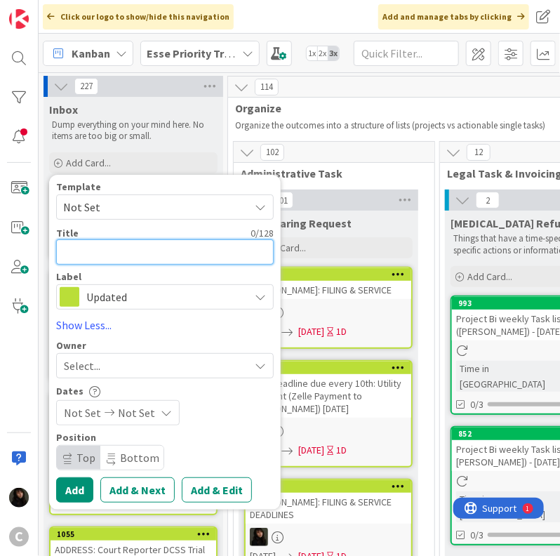
click at [102, 249] on textarea at bounding box center [165, 251] width 218 height 25
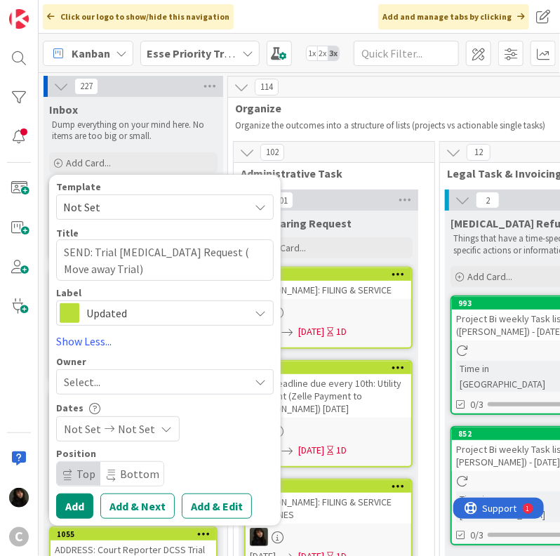
click at [84, 375] on span "Select..." at bounding box center [82, 381] width 36 height 17
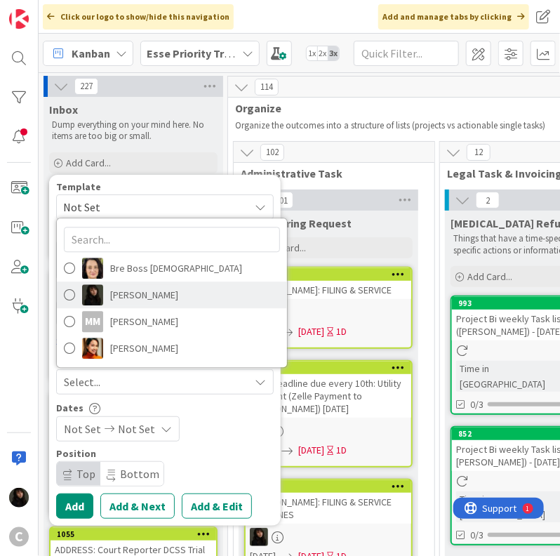
click at [156, 300] on span "[PERSON_NAME]" at bounding box center [144, 294] width 68 height 21
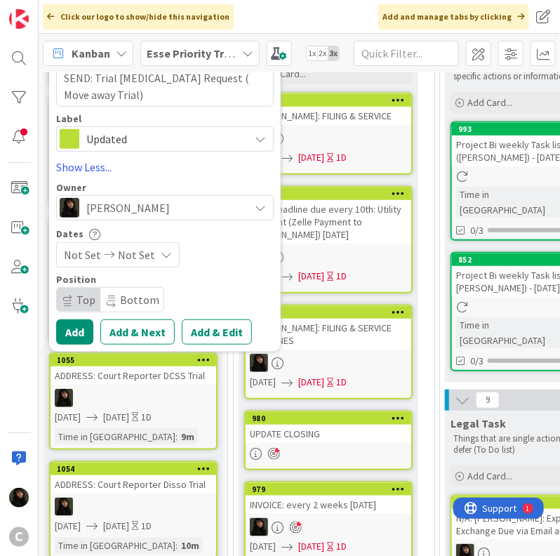
scroll to position [211, 0]
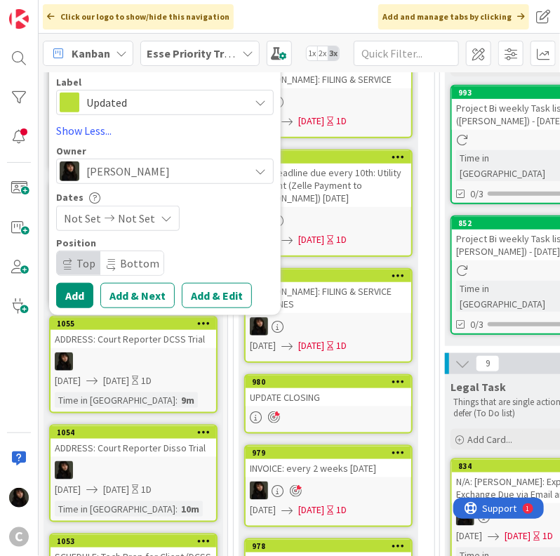
click at [137, 220] on span "Not Set" at bounding box center [136, 218] width 37 height 17
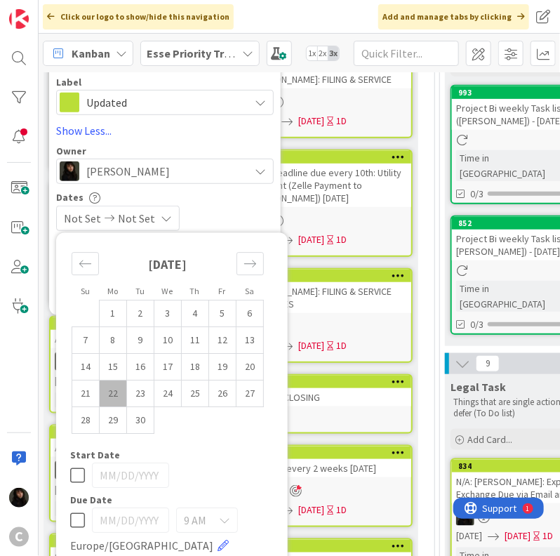
click at [112, 390] on td "22" at bounding box center [113, 393] width 27 height 27
click at [139, 389] on td "23" at bounding box center [140, 393] width 27 height 27
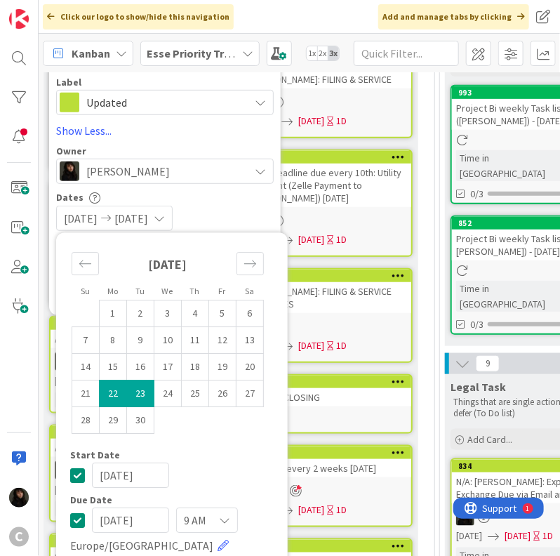
click at [236, 218] on div "[DATE] [DATE]" at bounding box center [165, 218] width 218 height 25
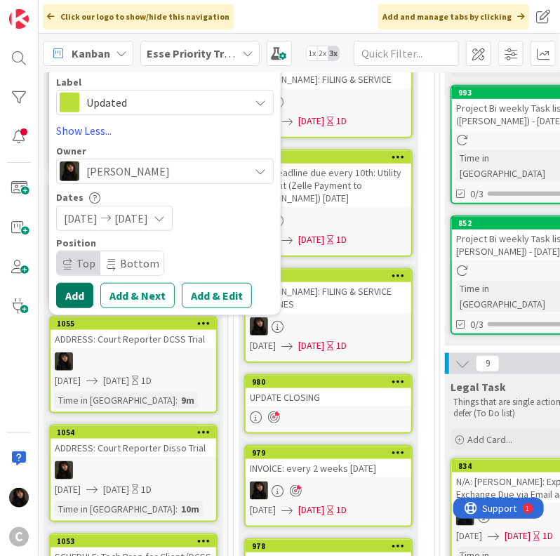
click at [70, 296] on button "Add" at bounding box center [74, 295] width 37 height 25
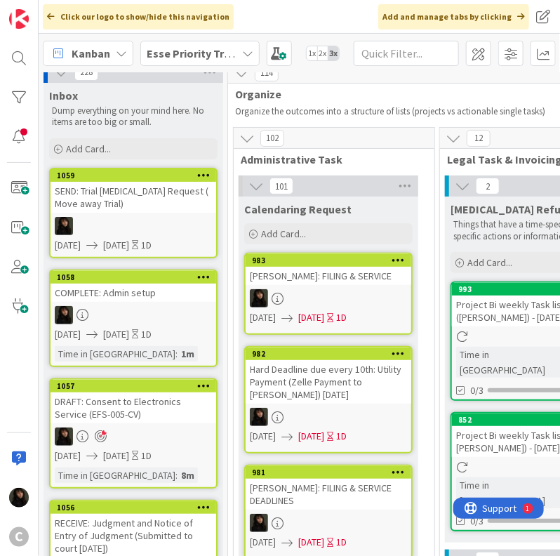
scroll to position [0, 0]
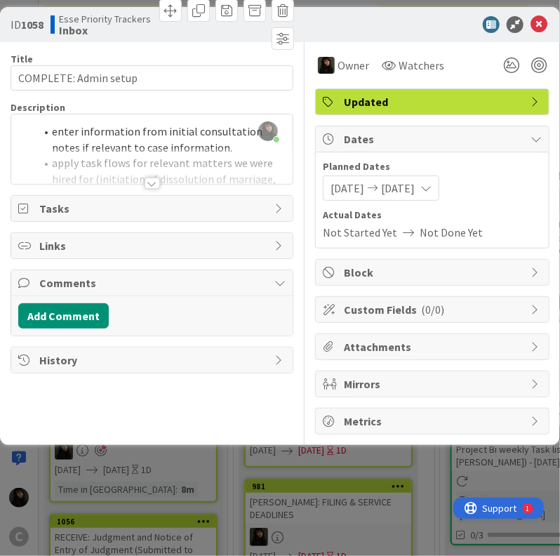
click at [151, 184] on div at bounding box center [152, 183] width 15 height 11
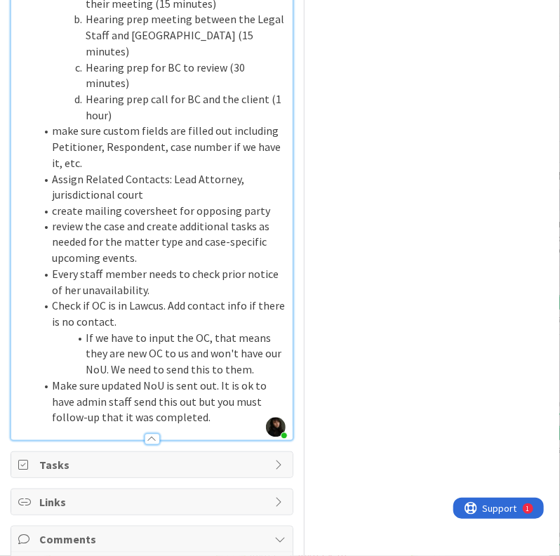
scroll to position [491, 0]
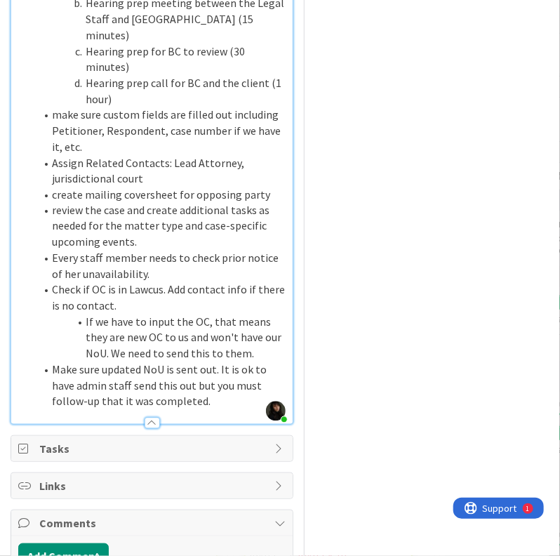
click at [220, 410] on li "Make sure updated NoU is sent out. It is ok to have admin staff send this out b…" at bounding box center [160, 386] width 251 height 48
click at [217, 424] on div at bounding box center [151, 416] width 281 height 15
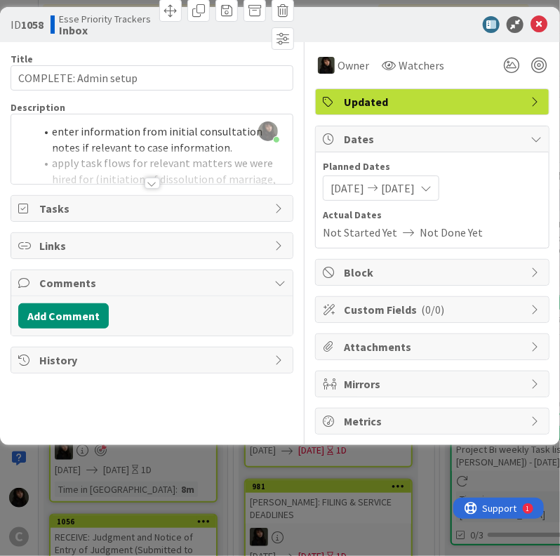
click at [187, 157] on div at bounding box center [151, 166] width 281 height 36
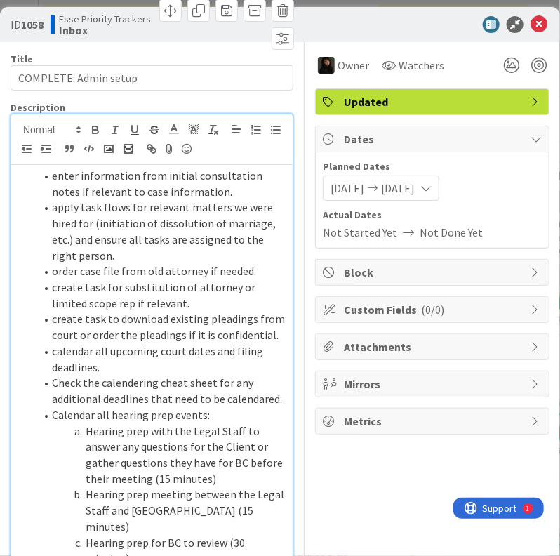
click at [211, 252] on li "apply task flows for relevant matters we were hired for (initiation of dissolut…" at bounding box center [160, 231] width 251 height 64
click at [187, 254] on span "apply task flows for relevant matters we were hired for (initiation of dissolut…" at bounding box center [165, 231] width 226 height 62
click at [188, 253] on span "apply task flows for relevant matters we were hired for (initiation of dissolut…" at bounding box center [165, 231] width 226 height 62
click at [188, 256] on span "apply task flows for relevant matters we were hired for (initiation of dissolut…" at bounding box center [165, 231] width 226 height 62
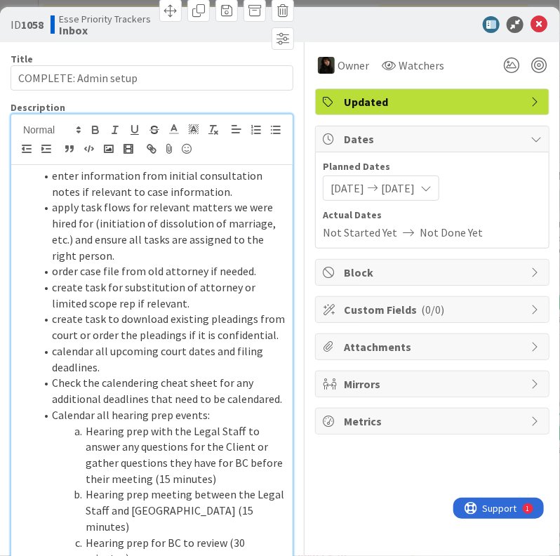
click at [185, 253] on span "apply task flows for relevant matters we were hired for (initiation of dissolut…" at bounding box center [165, 231] width 226 height 62
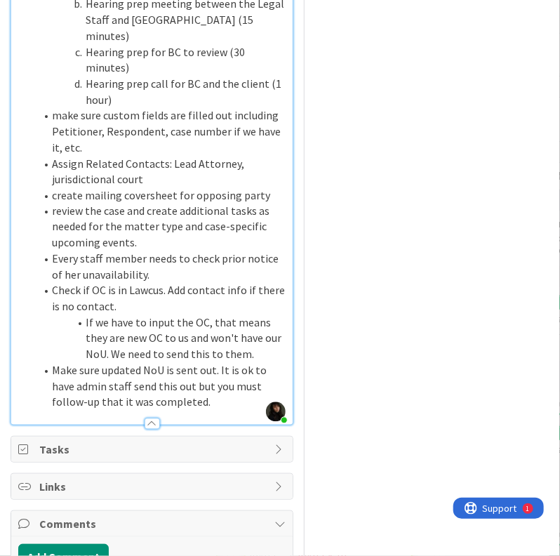
scroll to position [491, 0]
click at [155, 187] on li "Assign Related Contacts: Lead Attorney, jurisdictional court" at bounding box center [160, 171] width 251 height 32
click at [145, 186] on span "Assign Related Contacts: Lead Attorney, jurisdictional court" at bounding box center [149, 171] width 194 height 30
click at [144, 186] on span "Assign Related Contacts: Lead Attorney, jurisdictional court" at bounding box center [149, 171] width 194 height 30
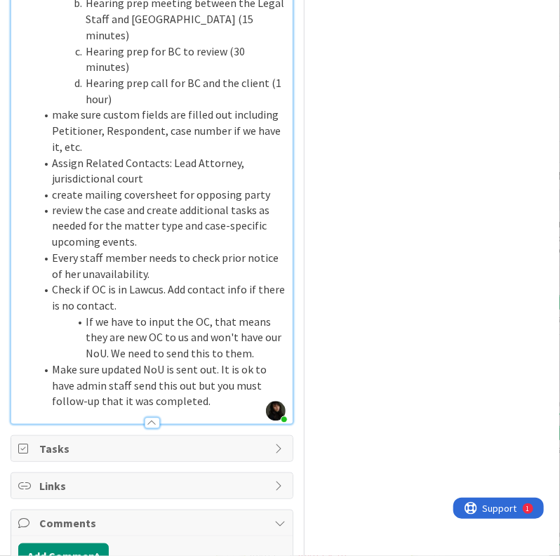
click at [144, 186] on span "Assign Related Contacts: Lead Attorney, jurisdictional court" at bounding box center [149, 171] width 194 height 30
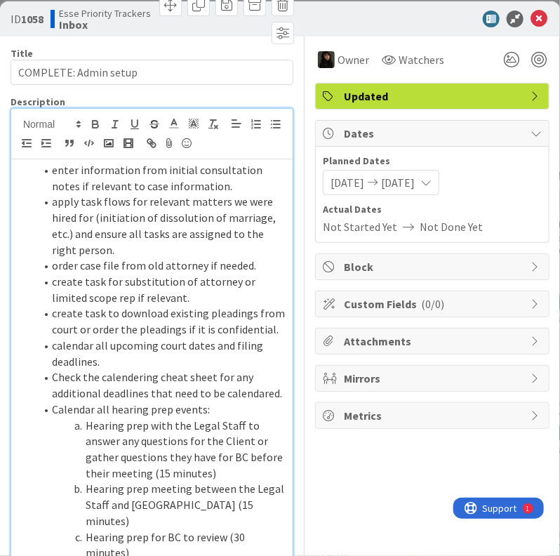
scroll to position [0, 0]
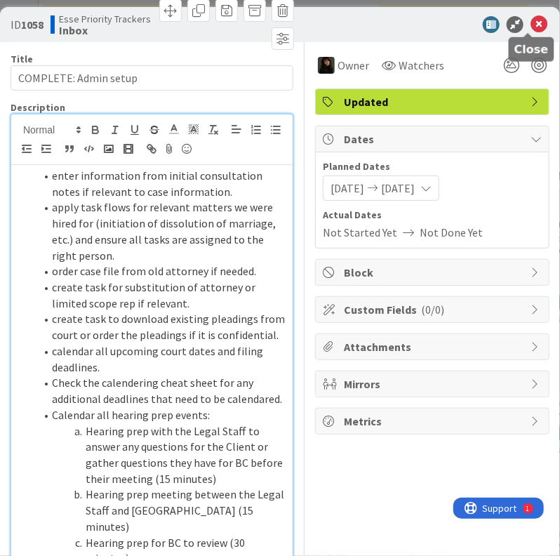
click at [531, 25] on icon at bounding box center [538, 24] width 17 height 17
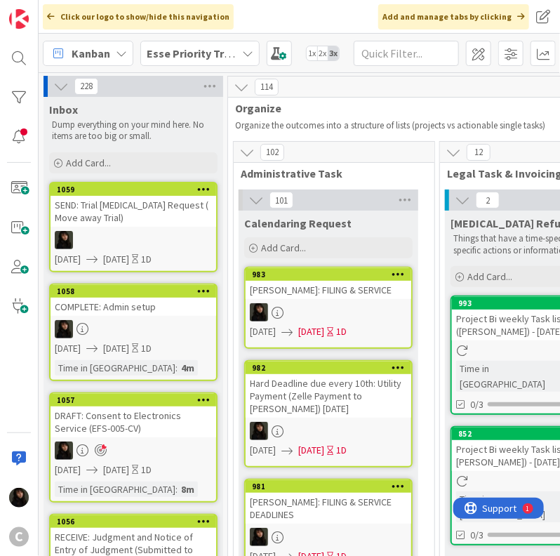
click at [156, 327] on div at bounding box center [134, 329] width 166 height 18
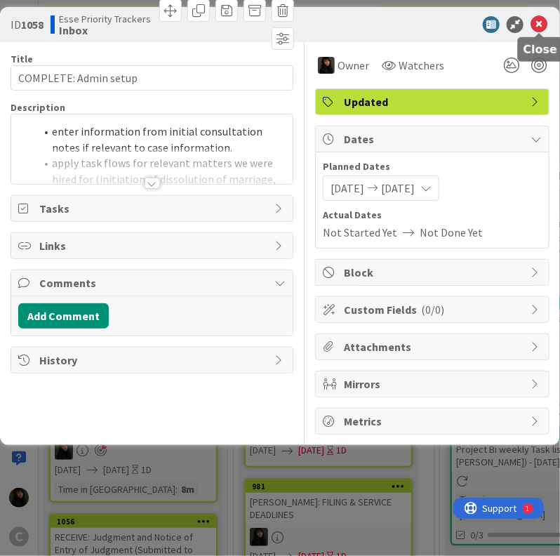
click at [538, 20] on icon at bounding box center [538, 24] width 17 height 17
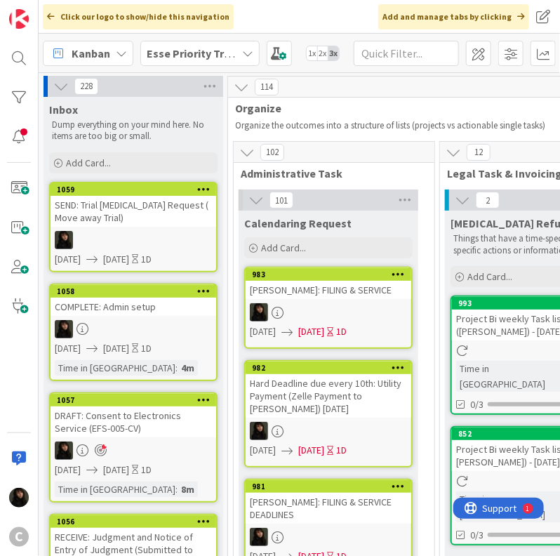
click at [142, 240] on div at bounding box center [134, 240] width 166 height 18
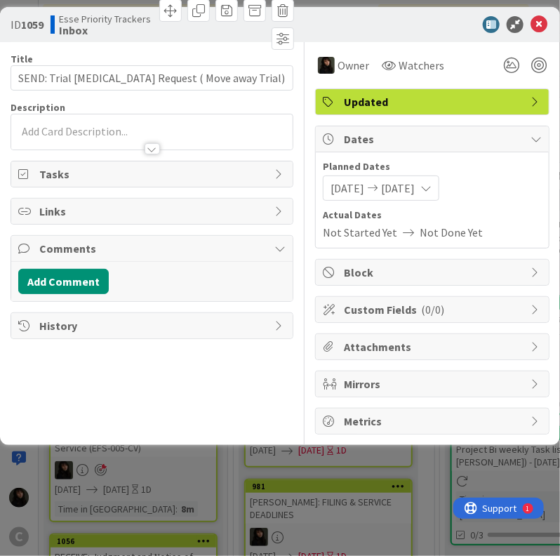
click at [66, 135] on div at bounding box center [151, 142] width 281 height 15
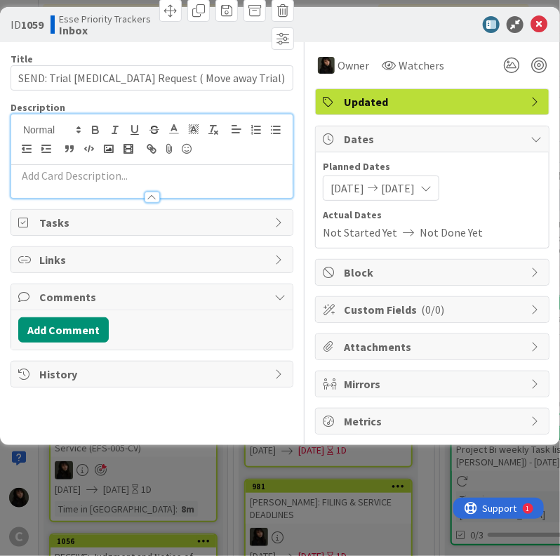
click at [47, 176] on p at bounding box center [151, 176] width 267 height 16
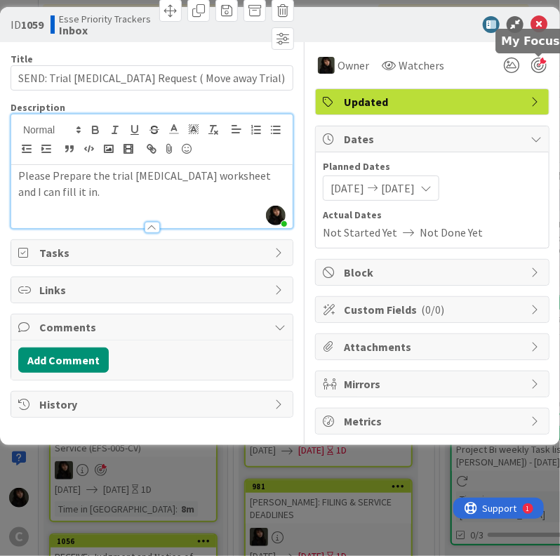
click at [544, 60] on div at bounding box center [538, 65] width 15 height 15
click at [542, 25] on icon at bounding box center [538, 24] width 17 height 17
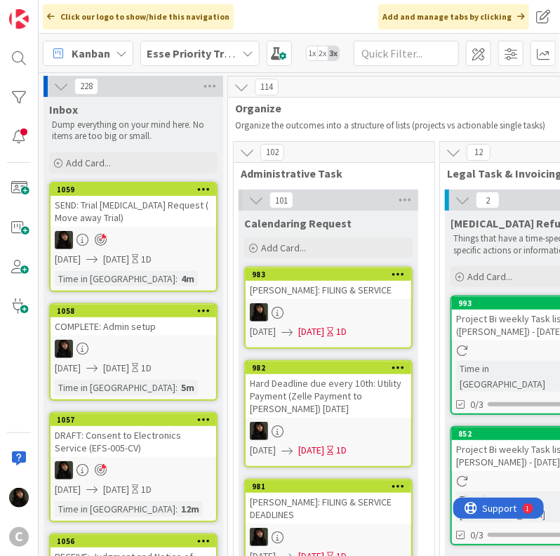
click at [141, 218] on div "SEND: Trial [MEDICAL_DATA] Request ( Move away Trial)" at bounding box center [134, 211] width 166 height 31
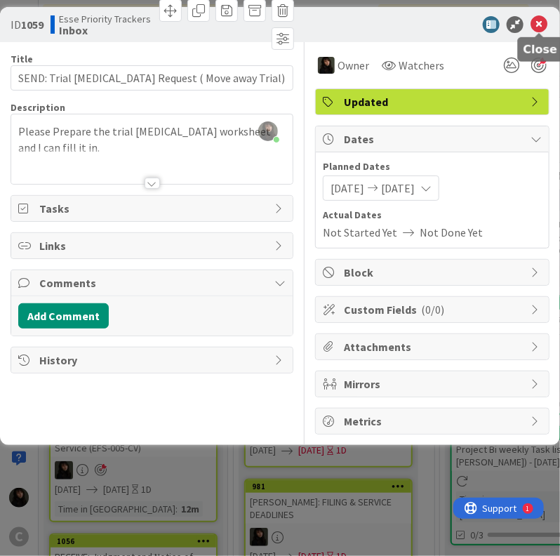
click at [542, 29] on icon at bounding box center [538, 24] width 17 height 17
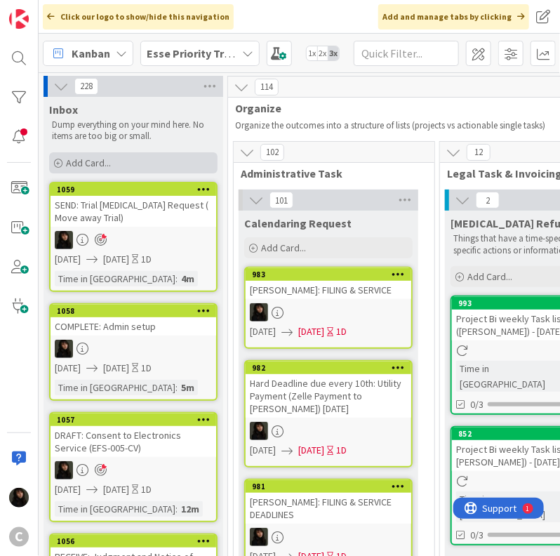
click at [76, 158] on span "Add Card..." at bounding box center [88, 162] width 45 height 13
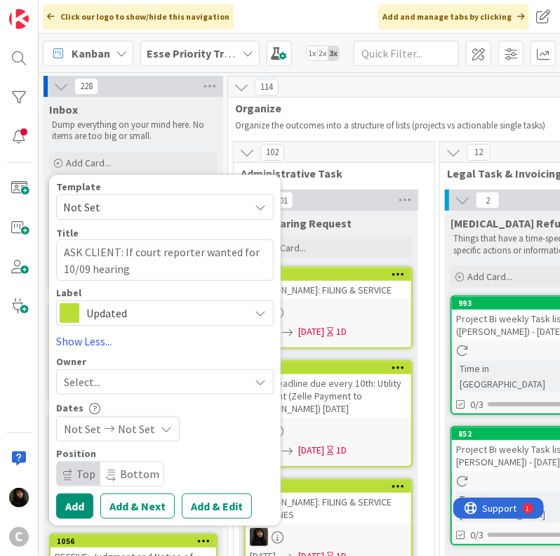
click at [168, 373] on div "Select..." at bounding box center [156, 381] width 185 height 17
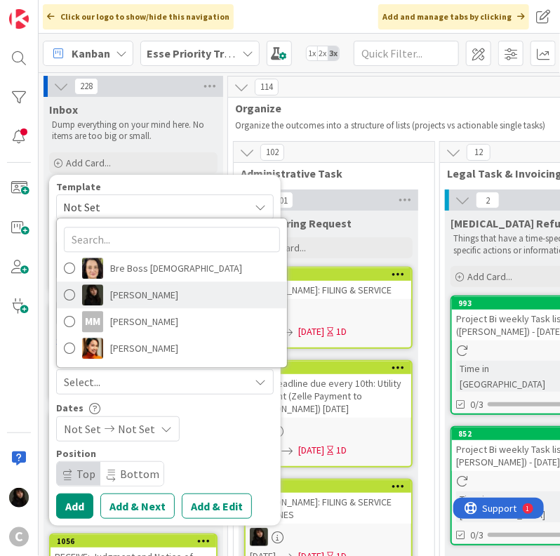
click at [159, 302] on span "[PERSON_NAME]" at bounding box center [144, 294] width 68 height 21
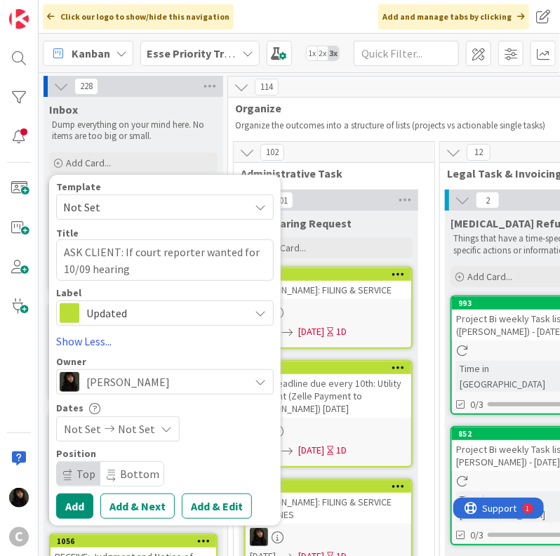
click at [142, 427] on span "Not Set" at bounding box center [136, 428] width 37 height 17
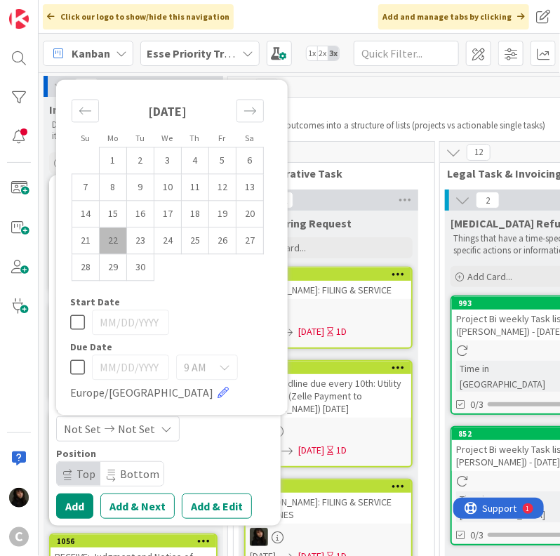
click at [121, 248] on td "22" at bounding box center [113, 240] width 27 height 27
click at [138, 248] on td "23" at bounding box center [140, 240] width 27 height 27
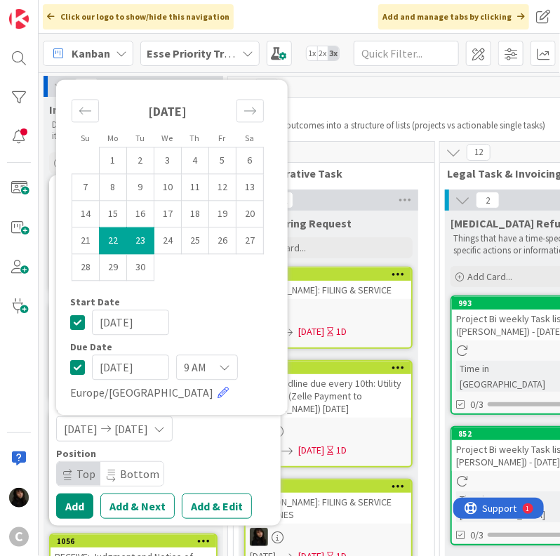
click at [264, 333] on div "[DATE]" at bounding box center [171, 321] width 203 height 25
click at [82, 509] on button "Add" at bounding box center [74, 505] width 37 height 25
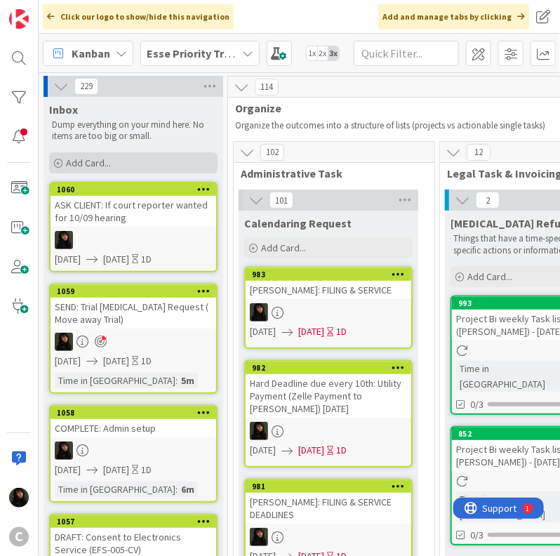
click at [99, 167] on span "Add Card..." at bounding box center [88, 162] width 45 height 13
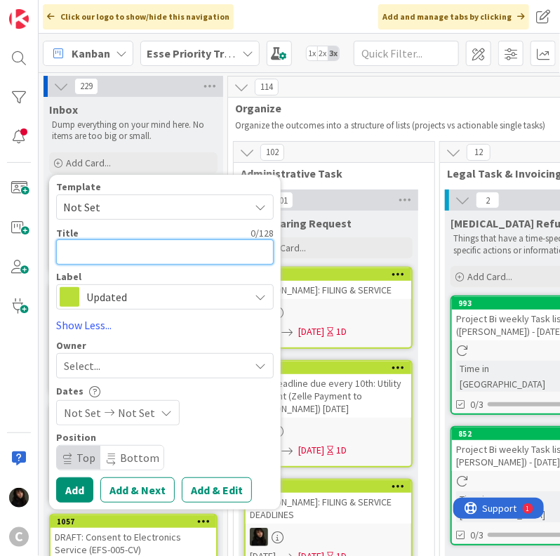
click at [115, 248] on textarea at bounding box center [165, 251] width 218 height 25
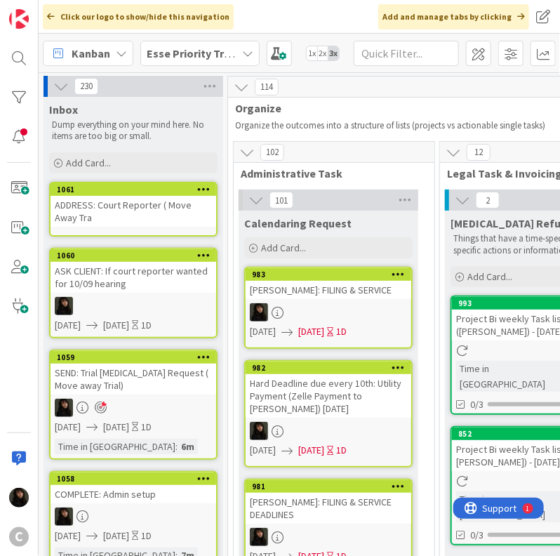
click at [124, 225] on div "ADDRESS: Court Reporter ( Move Away Tra" at bounding box center [134, 211] width 166 height 31
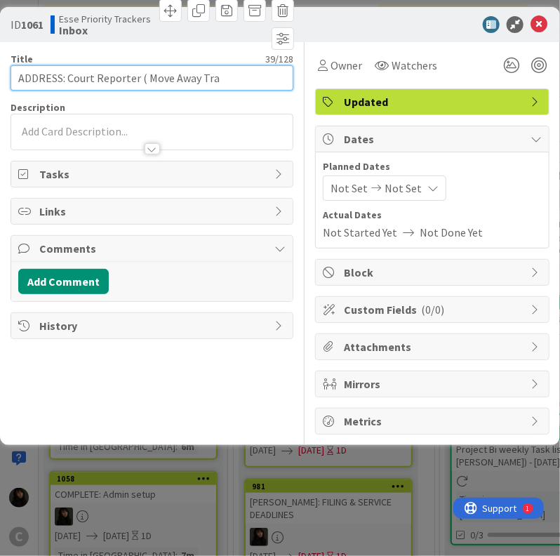
click at [239, 75] on input "ADDRESS: Court Reporter ( Move Away Tra" at bounding box center [152, 77] width 283 height 25
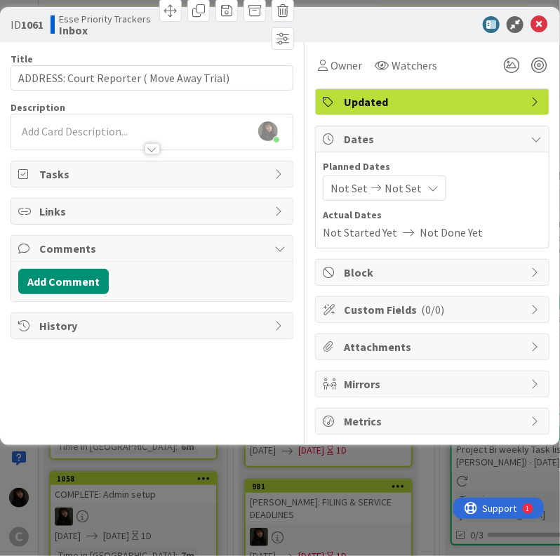
click at [373, 189] on icon at bounding box center [376, 188] width 17 height 10
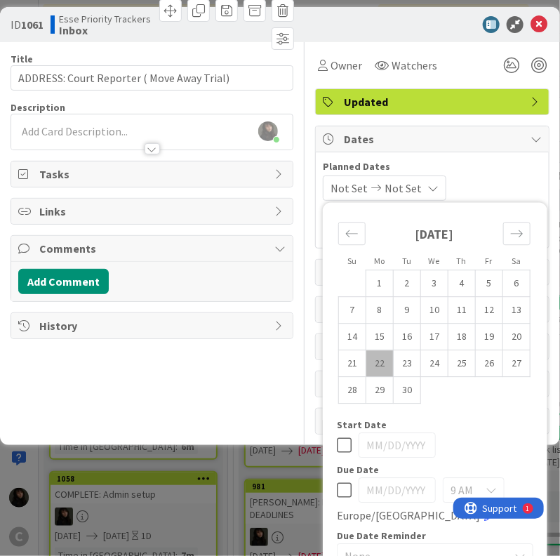
click at [366, 350] on td "22" at bounding box center [379, 363] width 27 height 27
click at [394, 350] on td "23" at bounding box center [407, 363] width 27 height 27
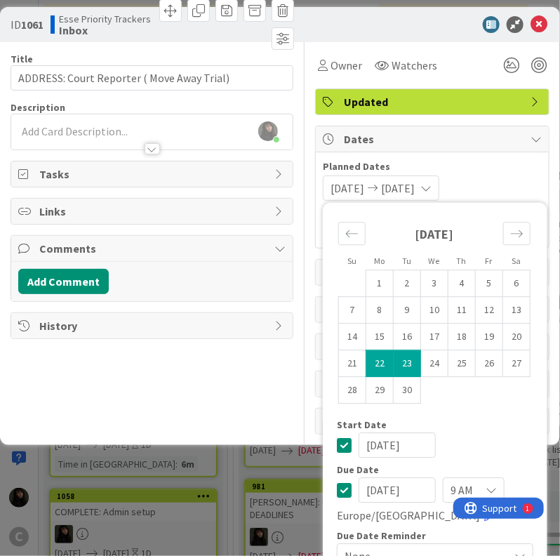
click at [485, 159] on span "Planned Dates" at bounding box center [432, 166] width 219 height 15
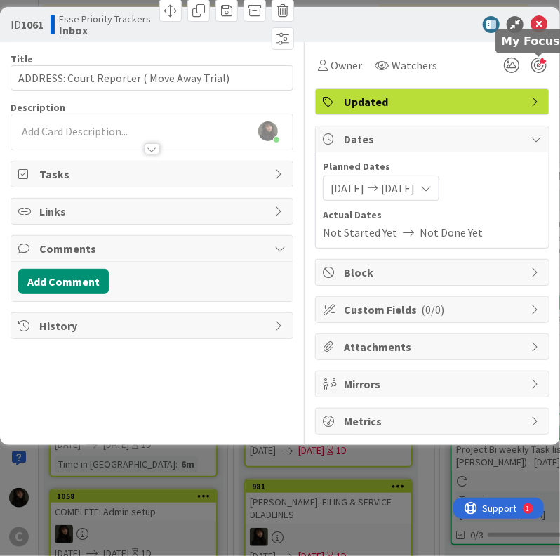
click at [545, 64] on div at bounding box center [538, 65] width 15 height 15
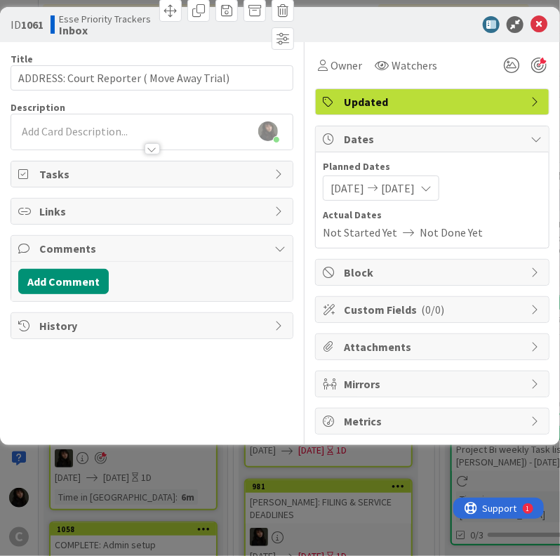
click at [366, 62] on div "Owner Watchers" at bounding box center [378, 65] width 126 height 25
click at [359, 63] on span "Owner" at bounding box center [347, 65] width 32 height 17
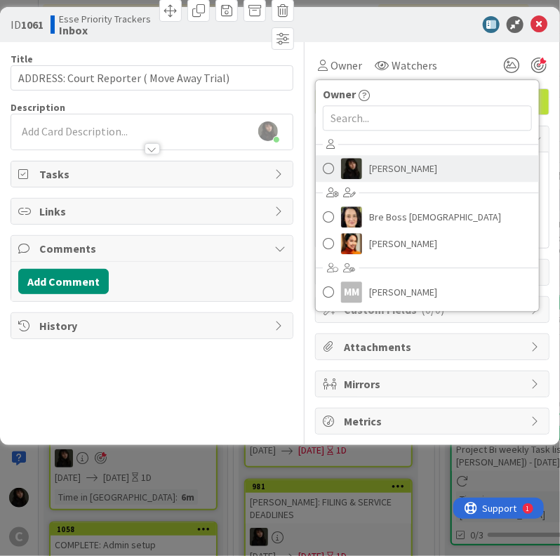
click at [393, 168] on span "[PERSON_NAME]" at bounding box center [403, 168] width 68 height 21
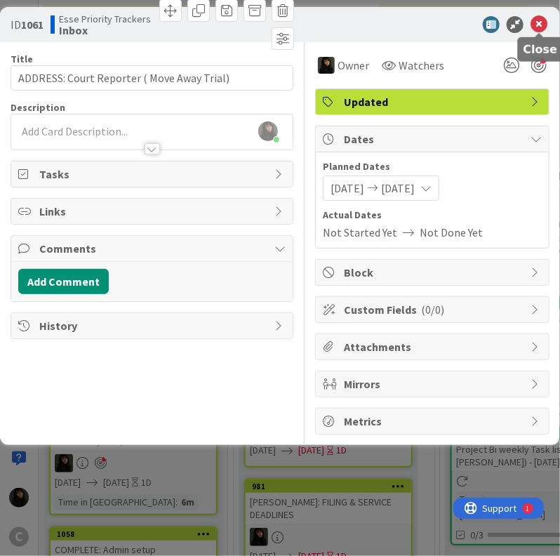
click at [538, 27] on icon at bounding box center [538, 24] width 17 height 17
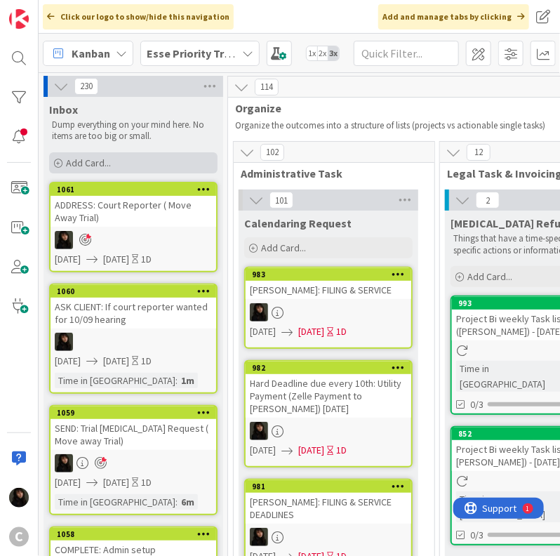
click at [93, 166] on span "Add Card..." at bounding box center [88, 162] width 45 height 13
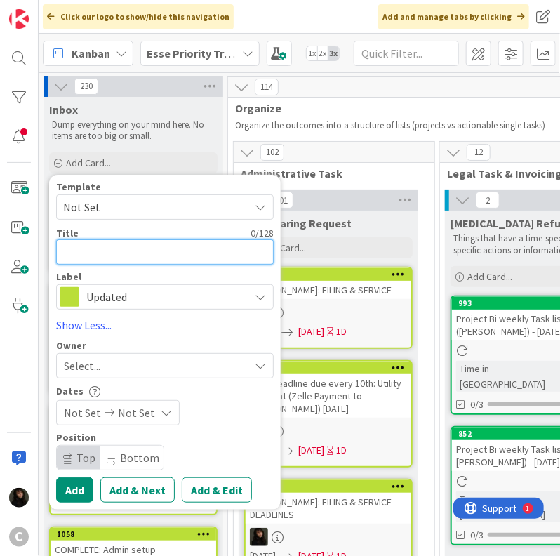
click at [98, 245] on textarea at bounding box center [165, 251] width 218 height 25
click at [147, 259] on textarea "RECIEVE" at bounding box center [165, 251] width 218 height 25
click at [120, 254] on textarea "RECIEVE" at bounding box center [165, 251] width 218 height 25
click at [124, 254] on textarea "RECIEVE" at bounding box center [165, 251] width 218 height 25
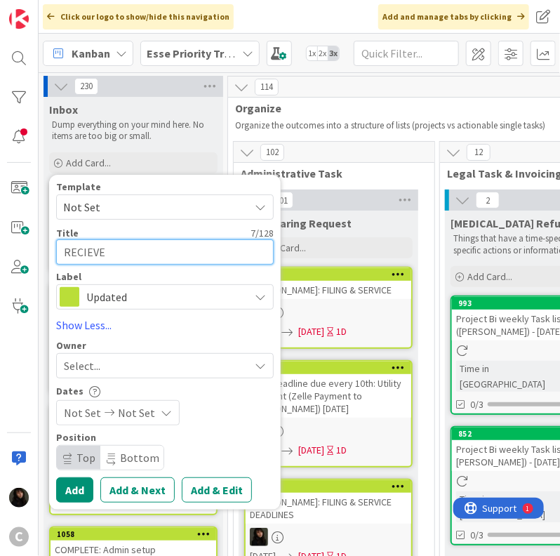
click at [124, 254] on textarea "RECIEVE" at bounding box center [165, 251] width 218 height 25
drag, startPoint x: 90, startPoint y: 254, endPoint x: 81, endPoint y: 253, distance: 8.5
click at [81, 253] on textarea "RECIEVE" at bounding box center [165, 251] width 218 height 25
click at [112, 250] on textarea "RECEIVE" at bounding box center [165, 251] width 218 height 25
